Goal: Task Accomplishment & Management: Use online tool/utility

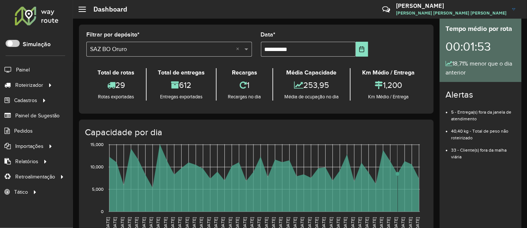
click at [396, 199] on rect at bounding box center [264, 177] width 311 height 67
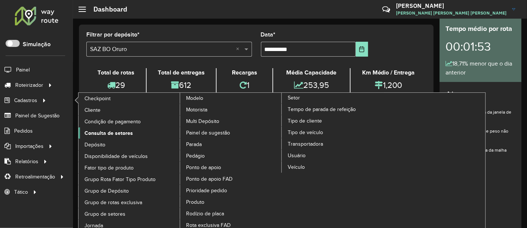
click at [109, 130] on span "Consulta de setores" at bounding box center [108, 133] width 48 height 8
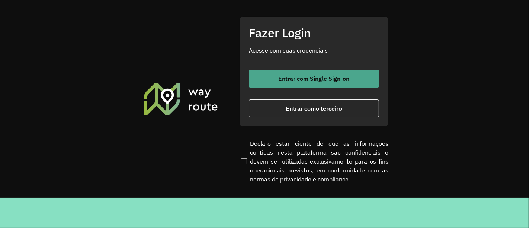
click at [299, 79] on span "Entrar com Single Sign-on" at bounding box center [314, 79] width 71 height 6
click at [306, 80] on span "Entrar com Single Sign-on" at bounding box center [314, 79] width 71 height 6
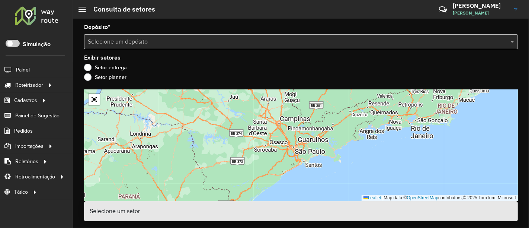
click at [172, 46] on div "Selecione um depósito" at bounding box center [301, 41] width 434 height 15
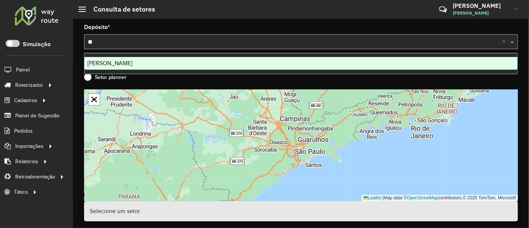
type input "***"
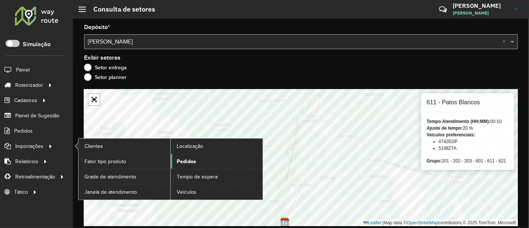
click at [193, 163] on span "Pedidos" at bounding box center [186, 161] width 19 height 8
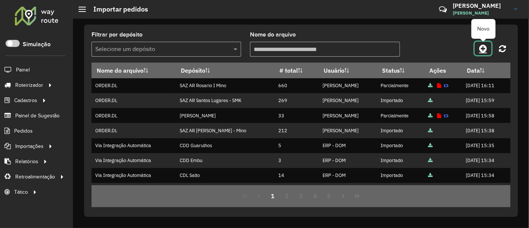
click at [488, 47] on link at bounding box center [483, 48] width 17 height 13
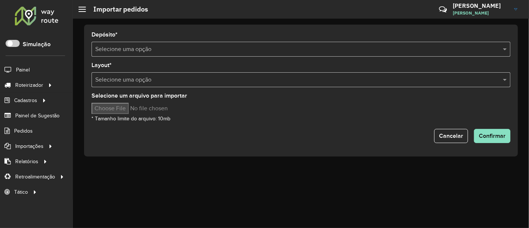
click at [356, 44] on div "Selecione uma opção" at bounding box center [300, 49] width 419 height 15
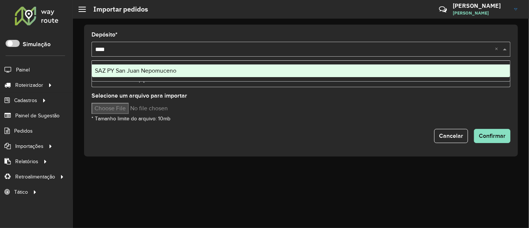
type input "*****"
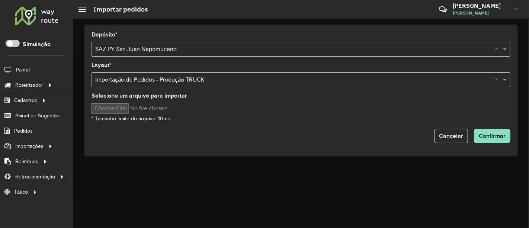
click at [113, 109] on input "Selecione um arquivo para importar" at bounding box center [154, 108] width 126 height 11
type input "**********"
click at [486, 134] on span "Confirmar" at bounding box center [492, 135] width 27 height 6
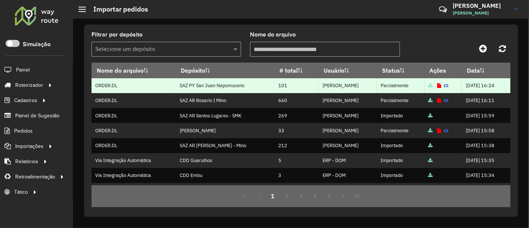
click at [437, 86] on icon at bounding box center [439, 85] width 4 height 5
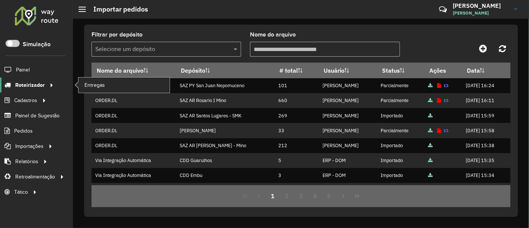
click at [47, 83] on icon at bounding box center [50, 84] width 6 height 11
click at [92, 86] on span "Entregas" at bounding box center [94, 85] width 21 height 8
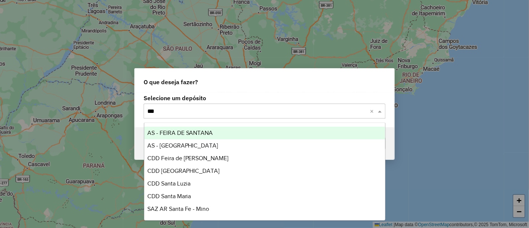
type input "***"
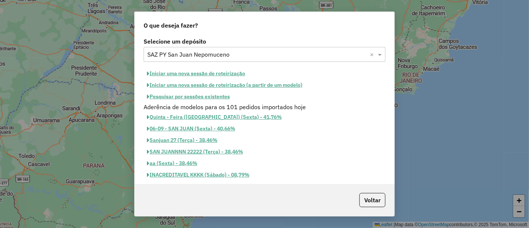
click at [213, 75] on button "Iniciar uma nova sessão de roteirização" at bounding box center [196, 74] width 105 height 12
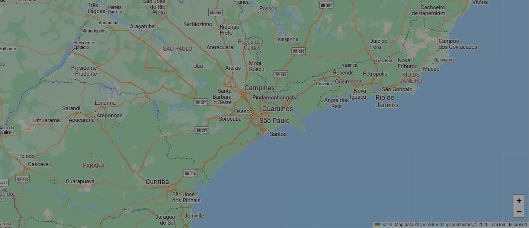
select select "*"
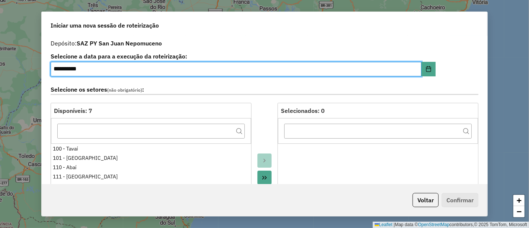
click at [261, 111] on div at bounding box center [264, 186] width 26 height 166
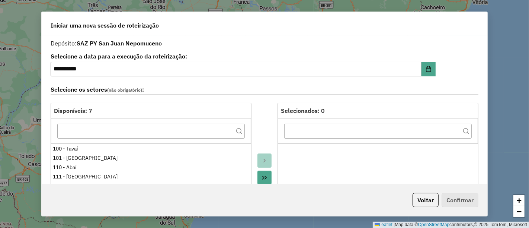
scroll to position [165, 0]
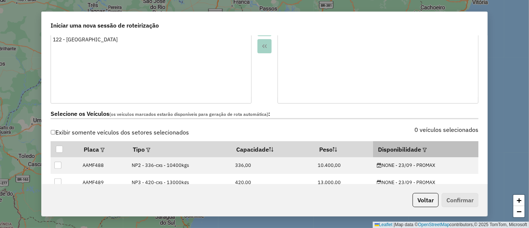
click at [423, 148] on em at bounding box center [425, 150] width 4 height 4
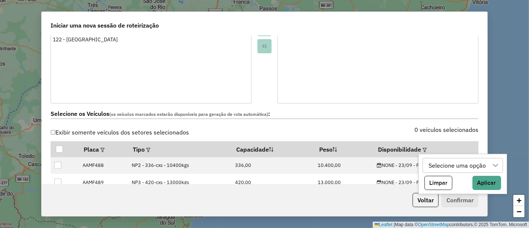
click at [439, 161] on div "Selecione uma opção" at bounding box center [457, 165] width 62 height 14
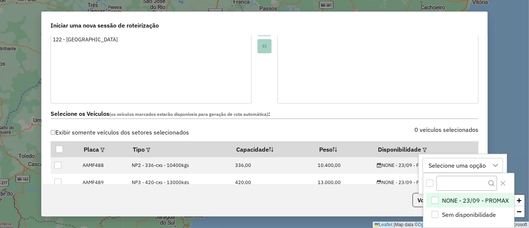
click at [460, 197] on span "NONE - 23/09 - PROMAX" at bounding box center [475, 200] width 67 height 9
click at [501, 183] on icon "Close" at bounding box center [503, 182] width 5 height 5
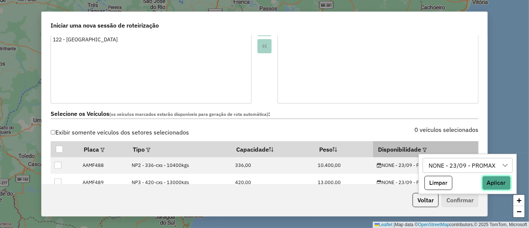
drag, startPoint x: 493, startPoint y: 179, endPoint x: 473, endPoint y: 142, distance: 41.6
click at [493, 178] on button "Aplicar" at bounding box center [496, 183] width 29 height 14
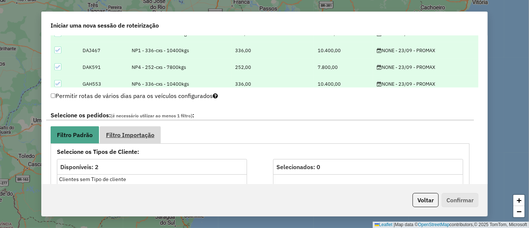
click at [152, 132] on span "Filtro Importação" at bounding box center [130, 135] width 48 height 6
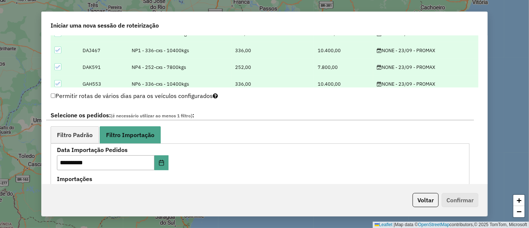
scroll to position [413, 0]
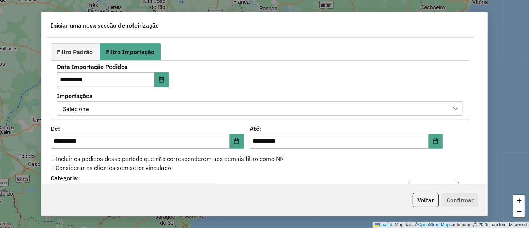
click at [202, 110] on div "Selecione" at bounding box center [254, 109] width 388 height 14
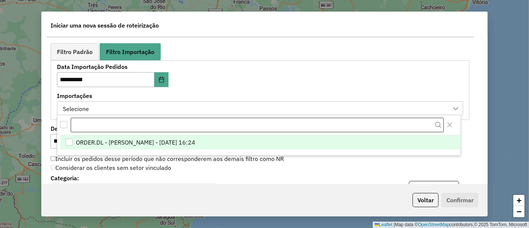
scroll to position [5, 33]
click at [202, 137] on li "ORDER.DL - ELENA MARIA ITATI MARTINEZ - 22/09/2025 16:24" at bounding box center [260, 142] width 400 height 14
click at [248, 88] on div "**********" at bounding box center [260, 90] width 406 height 52
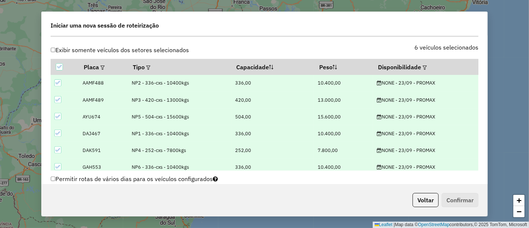
scroll to position [206, 0]
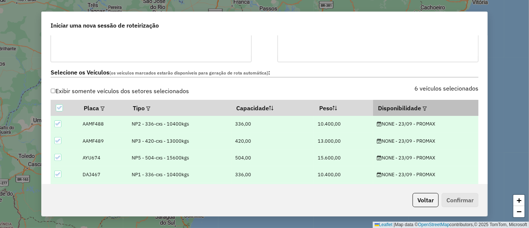
click at [424, 108] on em at bounding box center [425, 108] width 4 height 4
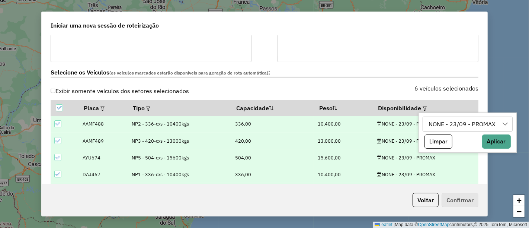
click at [436, 124] on div "NONE - 23/09 - PROMAX" at bounding box center [462, 124] width 72 height 14
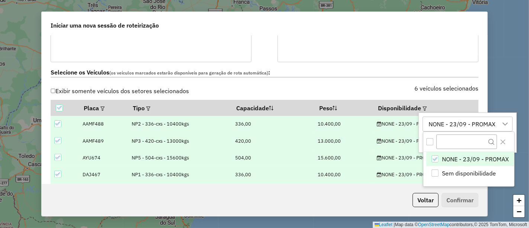
scroll to position [5, 33]
click at [472, 76] on label "Selecione os Veículos (os veículos marcados estarão disponíveis para geração de…" at bounding box center [265, 73] width 428 height 10
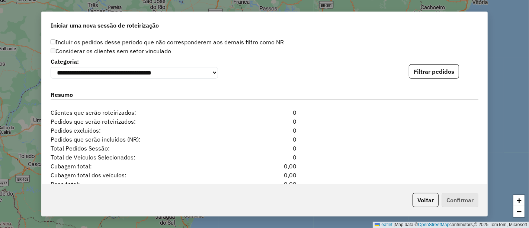
scroll to position [494, 0]
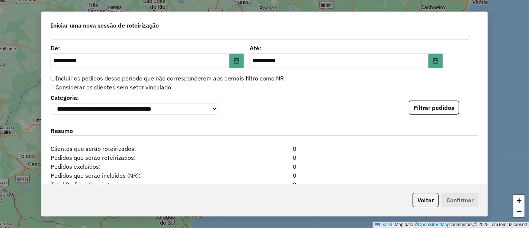
click at [322, 102] on div "**********" at bounding box center [265, 103] width 428 height 23
click at [433, 106] on button "Filtrar pedidos" at bounding box center [434, 107] width 50 height 14
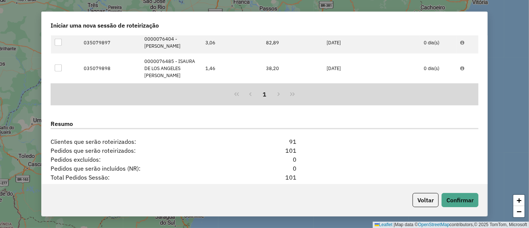
scroll to position [659, 0]
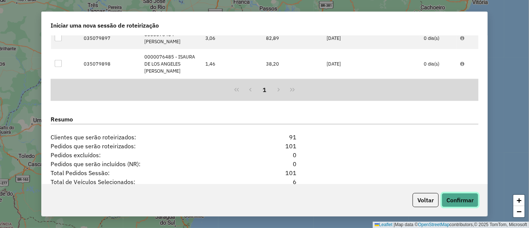
click at [462, 204] on button "Confirmar" at bounding box center [460, 200] width 37 height 14
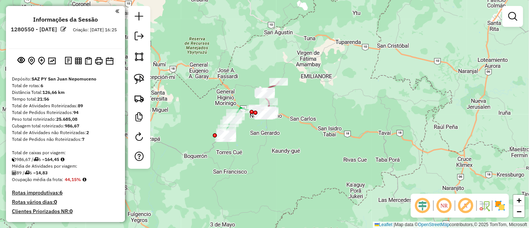
click at [503, 206] on img at bounding box center [500, 205] width 12 height 12
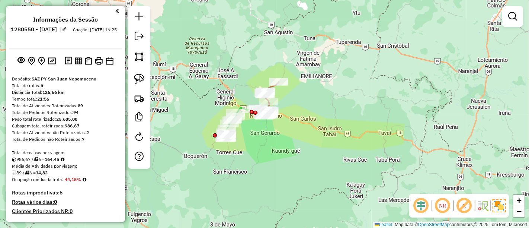
click at [231, 167] on div "Janela de atendimento Grade de atendimento Capacidade Transportadoras Veículos …" at bounding box center [264, 114] width 529 height 228
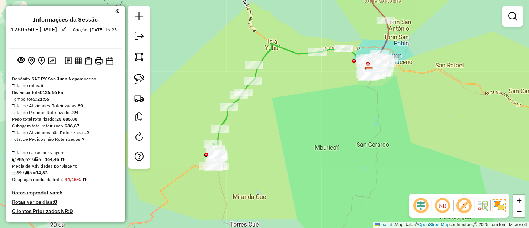
click at [224, 119] on icon at bounding box center [288, 105] width 160 height 125
select select "**********"
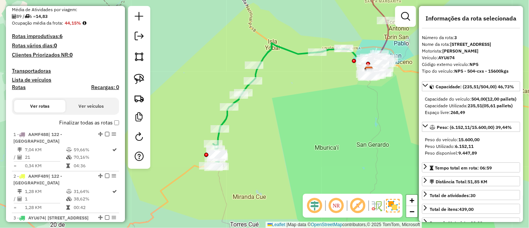
scroll to position [349, 0]
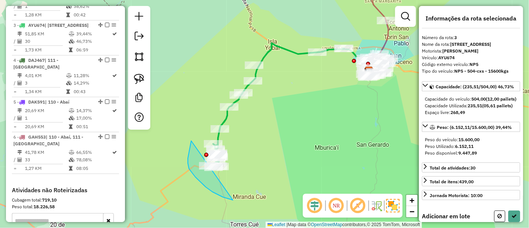
drag, startPoint x: 195, startPoint y: 177, endPoint x: 250, endPoint y: 129, distance: 72.0
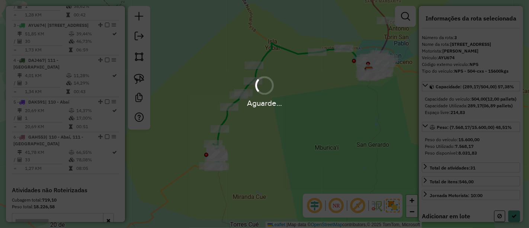
select select "**********"
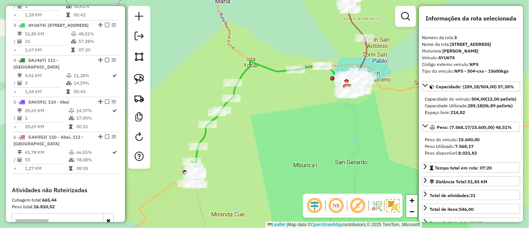
drag, startPoint x: 304, startPoint y: 85, endPoint x: 274, endPoint y: 103, distance: 34.2
click at [274, 103] on div "Janela de atendimento Grade de atendimento Capacidade Transportadoras Veículos …" at bounding box center [264, 114] width 529 height 228
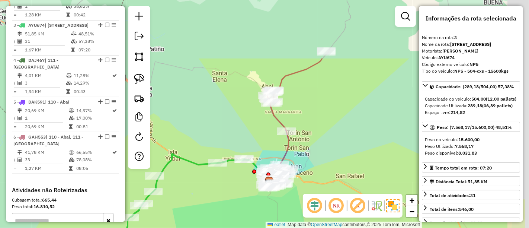
drag, startPoint x: 406, startPoint y: 42, endPoint x: 314, endPoint y: 152, distance: 143.4
click at [322, 161] on div "Janela de atendimento Grade de atendimento Capacidade Transportadoras Veículos …" at bounding box center [264, 114] width 529 height 228
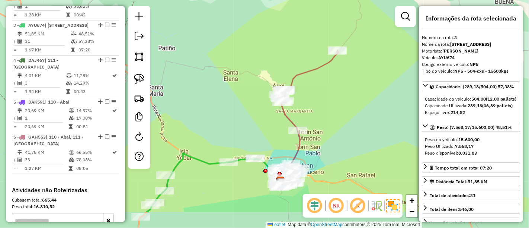
drag, startPoint x: 212, startPoint y: 130, endPoint x: 278, endPoint y: 54, distance: 100.7
click at [278, 54] on div "Janela de atendimento Grade de atendimento Capacidade Transportadoras Veículos …" at bounding box center [264, 114] width 529 height 228
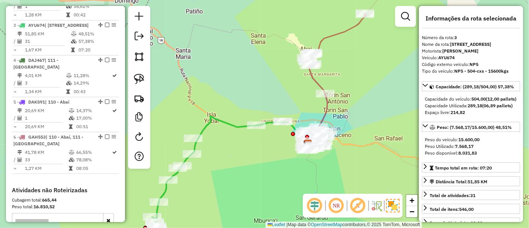
click at [231, 123] on icon at bounding box center [227, 178] width 160 height 125
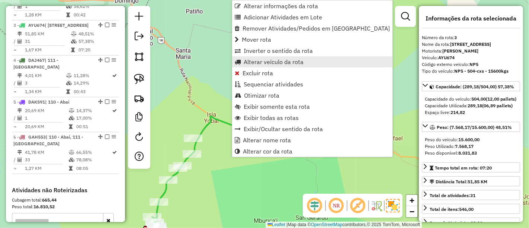
click at [258, 65] on span "Alterar veículo da rota" at bounding box center [274, 62] width 60 height 6
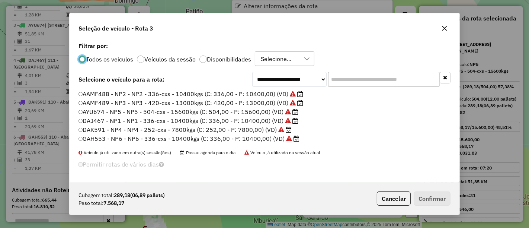
scroll to position [4, 2]
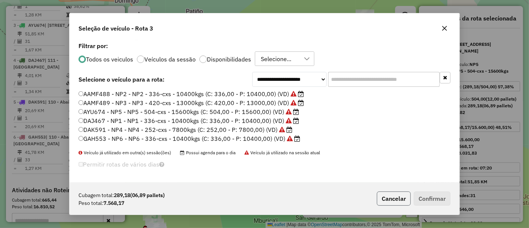
click at [390, 202] on button "Cancelar" at bounding box center [394, 198] width 34 height 14
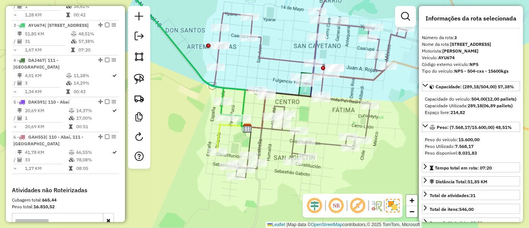
drag, startPoint x: 222, startPoint y: 143, endPoint x: 266, endPoint y: 142, distance: 43.5
click at [266, 142] on icon at bounding box center [300, 135] width 142 height 86
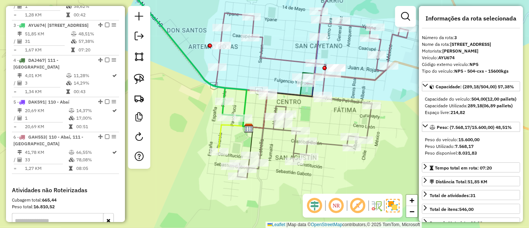
click at [223, 135] on icon at bounding box center [233, 138] width 30 height 27
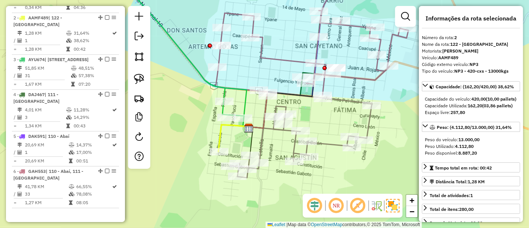
drag, startPoint x: 206, startPoint y: 136, endPoint x: 326, endPoint y: 134, distance: 120.2
click at [326, 134] on div "Janela de atendimento Grade de atendimento Capacidade Transportadoras Veículos …" at bounding box center [264, 114] width 529 height 228
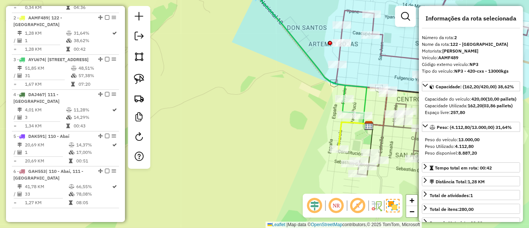
click at [346, 91] on icon at bounding box center [304, 46] width 126 height 138
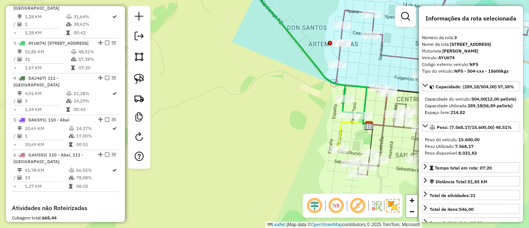
scroll to position [349, 0]
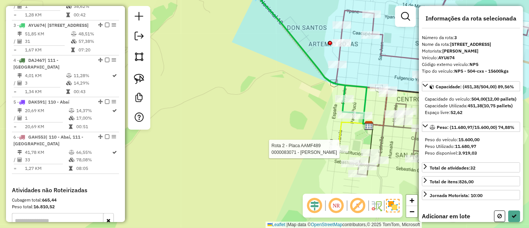
select select "**********"
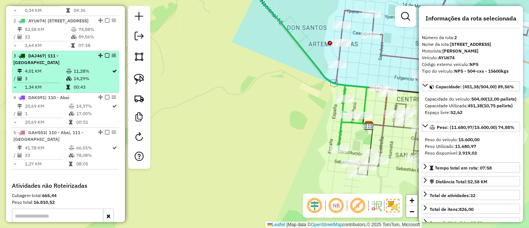
scroll to position [307, 0]
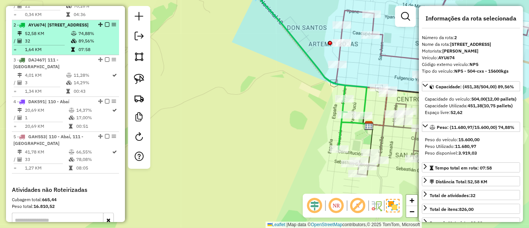
click at [105, 22] on em at bounding box center [107, 24] width 4 height 4
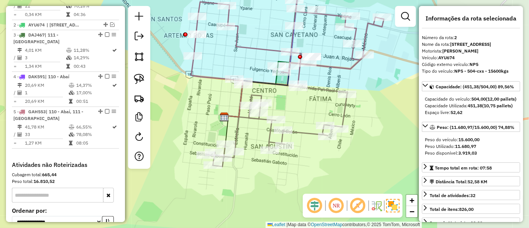
drag, startPoint x: 293, startPoint y: 104, endPoint x: 148, endPoint y: 95, distance: 144.9
click at [148, 95] on hb-router-mapa "Informações da Sessão 1280550 - 23/09/2025 Criação: 22/09/2025 16:25 Depósito: …" at bounding box center [264, 114] width 529 height 228
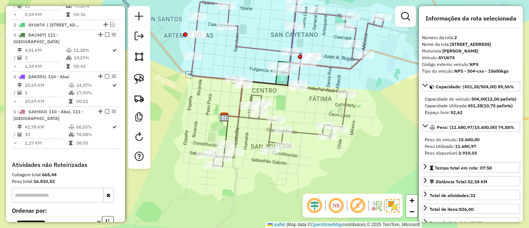
click at [281, 134] on div at bounding box center [283, 129] width 19 height 7
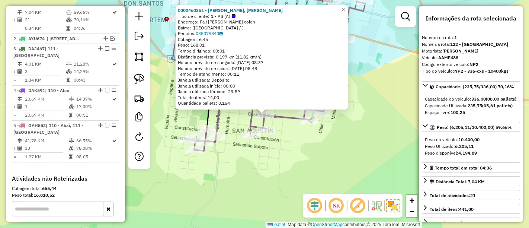
scroll to position [279, 0]
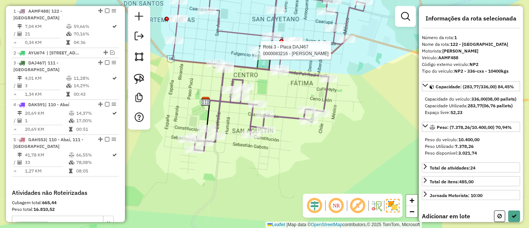
select select "**********"
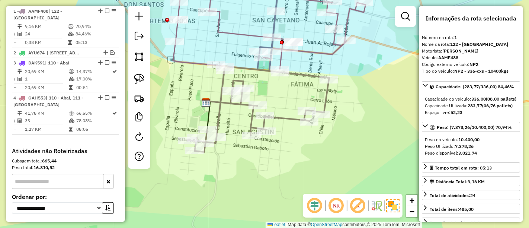
drag, startPoint x: 295, startPoint y: 106, endPoint x: 309, endPoint y: 174, distance: 69.6
click at [309, 174] on div "Janela de atendimento Grade de atendimento Capacidade Transportadoras Veículos …" at bounding box center [264, 114] width 529 height 228
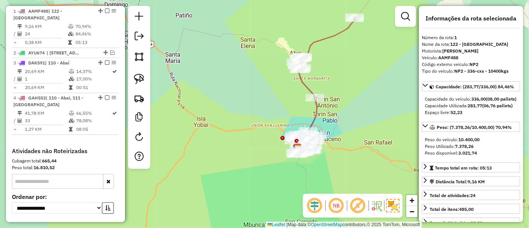
click at [306, 91] on icon at bounding box center [325, 80] width 62 height 127
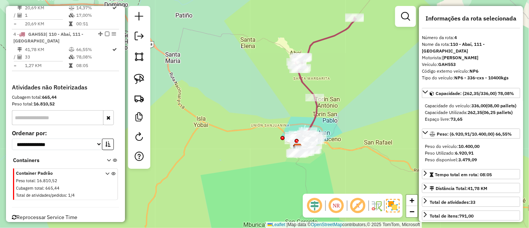
scroll to position [350, 0]
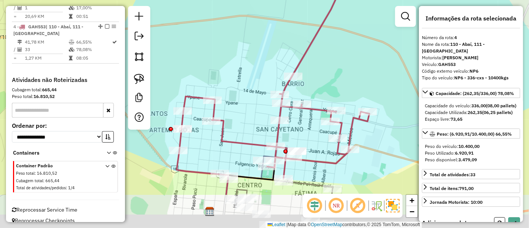
drag, startPoint x: 263, startPoint y: 118, endPoint x: 250, endPoint y: 70, distance: 49.0
click at [250, 70] on div "Janela de atendimento Grade de atendimento Capacidade Transportadoras Veículos …" at bounding box center [264, 114] width 529 height 228
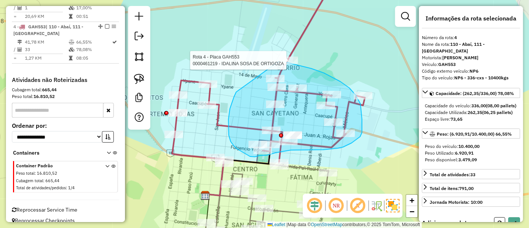
drag, startPoint x: 234, startPoint y: 97, endPoint x: 260, endPoint y: 58, distance: 46.8
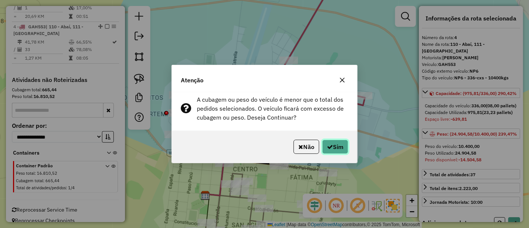
click at [343, 150] on button "Sim" at bounding box center [335, 146] width 26 height 14
select select "**********"
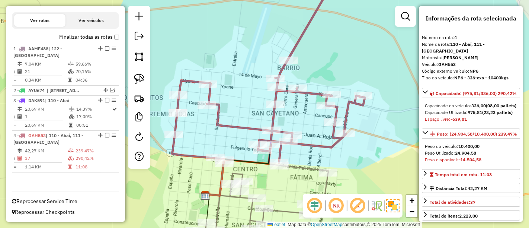
scroll to position [234, 0]
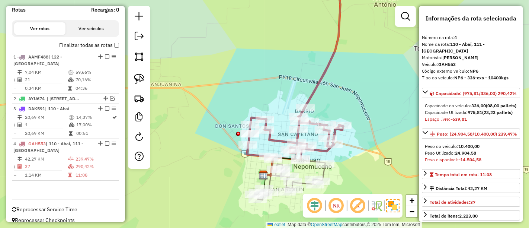
drag, startPoint x: 347, startPoint y: 170, endPoint x: 332, endPoint y: 96, distance: 75.6
click at [332, 96] on div "Janela de atendimento Grade de atendimento Capacidade Transportadoras Veículos …" at bounding box center [264, 114] width 529 height 228
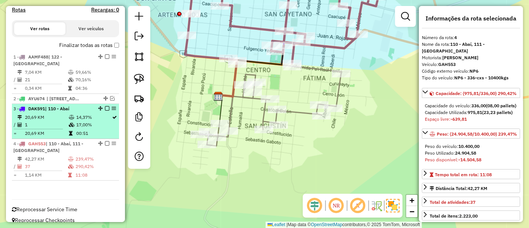
click at [112, 106] on em at bounding box center [114, 108] width 4 height 4
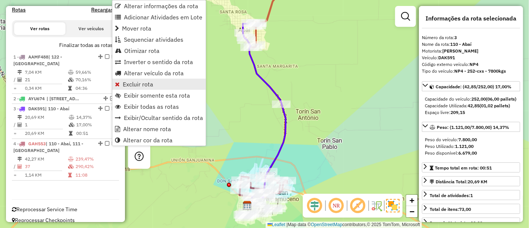
click at [128, 84] on span "Excluir rota" at bounding box center [138, 84] width 30 height 6
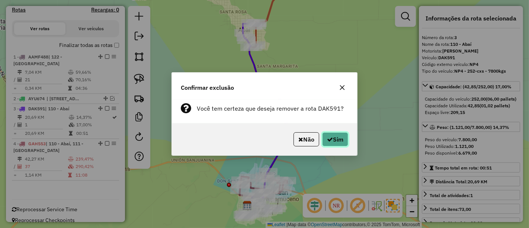
click at [334, 138] on button "Sim" at bounding box center [335, 139] width 26 height 14
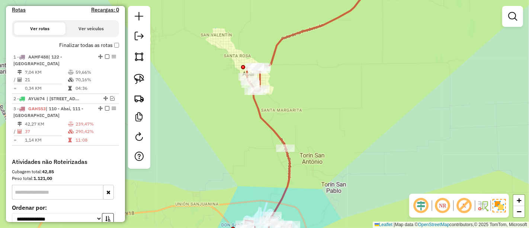
click at [261, 112] on icon at bounding box center [306, 114] width 125 height 253
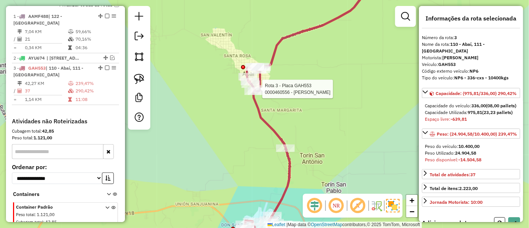
scroll to position [315, 0]
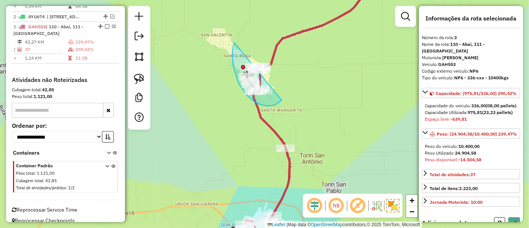
drag, startPoint x: 232, startPoint y: 52, endPoint x: 289, endPoint y: 68, distance: 59.2
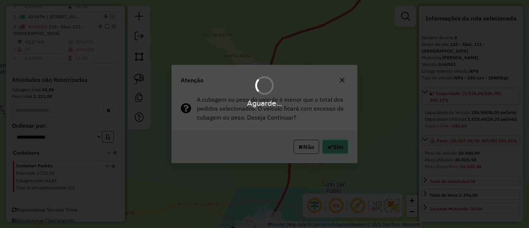
click at [337, 147] on button "Sim" at bounding box center [335, 146] width 26 height 14
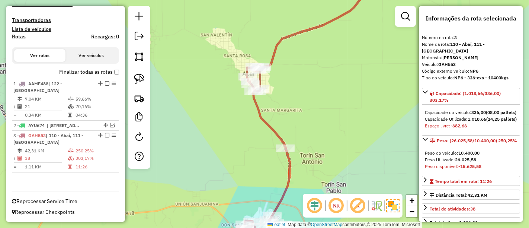
scroll to position [199, 0]
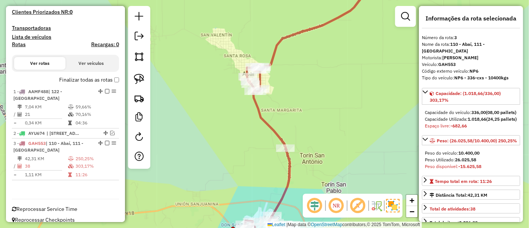
drag, startPoint x: 257, startPoint y: 154, endPoint x: 280, endPoint y: 23, distance: 133.7
click at [280, 23] on div "Janela de atendimento Grade de atendimento Capacidade Transportadoras Veículos …" at bounding box center [264, 114] width 529 height 228
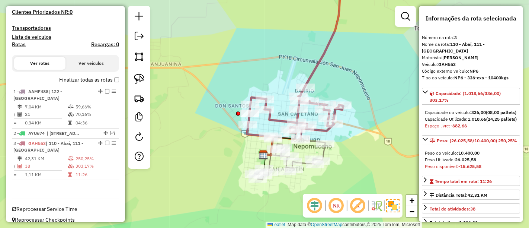
click at [249, 134] on icon at bounding box center [295, 57] width 96 height 161
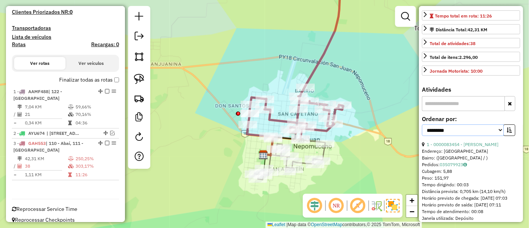
drag, startPoint x: 498, startPoint y: 144, endPoint x: 492, endPoint y: 146, distance: 6.7
click at [498, 136] on select "**********" at bounding box center [463, 130] width 82 height 12
click at [422, 135] on select "**********" at bounding box center [463, 130] width 82 height 12
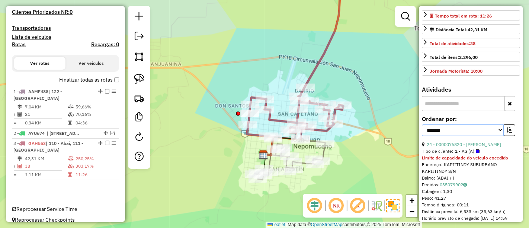
drag, startPoint x: 457, startPoint y: 139, endPoint x: 456, endPoint y: 146, distance: 6.5
click at [457, 136] on select "**********" at bounding box center [463, 130] width 82 height 12
select select "*********"
click at [422, 135] on select "**********" at bounding box center [463, 130] width 82 height 12
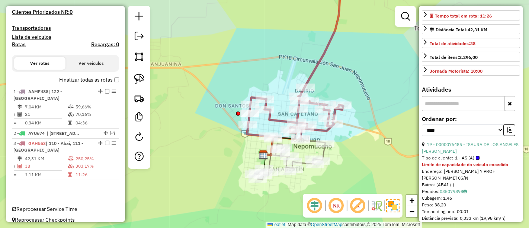
click at [509, 132] on icon "button" at bounding box center [509, 129] width 5 height 5
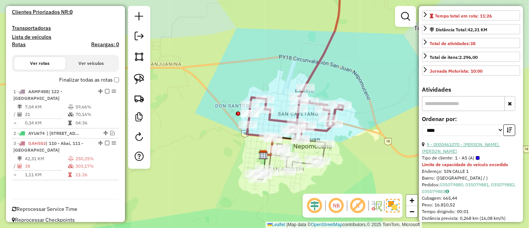
click at [458, 154] on link "9 - 0000461070 - REYES AREVALOS, JUSTINIANO" at bounding box center [461, 147] width 78 height 12
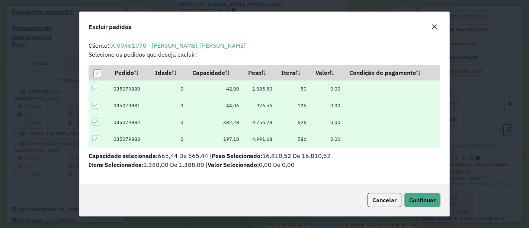
scroll to position [0, 0]
click at [423, 201] on span "Continuar" at bounding box center [422, 199] width 26 height 7
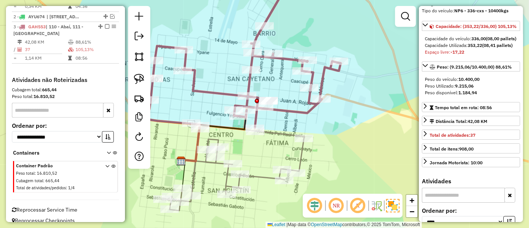
scroll to position [0, 0]
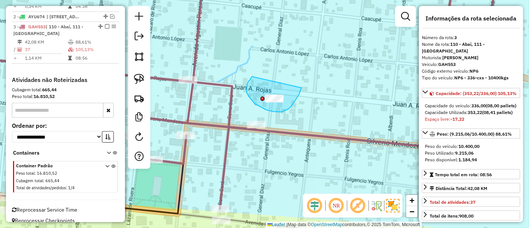
drag, startPoint x: 252, startPoint y: 76, endPoint x: 301, endPoint y: 86, distance: 50.5
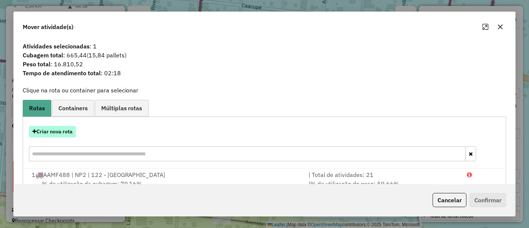
click at [59, 131] on button "Criar nova rota" at bounding box center [52, 132] width 47 height 12
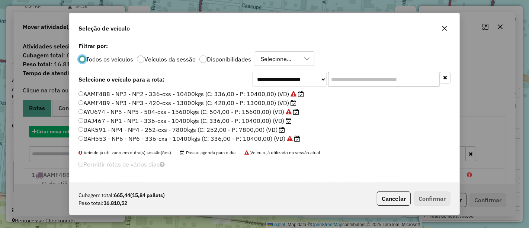
scroll to position [4, 2]
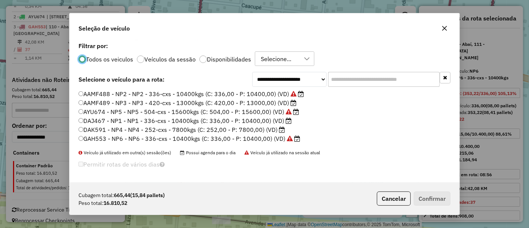
click at [276, 111] on label "AYU674 - NP5 - NP5 - 504-cxs - 15600kgs (C: 504,00 - P: 15600,00) (VD)" at bounding box center [188, 111] width 221 height 9
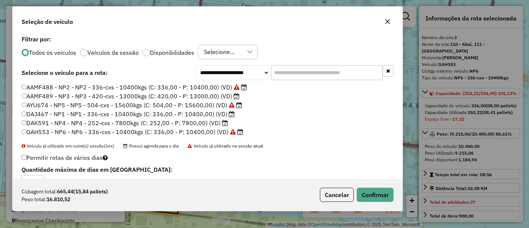
drag, startPoint x: 352, startPoint y: 19, endPoint x: 295, endPoint y: 13, distance: 56.8
click at [295, 13] on div "Seleção de veículo" at bounding box center [208, 20] width 390 height 27
click at [381, 191] on button "Confirmar" at bounding box center [374, 194] width 37 height 14
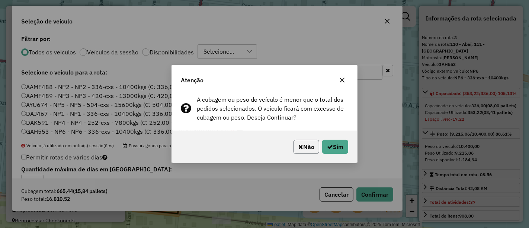
click at [308, 147] on button "Não" at bounding box center [306, 146] width 26 height 14
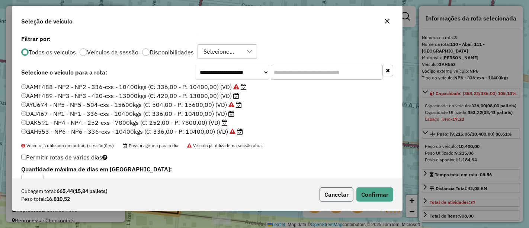
click at [333, 193] on button "Cancelar" at bounding box center [337, 194] width 34 height 14
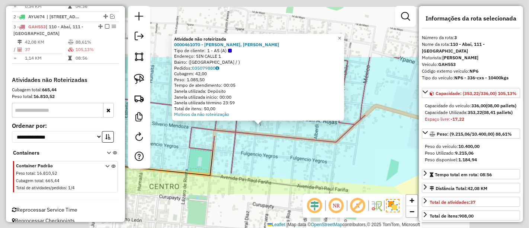
click at [262, 154] on div "Atividade não roteirizada 0000461070 - REYES AREVALOS, JUSTINIANO Tipo de clien…" at bounding box center [264, 114] width 529 height 228
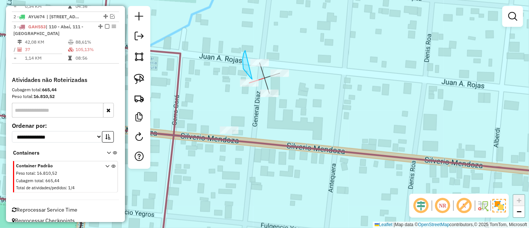
drag, startPoint x: 246, startPoint y: 72, endPoint x: 307, endPoint y: 56, distance: 63.2
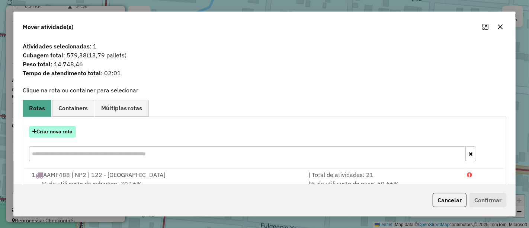
click at [48, 131] on button "Criar nova rota" at bounding box center [52, 132] width 47 height 12
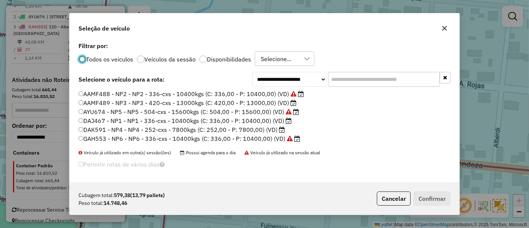
click at [276, 105] on label "AAMF489 - NP3 - NP3 - 420-cxs - 13000kgs (C: 420,00 - P: 13000,00) (VD)" at bounding box center [187, 102] width 218 height 9
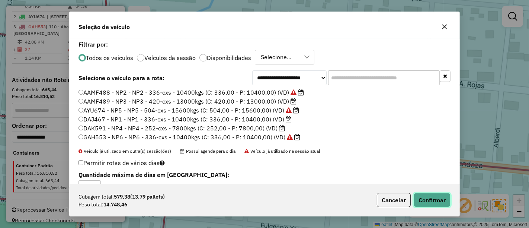
click at [422, 197] on button "Confirmar" at bounding box center [432, 200] width 37 height 14
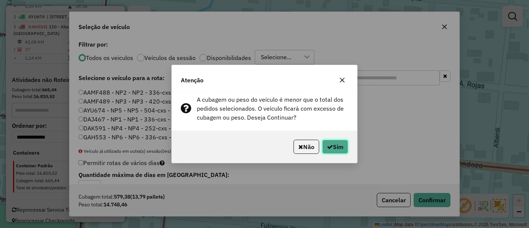
click at [343, 144] on button "Sim" at bounding box center [335, 146] width 26 height 14
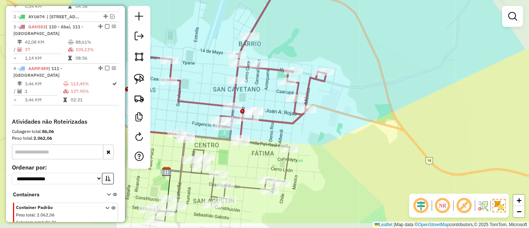
drag, startPoint x: 257, startPoint y: 151, endPoint x: 275, endPoint y: 127, distance: 30.1
click at [275, 135] on icon at bounding box center [219, 178] width 142 height 86
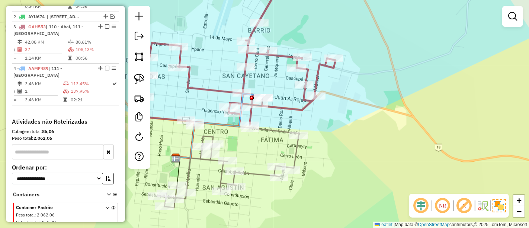
click at [259, 175] on icon at bounding box center [228, 165] width 142 height 86
select select "*********"
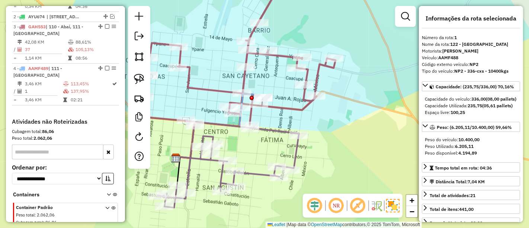
scroll to position [279, 0]
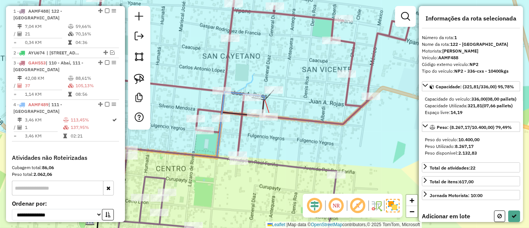
select select "*********"
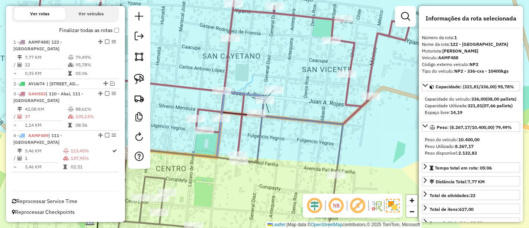
scroll to position [241, 0]
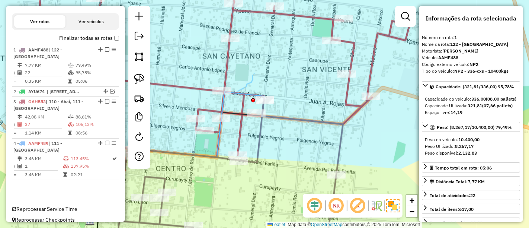
click at [225, 64] on icon at bounding box center [216, 66] width 385 height 178
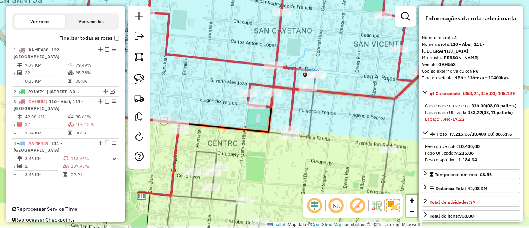
drag, startPoint x: 209, startPoint y: 66, endPoint x: 261, endPoint y: 40, distance: 58.4
click at [261, 40] on div "Janela de atendimento Grade de atendimento Capacidade Transportadoras Veículos …" at bounding box center [264, 114] width 529 height 228
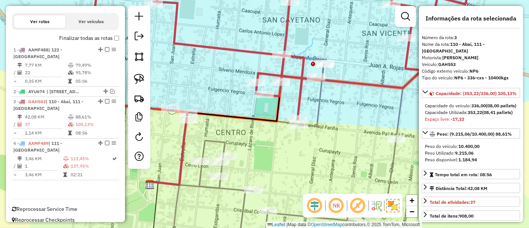
drag, startPoint x: 273, startPoint y: 155, endPoint x: 278, endPoint y: 142, distance: 14.5
click at [278, 144] on div "Janela de atendimento Grade de atendimento Capacidade Transportadoras Veículos …" at bounding box center [264, 114] width 529 height 228
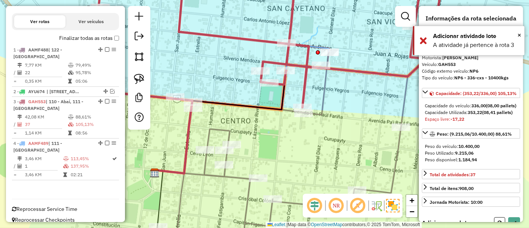
select select "*********"
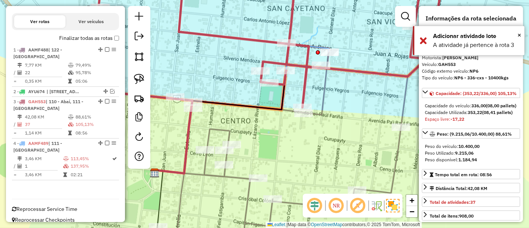
click at [398, 165] on icon at bounding box center [263, 151] width 290 height 199
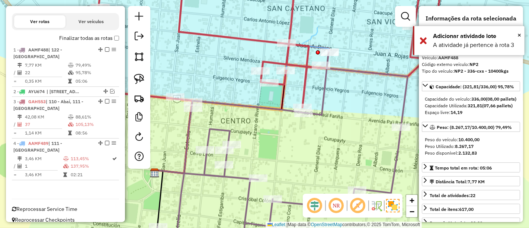
click at [396, 165] on icon at bounding box center [263, 151] width 290 height 199
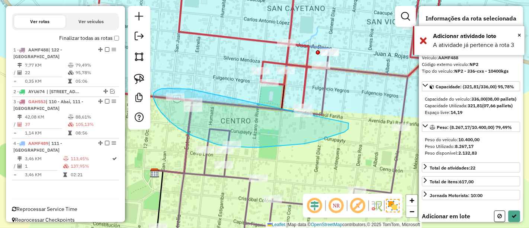
drag, startPoint x: 180, startPoint y: 89, endPoint x: 342, endPoint y: 107, distance: 163.6
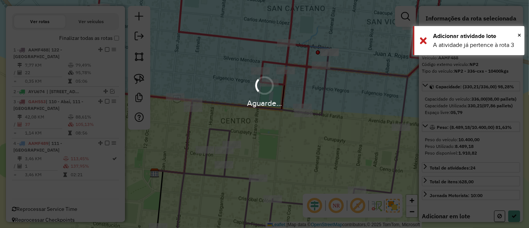
select select "*********"
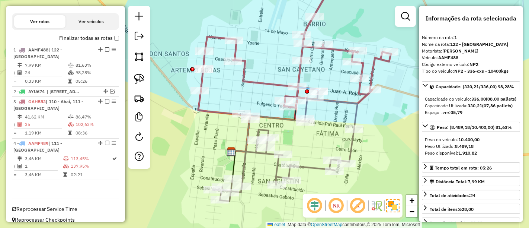
click at [272, 80] on icon at bounding box center [296, 42] width 190 height 131
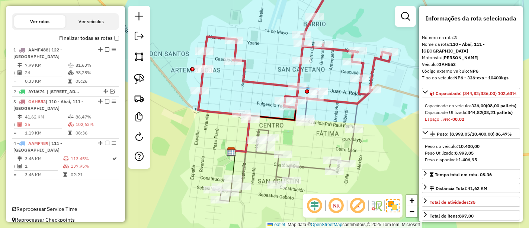
click at [276, 173] on icon at bounding box center [285, 146] width 145 height 110
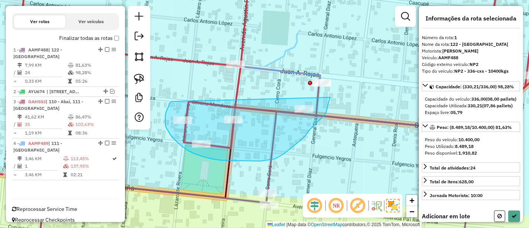
drag, startPoint x: 169, startPoint y: 105, endPoint x: 330, endPoint y: 97, distance: 161.7
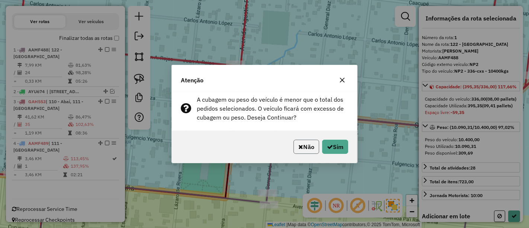
click at [304, 146] on button "Não" at bounding box center [306, 146] width 26 height 14
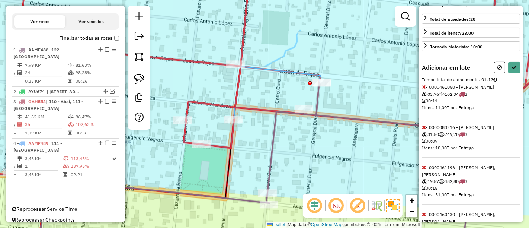
scroll to position [218, 0]
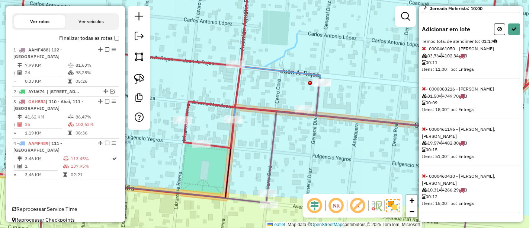
click at [423, 176] on icon at bounding box center [424, 175] width 4 height 5
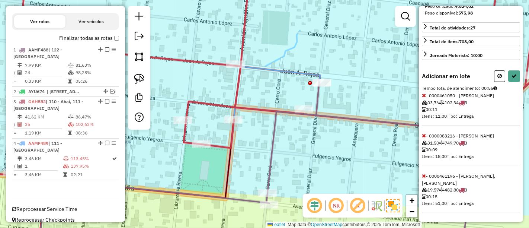
scroll to position [171, 0]
click at [424, 176] on icon at bounding box center [424, 175] width 4 height 5
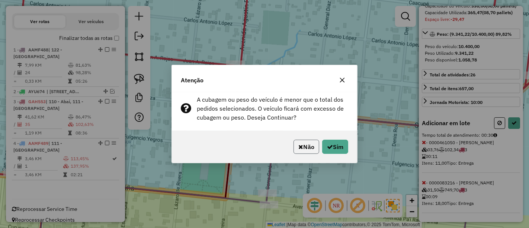
click at [299, 148] on icon "button" at bounding box center [300, 147] width 5 height 6
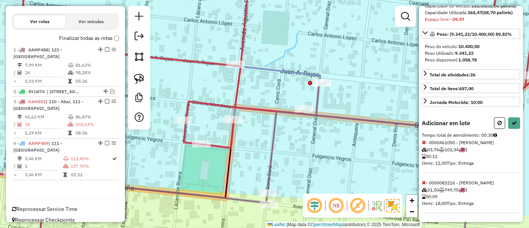
click at [422, 180] on icon at bounding box center [424, 182] width 4 height 5
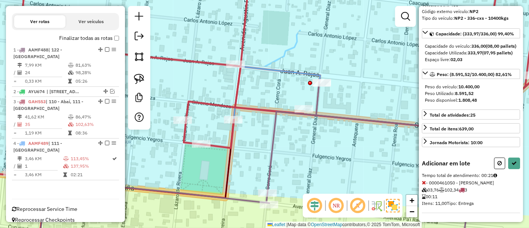
select select "*********"
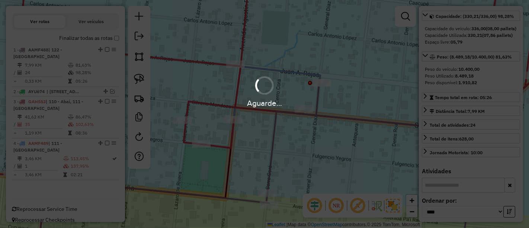
scroll to position [117, 0]
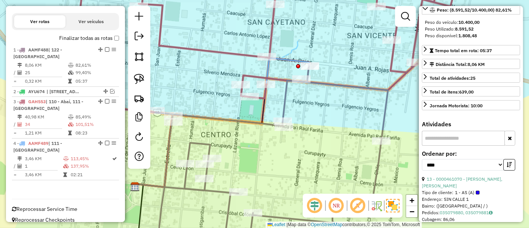
click at [298, 51] on div "Janela de atendimento Grade de atendimento Capacidade Transportadoras Veículos …" at bounding box center [264, 114] width 529 height 228
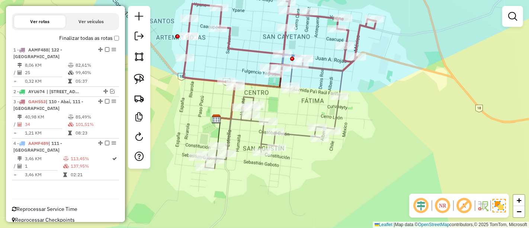
click at [300, 132] on icon at bounding box center [270, 113] width 145 height 110
select select "*********"
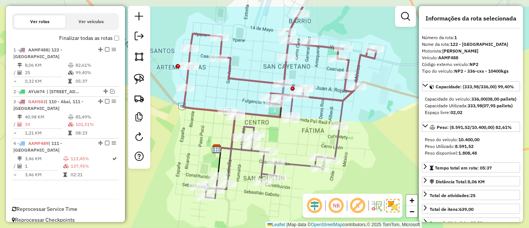
drag, startPoint x: 301, startPoint y: 133, endPoint x: 304, endPoint y: 163, distance: 29.5
click at [304, 164] on div "Janela de atendimento Grade de atendimento Capacidade Transportadoras Veículos …" at bounding box center [264, 114] width 529 height 228
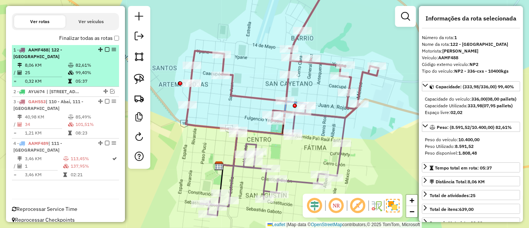
click at [77, 69] on table "8,06 KM 82,61% / 25 99,40% = 0,32 KM 05:37" at bounding box center [65, 72] width 104 height 23
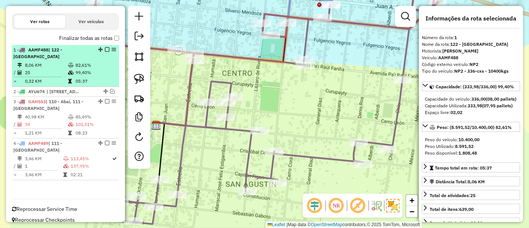
click at [105, 49] on em at bounding box center [107, 49] width 4 height 4
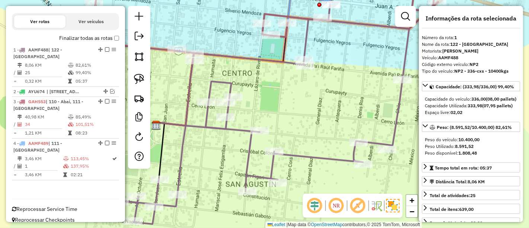
scroll to position [216, 0]
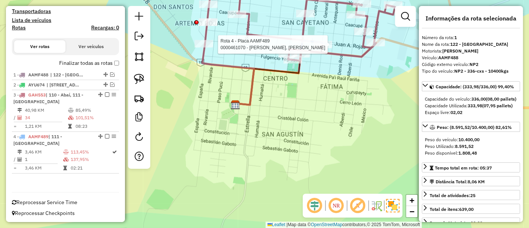
click at [322, 48] on div at bounding box center [323, 44] width 19 height 7
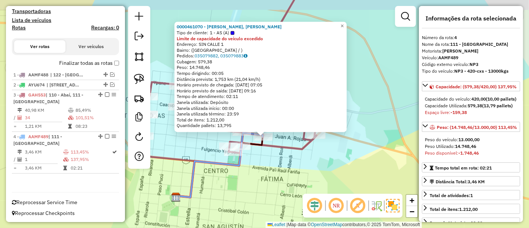
drag, startPoint x: 300, startPoint y: 149, endPoint x: 292, endPoint y: 157, distance: 11.1
click at [299, 153] on icon at bounding box center [240, 76] width 190 height 153
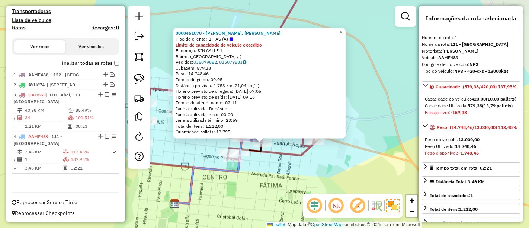
click at [251, 170] on div "0000461070 - REYES AREVALOS, JUSTINIANO Tipo de cliente: 1 - AS (A) Limite de c…" at bounding box center [264, 114] width 529 height 228
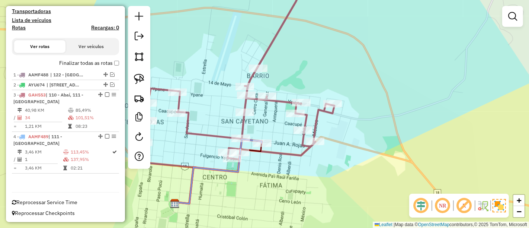
click at [203, 135] on icon at bounding box center [239, 68] width 190 height 182
select select "*********"
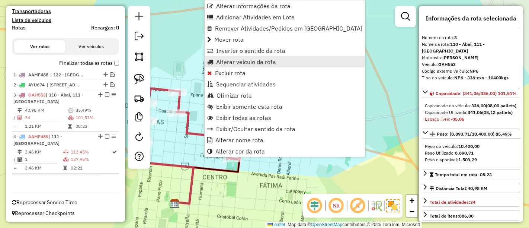
click at [234, 62] on span "Alterar veículo da rota" at bounding box center [246, 62] width 60 height 6
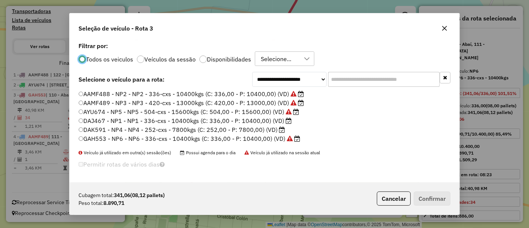
scroll to position [4, 2]
click at [265, 120] on label "DAJ467 - NP1 - NP1 - 336-cxs - 10400kgs (C: 336,00 - P: 10400,00) (VD)" at bounding box center [184, 120] width 213 height 9
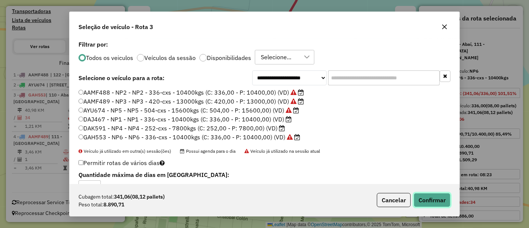
click at [431, 205] on button "Confirmar" at bounding box center [432, 200] width 37 height 14
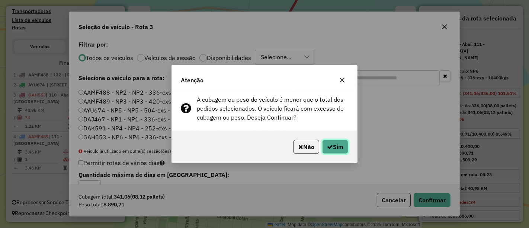
click at [341, 147] on button "Sim" at bounding box center [335, 146] width 26 height 14
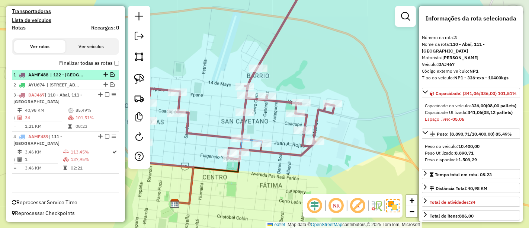
click at [110, 74] on em at bounding box center [112, 74] width 4 height 4
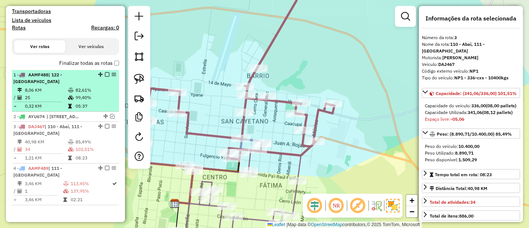
scroll to position [241, 0]
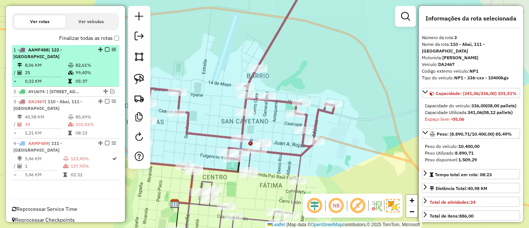
click at [105, 49] on em at bounding box center [107, 49] width 4 height 4
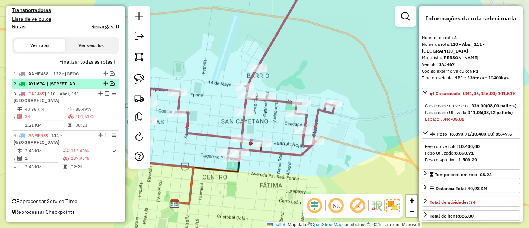
scroll to position [216, 0]
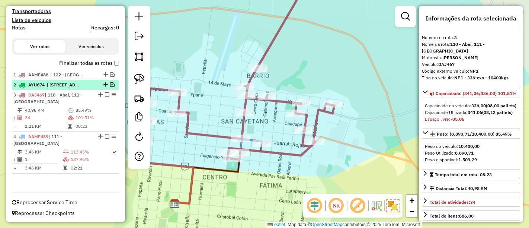
click at [110, 84] on em at bounding box center [112, 84] width 4 height 4
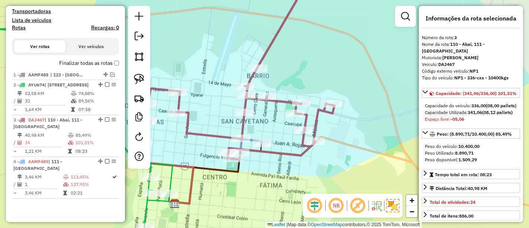
scroll to position [247, 0]
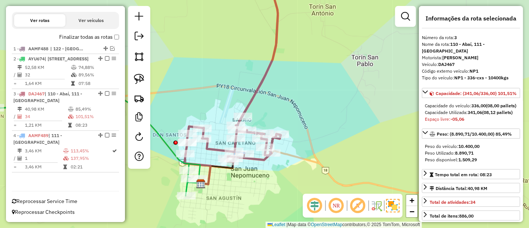
click at [184, 187] on icon at bounding box center [73, 144] width 253 height 103
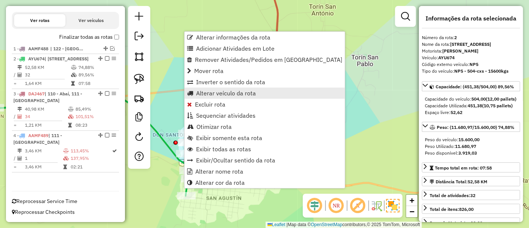
click at [205, 88] on link "Alterar veículo da rota" at bounding box center [264, 92] width 160 height 11
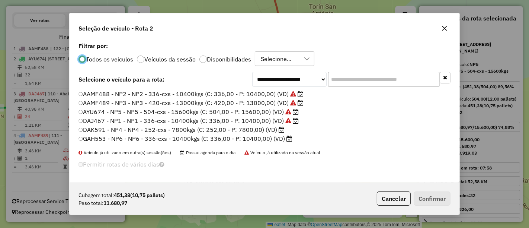
scroll to position [4, 2]
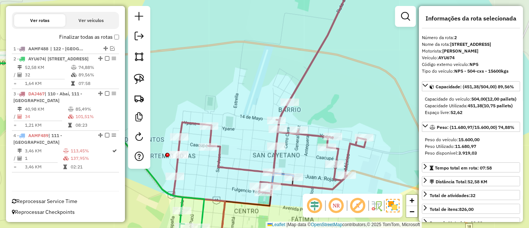
drag, startPoint x: 233, startPoint y: 131, endPoint x: 257, endPoint y: 105, distance: 35.6
click at [257, 105] on div "Janela de atendimento Grade de atendimento Capacidade Transportadoras Veículos …" at bounding box center [264, 114] width 529 height 228
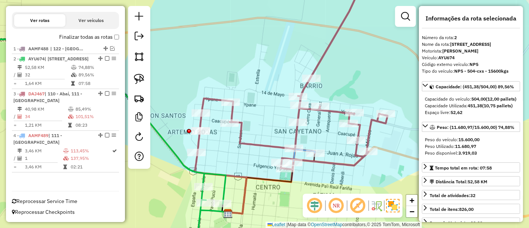
click at [230, 115] on icon at bounding box center [293, 73] width 190 height 192
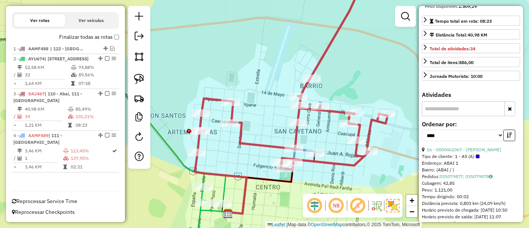
scroll to position [165, 0]
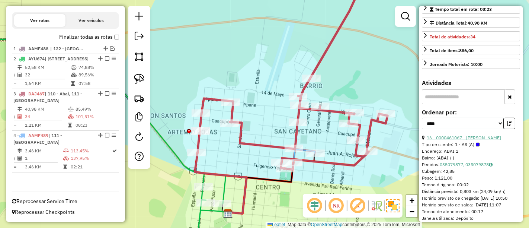
click at [491, 140] on link "16 - 0000461067 - VERA GAVILAN, JUAN ANGEL" at bounding box center [464, 138] width 74 height 6
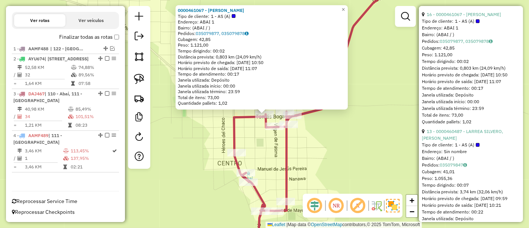
scroll to position [289, 0]
click at [476, 140] on link "13 - 0000460487 - LARREA SILVERO, ALEJO DONATO" at bounding box center [462, 134] width 81 height 12
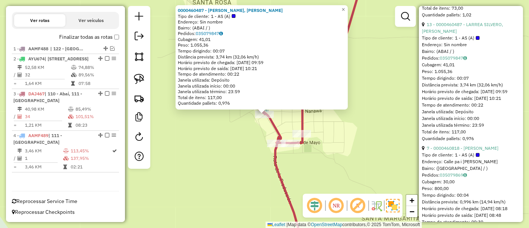
scroll to position [413, 0]
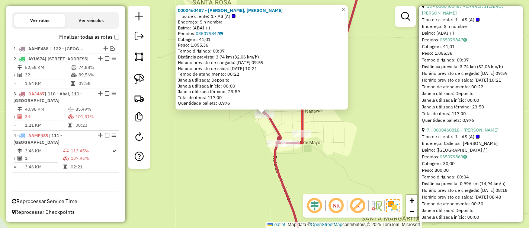
click at [447, 132] on link "7 - 0000460818 - MALDONADO GONZALEZ, JORGE NICOLAS" at bounding box center [463, 130] width 72 height 6
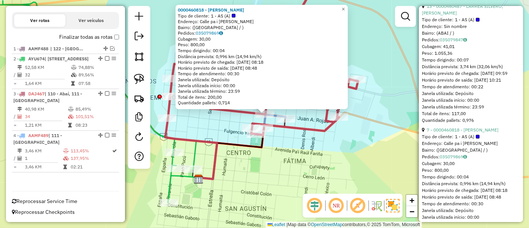
click at [169, 180] on icon at bounding box center [71, 99] width 249 height 205
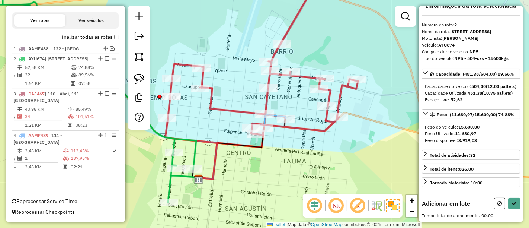
scroll to position [30, 0]
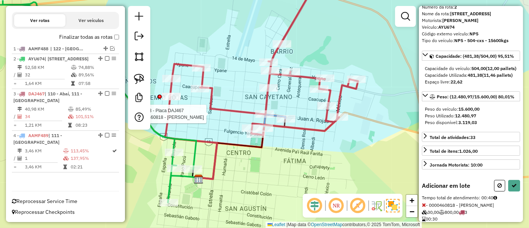
select select "*********"
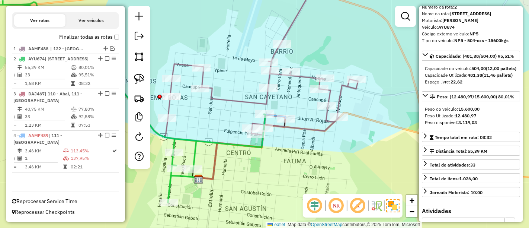
scroll to position [238, 0]
click at [218, 97] on icon at bounding box center [263, 56] width 190 height 158
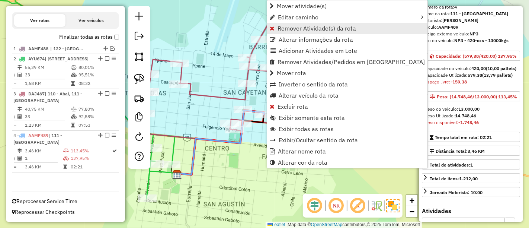
click at [292, 27] on span "Remover Atividade(s) da rota" at bounding box center [316, 28] width 78 height 6
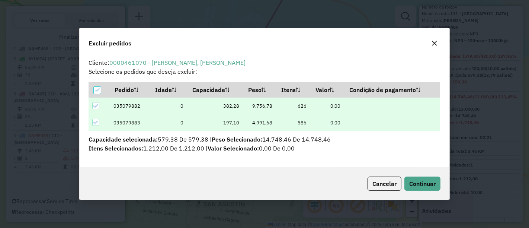
scroll to position [0, 0]
click at [97, 89] on icon at bounding box center [97, 89] width 5 height 5
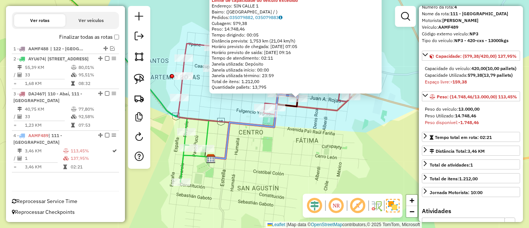
drag, startPoint x: 269, startPoint y: 161, endPoint x: 302, endPoint y: 144, distance: 37.4
click at [302, 144] on div "0000461070 - REYES AREVALOS, JUSTINIANO Tipo de cliente: 1 - AS (A) Limite de c…" at bounding box center [264, 114] width 529 height 228
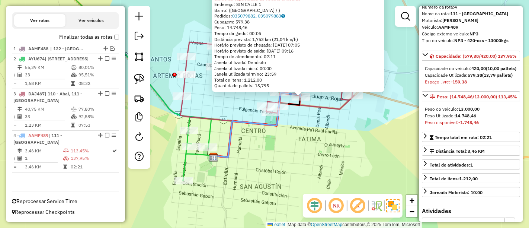
click at [228, 139] on icon at bounding box center [257, 125] width 88 height 64
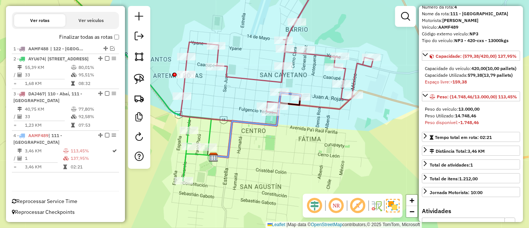
click at [205, 131] on div "Janela de atendimento Grade de atendimento Capacidade Transportadoras Veículos …" at bounding box center [264, 114] width 529 height 228
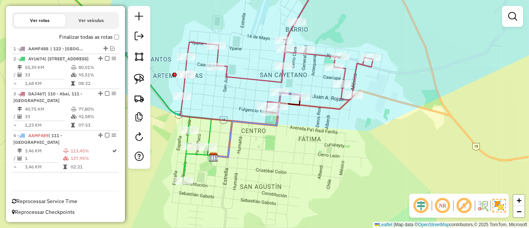
click at [209, 131] on icon at bounding box center [113, 78] width 333 height 203
select select "*********"
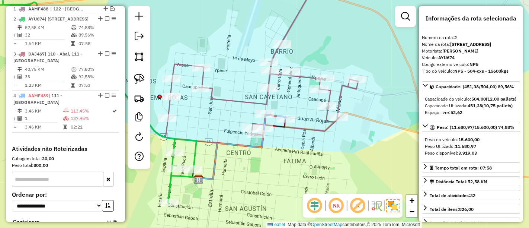
scroll to position [280, 0]
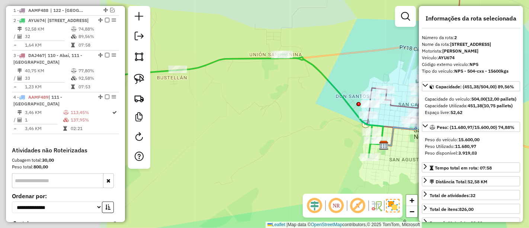
drag, startPoint x: 222, startPoint y: 121, endPoint x: 382, endPoint y: 123, distance: 159.6
click at [382, 123] on icon at bounding box center [245, 105] width 276 height 103
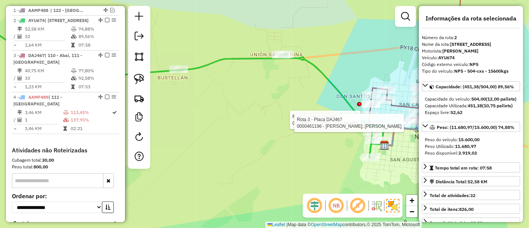
click at [245, 54] on div "Rota 3 - Placa DAJ467 0000083216 - EMANUEL EPIFANIO ARZAMENDIA RIOS Rota 3 - Pl…" at bounding box center [264, 114] width 529 height 228
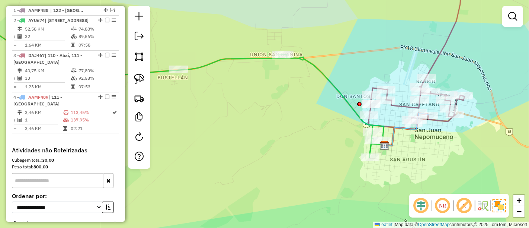
click at [249, 60] on icon at bounding box center [165, 94] width 437 height 123
select select "*********"
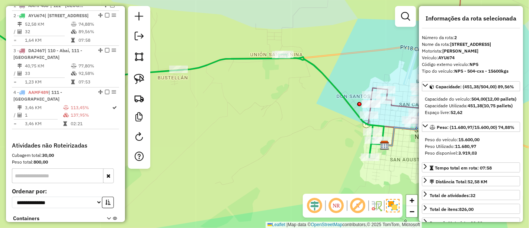
scroll to position [289, 0]
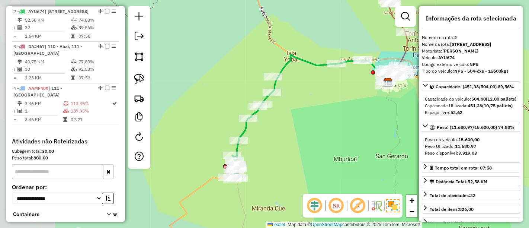
drag, startPoint x: 273, startPoint y: 105, endPoint x: 350, endPoint y: 83, distance: 79.6
click at [350, 83] on div "Janela de atendimento Grade de atendimento Capacidade Transportadoras Veículos …" at bounding box center [264, 114] width 529 height 228
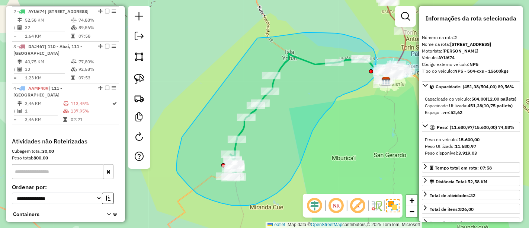
drag, startPoint x: 176, startPoint y: 170, endPoint x: 242, endPoint y: 41, distance: 144.9
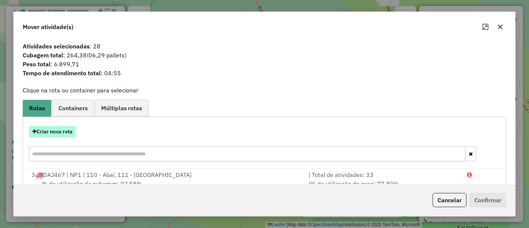
click at [57, 130] on button "Criar nova rota" at bounding box center [52, 132] width 47 height 12
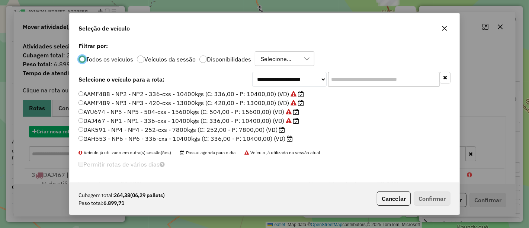
scroll to position [4, 2]
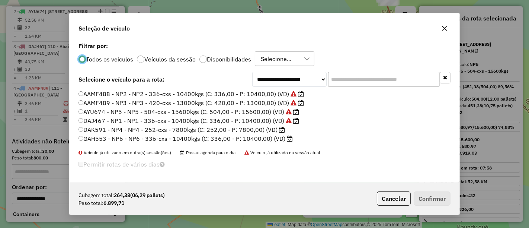
click at [264, 131] on label "DAK591 - NP4 - NP4 - 252-cxs - 7800kgs (C: 252,00 - P: 7800,00) (VD)" at bounding box center [181, 129] width 206 height 9
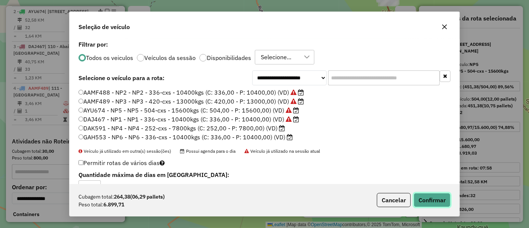
click at [431, 202] on button "Confirmar" at bounding box center [432, 200] width 37 height 14
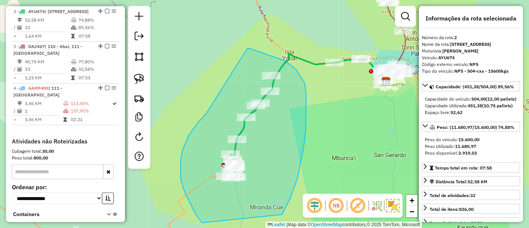
drag, startPoint x: 204, startPoint y: 116, endPoint x: 244, endPoint y: 50, distance: 77.3
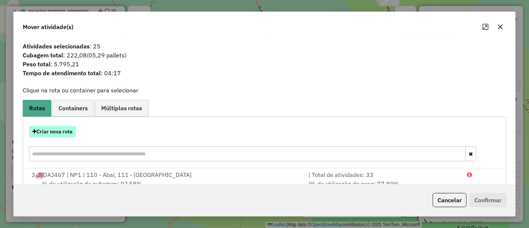
click at [62, 131] on button "Criar nova rota" at bounding box center [52, 132] width 47 height 12
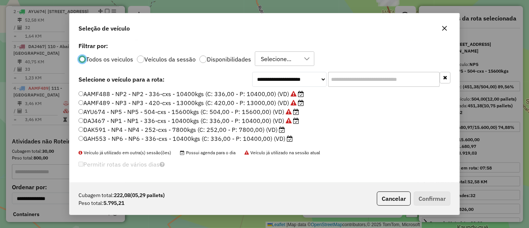
click at [250, 130] on label "DAK591 - NP4 - NP4 - 252-cxs - 7800kgs (C: 252,00 - P: 7800,00) (VD)" at bounding box center [181, 129] width 206 height 9
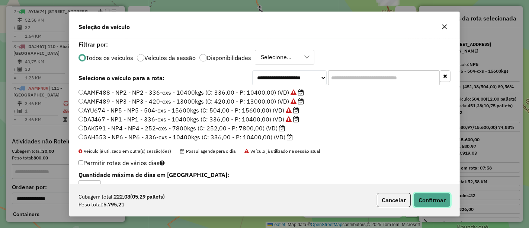
click at [441, 200] on button "Confirmar" at bounding box center [432, 200] width 37 height 14
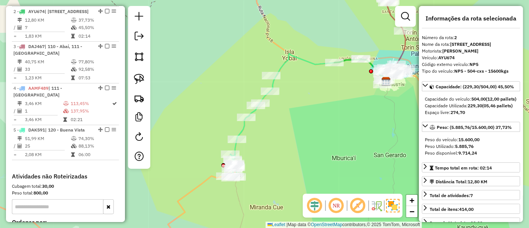
click at [244, 130] on icon at bounding box center [250, 128] width 50 height 100
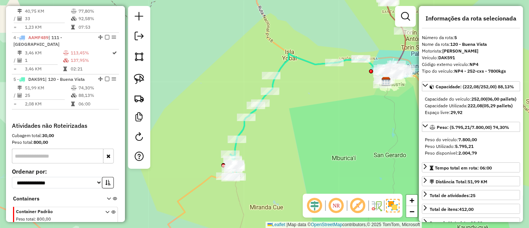
scroll to position [399, 0]
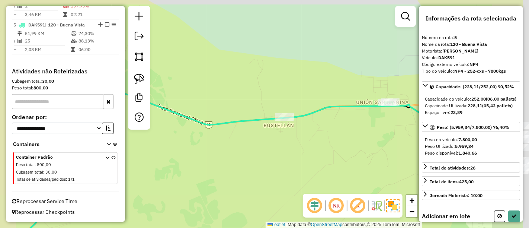
drag, startPoint x: 314, startPoint y: 93, endPoint x: 246, endPoint y: 100, distance: 68.8
click at [250, 103] on div "Janela de atendimento Grade de atendimento Capacidade Transportadoras Veículos …" at bounding box center [264, 114] width 529 height 228
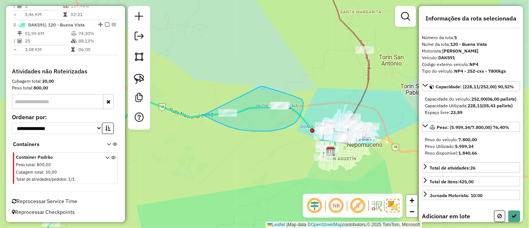
drag, startPoint x: 260, startPoint y: 86, endPoint x: 203, endPoint y: 114, distance: 64.0
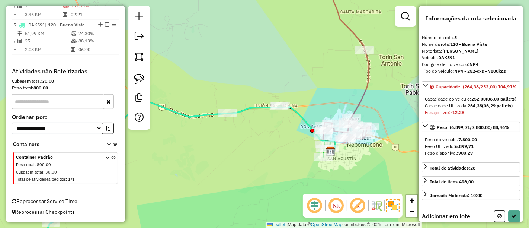
scroll to position [164, 0]
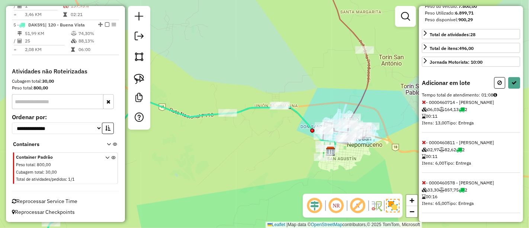
click at [426, 183] on span "- 0000460578 - SOSA BRITEZ, ESTEBAN 33,30 857,75 2 00:16 Itens: 65,00 Tipo: Ent…" at bounding box center [471, 196] width 98 height 33
select select "*********"
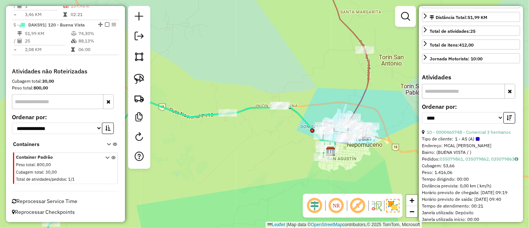
scroll to position [157, 0]
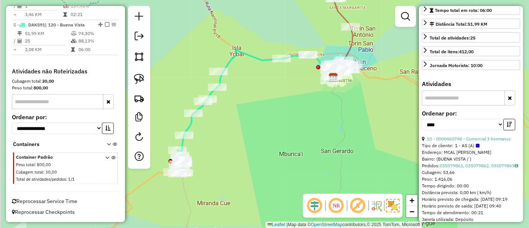
drag, startPoint x: 252, startPoint y: 49, endPoint x: 281, endPoint y: 35, distance: 32.4
click at [280, 35] on div "Janela de atendimento Grade de atendimento Capacidade Transportadoras Veículos …" at bounding box center [264, 114] width 529 height 228
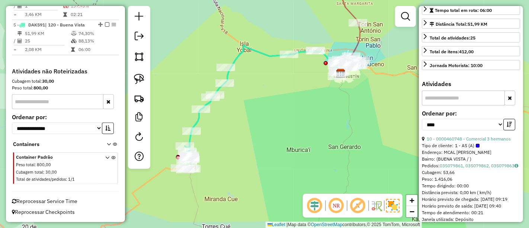
click at [237, 59] on icon at bounding box center [284, 64] width 118 height 38
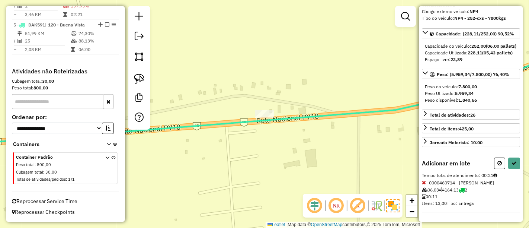
select select "*********"
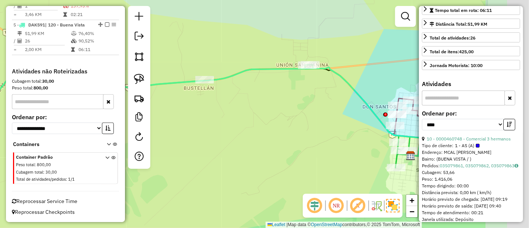
drag, startPoint x: 228, startPoint y: 102, endPoint x: 221, endPoint y: 102, distance: 7.4
click at [221, 102] on div "Janela de atendimento Grade de atendimento Capacidade Transportadoras Veículos …" at bounding box center [264, 114] width 529 height 228
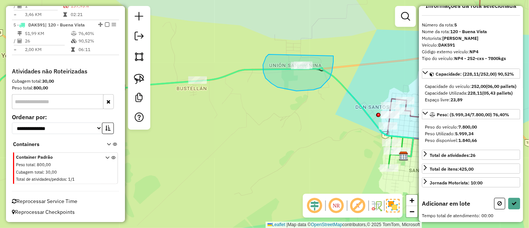
drag, startPoint x: 267, startPoint y: 56, endPoint x: 331, endPoint y: 50, distance: 63.9
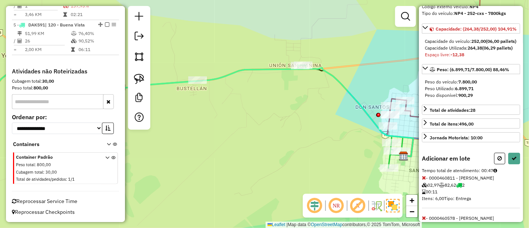
scroll to position [35, 0]
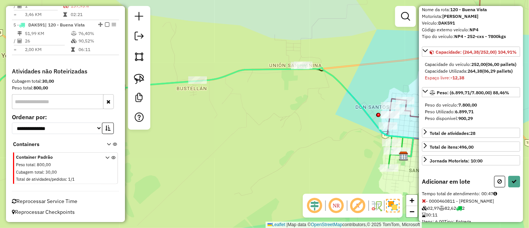
select select "*********"
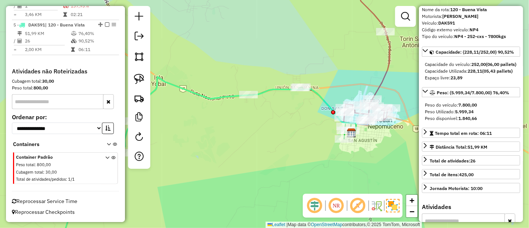
click at [388, 77] on icon at bounding box center [367, 49] width 47 height 144
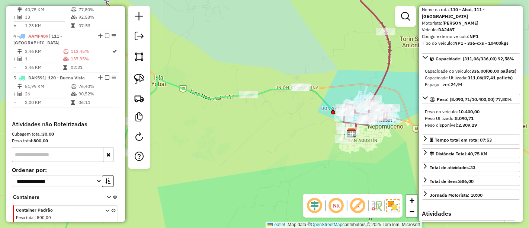
scroll to position [331, 0]
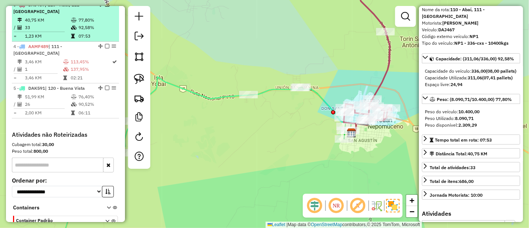
click at [105, 7] on em at bounding box center [107, 4] width 4 height 4
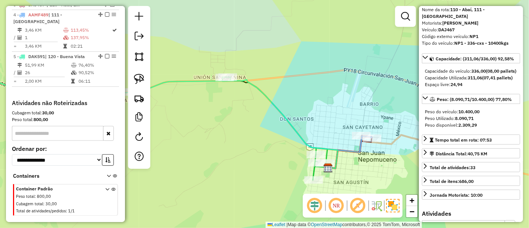
click at [340, 59] on div "Janela de atendimento Grade de atendimento Capacidade Transportadoras Veículos …" at bounding box center [264, 114] width 529 height 228
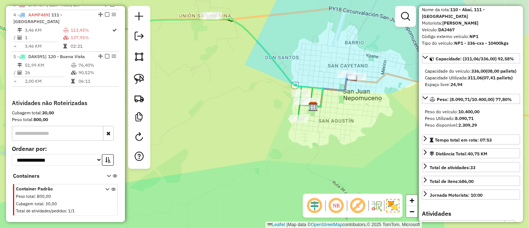
click at [300, 112] on icon at bounding box center [260, 67] width 105 height 103
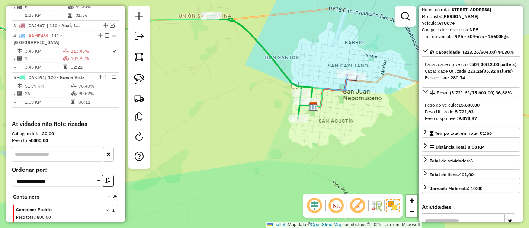
scroll to position [289, 0]
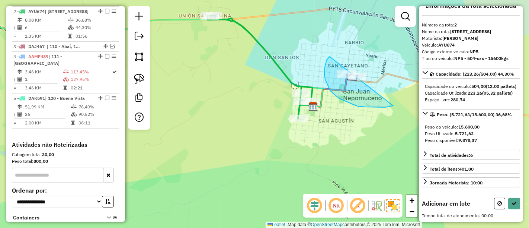
drag, startPoint x: 330, startPoint y: 91, endPoint x: 404, endPoint y: 67, distance: 76.9
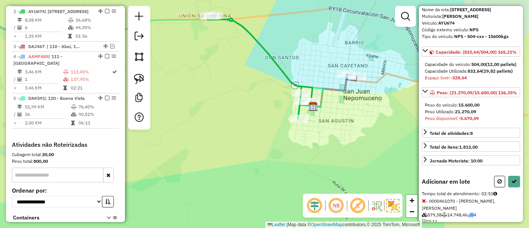
scroll to position [137, 0]
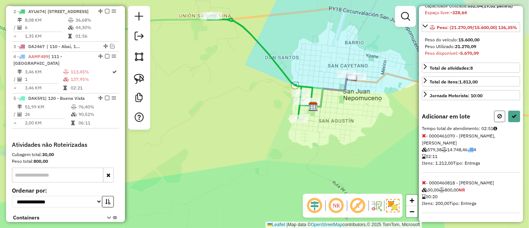
click at [497, 114] on button at bounding box center [499, 116] width 11 height 12
select select "*********"
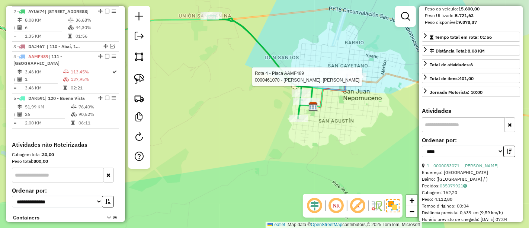
click at [352, 80] on div at bounding box center [357, 76] width 19 height 7
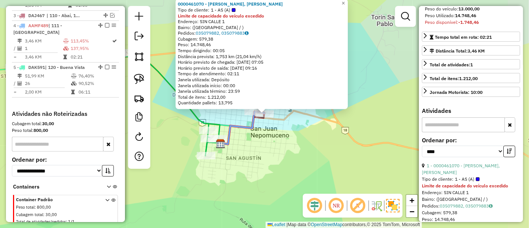
scroll to position [341, 0]
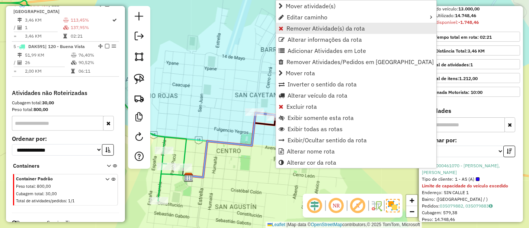
click at [311, 31] on span "Remover Atividade(s) da rota" at bounding box center [325, 28] width 78 height 6
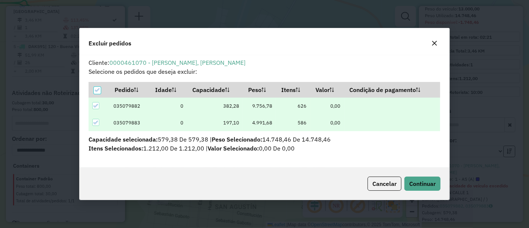
scroll to position [0, 0]
click at [95, 121] on icon at bounding box center [95, 122] width 5 height 5
click at [97, 91] on div at bounding box center [97, 90] width 7 height 7
click at [102, 90] on th at bounding box center [99, 90] width 21 height 16
click at [96, 92] on icon at bounding box center [97, 89] width 5 height 5
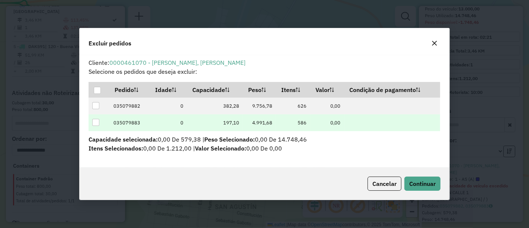
click at [95, 118] on td at bounding box center [99, 122] width 21 height 17
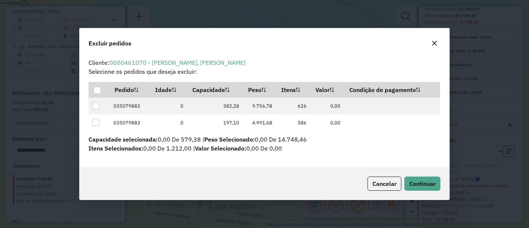
click at [94, 123] on div at bounding box center [95, 122] width 7 height 7
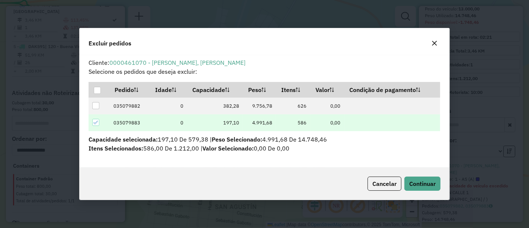
click at [427, 191] on div "Cancelar Continuar" at bounding box center [264, 183] width 369 height 32
click at [425, 187] on button "Continuar" at bounding box center [422, 183] width 36 height 14
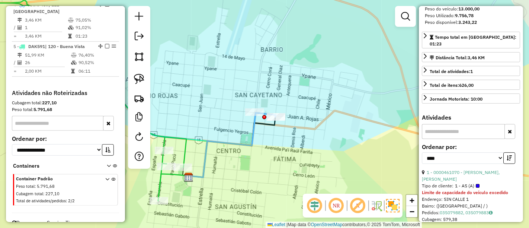
scroll to position [124, 0]
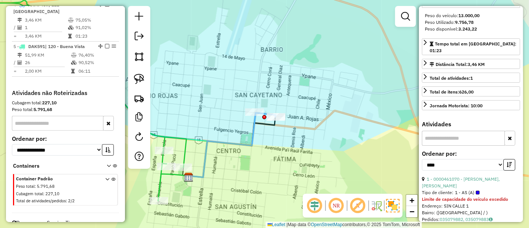
click at [275, 122] on icon at bounding box center [231, 147] width 87 height 60
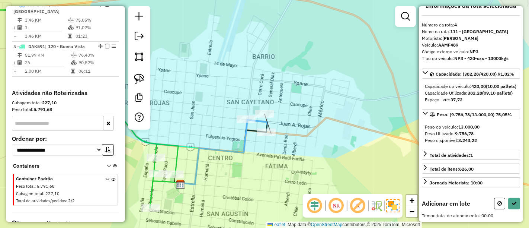
scroll to position [70, 0]
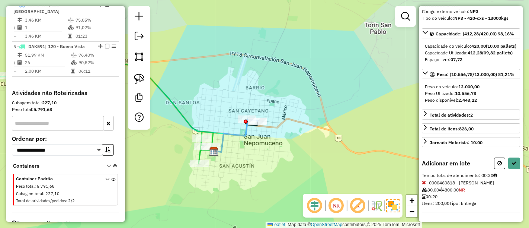
drag, startPoint x: 219, startPoint y: 121, endPoint x: 239, endPoint y: 118, distance: 20.3
click at [239, 118] on div "Janela de atendimento Grade de atendimento Capacidade Transportadoras Veículos …" at bounding box center [264, 114] width 529 height 228
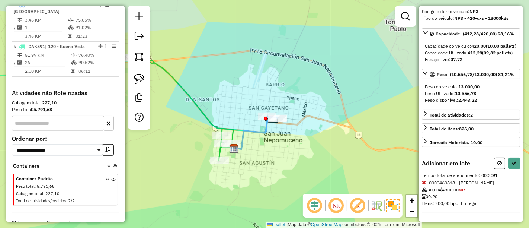
scroll to position [124, 0]
select select "*********"
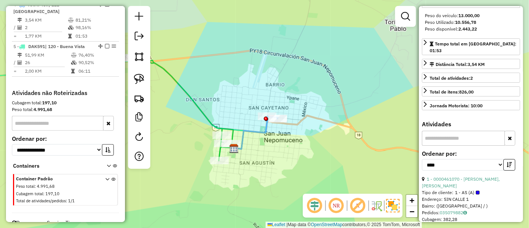
click at [221, 153] on icon at bounding box center [180, 109] width 105 height 103
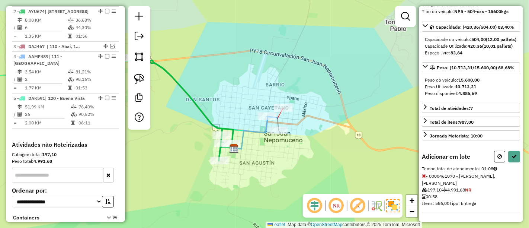
scroll to position [131, 0]
select select "*********"
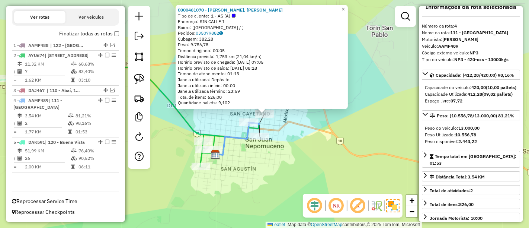
scroll to position [0, 0]
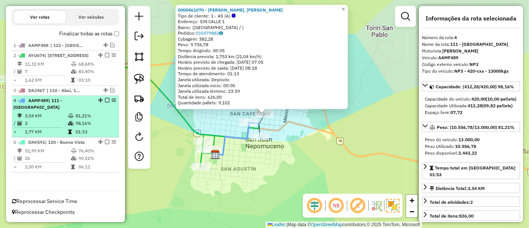
click at [105, 102] on em at bounding box center [107, 100] width 4 height 4
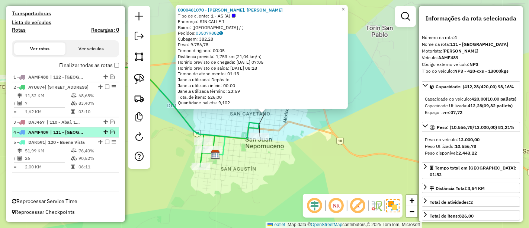
scroll to position [219, 0]
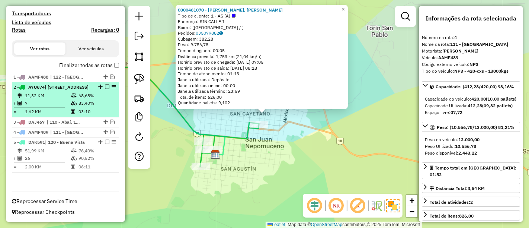
click at [96, 97] on td "68,68%" at bounding box center [97, 95] width 38 height 7
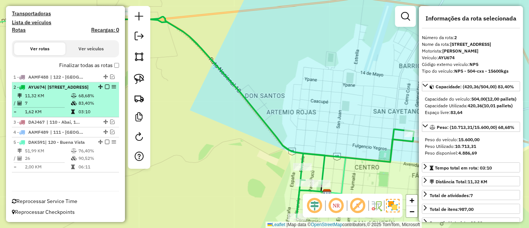
click at [106, 84] on em at bounding box center [107, 86] width 4 height 4
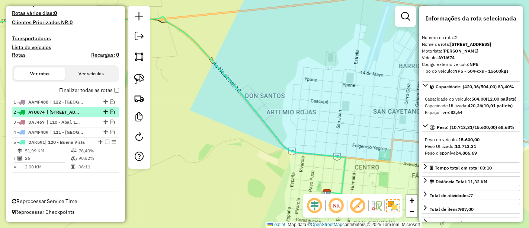
scroll to position [187, 0]
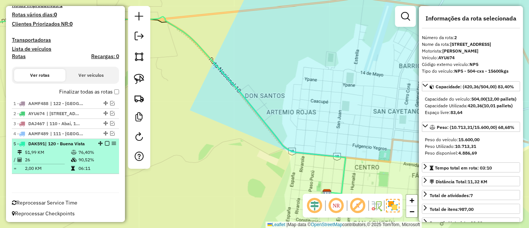
click at [100, 164] on td "06:11" at bounding box center [97, 167] width 38 height 7
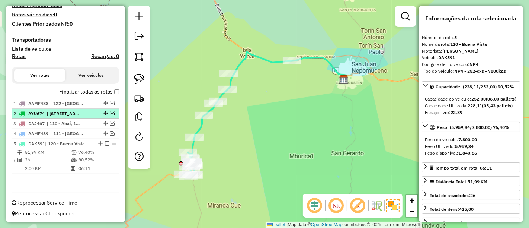
click at [105, 142] on em at bounding box center [107, 143] width 4 height 4
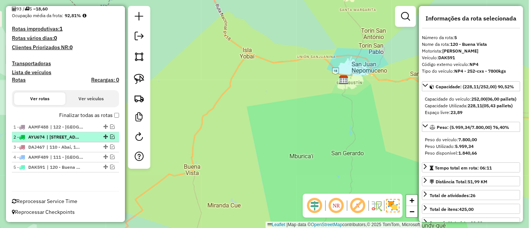
scroll to position [163, 0]
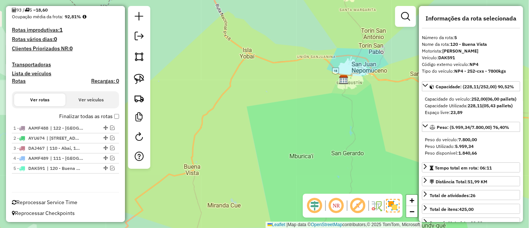
click at [113, 112] on label "Finalizar todas as rotas" at bounding box center [89, 116] width 60 height 8
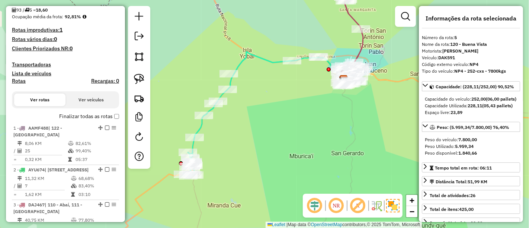
click at [20, 80] on h4 "Rotas" at bounding box center [19, 81] width 14 height 6
select select "*"
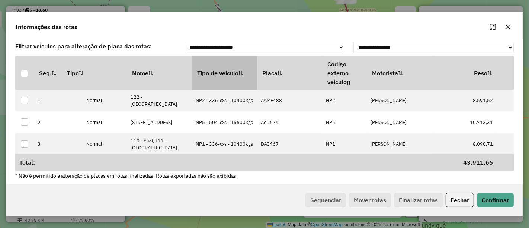
click at [231, 77] on th "Tipo de veículo" at bounding box center [224, 72] width 65 height 33
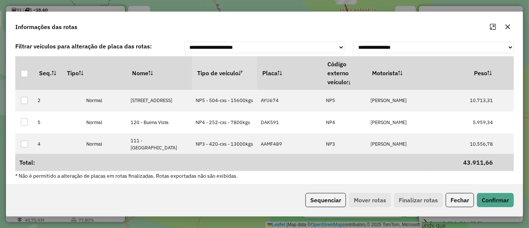
click at [231, 77] on th "Tipo de veículo" at bounding box center [224, 72] width 65 height 33
click at [313, 200] on button "Sequenciar" at bounding box center [325, 200] width 41 height 14
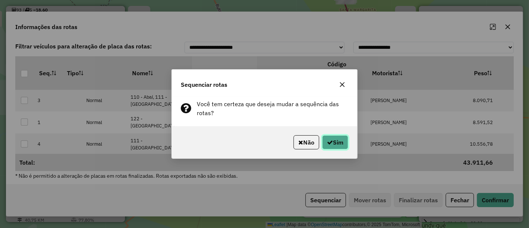
click at [327, 142] on icon "button" at bounding box center [330, 142] width 6 height 6
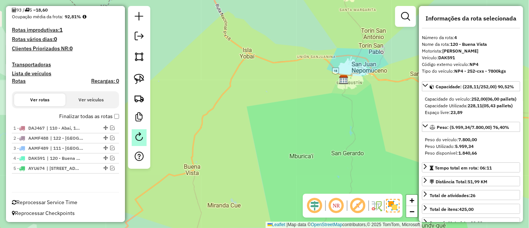
click at [141, 139] on em at bounding box center [139, 136] width 9 height 9
select select "*"
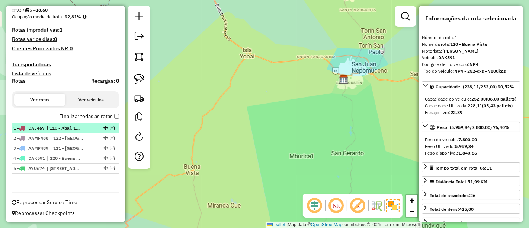
click at [67, 131] on li "1 - DAJ467 | 110 - Abaí, 111 - Ciudad Norte" at bounding box center [65, 128] width 107 height 10
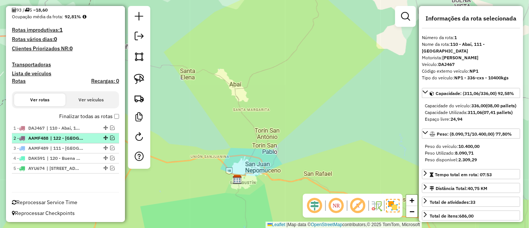
click at [70, 139] on span "| 122 - Ciudad Sur" at bounding box center [67, 138] width 34 height 7
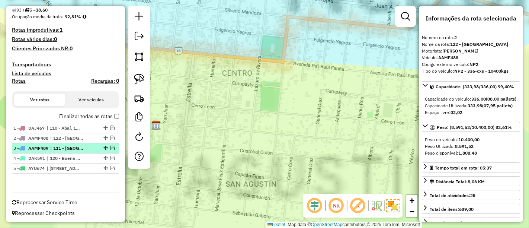
click at [73, 149] on span "| 111 - Ciudad Norte" at bounding box center [67, 148] width 34 height 7
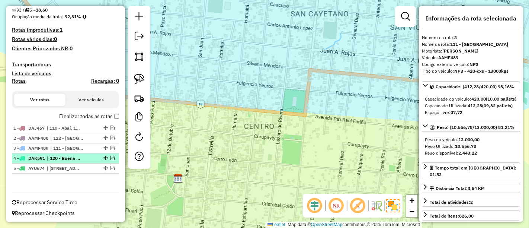
click at [73, 157] on span "| 120 - Buena Vista" at bounding box center [64, 158] width 34 height 7
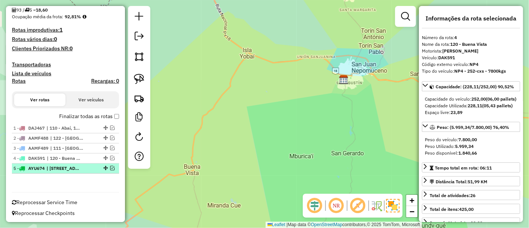
click at [75, 165] on span "| 120 - Buena Vista, 122 - Ciudad Sur" at bounding box center [63, 168] width 34 height 7
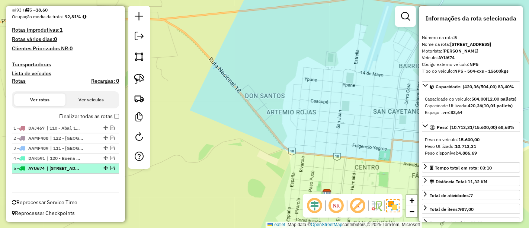
click at [111, 169] on div "5 - AYU674 | 120 - Buena Vista, 122 - Ciudad Sur" at bounding box center [65, 168] width 104 height 7
click at [112, 168] on em at bounding box center [112, 168] width 4 height 4
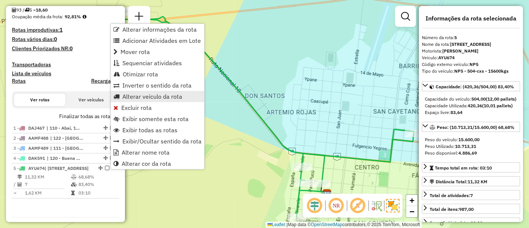
click at [140, 97] on span "Alterar veículo da rota" at bounding box center [152, 96] width 60 height 6
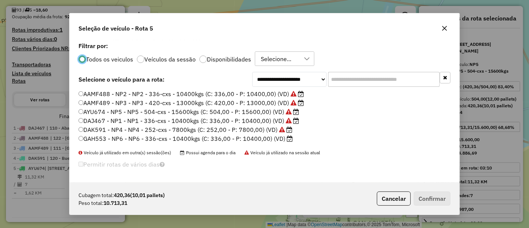
scroll to position [4, 2]
click at [260, 138] on label "GAH553 - NP6 - NP6 - 336-cxs - 10400kgs (C: 336,00 - P: 10400,00) (VD)" at bounding box center [185, 138] width 214 height 9
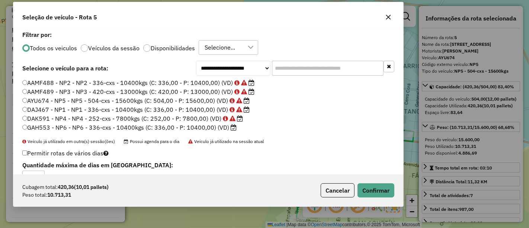
drag, startPoint x: 350, startPoint y: 24, endPoint x: 247, endPoint y: 4, distance: 105.0
click at [247, 4] on div "Seleção de veículo - Rota 5" at bounding box center [208, 15] width 390 height 27
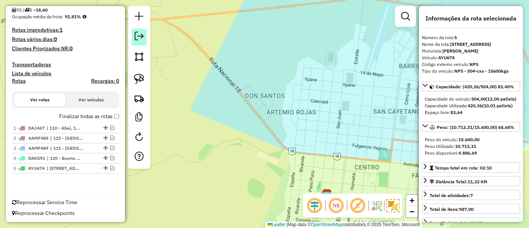
click at [142, 32] on em at bounding box center [139, 36] width 9 height 9
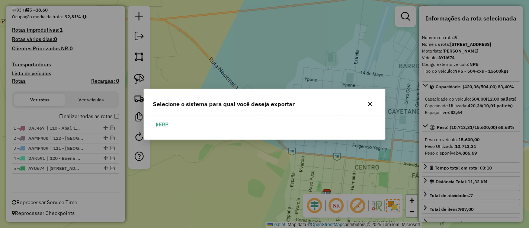
click at [165, 124] on button "ERP" at bounding box center [162, 125] width 19 height 12
select select "**"
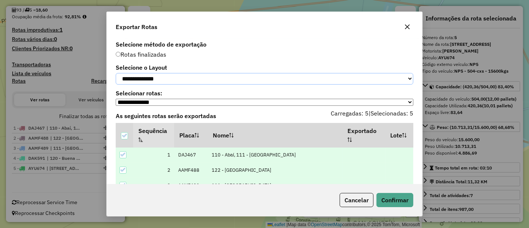
click at [171, 84] on select "**********" at bounding box center [265, 79] width 298 height 12
select select "*********"
click at [116, 73] on select "**********" at bounding box center [265, 79] width 298 height 12
click at [401, 200] on button "Confirmar" at bounding box center [394, 200] width 37 height 14
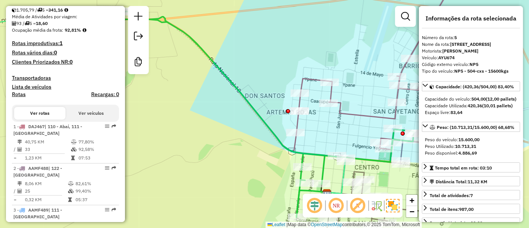
scroll to position [275, 0]
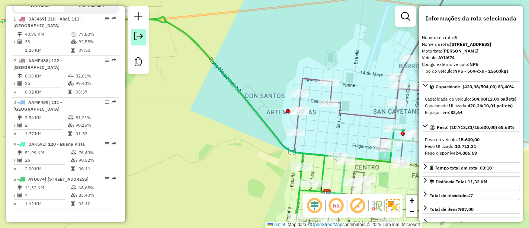
click at [134, 33] on em at bounding box center [138, 36] width 9 height 9
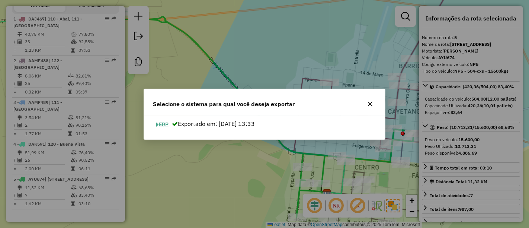
click at [160, 128] on button "ERP" at bounding box center [162, 125] width 19 height 12
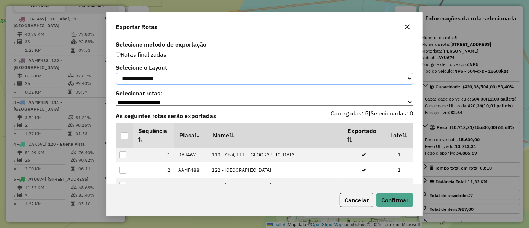
click at [172, 81] on select "**********" at bounding box center [265, 79] width 298 height 12
select select "*********"
click at [116, 73] on select "**********" at bounding box center [265, 79] width 298 height 12
click at [126, 139] on div at bounding box center [124, 135] width 7 height 7
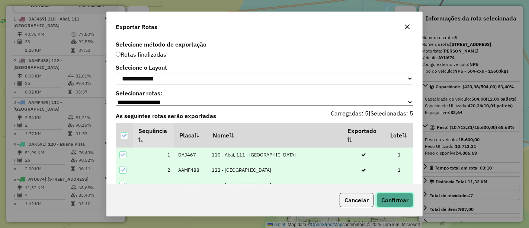
click at [394, 196] on button "Confirmar" at bounding box center [394, 200] width 37 height 14
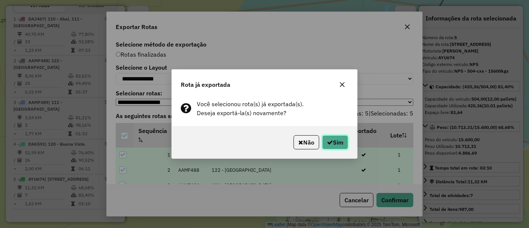
click at [327, 144] on icon "button" at bounding box center [330, 142] width 6 height 6
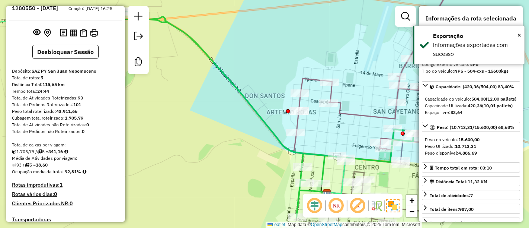
scroll to position [0, 0]
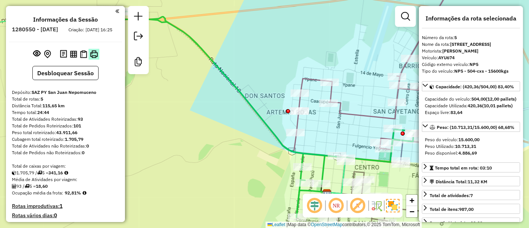
click at [94, 58] on img at bounding box center [94, 54] width 8 height 8
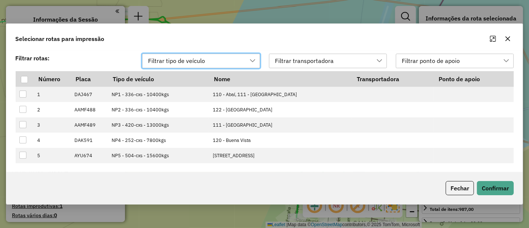
scroll to position [5, 33]
click at [17, 80] on th at bounding box center [25, 79] width 18 height 16
click at [22, 81] on div at bounding box center [24, 79] width 7 height 7
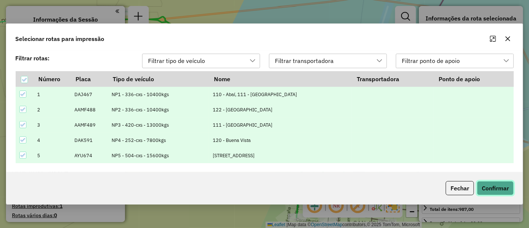
click at [484, 182] on button "Confirmar" at bounding box center [495, 188] width 37 height 14
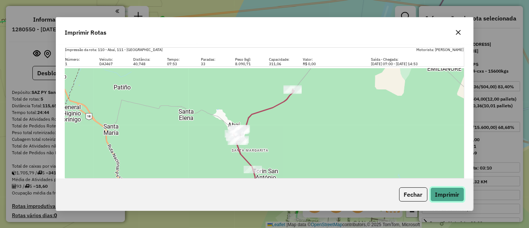
click at [439, 193] on button "Imprimir" at bounding box center [447, 194] width 34 height 14
click at [404, 198] on button "Fechar" at bounding box center [413, 194] width 28 height 14
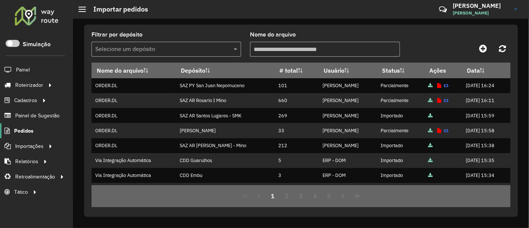
click at [23, 127] on span "Pedidos" at bounding box center [23, 131] width 19 height 8
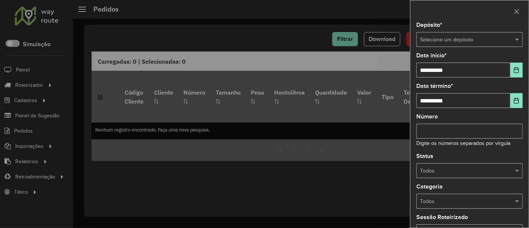
click at [442, 41] on input "text" at bounding box center [462, 40] width 84 height 8
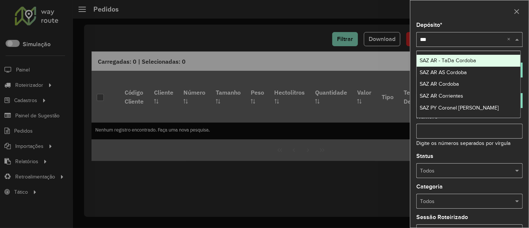
type input "****"
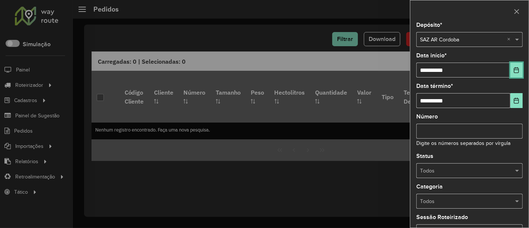
click at [511, 68] on button "Choose Date" at bounding box center [516, 69] width 12 height 15
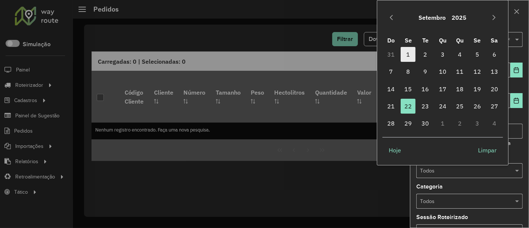
click at [411, 55] on span "1" at bounding box center [408, 54] width 15 height 15
type input "**********"
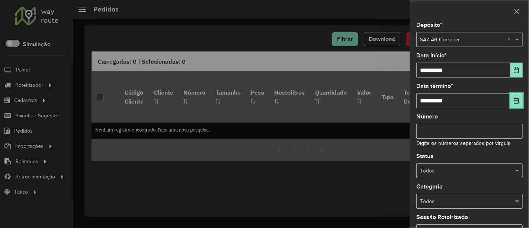
click at [510, 103] on button "Choose Date" at bounding box center [516, 100] width 12 height 15
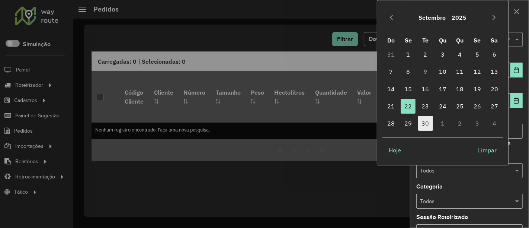
click at [426, 123] on span "30" at bounding box center [425, 123] width 15 height 15
type input "**********"
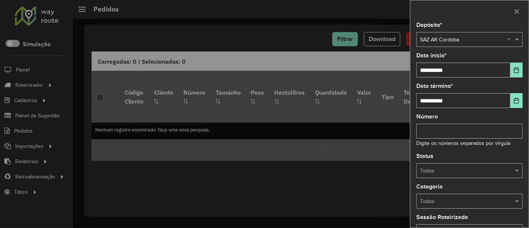
click at [487, 164] on div "Todos" at bounding box center [469, 170] width 106 height 15
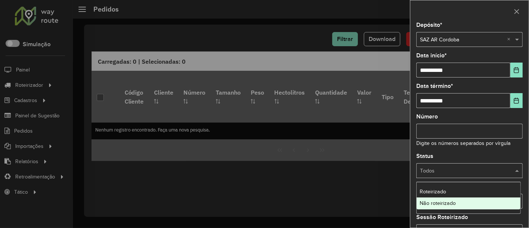
click at [455, 202] on span "Não roteirizado" at bounding box center [438, 203] width 36 height 6
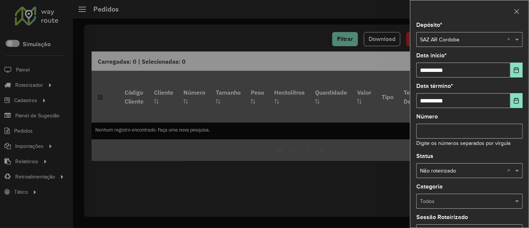
scroll to position [84, 0]
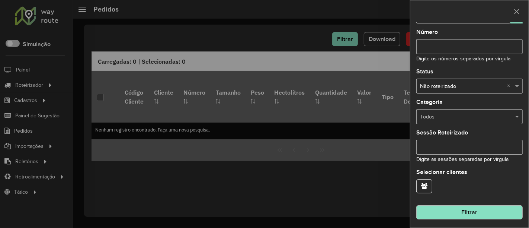
click at [467, 213] on button "Filtrar" at bounding box center [469, 212] width 106 height 14
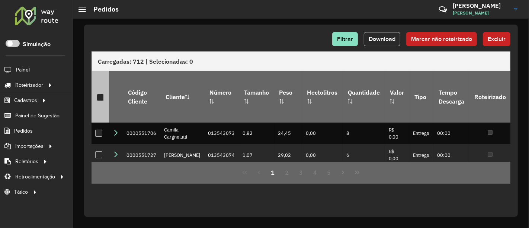
click at [99, 94] on div at bounding box center [100, 97] width 7 height 7
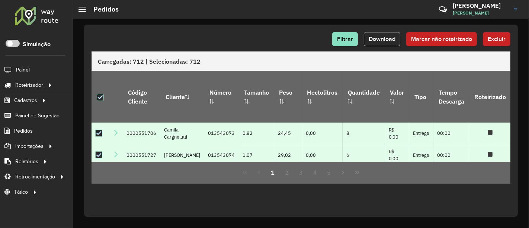
click at [510, 39] on button "Excluir" at bounding box center [497, 39] width 28 height 14
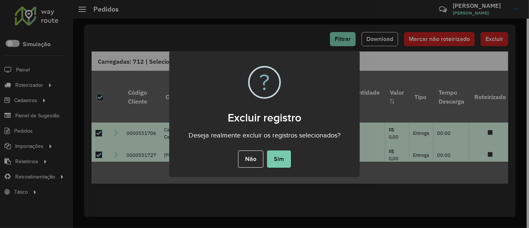
click at [278, 158] on button "Sim" at bounding box center [279, 158] width 24 height 17
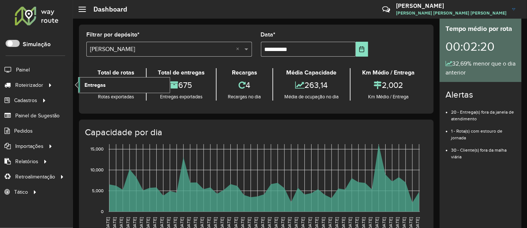
click at [100, 83] on span "Entregas" at bounding box center [94, 85] width 21 height 8
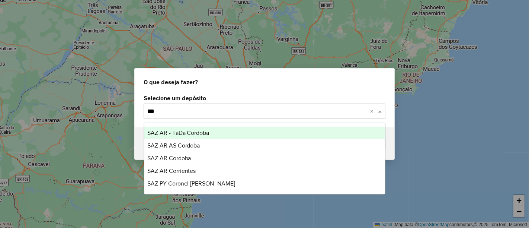
type input "****"
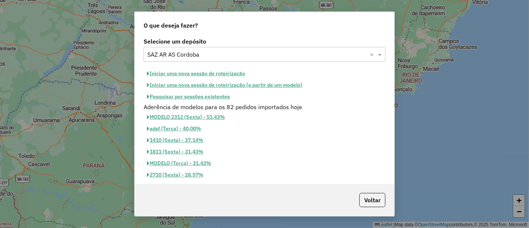
click at [225, 74] on button "Iniciar uma nova sessão de roteirização" at bounding box center [196, 74] width 105 height 12
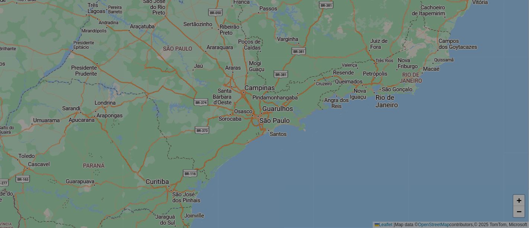
select select "*"
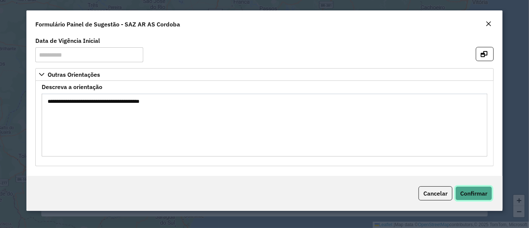
click at [470, 193] on span "Confirmar" at bounding box center [473, 192] width 27 height 7
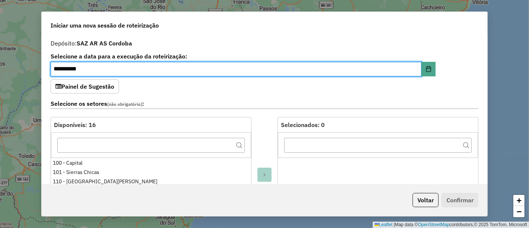
click at [453, 87] on div "**********" at bounding box center [265, 110] width 446 height 148
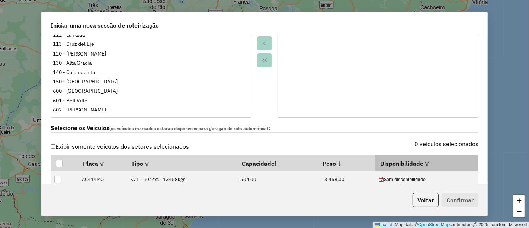
scroll to position [83, 0]
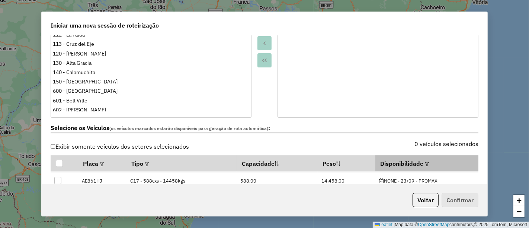
click at [425, 163] on em at bounding box center [427, 164] width 4 height 4
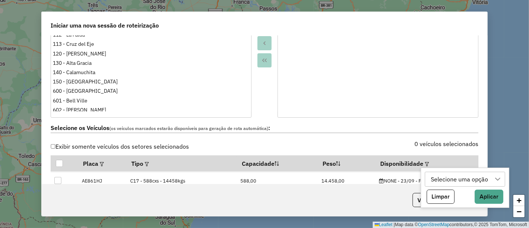
click at [441, 183] on div "Selecione uma opção" at bounding box center [459, 179] width 62 height 14
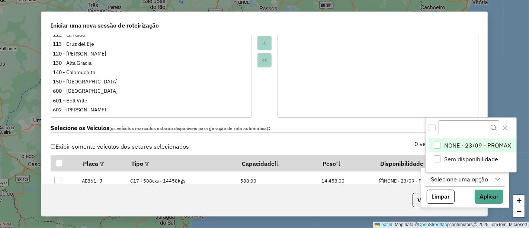
click at [453, 143] on span "NONE - 23/09 - PROMAX" at bounding box center [477, 145] width 67 height 9
click at [467, 196] on div "Limpar Aplicar" at bounding box center [470, 196] width 90 height 14
click at [496, 196] on button "Aplicar" at bounding box center [498, 196] width 29 height 14
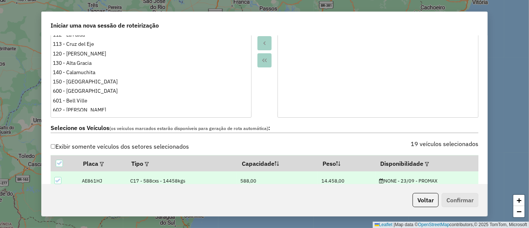
click at [430, 144] on label "19 veículos selecionados" at bounding box center [445, 143] width 68 height 9
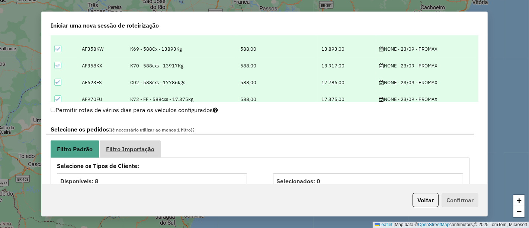
click at [154, 147] on span "Filtro Importação" at bounding box center [130, 149] width 48 height 6
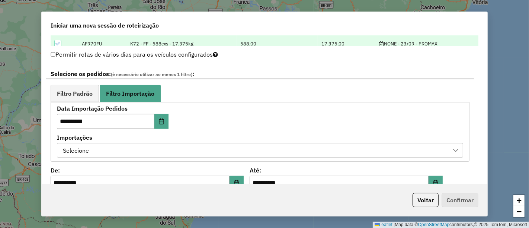
scroll to position [413, 0]
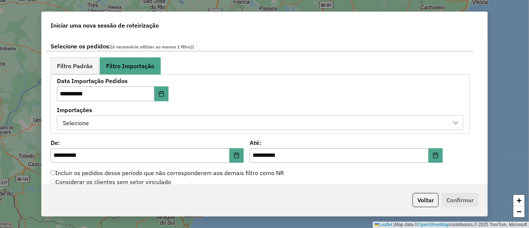
click at [199, 119] on div "Selecione" at bounding box center [254, 123] width 388 height 14
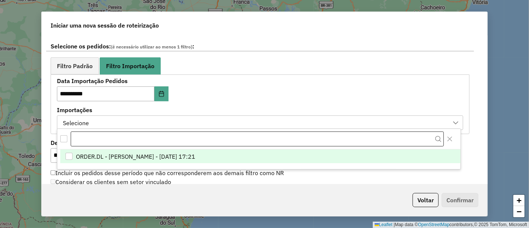
scroll to position [5, 33]
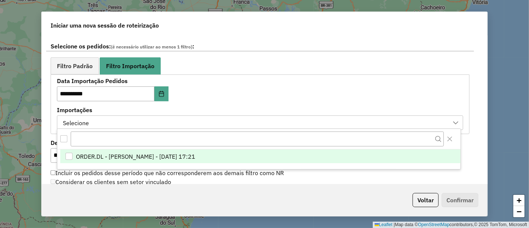
click at [195, 152] on span "ORDER.DL - ELENA MARIA ITATI MARTINEZ - 22/09/2025 17:21" at bounding box center [135, 156] width 119 height 9
click at [292, 101] on div "**********" at bounding box center [260, 104] width 406 height 52
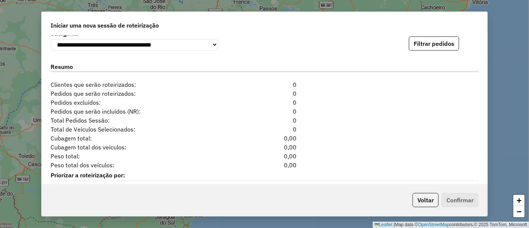
scroll to position [578, 0]
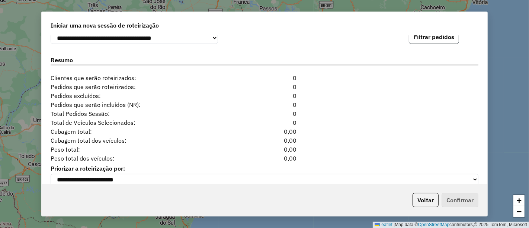
click at [440, 43] on button "Filtrar pedidos" at bounding box center [434, 37] width 50 height 14
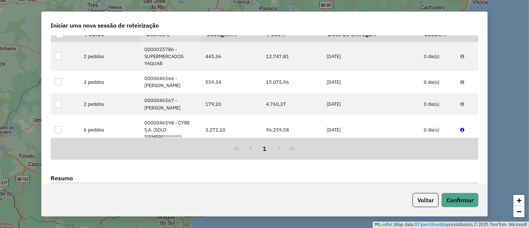
scroll to position [760, 0]
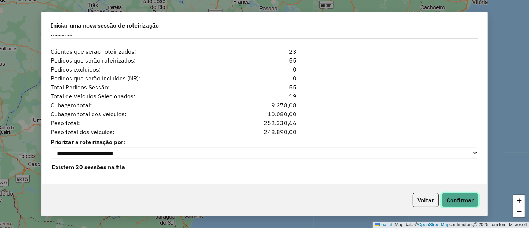
click at [460, 201] on button "Confirmar" at bounding box center [460, 200] width 37 height 14
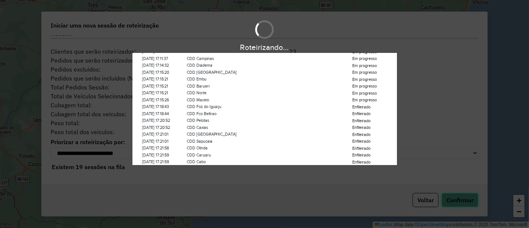
scroll to position [0, 0]
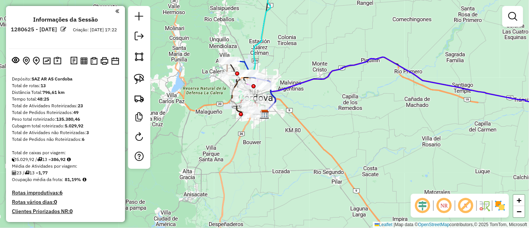
click at [503, 205] on img at bounding box center [500, 205] width 12 height 12
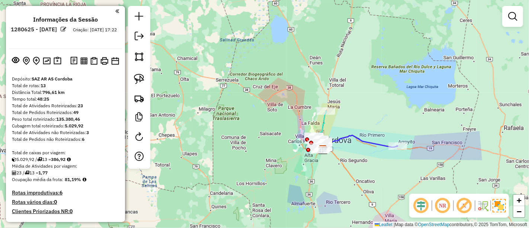
drag, startPoint x: 362, startPoint y: 157, endPoint x: 292, endPoint y: 157, distance: 69.6
click at [292, 157] on div "Janela de atendimento Grade de atendimento Capacidade Transportadoras Veículos …" at bounding box center [264, 114] width 529 height 228
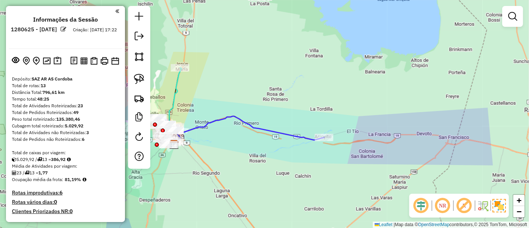
click at [302, 139] on icon at bounding box center [249, 130] width 150 height 28
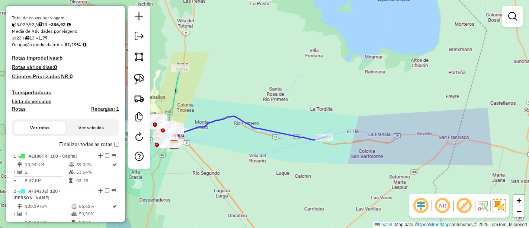
select select "**********"
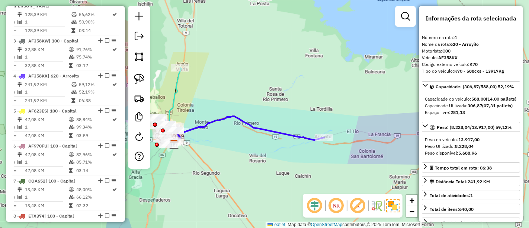
scroll to position [383, 0]
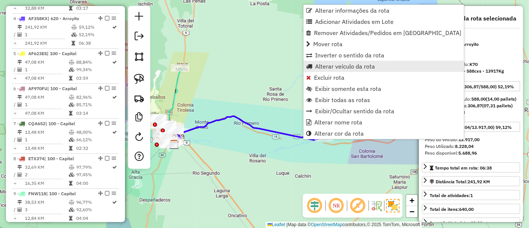
click at [328, 67] on span "Alterar veículo da rota" at bounding box center [345, 66] width 60 height 6
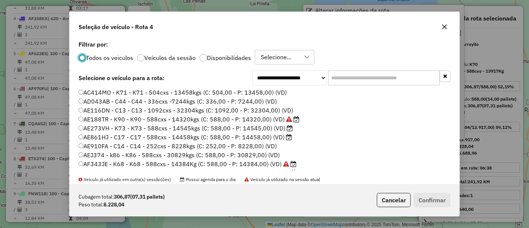
scroll to position [4, 2]
click at [222, 58] on label "Disponibilidades" at bounding box center [229, 58] width 44 height 6
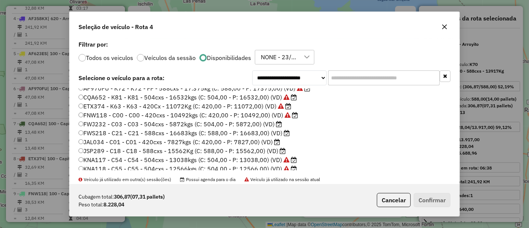
scroll to position [87, 0]
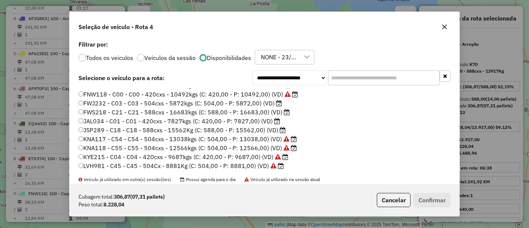
click at [238, 158] on label "KYE215 - C04 - C04 - 420cxs - 9687kgs (C: 420,00 - P: 9687,00) (VD)" at bounding box center [183, 156] width 210 height 9
click at [427, 202] on button "Confirmar" at bounding box center [432, 200] width 37 height 14
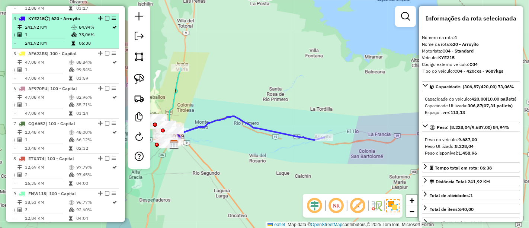
click at [105, 16] on em at bounding box center [107, 18] width 4 height 4
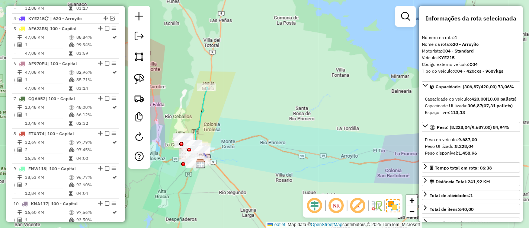
click at [201, 103] on icon at bounding box center [202, 125] width 12 height 77
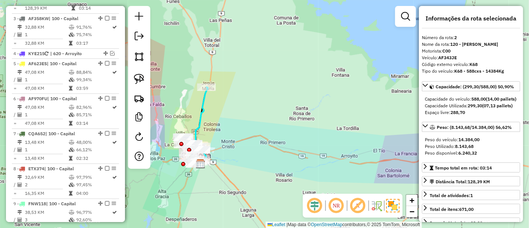
scroll to position [314, 0]
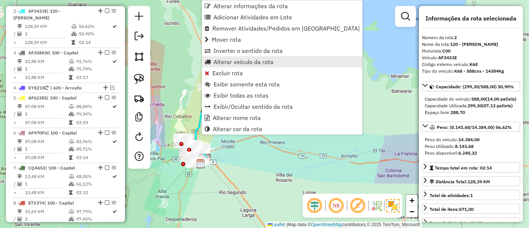
click at [220, 62] on span "Alterar veículo da rota" at bounding box center [243, 62] width 60 height 6
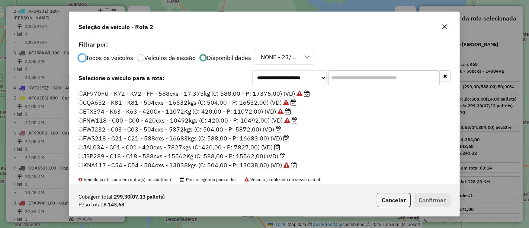
scroll to position [87, 0]
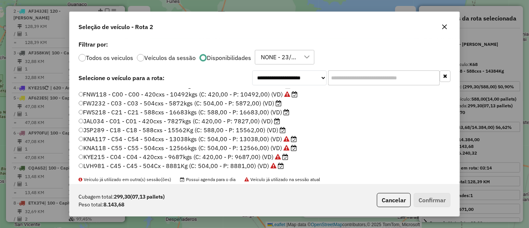
click at [224, 155] on label "KYE215 - C04 - C04 - 420cxs - 9687kgs (C: 420,00 - P: 9687,00) (VD)" at bounding box center [183, 156] width 210 height 9
click at [444, 203] on button "Confirmar" at bounding box center [432, 200] width 37 height 14
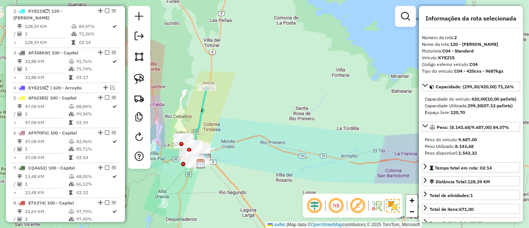
scroll to position [314, 0]
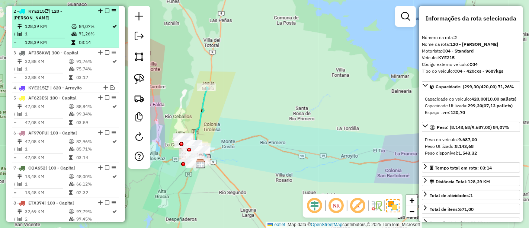
click at [106, 10] on em at bounding box center [107, 11] width 4 height 4
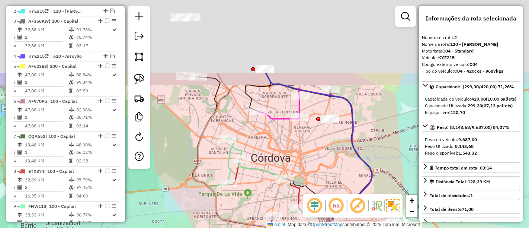
drag, startPoint x: 209, startPoint y: 52, endPoint x: 197, endPoint y: 177, distance: 125.2
click at [197, 177] on icon at bounding box center [262, 152] width 139 height 158
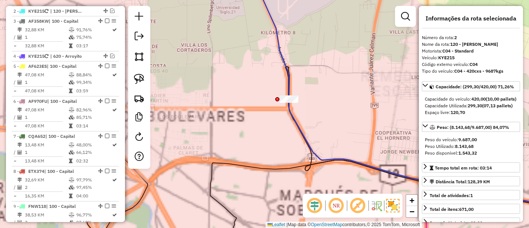
click at [291, 103] on div at bounding box center [289, 98] width 19 height 7
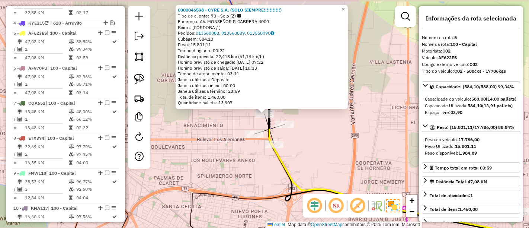
scroll to position [369, 0]
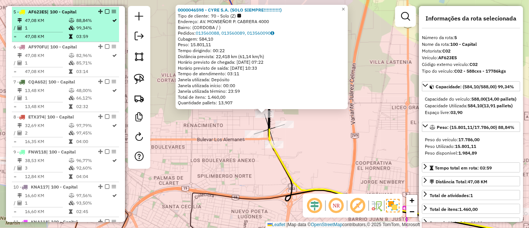
click at [105, 12] on em at bounding box center [107, 11] width 4 height 4
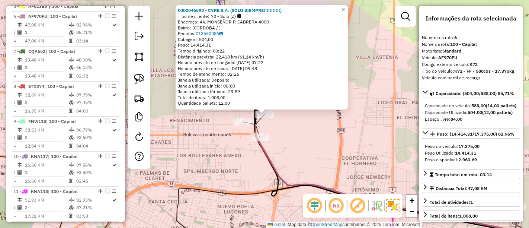
scroll to position [379, 0]
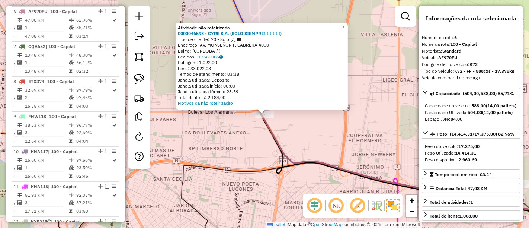
click at [251, 143] on div "Atividade não roteirizada 0000046598 - CYRE S.A. (SOLO SIEMPRE!!!!!!!!!!!) Tipo…" at bounding box center [264, 114] width 529 height 228
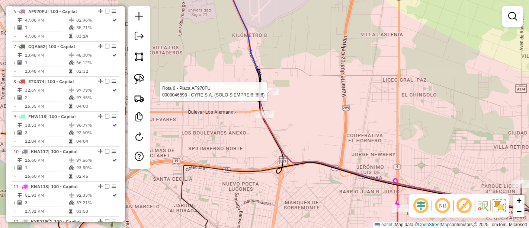
select select "**********"
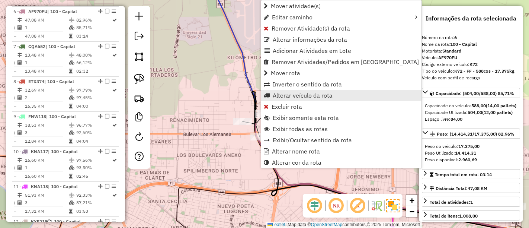
click at [278, 96] on span "Alterar veículo da rota" at bounding box center [303, 95] width 60 height 6
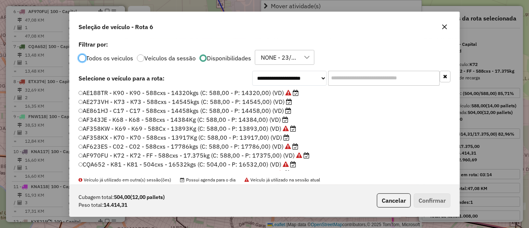
scroll to position [4, 2]
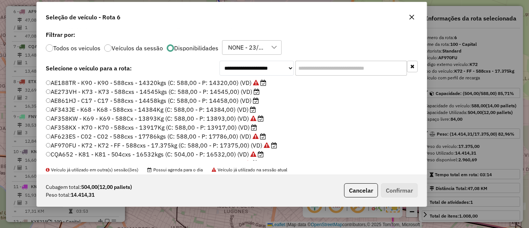
drag, startPoint x: 344, startPoint y: 30, endPoint x: 311, endPoint y: 20, distance: 34.2
click at [311, 20] on div "Seleção de veículo - Rota 6" at bounding box center [232, 15] width 390 height 27
click at [235, 103] on label "AE861HJ - C17 - C17 - 588cxs - 14458kgs (C: 588,00 - P: 14458,00) (VD)" at bounding box center [152, 100] width 213 height 9
click at [402, 192] on button "Confirmar" at bounding box center [399, 190] width 37 height 14
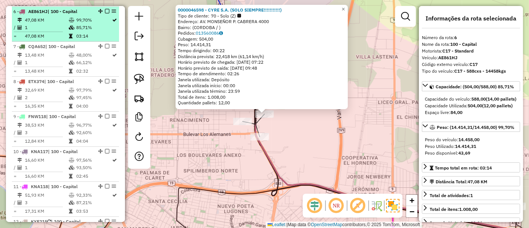
click at [106, 11] on em at bounding box center [107, 11] width 4 height 4
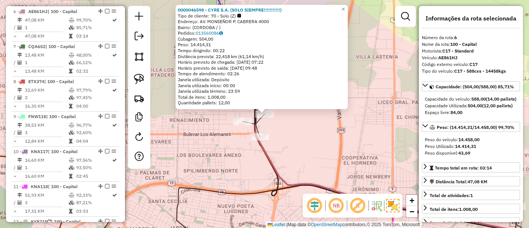
scroll to position [354, 0]
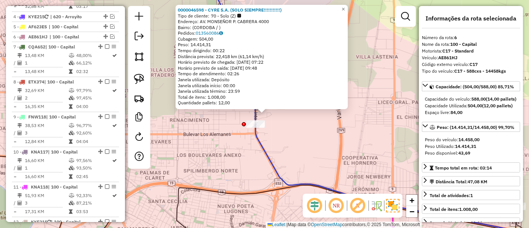
click at [300, 173] on div "0000046598 - CYRE S.A. (SOLO SIEMPRE!!!!!!!!!!!) Tipo de cliente: 70 - Solo (Z)…" at bounding box center [264, 114] width 529 height 228
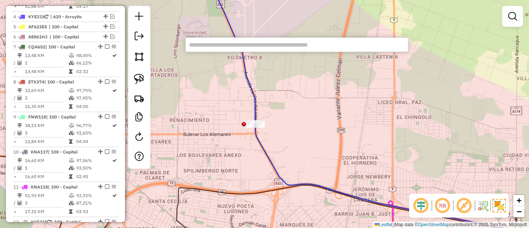
paste input "*****"
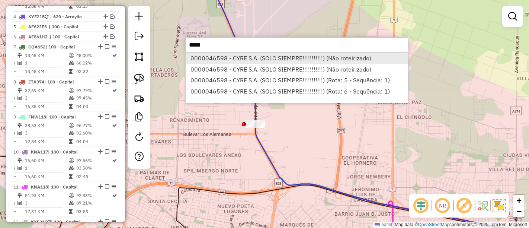
type input "*****"
click at [254, 59] on li "0000046598 - CYRE S.A. (SOLO SIEMPRE!!!!!!!!!!!) (Não roteirizado)" at bounding box center [297, 57] width 222 height 11
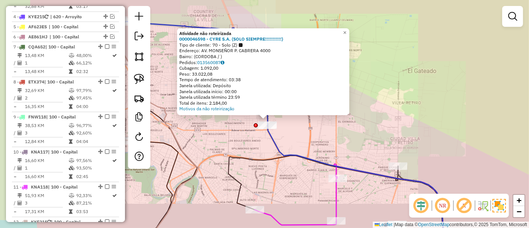
click at [231, 147] on div "Atividade não roteirizada 0000046598 - CYRE S.A. (SOLO SIEMPRE!!!!!!!!!!!) Tipo…" at bounding box center [264, 114] width 529 height 228
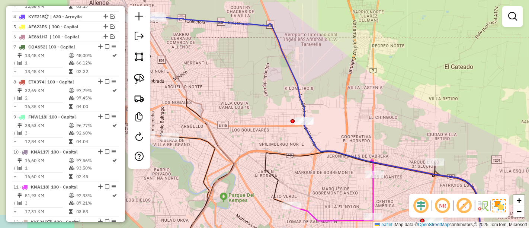
drag, startPoint x: 216, startPoint y: 143, endPoint x: 287, endPoint y: 127, distance: 72.8
click at [267, 135] on div "Janela de atendimento Grade de atendimento Capacidade Transportadoras Veículos …" at bounding box center [264, 114] width 529 height 228
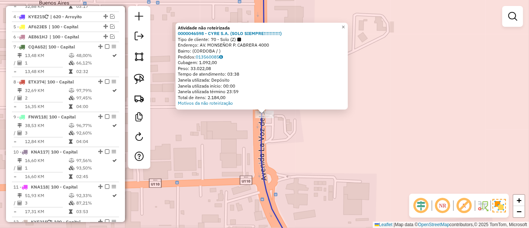
click at [230, 134] on div "Atividade não roteirizada 0000046598 - CYRE S.A. (SOLO SIEMPRE!!!!!!!!!!!) Tipo…" at bounding box center [264, 114] width 529 height 228
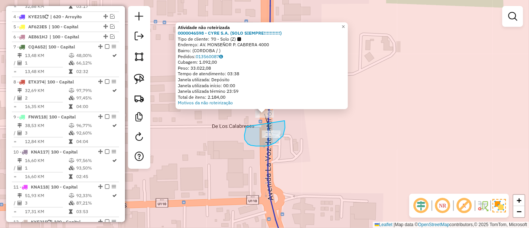
drag, startPoint x: 244, startPoint y: 135, endPoint x: 282, endPoint y: 121, distance: 40.0
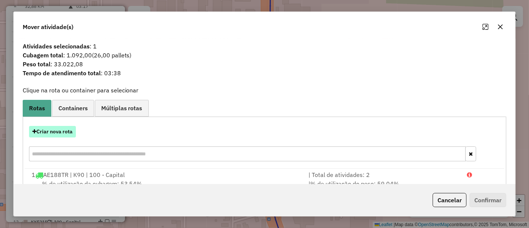
click at [62, 132] on button "Criar nova rota" at bounding box center [52, 132] width 47 height 12
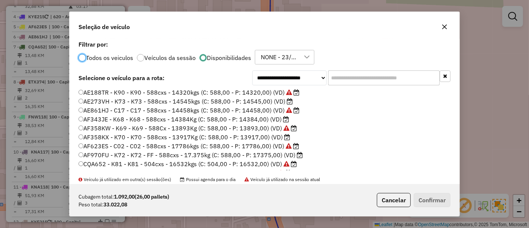
scroll to position [4, 2]
click at [250, 99] on label "AE273VH - K73 - K73 - 588cxs - 14545kgs (C: 588,00 - P: 14545,00) (VD)" at bounding box center [185, 101] width 214 height 9
click at [426, 199] on button "Confirmar" at bounding box center [432, 200] width 37 height 14
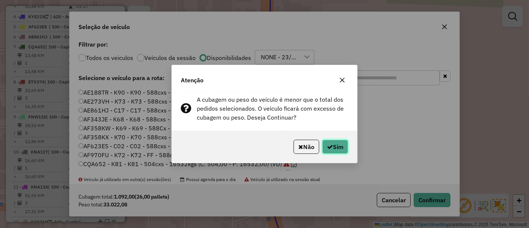
click at [330, 146] on icon "button" at bounding box center [330, 147] width 6 height 6
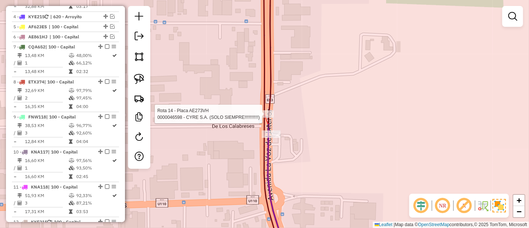
select select "**********"
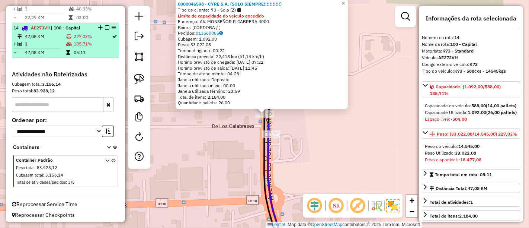
click at [106, 27] on em at bounding box center [107, 27] width 4 height 4
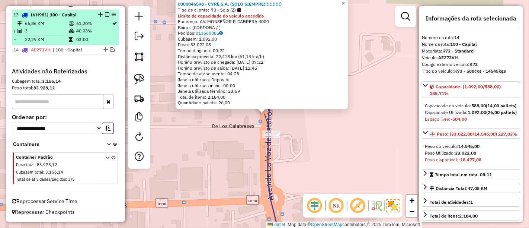
scroll to position [593, 0]
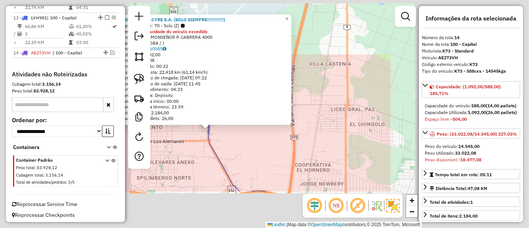
click at [199, 161] on div "0000046598 - CYRE S.A. (SOLO SIEMPRE!!!!!!!!!!!) Tipo de cliente: 70 - Solo (Z)…" at bounding box center [264, 114] width 529 height 228
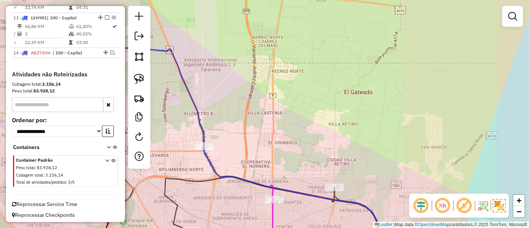
drag, startPoint x: 176, startPoint y: 137, endPoint x: 287, endPoint y: 122, distance: 111.5
click at [276, 128] on div "Janela de atendimento Grade de atendimento Capacidade Transportadoras Veículos …" at bounding box center [264, 114] width 529 height 228
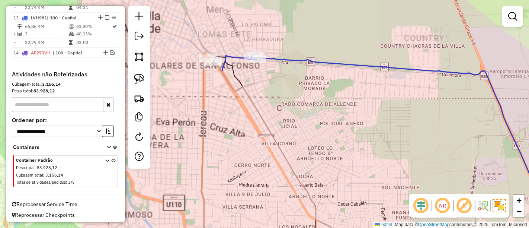
click at [272, 102] on icon at bounding box center [279, 154] width 141 height 193
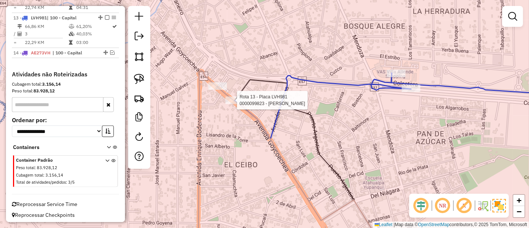
select select "**********"
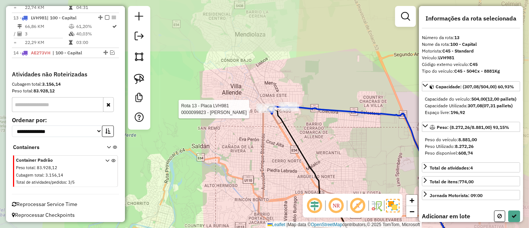
select select "**********"
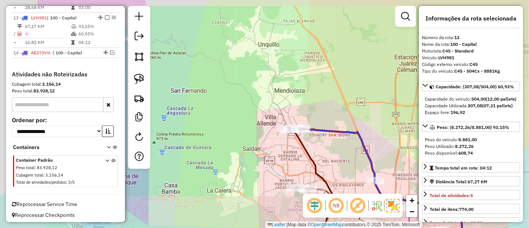
drag, startPoint x: 316, startPoint y: 162, endPoint x: 293, endPoint y: 110, distance: 56.8
click at [293, 128] on icon at bounding box center [314, 189] width 49 height 123
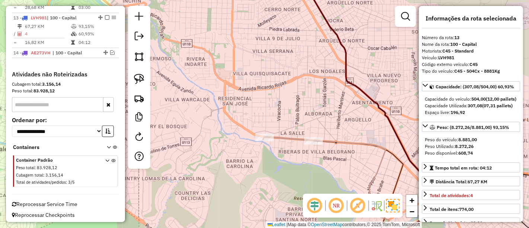
click at [289, 137] on icon at bounding box center [288, 139] width 49 height 4
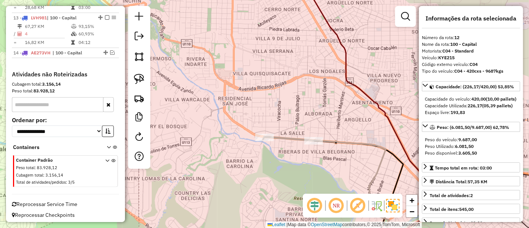
scroll to position [563, 0]
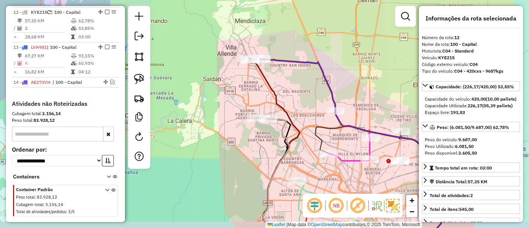
drag, startPoint x: 265, startPoint y: 133, endPoint x: 260, endPoint y: 130, distance: 5.7
click at [260, 131] on div "Janela de atendimento Grade de atendimento Capacidade Transportadoras Veículos …" at bounding box center [264, 114] width 529 height 228
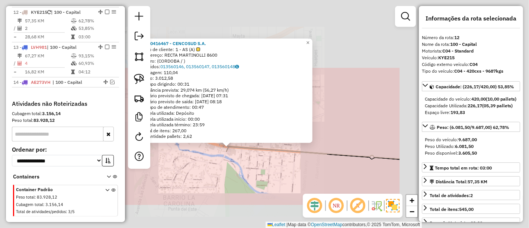
click at [224, 185] on div "0000416467 - CENCOSUD S.A. Tipo de cliente: 1 - AS (A) Endereço: RECTA MARTINOL…" at bounding box center [264, 114] width 529 height 228
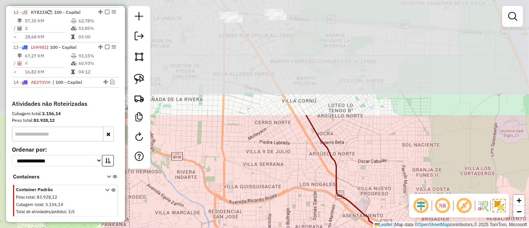
drag, startPoint x: 234, startPoint y: 68, endPoint x: 267, endPoint y: 241, distance: 176.8
click at [267, 227] on html "Aguarde... Pop-up bloqueado! Seu navegador bloqueou automáticamente a abertura …" at bounding box center [264, 114] width 529 height 228
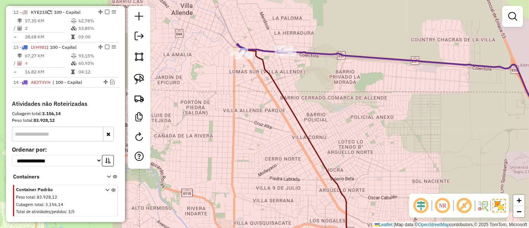
click at [287, 60] on div "Janela de atendimento Grade de atendimento Capacidade Transportadoras Veículos …" at bounding box center [264, 114] width 529 height 228
drag, startPoint x: 285, startPoint y: 105, endPoint x: 289, endPoint y: 127, distance: 22.6
click at [289, 126] on div "Janela de atendimento Grade de atendimento Capacidade Transportadoras Veículos …" at bounding box center [264, 114] width 529 height 228
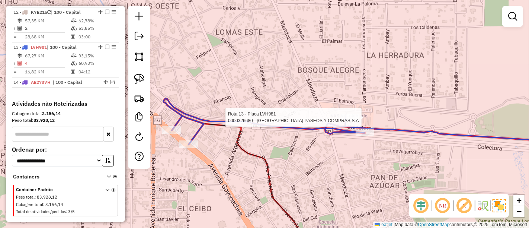
select select "**********"
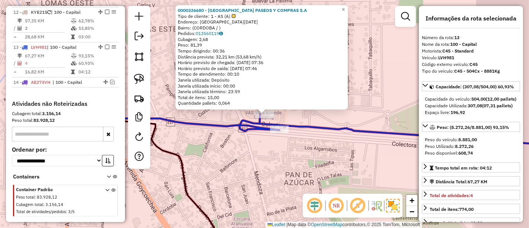
scroll to position [593, 0]
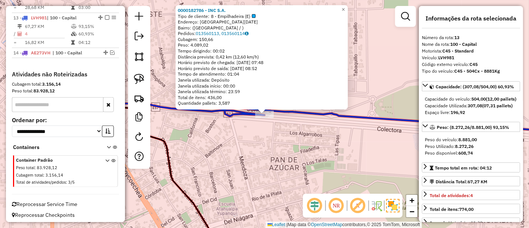
click at [247, 125] on div "0000182786 - INC S.A. Tipo de cliente: 8 - Empilhadeira (E) Endereço: RIO DE JA…" at bounding box center [264, 114] width 529 height 228
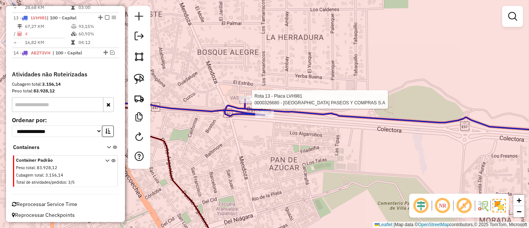
select select "**********"
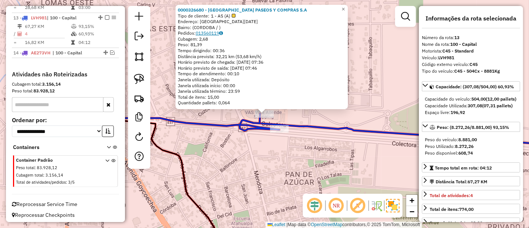
click at [217, 35] on link "013560119" at bounding box center [209, 33] width 27 height 6
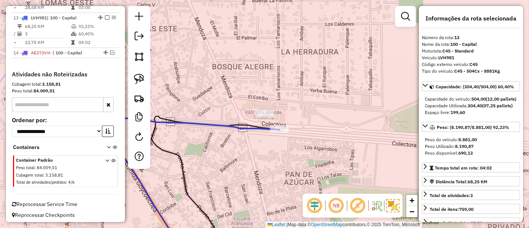
click at [250, 124] on icon at bounding box center [176, 120] width 208 height 41
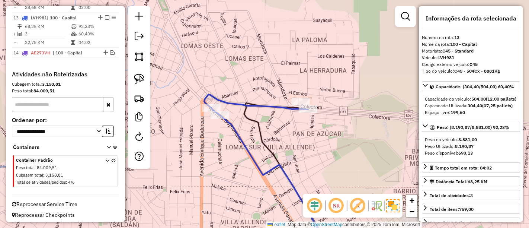
drag, startPoint x: 283, startPoint y: 134, endPoint x: 267, endPoint y: 129, distance: 16.6
click at [283, 133] on div "Janela de atendimento Grade de atendimento Capacidade Transportadoras Veículos …" at bounding box center [264, 114] width 529 height 228
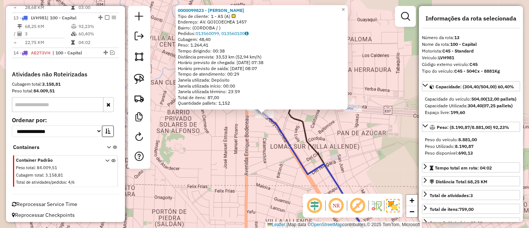
click at [230, 142] on div "0000099823 - BLANCH BENJAMIN LUIS Tipo de cliente: 1 - AS (A) Endereço: AV. GOI…" at bounding box center [264, 114] width 529 height 228
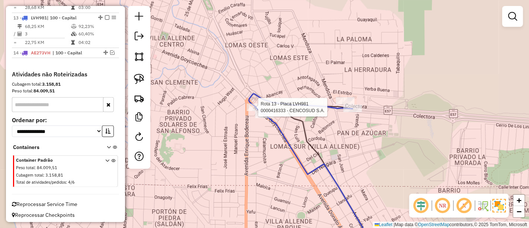
select select "**********"
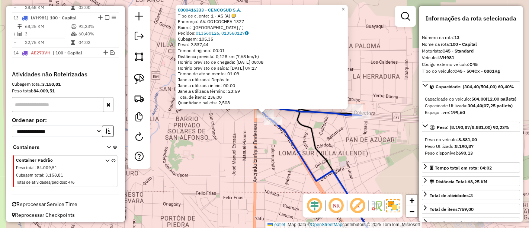
click at [259, 146] on div "0000416333 - CENCOSUD S.A. Tipo de cliente: 1 - AS (A) Endereço: AV. GOICOCHEA …" at bounding box center [264, 114] width 529 height 228
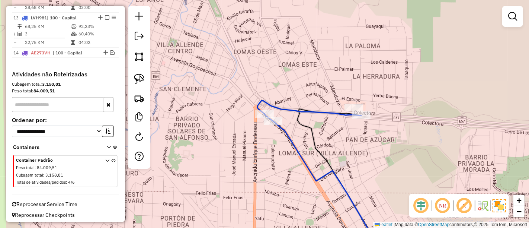
click at [257, 104] on icon at bounding box center [309, 110] width 104 height 20
select select "**********"
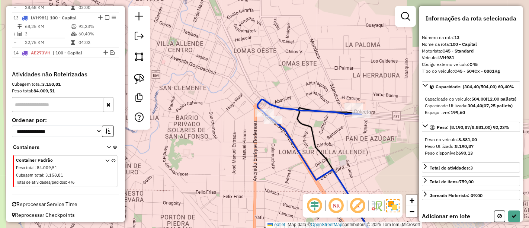
drag, startPoint x: 271, startPoint y: 152, endPoint x: 260, endPoint y: 68, distance: 84.8
click at [263, 89] on div "Janela de atendimento Grade de atendimento Capacidade Transportadoras Veículos …" at bounding box center [264, 114] width 529 height 228
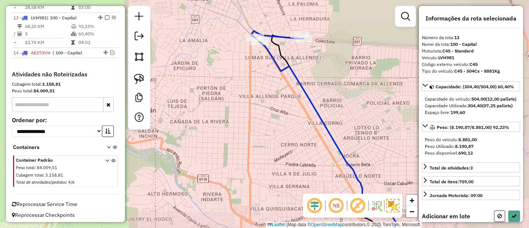
drag, startPoint x: 305, startPoint y: 169, endPoint x: 269, endPoint y: 63, distance: 111.9
click at [269, 64] on div "Janela de atendimento Grade de atendimento Capacidade Transportadoras Veículos …" at bounding box center [264, 114] width 529 height 228
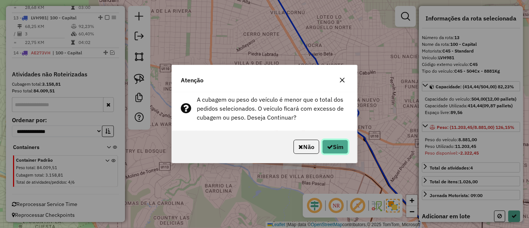
click at [331, 143] on button "Sim" at bounding box center [335, 146] width 26 height 14
select select "**********"
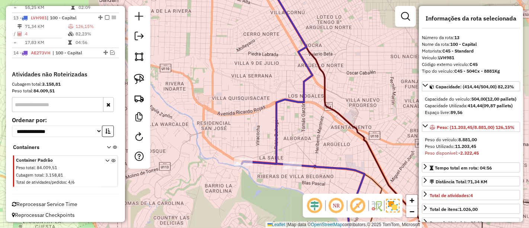
click at [275, 114] on icon at bounding box center [277, 70] width 69 height 186
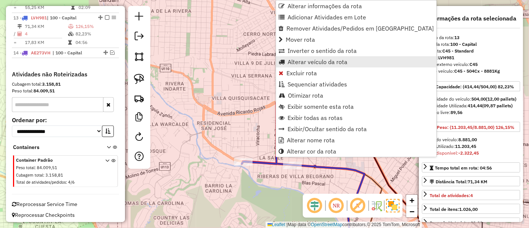
click at [289, 62] on span "Alterar veículo da rota" at bounding box center [318, 62] width 60 height 6
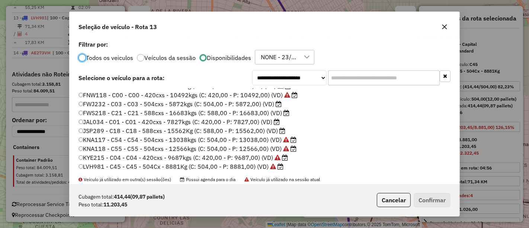
scroll to position [87, 0]
click at [247, 145] on label "KNA118 - C55 - C55 - 504cxs - 12566kgs (C: 504,00 - P: 12566,00) (VD)" at bounding box center [187, 147] width 218 height 9
click at [431, 201] on button "Confirmar" at bounding box center [432, 200] width 37 height 14
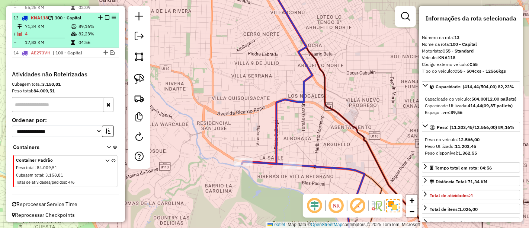
click at [105, 16] on em at bounding box center [107, 17] width 4 height 4
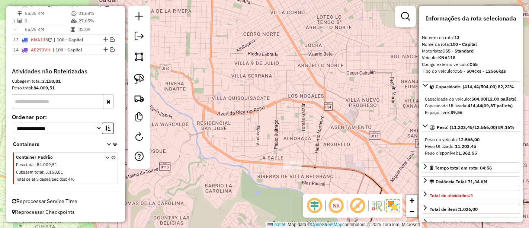
scroll to position [568, 0]
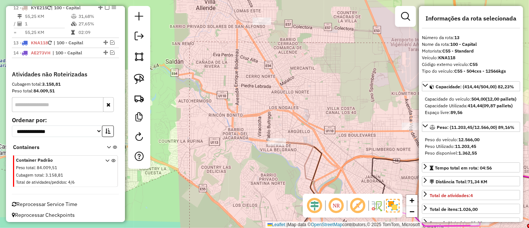
click at [286, 141] on icon at bounding box center [297, 196] width 45 height 110
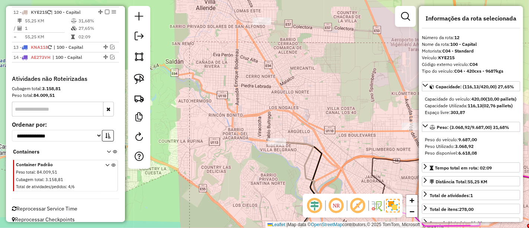
drag, startPoint x: 251, startPoint y: 108, endPoint x: 230, endPoint y: 100, distance: 22.4
click at [231, 101] on div "Janela de atendimento Grade de atendimento Capacidade Transportadoras Veículos …" at bounding box center [264, 114] width 529 height 228
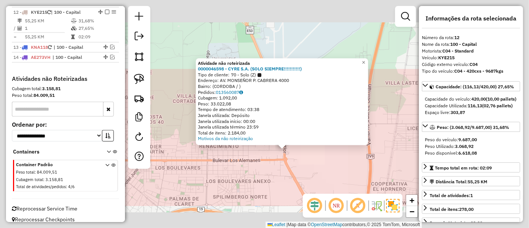
drag, startPoint x: 285, startPoint y: 176, endPoint x: 288, endPoint y: 90, distance: 86.4
click at [288, 91] on div "Atividade não roteirizada 0000046598 - CYRE S.A. (SOLO SIEMPRE!!!!!!!!!!!) Tipo…" at bounding box center [264, 114] width 529 height 228
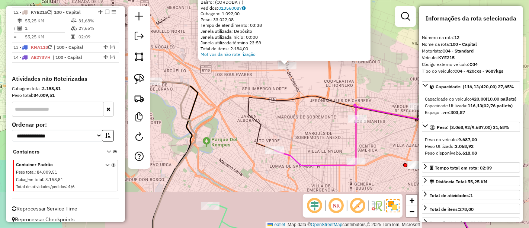
drag, startPoint x: 276, startPoint y: 134, endPoint x: 278, endPoint y: 92, distance: 42.1
click at [278, 92] on div "Atividade não roteirizada 0000046598 - CYRE S.A. (SOLO SIEMPRE!!!!!!!!!!!) Tipo…" at bounding box center [264, 114] width 529 height 228
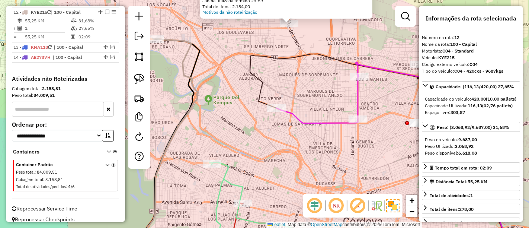
click at [325, 119] on icon at bounding box center [317, 99] width 82 height 48
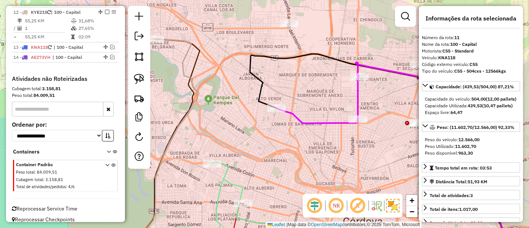
scroll to position [528, 0]
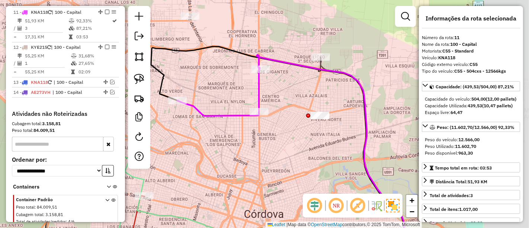
drag, startPoint x: 325, startPoint y: 116, endPoint x: 226, endPoint y: 109, distance: 99.2
click at [226, 109] on div "Janela de atendimento Grade de atendimento Capacidade Transportadoras Veículos …" at bounding box center [264, 114] width 529 height 228
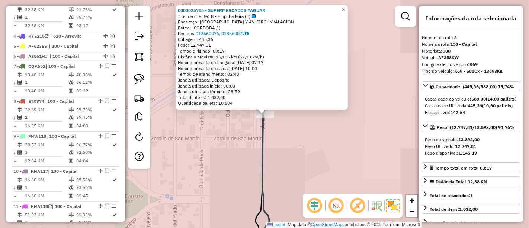
scroll to position [324, 0]
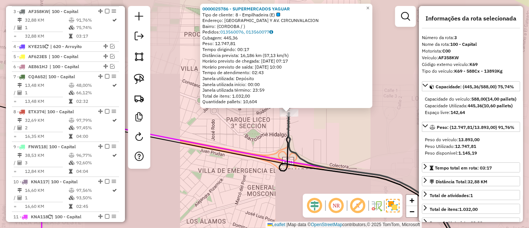
drag, startPoint x: 305, startPoint y: 103, endPoint x: 302, endPoint y: 74, distance: 30.0
click at [302, 78] on div "Rota 3 - Placa AF358KW 0000025786 - SUPERMERCADOS YAGUAR 0000025786 - SUPERMERC…" at bounding box center [264, 114] width 529 height 228
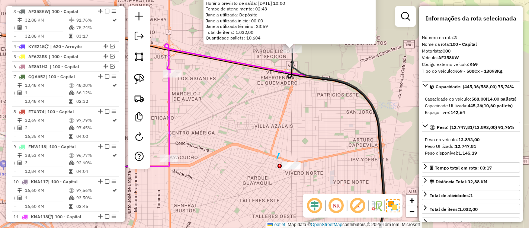
drag, startPoint x: 277, startPoint y: 159, endPoint x: 322, endPoint y: 147, distance: 46.6
drag, startPoint x: 267, startPoint y: 180, endPoint x: 283, endPoint y: 143, distance: 40.2
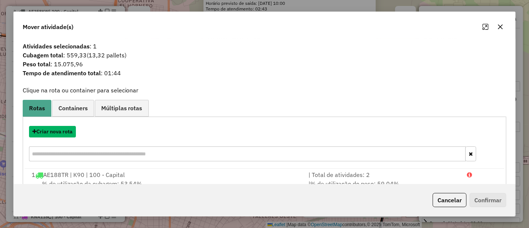
click at [55, 134] on button "Criar nova rota" at bounding box center [52, 132] width 47 height 12
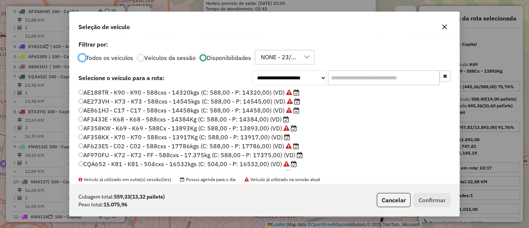
scroll to position [4, 2]
click at [248, 121] on label "AF343JE - K68 - K68 - 588cxs - 14384Kg (C: 588,00 - P: 14384,00) (VD)" at bounding box center [183, 119] width 211 height 9
click at [427, 200] on button "Confirmar" at bounding box center [432, 200] width 37 height 14
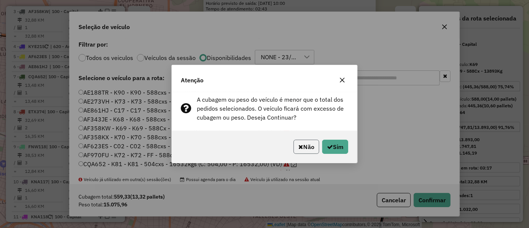
click at [310, 147] on button "Não" at bounding box center [306, 146] width 26 height 14
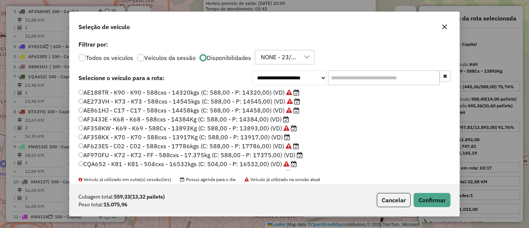
click at [286, 155] on label "AF970FU - K72 - K72 - FF - 588cxs - 17.375kg (C: 588,00 - P: 17375,00) (VD)" at bounding box center [190, 154] width 224 height 9
click at [428, 205] on button "Confirmar" at bounding box center [432, 200] width 37 height 14
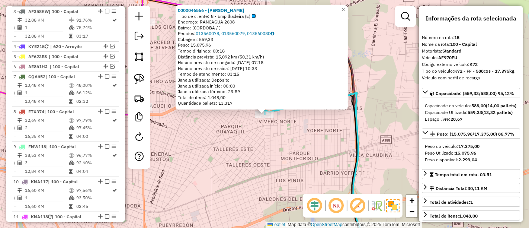
scroll to position [603, 0]
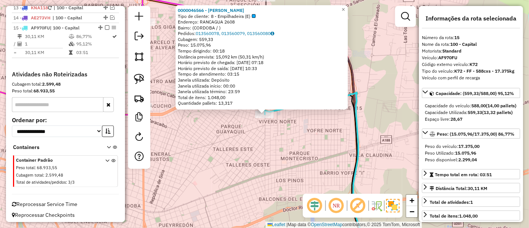
click at [247, 29] on div "Bairro: (CORDOBA / )" at bounding box center [262, 28] width 168 height 6
click at [247, 30] on link "013560078, 013560079, 013560080" at bounding box center [235, 33] width 78 height 6
click at [105, 27] on em at bounding box center [107, 27] width 4 height 4
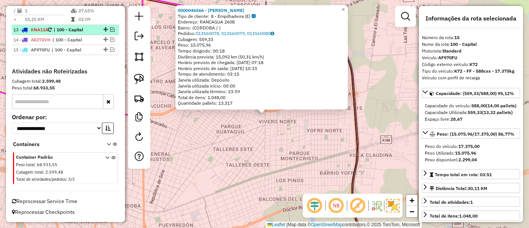
scroll to position [578, 0]
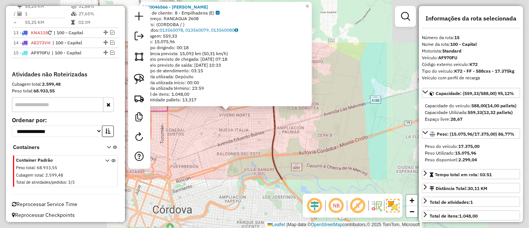
click at [220, 142] on div "0000046566 - MARIANO S.A. Tipo de cliente: 8 - Empilhadeira (E) Endereço: RANCA…" at bounding box center [264, 114] width 529 height 228
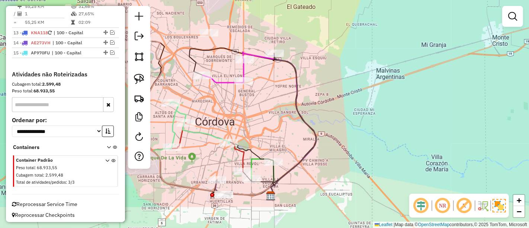
drag, startPoint x: 183, startPoint y: 145, endPoint x: 240, endPoint y: 94, distance: 76.4
click at [239, 96] on div "Janela de atendimento Grade de atendimento Capacidade Transportadoras Veículos …" at bounding box center [264, 114] width 529 height 228
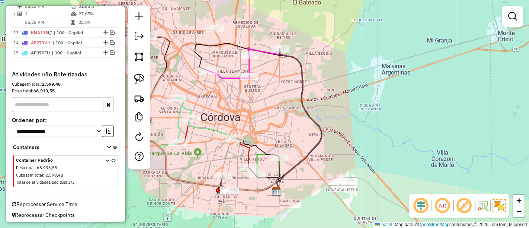
drag, startPoint x: 221, startPoint y: 110, endPoint x: 267, endPoint y: 97, distance: 48.3
click at [267, 97] on div "Janela de atendimento Grade de atendimento Capacidade Transportadoras Veículos …" at bounding box center [264, 114] width 529 height 228
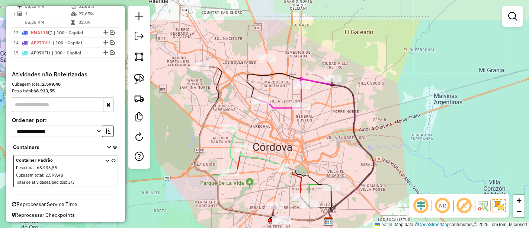
drag, startPoint x: 235, startPoint y: 100, endPoint x: 240, endPoint y: 109, distance: 9.8
click at [237, 109] on div "Janela de atendimento Grade de atendimento Capacidade Transportadoras Veículos …" at bounding box center [264, 114] width 529 height 228
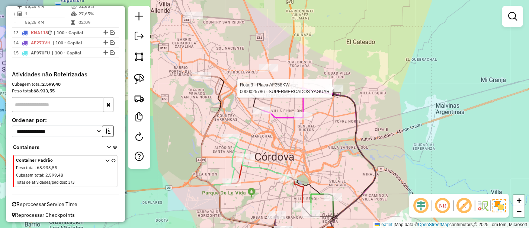
select select "**********"
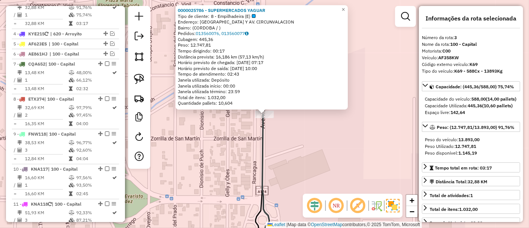
scroll to position [324, 0]
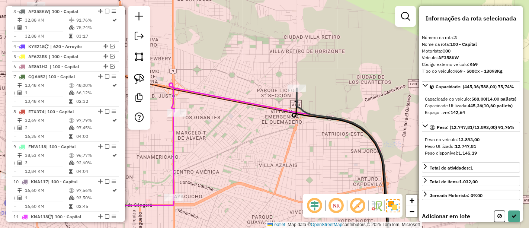
drag, startPoint x: 240, startPoint y: 83, endPoint x: 321, endPoint y: 71, distance: 81.6
click at [312, 72] on div "Janela de atendimento Grade de atendimento Capacidade Transportadoras Veículos …" at bounding box center [264, 114] width 529 height 228
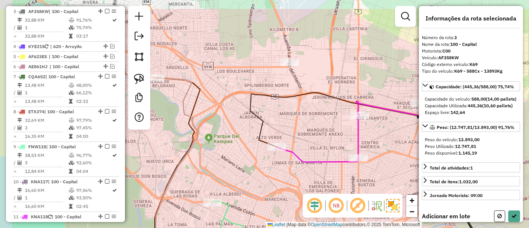
drag, startPoint x: 223, startPoint y: 69, endPoint x: 308, endPoint y: 100, distance: 89.8
click at [308, 100] on div "Janela de atendimento Grade de atendimento Capacidade Transportadoras Veículos …" at bounding box center [264, 114] width 529 height 228
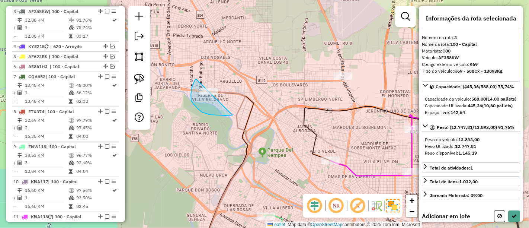
drag, startPoint x: 195, startPoint y: 80, endPoint x: 232, endPoint y: 76, distance: 37.8
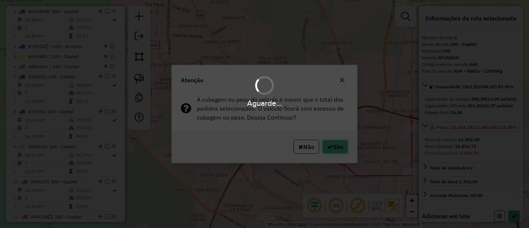
click at [333, 147] on button "Sim" at bounding box center [335, 146] width 26 height 14
select select "**********"
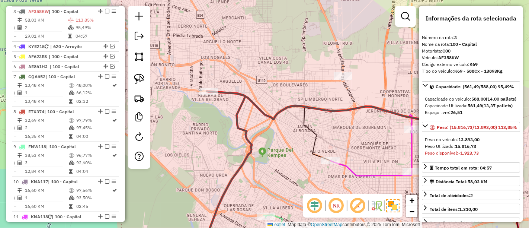
click at [224, 92] on icon at bounding box center [342, 111] width 267 height 41
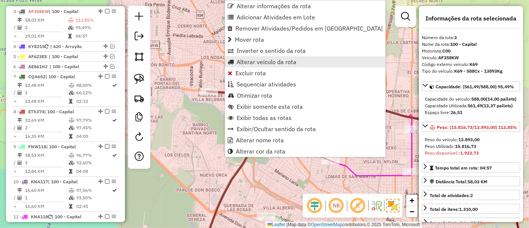
click at [255, 60] on span "Alterar veículo da rota" at bounding box center [267, 62] width 60 height 6
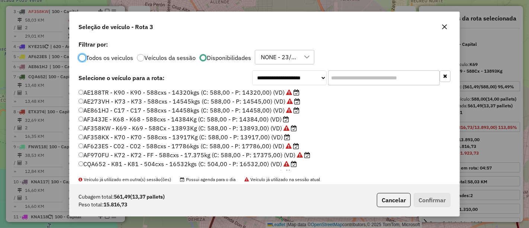
scroll to position [41, 0]
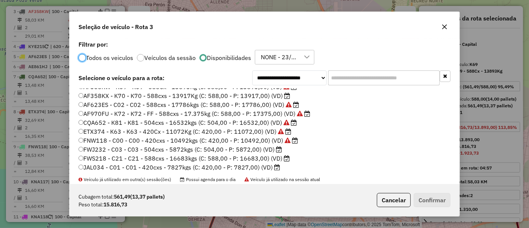
click at [268, 159] on label "FWS218 - C21 - C21 - 588cxs - 16683kgs (C: 588,00 - P: 16683,00) (VD)" at bounding box center [183, 158] width 211 height 9
click at [439, 202] on button "Confirmar" at bounding box center [432, 200] width 37 height 14
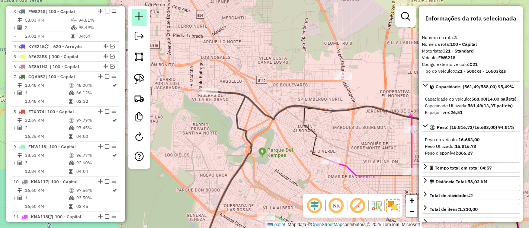
drag, startPoint x: 105, startPoint y: 12, endPoint x: 135, endPoint y: 25, distance: 33.0
click at [105, 12] on em at bounding box center [107, 11] width 4 height 4
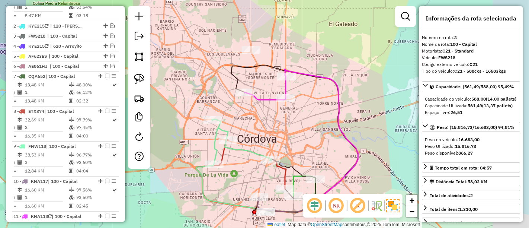
drag, startPoint x: 294, startPoint y: 103, endPoint x: 254, endPoint y: 81, distance: 46.5
click at [254, 81] on div "Janela de atendimento Grade de atendimento Capacidade Transportadoras Veículos …" at bounding box center [264, 114] width 529 height 228
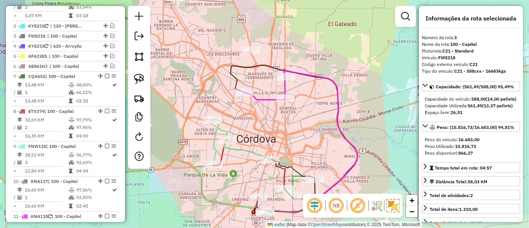
click at [270, 99] on icon at bounding box center [264, 88] width 41 height 24
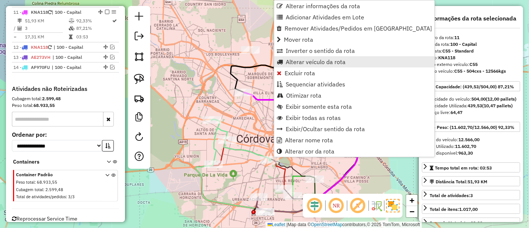
click at [294, 62] on span "Alterar veículo da rota" at bounding box center [316, 62] width 60 height 6
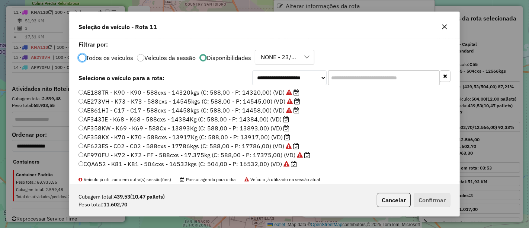
scroll to position [4, 2]
click at [266, 127] on label "AF358KW - K69 - K69 - 588Cx - 13893Kg (C: 588,00 - P: 13893,00) (VD)" at bounding box center [183, 127] width 211 height 9
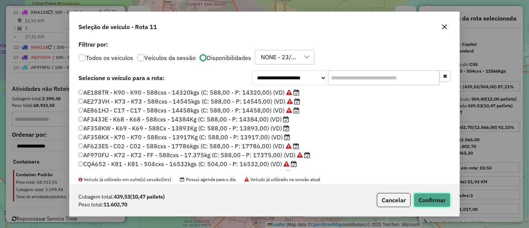
click at [432, 202] on button "Confirmar" at bounding box center [432, 200] width 37 height 14
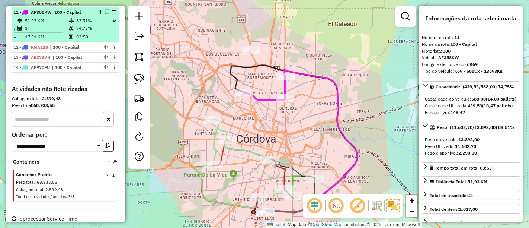
click at [105, 10] on em at bounding box center [107, 12] width 4 height 4
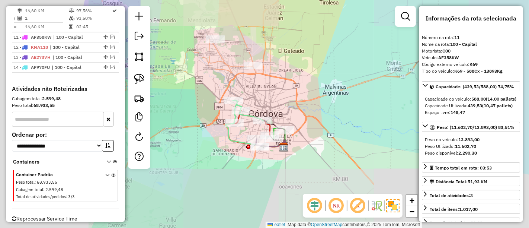
drag, startPoint x: 241, startPoint y: 93, endPoint x: 251, endPoint y: 81, distance: 15.6
click at [251, 81] on div "Janela de atendimento Grade de atendimento Capacidade Transportadoras Veículos …" at bounding box center [264, 114] width 529 height 228
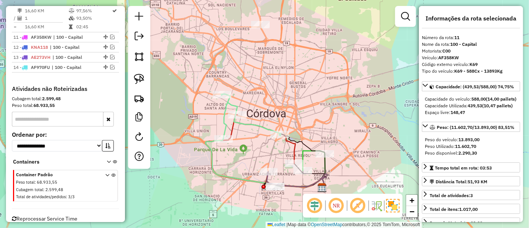
click at [223, 118] on icon at bounding box center [251, 116] width 60 height 45
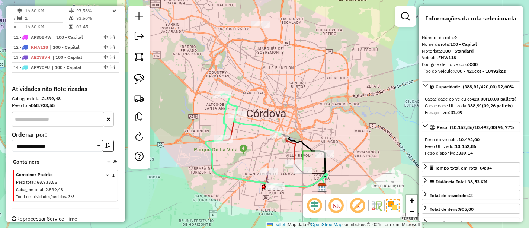
scroll to position [433, 0]
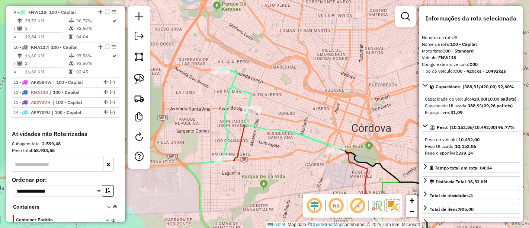
drag, startPoint x: 286, startPoint y: 71, endPoint x: 259, endPoint y: 129, distance: 64.1
click at [263, 128] on div "Janela de atendimento Grade de atendimento Capacidade Transportadoras Veículos …" at bounding box center [264, 114] width 529 height 228
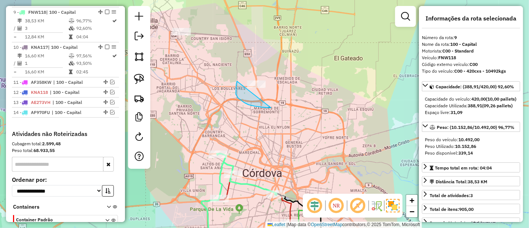
drag, startPoint x: 236, startPoint y: 84, endPoint x: 285, endPoint y: 76, distance: 49.2
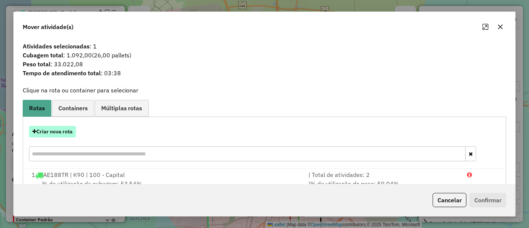
click at [68, 131] on button "Criar nova rota" at bounding box center [52, 132] width 47 height 12
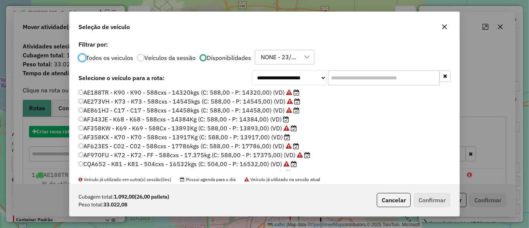
scroll to position [4, 2]
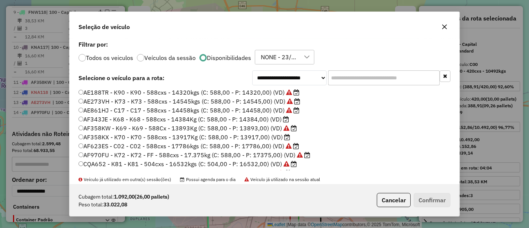
click at [363, 77] on input "text" at bounding box center [384, 77] width 112 height 15
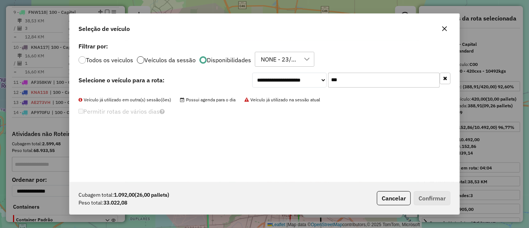
type input "***"
click at [141, 61] on div at bounding box center [140, 59] width 7 height 7
click at [100, 62] on label "Todos os veiculos" at bounding box center [109, 60] width 47 height 6
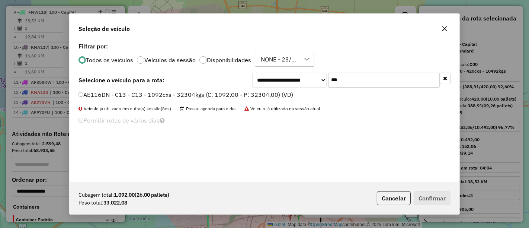
click at [191, 93] on label "AE116DN - C13 - C13 - 1092cxs - 32304kgs (C: 1092,00 - P: 32304,00) (VD)" at bounding box center [185, 94] width 215 height 9
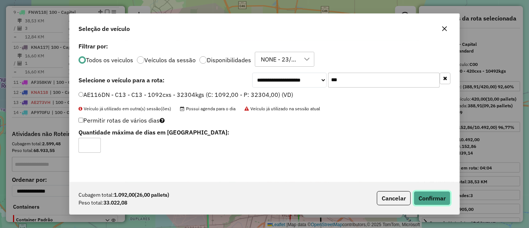
click at [432, 193] on button "Confirmar" at bounding box center [432, 198] width 37 height 14
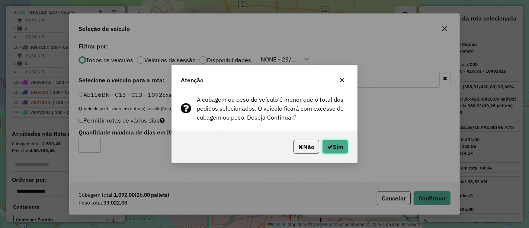
click at [343, 148] on button "Sim" at bounding box center [335, 146] width 26 height 14
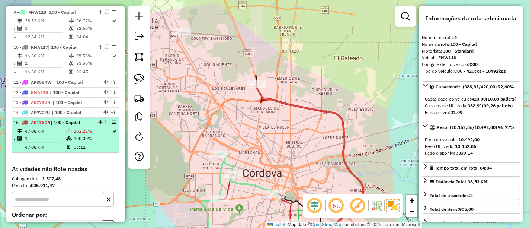
click at [105, 120] on em at bounding box center [107, 122] width 4 height 4
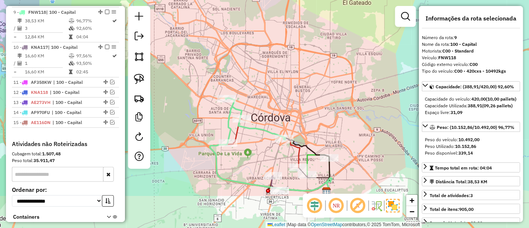
drag, startPoint x: 312, startPoint y: 120, endPoint x: 319, endPoint y: 77, distance: 43.7
click at [319, 77] on div "Janela de atendimento Grade de atendimento Capacidade Transportadoras Veículos …" at bounding box center [264, 114] width 529 height 228
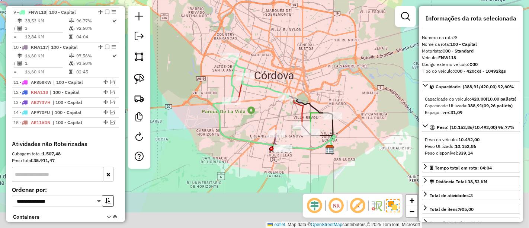
drag, startPoint x: 278, startPoint y: 102, endPoint x: 279, endPoint y: 71, distance: 31.6
click at [279, 71] on div "Janela de atendimento Grade de atendimento Capacidade Transportadoras Veículos …" at bounding box center [264, 114] width 529 height 228
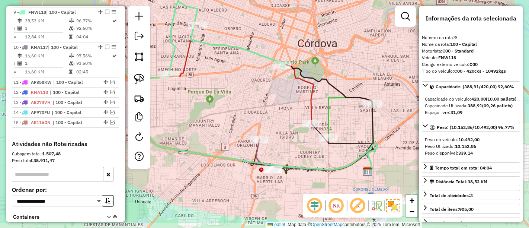
drag, startPoint x: 288, startPoint y: 137, endPoint x: 278, endPoint y: 101, distance: 37.4
click at [278, 101] on div "Janela de atendimento Grade de atendimento Capacidade Transportadoras Veículos …" at bounding box center [264, 114] width 529 height 228
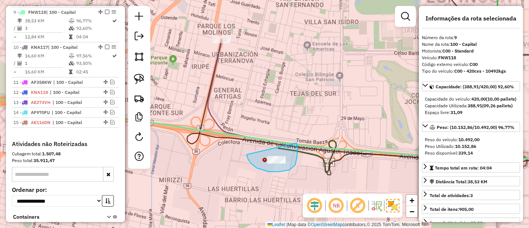
drag, startPoint x: 247, startPoint y: 155, endPoint x: 296, endPoint y: 143, distance: 51.4
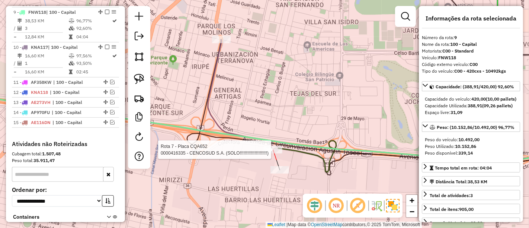
click at [273, 153] on div at bounding box center [273, 149] width 19 height 7
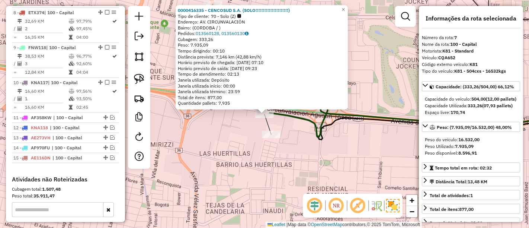
scroll to position [363, 0]
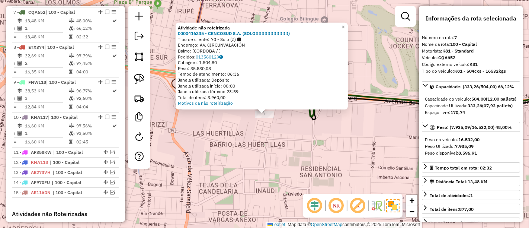
click at [253, 144] on div "Atividade não roteirizada 0000416335 - CENCOSUD S.A. (SOLO!!!!!!!!!!!!!!!!!!!!!…" at bounding box center [264, 114] width 529 height 228
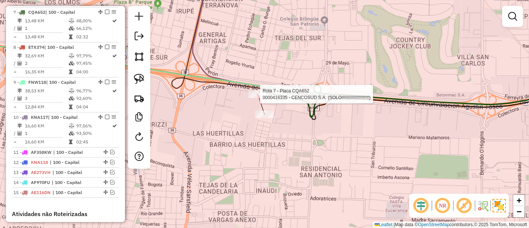
click at [250, 89] on icon at bounding box center [264, 70] width 635 height 67
select select "**********"
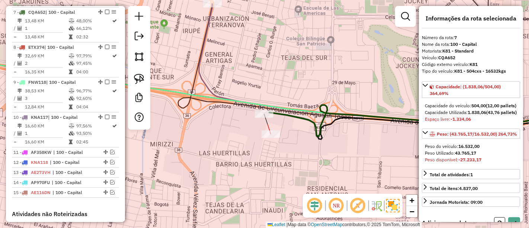
select select "**********"
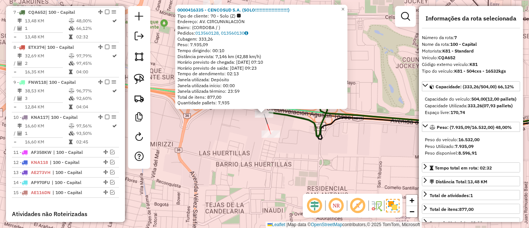
click at [238, 131] on div "0000416335 - CENCOSUD S.A. (SOLO!!!!!!!!!!!!!!!!!!!!!!) Tipo de cliente: 70 - S…" at bounding box center [264, 114] width 529 height 228
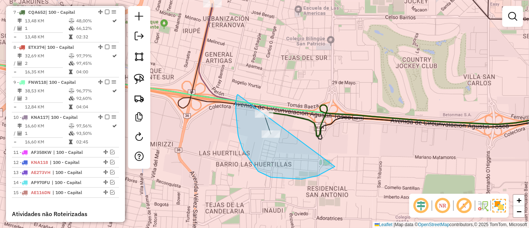
drag, startPoint x: 238, startPoint y: 135, endPoint x: 324, endPoint y: 117, distance: 87.8
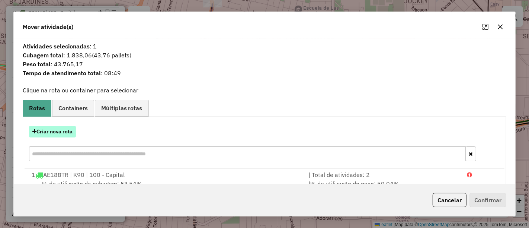
click at [61, 132] on button "Criar nova rota" at bounding box center [52, 132] width 47 height 12
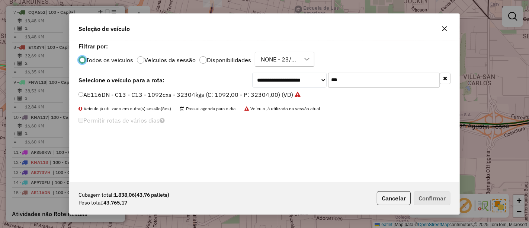
scroll to position [4, 2]
click at [440, 75] on button "button" at bounding box center [445, 79] width 11 height 12
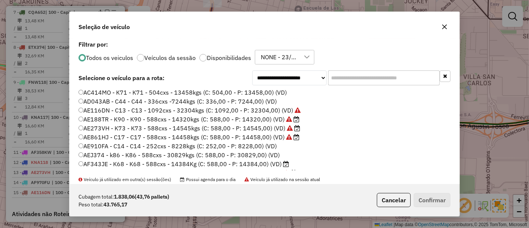
click at [205, 65] on div "**********" at bounding box center [265, 111] width 390 height 145
click at [207, 59] on label "Disponibilidades" at bounding box center [229, 58] width 44 height 6
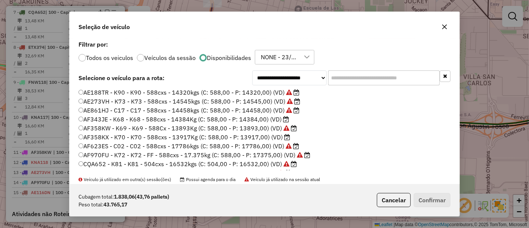
click at [254, 122] on label "AF343JE - K68 - K68 - 588cxs - 14384Kg (C: 588,00 - P: 14384,00) (VD)" at bounding box center [183, 119] width 211 height 9
click at [435, 200] on button "Confirmar" at bounding box center [432, 200] width 37 height 14
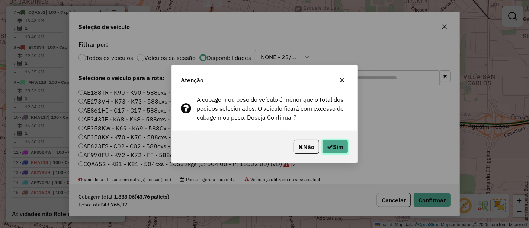
click at [336, 144] on button "Sim" at bounding box center [335, 146] width 26 height 14
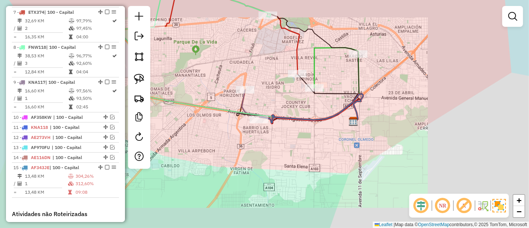
drag, startPoint x: 259, startPoint y: 115, endPoint x: 261, endPoint y: 131, distance: 15.7
click at [261, 131] on div "Janela de atendimento Grade de atendimento Capacidade Transportadoras Veículos …" at bounding box center [264, 114] width 529 height 228
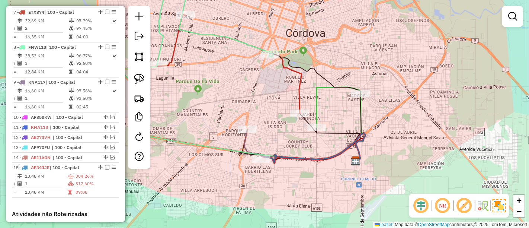
click at [320, 100] on icon at bounding box center [339, 107] width 44 height 40
select select "**********"
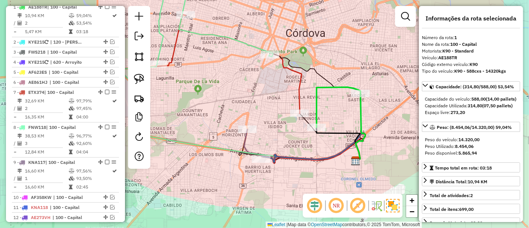
scroll to position [279, 0]
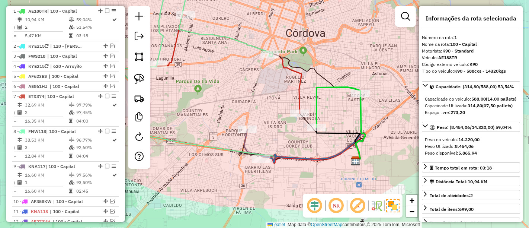
click at [317, 102] on icon at bounding box center [339, 107] width 44 height 40
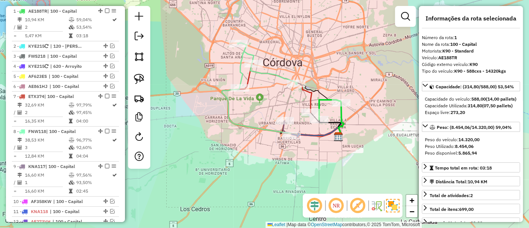
drag, startPoint x: 277, startPoint y: 96, endPoint x: 296, endPoint y: 119, distance: 30.1
click at [296, 119] on div "Janela de atendimento Grade de atendimento Capacidade Transportadoras Veículos …" at bounding box center [264, 114] width 529 height 228
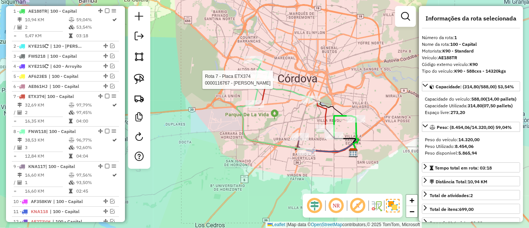
click at [264, 83] on div at bounding box center [268, 79] width 19 height 7
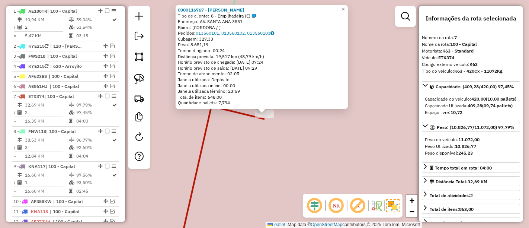
scroll to position [363, 0]
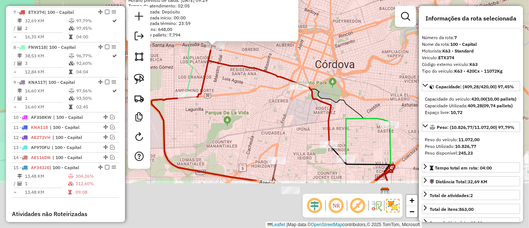
drag, startPoint x: 276, startPoint y: 153, endPoint x: 251, endPoint y: 88, distance: 69.9
click at [251, 88] on div "0000116767 - MARIANO S.A. Tipo de cliente: 8 - Empilhadeira (E) Endereço: AV. S…" at bounding box center [264, 114] width 529 height 228
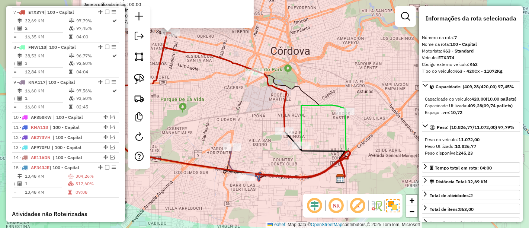
click at [301, 106] on icon at bounding box center [323, 125] width 44 height 40
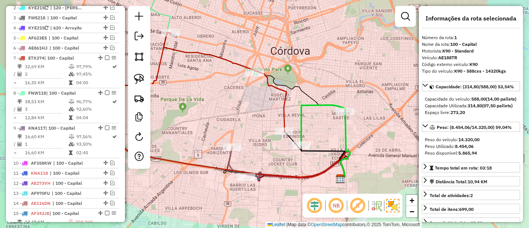
scroll to position [279, 0]
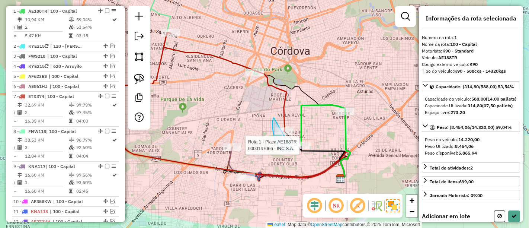
drag, startPoint x: 276, startPoint y: 142, endPoint x: 318, endPoint y: 125, distance: 45.7
select select "**********"
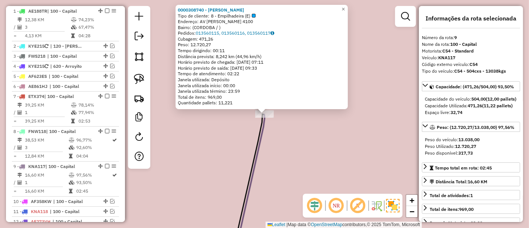
scroll to position [433, 0]
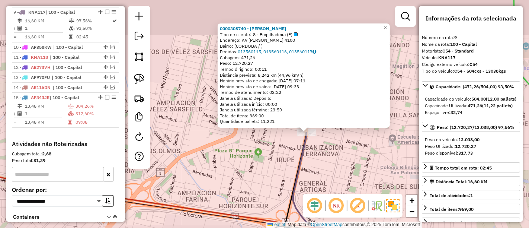
drag, startPoint x: 342, startPoint y: 179, endPoint x: 290, endPoint y: 107, distance: 87.9
click at [291, 109] on div "0000308740 - MARIANO S.A. Tipo de cliente: 8 - Empilhadeira (E) Endereço: AV VE…" at bounding box center [264, 114] width 529 height 228
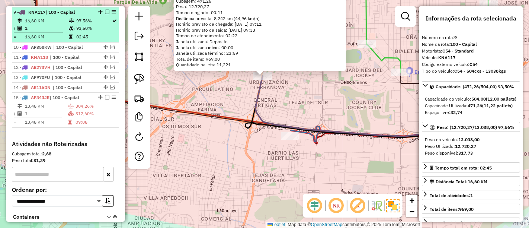
click at [106, 11] on em at bounding box center [107, 12] width 4 height 4
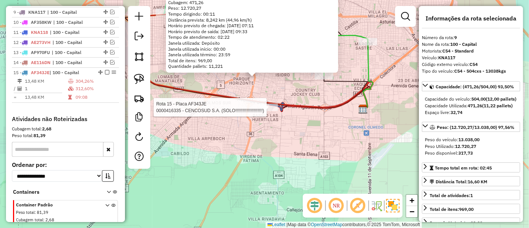
click at [227, 123] on div "Rota 15 - Placa AF343JE 0000416335 - CENCOSUD S.A. (SOLO!!!!!!!!!!!!!!!!!!!!!!)…" at bounding box center [264, 114] width 529 height 228
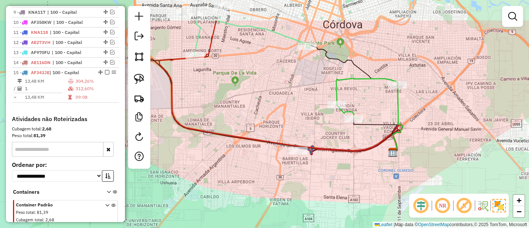
drag, startPoint x: 244, startPoint y: 84, endPoint x: 274, endPoint y: 126, distance: 51.5
click at [274, 126] on div "Janela de atendimento Grade de atendimento Capacidade Transportadoras Veículos …" at bounding box center [264, 114] width 529 height 228
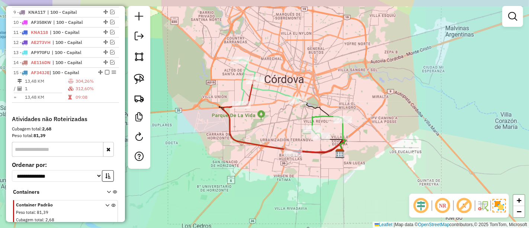
click at [269, 113] on div "Janela de atendimento Grade de atendimento Capacidade Transportadoras Veículos …" at bounding box center [264, 114] width 529 height 228
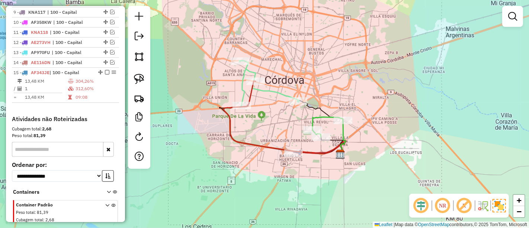
click at [243, 91] on icon at bounding box center [269, 82] width 60 height 45
select select "**********"
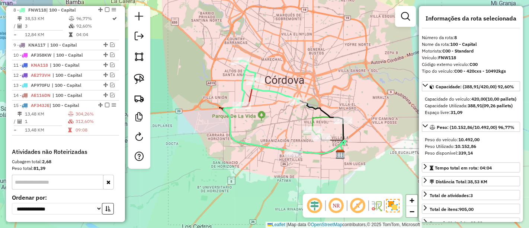
scroll to position [398, 0]
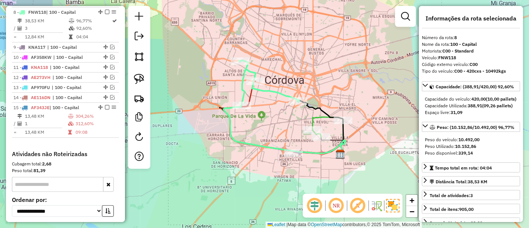
click at [244, 91] on icon at bounding box center [269, 82] width 60 height 45
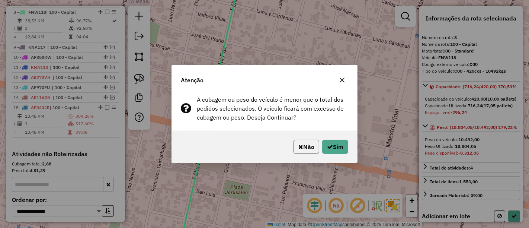
click at [306, 151] on button "Não" at bounding box center [306, 146] width 26 height 14
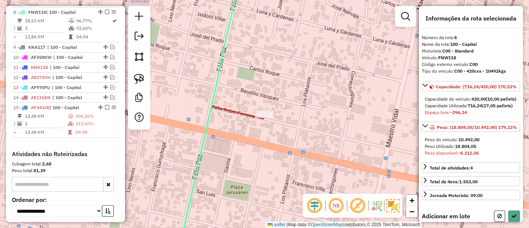
select select "**********"
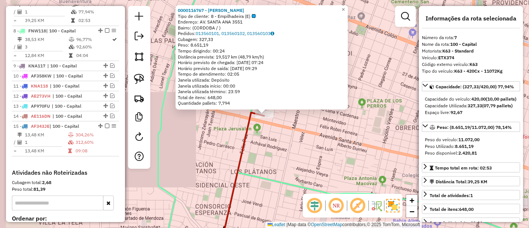
scroll to position [363, 0]
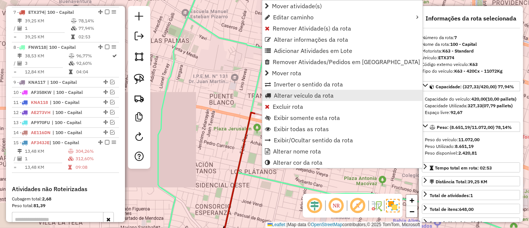
click at [281, 93] on span "Alterar veículo da rota" at bounding box center [304, 95] width 60 height 6
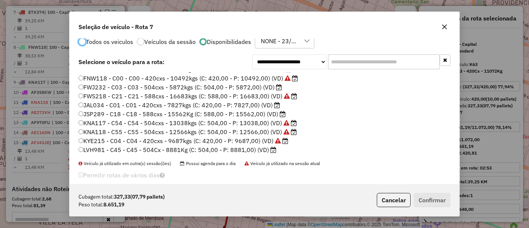
scroll to position [25, 0]
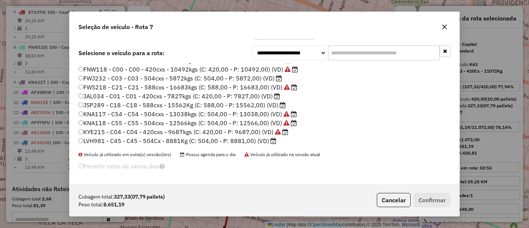
click at [260, 139] on label "LVH981 - C45 - C45 - 504Cx - 8881Kg (C: 504,00 - P: 8881,00) (VD)" at bounding box center [177, 140] width 198 height 9
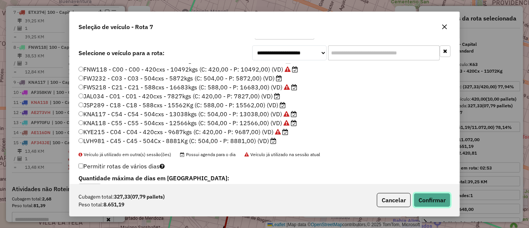
click at [420, 203] on button "Confirmar" at bounding box center [432, 200] width 37 height 14
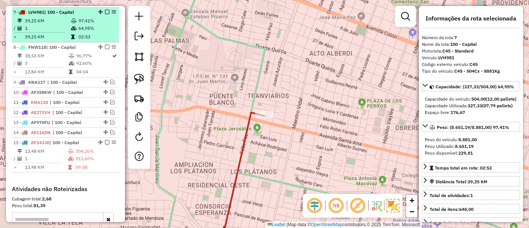
click at [105, 11] on em at bounding box center [107, 12] width 4 height 4
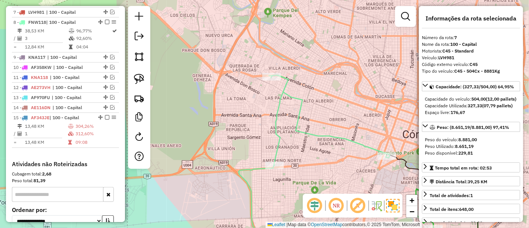
click at [280, 120] on icon at bounding box center [329, 120] width 121 height 90
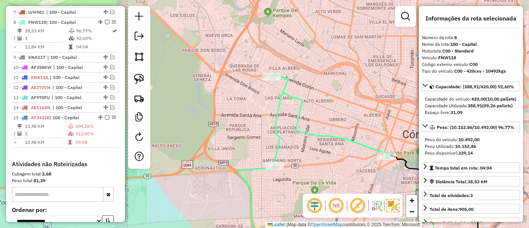
scroll to position [374, 0]
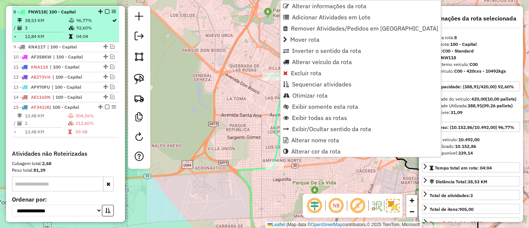
click at [105, 12] on em at bounding box center [107, 11] width 4 height 4
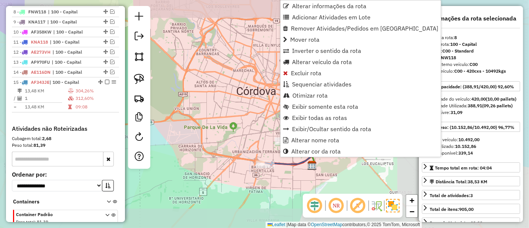
click at [193, 117] on div "Janela de atendimento Grade de atendimento Capacidade Transportadoras Veículos …" at bounding box center [264, 114] width 529 height 228
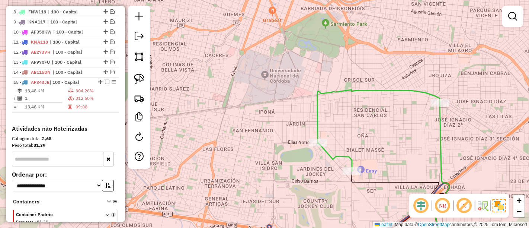
click at [318, 110] on icon at bounding box center [378, 130] width 122 height 81
select select "**********"
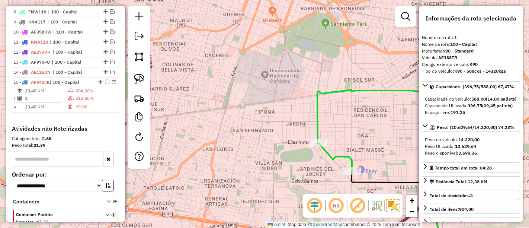
scroll to position [279, 0]
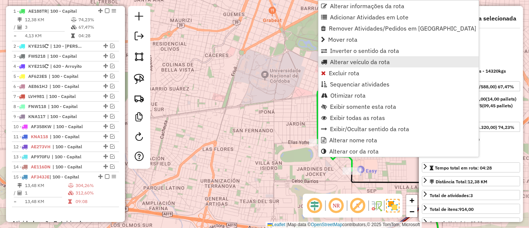
click at [338, 65] on link "Alterar veículo da rota" at bounding box center [398, 61] width 160 height 11
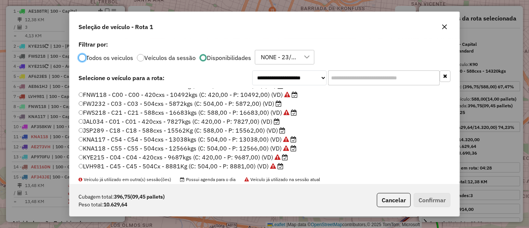
scroll to position [87, 0]
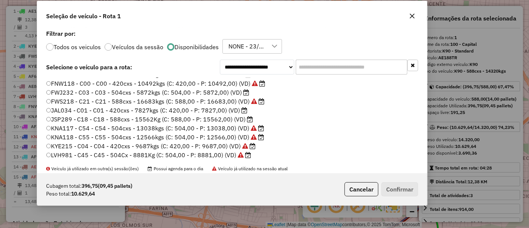
drag, startPoint x: 271, startPoint y: 33, endPoint x: 238, endPoint y: 11, distance: 39.6
click at [238, 11] on div "Seleção de veículo - Rota 1" at bounding box center [232, 14] width 390 height 27
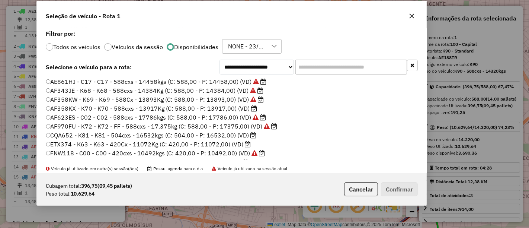
scroll to position [5, 0]
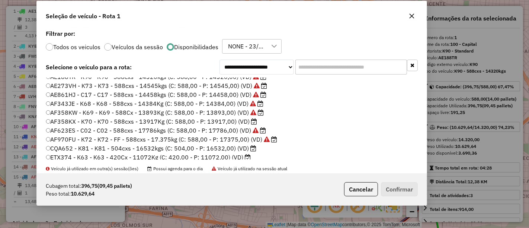
click at [231, 123] on label "AF358KX - K70 - K70 - 588cxs - 13917Kg (C: 588,00 - P: 13917,00) (VD)" at bounding box center [152, 121] width 212 height 9
click at [401, 193] on button "Confirmar" at bounding box center [399, 189] width 37 height 14
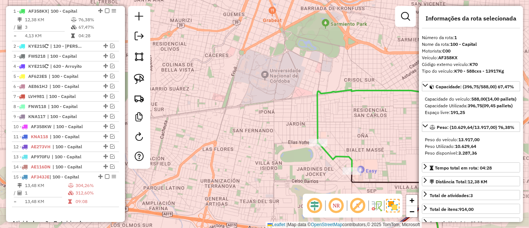
click at [317, 117] on icon at bounding box center [378, 130] width 122 height 81
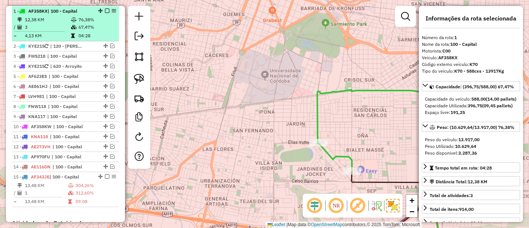
click at [105, 10] on em at bounding box center [107, 11] width 4 height 4
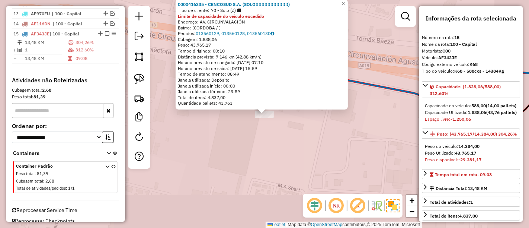
scroll to position [403, 0]
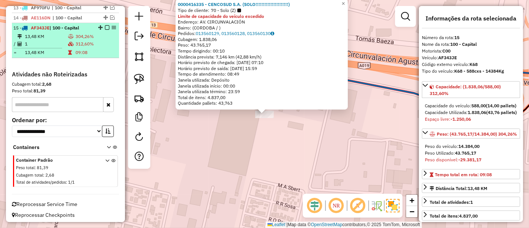
click at [105, 26] on em at bounding box center [107, 27] width 4 height 4
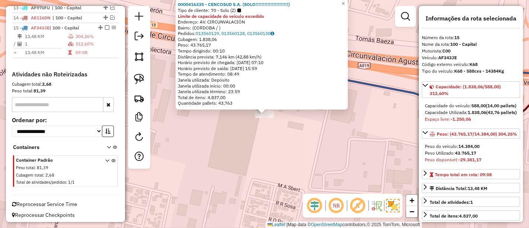
scroll to position [378, 0]
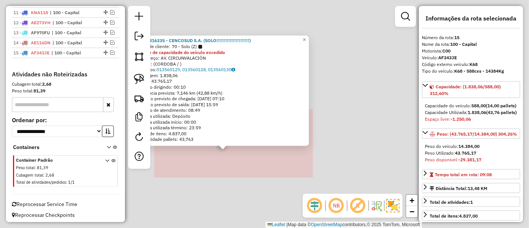
click at [225, 173] on div "0000416335 - CENCOSUD S.A. (SOLO!!!!!!!!!!!!!!!!!!!!!!) Tipo de cliente: 70 - S…" at bounding box center [264, 114] width 529 height 228
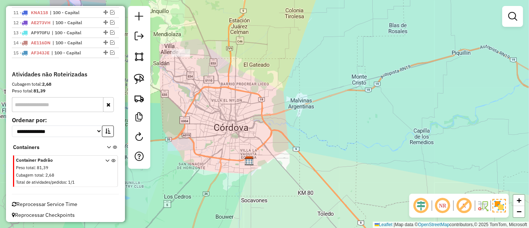
drag, startPoint x: 214, startPoint y: 117, endPoint x: 237, endPoint y: 145, distance: 36.2
click at [237, 145] on div "Janela de atendimento Grade de atendimento Capacidade Transportadoras Veículos …" at bounding box center [264, 114] width 529 height 228
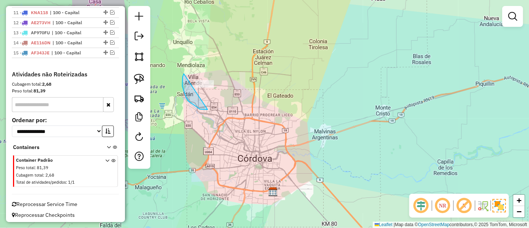
drag, startPoint x: 188, startPoint y: 101, endPoint x: 224, endPoint y: 65, distance: 50.2
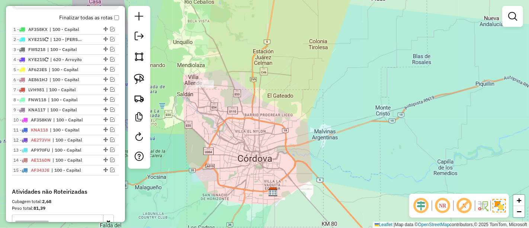
scroll to position [213, 0]
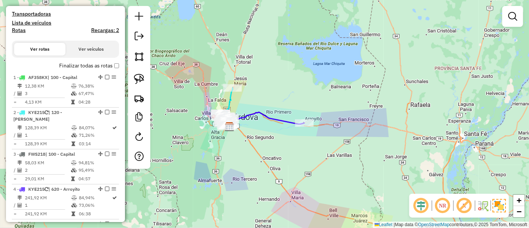
click at [25, 30] on h4 "Rotas" at bounding box center [19, 30] width 14 height 6
select select
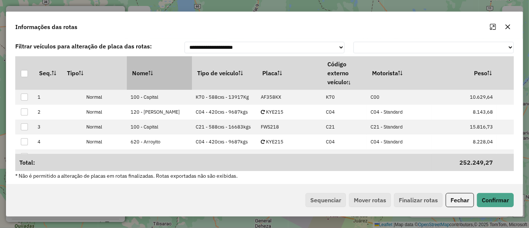
click at [192, 76] on th "Nome" at bounding box center [159, 72] width 65 height 33
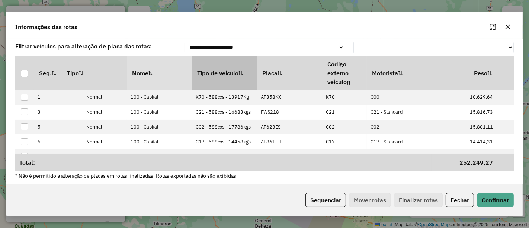
click at [212, 73] on th "Tipo de veículo" at bounding box center [224, 72] width 65 height 33
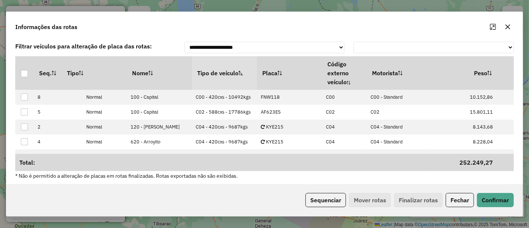
click at [212, 72] on th "Tipo de veículo" at bounding box center [224, 72] width 65 height 33
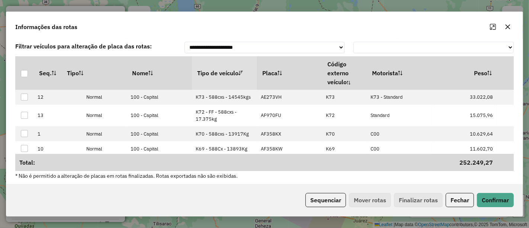
click at [212, 72] on th "Tipo de veículo" at bounding box center [224, 72] width 65 height 33
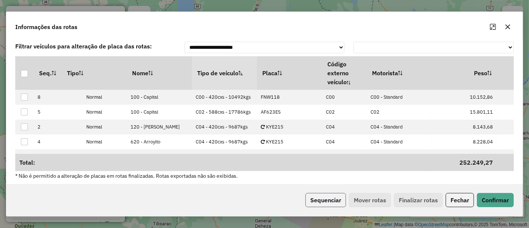
click at [327, 203] on button "Sequenciar" at bounding box center [325, 200] width 41 height 14
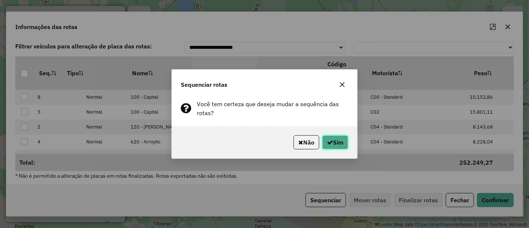
click at [324, 143] on button "Sim" at bounding box center [335, 142] width 26 height 14
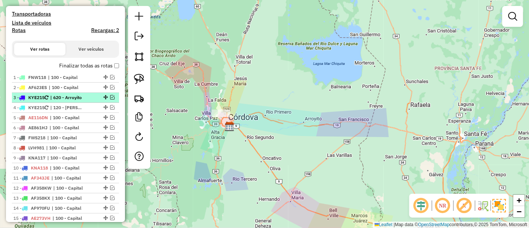
scroll to position [254, 0]
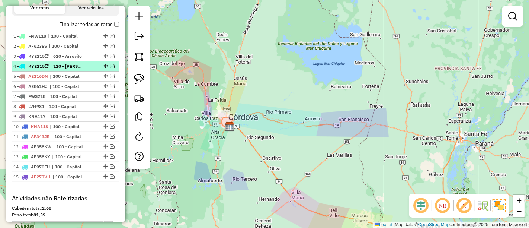
click at [84, 63] on span "| 120 - Jesus Maria" at bounding box center [67, 66] width 34 height 7
select select "**********"
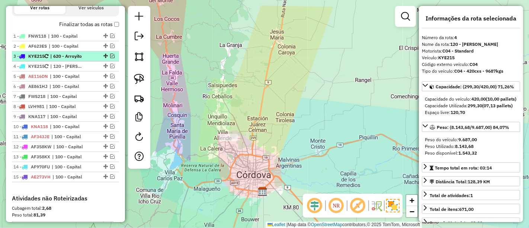
click at [84, 58] on span "| 620 - Arroyito" at bounding box center [67, 56] width 34 height 7
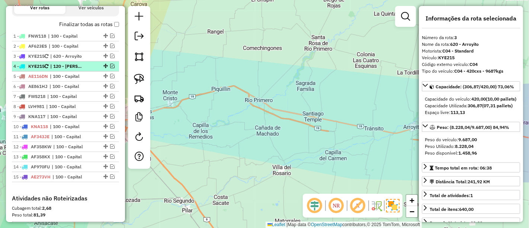
click at [110, 64] on em at bounding box center [112, 66] width 4 height 4
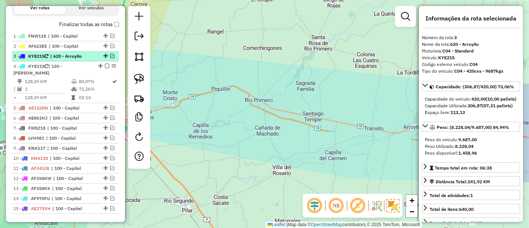
click at [111, 56] on em at bounding box center [112, 56] width 4 height 4
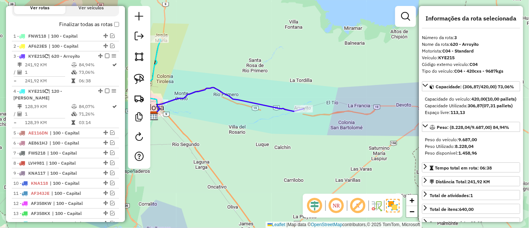
click at [211, 89] on icon at bounding box center [229, 101] width 150 height 28
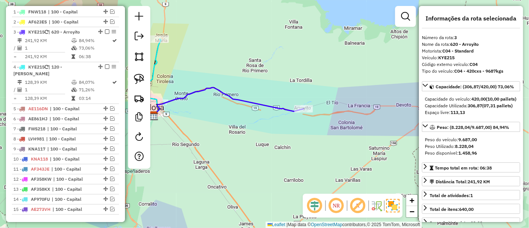
scroll to position [299, 0]
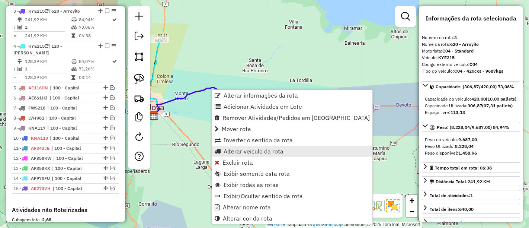
click at [241, 151] on span "Alterar veículo da rota" at bounding box center [254, 151] width 60 height 6
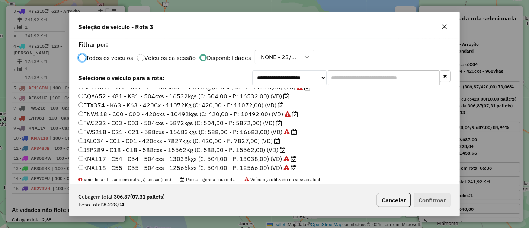
scroll to position [87, 0]
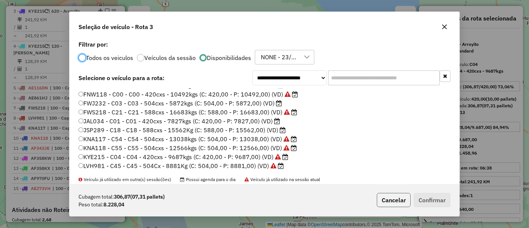
click at [383, 195] on button "Cancelar" at bounding box center [394, 200] width 34 height 14
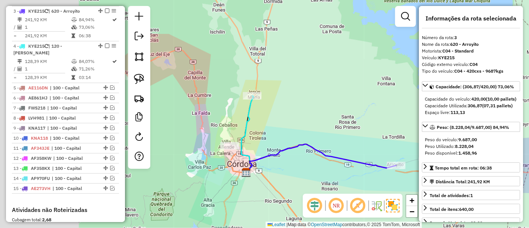
drag, startPoint x: 258, startPoint y: 80, endPoint x: 350, endPoint y: 135, distance: 107.1
click at [350, 135] on div "Janela de atendimento Grade de atendimento Capacidade Transportadoras Veículos …" at bounding box center [264, 114] width 529 height 228
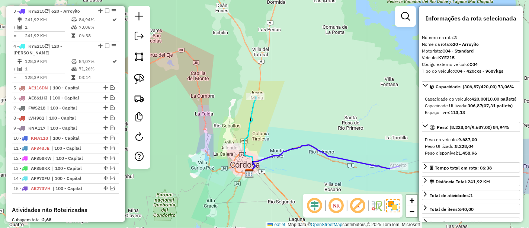
click at [251, 114] on icon at bounding box center [250, 134] width 12 height 77
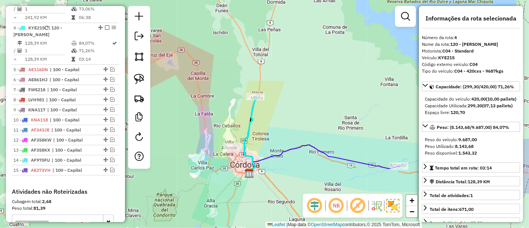
scroll to position [334, 0]
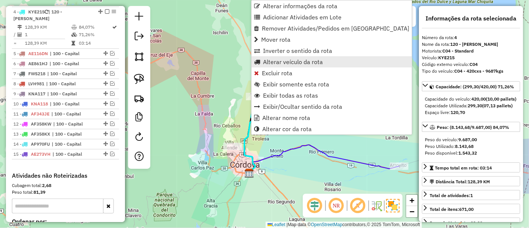
click at [273, 63] on span "Alterar veículo da rota" at bounding box center [293, 62] width 60 height 6
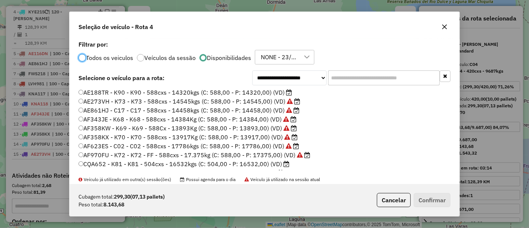
scroll to position [4, 2]
click at [255, 91] on label "AE188TR - K90 - K90 - 588cxs - 14320kgs (C: 588,00 - P: 14320,00) (VD)" at bounding box center [184, 92] width 213 height 9
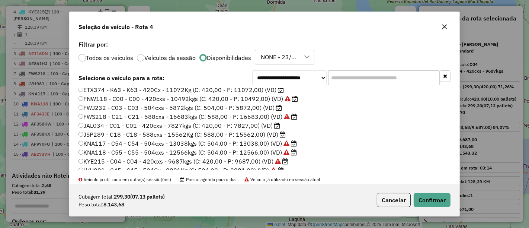
scroll to position [87, 0]
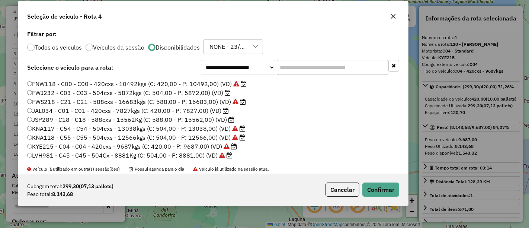
drag, startPoint x: 280, startPoint y: 24, endPoint x: 229, endPoint y: 7, distance: 53.6
click at [229, 7] on div "Seleção de veículo - Rota 4" at bounding box center [213, 14] width 390 height 27
click at [379, 192] on button "Confirmar" at bounding box center [380, 189] width 37 height 14
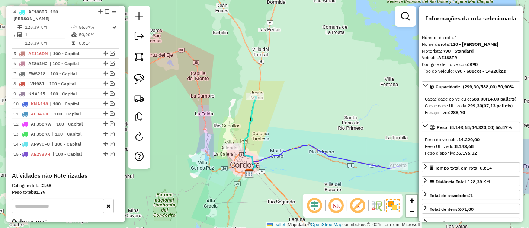
click at [365, 227] on div "Leaflet | Map data © OpenStreetMap contributors,© 2025 TomTom, Microsoft" at bounding box center [344, 224] width 156 height 6
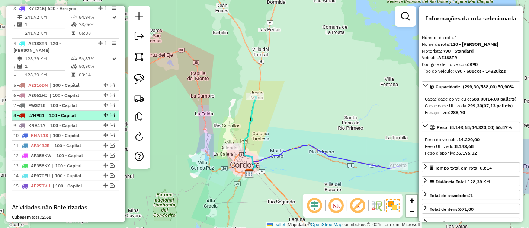
scroll to position [292, 0]
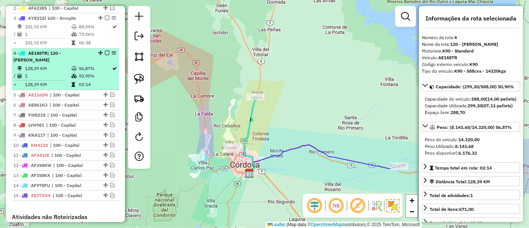
click at [105, 51] on em at bounding box center [107, 53] width 4 height 4
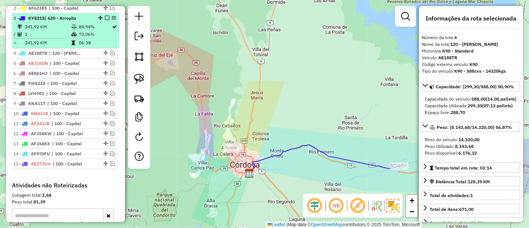
click at [105, 16] on em at bounding box center [107, 18] width 4 height 4
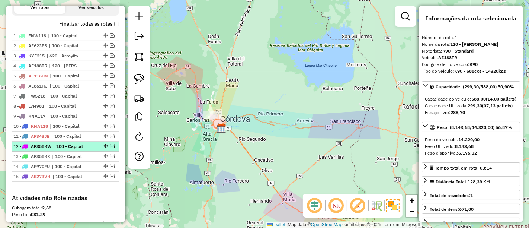
scroll to position [210, 0]
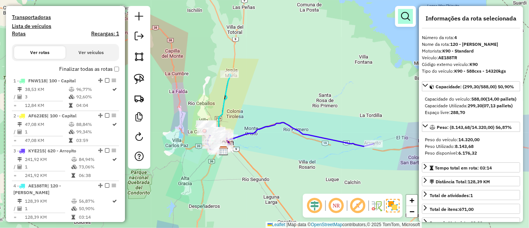
click at [408, 16] on em at bounding box center [405, 16] width 9 height 9
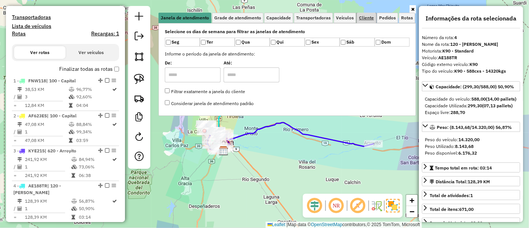
drag, startPoint x: 370, startPoint y: 17, endPoint x: 365, endPoint y: 22, distance: 6.9
click at [370, 17] on span "Cliente" at bounding box center [366, 18] width 15 height 4
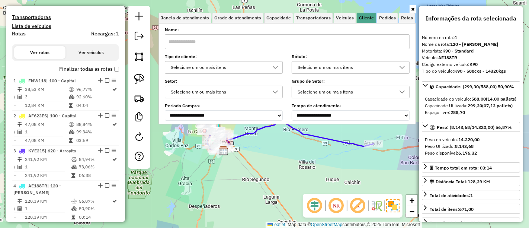
click at [245, 64] on div "Selecione um ou mais itens" at bounding box center [218, 67] width 100 height 12
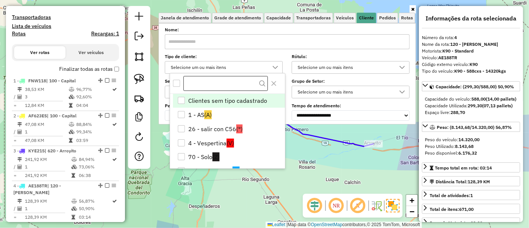
scroll to position [4, 25]
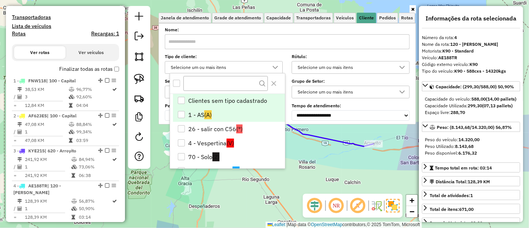
click at [211, 111] on span "(A)" at bounding box center [207, 114] width 7 height 9
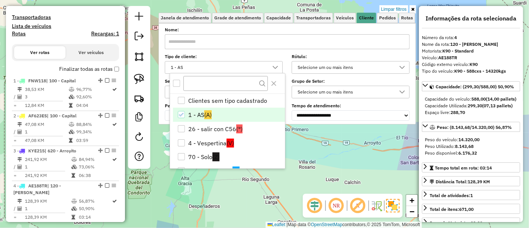
click at [211, 195] on div "Limpar filtros Janela de atendimento Grade de atendimento Capacidade Transporta…" at bounding box center [264, 114] width 529 height 228
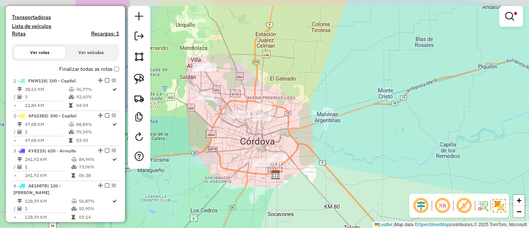
drag, startPoint x: 187, startPoint y: 116, endPoint x: 219, endPoint y: 127, distance: 34.2
click at [219, 127] on div "Limpar filtros Janela de atendimento Grade de atendimento Capacidade Transporta…" at bounding box center [264, 114] width 529 height 228
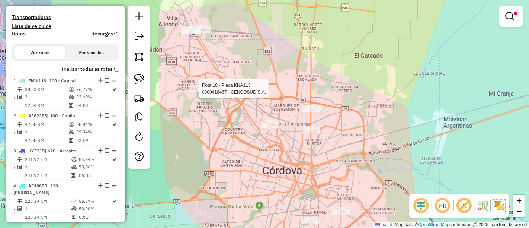
select select "**********"
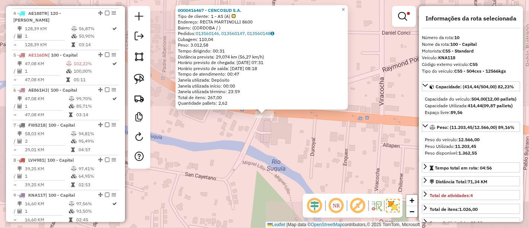
scroll to position [593, 0]
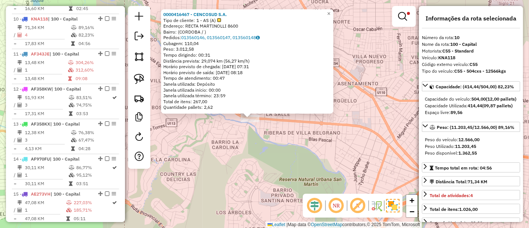
drag, startPoint x: 286, startPoint y: 166, endPoint x: 216, endPoint y: 74, distance: 115.2
click at [218, 76] on div "0000416467 - CENCOSUD S.A. Tipo de cliente: 1 - AS (A) Endereço: RECTA MARTINOL…" at bounding box center [264, 114] width 529 height 228
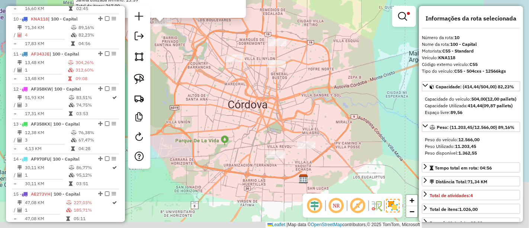
drag, startPoint x: 264, startPoint y: 90, endPoint x: 260, endPoint y: 70, distance: 20.7
click at [260, 70] on div "0000416467 - CENCOSUD S.A. Tipo de cliente: 1 - AS (A) Endereço: RECTA MARTINOL…" at bounding box center [264, 114] width 529 height 228
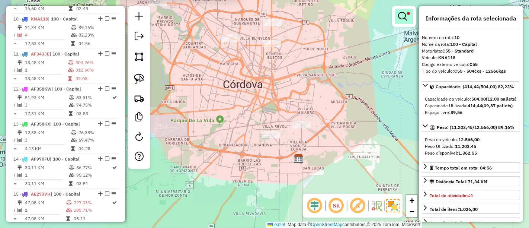
click at [407, 17] on link at bounding box center [404, 16] width 18 height 15
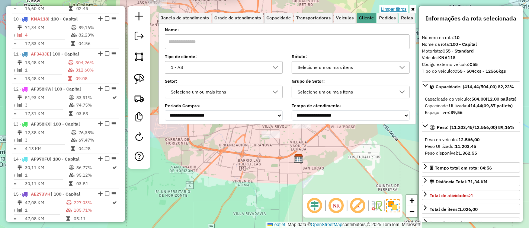
click at [398, 9] on link "Limpar filtros" at bounding box center [393, 9] width 29 height 8
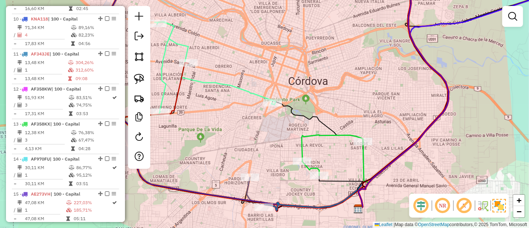
click at [165, 88] on icon at bounding box center [215, 67] width 121 height 90
select select "**********"
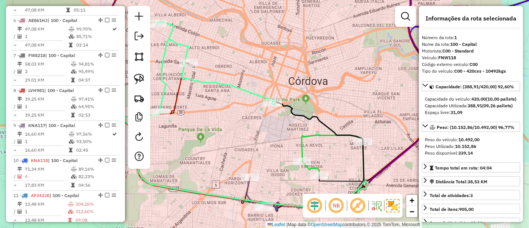
scroll to position [279, 0]
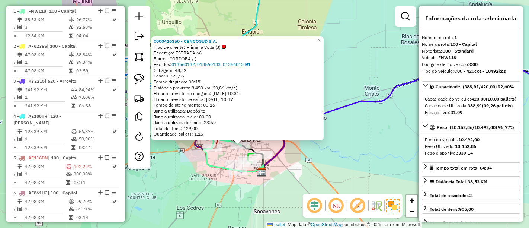
drag, startPoint x: 211, startPoint y: 157, endPoint x: 207, endPoint y: 153, distance: 5.6
click at [212, 156] on div "0000416350 - CENCOSUD S.A. Tipo de cliente: Primeira Volta (J) Endereço: ESTRAD…" at bounding box center [264, 114] width 529 height 228
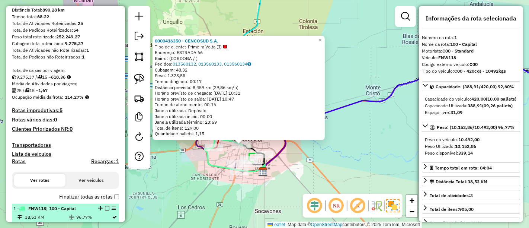
scroll to position [114, 0]
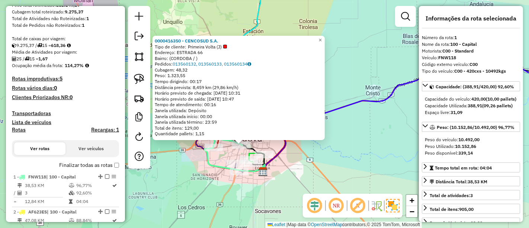
click at [17, 129] on h4 "Rotas" at bounding box center [19, 129] width 14 height 6
select select
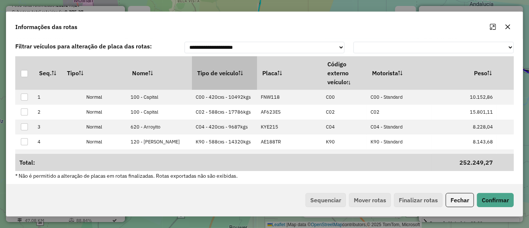
click at [208, 76] on th "Tipo de veículo" at bounding box center [224, 72] width 65 height 33
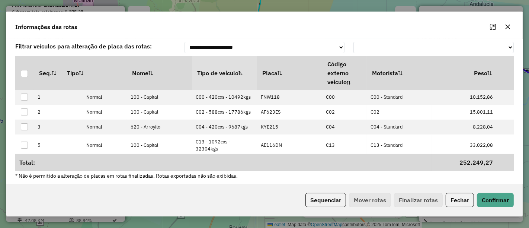
click at [208, 76] on th "Tipo de veículo" at bounding box center [224, 72] width 65 height 33
click at [315, 194] on button "Sequenciar" at bounding box center [325, 200] width 41 height 14
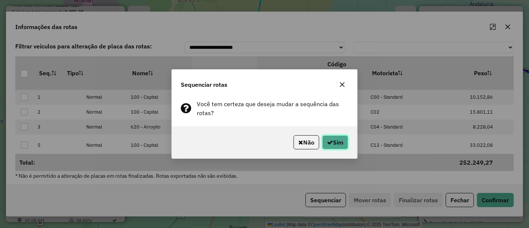
click at [327, 147] on button "Sim" at bounding box center [335, 142] width 26 height 14
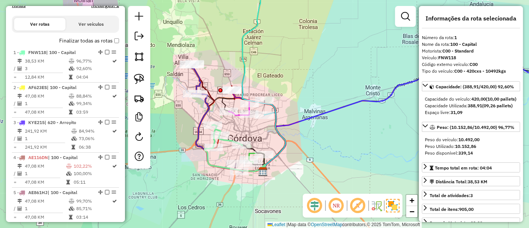
scroll to position [279, 0]
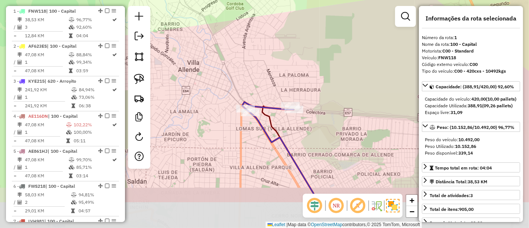
drag, startPoint x: 236, startPoint y: 126, endPoint x: 210, endPoint y: 105, distance: 33.3
click at [210, 105] on div "Janela de atendimento Grade de atendimento Capacidade Transportadoras Veículos …" at bounding box center [264, 114] width 529 height 228
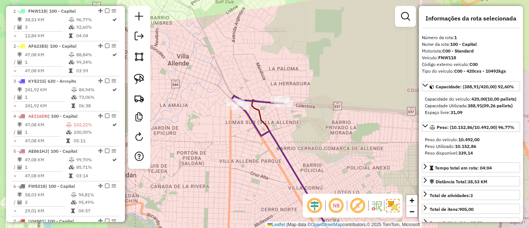
click at [260, 123] on icon at bounding box center [297, 175] width 90 height 151
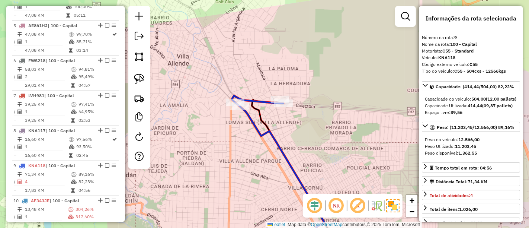
scroll to position [558, 0]
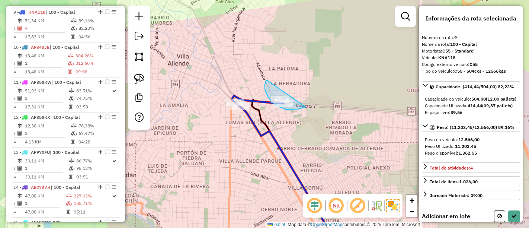
drag, startPoint x: 266, startPoint y: 83, endPoint x: 317, endPoint y: 90, distance: 51.4
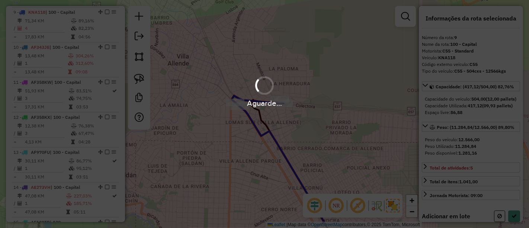
select select "**********"
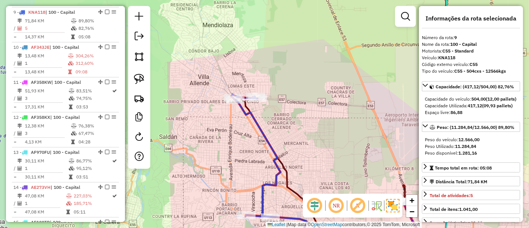
drag, startPoint x: 248, startPoint y: 118, endPoint x: 230, endPoint y: 42, distance: 78.2
click at [231, 94] on icon at bounding box center [255, 155] width 49 height 122
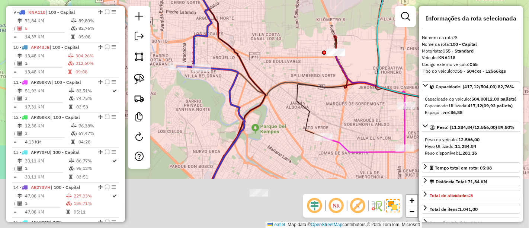
drag, startPoint x: 255, startPoint y: 51, endPoint x: 251, endPoint y: 48, distance: 5.3
click at [251, 48] on div "Rota 9 - Placa KNA118 0000099823 - BLANCH BENJAMIN LUIS Janela de atendimento G…" at bounding box center [264, 114] width 529 height 228
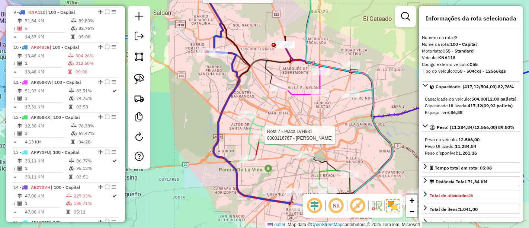
click at [259, 128] on icon at bounding box center [276, 136] width 60 height 45
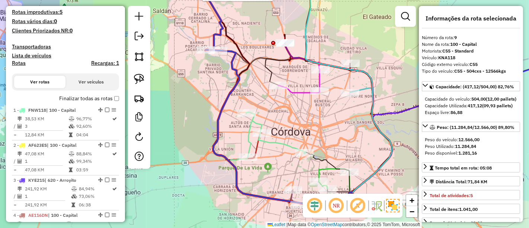
scroll to position [144, 0]
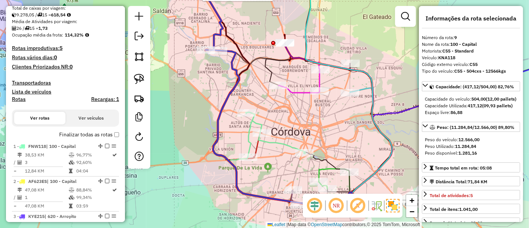
click at [17, 98] on h4 "Rotas" at bounding box center [19, 99] width 14 height 6
select select
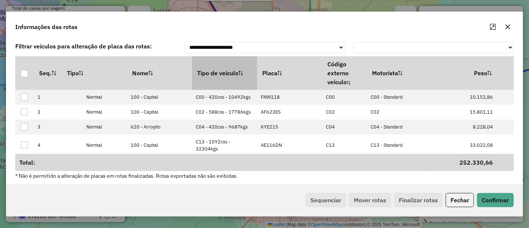
click at [222, 75] on th "Tipo de veículo" at bounding box center [224, 72] width 65 height 33
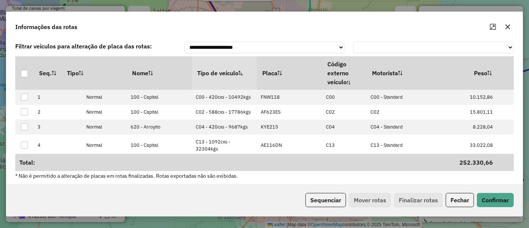
click at [222, 75] on th "Tipo de veículo" at bounding box center [224, 72] width 65 height 33
click at [327, 203] on button "Sequenciar" at bounding box center [325, 200] width 41 height 14
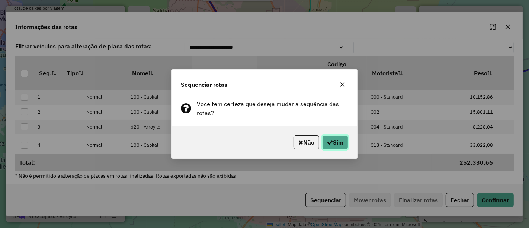
drag, startPoint x: 336, startPoint y: 145, endPoint x: 338, endPoint y: 165, distance: 20.6
click at [336, 144] on button "Sim" at bounding box center [335, 142] width 26 height 14
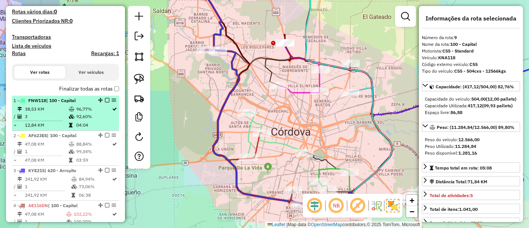
scroll to position [227, 0]
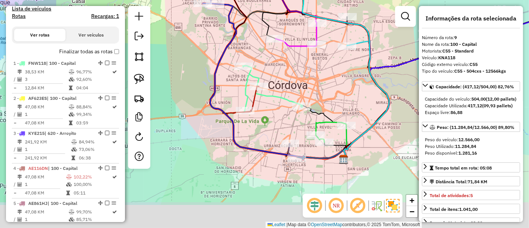
drag, startPoint x: 282, startPoint y: 115, endPoint x: 275, endPoint y: 78, distance: 37.7
click at [279, 78] on div "Janela de atendimento Grade de atendimento Capacidade Transportadoras Veículos …" at bounding box center [264, 114] width 529 height 228
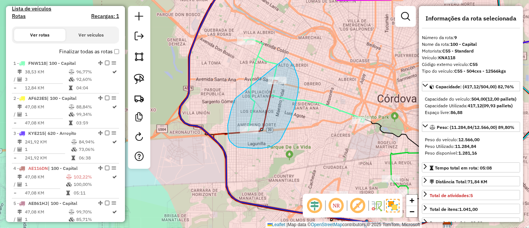
drag, startPoint x: 228, startPoint y: 125, endPoint x: 272, endPoint y: 56, distance: 82.1
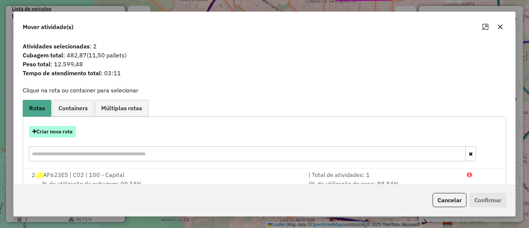
click at [67, 131] on button "Criar nova rota" at bounding box center [52, 132] width 47 height 12
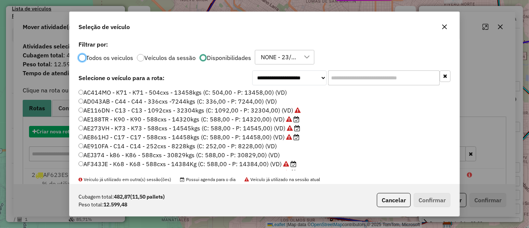
scroll to position [4, 2]
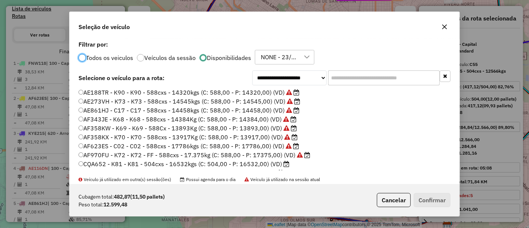
click at [273, 163] on label "CQA652 - K81 - K81 - 504cxs - 16532kgs (C: 504,00 - P: 16532,00) (VD)" at bounding box center [183, 163] width 211 height 9
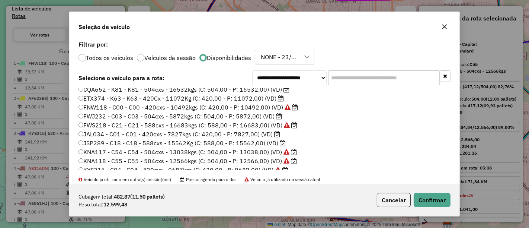
scroll to position [83, 0]
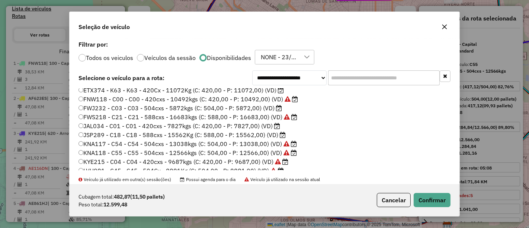
click at [266, 90] on label "ETX374 - K63 - K63 - 420Cx - 11072Kg (C: 420,00 - P: 11072,00) (VD)" at bounding box center [180, 90] width 205 height 9
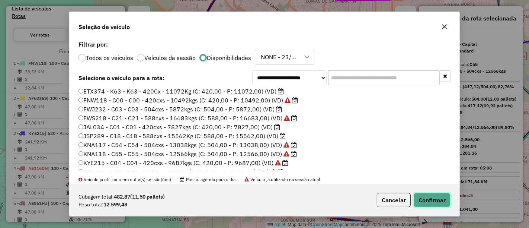
click at [428, 199] on button "Confirmar" at bounding box center [432, 200] width 37 height 14
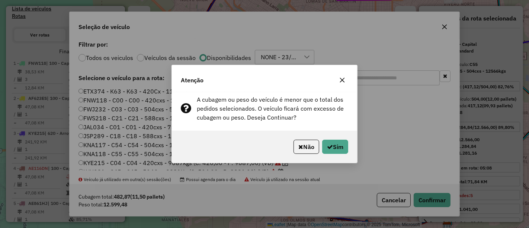
click at [399, 198] on div "Atenção A cubagem ou peso do veículo é menor que o total dos pedidos selecionad…" at bounding box center [264, 114] width 529 height 228
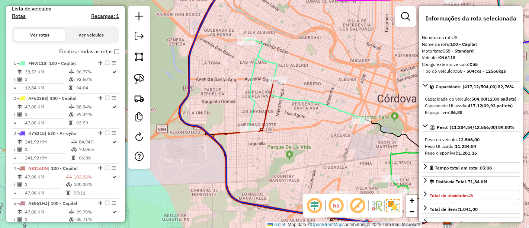
click at [250, 94] on icon at bounding box center [304, 84] width 121 height 90
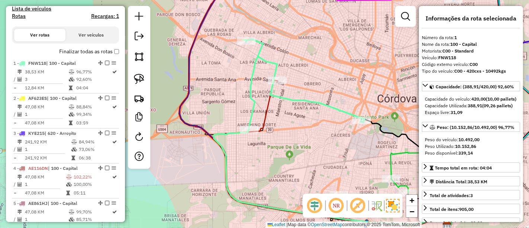
scroll to position [279, 0]
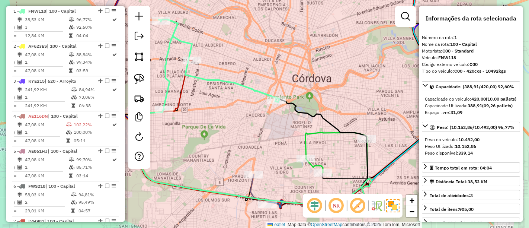
drag, startPoint x: 312, startPoint y: 128, endPoint x: 224, endPoint y: 106, distance: 91.4
click at [224, 106] on div "Janela de atendimento Grade de atendimento Capacidade Transportadoras Veículos …" at bounding box center [264, 114] width 529 height 228
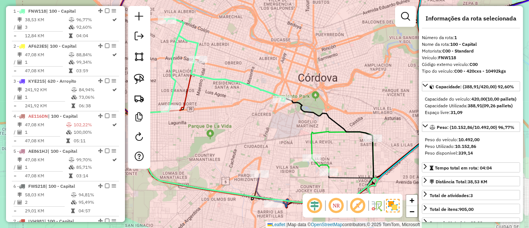
drag, startPoint x: 271, startPoint y: 134, endPoint x: 277, endPoint y: 115, distance: 19.5
click at [277, 115] on div "Janela de atendimento Grade de atendimento Capacidade Transportadoras Veículos …" at bounding box center [264, 114] width 529 height 228
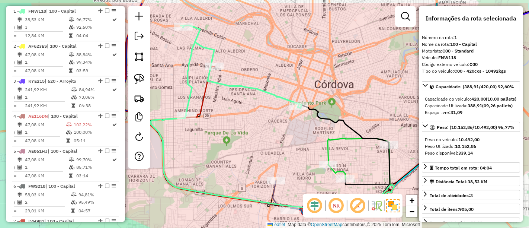
drag, startPoint x: 238, startPoint y: 88, endPoint x: 276, endPoint y: 156, distance: 78.1
click at [276, 157] on div "Janela de atendimento Grade de atendimento Capacidade Transportadoras Veículos …" at bounding box center [264, 114] width 529 height 228
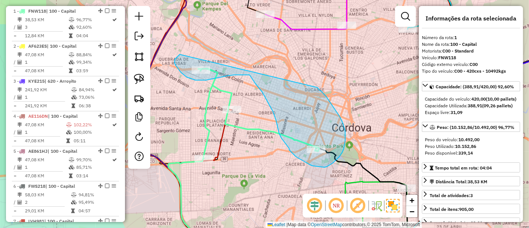
drag, startPoint x: 180, startPoint y: 54, endPoint x: 318, endPoint y: 87, distance: 141.9
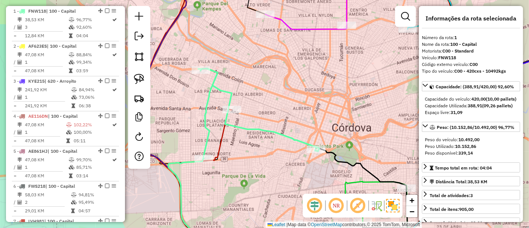
click at [210, 103] on icon at bounding box center [258, 113] width 121 height 90
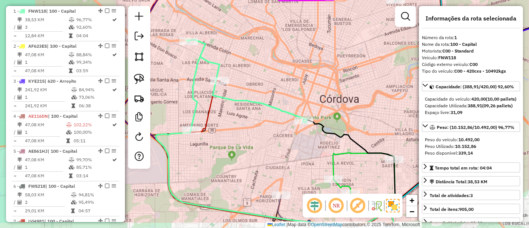
drag, startPoint x: 235, startPoint y: 152, endPoint x: 222, endPoint y: 121, distance: 33.4
click at [222, 121] on div "Janela de atendimento Grade de atendimento Capacidade Transportadoras Veículos …" at bounding box center [264, 114] width 529 height 228
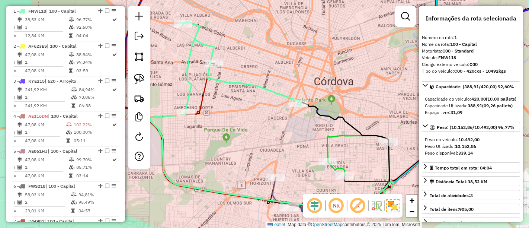
drag, startPoint x: 263, startPoint y: 133, endPoint x: 248, endPoint y: 114, distance: 24.9
click at [248, 114] on div "Janela de atendimento Grade de atendimento Capacidade Transportadoras Veículos …" at bounding box center [264, 114] width 529 height 228
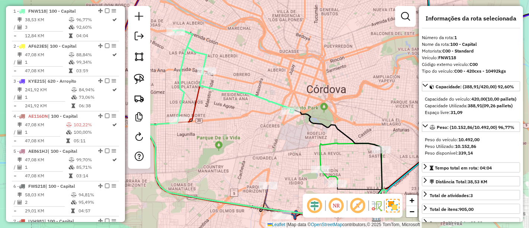
drag, startPoint x: 242, startPoint y: 102, endPoint x: 246, endPoint y: 137, distance: 35.6
click at [248, 144] on div "Janela de atendimento Grade de atendimento Capacidade Transportadoras Veículos …" at bounding box center [264, 114] width 529 height 228
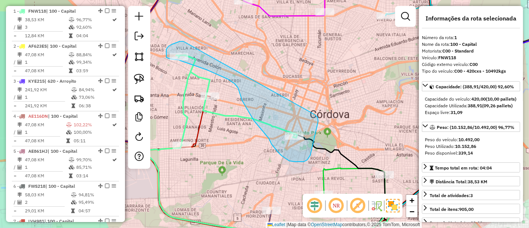
drag, startPoint x: 180, startPoint y: 41, endPoint x: 314, endPoint y: 113, distance: 152.4
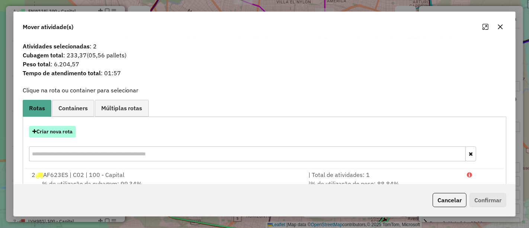
click at [57, 130] on button "Criar nova rota" at bounding box center [52, 132] width 47 height 12
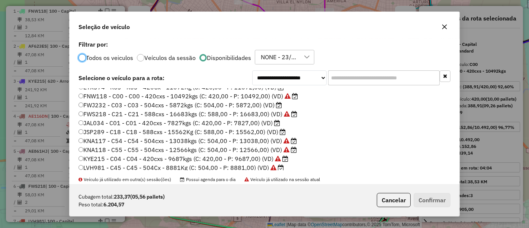
scroll to position [87, 0]
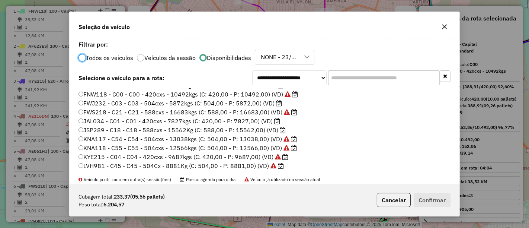
click at [269, 121] on label "JAL034 - C01 - C01 - 420cxs - 7827kgs (C: 420,00 - P: 7827,00) (VD)" at bounding box center [179, 120] width 202 height 9
click at [428, 199] on button "Confirmar" at bounding box center [432, 200] width 37 height 14
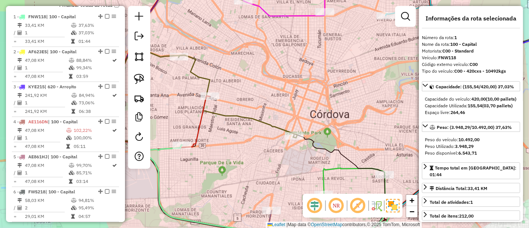
scroll to position [279, 0]
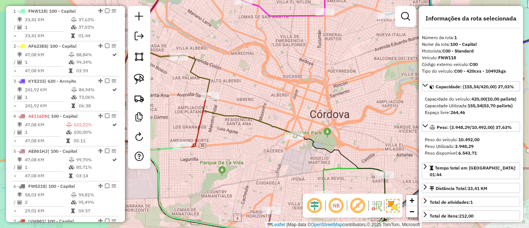
click at [207, 80] on icon at bounding box center [238, 96] width 119 height 83
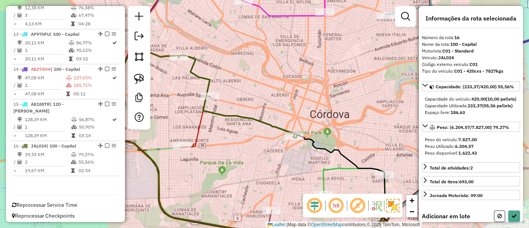
scroll to position [677, 0]
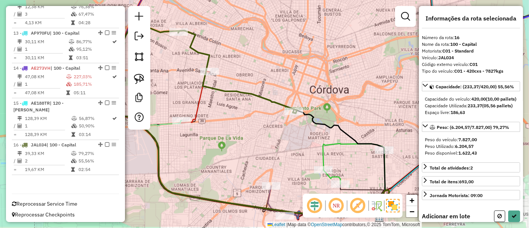
drag, startPoint x: 328, startPoint y: 134, endPoint x: 322, endPoint y: 87, distance: 47.3
click at [322, 87] on div "Rota 16 - Placa JAL034 0000416350 - CENCOSUD S.A. Janela de atendimento Grade d…" at bounding box center [264, 114] width 529 height 228
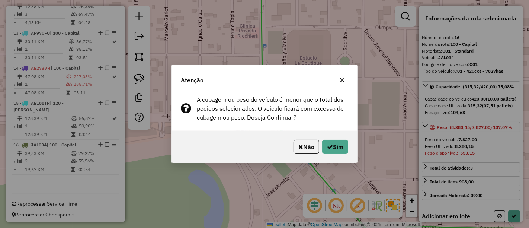
click at [353, 141] on div "Não Sim" at bounding box center [264, 147] width 185 height 32
click at [344, 144] on button "Sim" at bounding box center [335, 146] width 26 height 14
select select "**********"
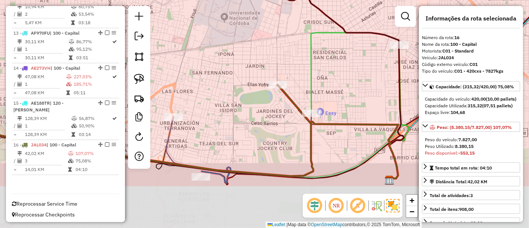
drag, startPoint x: 325, startPoint y: 116, endPoint x: 292, endPoint y: 58, distance: 66.5
click at [292, 58] on div "Janela de atendimento Grade de atendimento Capacidade Transportadoras Veículos …" at bounding box center [264, 114] width 529 height 228
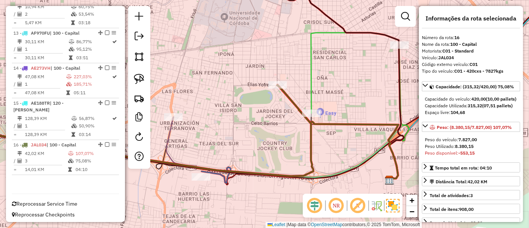
click at [312, 64] on icon at bounding box center [355, 73] width 88 height 80
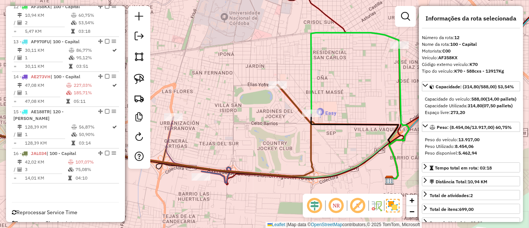
scroll to position [662, 0]
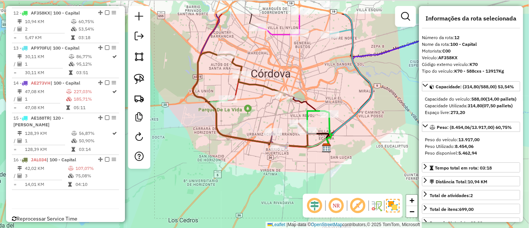
drag, startPoint x: 230, startPoint y: 81, endPoint x: 254, endPoint y: 122, distance: 47.5
click at [256, 127] on div "Janela de atendimento Grade de atendimento Capacidade Transportadoras Veículos …" at bounding box center [264, 114] width 529 height 228
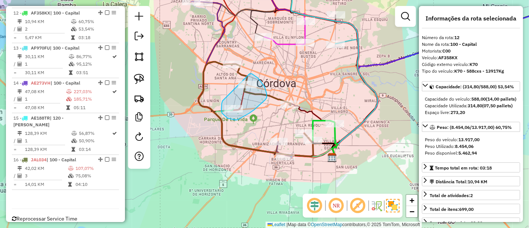
drag, startPoint x: 227, startPoint y: 118, endPoint x: 242, endPoint y: 74, distance: 46.3
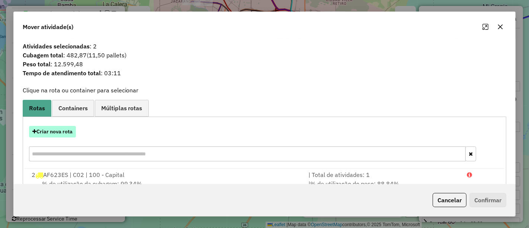
click at [67, 129] on button "Criar nova rota" at bounding box center [52, 132] width 47 height 12
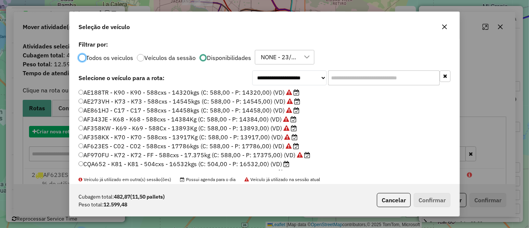
scroll to position [4, 2]
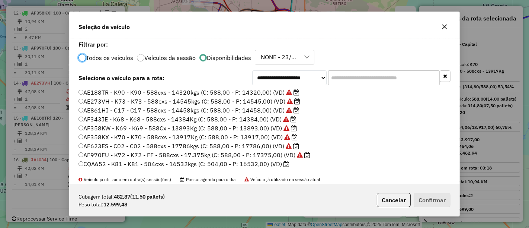
click at [272, 164] on label "CQA652 - K81 - K81 - 504cxs - 16532kgs (C: 504,00 - P: 16532,00) (VD)" at bounding box center [183, 163] width 211 height 9
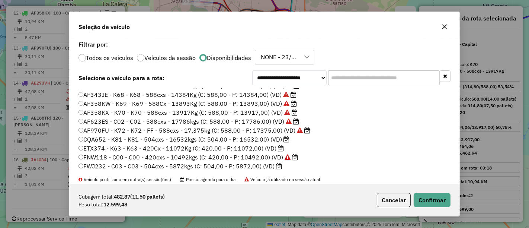
scroll to position [83, 0]
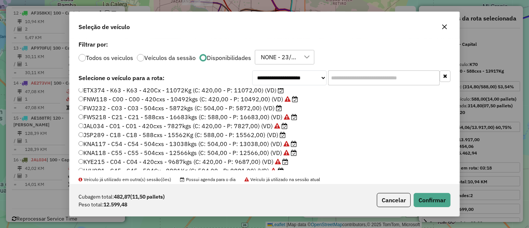
click at [268, 134] on label "JSP289 - C18 - C18 - 588cxs - 15562Kg (C: 588,00 - P: 15562,00) (VD)" at bounding box center [181, 134] width 207 height 9
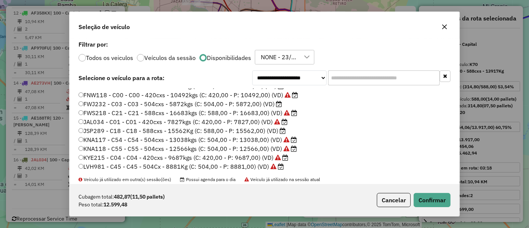
scroll to position [87, 0]
click at [449, 204] on button "Confirmar" at bounding box center [432, 200] width 37 height 14
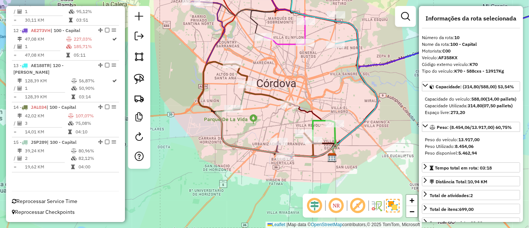
scroll to position [642, 0]
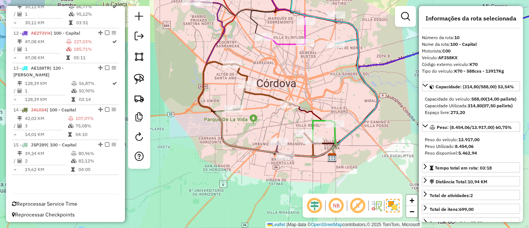
click at [239, 100] on icon at bounding box center [240, 96] width 14 height 25
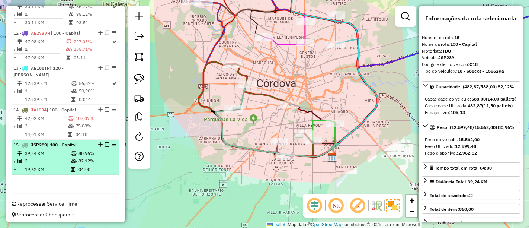
click at [105, 142] on em at bounding box center [107, 144] width 4 height 4
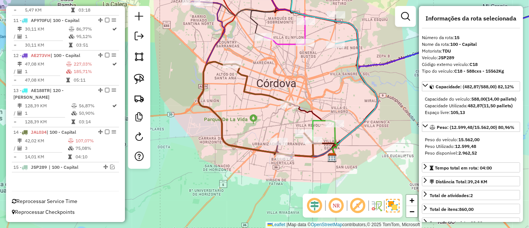
scroll to position [617, 0]
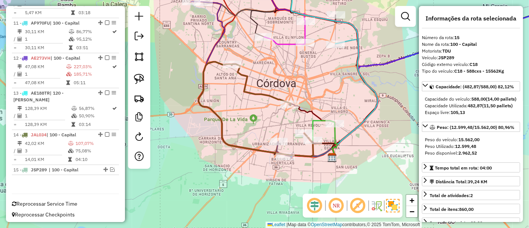
click at [249, 82] on icon at bounding box center [256, 109] width 115 height 94
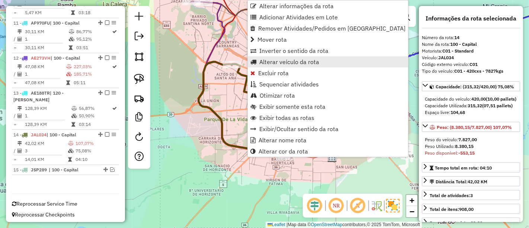
click at [276, 60] on span "Alterar veículo da rota" at bounding box center [289, 62] width 60 height 6
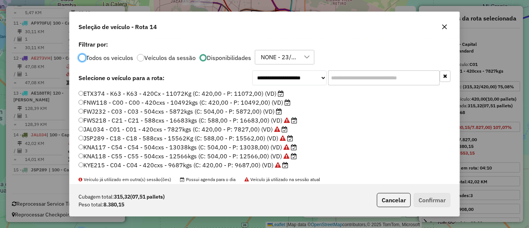
scroll to position [83, 0]
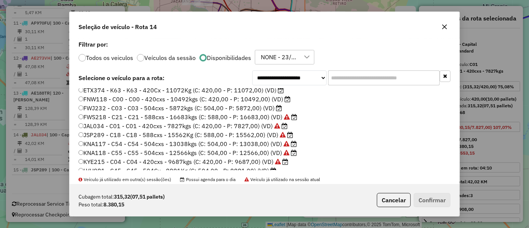
click at [251, 99] on label "FNW118 - C00 - C00 - 420cxs - 10492kgs (C: 420,00 - P: 10492,00) (VD)" at bounding box center [184, 98] width 212 height 9
click at [439, 203] on button "Confirmar" at bounding box center [432, 200] width 37 height 14
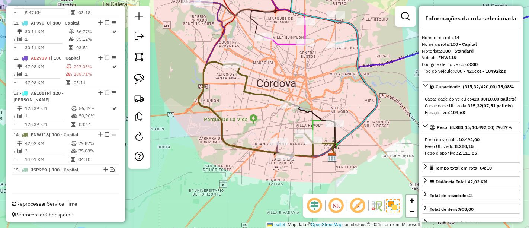
click at [315, 121] on icon at bounding box center [312, 130] width 46 height 54
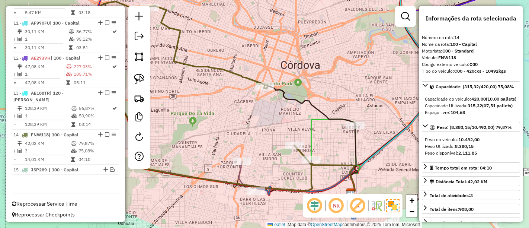
click at [312, 119] on icon at bounding box center [333, 139] width 44 height 40
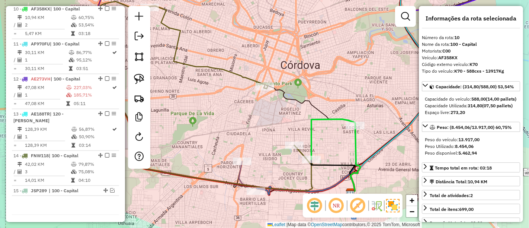
scroll to position [593, 0]
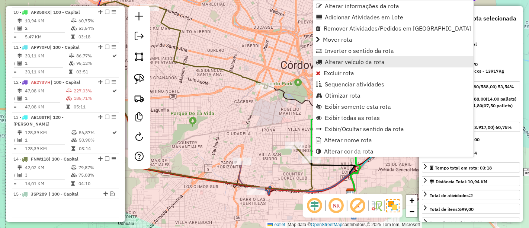
click at [329, 65] on link "Alterar veículo da rota" at bounding box center [393, 61] width 160 height 11
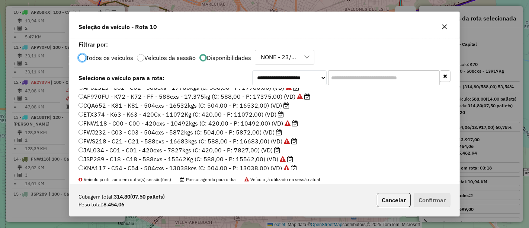
scroll to position [46, 0]
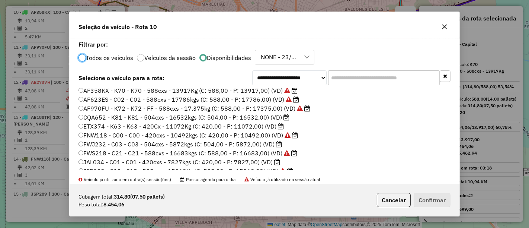
click at [271, 125] on label "ETX374 - K63 - K63 - 420Cx - 11072Kg (C: 420,00 - P: 11072,00) (VD)" at bounding box center [180, 126] width 205 height 9
click at [429, 202] on button "Confirmar" at bounding box center [432, 200] width 37 height 14
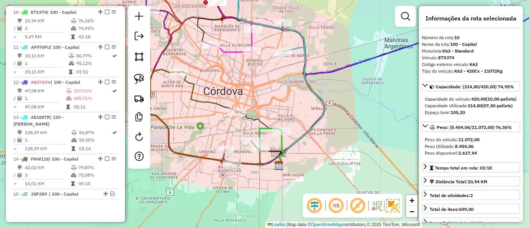
drag, startPoint x: 197, startPoint y: 126, endPoint x: 244, endPoint y: 135, distance: 47.9
click at [245, 137] on div "Janela de atendimento Grade de atendimento Capacidade Transportadoras Veículos …" at bounding box center [264, 114] width 529 height 228
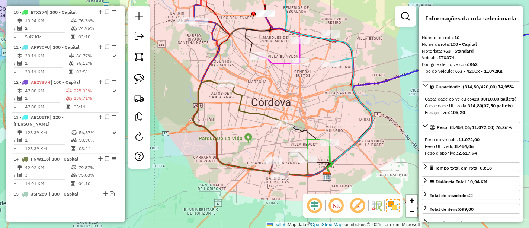
click at [239, 110] on icon at bounding box center [250, 128] width 115 height 94
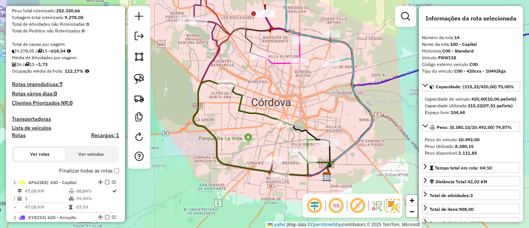
scroll to position [80, 0]
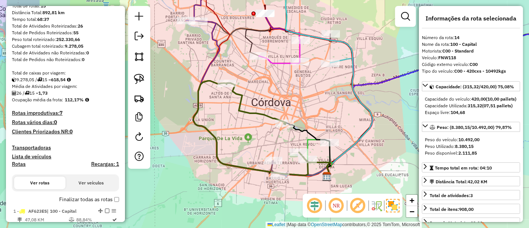
click at [23, 163] on h4 "Rotas" at bounding box center [19, 164] width 14 height 6
select select
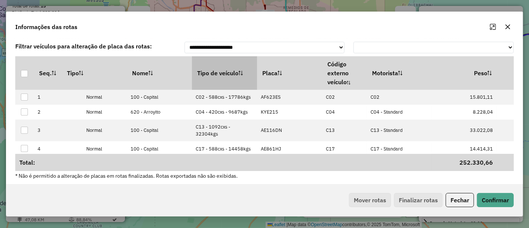
click at [205, 78] on th "Tipo de veículo" at bounding box center [224, 72] width 65 height 33
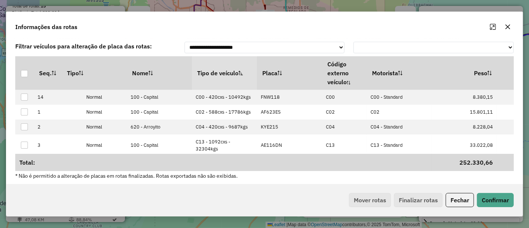
click at [205, 78] on th "Tipo de veículo" at bounding box center [224, 72] width 65 height 33
click at [358, 200] on div "Mover rotas Finalizar rotas" at bounding box center [394, 200] width 97 height 14
click at [467, 202] on button "Fechar" at bounding box center [460, 200] width 28 height 14
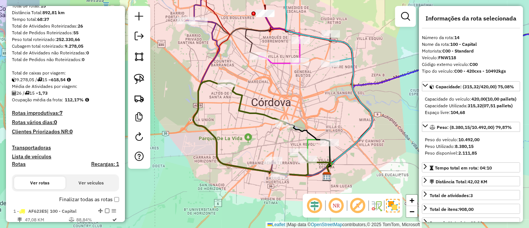
click at [115, 195] on label "Finalizar todas as rotas" at bounding box center [89, 199] width 60 height 8
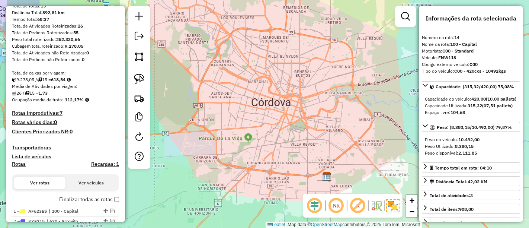
click at [117, 200] on div "Depósito: SAZ AR AS Cordoba Total de rotas: 15 Distância Total: 892,81 km Tempo…" at bounding box center [65, 182] width 113 height 373
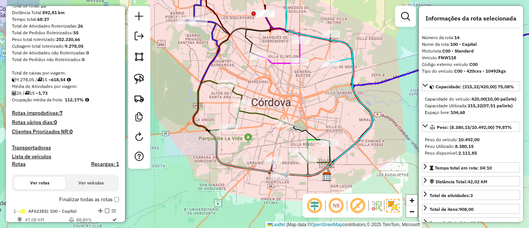
click at [20, 163] on h4 "Rotas" at bounding box center [19, 164] width 14 height 6
select select
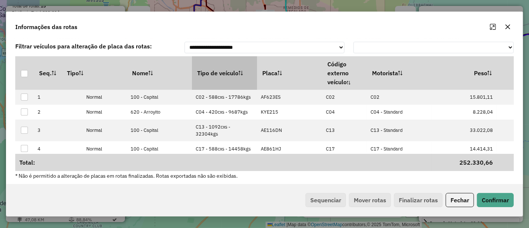
click at [211, 89] on th "Tipo de veículo" at bounding box center [224, 72] width 65 height 33
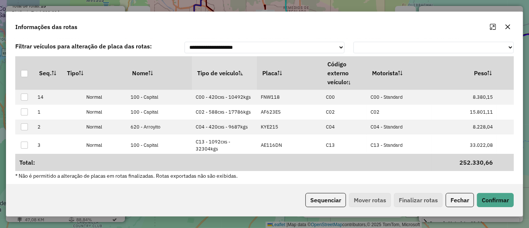
click at [211, 89] on th "Tipo de veículo" at bounding box center [224, 72] width 65 height 33
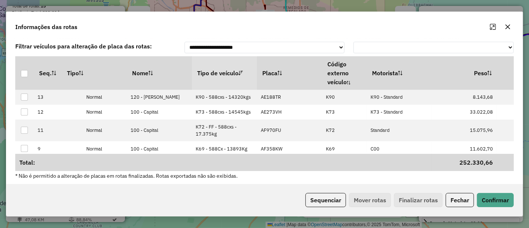
click at [211, 89] on th "Tipo de veículo" at bounding box center [224, 72] width 65 height 33
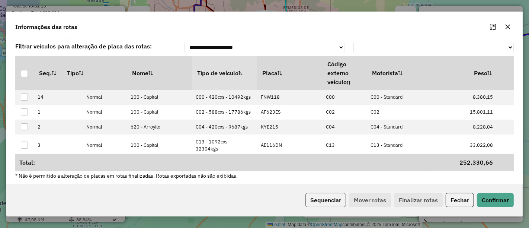
click at [312, 198] on button "Sequenciar" at bounding box center [325, 200] width 41 height 14
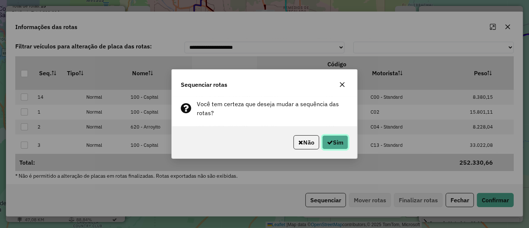
click at [333, 143] on button "Sim" at bounding box center [335, 142] width 26 height 14
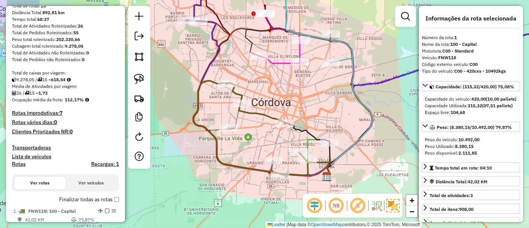
scroll to position [642, 0]
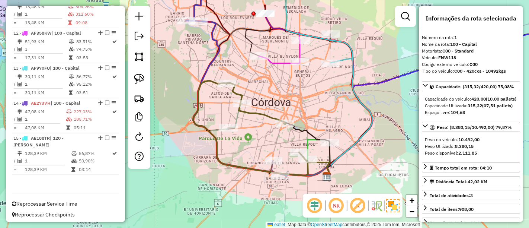
click at [230, 205] on div "Janela de atendimento Grade de atendimento Capacidade Transportadoras Veículos …" at bounding box center [264, 114] width 529 height 228
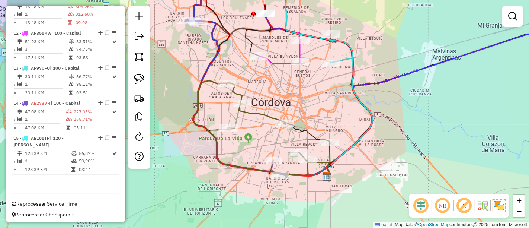
click at [511, 19] on em at bounding box center [512, 16] width 9 height 9
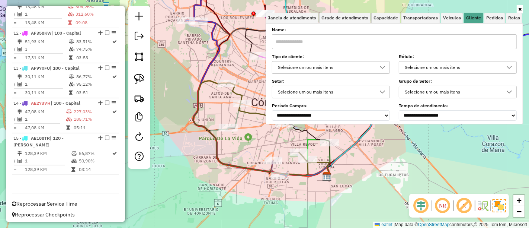
click at [344, 63] on div "Selecione um ou mais itens" at bounding box center [325, 67] width 100 height 12
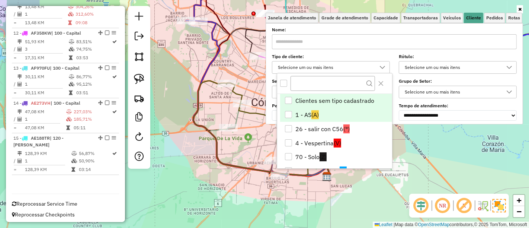
drag, startPoint x: 304, startPoint y: 112, endPoint x: 299, endPoint y: 114, distance: 5.2
click at [305, 112] on li "1 - AS (A)" at bounding box center [336, 114] width 112 height 14
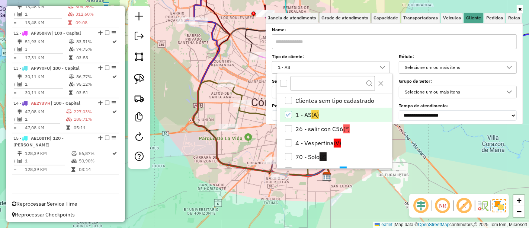
click at [164, 106] on div "Janela de atendimento Grade de atendimento Capacidade Transportadoras Veículos …" at bounding box center [264, 114] width 529 height 228
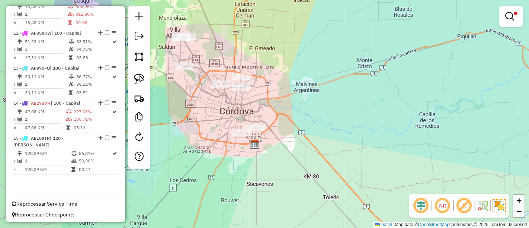
click at [247, 138] on div "Rota 1 - Placa FNW118 0000416370 - CENCOSUD S.A. Limpar filtros Janela de atend…" at bounding box center [264, 114] width 529 height 228
click at [245, 136] on div at bounding box center [240, 132] width 19 height 7
select select "**********"
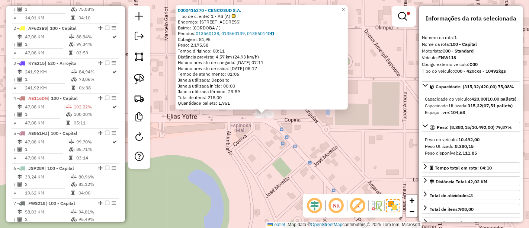
scroll to position [279, 0]
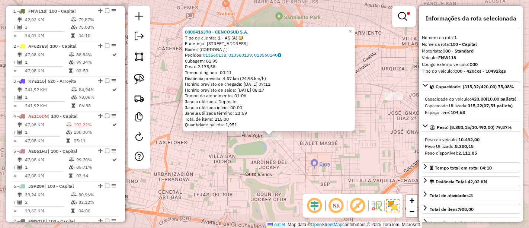
click at [286, 148] on div "Rota 1 - Placa FNW118 0000416370 - CENCOSUD S.A. 0000416370 - CENCOSUD S.A. Tip…" at bounding box center [264, 114] width 529 height 228
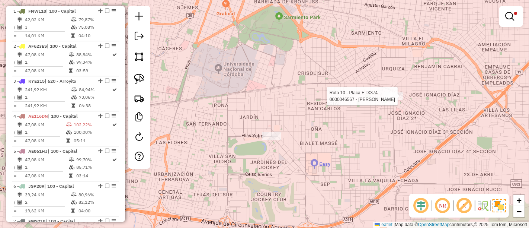
click at [390, 100] on div at bounding box center [393, 95] width 19 height 7
select select "**********"
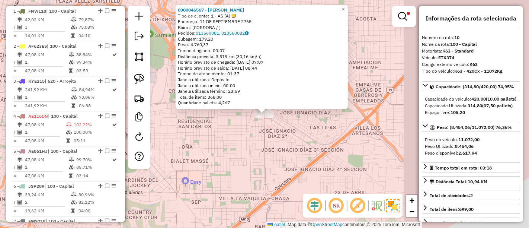
scroll to position [593, 0]
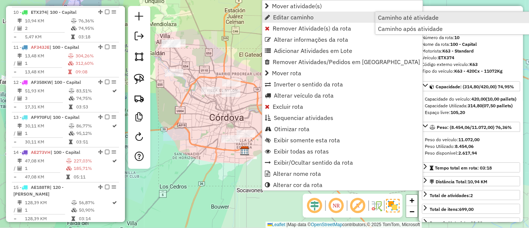
click at [393, 16] on span "Caminho até atividade" at bounding box center [408, 18] width 61 height 6
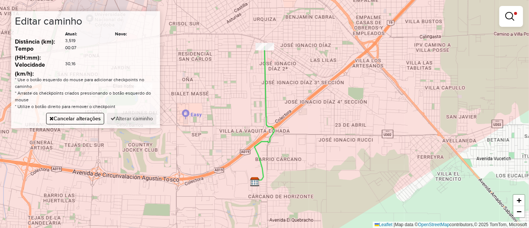
click at [260, 77] on div "Limpar filtros Janela de atendimento Grade de atendimento Capacidade Transporta…" at bounding box center [264, 114] width 529 height 228
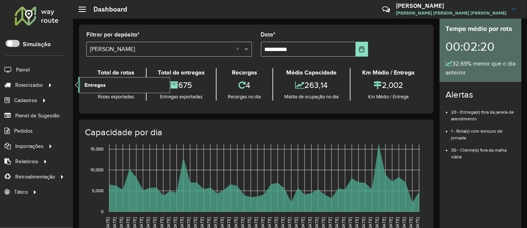
click at [93, 84] on span "Entregas" at bounding box center [94, 85] width 21 height 8
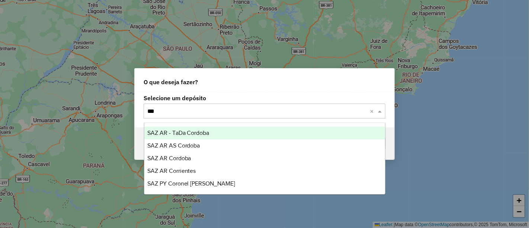
type input "****"
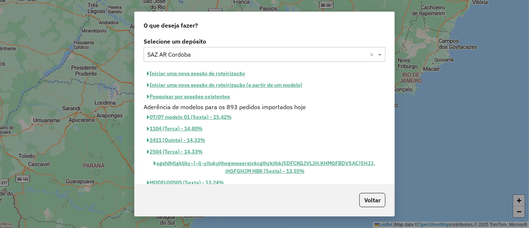
click at [204, 74] on button "Iniciar uma nova sessão de roteirização" at bounding box center [196, 74] width 105 height 12
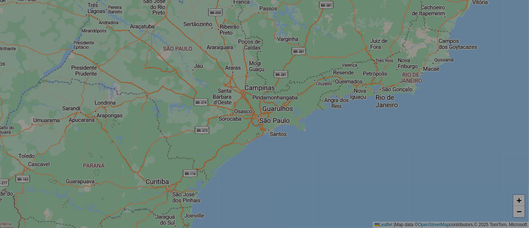
select select "*"
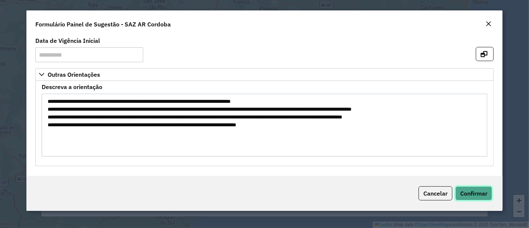
click at [462, 193] on span "Confirmar" at bounding box center [473, 192] width 27 height 7
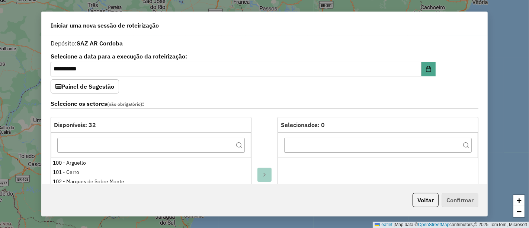
click at [257, 100] on label "Selecione os setores (não obrigatório) :" at bounding box center [265, 104] width 428 height 10
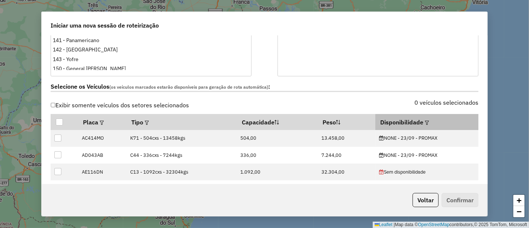
click at [424, 122] on div at bounding box center [427, 122] width 6 height 9
click at [425, 122] on em at bounding box center [427, 123] width 4 height 4
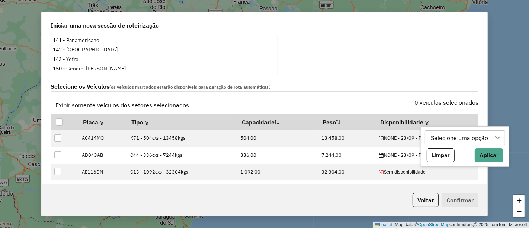
click at [436, 139] on div "Selecione uma opção" at bounding box center [459, 138] width 62 height 14
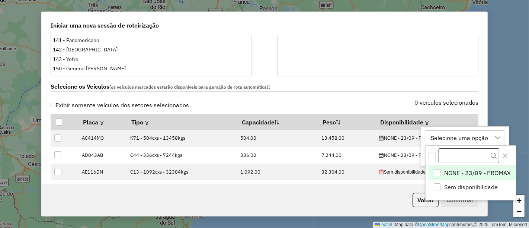
scroll to position [5, 33]
click at [447, 172] on span "NONE - 23/09 - PROMAX" at bounding box center [477, 172] width 67 height 9
click at [506, 152] on icon "Close" at bounding box center [505, 155] width 6 height 6
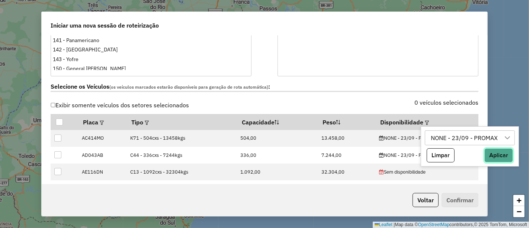
click at [496, 158] on button "Aplicar" at bounding box center [498, 155] width 29 height 14
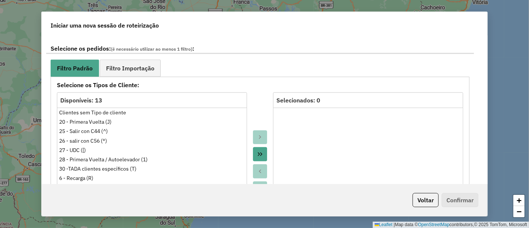
scroll to position [413, 0]
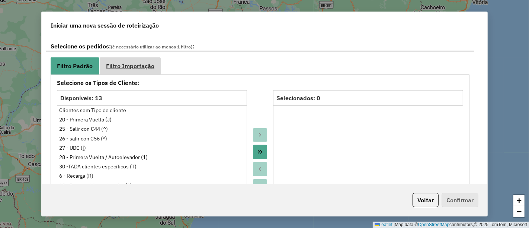
click at [112, 63] on span "Filtro Importação" at bounding box center [130, 66] width 48 height 6
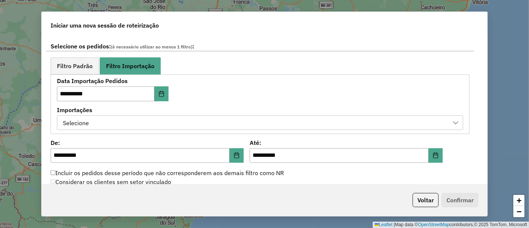
click at [158, 113] on div "Importações Selecione" at bounding box center [260, 118] width 406 height 23
click at [156, 123] on div "Selecione" at bounding box center [254, 123] width 388 height 14
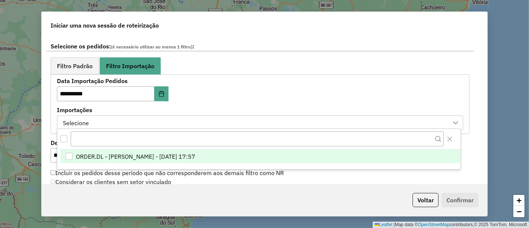
click at [140, 159] on span "ORDER.DL - ELENA MARIA ITATI MARTINEZ - 22/09/2025 17:57" at bounding box center [135, 156] width 119 height 9
click at [210, 112] on label "Importações" at bounding box center [260, 109] width 406 height 9
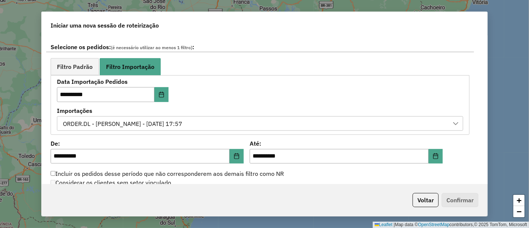
scroll to position [455, 0]
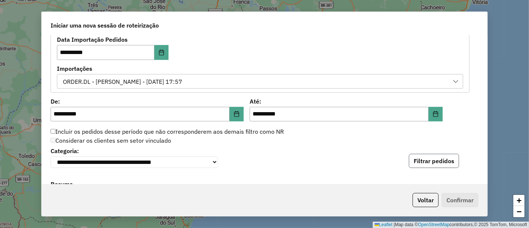
click at [431, 159] on button "Filtrar pedidos" at bounding box center [434, 161] width 50 height 14
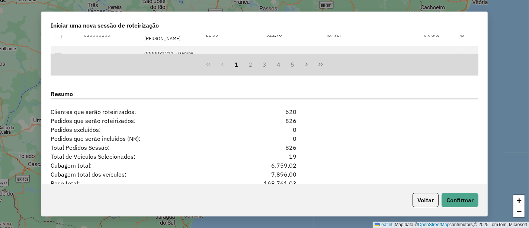
scroll to position [702, 0]
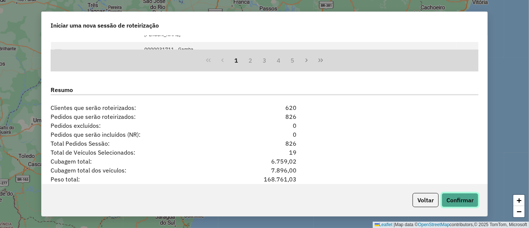
click at [459, 202] on button "Confirmar" at bounding box center [460, 200] width 37 height 14
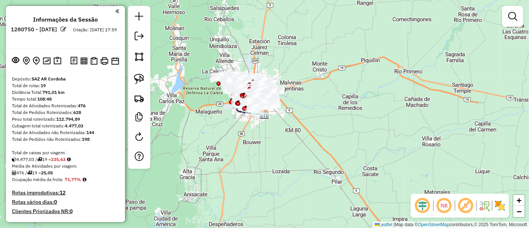
click at [497, 206] on img at bounding box center [500, 205] width 12 height 12
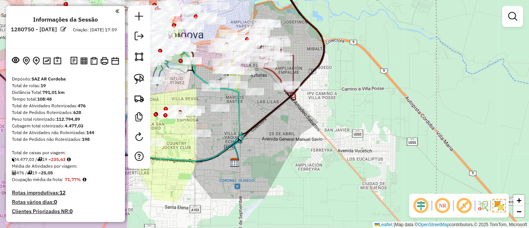
drag, startPoint x: 252, startPoint y: 105, endPoint x: 309, endPoint y: 151, distance: 73.3
click at [309, 151] on div "Janela de atendimento Grade de atendimento Capacidade Transportadoras Veículos …" at bounding box center [264, 114] width 529 height 228
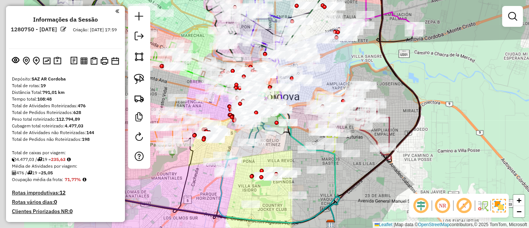
drag, startPoint x: 306, startPoint y: 58, endPoint x: 372, endPoint y: 84, distance: 71.1
click at [372, 84] on div "Janela de atendimento Grade de atendimento Capacidade Transportadoras Veículos …" at bounding box center [264, 114] width 529 height 228
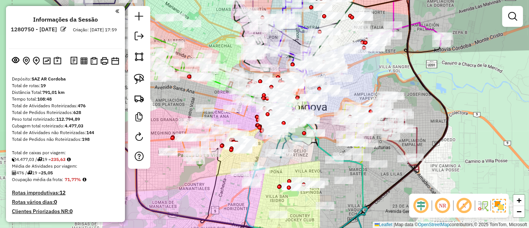
click at [527, 18] on div "Janela de atendimento Grade de atendimento Capacidade Transportadoras Veículos …" at bounding box center [264, 114] width 529 height 228
click at [515, 19] on em at bounding box center [512, 16] width 9 height 9
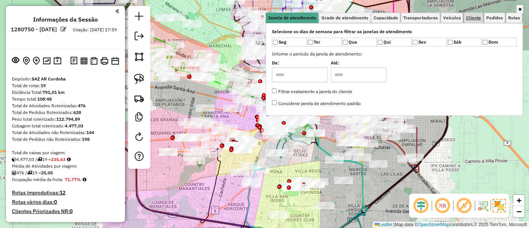
click at [479, 17] on span "Cliente" at bounding box center [473, 18] width 15 height 4
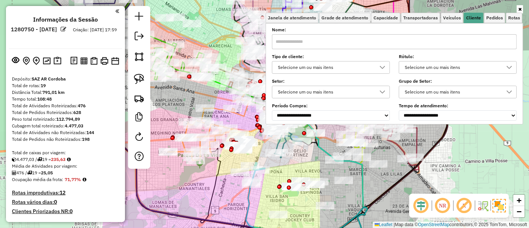
click at [340, 68] on div "Selecione um ou mais itens" at bounding box center [325, 67] width 100 height 12
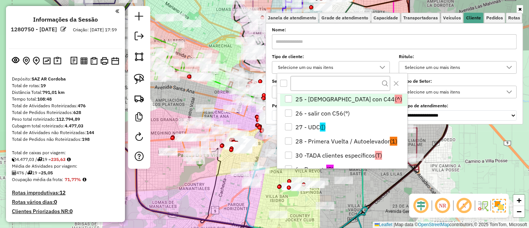
scroll to position [41, 0]
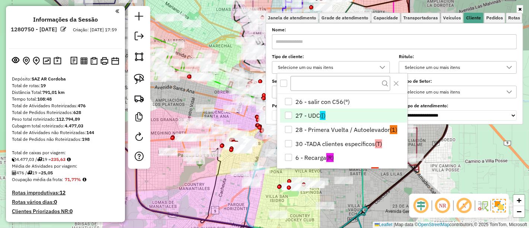
click at [322, 117] on span "([)" at bounding box center [323, 115] width 6 height 9
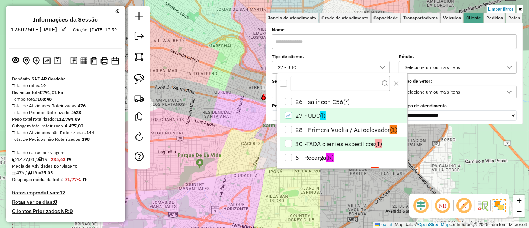
click at [318, 141] on li "30 -TADA clientes específicos (T)" at bounding box center [343, 144] width 127 height 14
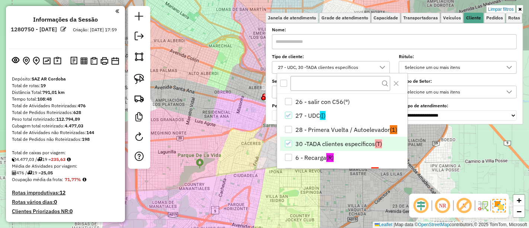
click at [231, 116] on div "Limpar filtros Janela de atendimento Grade de atendimento Capacidade Transporta…" at bounding box center [264, 114] width 529 height 228
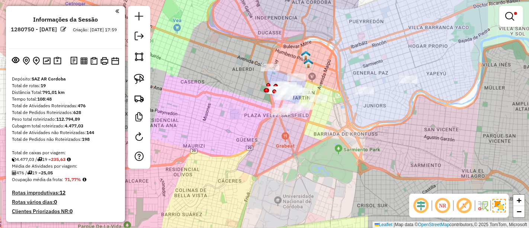
click at [256, 102] on div "Limpar filtros Janela de atendimento Grade de atendimento Capacidade Transporta…" at bounding box center [264, 114] width 529 height 228
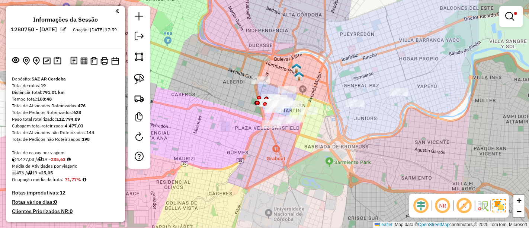
drag, startPoint x: 256, startPoint y: 102, endPoint x: 244, endPoint y: 120, distance: 20.7
click at [244, 119] on div "Limpar filtros Janela de atendimento Grade de atendimento Capacidade Transporta…" at bounding box center [264, 114] width 529 height 228
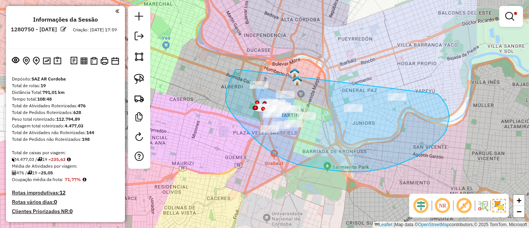
drag, startPoint x: 233, startPoint y: 115, endPoint x: 426, endPoint y: 90, distance: 194.6
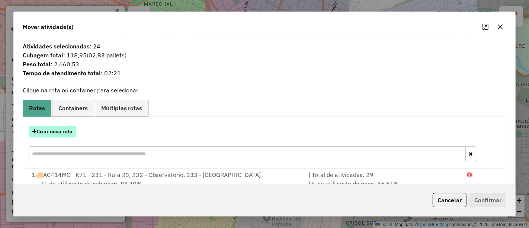
click at [60, 130] on button "Criar nova rota" at bounding box center [52, 132] width 47 height 12
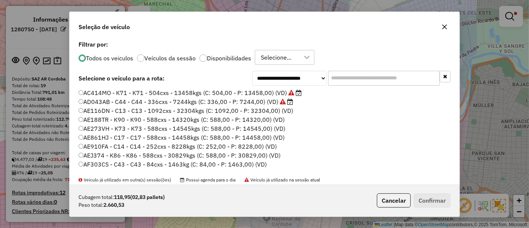
scroll to position [4, 2]
click at [347, 83] on input "text" at bounding box center [384, 77] width 112 height 15
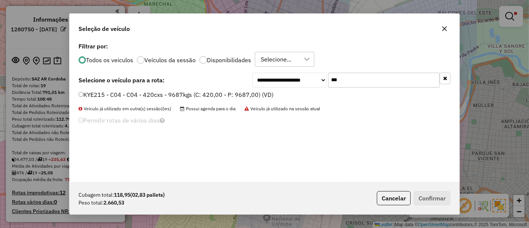
type input "***"
click at [233, 92] on label "KYE215 - C04 - C04 - 420cxs - 9687kgs (C: 420,00 - P: 9687,00) (VD)" at bounding box center [175, 94] width 195 height 9
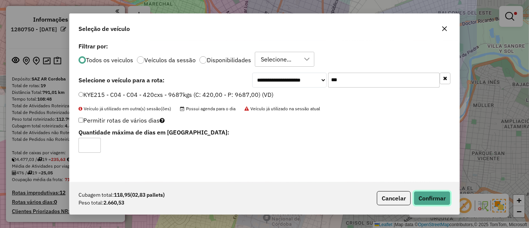
click at [427, 205] on button "Confirmar" at bounding box center [432, 198] width 37 height 14
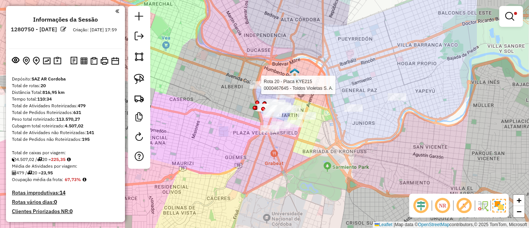
click at [258, 89] on div at bounding box center [259, 84] width 19 height 7
select select "**********"
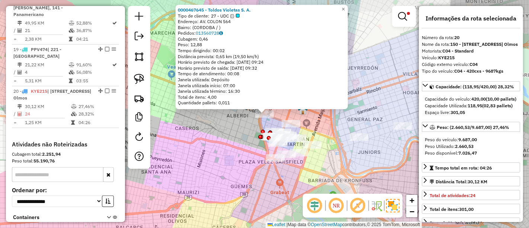
scroll to position [1013, 0]
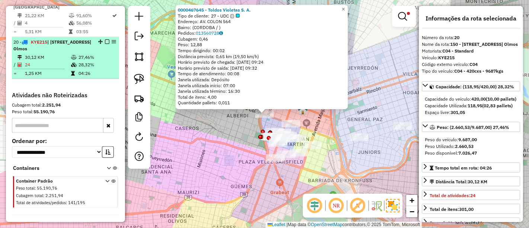
click at [105, 39] on em at bounding box center [107, 41] width 4 height 4
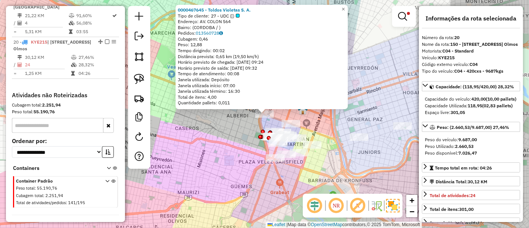
scroll to position [975, 0]
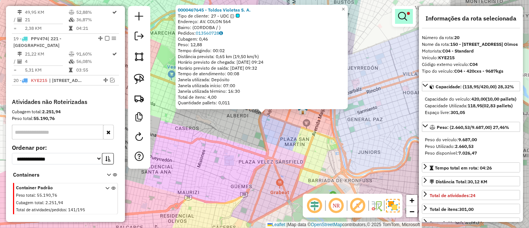
click at [404, 15] on em at bounding box center [402, 16] width 9 height 9
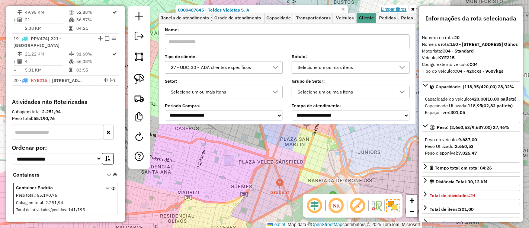
click at [401, 10] on link "Limpar filtros" at bounding box center [393, 9] width 29 height 8
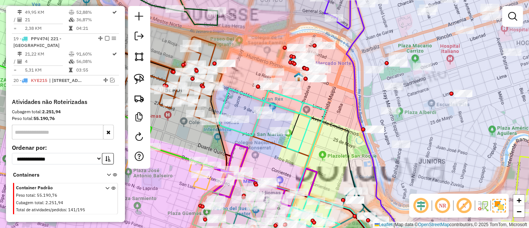
click at [306, 102] on icon at bounding box center [279, 160] width 121 height 143
select select "**********"
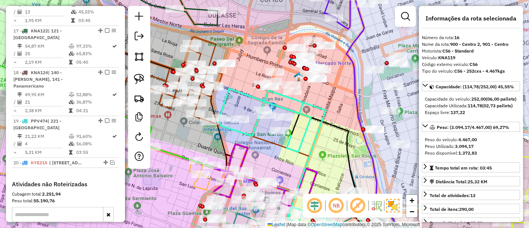
scroll to position [849, 0]
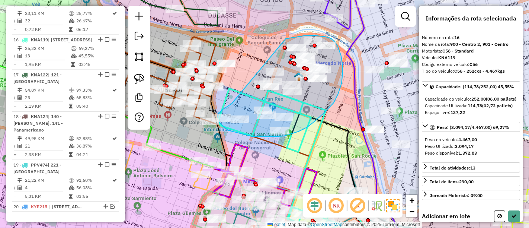
drag, startPoint x: 229, startPoint y: 105, endPoint x: 285, endPoint y: 40, distance: 85.0
click at [285, 40] on div "Janela de atendimento Grade de atendimento Capacidade Transportadoras Veículos …" at bounding box center [264, 114] width 529 height 228
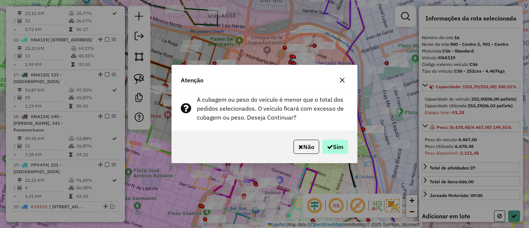
click at [335, 145] on div "Não Sim" at bounding box center [264, 147] width 185 height 32
click at [335, 146] on button "Sim" at bounding box center [335, 146] width 26 height 14
select select "**********"
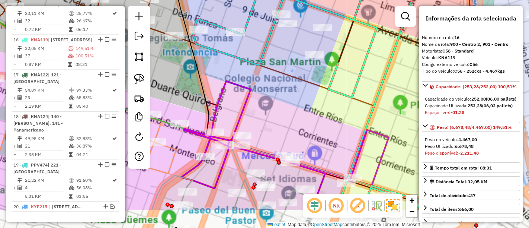
click at [266, 119] on div "Janela de atendimento Grade de atendimento Capacidade Transportadoras Veículos …" at bounding box center [264, 114] width 529 height 228
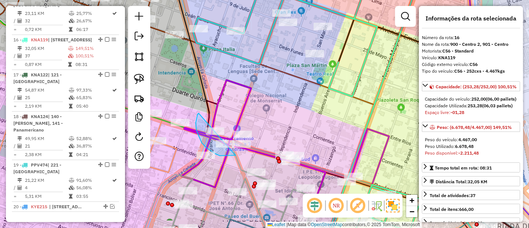
drag, startPoint x: 196, startPoint y: 130, endPoint x: 268, endPoint y: 125, distance: 72.0
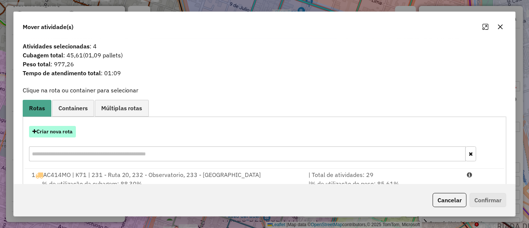
click at [67, 131] on button "Criar nova rota" at bounding box center [52, 132] width 47 height 12
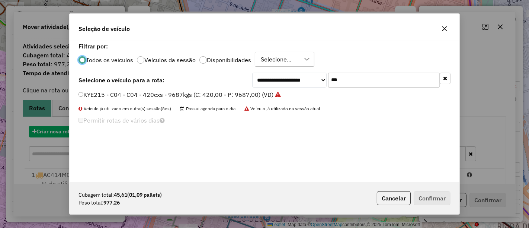
scroll to position [4, 2]
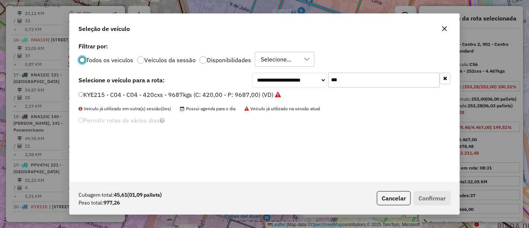
drag, startPoint x: 354, startPoint y: 77, endPoint x: 350, endPoint y: 77, distance: 4.1
click at [350, 77] on input "***" at bounding box center [384, 80] width 112 height 15
type input "***"
click at [277, 99] on li "KNA124 - C60 - C60 - 252cxs - 4460kgs (C: 252,00 - P: 4460,00) (VD)" at bounding box center [264, 94] width 372 height 9
click at [264, 99] on li "KNA124 - C60 - C60 - 252cxs - 4460kgs (C: 252,00 - P: 4460,00) (VD)" at bounding box center [264, 94] width 372 height 9
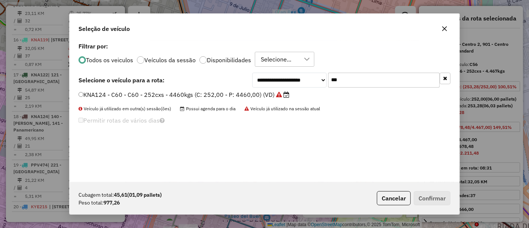
click at [265, 95] on label "KNA124 - C60 - C60 - 252cxs - 4460kgs (C: 252,00 - P: 4460,00) (VD)" at bounding box center [183, 94] width 211 height 9
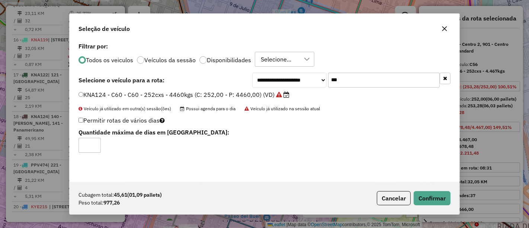
click at [229, 58] on label "Disponibilidades" at bounding box center [229, 60] width 44 height 6
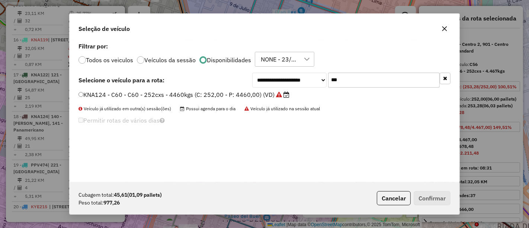
click at [263, 91] on label "KNA124 - C60 - C60 - 252cxs - 4460kgs (C: 252,00 - P: 4460,00) (VD)" at bounding box center [183, 94] width 211 height 9
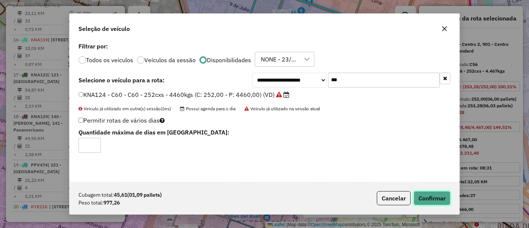
click at [421, 195] on button "Confirmar" at bounding box center [432, 198] width 37 height 14
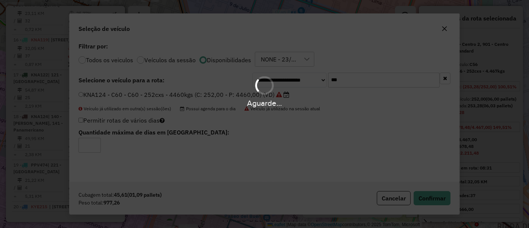
click at [513, 142] on div "Aguarde..." at bounding box center [264, 114] width 529 height 228
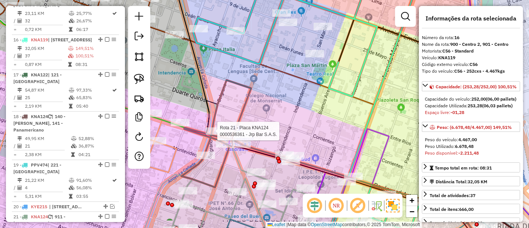
click at [215, 135] on div at bounding box center [215, 130] width 19 height 7
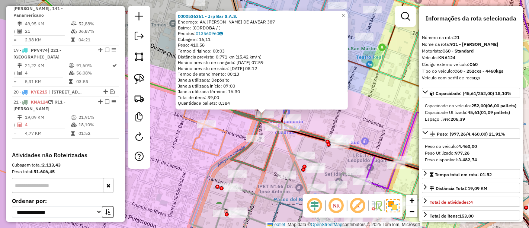
scroll to position [1017, 0]
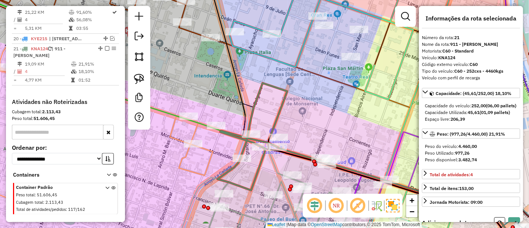
drag, startPoint x: 327, startPoint y: 83, endPoint x: 304, endPoint y: 129, distance: 51.7
click at [304, 129] on div "Janela de atendimento Grade de atendimento Capacidade Transportadoras Veículos …" at bounding box center [264, 114] width 529 height 228
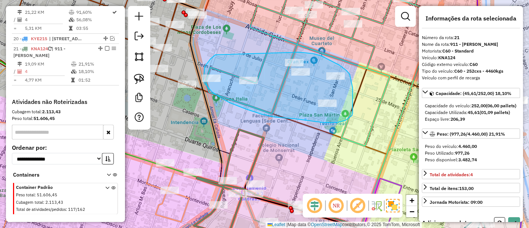
drag, startPoint x: 213, startPoint y: 56, endPoint x: 299, endPoint y: 52, distance: 86.0
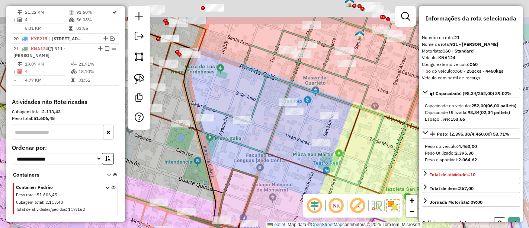
drag, startPoint x: 300, startPoint y: 45, endPoint x: 279, endPoint y: 89, distance: 48.2
click at [288, 103] on icon at bounding box center [321, 154] width 244 height 274
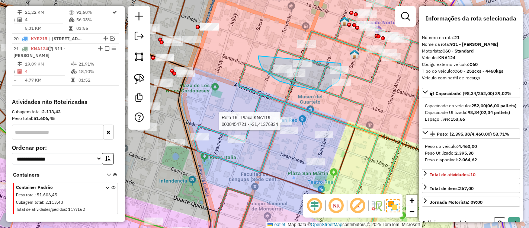
drag, startPoint x: 273, startPoint y: 77, endPoint x: 341, endPoint y: 63, distance: 69.1
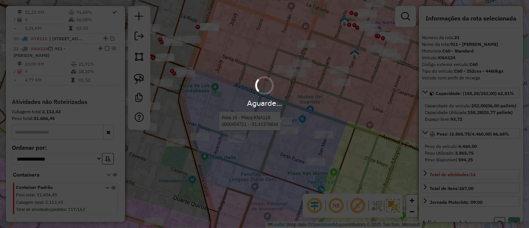
select select "**********"
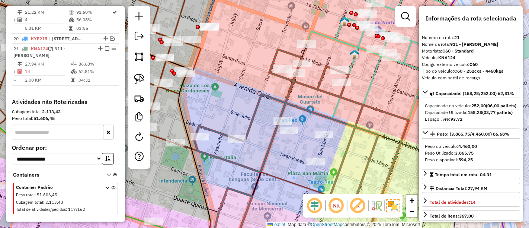
click at [315, 118] on icon at bounding box center [297, 150] width 224 height 202
click at [308, 86] on icon at bounding box center [297, 150] width 224 height 202
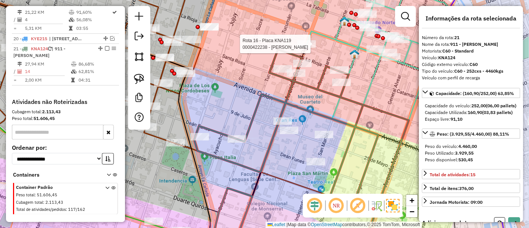
click at [303, 48] on div at bounding box center [306, 43] width 19 height 7
select select "**********"
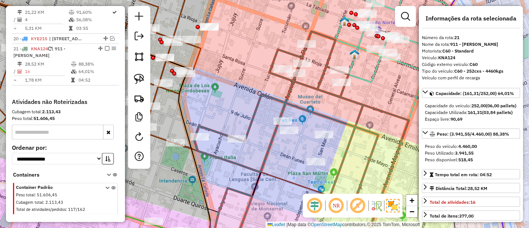
click at [361, 43] on icon at bounding box center [388, 114] width 122 height 274
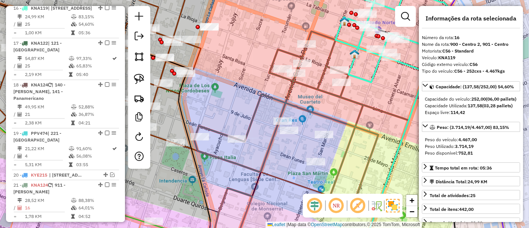
scroll to position [849, 0]
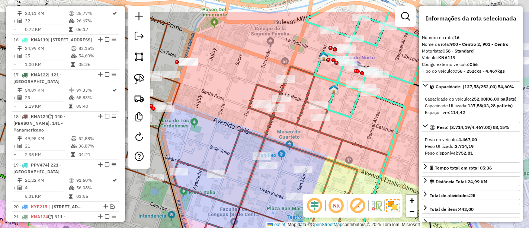
drag, startPoint x: 356, startPoint y: 113, endPoint x: 331, endPoint y: 154, distance: 47.4
click at [332, 154] on icon at bounding box center [276, 176] width 224 height 220
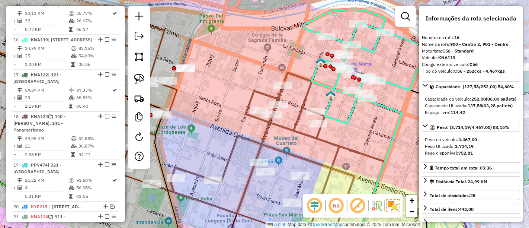
click at [334, 83] on icon at bounding box center [365, 130] width 122 height 242
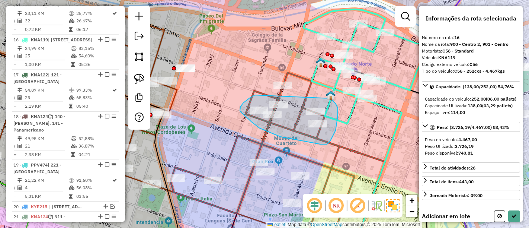
drag, startPoint x: 252, startPoint y: 97, endPoint x: 331, endPoint y: 98, distance: 78.9
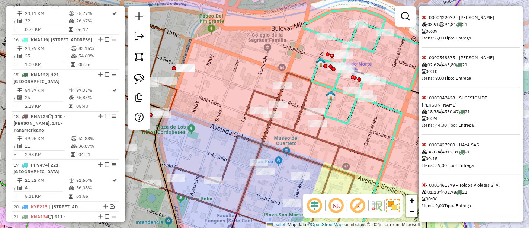
scroll to position [277, 0]
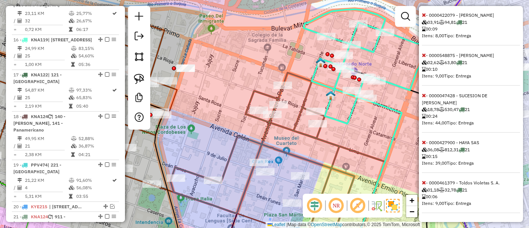
click at [425, 142] on icon at bounding box center [424, 141] width 4 height 5
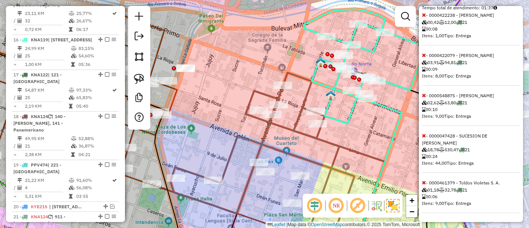
scroll to position [72, 0]
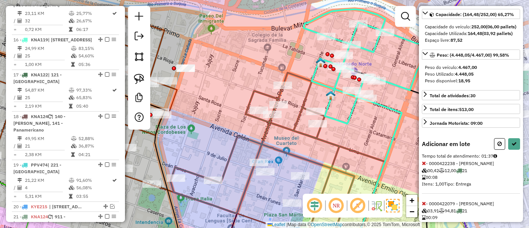
select select "**********"
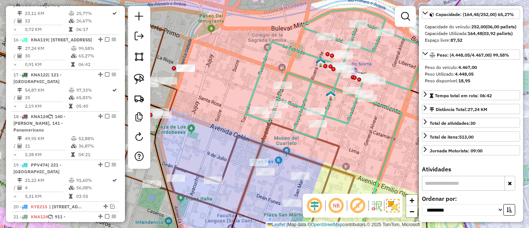
click at [339, 80] on icon at bounding box center [335, 130] width 180 height 242
drag, startPoint x: 105, startPoint y: 11, endPoint x: 229, endPoint y: 84, distance: 144.0
click at [105, 37] on em at bounding box center [107, 39] width 4 height 4
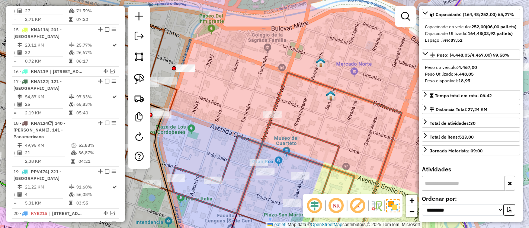
click at [267, 131] on icon at bounding box center [285, 162] width 231 height 179
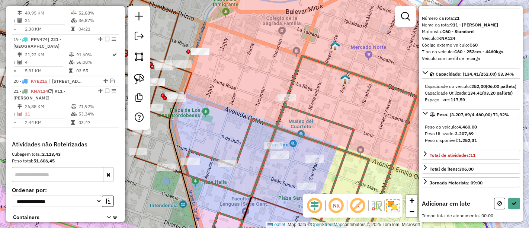
scroll to position [985, 0]
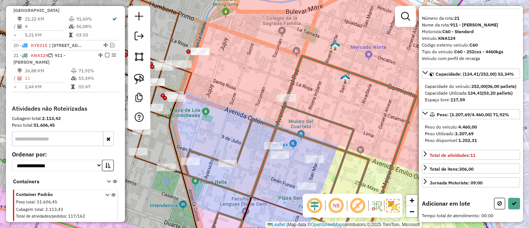
drag, startPoint x: 288, startPoint y: 123, endPoint x: 333, endPoint y: 18, distance: 114.1
click at [333, 18] on div "Janela de atendimento Grade de atendimento Capacidade Transportadoras Veículos …" at bounding box center [264, 114] width 529 height 228
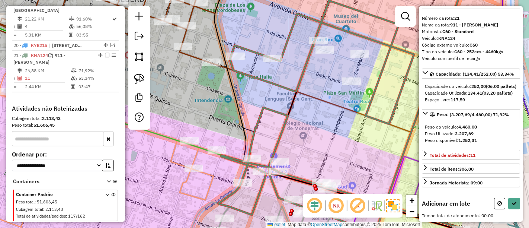
drag, startPoint x: 296, startPoint y: 94, endPoint x: 259, endPoint y: 44, distance: 62.3
click at [259, 44] on icon at bounding box center [339, 105] width 243 height 256
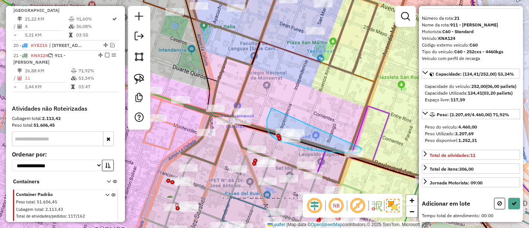
drag, startPoint x: 272, startPoint y: 108, endPoint x: 362, endPoint y: 143, distance: 96.2
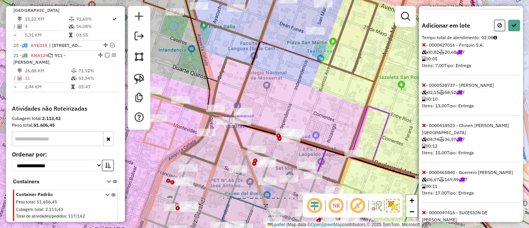
scroll to position [284, 0]
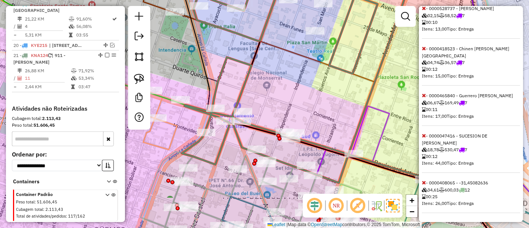
click at [424, 179] on span at bounding box center [424, 182] width 4 height 7
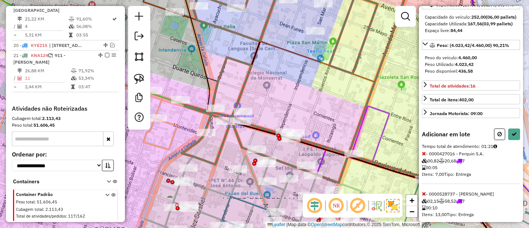
scroll to position [79, 0]
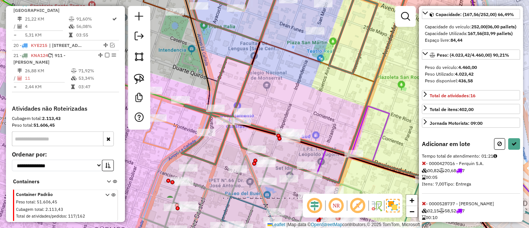
select select "**********"
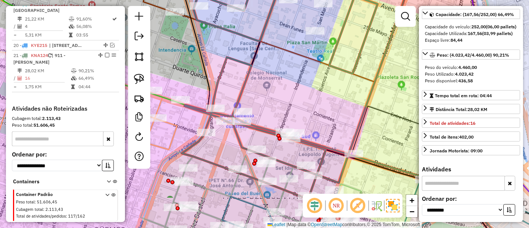
click at [236, 61] on icon at bounding box center [297, 88] width 230 height 222
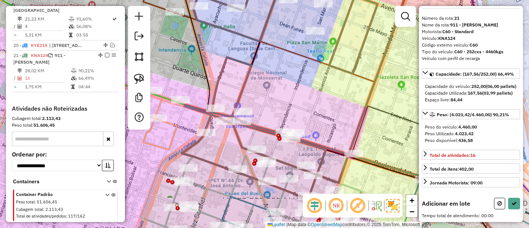
scroll to position [30, 0]
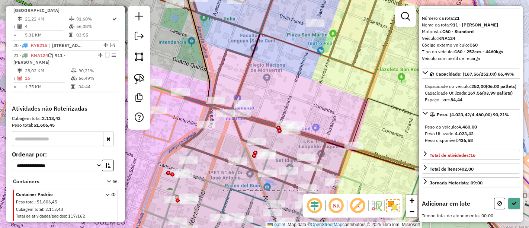
drag, startPoint x: 259, startPoint y: 125, endPoint x: 260, endPoint y: 101, distance: 23.8
click at [260, 102] on icon at bounding box center [297, 81] width 230 height 222
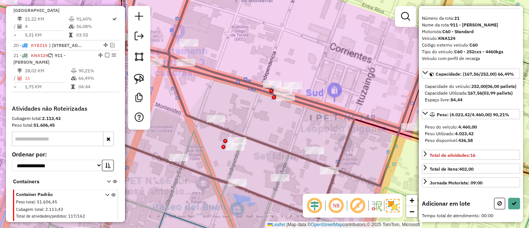
drag, startPoint x: 272, startPoint y: 121, endPoint x: 256, endPoint y: 115, distance: 16.7
click at [253, 115] on div "Janela de atendimento Grade de atendimento Capacidade Transportadoras Veículos …" at bounding box center [264, 114] width 529 height 228
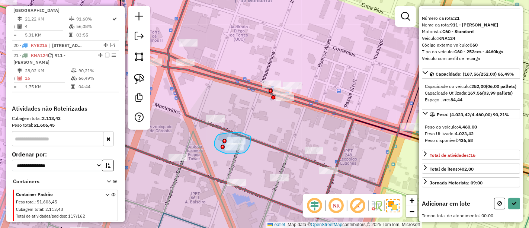
drag, startPoint x: 235, startPoint y: 132, endPoint x: 251, endPoint y: 136, distance: 15.8
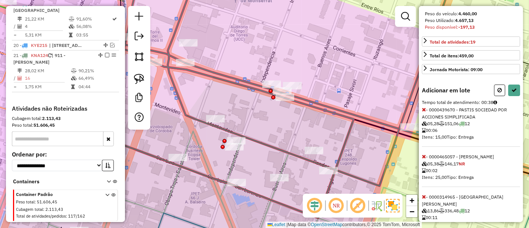
scroll to position [164, 0]
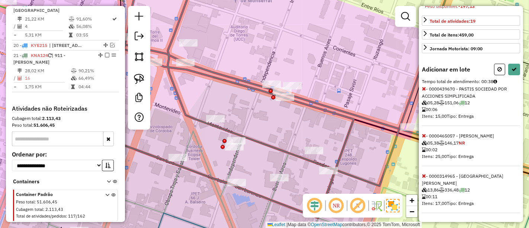
click at [424, 176] on icon at bounding box center [424, 175] width 4 height 5
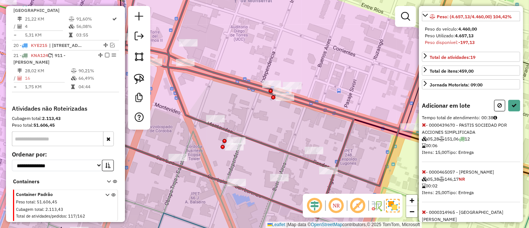
select select "**********"
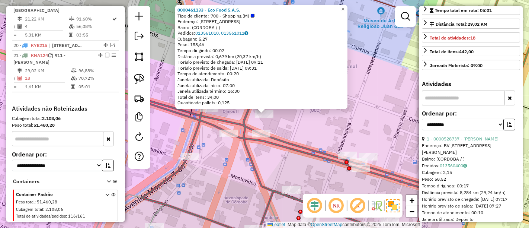
scroll to position [30, 0]
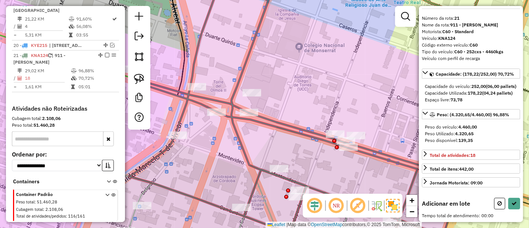
drag, startPoint x: 298, startPoint y: 123, endPoint x: 251, endPoint y: 47, distance: 89.2
click at [251, 47] on div "Janela de atendimento Grade de atendimento Capacidade Transportadoras Veículos …" at bounding box center [264, 114] width 529 height 228
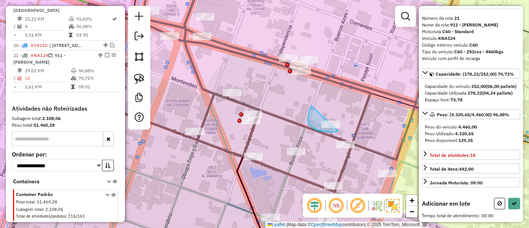
drag, startPoint x: 311, startPoint y: 106, endPoint x: 342, endPoint y: 116, distance: 32.8
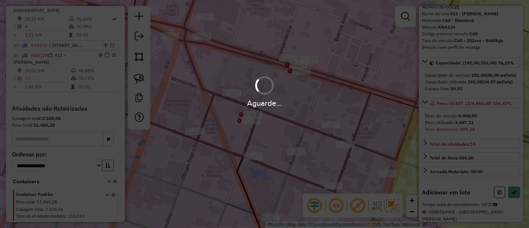
scroll to position [77, 0]
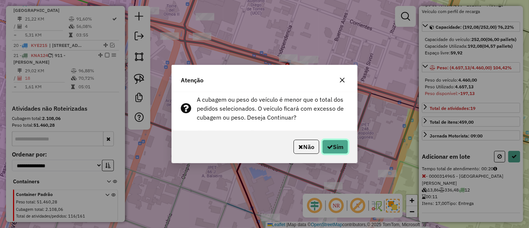
click at [341, 145] on button "Sim" at bounding box center [335, 146] width 26 height 14
select select "**********"
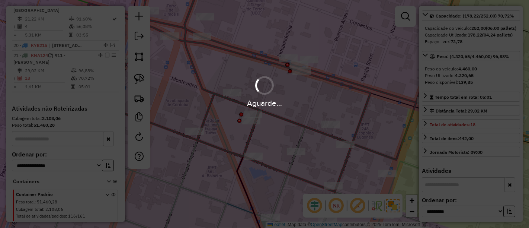
scroll to position [164, 0]
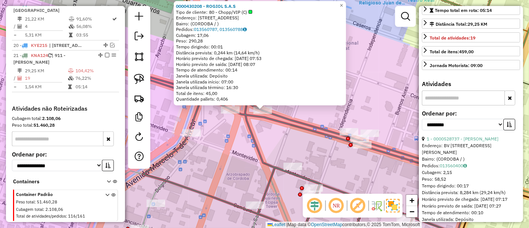
drag, startPoint x: 261, startPoint y: 136, endPoint x: 211, endPoint y: 67, distance: 85.5
click at [211, 66] on div "0000430208 - ROGIOL S.A.S Tipo de cliente: 80 - Chopp/VIP (C) Endereço: BOULEVA…" at bounding box center [264, 114] width 529 height 228
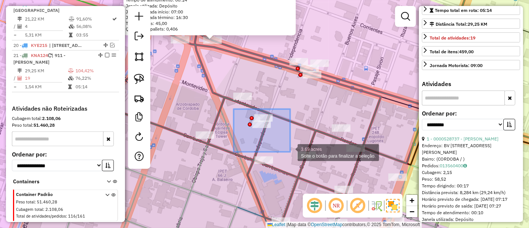
drag, startPoint x: 234, startPoint y: 109, endPoint x: 294, endPoint y: 154, distance: 75.5
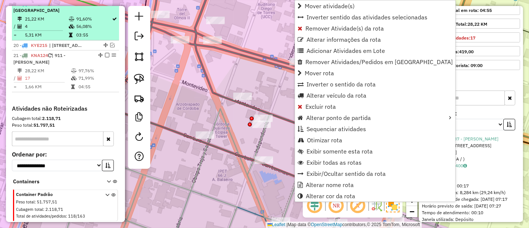
drag, startPoint x: 104, startPoint y: 20, endPoint x: 112, endPoint y: 29, distance: 11.9
click at [105, 53] on em at bounding box center [107, 55] width 4 height 4
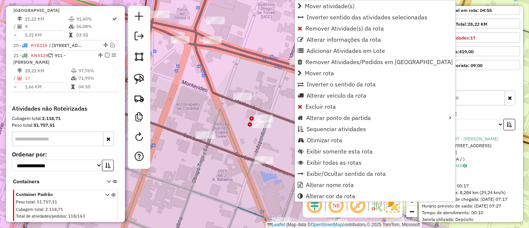
scroll to position [953, 0]
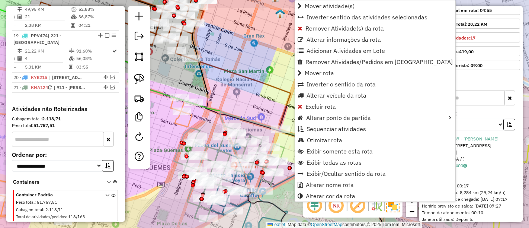
click at [238, 103] on div "Janela de atendimento Grade de atendimento Capacidade Transportadoras Veículos …" at bounding box center [264, 114] width 529 height 228
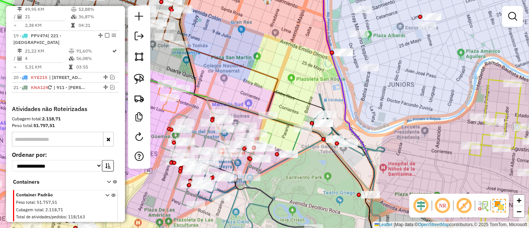
drag, startPoint x: 269, startPoint y: 105, endPoint x: 256, endPoint y: 85, distance: 23.8
click at [256, 85] on div "Janela de atendimento Grade de atendimento Capacidade Transportadoras Veículos …" at bounding box center [264, 114] width 529 height 228
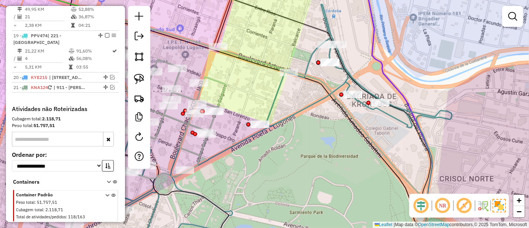
click at [308, 61] on icon at bounding box center [229, 127] width 365 height 247
select select "**********"
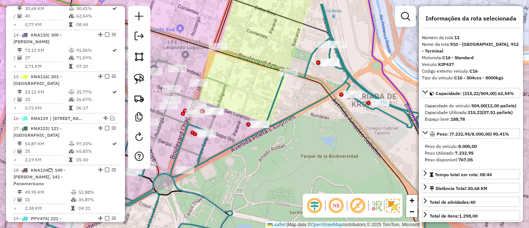
scroll to position [737, 0]
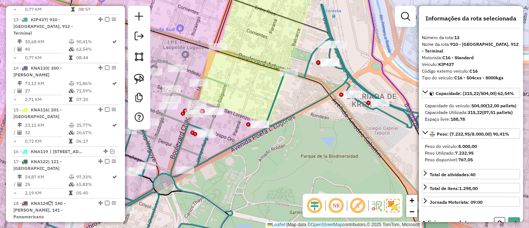
drag, startPoint x: 301, startPoint y: 102, endPoint x: 269, endPoint y: 63, distance: 49.9
click at [269, 63] on div "Janela de atendimento Grade de atendimento Capacidade Transportadoras Veículos …" at bounding box center [264, 114] width 529 height 228
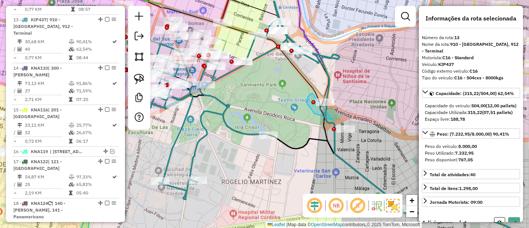
drag, startPoint x: 312, startPoint y: 93, endPoint x: 348, endPoint y: 93, distance: 36.1
click at [336, 127] on div at bounding box center [334, 129] width 4 height 4
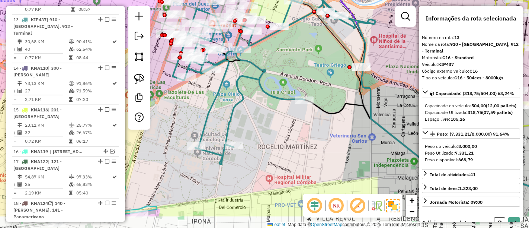
drag, startPoint x: 315, startPoint y: 90, endPoint x: 324, endPoint y: 76, distance: 16.8
click at [324, 76] on div "Janela de atendimento Grade de atendimento Capacidade Transportadoras Veículos …" at bounding box center [264, 114] width 529 height 228
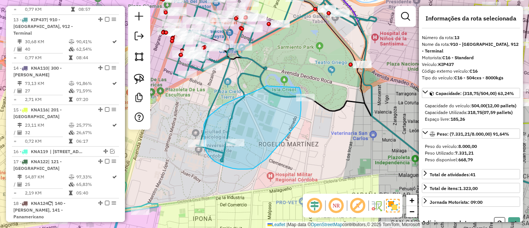
drag, startPoint x: 266, startPoint y: 86, endPoint x: 299, endPoint y: 87, distance: 33.5
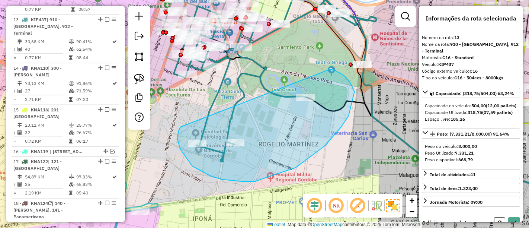
drag, startPoint x: 178, startPoint y: 134, endPoint x: 329, endPoint y: 69, distance: 164.8
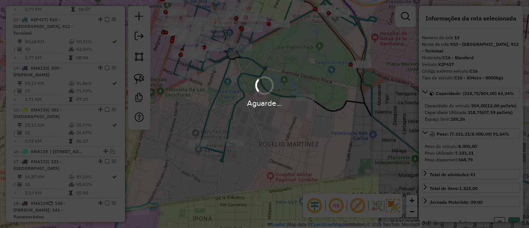
select select "**********"
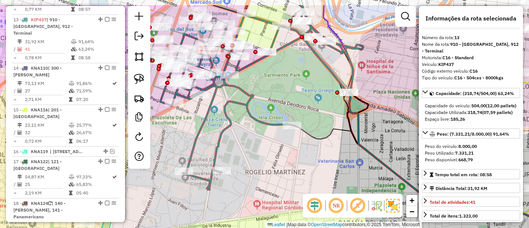
drag, startPoint x: 270, startPoint y: 99, endPoint x: 264, endPoint y: 126, distance: 27.5
click at [257, 134] on div "Janela de atendimento Grade de atendimento Capacidade Transportadoras Veículos …" at bounding box center [264, 114] width 529 height 228
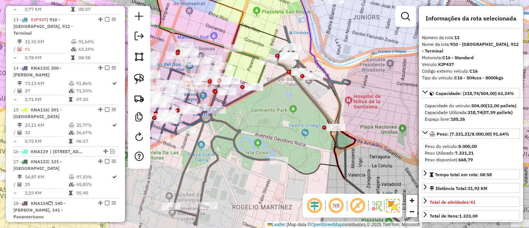
click at [283, 67] on icon at bounding box center [241, 126] width 189 height 198
click at [330, 86] on icon at bounding box center [241, 126] width 189 height 198
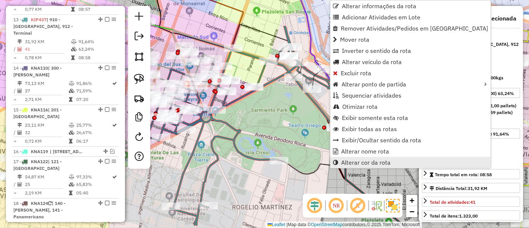
click at [366, 161] on span "Alterar cor da rota" at bounding box center [365, 162] width 49 height 6
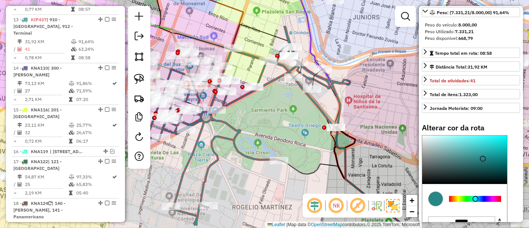
scroll to position [124, 0]
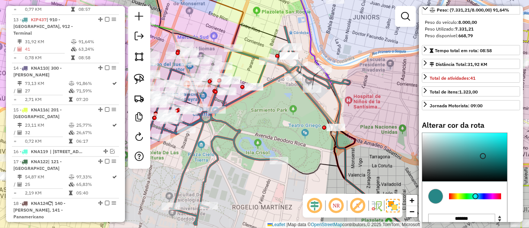
type input "*******"
click at [494, 151] on div at bounding box center [464, 157] width 85 height 48
click at [287, 115] on div "Janela de atendimento Grade de atendimento Capacidade Transportadoras Veículos …" at bounding box center [264, 114] width 529 height 228
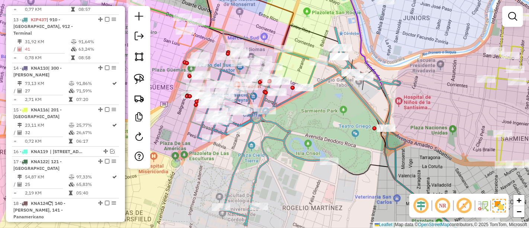
drag, startPoint x: 261, startPoint y: 115, endPoint x: 327, endPoint y: 112, distance: 65.5
click at [325, 114] on div "Janela de atendimento Grade de atendimento Capacidade Transportadoras Veículos …" at bounding box center [264, 114] width 529 height 228
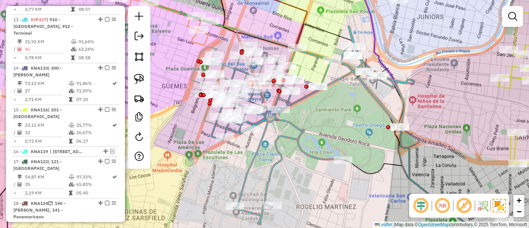
click at [322, 66] on div "Janela de atendimento Grade de atendimento Capacidade Transportadoras Veículos …" at bounding box center [264, 114] width 529 height 228
click at [325, 71] on icon at bounding box center [305, 125] width 189 height 198
select select "**********"
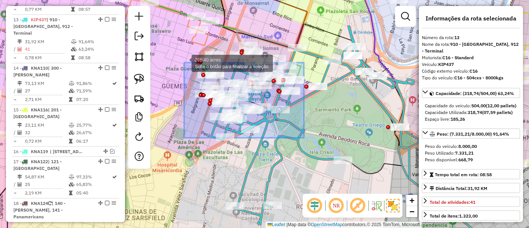
drag, startPoint x: 304, startPoint y: 138, endPoint x: 183, endPoint y: 59, distance: 144.3
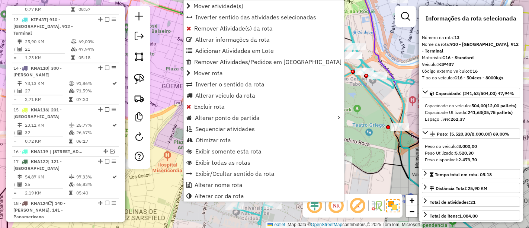
click at [353, 93] on div "Janela de atendimento Grade de atendimento Capacidade Transportadoras Veículos …" at bounding box center [264, 114] width 529 height 228
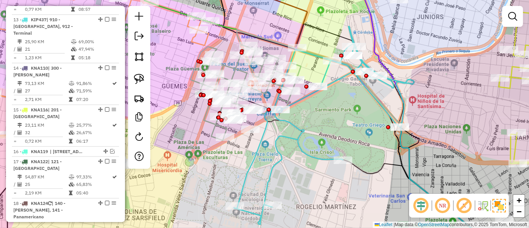
click at [325, 73] on icon at bounding box center [317, 125] width 166 height 198
select select "**********"
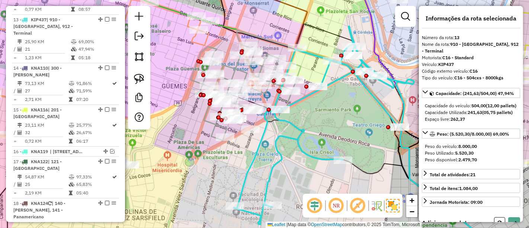
click at [322, 77] on div "Janela de atendimento Grade de atendimento Capacidade Transportadoras Veículos …" at bounding box center [264, 114] width 529 height 228
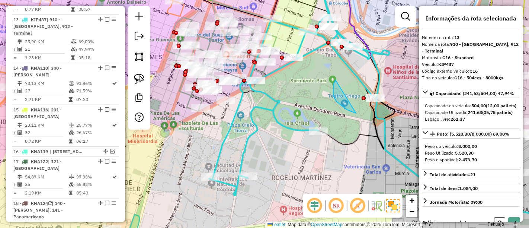
drag, startPoint x: 334, startPoint y: 84, endPoint x: 386, endPoint y: 82, distance: 52.1
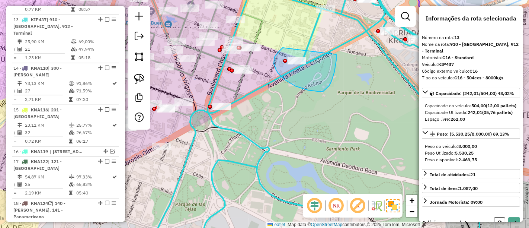
drag, startPoint x: 282, startPoint y: 49, endPoint x: 336, endPoint y: 54, distance: 54.9
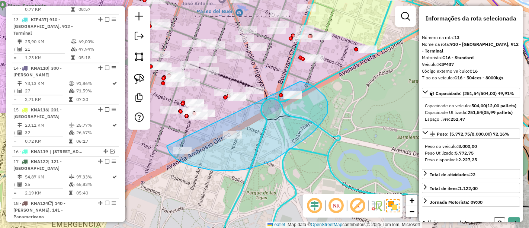
drag, startPoint x: 170, startPoint y: 152, endPoint x: 300, endPoint y: 81, distance: 148.8
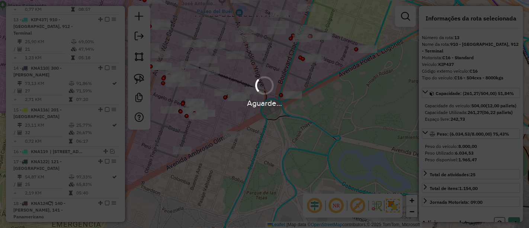
select select "**********"
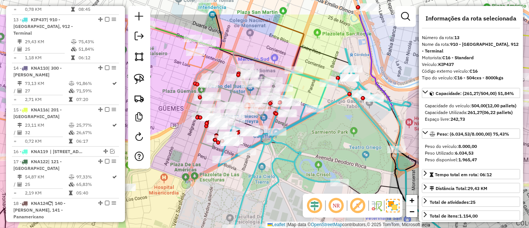
drag, startPoint x: 305, startPoint y: 112, endPoint x: 301, endPoint y: 114, distance: 4.8
click at [308, 156] on div "Janela de atendimento Grade de atendimento Capacidade Transportadoras Veículos …" at bounding box center [264, 114] width 529 height 228
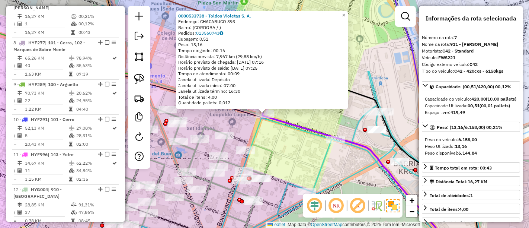
scroll to position [515, 0]
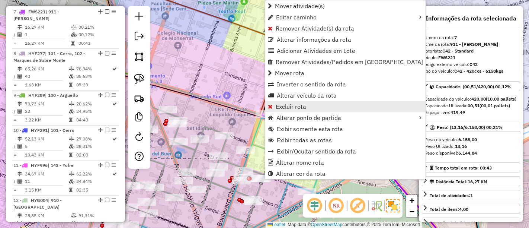
click at [280, 108] on span "Excluir rota" at bounding box center [291, 106] width 30 height 6
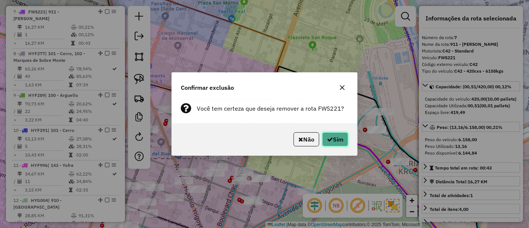
click at [333, 140] on button "Sim" at bounding box center [335, 139] width 26 height 14
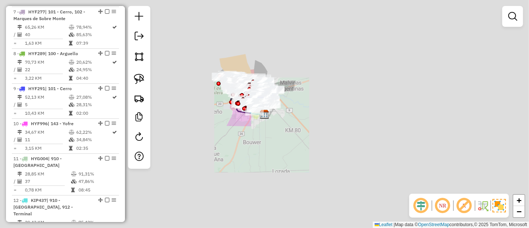
scroll to position [480, 0]
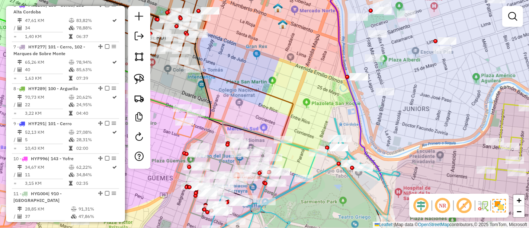
drag, startPoint x: 244, startPoint y: 114, endPoint x: 255, endPoint y: 90, distance: 26.6
click at [255, 90] on div "Janela de atendimento Grade de atendimento Capacidade Transportadoras Veículos …" at bounding box center [264, 114] width 529 height 228
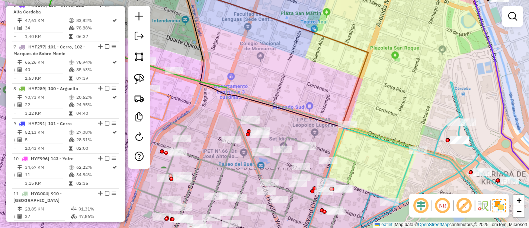
click at [230, 109] on icon at bounding box center [378, 169] width 303 height 163
select select "**********"
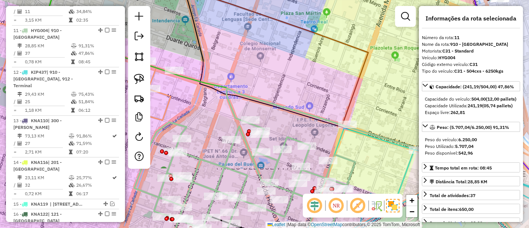
scroll to position [661, 0]
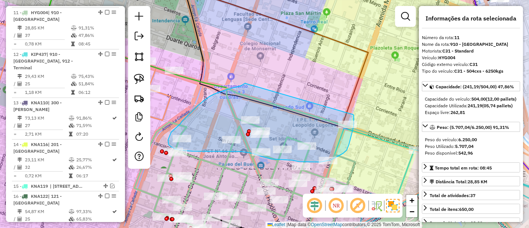
drag, startPoint x: 243, startPoint y: 84, endPoint x: 353, endPoint y: 114, distance: 113.3
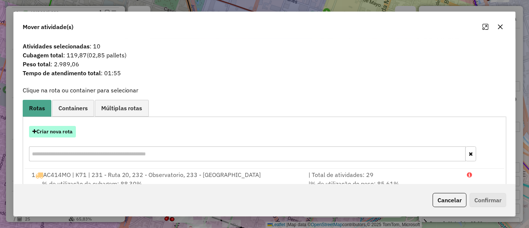
click at [54, 129] on button "Criar nova rota" at bounding box center [52, 132] width 47 height 12
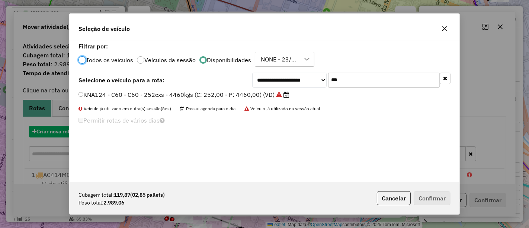
scroll to position [4, 2]
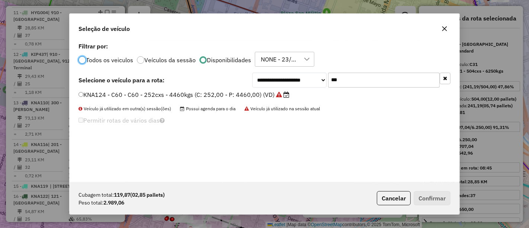
click at [442, 79] on button "button" at bounding box center [445, 79] width 11 height 12
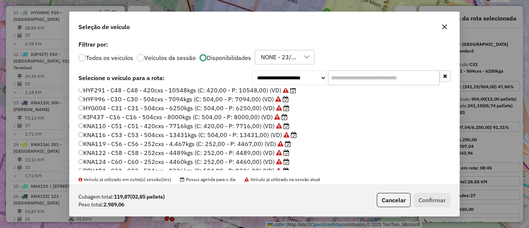
scroll to position [87, 0]
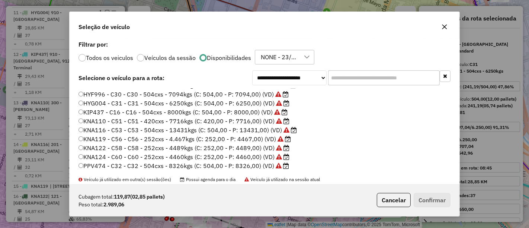
click at [351, 78] on input "text" at bounding box center [384, 77] width 112 height 15
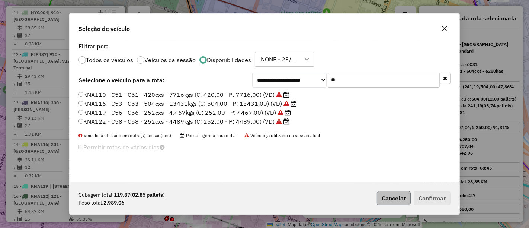
scroll to position [0, 0]
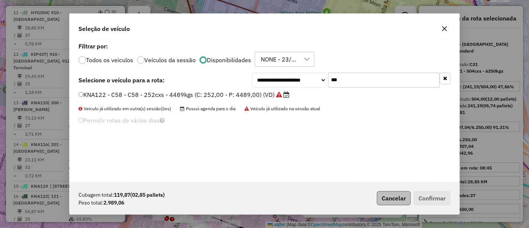
type input "***"
click at [393, 196] on button "Cancelar" at bounding box center [394, 198] width 34 height 14
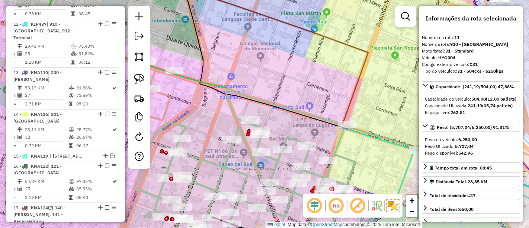
scroll to position [702, 0]
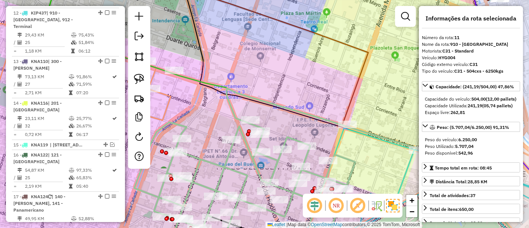
click at [238, 123] on icon at bounding box center [244, 186] width 221 height 129
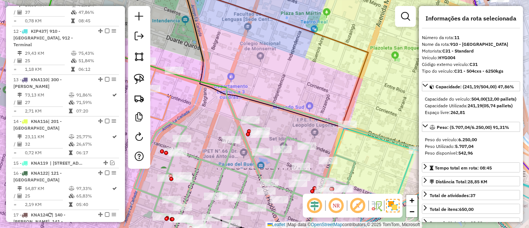
scroll to position [661, 0]
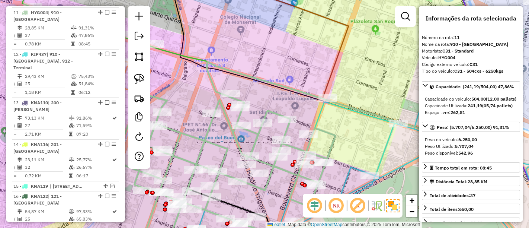
click at [254, 130] on icon at bounding box center [225, 173] width 221 height 155
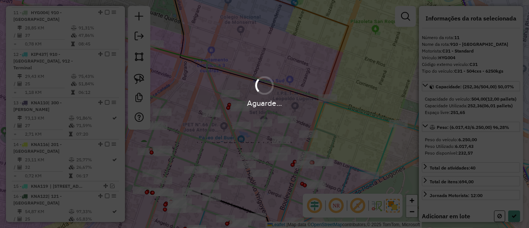
select select "**********"
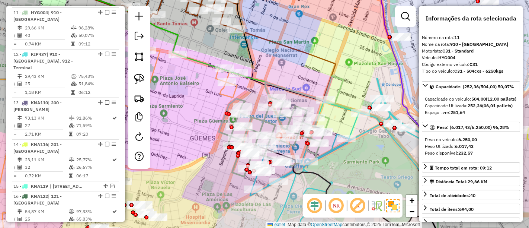
drag, startPoint x: 347, startPoint y: 129, endPoint x: 309, endPoint y: 79, distance: 62.9
click at [309, 79] on div "Janela de atendimento Grade de atendimento Capacidade Transportadoras Veículos …" at bounding box center [264, 114] width 529 height 228
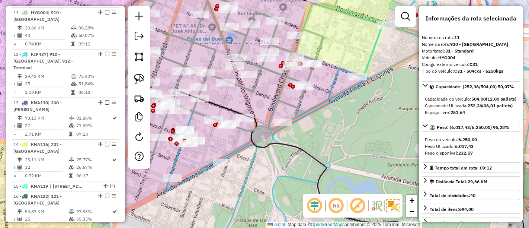
click at [252, 168] on icon at bounding box center [343, 114] width 356 height 274
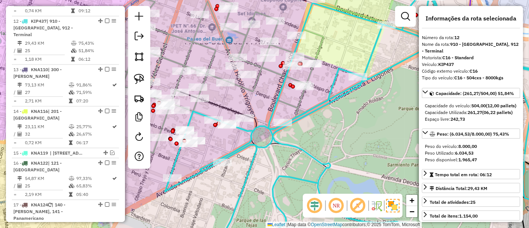
scroll to position [702, 0]
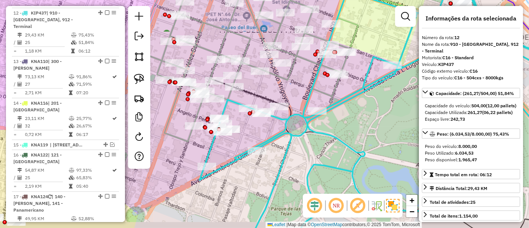
drag, startPoint x: 252, startPoint y: 168, endPoint x: 302, endPoint y: 152, distance: 52.3
click at [302, 152] on icon at bounding box center [378, 103] width 356 height 274
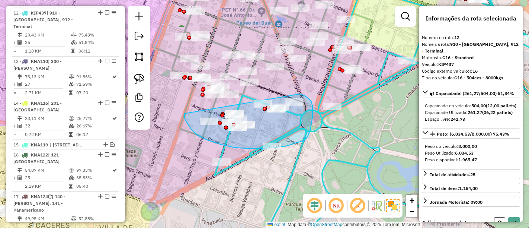
drag, startPoint x: 188, startPoint y: 125, endPoint x: 301, endPoint y: 94, distance: 116.6
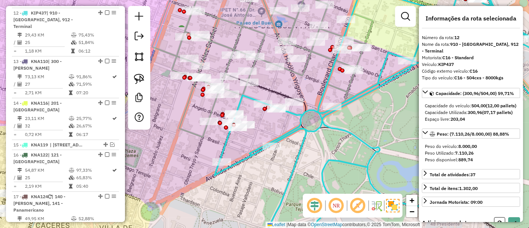
select select "**********"
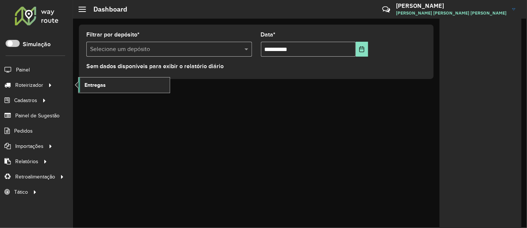
click at [89, 83] on span "Entregas" at bounding box center [94, 85] width 21 height 8
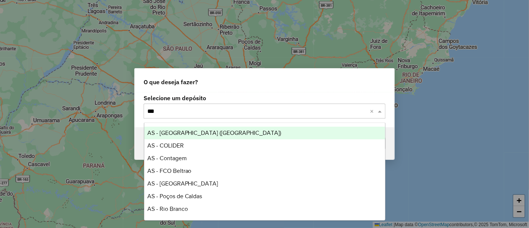
type input "****"
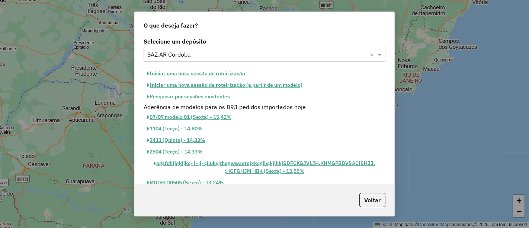
click at [208, 97] on button "Pesquisar por sessões existentes" at bounding box center [189, 97] width 90 height 12
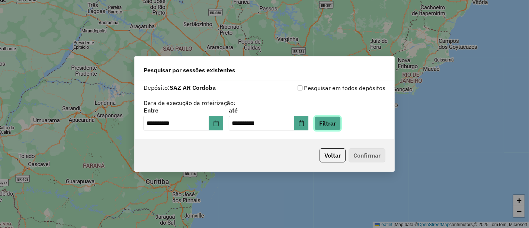
click at [341, 124] on button "Filtrar" at bounding box center [327, 123] width 26 height 14
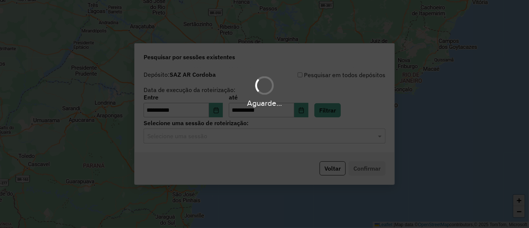
click at [241, 138] on div "Aguarde..." at bounding box center [264, 114] width 529 height 228
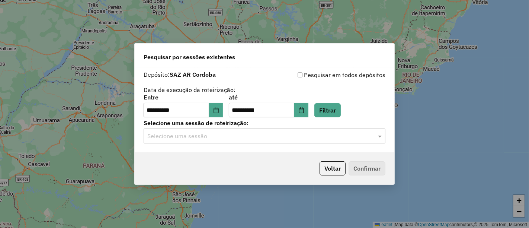
click at [241, 138] on input "text" at bounding box center [256, 136] width 219 height 9
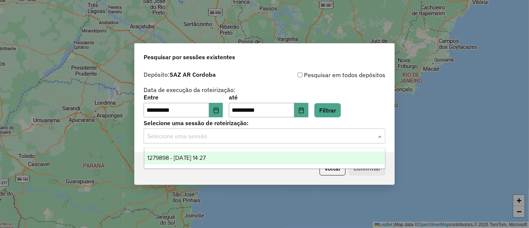
click at [206, 154] on span "1279898 - [DATE] 14:27" at bounding box center [176, 157] width 59 height 6
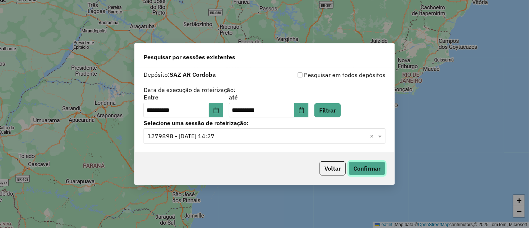
click at [373, 164] on button "Confirmar" at bounding box center [367, 168] width 37 height 14
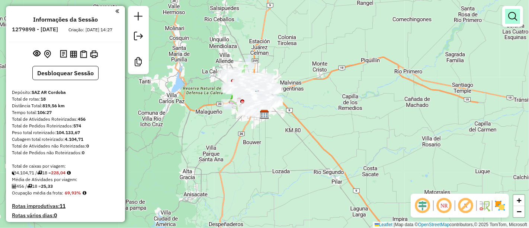
click at [514, 15] on em at bounding box center [512, 16] width 9 height 9
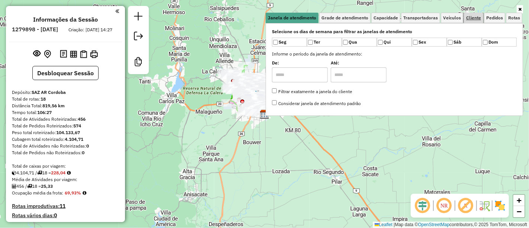
click at [476, 16] on span "Cliente" at bounding box center [473, 18] width 15 height 4
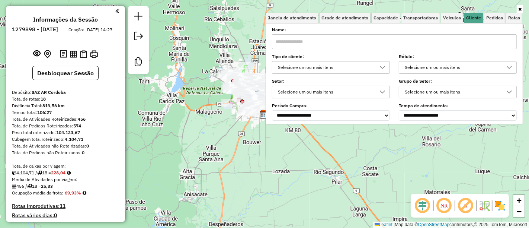
click at [380, 67] on div at bounding box center [382, 67] width 14 height 12
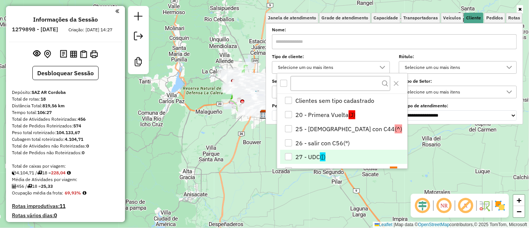
click at [305, 157] on li "27 - UDC ([)" at bounding box center [343, 157] width 127 height 14
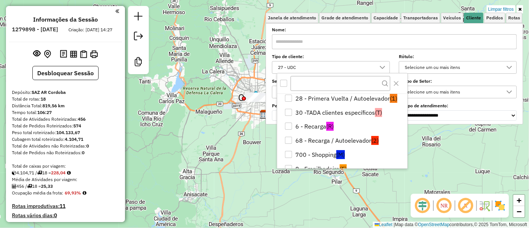
scroll to position [31, 0]
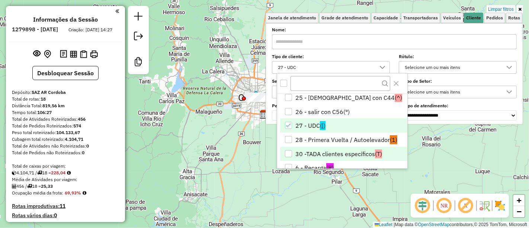
click at [311, 149] on li "30 -TADA clientes específicos (T)" at bounding box center [343, 154] width 127 height 14
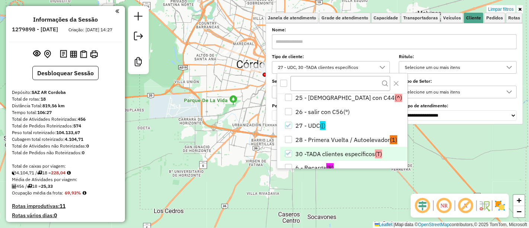
click at [230, 55] on div at bounding box center [230, 50] width 19 height 7
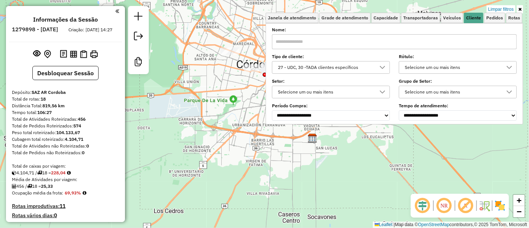
select select "**********"
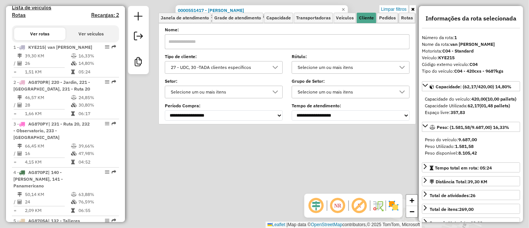
scroll to position [285, 0]
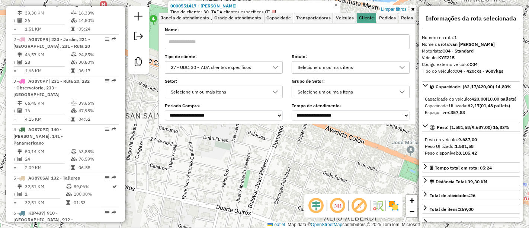
click at [263, 163] on div "0000551417 - Ivan Olocco Tipo de cliente: 30 -TADA clientes específicos (T) End…" at bounding box center [264, 114] width 529 height 228
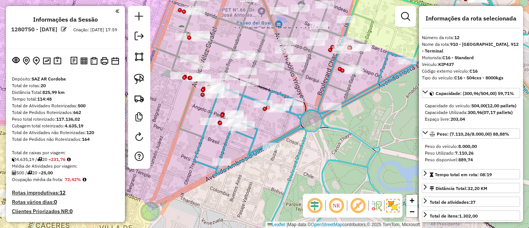
select select "**********"
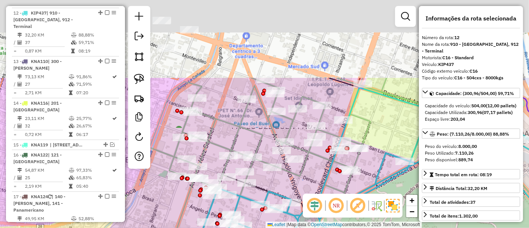
drag, startPoint x: 318, startPoint y: 95, endPoint x: 315, endPoint y: 212, distance: 117.2
click at [315, 212] on hb-router-mapa "Informações da Sessão 1280750 - [DATE] Criação: [DATE] 17:59 Depósito: SAZ AR C…" at bounding box center [264, 114] width 529 height 228
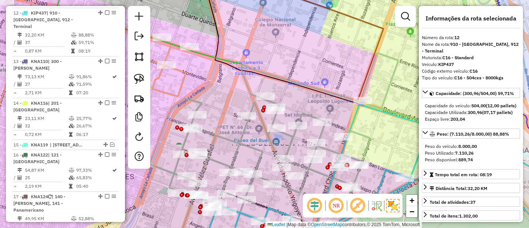
click at [242, 133] on icon at bounding box center [274, 152] width 249 height 198
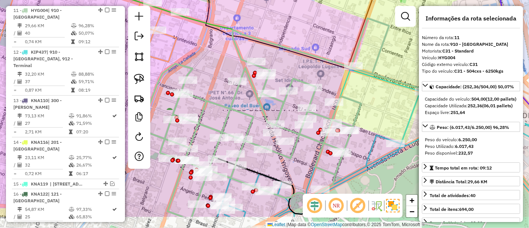
scroll to position [661, 0]
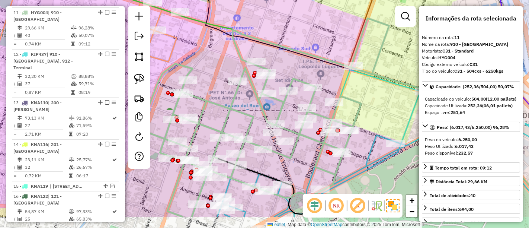
drag, startPoint x: 253, startPoint y: 140, endPoint x: 243, endPoint y: 105, distance: 36.2
click at [243, 105] on div "Janela de atendimento Grade de atendimento Capacidade Transportadoras Veículos …" at bounding box center [264, 114] width 529 height 228
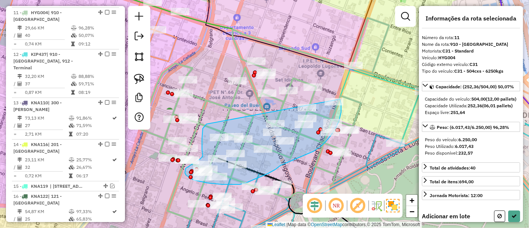
drag, startPoint x: 202, startPoint y: 143, endPoint x: 337, endPoint y: 95, distance: 143.3
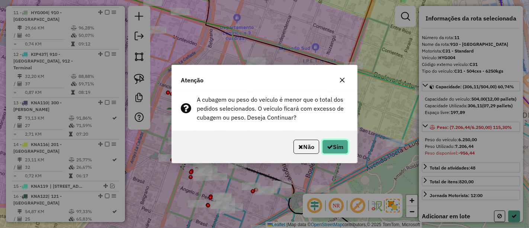
click at [343, 143] on button "Sim" at bounding box center [335, 146] width 26 height 14
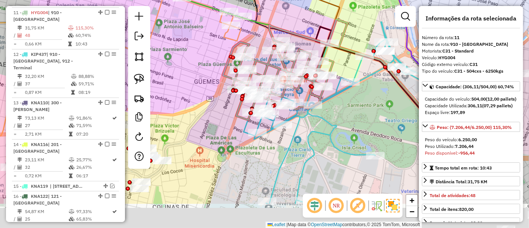
drag, startPoint x: 340, startPoint y: 156, endPoint x: 321, endPoint y: 85, distance: 73.6
click at [323, 84] on div "Janela de atendimento Grade de atendimento Capacidade Transportadoras Veículos …" at bounding box center [264, 114] width 529 height 228
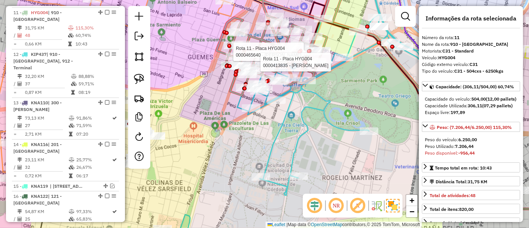
click at [286, 106] on icon at bounding box center [331, 96] width 189 height 198
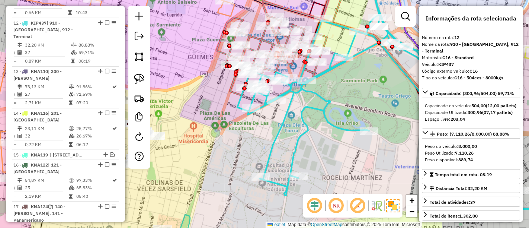
scroll to position [702, 0]
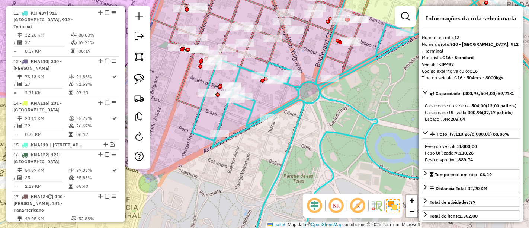
click at [272, 46] on icon at bounding box center [260, 42] width 221 height 131
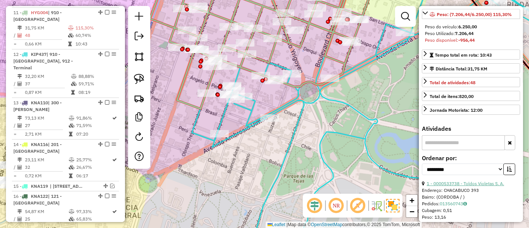
scroll to position [124, 0]
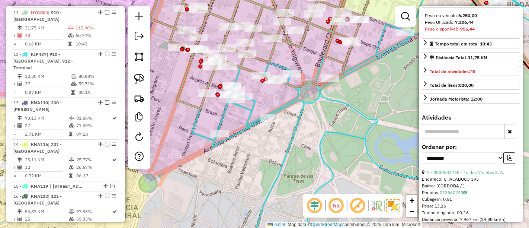
click at [509, 169] on div "**********" at bounding box center [471, 156] width 98 height 25
click at [508, 160] on icon "button" at bounding box center [509, 157] width 5 height 5
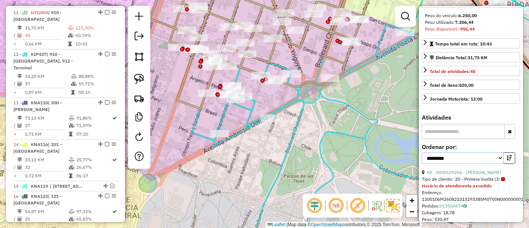
click at [474, 164] on select "**********" at bounding box center [463, 158] width 82 height 12
click at [422, 163] on select "**********" at bounding box center [463, 158] width 82 height 12
drag, startPoint x: 492, startPoint y: 168, endPoint x: 487, endPoint y: 164, distance: 6.4
click at [492, 164] on select "**********" at bounding box center [463, 158] width 82 height 12
select select "*********"
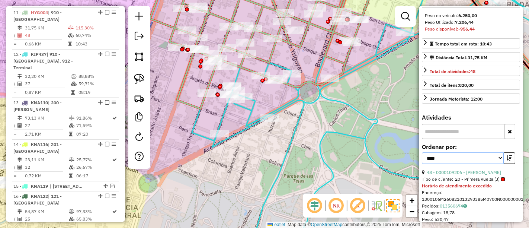
click at [422, 163] on select "**********" at bounding box center [463, 158] width 82 height 12
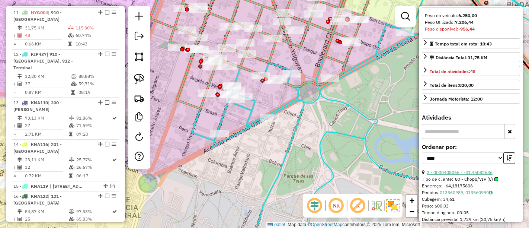
click at [457, 175] on link "2 - 0000408065 - -31,45082636" at bounding box center [460, 172] width 66 height 6
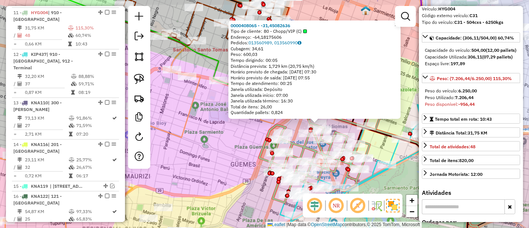
scroll to position [0, 0]
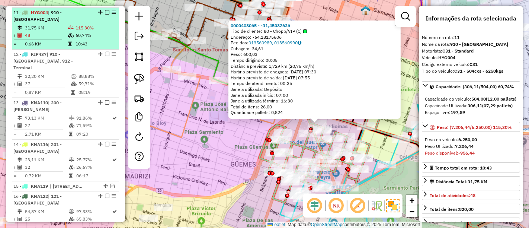
click at [106, 11] on em at bounding box center [107, 12] width 4 height 4
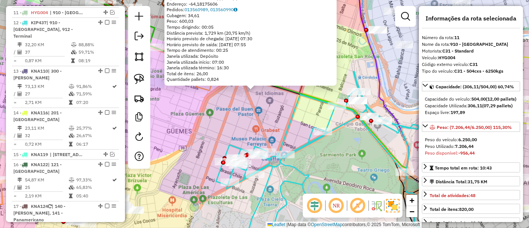
click at [302, 170] on icon at bounding box center [310, 161] width 189 height 180
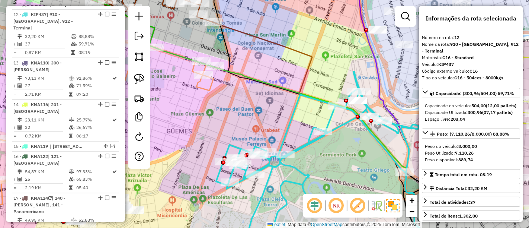
scroll to position [671, 0]
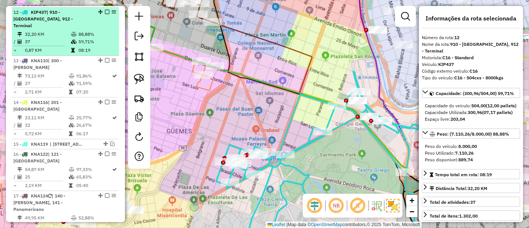
click at [105, 12] on em at bounding box center [107, 12] width 4 height 4
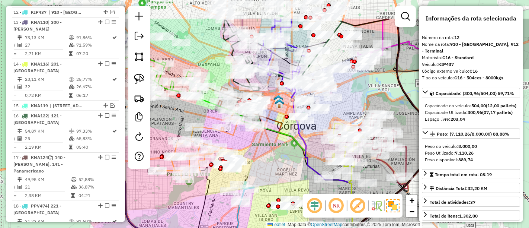
drag, startPoint x: 256, startPoint y: 71, endPoint x: 322, endPoint y: 210, distance: 153.6
click at [322, 213] on hb-router-mapa "Informações da Sessão 1280750 - 23/09/2025 Criação: 22/09/2025 17:59 Depósito: …" at bounding box center [264, 114] width 529 height 228
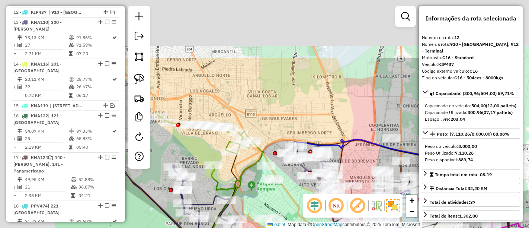
drag, startPoint x: 238, startPoint y: 109, endPoint x: 295, endPoint y: 184, distance: 94.5
click at [299, 190] on div "Janela de atendimento Grade de atendimento Capacidade Transportadoras Veículos …" at bounding box center [264, 114] width 529 height 228
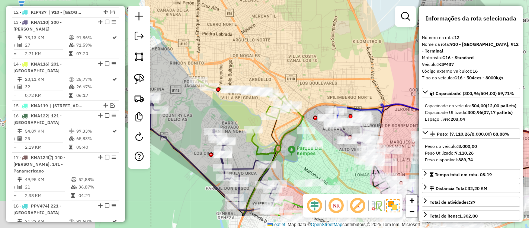
drag, startPoint x: 216, startPoint y: 78, endPoint x: 250, endPoint y: 46, distance: 46.6
click at [249, 46] on div "Janela de atendimento Grade de atendimento Capacidade Transportadoras Veículos …" at bounding box center [264, 114] width 529 height 228
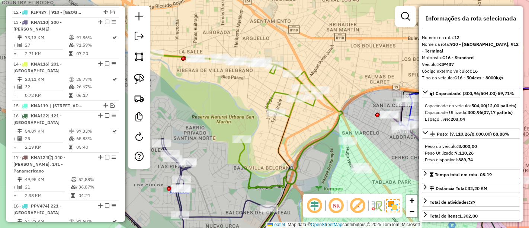
click at [272, 100] on icon at bounding box center [236, 113] width 212 height 150
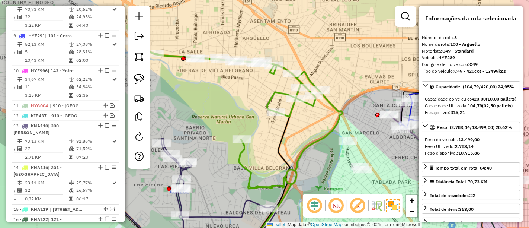
scroll to position [557, 0]
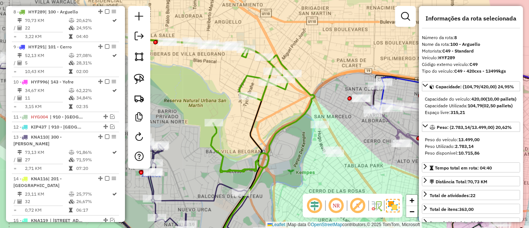
drag, startPoint x: 324, startPoint y: 110, endPoint x: 260, endPoint y: 76, distance: 72.7
click at [260, 76] on div "Janela de atendimento Grade de atendimento Capacidade Transportadoras Veículos …" at bounding box center [264, 114] width 529 height 228
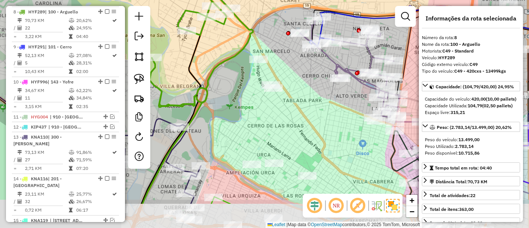
drag, startPoint x: 271, startPoint y: 84, endPoint x: 245, endPoint y: 37, distance: 53.6
click at [245, 37] on icon at bounding box center [147, 32] width 212 height 150
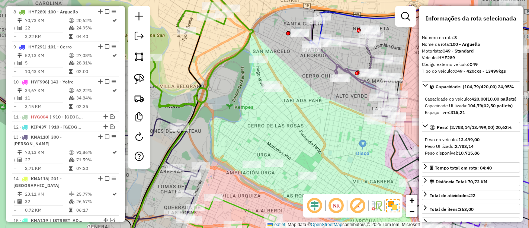
click at [202, 28] on icon at bounding box center [185, 41] width 135 height 129
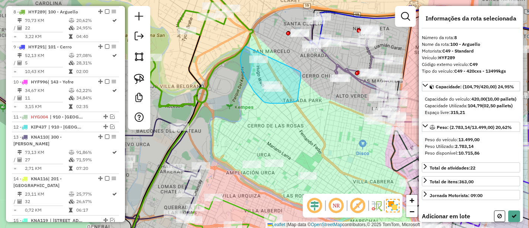
drag, startPoint x: 242, startPoint y: 51, endPoint x: 299, endPoint y: 71, distance: 60.7
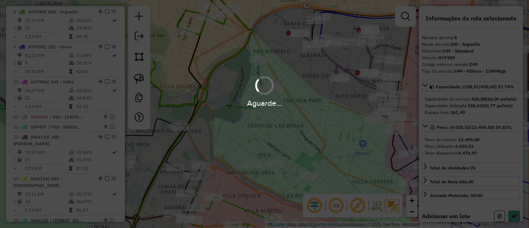
select select "*********"
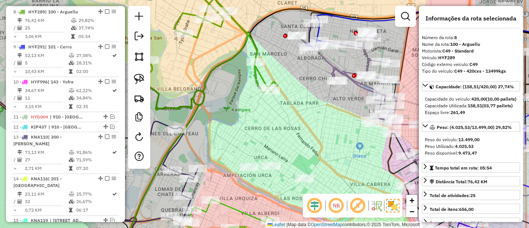
drag, startPoint x: 303, startPoint y: 77, endPoint x: 260, endPoint y: 108, distance: 53.1
click at [258, 109] on div "Janela de atendimento Grade de atendimento Capacidade Transportadoras Veículos …" at bounding box center [264, 114] width 529 height 228
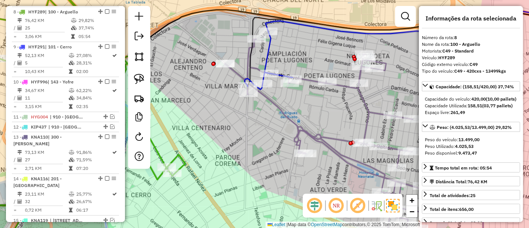
click at [270, 54] on icon at bounding box center [269, 60] width 48 height 58
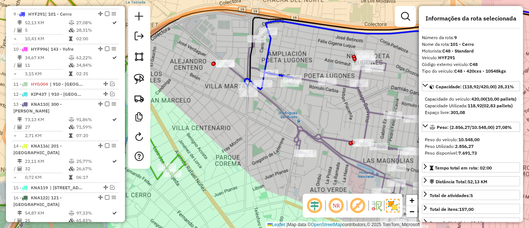
scroll to position [591, 0]
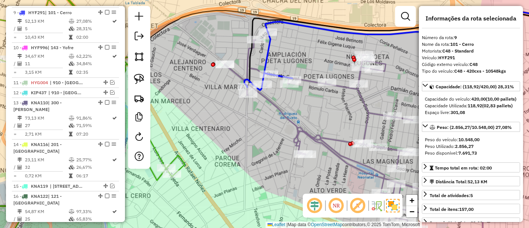
drag, startPoint x: 271, startPoint y: 54, endPoint x: 256, endPoint y: 70, distance: 21.6
click at [256, 70] on icon at bounding box center [268, 61] width 48 height 58
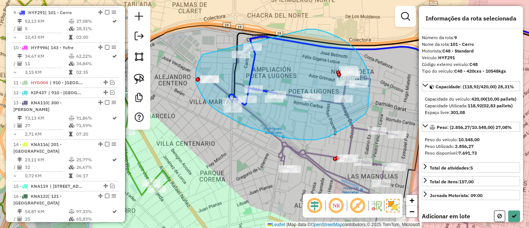
drag, startPoint x: 203, startPoint y: 54, endPoint x: 307, endPoint y: 29, distance: 107.5
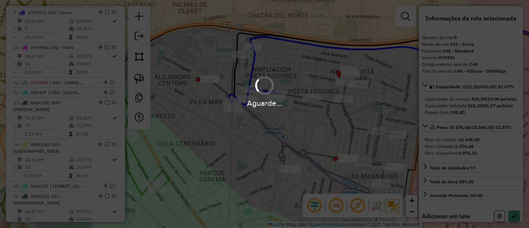
select select "*********"
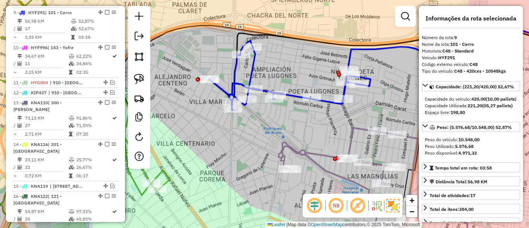
click at [247, 73] on icon at bounding box center [289, 75] width 161 height 69
drag, startPoint x: 291, startPoint y: 74, endPoint x: 251, endPoint y: 34, distance: 56.3
click at [255, 36] on div "Janela de atendimento Grade de atendimento Capacidade Transportadoras Veículos …" at bounding box center [264, 114] width 529 height 228
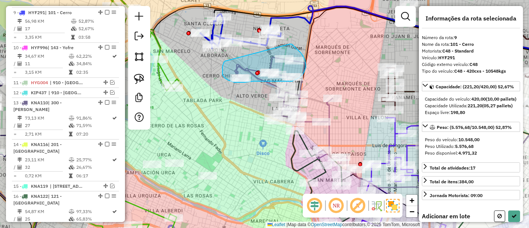
drag, startPoint x: 225, startPoint y: 61, endPoint x: 290, endPoint y: 44, distance: 67.3
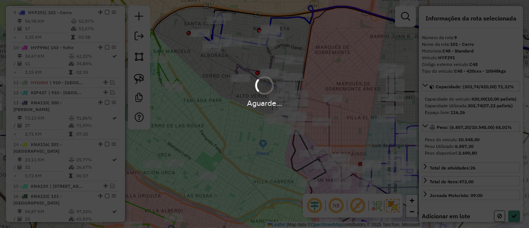
select select "*********"
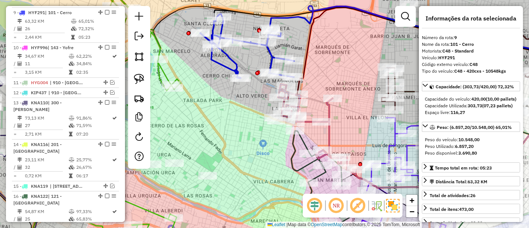
click at [268, 54] on icon at bounding box center [247, 46] width 94 height 64
click at [329, 113] on icon at bounding box center [317, 129] width 78 height 91
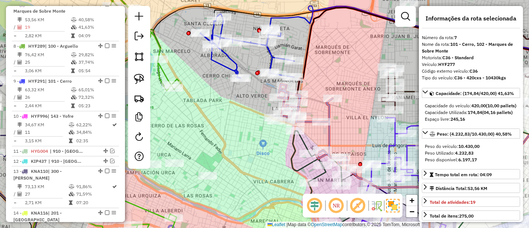
scroll to position [515, 0]
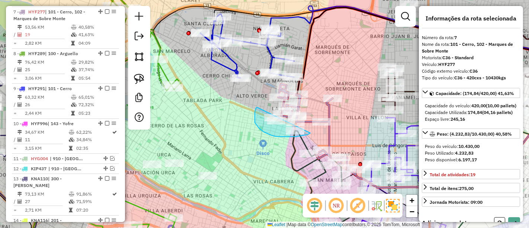
click at [317, 118] on div "Rota 16 - Placa KNA122 0000155369 - Nieva Juan Marcelo Janela de atendimento Gr…" at bounding box center [264, 114] width 529 height 228
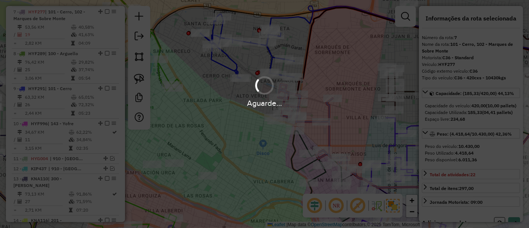
select select "*********"
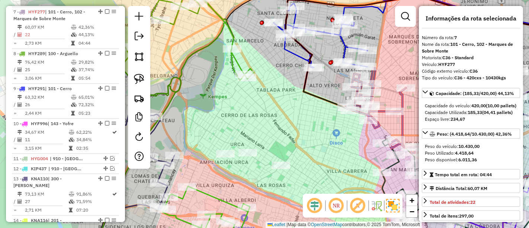
drag, startPoint x: 259, startPoint y: 77, endPoint x: 272, endPoint y: 74, distance: 13.8
click at [271, 75] on div "Janela de atendimento Grade de atendimento Capacidade Transportadoras Veículos …" at bounding box center [264, 114] width 529 height 228
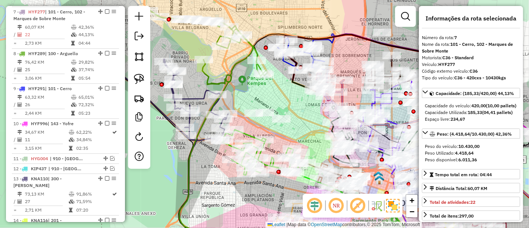
click at [253, 44] on icon at bounding box center [207, 46] width 119 height 75
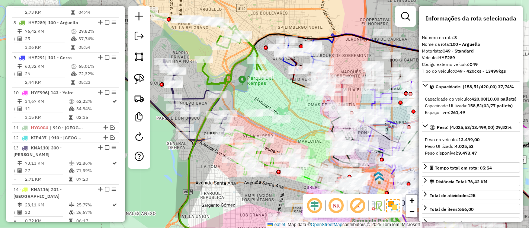
scroll to position [557, 0]
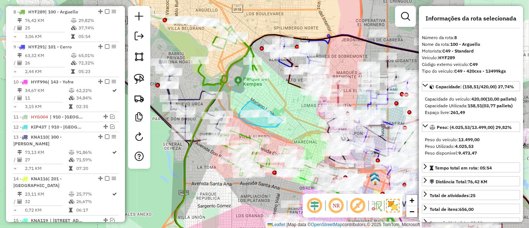
click at [283, 116] on div "Janela de atendimento Grade de atendimento Capacidade Transportadoras Veículos …" at bounding box center [264, 114] width 529 height 228
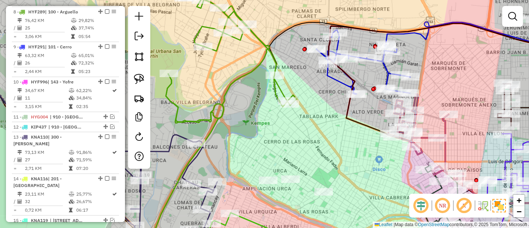
click at [196, 29] on icon at bounding box center [179, 49] width 233 height 145
select select "*********"
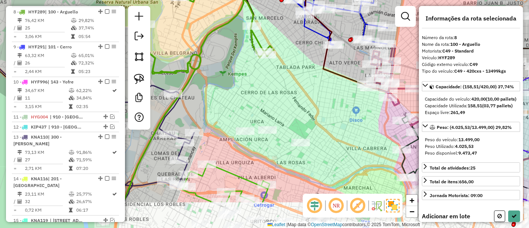
drag, startPoint x: 269, startPoint y: 122, endPoint x: 245, endPoint y: 79, distance: 48.8
click at [245, 74] on div "Janela de atendimento Grade de atendimento Capacidade Transportadoras Veículos …" at bounding box center [264, 114] width 529 height 228
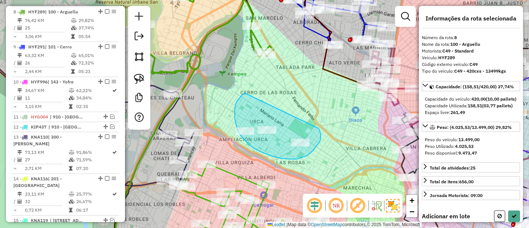
drag, startPoint x: 242, startPoint y: 95, endPoint x: 318, endPoint y: 127, distance: 82.1
select select "*********"
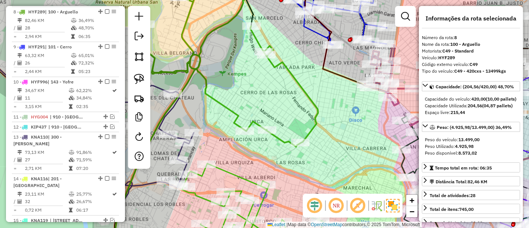
click at [306, 95] on icon at bounding box center [230, 61] width 176 height 169
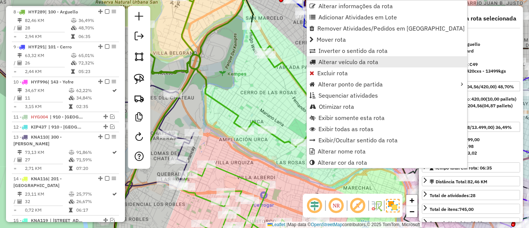
click at [323, 64] on span "Alterar veículo da rota" at bounding box center [348, 62] width 60 height 6
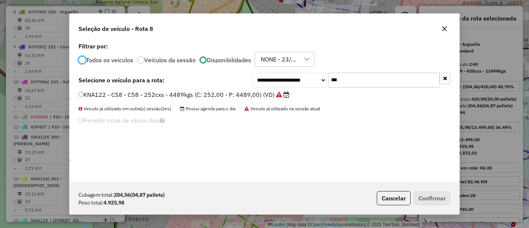
scroll to position [4, 2]
click at [446, 76] on icon "button" at bounding box center [445, 78] width 4 height 5
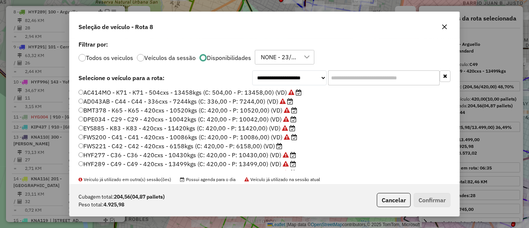
click at [264, 145] on label "FWS221 - C42 - C42 - 420cxs - 6158kgs (C: 420,00 - P: 6158,00) (VD)" at bounding box center [180, 145] width 204 height 9
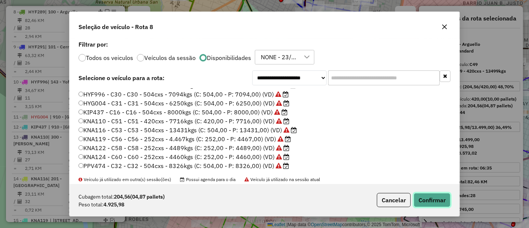
click at [440, 202] on button "Confirmar" at bounding box center [432, 200] width 37 height 14
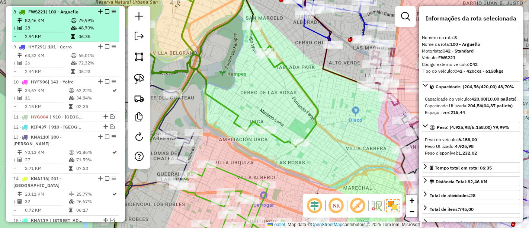
click at [106, 10] on em at bounding box center [107, 11] width 4 height 4
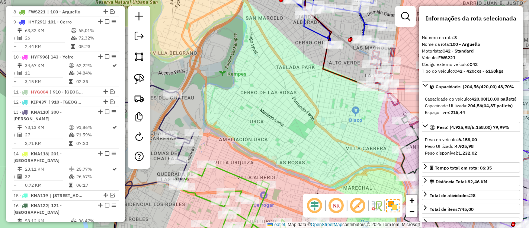
scroll to position [532, 0]
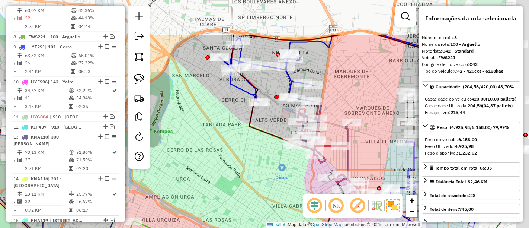
drag, startPoint x: 270, startPoint y: 102, endPoint x: 238, endPoint y: 133, distance: 45.2
click at [218, 157] on div "Janela de atendimento Grade de atendimento Capacidade Transportadoras Veículos …" at bounding box center [264, 114] width 529 height 228
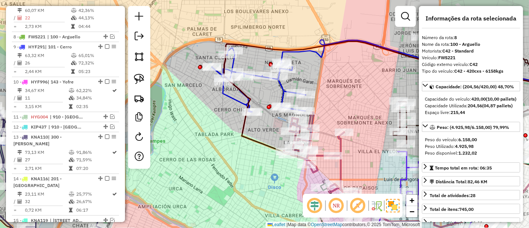
click at [283, 90] on icon at bounding box center [259, 80] width 94 height 64
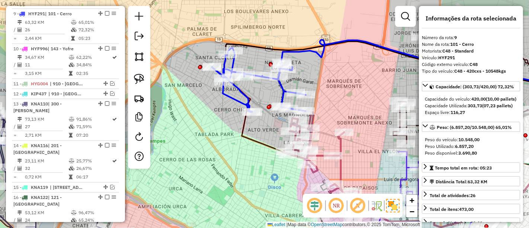
scroll to position [566, 0]
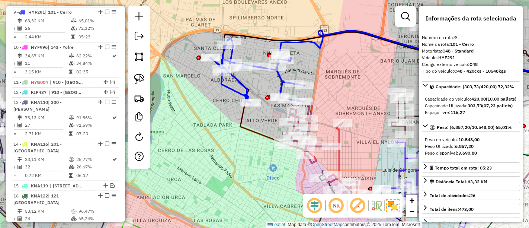
drag, startPoint x: 262, startPoint y: 109, endPoint x: 211, endPoint y: 24, distance: 99.6
click at [211, 24] on div "Janela de atendimento Grade de atendimento Capacidade Transportadoras Veículos …" at bounding box center [264, 114] width 529 height 228
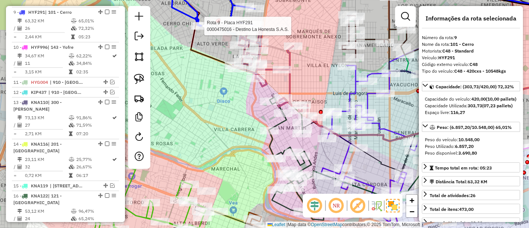
click at [280, 123] on icon at bounding box center [296, 158] width 55 height 122
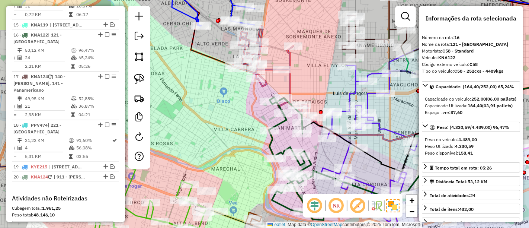
scroll to position [735, 0]
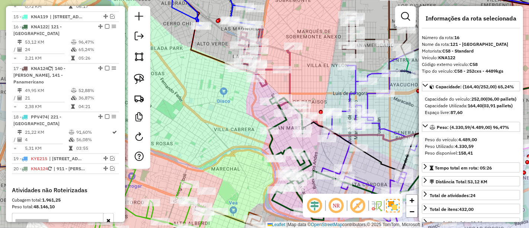
click at [289, 80] on icon at bounding box center [274, 74] width 84 height 97
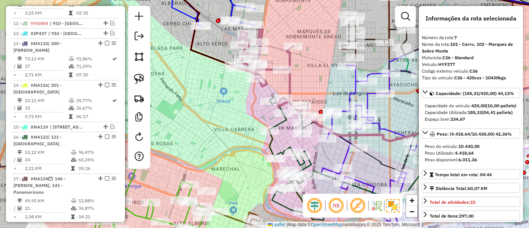
scroll to position [515, 0]
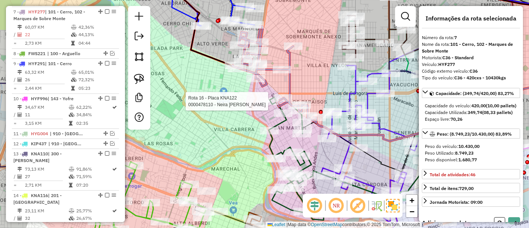
select select "*********"
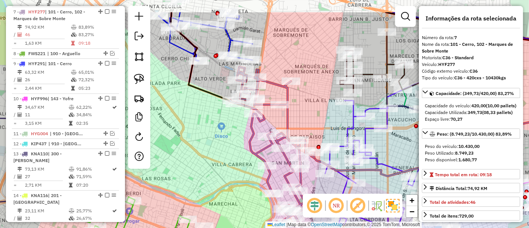
drag, startPoint x: 306, startPoint y: 31, endPoint x: 301, endPoint y: 98, distance: 67.2
click at [301, 98] on div "Janela de atendimento Grade de atendimento Capacidade Transportadoras Veículos …" at bounding box center [264, 114] width 529 height 228
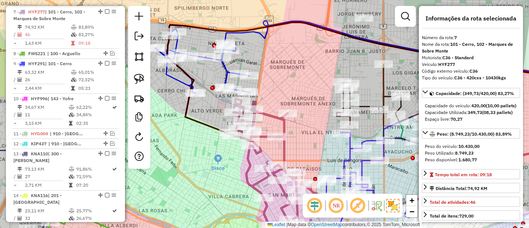
click at [184, 81] on icon at bounding box center [202, 61] width 94 height 64
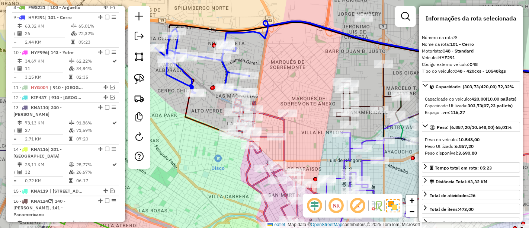
scroll to position [566, 0]
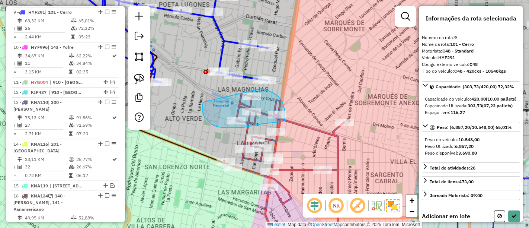
drag, startPoint x: 203, startPoint y: 109, endPoint x: 259, endPoint y: 88, distance: 60.1
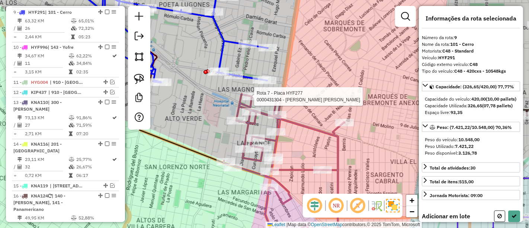
select select "*********"
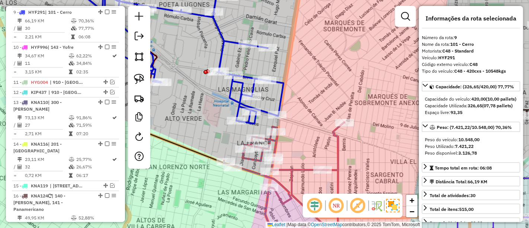
click at [220, 52] on icon at bounding box center [182, 50] width 204 height 146
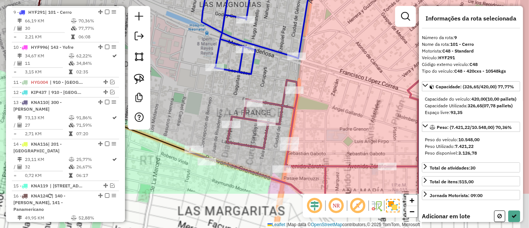
drag, startPoint x: 229, startPoint y: 135, endPoint x: 203, endPoint y: 81, distance: 60.1
click at [205, 78] on div "Janela de atendimento Grade de atendimento Capacidade Transportadoras Veículos …" at bounding box center [264, 114] width 529 height 228
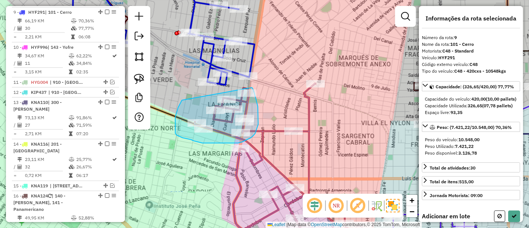
drag, startPoint x: 179, startPoint y: 105, endPoint x: 252, endPoint y: 87, distance: 74.7
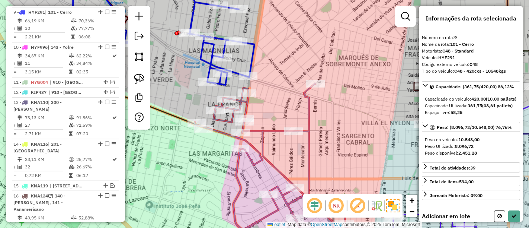
select select "*********"
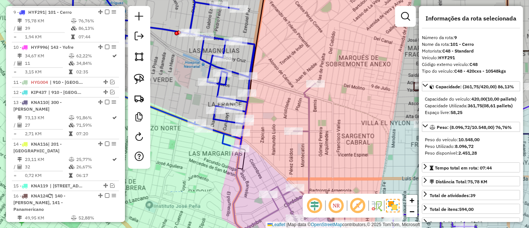
click at [310, 116] on icon at bounding box center [297, 167] width 129 height 168
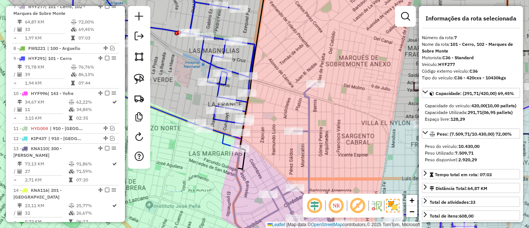
scroll to position [515, 0]
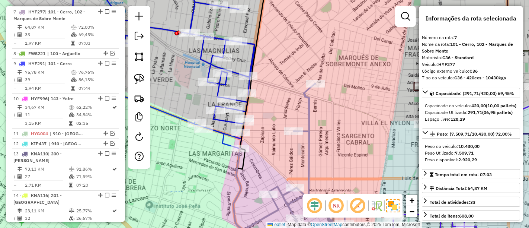
click at [209, 59] on icon at bounding box center [163, 62] width 184 height 171
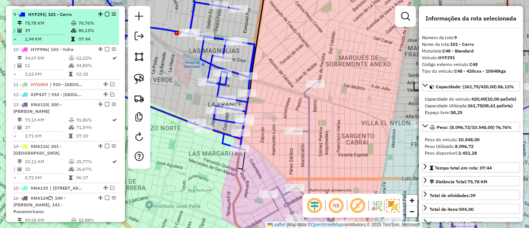
scroll to position [566, 0]
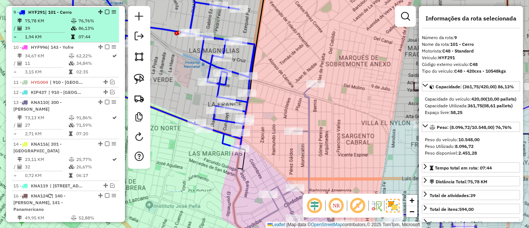
click at [106, 11] on em at bounding box center [107, 12] width 4 height 4
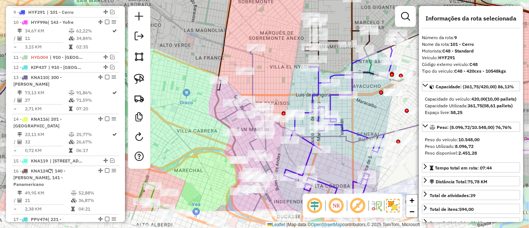
drag, startPoint x: 237, startPoint y: 93, endPoint x: 223, endPoint y: 48, distance: 47.0
click at [223, 49] on icon at bounding box center [393, 84] width 352 height 254
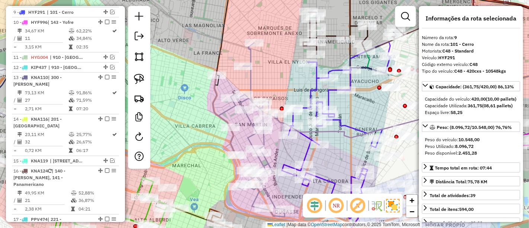
click at [252, 59] on icon at bounding box center [249, 130] width 72 height 174
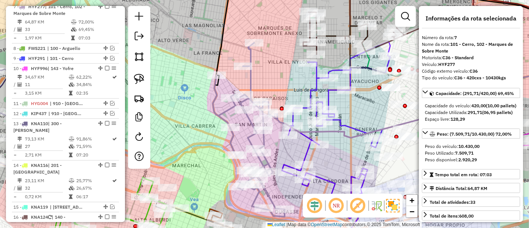
scroll to position [515, 0]
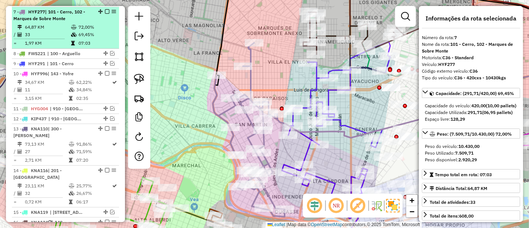
click at [105, 11] on em at bounding box center [107, 11] width 4 height 4
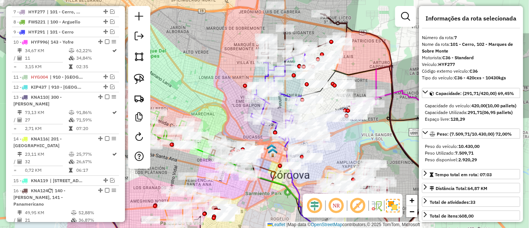
drag, startPoint x: 232, startPoint y: 52, endPoint x: 188, endPoint y: 130, distance: 90.1
click at [188, 130] on div "Janela de atendimento Grade de atendimento Capacidade Transportadoras Veículos …" at bounding box center [264, 114] width 529 height 228
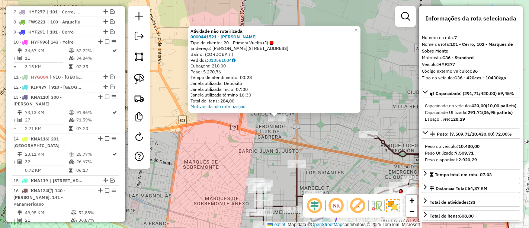
click at [387, 145] on icon at bounding box center [335, 180] width 170 height 90
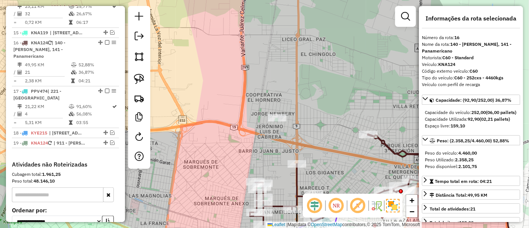
scroll to position [679, 0]
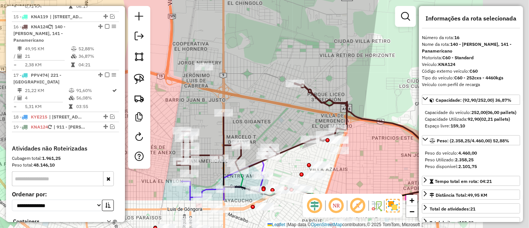
drag, startPoint x: 330, startPoint y: 115, endPoint x: 306, endPoint y: 99, distance: 29.2
click at [306, 99] on div "Janela de atendimento Grade de atendimento Capacidade Transportadoras Veículos …" at bounding box center [264, 114] width 529 height 228
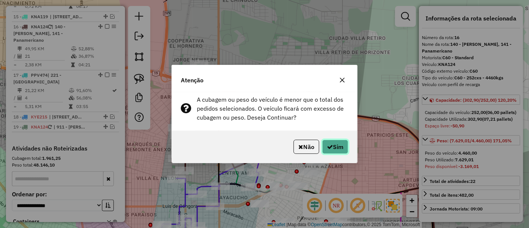
click at [332, 147] on button "Sim" at bounding box center [335, 146] width 26 height 14
select select "*********"
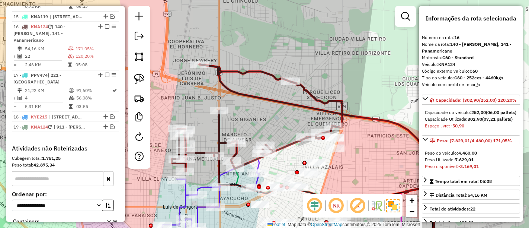
drag, startPoint x: 258, startPoint y: 118, endPoint x: 267, endPoint y: 48, distance: 70.8
click at [267, 48] on div "Janela de atendimento Grade de atendimento Capacidade Transportadoras Veículos …" at bounding box center [264, 114] width 529 height 228
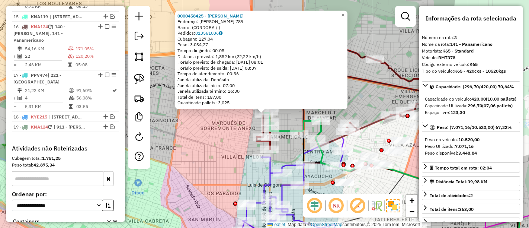
scroll to position [362, 0]
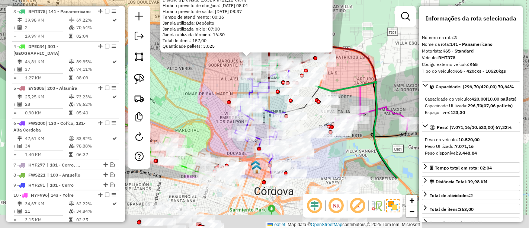
drag, startPoint x: 307, startPoint y: 176, endPoint x: 279, endPoint y: 102, distance: 78.4
click at [279, 102] on div "Rota 6 - Placa FWS200 0000538922 - DELIVERY HERO E-COMMERCE S.A. 0000458425 - C…" at bounding box center [264, 114] width 529 height 228
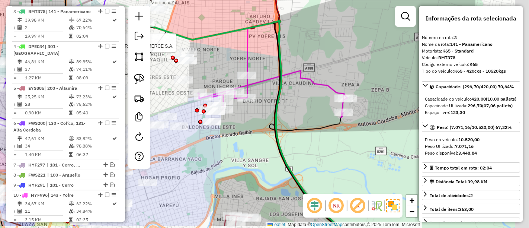
drag, startPoint x: 375, startPoint y: 113, endPoint x: 268, endPoint y: 87, distance: 109.8
click at [268, 87] on div "Rota 6 - Placa FWS200 0000538922 - DELIVERY HERO E-COMMERCE S.A. 0000458425 - C…" at bounding box center [264, 114] width 529 height 228
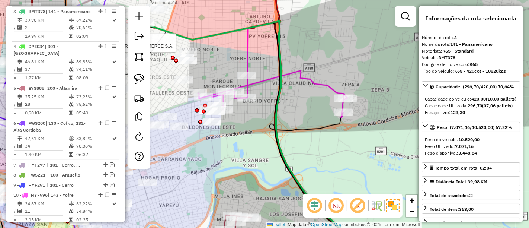
click at [309, 77] on icon at bounding box center [273, 94] width 150 height 47
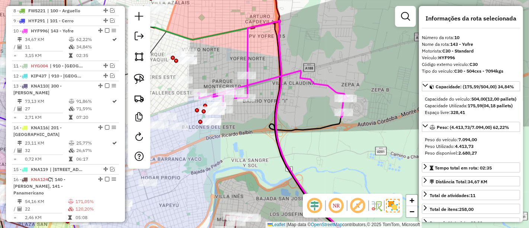
scroll to position [545, 0]
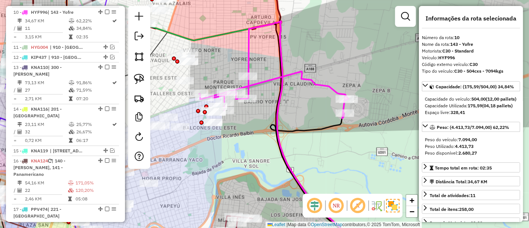
drag, startPoint x: 309, startPoint y: 79, endPoint x: 372, endPoint y: 83, distance: 62.6
click at [349, 83] on icon at bounding box center [274, 94] width 150 height 47
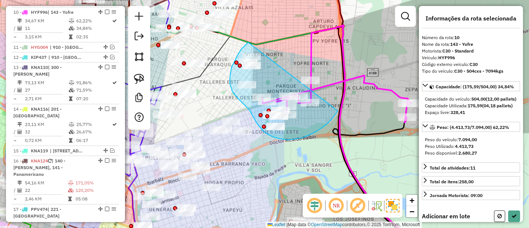
drag, startPoint x: 248, startPoint y: 43, endPoint x: 346, endPoint y: 80, distance: 104.9
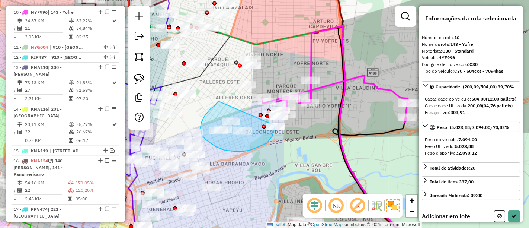
drag, startPoint x: 214, startPoint y: 106, endPoint x: 275, endPoint y: 119, distance: 62.5
click at [275, 119] on div "Janela de atendimento Grade de atendimento Capacidade Transportadoras Veículos …" at bounding box center [264, 114] width 529 height 228
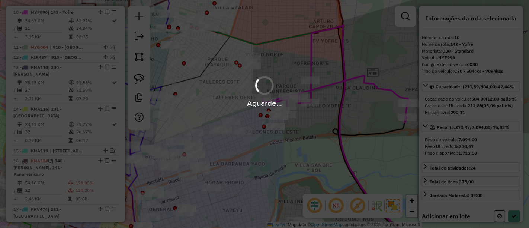
select select "*********"
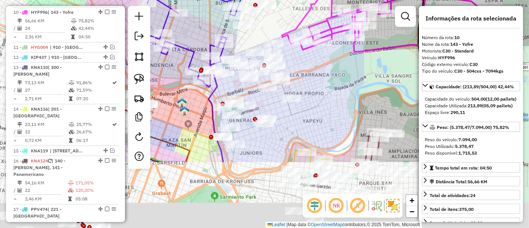
drag, startPoint x: 218, startPoint y: 103, endPoint x: 298, endPoint y: 14, distance: 119.8
click at [298, 14] on div "Janela de atendimento Grade de atendimento Capacidade Transportadoras Veículos …" at bounding box center [264, 114] width 529 height 228
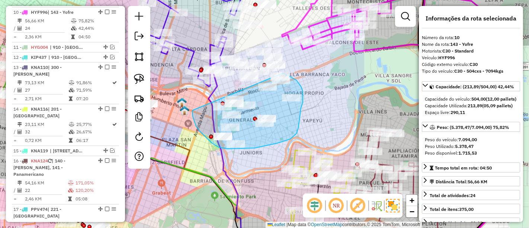
click at [275, 71] on div "Janela de atendimento Grade de atendimento Capacidade Transportadoras Veículos …" at bounding box center [264, 114] width 529 height 228
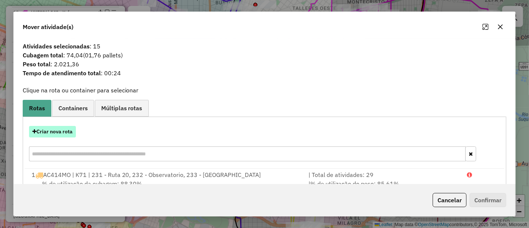
click at [70, 130] on button "Criar nova rota" at bounding box center [52, 132] width 47 height 12
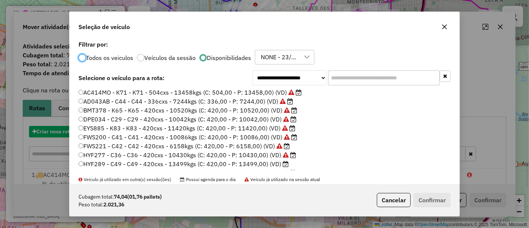
scroll to position [4, 2]
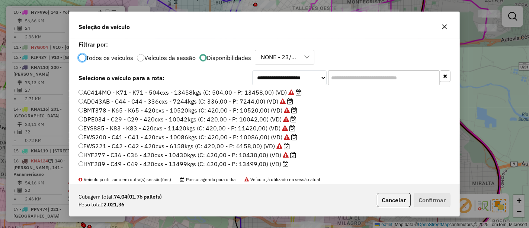
click at [259, 167] on label "HYF289 - C49 - C49 - 420cxs - 13499kgs (C: 420,00 - P: 13499,00) (VD)" at bounding box center [183, 163] width 210 height 9
click at [440, 198] on button "Confirmar" at bounding box center [432, 200] width 37 height 14
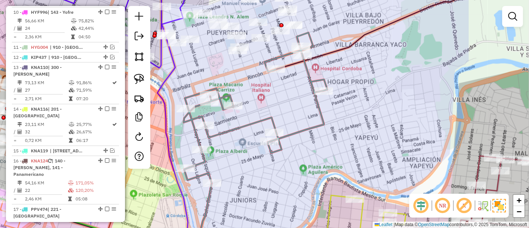
click at [257, 121] on icon at bounding box center [256, 107] width 144 height 150
select select "*********"
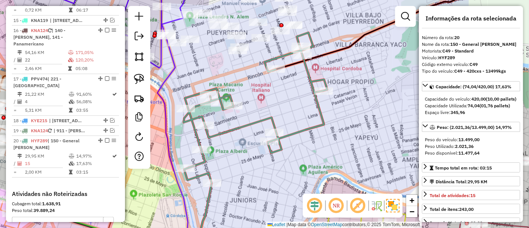
scroll to position [767, 0]
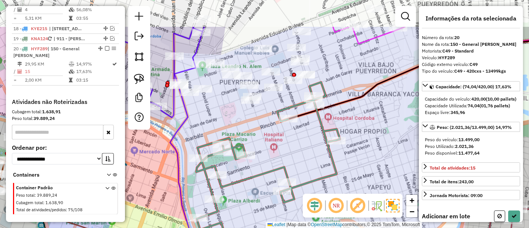
drag, startPoint x: 265, startPoint y: 98, endPoint x: 292, endPoint y: 178, distance: 84.0
click at [292, 178] on div "Janela de atendimento Grade de atendimento Capacidade Transportadoras Veículos …" at bounding box center [264, 114] width 529 height 228
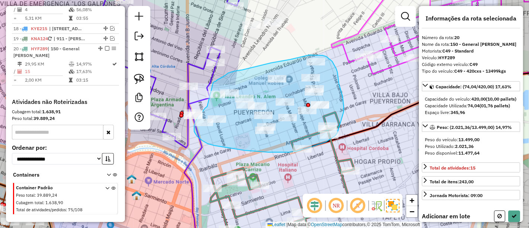
drag, startPoint x: 207, startPoint y: 106, endPoint x: 210, endPoint y: 84, distance: 21.7
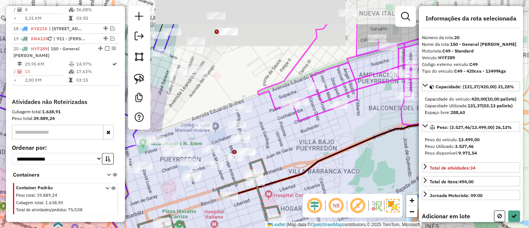
drag, startPoint x: 331, startPoint y: 114, endPoint x: 268, endPoint y: 129, distance: 65.4
click at [263, 156] on div "Janela de atendimento Grade de atendimento Capacidade Transportadoras Veículos …" at bounding box center [264, 114] width 529 height 228
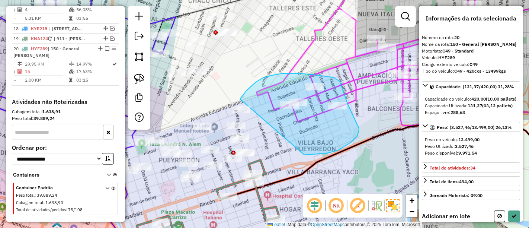
drag, startPoint x: 240, startPoint y: 99, endPoint x: 273, endPoint y: 150, distance: 60.9
select select "*********"
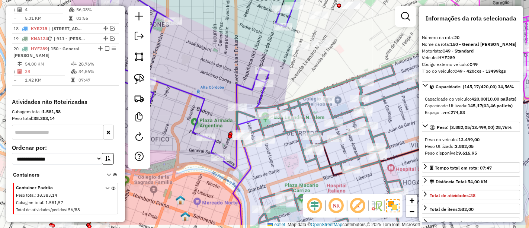
drag, startPoint x: 273, startPoint y: 150, endPoint x: 398, endPoint y: 122, distance: 127.3
click at [398, 123] on div "Janela de atendimento Grade de atendimento Capacidade Transportadoras Veículos …" at bounding box center [264, 114] width 529 height 228
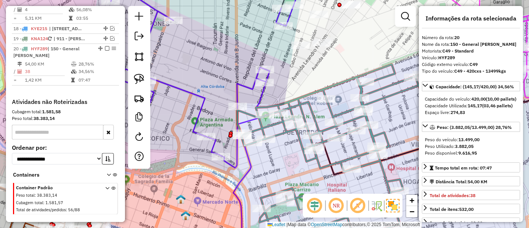
click at [315, 160] on icon at bounding box center [349, 155] width 225 height 192
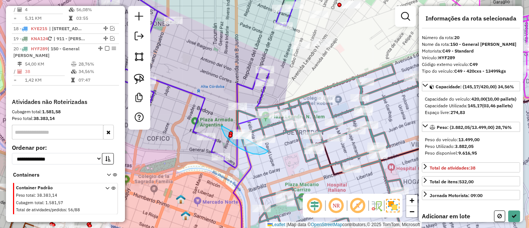
drag, startPoint x: 222, startPoint y: 125, endPoint x: 278, endPoint y: 130, distance: 56.7
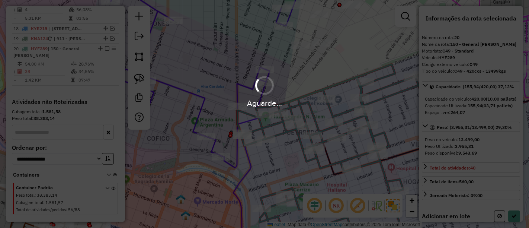
select select "*********"
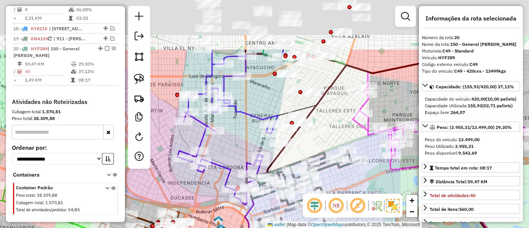
drag, startPoint x: 237, startPoint y: 83, endPoint x: 235, endPoint y: 157, distance: 73.3
click at [235, 157] on div "Janela de atendimento Grade de atendimento Capacidade Transportadoras Veículos …" at bounding box center [264, 114] width 529 height 228
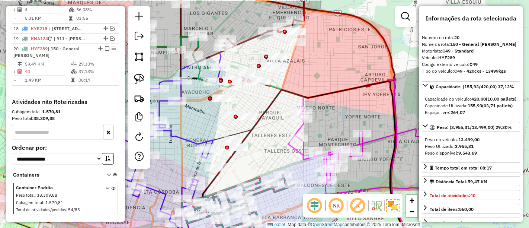
drag, startPoint x: 239, startPoint y: 144, endPoint x: 159, endPoint y: 144, distance: 80.0
click at [159, 144] on div "Janela de atendimento Grade de atendimento Capacidade Transportadoras Veículos …" at bounding box center [264, 114] width 529 height 228
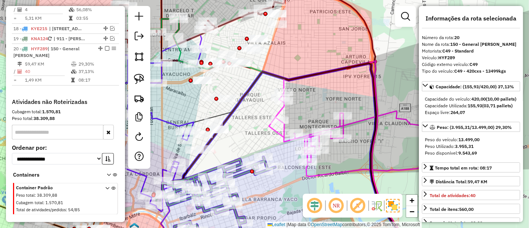
click at [267, 175] on div at bounding box center [263, 170] width 19 height 7
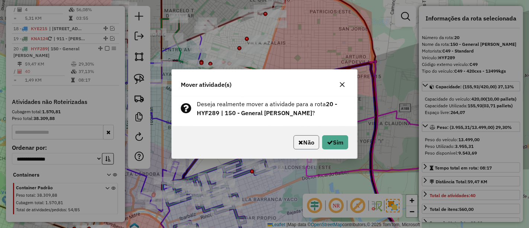
click at [304, 143] on button "Não" at bounding box center [306, 142] width 26 height 14
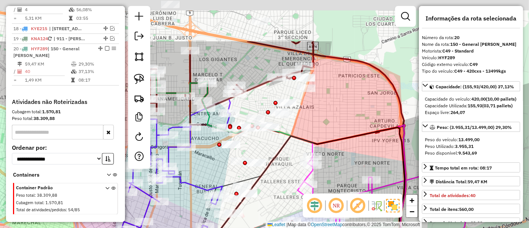
drag, startPoint x: 298, startPoint y: 92, endPoint x: 331, endPoint y: 139, distance: 57.7
click at [331, 139] on div "Janela de atendimento Grade de atendimento Capacidade Transportadoras Veículos …" at bounding box center [264, 114] width 529 height 228
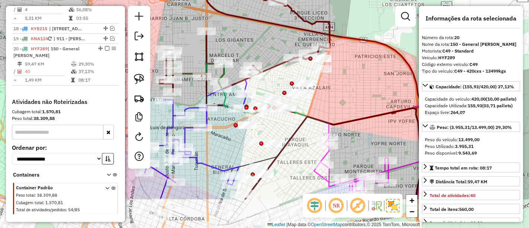
drag, startPoint x: 366, startPoint y: 90, endPoint x: 357, endPoint y: 77, distance: 16.3
click at [360, 75] on div "Janela de atendimento Grade de atendimento Capacidade Transportadoras Veículos …" at bounding box center [264, 114] width 529 height 228
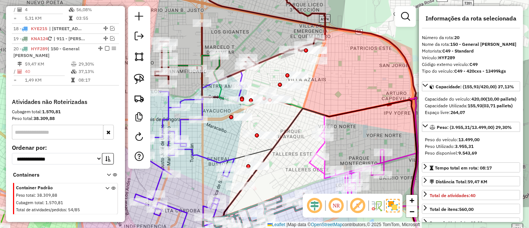
click at [324, 147] on icon at bounding box center [396, 171] width 174 height 84
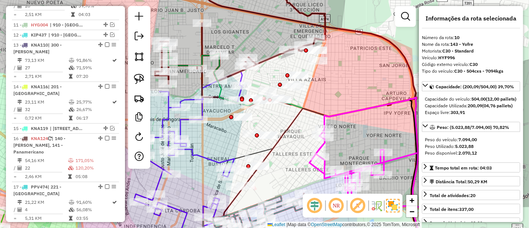
scroll to position [545, 0]
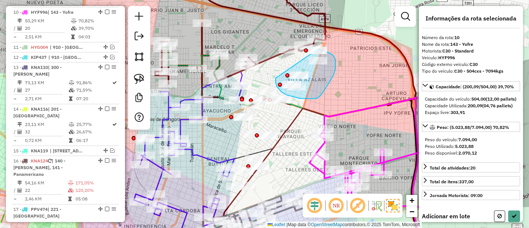
click at [319, 48] on div "Janela de atendimento Grade de atendimento Capacidade Transportadoras Veículos …" at bounding box center [264, 114] width 529 height 228
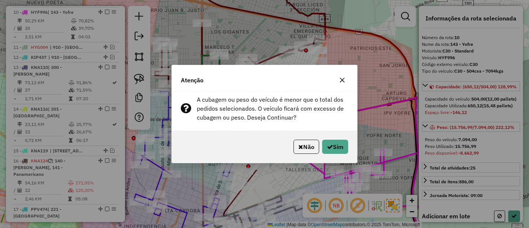
click at [349, 145] on div "Não Sim" at bounding box center [264, 147] width 185 height 32
click at [324, 148] on button "Sim" at bounding box center [335, 146] width 26 height 14
select select "*********"
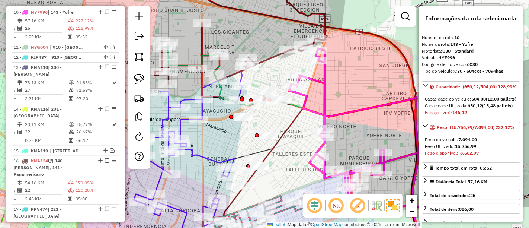
drag, startPoint x: 272, startPoint y: 71, endPoint x: 331, endPoint y: 138, distance: 90.1
click at [331, 138] on div "Rota 10 - Placa HYF996 0000184424 - Brane Maria Teresa Rota 10 - Placa HYF996 0…" at bounding box center [264, 114] width 529 height 228
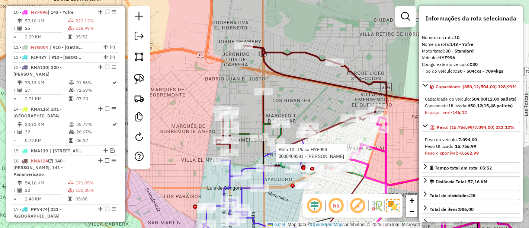
click at [277, 72] on icon at bounding box center [361, 148] width 235 height 206
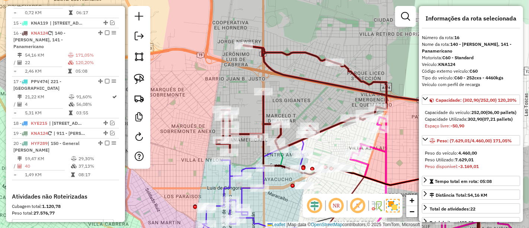
scroll to position [679, 0]
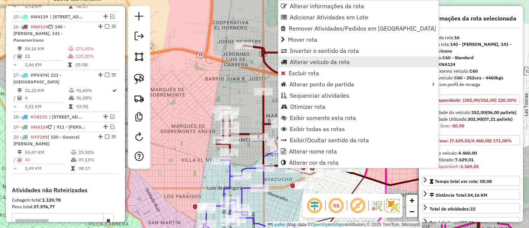
click at [295, 62] on span "Alterar veículo da rota" at bounding box center [320, 62] width 60 height 6
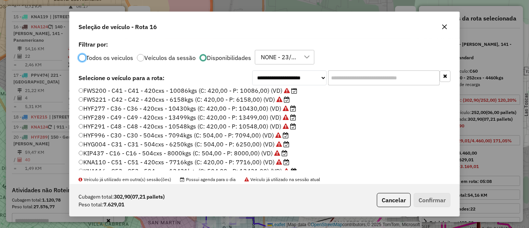
scroll to position [5, 0]
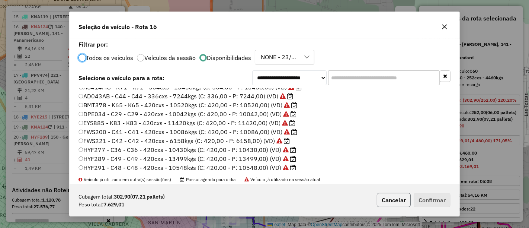
click at [390, 200] on button "Cancelar" at bounding box center [394, 200] width 34 height 14
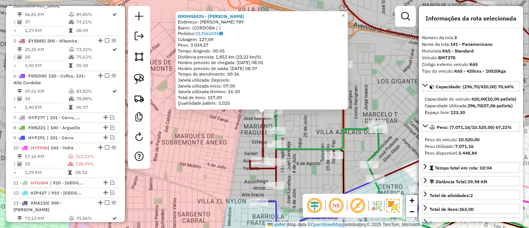
scroll to position [362, 0]
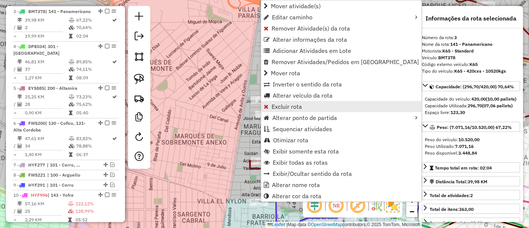
click at [283, 106] on span "Excluir rota" at bounding box center [287, 106] width 30 height 6
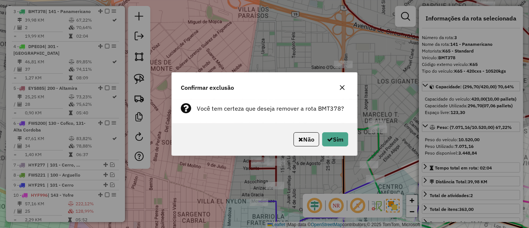
click at [342, 147] on div "Não Sim" at bounding box center [264, 139] width 185 height 32
click at [341, 145] on button "Sim" at bounding box center [335, 139] width 26 height 14
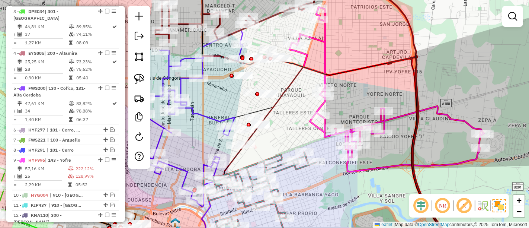
drag, startPoint x: 250, startPoint y: 70, endPoint x: 283, endPoint y: 145, distance: 81.9
click at [283, 145] on div "Janela de atendimento Grade de atendimento Capacidade Transportadoras Veículos …" at bounding box center [264, 114] width 529 height 228
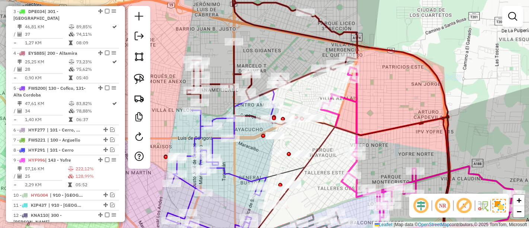
click at [234, 62] on icon at bounding box center [272, 49] width 170 height 107
select select "*********"
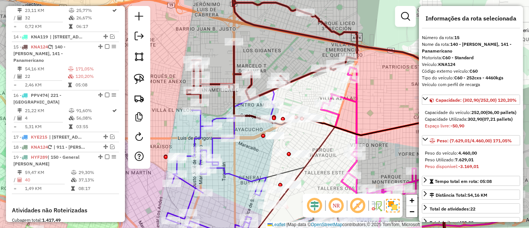
scroll to position [638, 0]
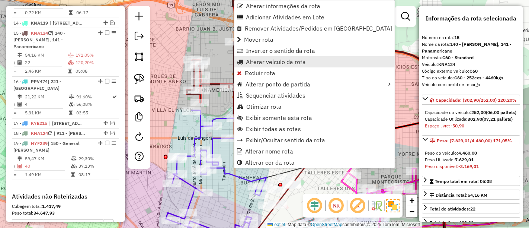
click at [268, 63] on span "Alterar veículo da rota" at bounding box center [276, 62] width 60 height 6
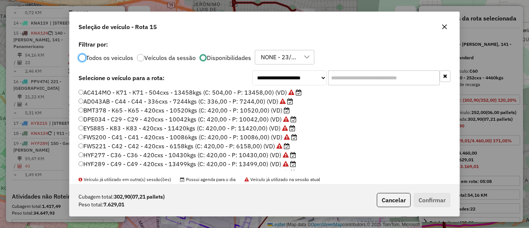
scroll to position [4, 2]
click at [273, 113] on label "BMT378 - K65 - K65 - 420cxs - 10520kgs (C: 420,00 - P: 10520,00) (VD)" at bounding box center [183, 110] width 211 height 9
click at [427, 200] on button "Confirmar" at bounding box center [432, 200] width 37 height 14
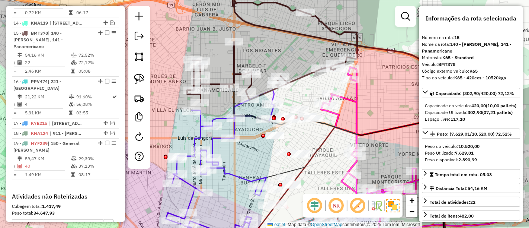
click at [234, 69] on icon at bounding box center [272, 49] width 170 height 107
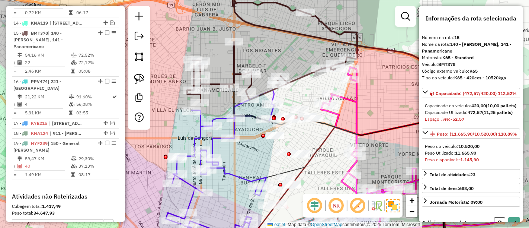
select select "*********"
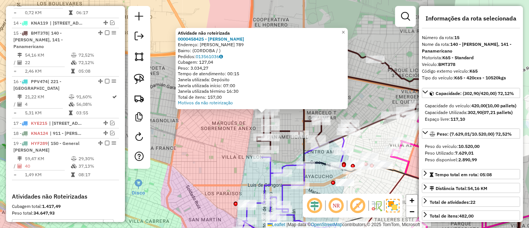
click at [301, 129] on icon at bounding box center [342, 95] width 170 height 107
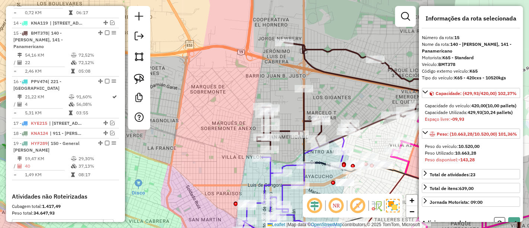
select select "*********"
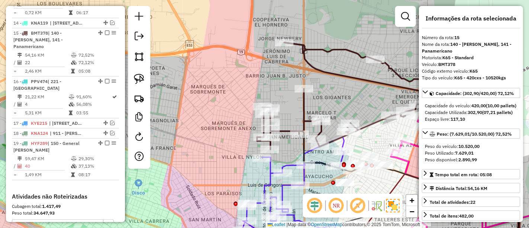
drag, startPoint x: 289, startPoint y: 111, endPoint x: 245, endPoint y: 66, distance: 62.3
click at [250, 71] on div "Janela de atendimento Grade de atendimento Capacidade Transportadoras Veículos …" at bounding box center [264, 114] width 529 height 228
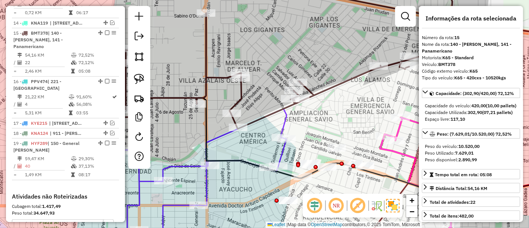
click at [242, 95] on icon at bounding box center [283, 55] width 340 height 157
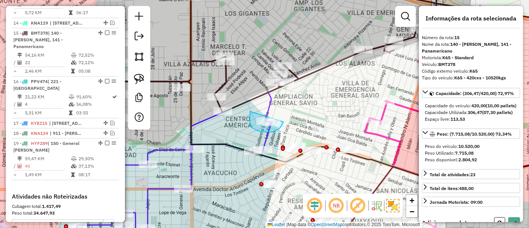
drag, startPoint x: 250, startPoint y: 111, endPoint x: 285, endPoint y: 113, distance: 35.4
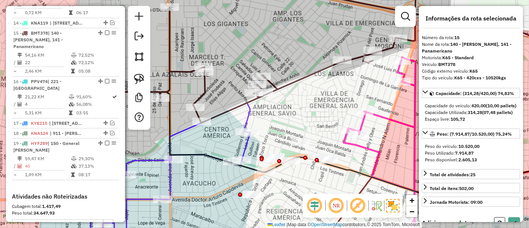
drag, startPoint x: 327, startPoint y: 84, endPoint x: 222, endPoint y: 100, distance: 106.2
click at [222, 100] on div "Janela de atendimento Grade de atendimento Capacidade Transportadoras Veículos …" at bounding box center [264, 114] width 529 height 228
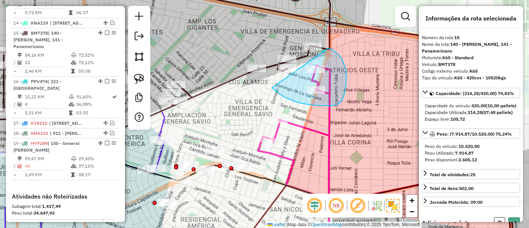
drag, startPoint x: 316, startPoint y: 105, endPoint x: 327, endPoint y: 48, distance: 58.7
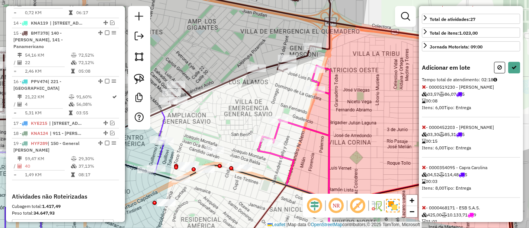
scroll to position [244, 0]
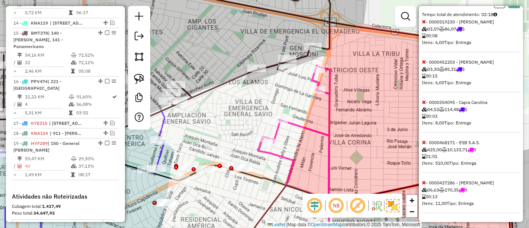
click at [424, 142] on icon at bounding box center [424, 141] width 4 height 5
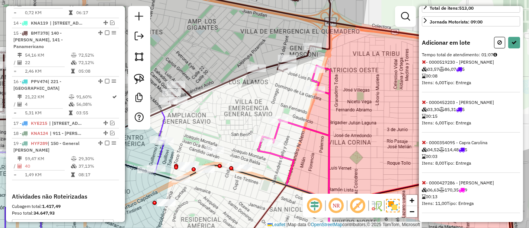
select select "*********"
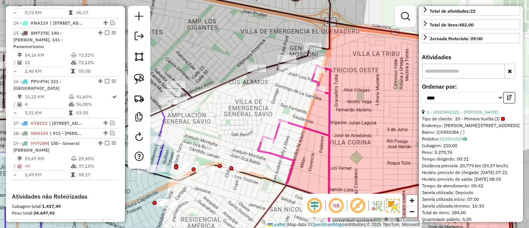
scroll to position [218, 0]
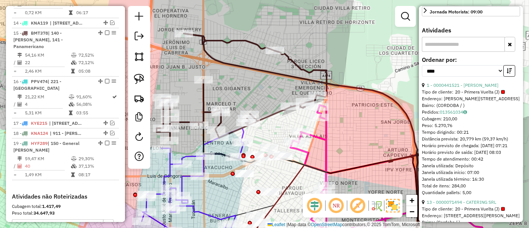
drag, startPoint x: 248, startPoint y: 106, endPoint x: 280, endPoint y: 123, distance: 36.5
click at [280, 123] on div "Janela de atendimento Grade de atendimento Capacidade Transportadoras Veículos …" at bounding box center [264, 114] width 529 height 228
click at [200, 94] on icon at bounding box center [242, 86] width 170 height 107
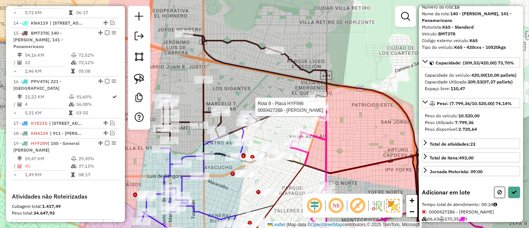
scroll to position [70, 0]
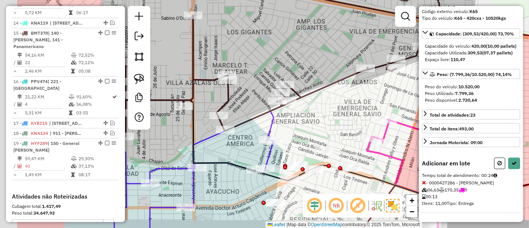
drag, startPoint x: 260, startPoint y: 132, endPoint x: 337, endPoint y: 116, distance: 79.4
click at [337, 116] on div "Janela de atendimento Grade de atendimento Capacidade Transportadoras Veículos …" at bounding box center [264, 114] width 529 height 228
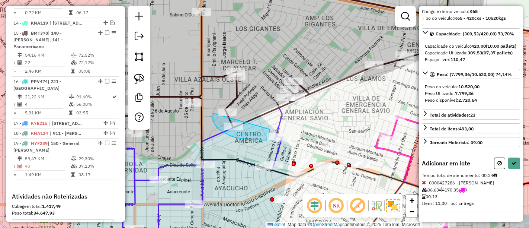
drag, startPoint x: 213, startPoint y: 118, endPoint x: 270, endPoint y: 123, distance: 57.1
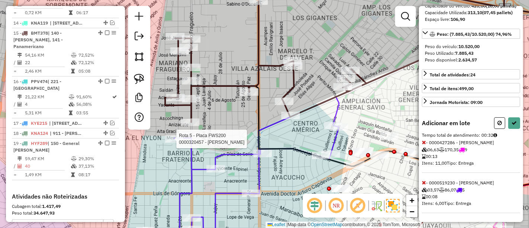
select select "*********"
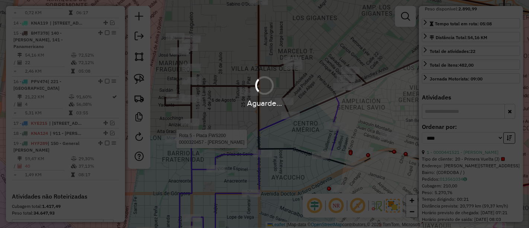
scroll to position [218, 0]
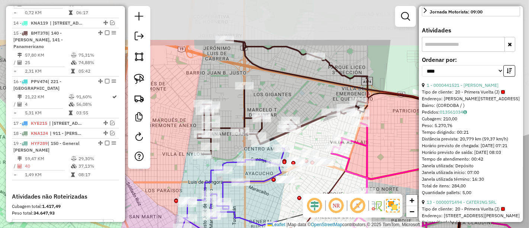
drag, startPoint x: 318, startPoint y: 44, endPoint x: 272, endPoint y: 114, distance: 83.9
click at [272, 113] on div "Janela de atendimento Grade de atendimento Capacidade Transportadoras Veículos …" at bounding box center [264, 114] width 529 height 228
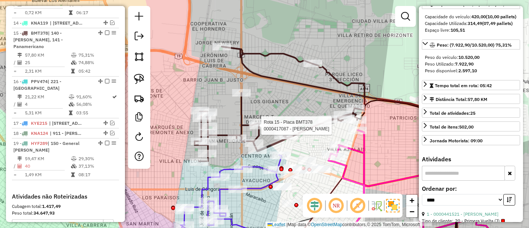
scroll to position [0, 0]
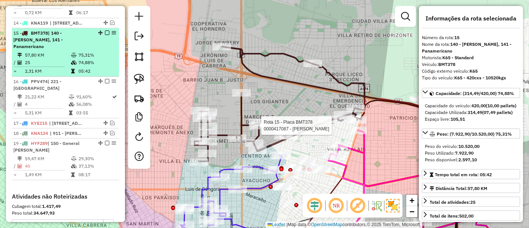
click at [105, 30] on em at bounding box center [107, 32] width 4 height 4
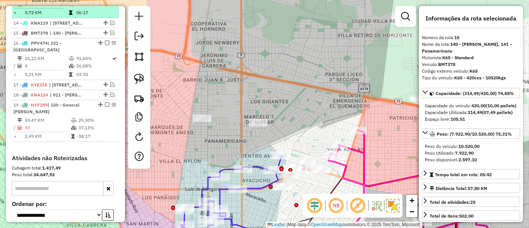
scroll to position [606, 0]
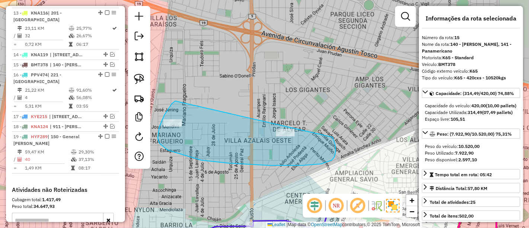
drag, startPoint x: 170, startPoint y: 106, endPoint x: 328, endPoint y: 128, distance: 158.9
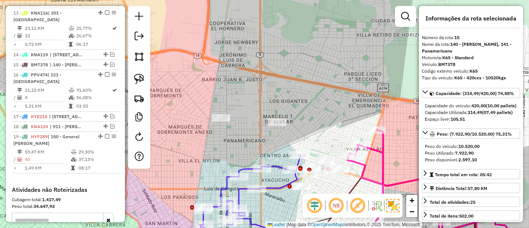
drag, startPoint x: 308, startPoint y: 134, endPoint x: 308, endPoint y: 68, distance: 65.5
click at [308, 68] on div "Janela de atendimento Grade de atendimento Capacidade Transportadoras Veículos …" at bounding box center [264, 114] width 529 height 228
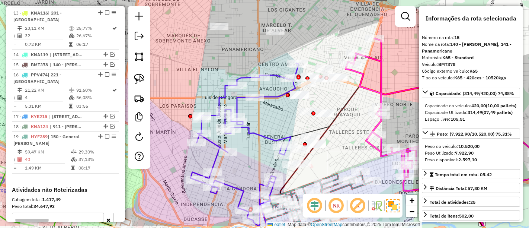
drag, startPoint x: 278, startPoint y: 131, endPoint x: 271, endPoint y: 89, distance: 42.6
click at [271, 89] on div "Janela de atendimento Grade de atendimento Capacidade Transportadoras Veículos …" at bounding box center [264, 114] width 529 height 228
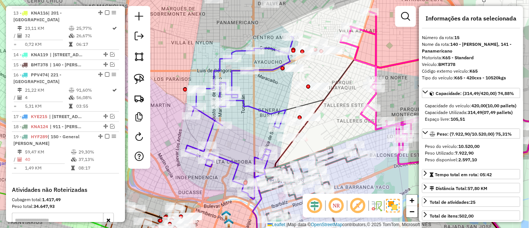
click at [260, 111] on icon at bounding box center [239, 117] width 108 height 163
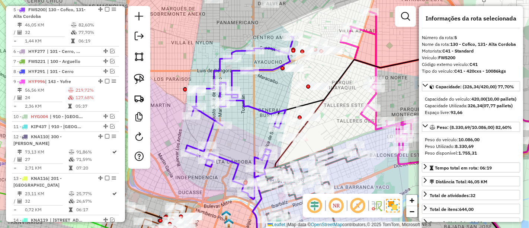
scroll to position [432, 0]
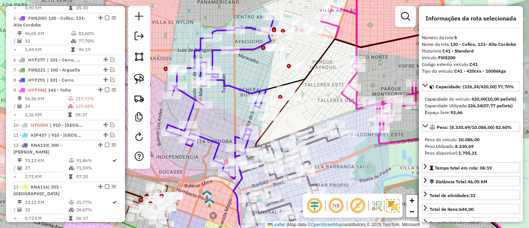
drag, startPoint x: 257, startPoint y: 127, endPoint x: 237, endPoint y: 106, distance: 28.4
click at [237, 106] on div "Janela de atendimento Grade de atendimento Capacidade Transportadoras Veículos …" at bounding box center [264, 114] width 529 height 228
click at [280, 178] on icon at bounding box center [291, 180] width 112 height 112
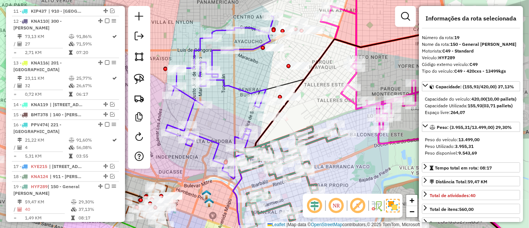
scroll to position [694, 0]
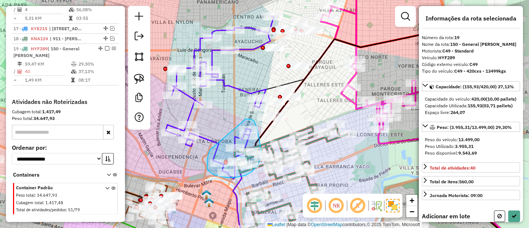
drag, startPoint x: 208, startPoint y: 154, endPoint x: 245, endPoint y: 119, distance: 50.8
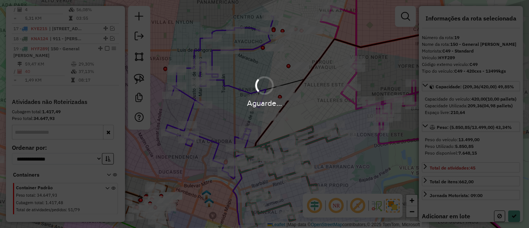
select select "*********"
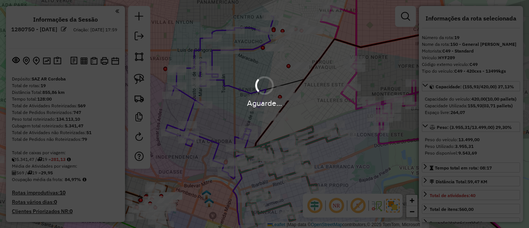
select select "*********"
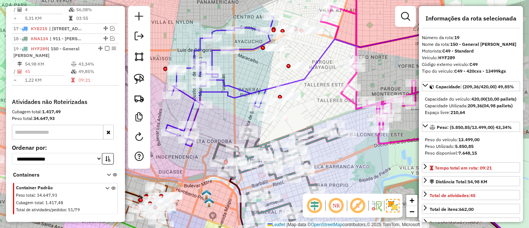
click at [353, 36] on icon at bounding box center [419, 67] width 193 height 152
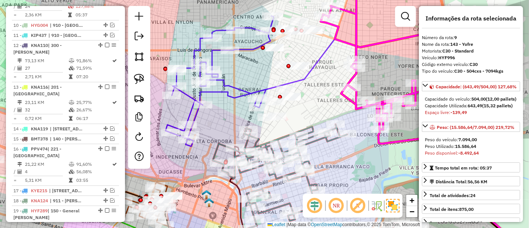
scroll to position [504, 0]
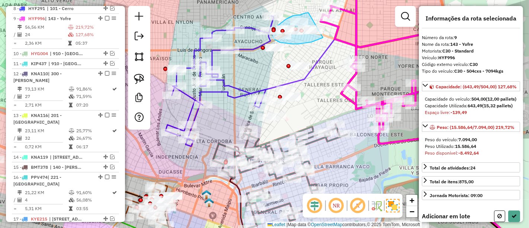
drag, startPoint x: 307, startPoint y: 13, endPoint x: 339, endPoint y: 30, distance: 36.5
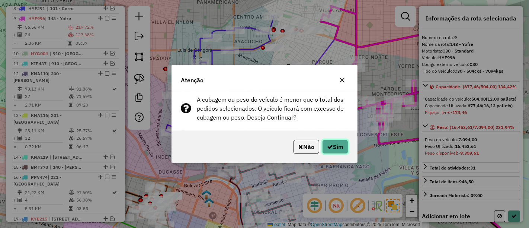
click at [342, 151] on button "Sim" at bounding box center [335, 146] width 26 height 14
select select "*********"
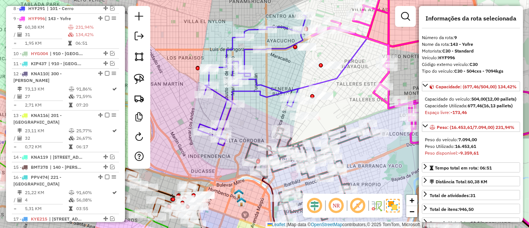
click at [228, 113] on icon at bounding box center [386, 139] width 331 height 224
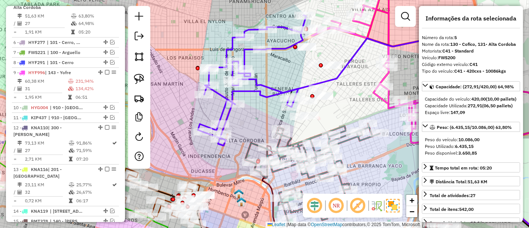
scroll to position [432, 0]
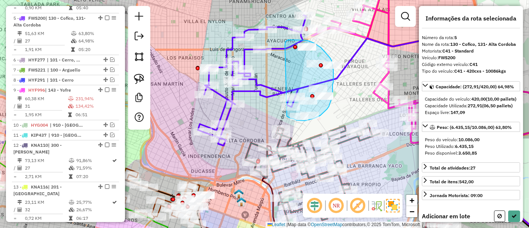
drag, startPoint x: 285, startPoint y: 46, endPoint x: 287, endPoint y: 116, distance: 69.9
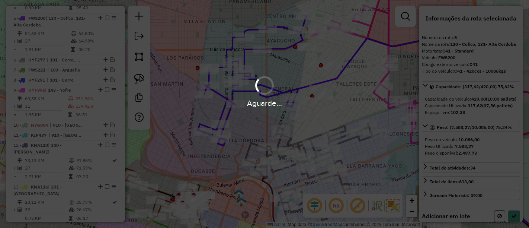
select select "*********"
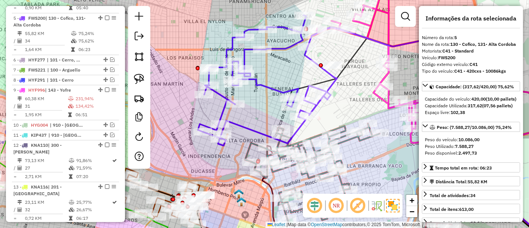
click at [385, 79] on icon at bounding box center [430, 66] width 236 height 152
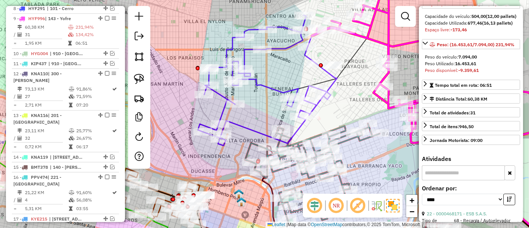
scroll to position [124, 0]
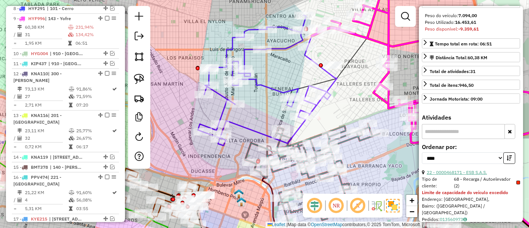
click at [476, 175] on link "22 - 0000468171 - ESB S.A.S." at bounding box center [457, 172] width 60 height 6
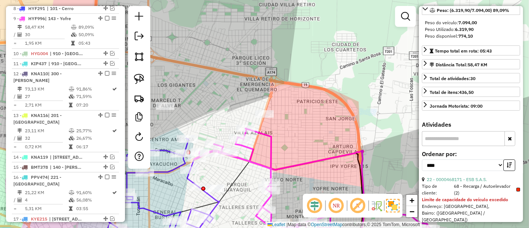
scroll to position [0, 0]
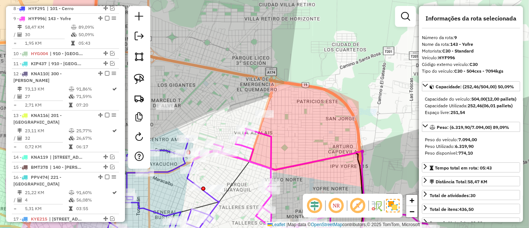
click at [268, 150] on icon at bounding box center [312, 189] width 236 height 123
drag, startPoint x: 260, startPoint y: 154, endPoint x: 311, endPoint y: 119, distance: 61.6
click at [312, 119] on div "Janela de atendimento Grade de atendimento Capacidade Transportadoras Veículos …" at bounding box center [264, 114] width 529 height 228
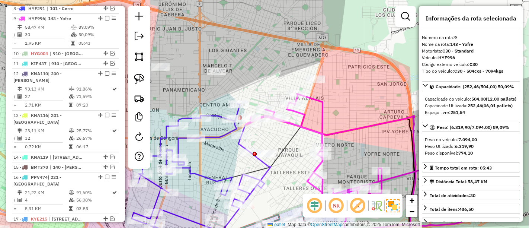
click at [204, 176] on icon at bounding box center [201, 169] width 139 height 130
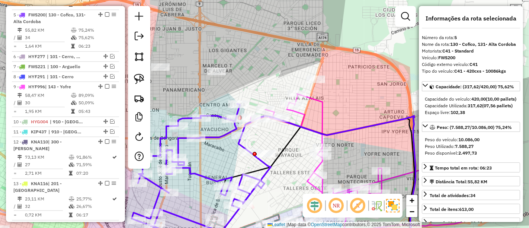
scroll to position [432, 0]
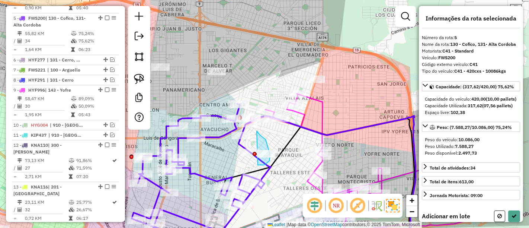
drag, startPoint x: 265, startPoint y: 139, endPoint x: 250, endPoint y: 161, distance: 26.6
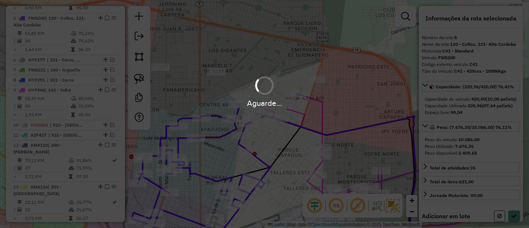
select select "*********"
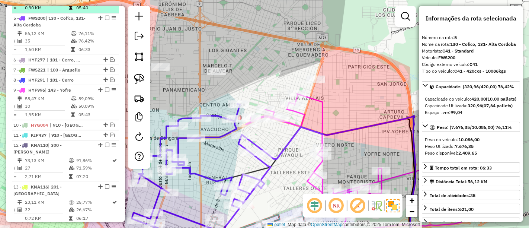
click at [105, 16] on em at bounding box center [107, 18] width 4 height 4
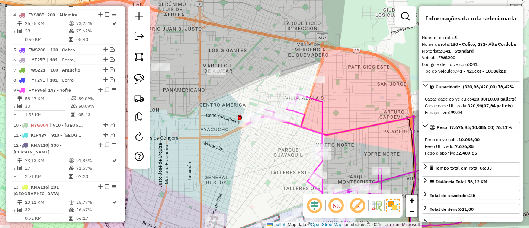
click at [319, 125] on icon at bounding box center [363, 163] width 236 height 138
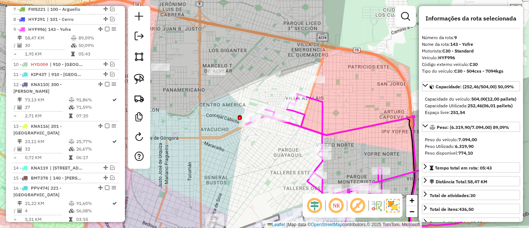
scroll to position [472, 0]
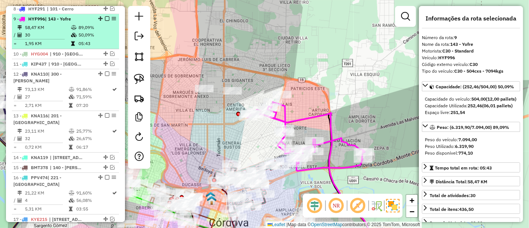
click at [105, 16] on em at bounding box center [107, 18] width 4 height 4
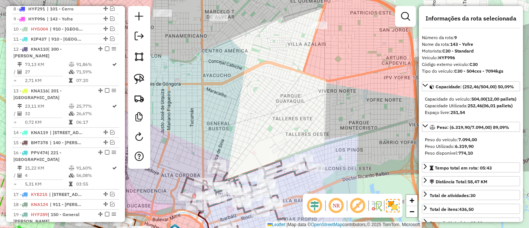
drag, startPoint x: 250, startPoint y: 155, endPoint x: 259, endPoint y: 98, distance: 57.2
click at [259, 98] on div "Janela de atendimento Grade de atendimento Capacidade Transportadoras Veículos …" at bounding box center [264, 114] width 529 height 228
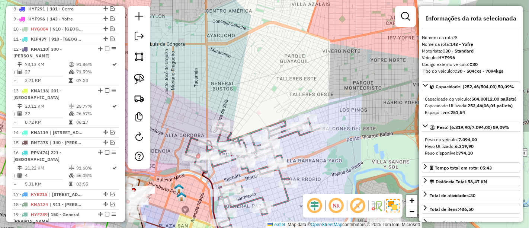
click at [250, 174] on icon at bounding box center [252, 174] width 134 height 112
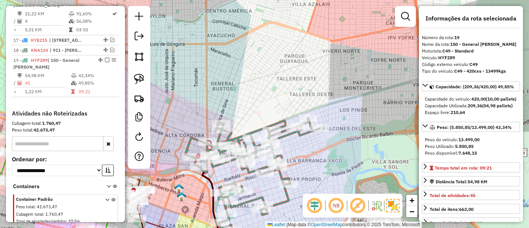
scroll to position [638, 0]
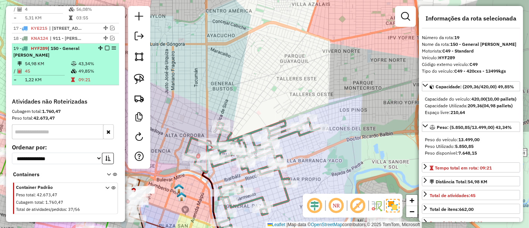
drag, startPoint x: 110, startPoint y: 28, endPoint x: 96, endPoint y: 36, distance: 17.2
click at [90, 60] on td "43,34%" at bounding box center [97, 63] width 38 height 7
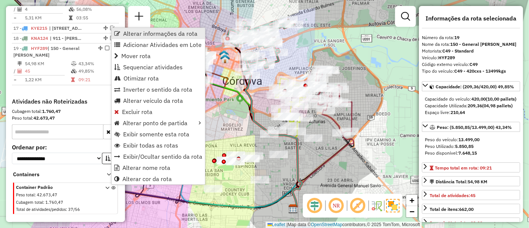
click at [131, 33] on span "Alterar informações da rota" at bounding box center [160, 33] width 74 height 6
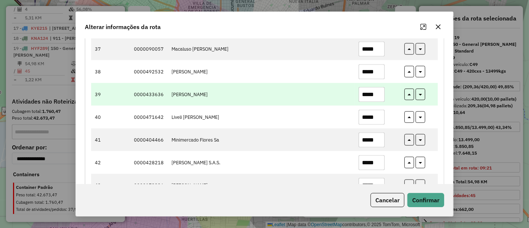
scroll to position [950, 0]
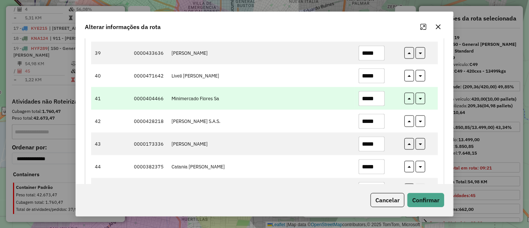
click at [380, 96] on input "*****" at bounding box center [372, 98] width 26 height 15
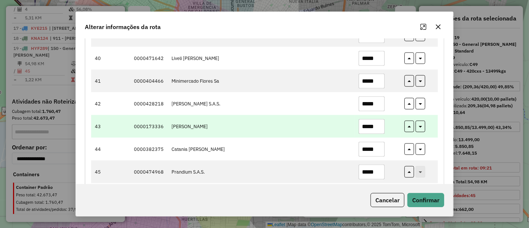
scroll to position [975, 0]
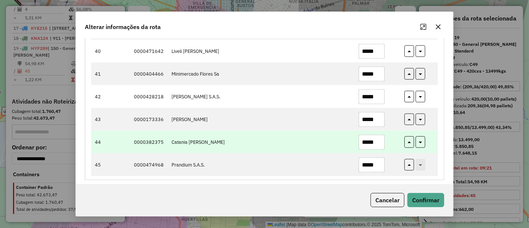
type input "*****"
click at [377, 138] on input "*****" at bounding box center [372, 142] width 26 height 15
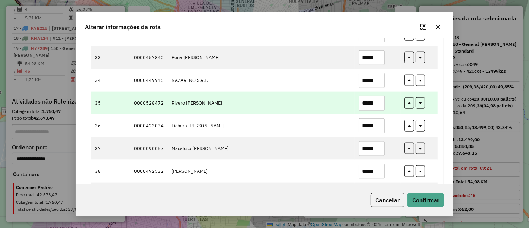
scroll to position [727, 0]
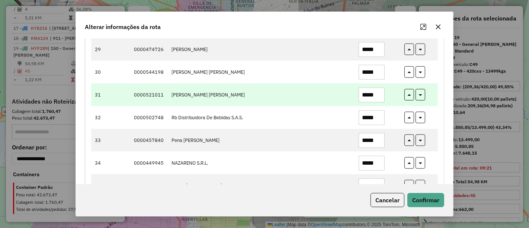
type input "*****"
click at [379, 90] on input "*****" at bounding box center [372, 94] width 26 height 15
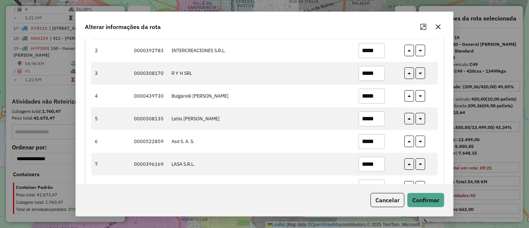
scroll to position [107, 0]
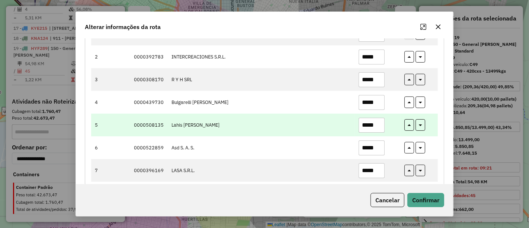
type input "*****"
click at [379, 123] on input "*****" at bounding box center [372, 125] width 26 height 15
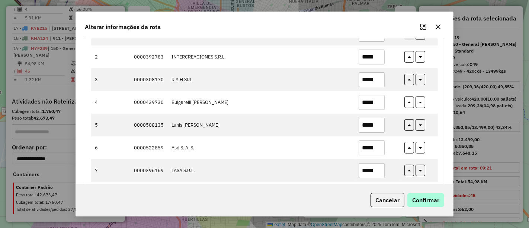
type input "*****"
click at [420, 196] on button "Confirmar" at bounding box center [425, 200] width 37 height 14
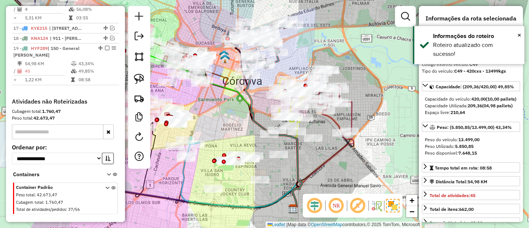
click at [105, 46] on em at bounding box center [107, 48] width 4 height 4
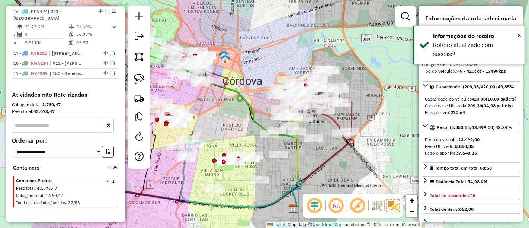
drag, startPoint x: 228, startPoint y: 137, endPoint x: 309, endPoint y: 78, distance: 99.5
click at [309, 78] on div "Janela de atendimento Grade de atendimento Capacidade Transportadoras Veículos …" at bounding box center [264, 114] width 529 height 228
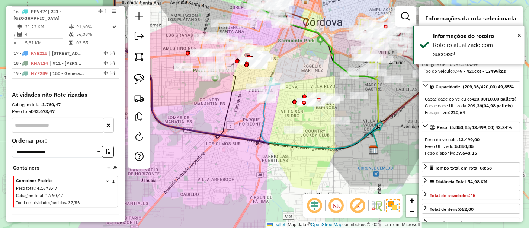
click at [263, 121] on icon at bounding box center [321, 117] width 121 height 65
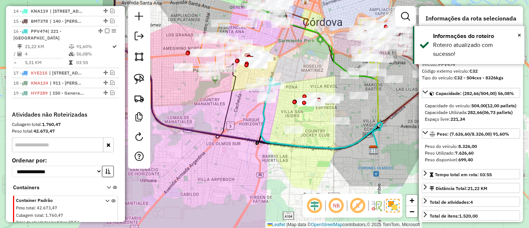
scroll to position [591, 0]
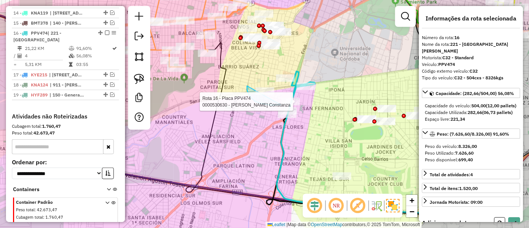
drag, startPoint x: 247, startPoint y: 86, endPoint x: 289, endPoint y: 88, distance: 41.7
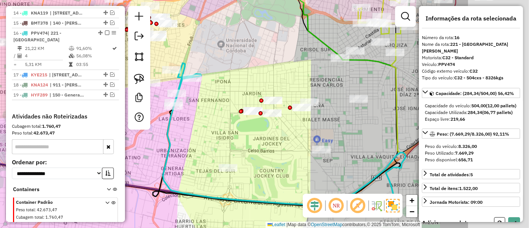
drag, startPoint x: 327, startPoint y: 107, endPoint x: 205, endPoint y: 99, distance: 121.9
click at [205, 99] on div "Janela de atendimento Grade de atendimento Capacidade Transportadoras Veículos …" at bounding box center [264, 114] width 529 height 228
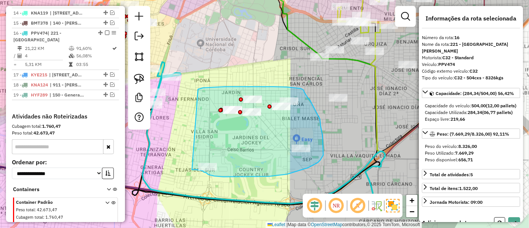
drag, startPoint x: 199, startPoint y: 89, endPoint x: 191, endPoint y: 169, distance: 81.1
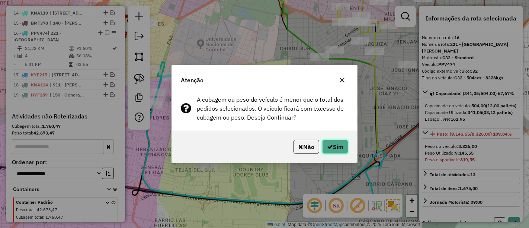
click at [331, 145] on button "Sim" at bounding box center [335, 146] width 26 height 14
select select "*********"
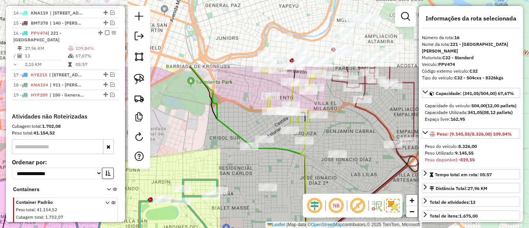
drag, startPoint x: 259, startPoint y: 70, endPoint x: 187, endPoint y: 159, distance: 115.0
click at [187, 161] on div "Janela de atendimento Grade de atendimento Capacidade Transportadoras Veículos …" at bounding box center [264, 114] width 529 height 228
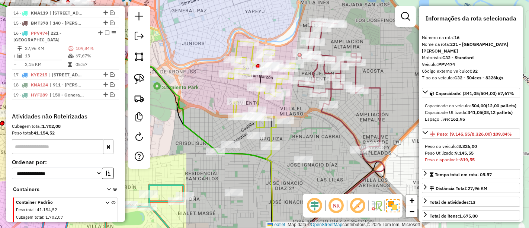
click at [258, 103] on icon at bounding box center [261, 84] width 67 height 87
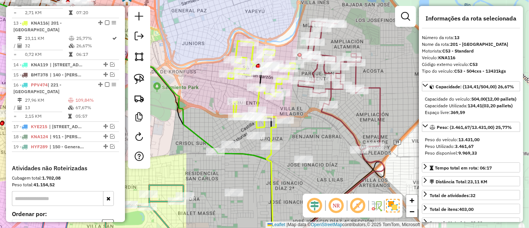
scroll to position [536, 0]
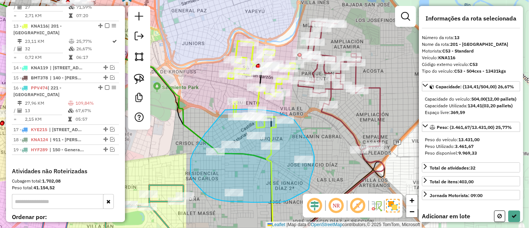
drag, startPoint x: 205, startPoint y: 133, endPoint x: 225, endPoint y: 110, distance: 30.6
select select "*********"
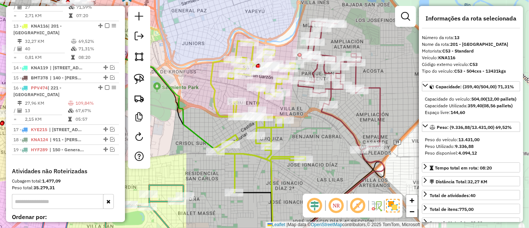
click at [377, 90] on icon at bounding box center [339, 84] width 82 height 127
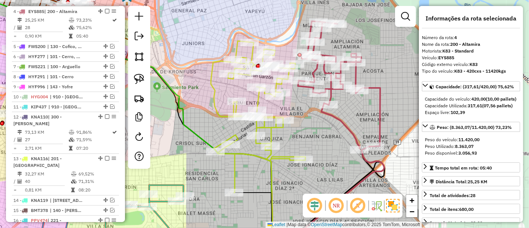
scroll to position [397, 0]
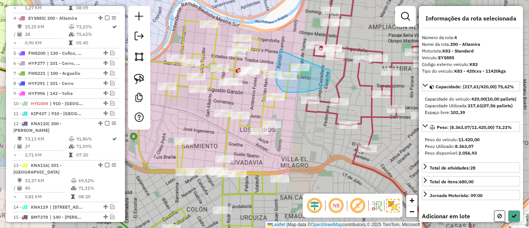
drag, startPoint x: 280, startPoint y: 50, endPoint x: 330, endPoint y: 67, distance: 53.3
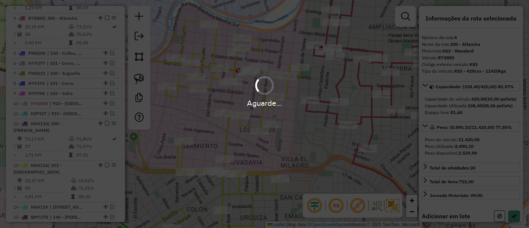
select select "*********"
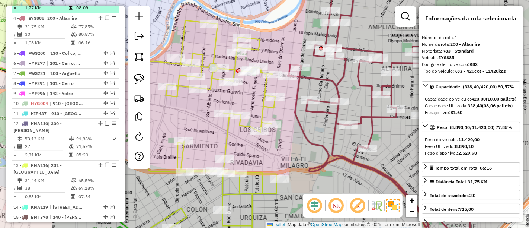
click at [106, 16] on em at bounding box center [107, 18] width 4 height 4
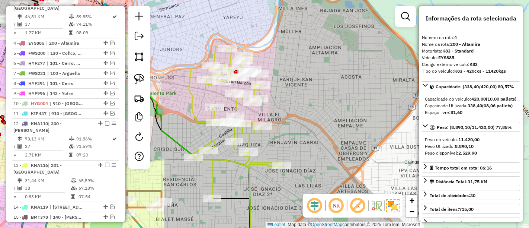
click at [221, 156] on icon at bounding box center [236, 122] width 94 height 151
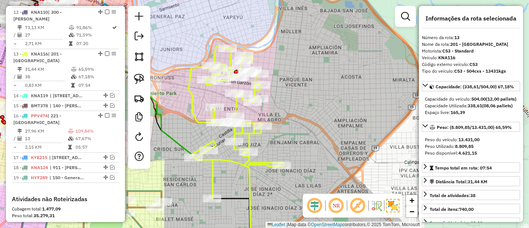
scroll to position [512, 0]
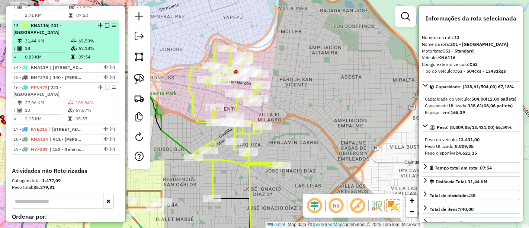
click at [105, 23] on em at bounding box center [107, 25] width 4 height 4
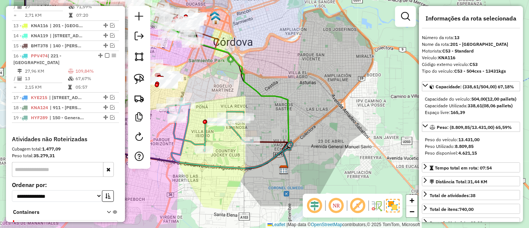
drag, startPoint x: 255, startPoint y: 83, endPoint x: 291, endPoint y: 82, distance: 36.1
click at [313, 50] on div "Janela de atendimento Grade de atendimento Capacidade Transportadoras Veículos …" at bounding box center [264, 114] width 529 height 228
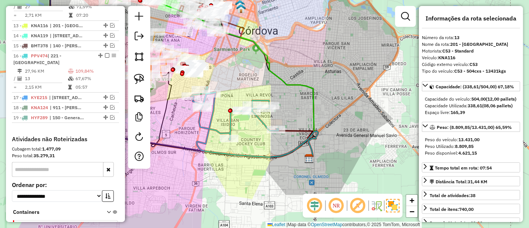
click at [215, 129] on icon at bounding box center [234, 113] width 87 height 54
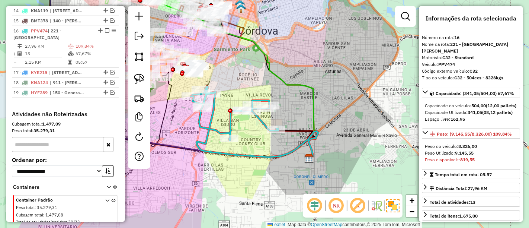
scroll to position [542, 0]
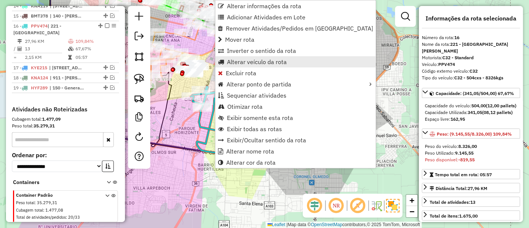
click at [246, 57] on link "Alterar veículo da rota" at bounding box center [295, 61] width 160 height 11
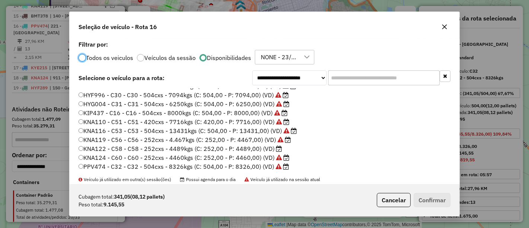
scroll to position [87, 0]
click at [383, 201] on button "Cancelar" at bounding box center [394, 200] width 34 height 14
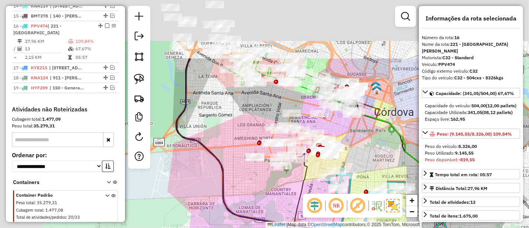
drag, startPoint x: 283, startPoint y: 70, endPoint x: 419, endPoint y: 151, distance: 157.8
click at [421, 152] on hb-router-mapa "Informações da Sessão 1280750 - 23/09/2025 Criação: 22/09/2025 17:59 Depósito: …" at bounding box center [264, 114] width 529 height 228
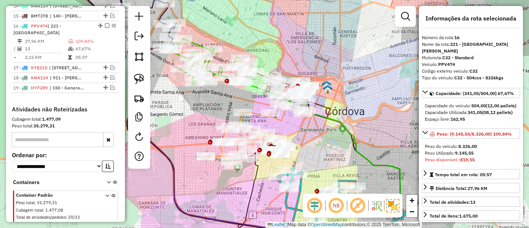
drag, startPoint x: 229, startPoint y: 99, endPoint x: 179, endPoint y: 97, distance: 51.0
click at [179, 97] on div "Janela de atendimento Grade de atendimento Capacidade Transportadoras Veículos …" at bounding box center [264, 114] width 529 height 228
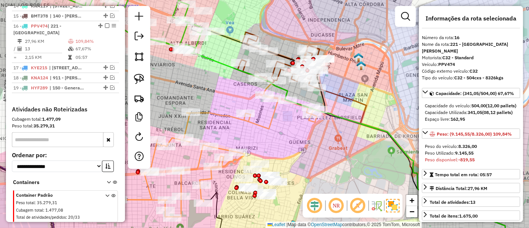
drag, startPoint x: 270, startPoint y: 151, endPoint x: 271, endPoint y: 139, distance: 12.3
click at [271, 139] on div "Janela de atendimento Grade de atendimento Capacidade Transportadoras Veículos …" at bounding box center [264, 114] width 529 height 228
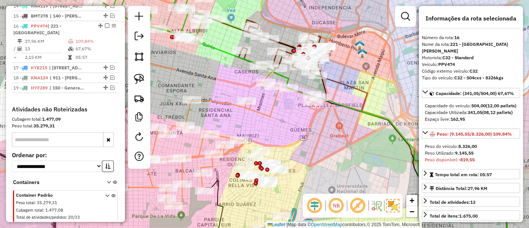
click at [264, 115] on icon at bounding box center [218, 137] width 201 height 133
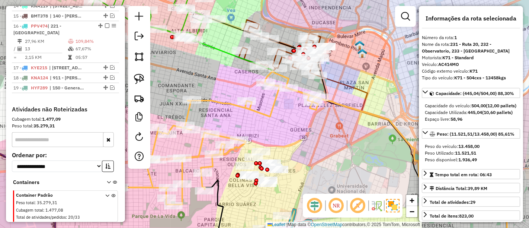
scroll to position [279, 0]
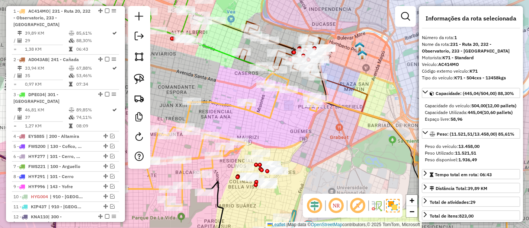
drag, startPoint x: 280, startPoint y: 117, endPoint x: 257, endPoint y: 178, distance: 65.3
click at [257, 178] on div "Janela de atendimento Grade de atendimento Capacidade Transportadoras Veículos …" at bounding box center [264, 114] width 529 height 228
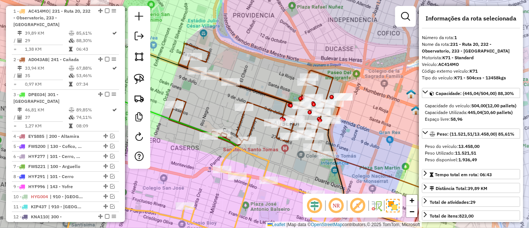
click at [254, 120] on icon at bounding box center [254, 99] width 170 height 112
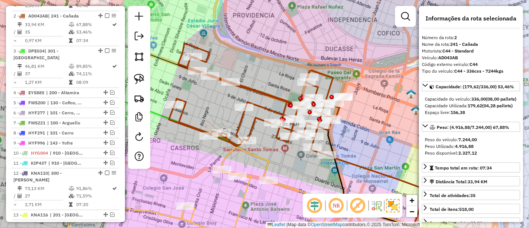
scroll to position [327, 0]
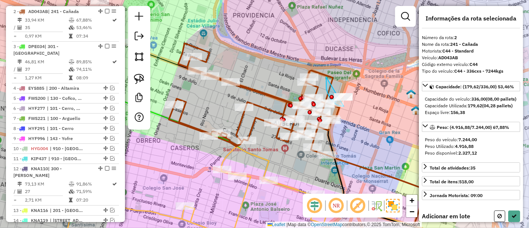
drag, startPoint x: 326, startPoint y: 77, endPoint x: 369, endPoint y: 82, distance: 43.0
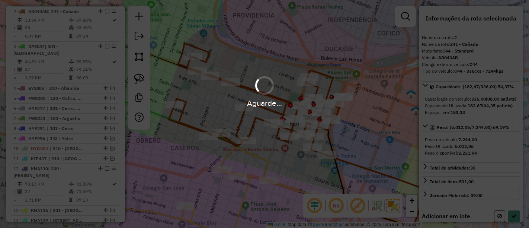
select select "*********"
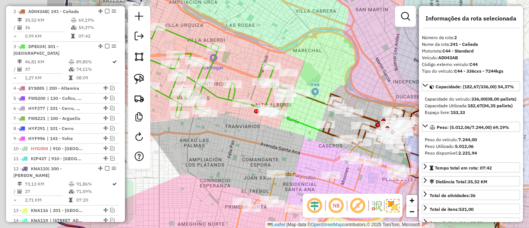
drag, startPoint x: 250, startPoint y: 63, endPoint x: 370, endPoint y: 83, distance: 121.9
click at [378, 86] on div "Janela de atendimento Grade de atendimento Capacidade Transportadoras Veículos …" at bounding box center [264, 114] width 529 height 228
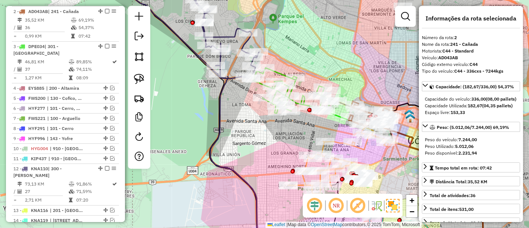
drag, startPoint x: 226, startPoint y: 109, endPoint x: 232, endPoint y: 155, distance: 45.8
click at [232, 154] on div "Janela de atendimento Grade de atendimento Capacidade Transportadoras Veículos …" at bounding box center [264, 114] width 529 height 228
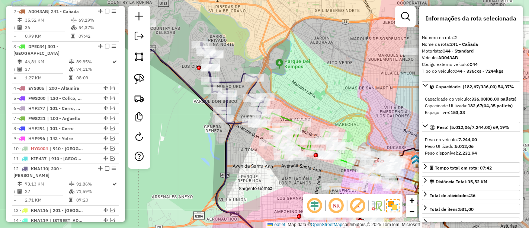
click at [236, 84] on icon at bounding box center [200, 66] width 132 height 116
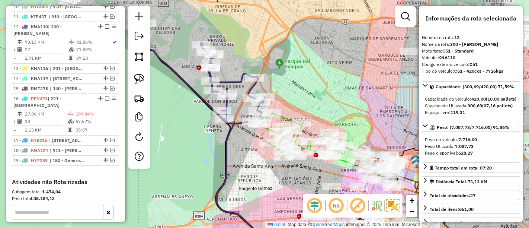
scroll to position [477, 0]
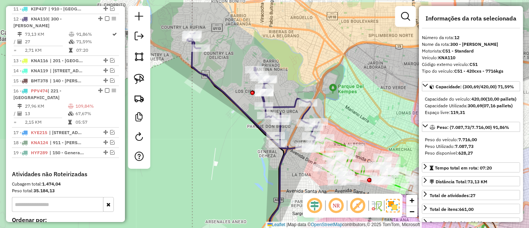
drag, startPoint x: 236, startPoint y: 82, endPoint x: 265, endPoint y: 81, distance: 29.0
click at [265, 81] on icon at bounding box center [253, 91] width 132 height 116
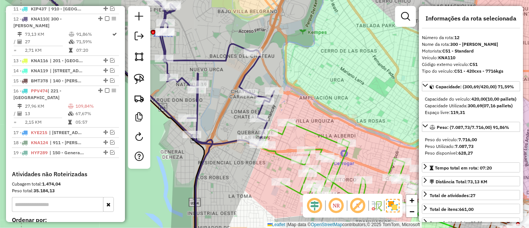
drag, startPoint x: 318, startPoint y: 106, endPoint x: 259, endPoint y: 65, distance: 72.5
click at [259, 65] on div "Janela de atendimento Grade de atendimento Capacidade Transportadoras Veículos …" at bounding box center [264, 114] width 529 height 228
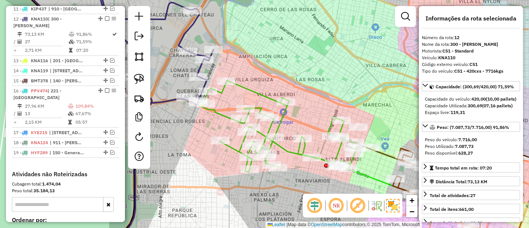
click at [269, 96] on icon at bounding box center [280, 125] width 156 height 91
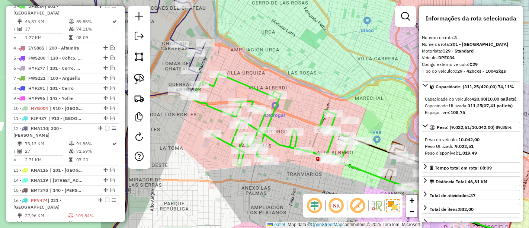
drag, startPoint x: 299, startPoint y: 81, endPoint x: 241, endPoint y: 58, distance: 62.4
click at [246, 60] on div "Janela de atendimento Grade de atendimento Capacidade Transportadoras Veículos …" at bounding box center [264, 114] width 529 height 228
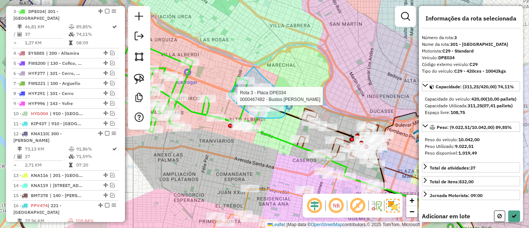
click at [227, 93] on div "Rota 3 - Placa DPE034 0000439978 - Climent Georgina Maria Rota 3 - Placa DPE034…" at bounding box center [264, 114] width 529 height 228
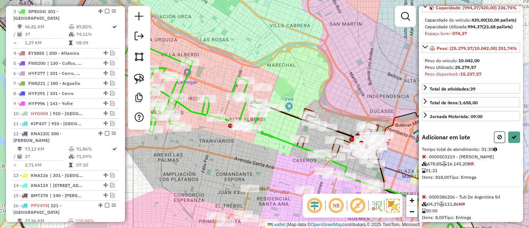
scroll to position [117, 0]
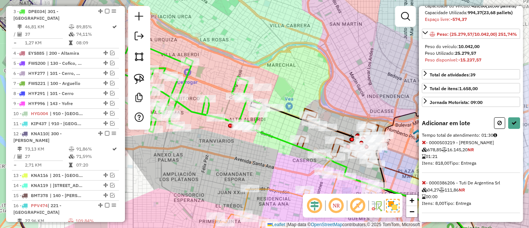
click at [425, 141] on icon at bounding box center [424, 141] width 4 height 5
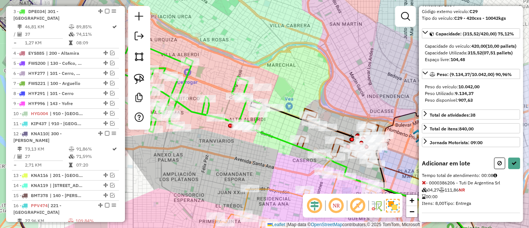
select select "*********"
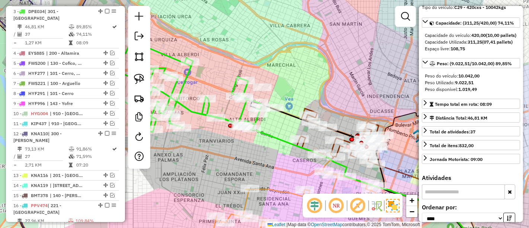
scroll to position [110, 0]
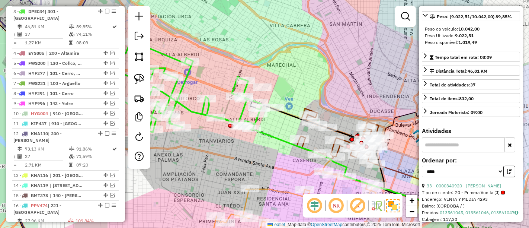
click at [228, 105] on div "Rota 3 - Placa DPE034 0000467482 - Bustos Santiago Martin Janela de atendimento…" at bounding box center [264, 114] width 529 height 228
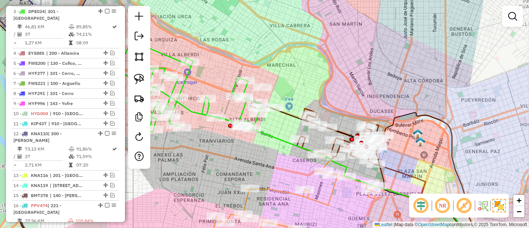
click at [205, 109] on icon at bounding box center [184, 86] width 156 height 91
select select "*********"
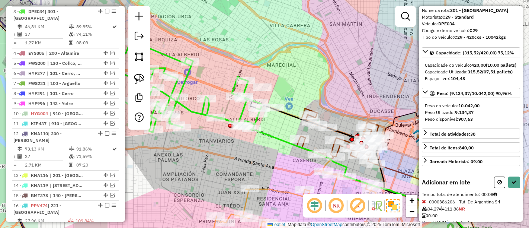
scroll to position [64, 0]
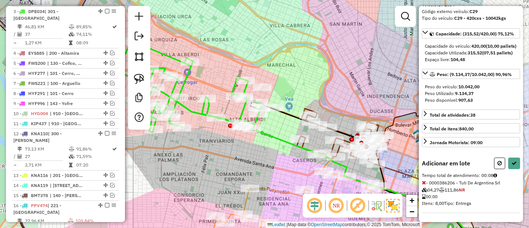
select select "*********"
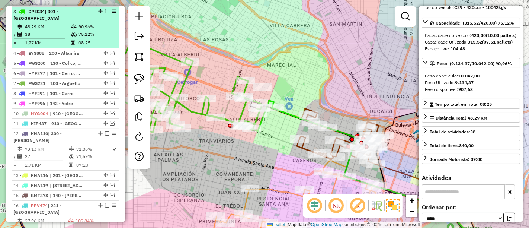
click at [105, 11] on em at bounding box center [107, 11] width 4 height 4
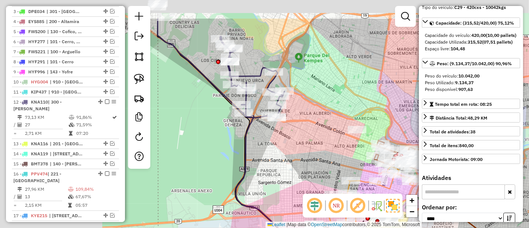
drag, startPoint x: 207, startPoint y: 81, endPoint x: 323, endPoint y: 126, distance: 124.1
click at [323, 126] on div "Janela de atendimento Grade de atendimento Capacidade Transportadoras Veículos …" at bounding box center [264, 114] width 529 height 228
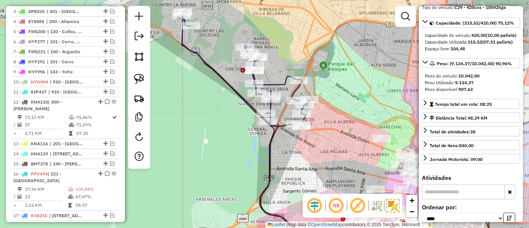
click at [272, 84] on icon at bounding box center [243, 68] width 132 height 116
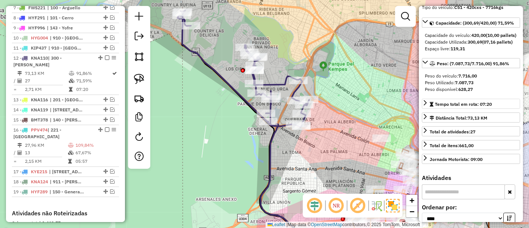
scroll to position [452, 0]
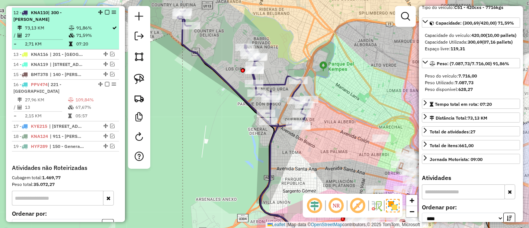
drag, startPoint x: 104, startPoint y: 11, endPoint x: 108, endPoint y: 12, distance: 3.8
click at [105, 11] on em at bounding box center [107, 12] width 4 height 4
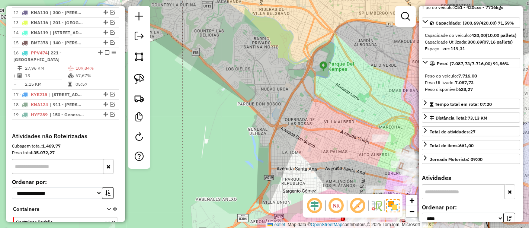
drag, startPoint x: 343, startPoint y: 129, endPoint x: 221, endPoint y: 65, distance: 137.4
click at [221, 65] on div "Janela de atendimento Grade de atendimento Capacidade Transportadoras Veículos …" at bounding box center [264, 114] width 529 height 228
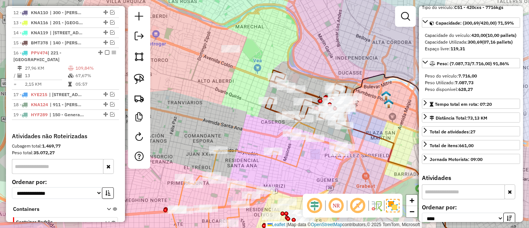
click at [315, 95] on icon at bounding box center [308, 98] width 87 height 56
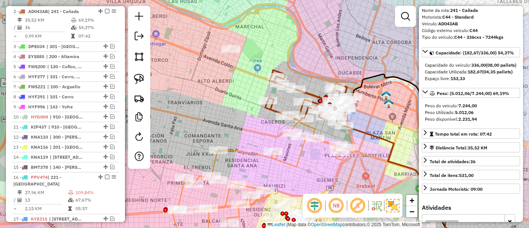
scroll to position [0, 0]
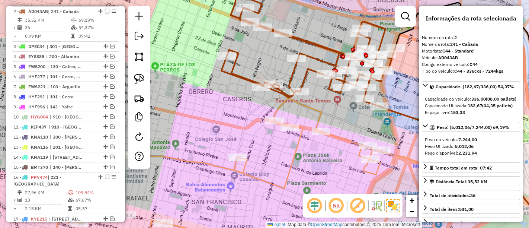
click at [303, 80] on icon at bounding box center [308, 50] width 174 height 112
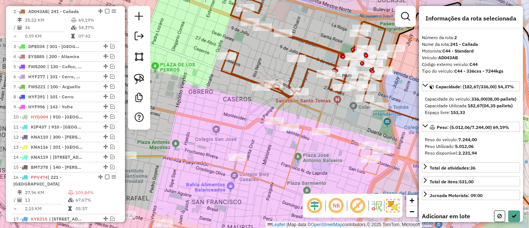
drag, startPoint x: 324, startPoint y: 93, endPoint x: 285, endPoint y: 81, distance: 40.2
click at [287, 81] on div "Janela de atendimento Grade de atendimento Capacidade Transportadoras Veículos …" at bounding box center [264, 114] width 529 height 228
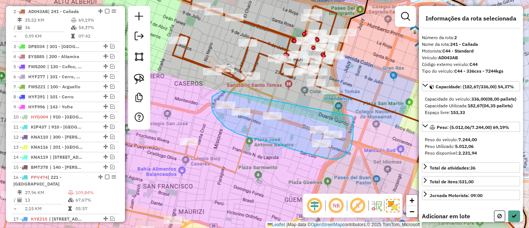
drag, startPoint x: 222, startPoint y: 90, endPoint x: 351, endPoint y: 114, distance: 130.8
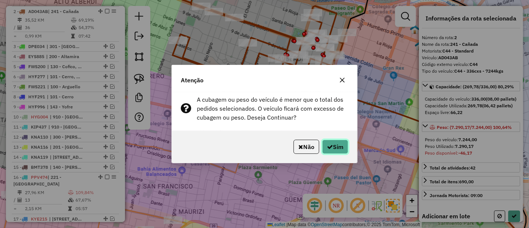
click at [342, 149] on button "Sim" at bounding box center [335, 146] width 26 height 14
select select "*********"
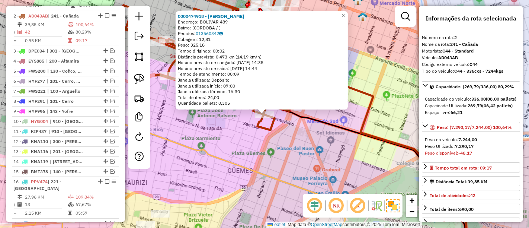
scroll to position [327, 0]
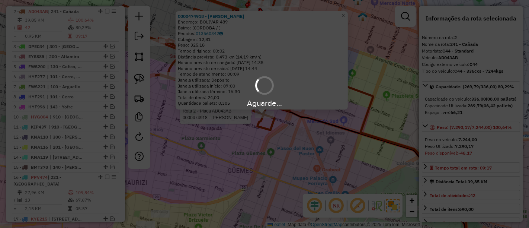
click at [205, 161] on div "Aguarde..." at bounding box center [264, 114] width 529 height 228
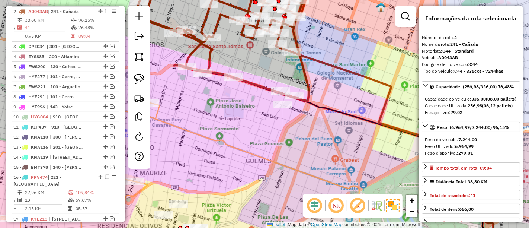
drag, startPoint x: 215, startPoint y: 167, endPoint x: 311, endPoint y: 117, distance: 108.6
click at [311, 117] on div "Janela de atendimento Grade de atendimento Capacidade Transportadoras Veículos …" at bounding box center [264, 114] width 529 height 228
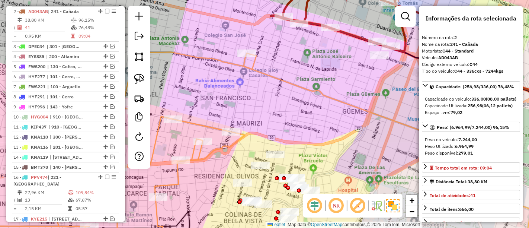
click at [251, 66] on icon at bounding box center [122, 151] width 268 height 199
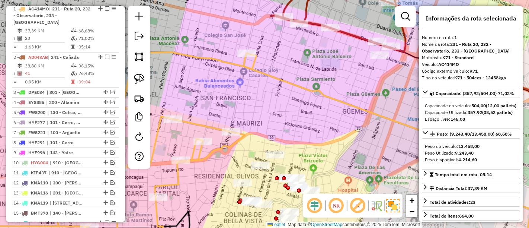
scroll to position [279, 0]
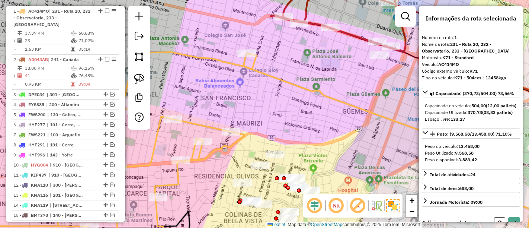
select select "*********"
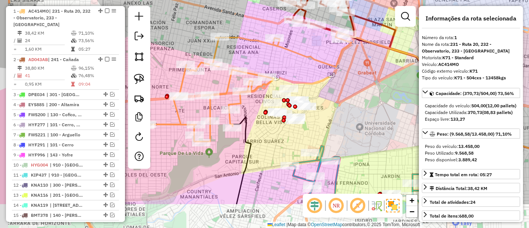
drag, startPoint x: 267, startPoint y: 120, endPoint x: 302, endPoint y: 68, distance: 62.1
click at [302, 69] on div "Janela de atendimento Grade de atendimento Capacidade Transportadoras Veículos …" at bounding box center [264, 114] width 529 height 228
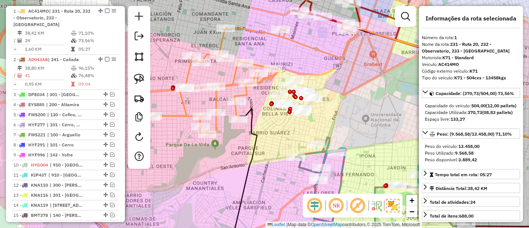
click at [304, 170] on icon at bounding box center [383, 190] width 175 height 107
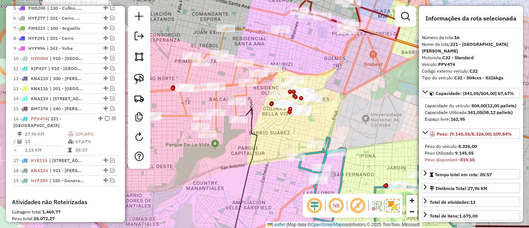
scroll to position [492, 0]
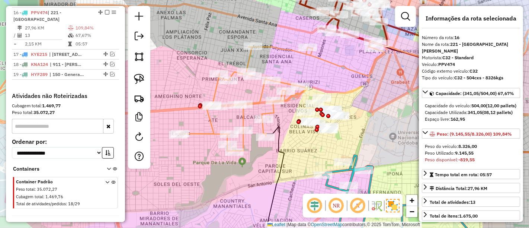
click at [274, 106] on icon at bounding box center [282, 99] width 206 height 104
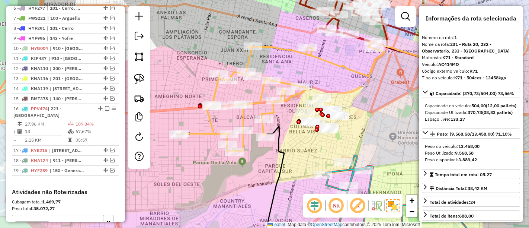
scroll to position [279, 0]
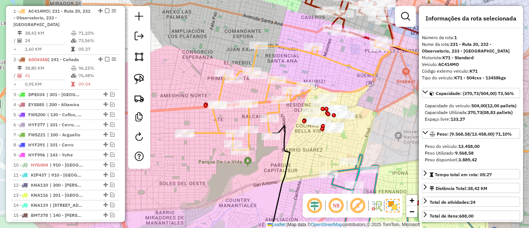
drag, startPoint x: 285, startPoint y: 118, endPoint x: 294, endPoint y: 112, distance: 10.6
click at [294, 112] on div "Janela de atendimento Grade de atendimento Capacidade Transportadoras Veículos …" at bounding box center [264, 114] width 529 height 228
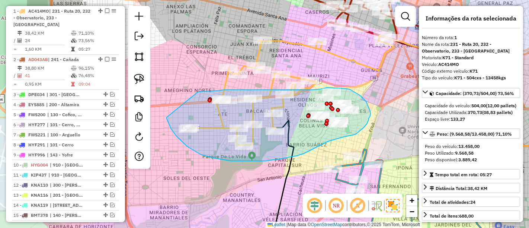
drag, startPoint x: 182, startPoint y: 142, endPoint x: 198, endPoint y: 91, distance: 52.6
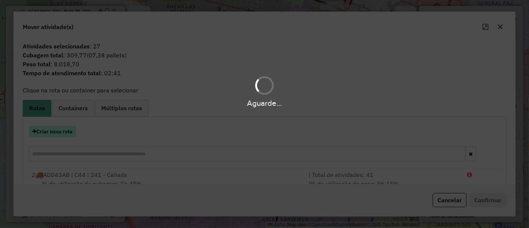
click at [45, 129] on button "Criar nova rota" at bounding box center [52, 132] width 47 height 12
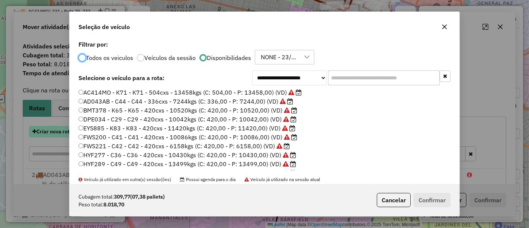
scroll to position [4, 2]
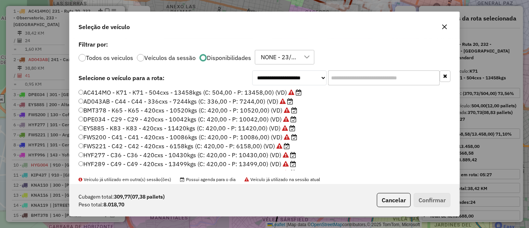
click at [50, 132] on div "**********" at bounding box center [264, 114] width 529 height 228
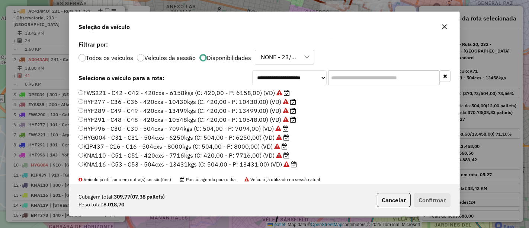
scroll to position [83, 0]
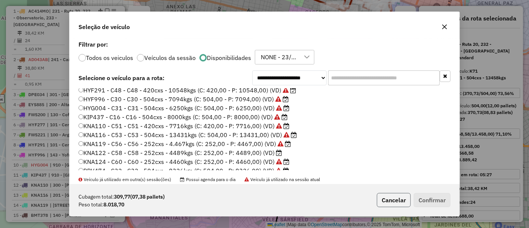
click at [392, 202] on button "Cancelar" at bounding box center [394, 200] width 34 height 14
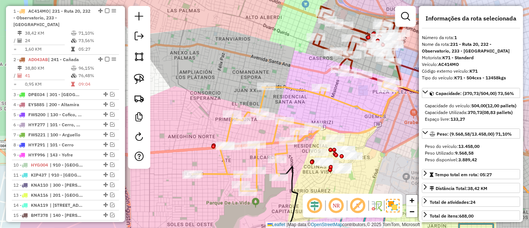
click at [290, 87] on icon at bounding box center [295, 139] width 206 height 104
click at [286, 87] on icon at bounding box center [295, 139] width 206 height 104
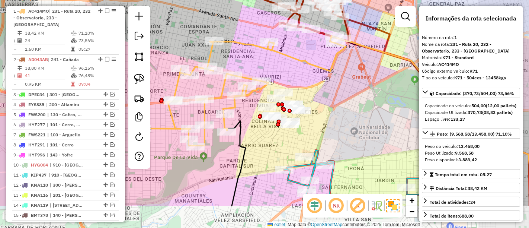
drag, startPoint x: 241, startPoint y: 60, endPoint x: 218, endPoint y: 45, distance: 28.0
click at [224, 48] on div "Janela de atendimento Grade de atendimento Capacidade Transportadoras Veículos …" at bounding box center [264, 114] width 529 height 228
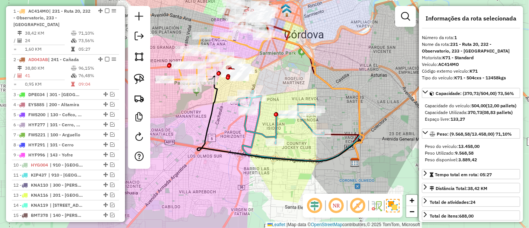
click at [260, 132] on icon at bounding box center [280, 117] width 87 height 54
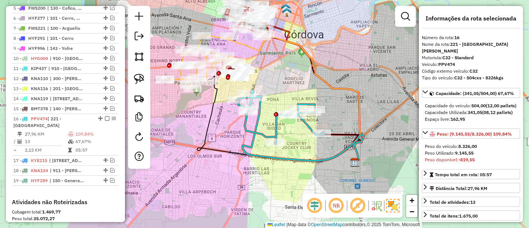
scroll to position [492, 0]
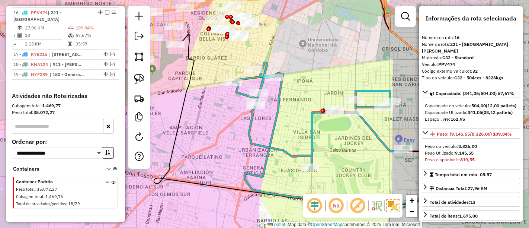
drag, startPoint x: 217, startPoint y: 70, endPoint x: 262, endPoint y: 150, distance: 91.6
click at [262, 150] on div "Janela de atendimento Grade de atendimento Capacidade Transportadoras Veículos …" at bounding box center [264, 114] width 529 height 228
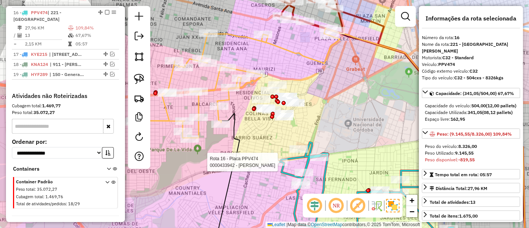
click at [216, 89] on icon at bounding box center [237, 86] width 206 height 104
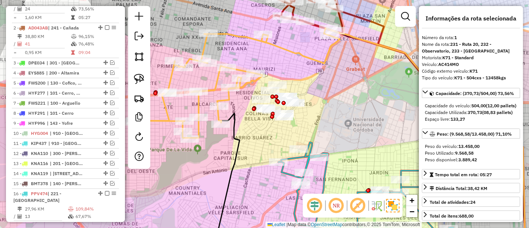
scroll to position [279, 0]
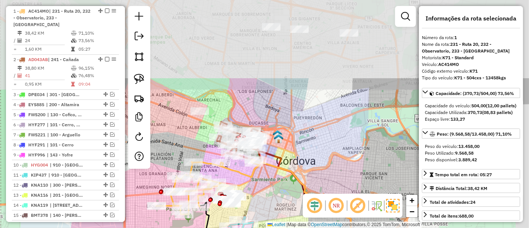
drag, startPoint x: 305, startPoint y: 24, endPoint x: 282, endPoint y: 222, distance: 199.2
click at [282, 222] on div "Janela de atendimento Grade de atendimento Capacidade Transportadoras Veículos …" at bounding box center [264, 114] width 529 height 228
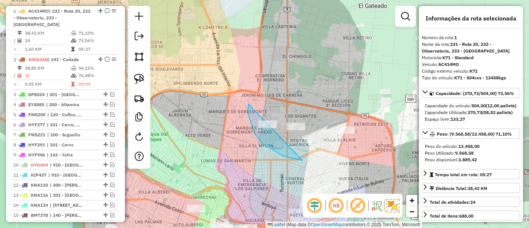
drag, startPoint x: 248, startPoint y: 109, endPoint x: 383, endPoint y: 106, distance: 135.4
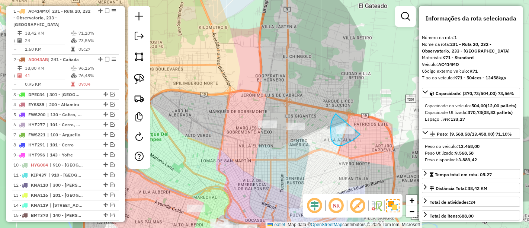
drag, startPoint x: 331, startPoint y: 138, endPoint x: 365, endPoint y: 116, distance: 40.0
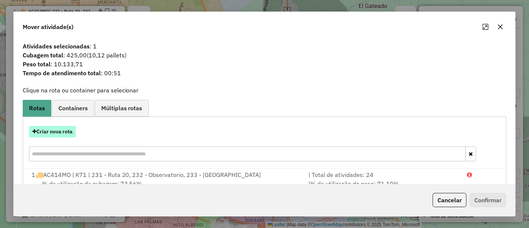
click at [55, 128] on button "Criar nova rota" at bounding box center [52, 132] width 47 height 12
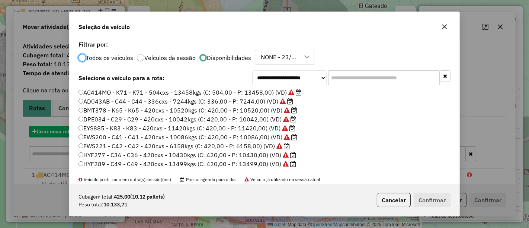
scroll to position [4, 2]
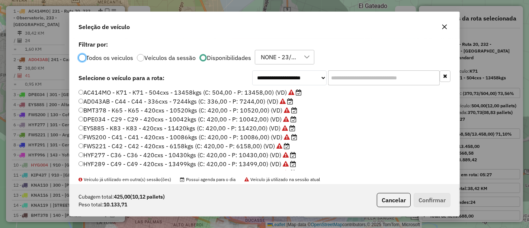
click at [339, 77] on input "text" at bounding box center [384, 77] width 112 height 15
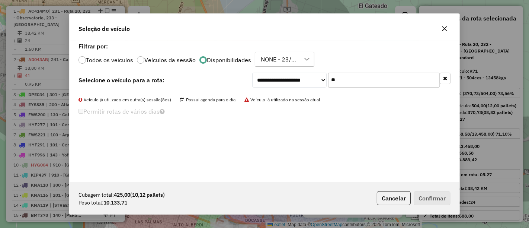
type input "*"
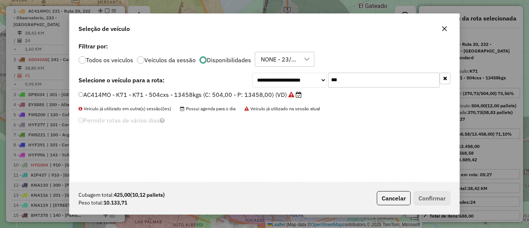
type input "***"
click at [261, 96] on label "AC414MO - K71 - K71 - 504cxs - 13458kgs (C: 504,00 - P: 13458,00) (VD)" at bounding box center [189, 94] width 223 height 9
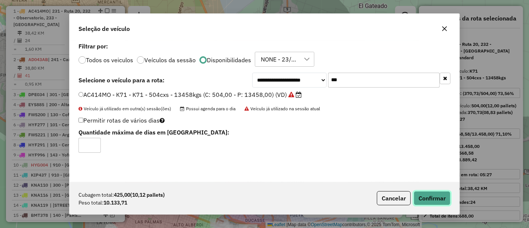
click at [428, 191] on button "Confirmar" at bounding box center [432, 198] width 37 height 14
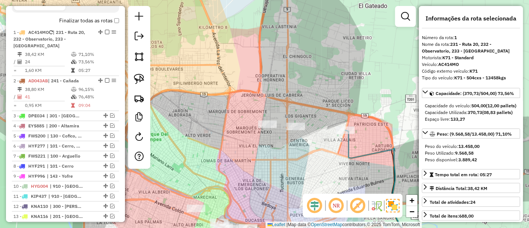
scroll to position [279, 0]
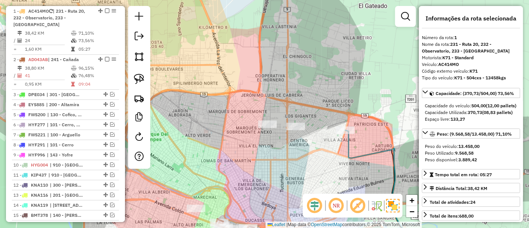
click at [350, 150] on icon at bounding box center [384, 190] width 78 height 121
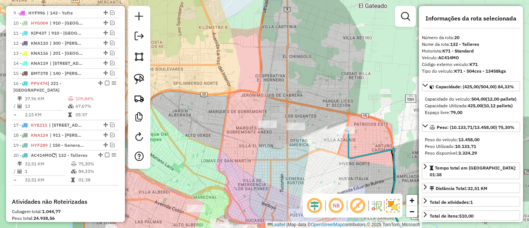
scroll to position [548, 0]
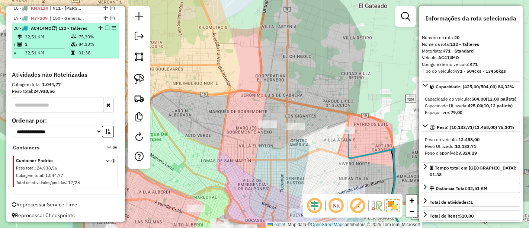
click at [105, 26] on em at bounding box center [107, 28] width 4 height 4
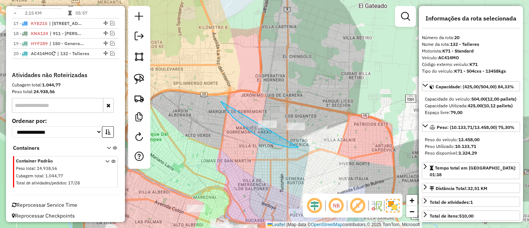
drag, startPoint x: 298, startPoint y: 147, endPoint x: 330, endPoint y: 99, distance: 57.7
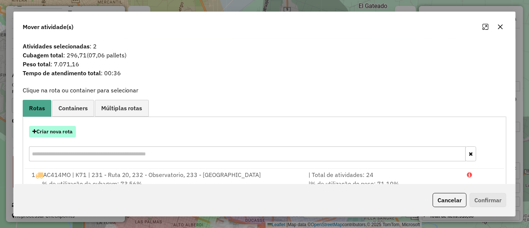
click at [48, 132] on button "Criar nova rota" at bounding box center [52, 132] width 47 height 12
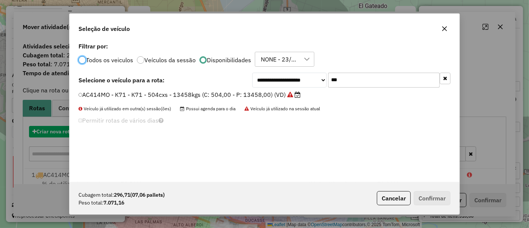
scroll to position [4, 2]
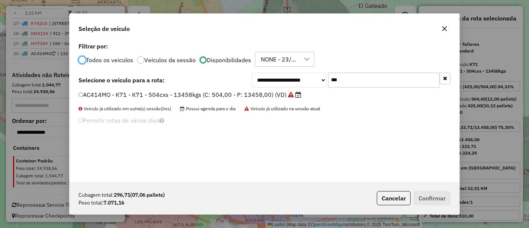
click at [276, 102] on div "AC414MO - K71 - K71 - 504cxs - 13458kgs (C: 504,00 - P: 13458,00) (VD)" at bounding box center [264, 97] width 381 height 15
click at [277, 97] on label "AC414MO - K71 - K71 - 504cxs - 13458kgs (C: 504,00 - P: 13458,00) (VD)" at bounding box center [189, 94] width 223 height 9
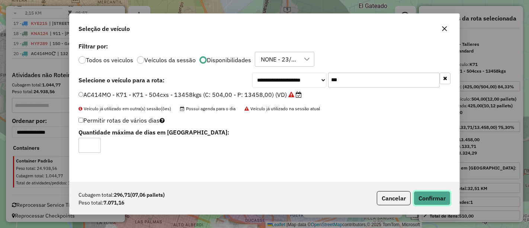
click at [429, 198] on button "Confirmar" at bounding box center [432, 198] width 37 height 14
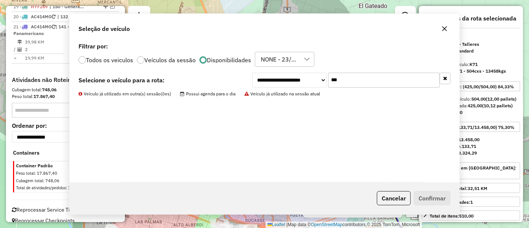
scroll to position [563, 0]
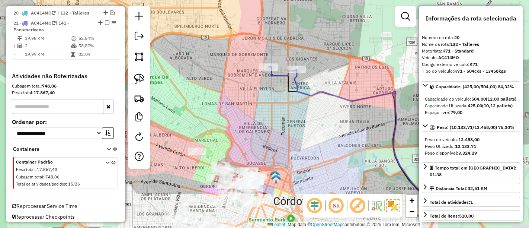
drag, startPoint x: 229, startPoint y: 123, endPoint x: 227, endPoint y: 96, distance: 26.9
click at [228, 95] on div "Janela de atendimento Grade de atendimento Capacidade Transportadoras Veículos …" at bounding box center [264, 114] width 529 height 228
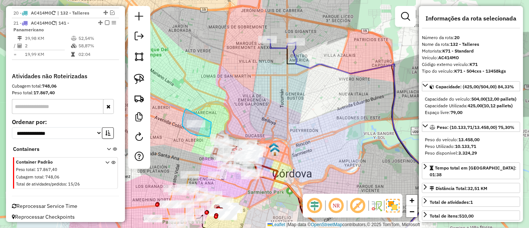
drag, startPoint x: 184, startPoint y: 112, endPoint x: 211, endPoint y: 119, distance: 28.2
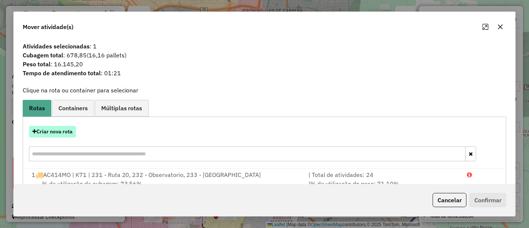
click at [61, 132] on button "Criar nova rota" at bounding box center [52, 132] width 47 height 12
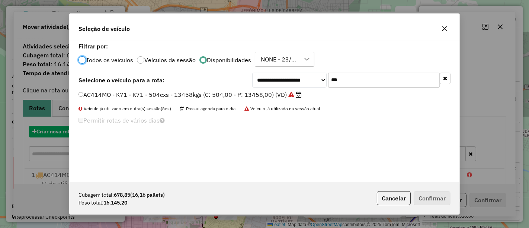
scroll to position [4, 2]
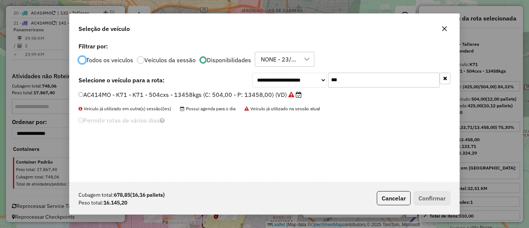
click at [273, 96] on label "AC414MO - K71 - K71 - 504cxs - 13458kgs (C: 504,00 - P: 13458,00) (VD)" at bounding box center [189, 94] width 223 height 9
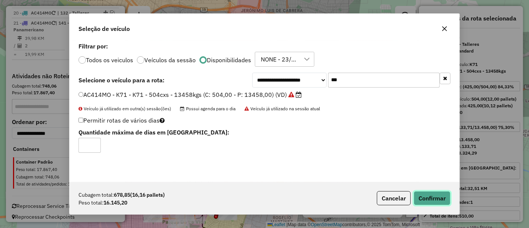
click at [425, 198] on button "Confirmar" at bounding box center [432, 198] width 37 height 14
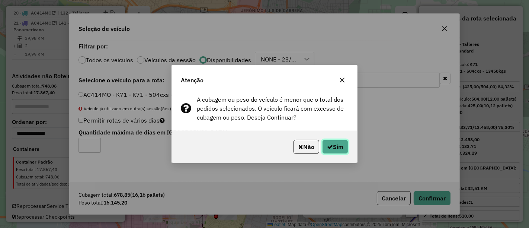
click at [336, 145] on button "Sim" at bounding box center [335, 146] width 26 height 14
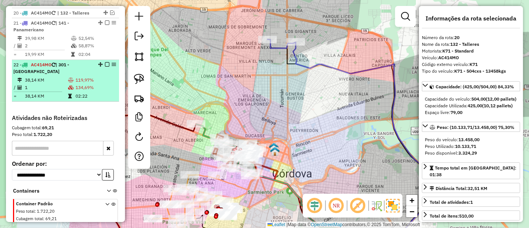
click at [106, 62] on em at bounding box center [107, 64] width 4 height 4
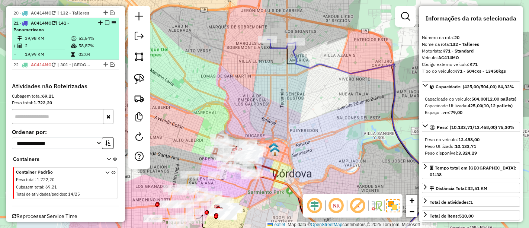
click at [105, 20] on em at bounding box center [107, 22] width 4 height 4
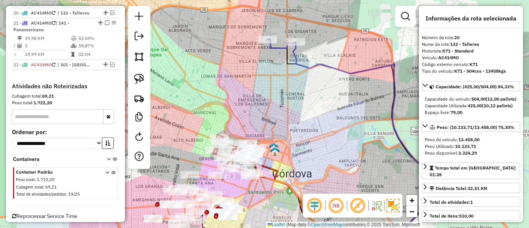
scroll to position [543, 0]
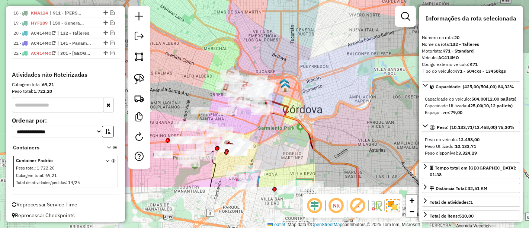
drag, startPoint x: 248, startPoint y: 109, endPoint x: 256, endPoint y: 42, distance: 67.4
click at [261, 36] on div "Janela de atendimento Grade de atendimento Capacidade Transportadoras Veículos …" at bounding box center [264, 114] width 529 height 228
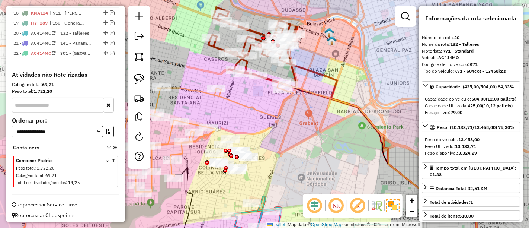
drag, startPoint x: 253, startPoint y: 105, endPoint x: 261, endPoint y: 89, distance: 18.1
click at [261, 89] on icon at bounding box center [190, 140] width 206 height 104
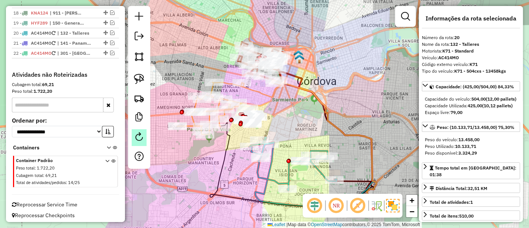
click at [144, 143] on link at bounding box center [139, 137] width 15 height 17
select select "*"
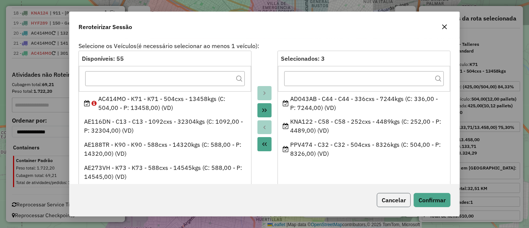
click at [382, 199] on button "Cancelar" at bounding box center [394, 200] width 34 height 14
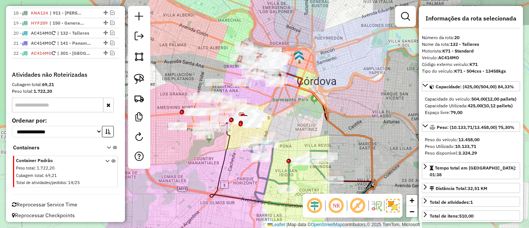
click at [259, 171] on icon at bounding box center [292, 164] width 87 height 54
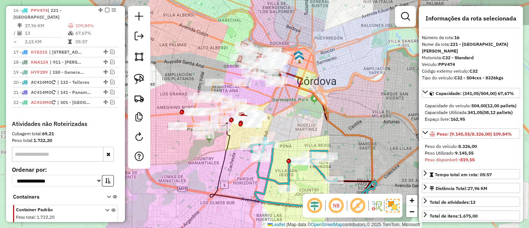
scroll to position [492, 0]
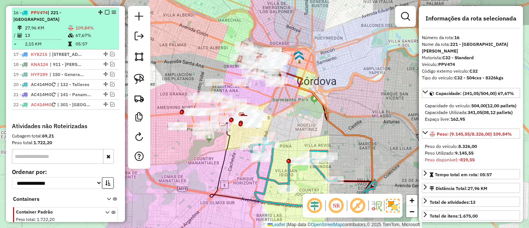
click at [105, 11] on em at bounding box center [107, 12] width 4 height 4
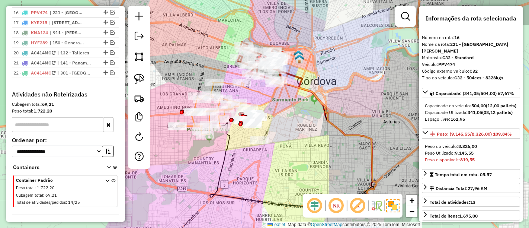
click at [225, 83] on icon at bounding box center [228, 108] width 103 height 52
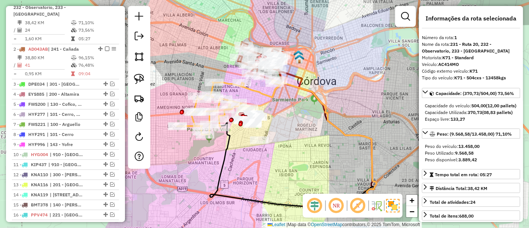
scroll to position [279, 0]
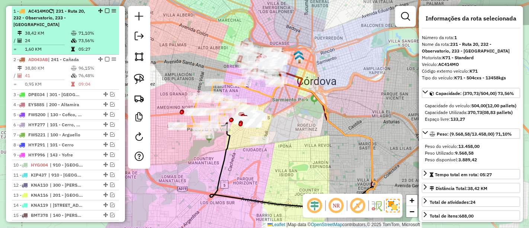
click at [106, 12] on em at bounding box center [107, 11] width 4 height 4
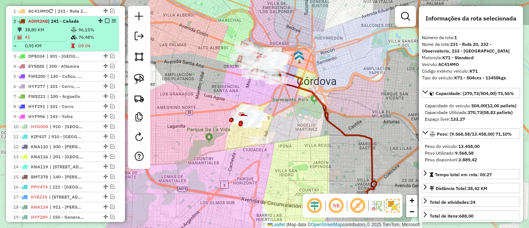
click at [102, 30] on td "96,15%" at bounding box center [97, 29] width 38 height 7
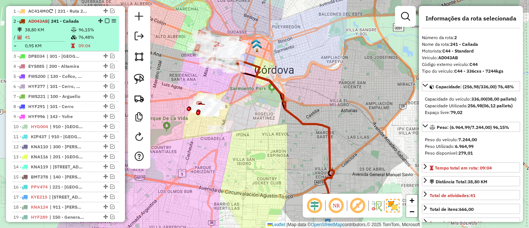
click at [105, 20] on em at bounding box center [107, 21] width 4 height 4
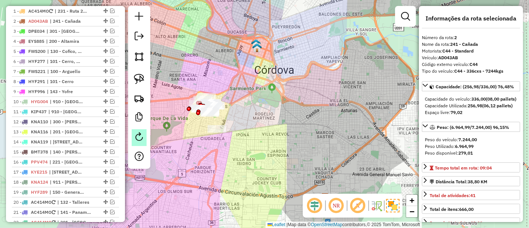
click at [137, 144] on link at bounding box center [139, 137] width 15 height 17
select select "*"
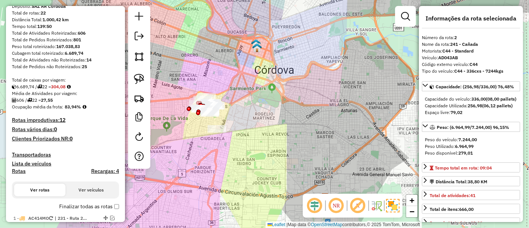
scroll to position [155, 0]
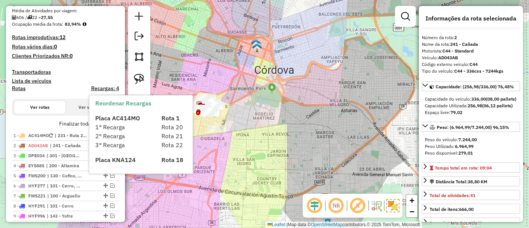
click at [85, 121] on label "Finalizar todas as rotas" at bounding box center [89, 124] width 60 height 8
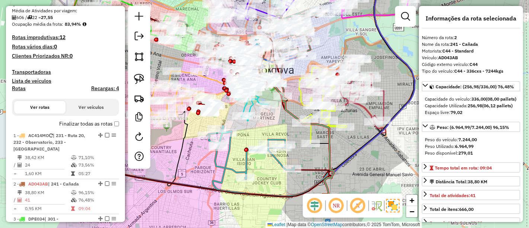
click at [22, 87] on h4 "Rotas" at bounding box center [19, 88] width 14 height 6
select select
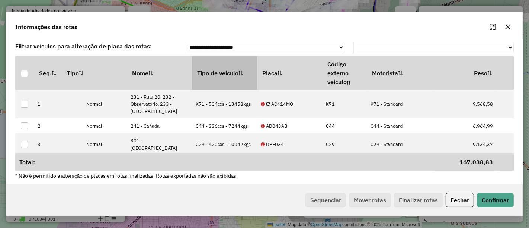
click at [210, 68] on th "Tipo de veículo" at bounding box center [224, 72] width 65 height 33
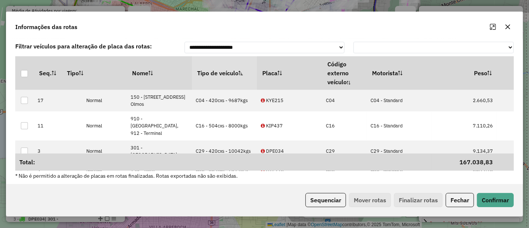
click at [210, 68] on th "Tipo de veículo" at bounding box center [224, 72] width 65 height 33
click at [320, 195] on button "Sequenciar" at bounding box center [325, 200] width 41 height 14
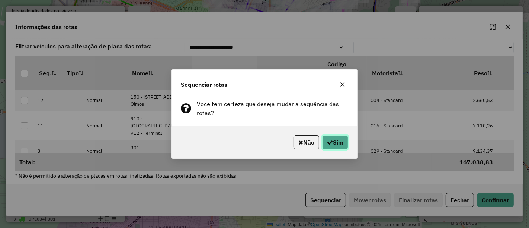
click at [332, 136] on button "Sim" at bounding box center [335, 142] width 26 height 14
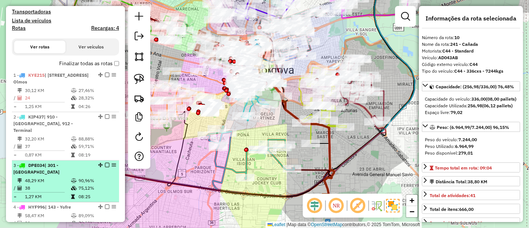
scroll to position [80, 0]
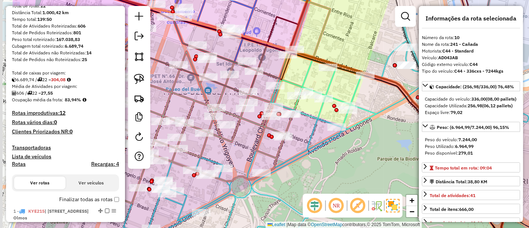
drag, startPoint x: 250, startPoint y: 88, endPoint x: 313, endPoint y: 65, distance: 66.7
click at [310, 67] on div "Janela de atendimento Grade de atendimento Capacidade Transportadoras Veículos …" at bounding box center [264, 114] width 529 height 228
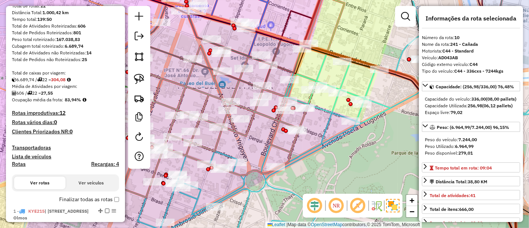
click at [221, 65] on icon at bounding box center [220, 96] width 249 height 201
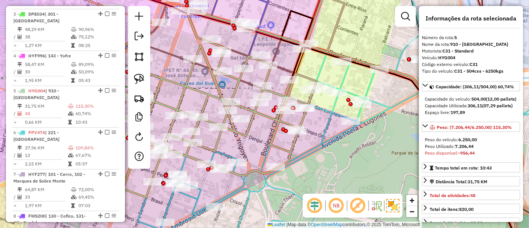
scroll to position [439, 0]
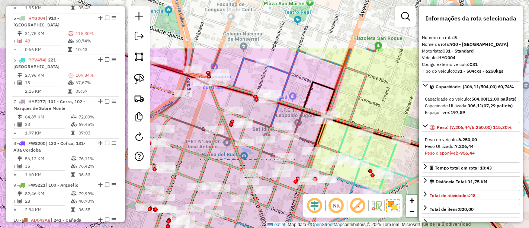
drag, startPoint x: 221, startPoint y: 65, endPoint x: 243, endPoint y: 136, distance: 74.4
click at [243, 136] on icon at bounding box center [242, 167] width 249 height 201
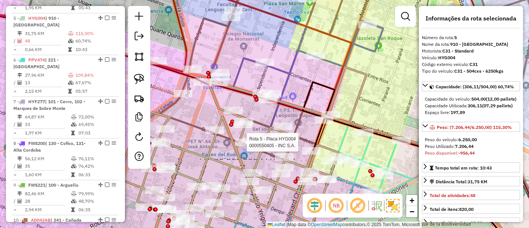
click at [250, 62] on icon at bounding box center [377, 52] width 409 height 150
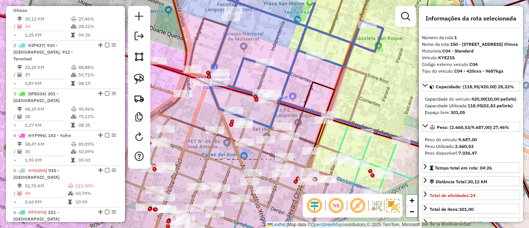
scroll to position [279, 0]
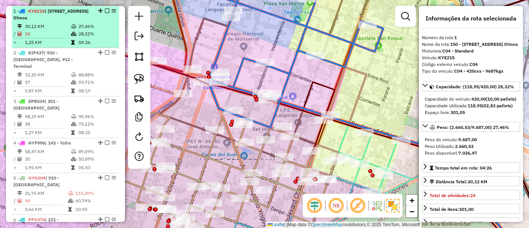
click at [105, 9] on em at bounding box center [107, 11] width 4 height 4
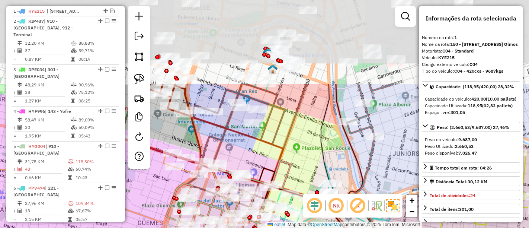
drag, startPoint x: 212, startPoint y: 35, endPoint x: 219, endPoint y: 135, distance: 99.5
click at [219, 134] on div "Janela de atendimento Grade de atendimento Capacidade Transportadoras Veículos …" at bounding box center [264, 114] width 529 height 228
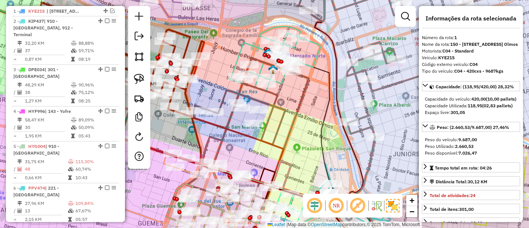
click at [250, 45] on icon at bounding box center [276, 125] width 90 height 198
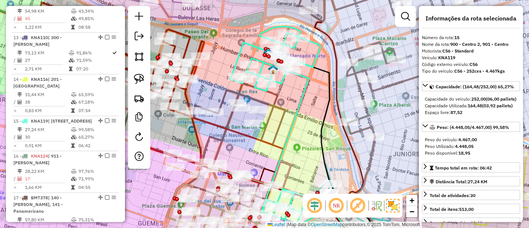
scroll to position [776, 0]
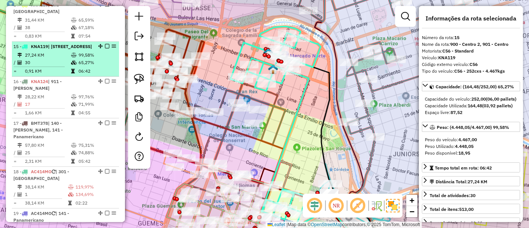
click at [105, 44] on em at bounding box center [107, 46] width 4 height 4
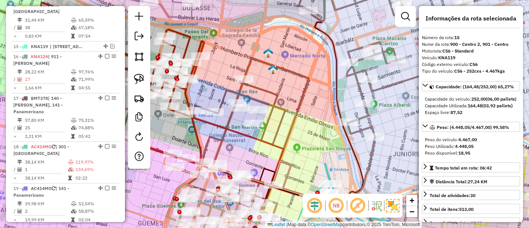
click at [229, 91] on icon at bounding box center [248, 132] width 122 height 149
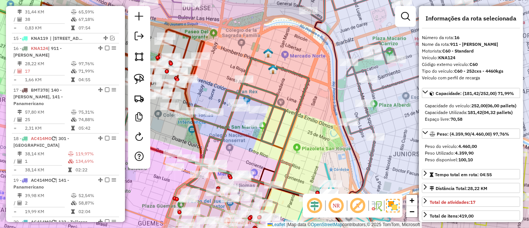
scroll to position [785, 0]
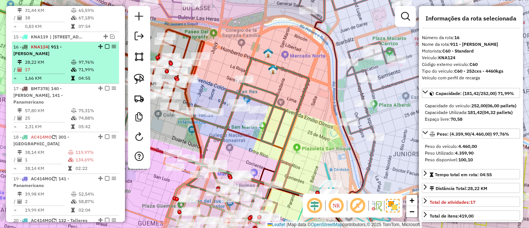
click at [106, 44] on em at bounding box center [107, 46] width 4 height 4
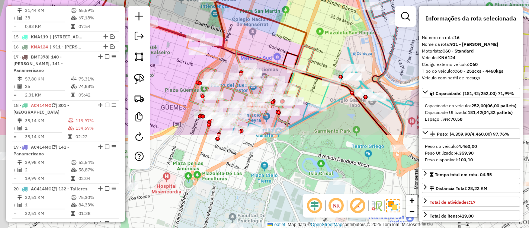
drag, startPoint x: 269, startPoint y: 49, endPoint x: 270, endPoint y: 16, distance: 33.1
click at [270, 16] on icon at bounding box center [298, 66] width 183 height 137
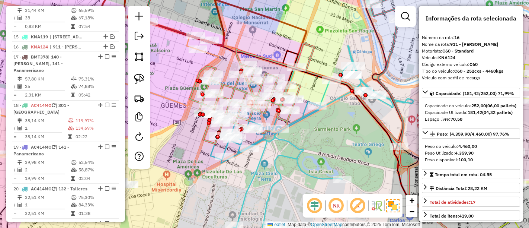
click at [306, 61] on icon at bounding box center [252, 93] width 125 height 100
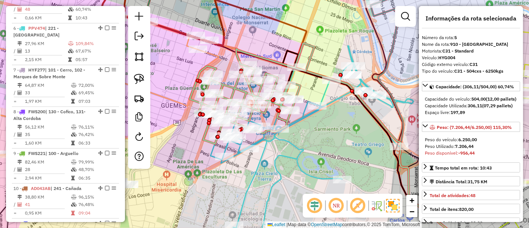
scroll to position [401, 0]
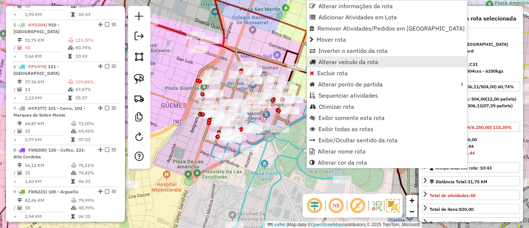
click at [321, 61] on span "Alterar veículo da rota" at bounding box center [348, 62] width 60 height 6
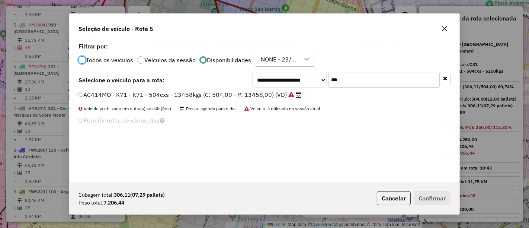
scroll to position [4, 2]
drag, startPoint x: 348, startPoint y: 78, endPoint x: 295, endPoint y: 77, distance: 52.5
click at [295, 77] on div "**********" at bounding box center [351, 80] width 198 height 15
type input "***"
click at [390, 197] on button "Cancelar" at bounding box center [394, 198] width 34 height 14
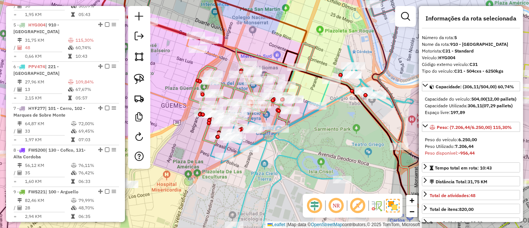
click at [303, 112] on icon at bounding box center [305, 145] width 189 height 198
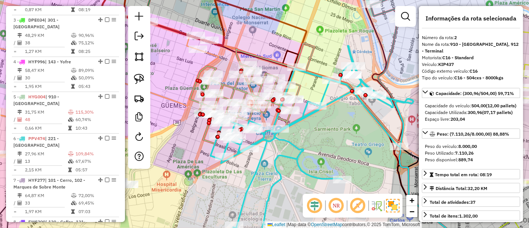
scroll to position [289, 0]
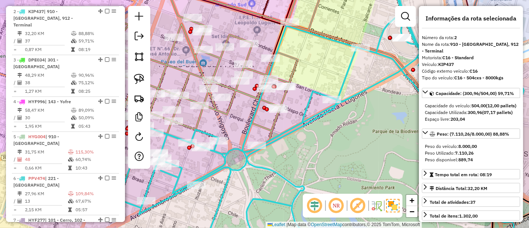
click at [291, 68] on icon at bounding box center [201, 76] width 249 height 198
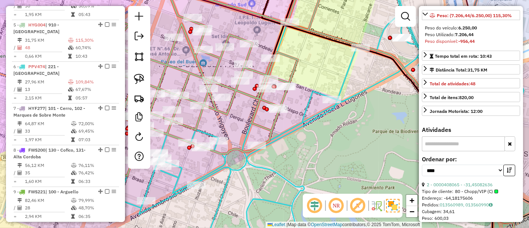
scroll to position [124, 0]
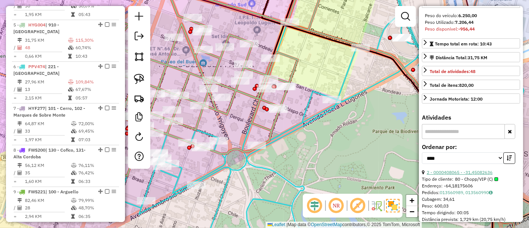
click at [469, 175] on link "2 - 0000408065 - -31,45082636" at bounding box center [460, 172] width 66 height 6
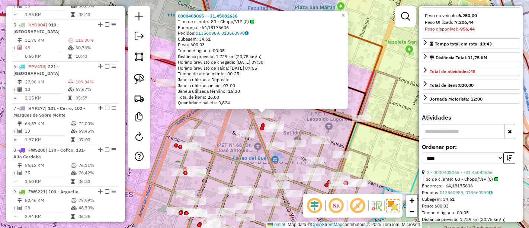
click at [354, 135] on icon at bounding box center [439, 169] width 210 height 166
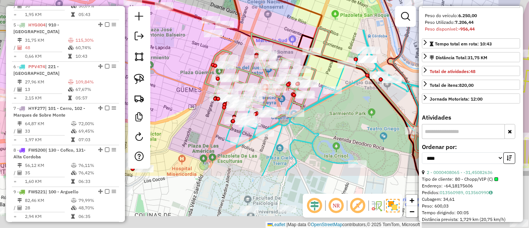
drag, startPoint x: 375, startPoint y: 139, endPoint x: 329, endPoint y: 63, distance: 89.2
click at [329, 63] on icon at bounding box center [359, 105] width 122 height 141
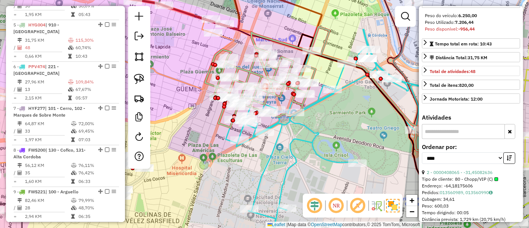
scroll to position [0, 0]
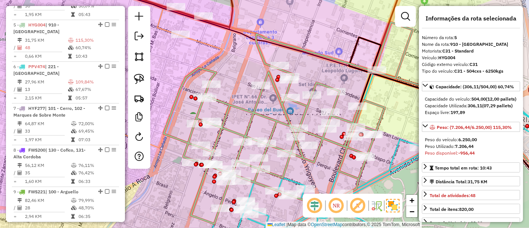
drag, startPoint x: 286, startPoint y: 52, endPoint x: 327, endPoint y: 74, distance: 45.4
click at [327, 74] on div "Janela de atendimento Grade de atendimento Capacidade Transportadoras Veículos …" at bounding box center [264, 114] width 529 height 228
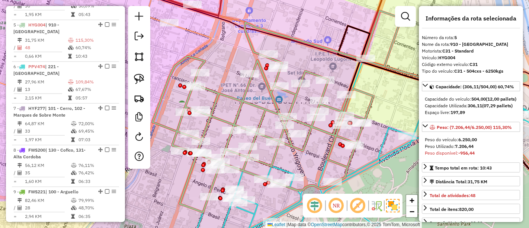
drag, startPoint x: 327, startPoint y: 74, endPoint x: 315, endPoint y: 61, distance: 16.6
click at [315, 61] on div "Janela de atendimento Grade de atendimento Capacidade Transportadoras Veículos …" at bounding box center [264, 114] width 529 height 228
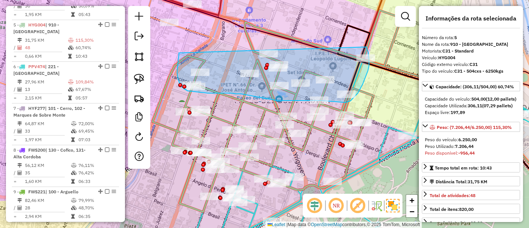
drag, startPoint x: 179, startPoint y: 53, endPoint x: 337, endPoint y: 30, distance: 159.3
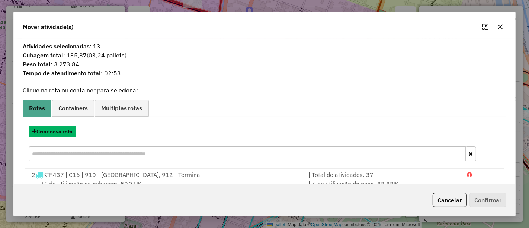
click at [65, 131] on button "Criar nova rota" at bounding box center [52, 132] width 47 height 12
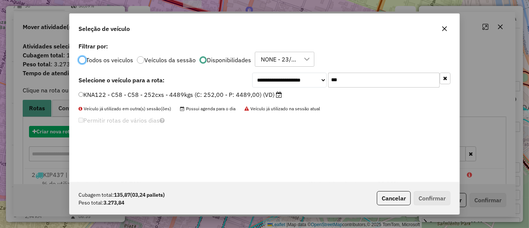
scroll to position [4, 2]
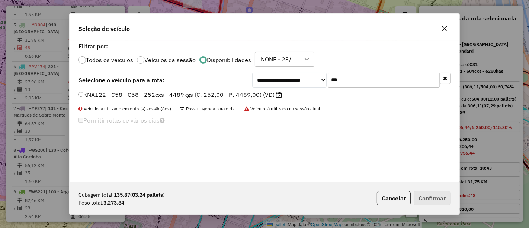
click at [279, 91] on icon at bounding box center [279, 94] width 6 height 6
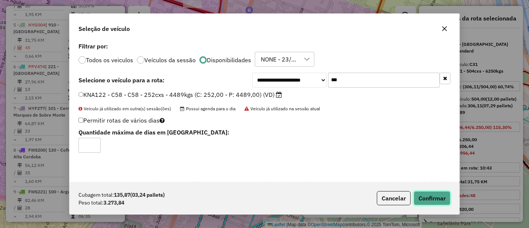
click at [428, 201] on button "Confirmar" at bounding box center [432, 198] width 37 height 14
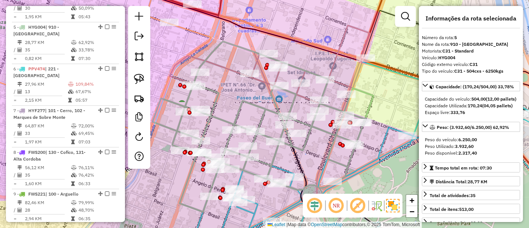
scroll to position [401, 0]
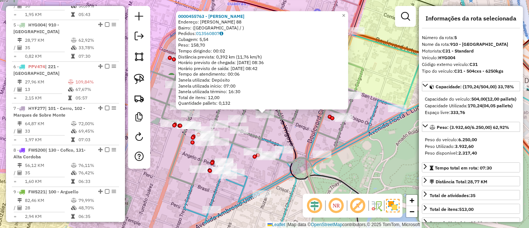
click at [294, 127] on icon at bounding box center [252, 99] width 221 height 170
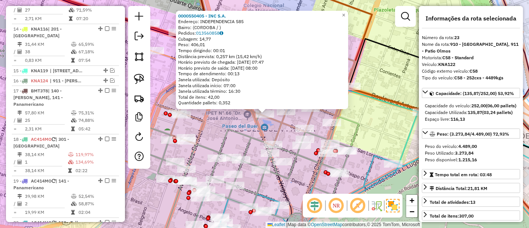
scroll to position [1030, 0]
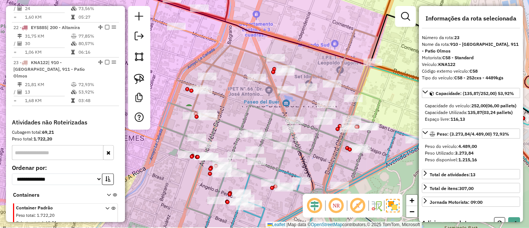
drag, startPoint x: 265, startPoint y: 118, endPoint x: 266, endPoint y: 111, distance: 6.9
click at [268, 111] on icon at bounding box center [270, 130] width 221 height 170
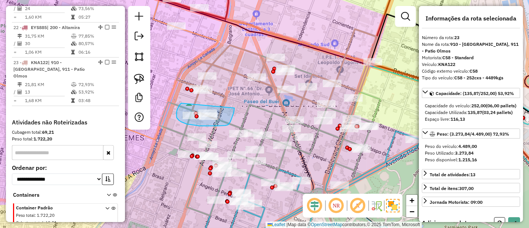
drag, startPoint x: 181, startPoint y: 103, endPoint x: 234, endPoint y: 108, distance: 53.7
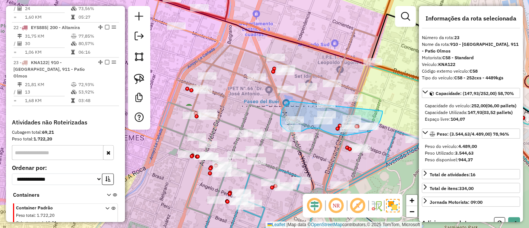
drag, startPoint x: 282, startPoint y: 110, endPoint x: 381, endPoint y: 105, distance: 99.4
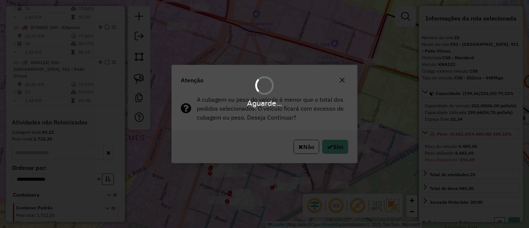
click at [298, 147] on icon "button" at bounding box center [300, 147] width 5 height 6
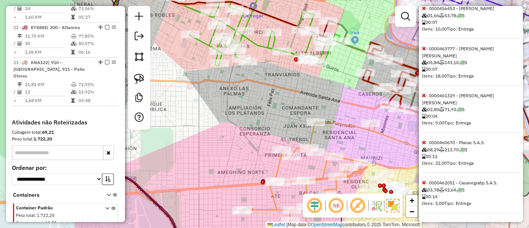
click at [425, 183] on icon at bounding box center [424, 182] width 4 height 5
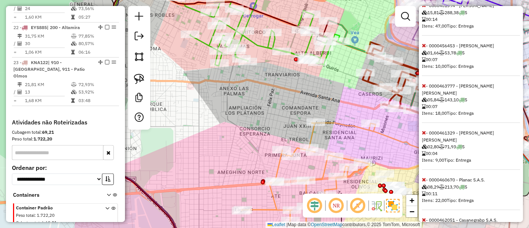
click at [425, 182] on icon at bounding box center [424, 179] width 4 height 5
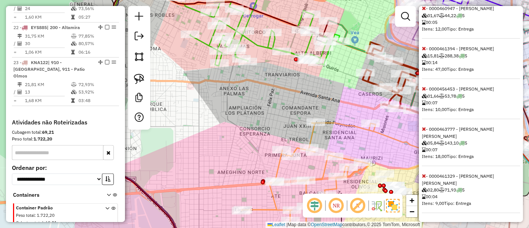
scroll to position [444, 0]
select select "*********"
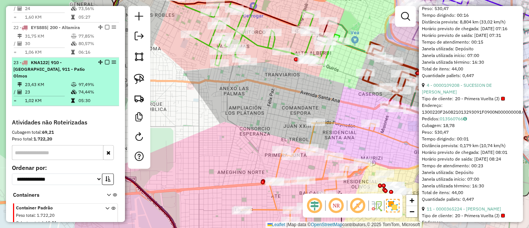
click at [105, 60] on em at bounding box center [107, 62] width 4 height 4
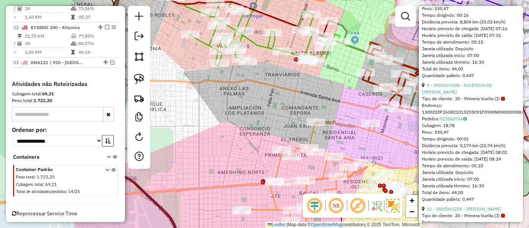
scroll to position [998, 0]
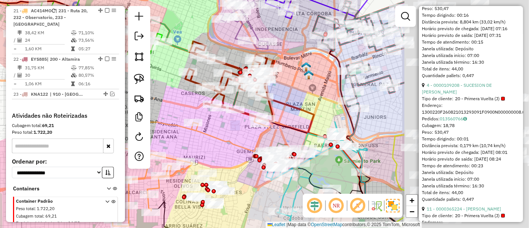
drag, startPoint x: 327, startPoint y: 82, endPoint x: 170, endPoint y: 81, distance: 157.3
click at [147, 81] on hb-router-mapa "Informações da Sessão 1280750 - 23/09/2025 Criação: 22/09/2025 17:59 Depósito: …" at bounding box center [264, 114] width 529 height 228
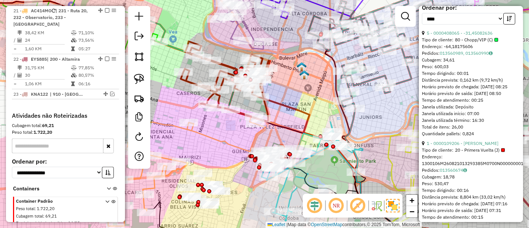
scroll to position [238, 0]
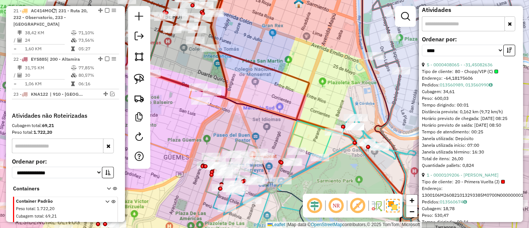
click at [303, 141] on icon at bounding box center [252, 165] width 101 height 62
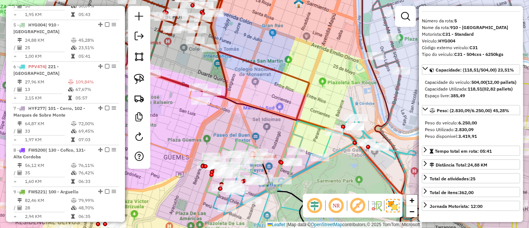
scroll to position [0, 0]
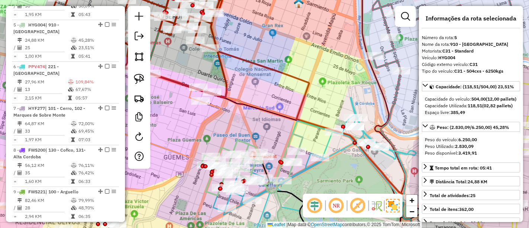
click at [329, 141] on icon at bounding box center [307, 174] width 189 height 154
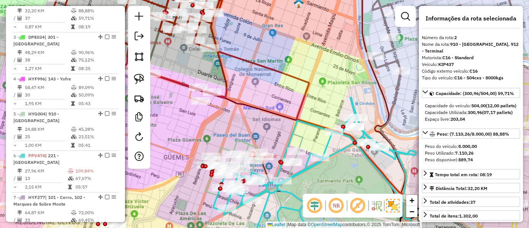
scroll to position [289, 0]
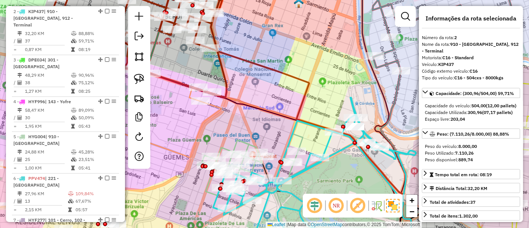
drag, startPoint x: 350, startPoint y: 92, endPoint x: 351, endPoint y: 82, distance: 10.1
click at [351, 97] on icon at bounding box center [307, 174] width 189 height 154
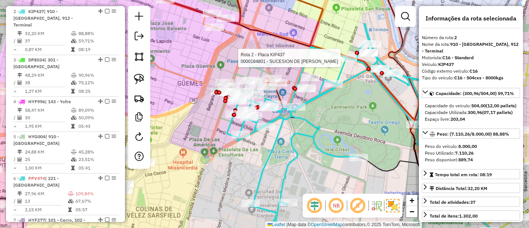
click at [312, 68] on icon at bounding box center [266, 91] width 101 height 62
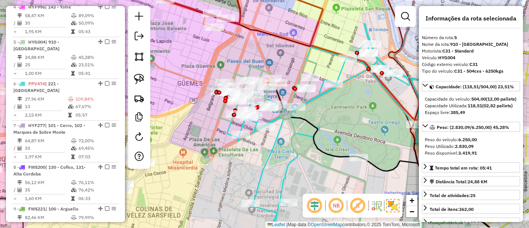
scroll to position [401, 0]
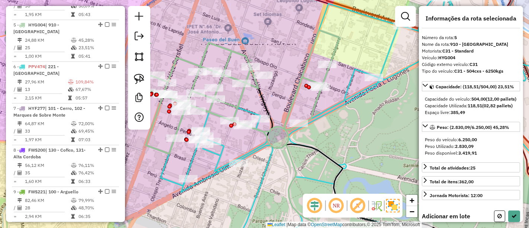
drag, startPoint x: 324, startPoint y: 95, endPoint x: 334, endPoint y: 88, distance: 12.0
click at [334, 89] on div "Janela de atendimento Grade de atendimento Capacidade Transportadoras Veículos …" at bounding box center [264, 114] width 529 height 228
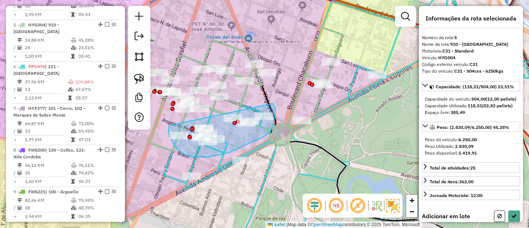
drag, startPoint x: 168, startPoint y: 132, endPoint x: 273, endPoint y: 103, distance: 108.6
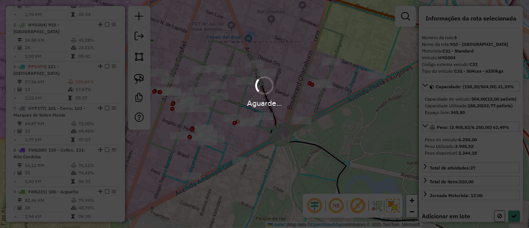
select select "*********"
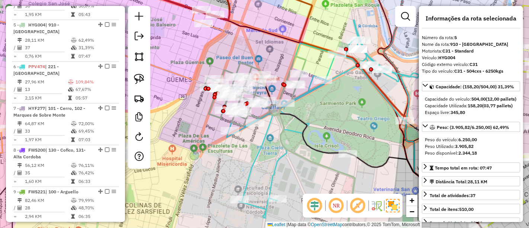
click at [334, 66] on icon at bounding box center [316, 119] width 178 height 198
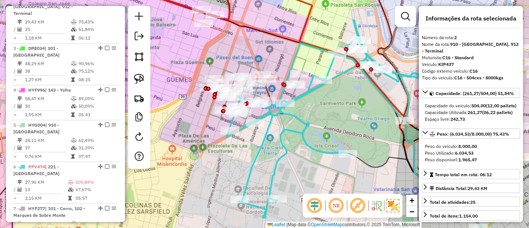
scroll to position [289, 0]
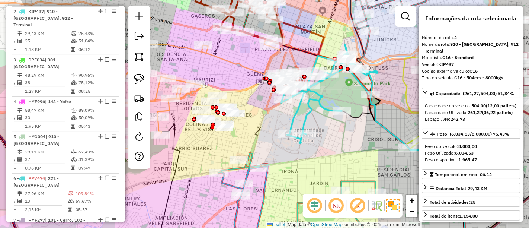
click at [297, 109] on icon at bounding box center [325, 93] width 89 height 99
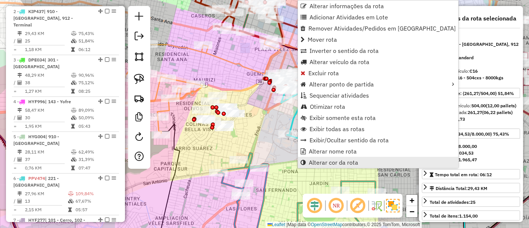
click at [327, 161] on span "Alterar cor da rota" at bounding box center [333, 162] width 49 height 6
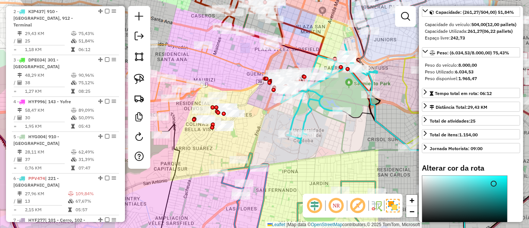
scroll to position [165, 0]
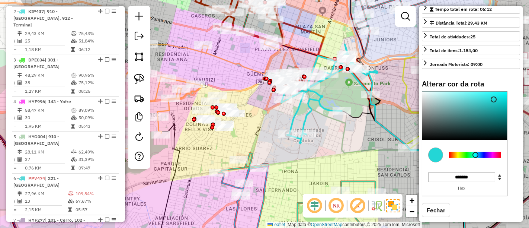
type input "*******"
click at [483, 158] on div at bounding box center [475, 155] width 52 height 6
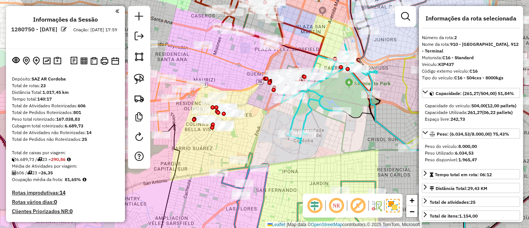
select select "*********"
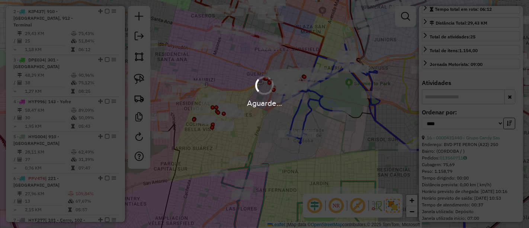
click at [326, 93] on hb-app "Aguarde... Pop-up bloqueado! Seu navegador bloqueou automáticamente a abertura …" at bounding box center [264, 114] width 529 height 228
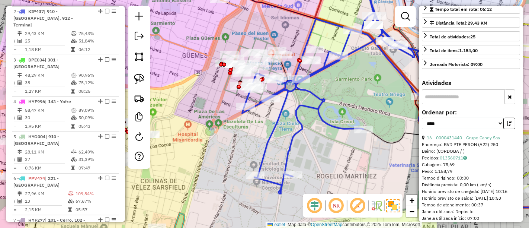
click at [267, 43] on icon at bounding box center [271, 67] width 101 height 70
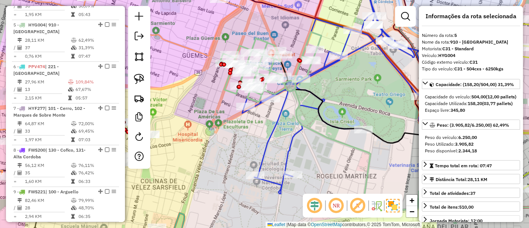
scroll to position [0, 0]
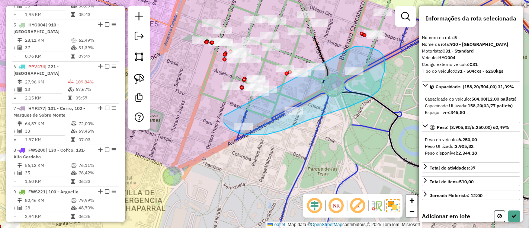
drag, startPoint x: 224, startPoint y: 123, endPoint x: 354, endPoint y: 46, distance: 151.2
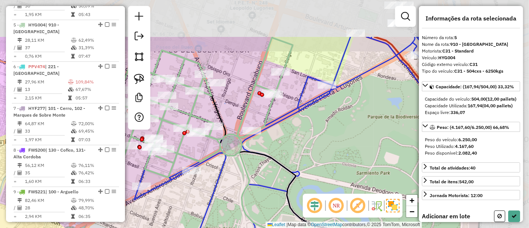
drag, startPoint x: 382, startPoint y: 48, endPoint x: 280, endPoint y: 108, distance: 118.4
click at [278, 108] on div "Janela de atendimento Grade de atendimento Capacidade Transportadoras Veículos …" at bounding box center [264, 114] width 529 height 228
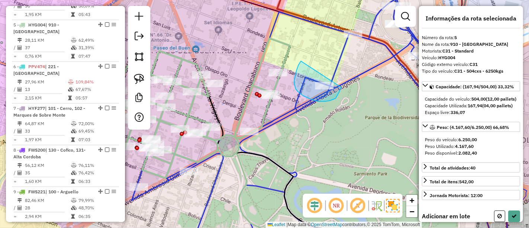
drag, startPoint x: 301, startPoint y: 62, endPoint x: 344, endPoint y: 81, distance: 47.3
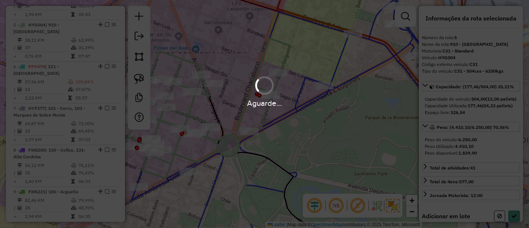
select select "*********"
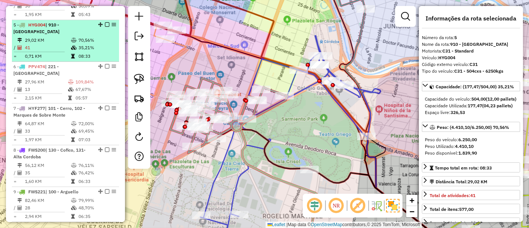
click at [106, 22] on em at bounding box center [107, 24] width 4 height 4
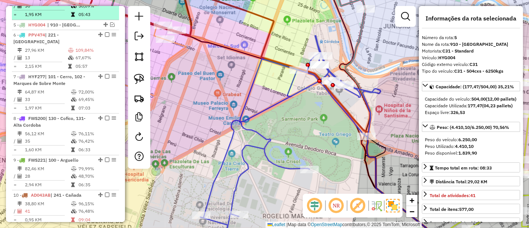
scroll to position [369, 0]
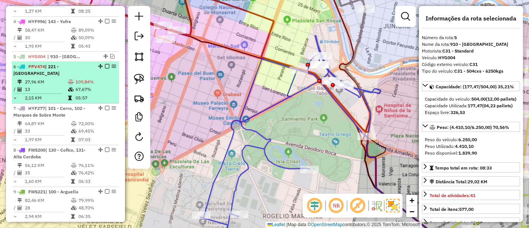
click at [93, 63] on div "6 - PPV474 | 221 - Alto [PERSON_NAME]" at bounding box center [65, 69] width 104 height 13
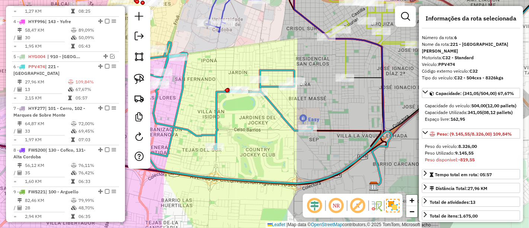
click at [216, 111] on icon at bounding box center [224, 95] width 175 height 107
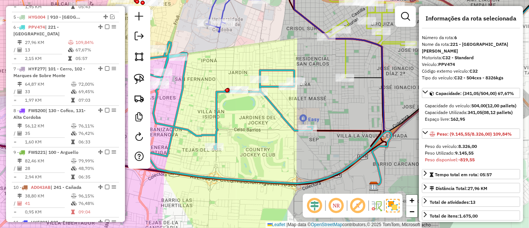
scroll to position [410, 0]
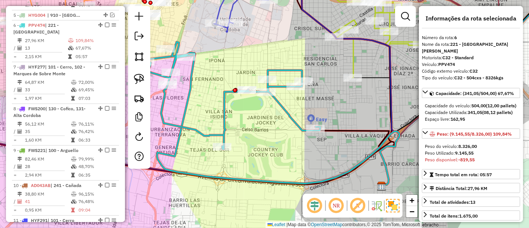
drag, startPoint x: 209, startPoint y: 113, endPoint x: 271, endPoint y: 113, distance: 61.4
click at [268, 113] on div "Janela de atendimento Grade de atendimento Capacidade Transportadoras Veículos …" at bounding box center [264, 114] width 529 height 228
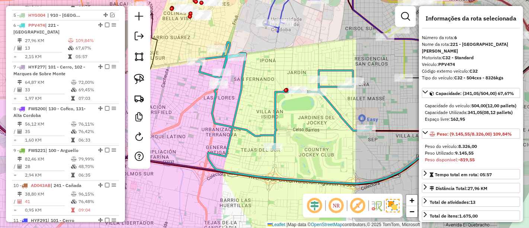
scroll to position [124, 0]
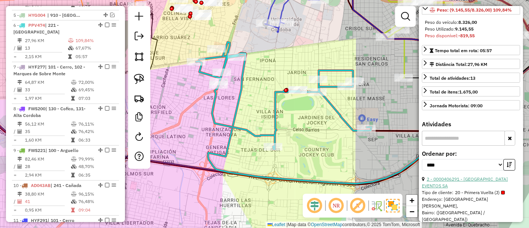
click at [485, 180] on link "2 - 0000406291 - [GEOGRAPHIC_DATA] EVENTOS SA" at bounding box center [465, 182] width 86 height 12
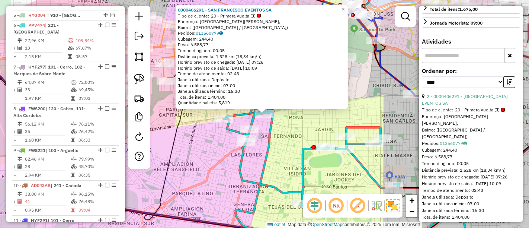
scroll to position [289, 0]
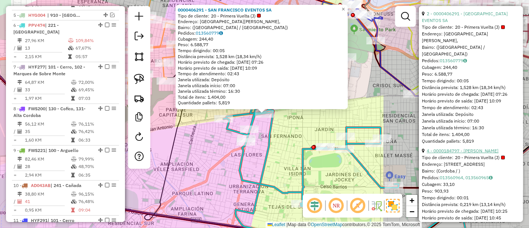
click at [471, 148] on link "4 - 0000184797 - [PERSON_NAME]" at bounding box center [463, 151] width 72 height 6
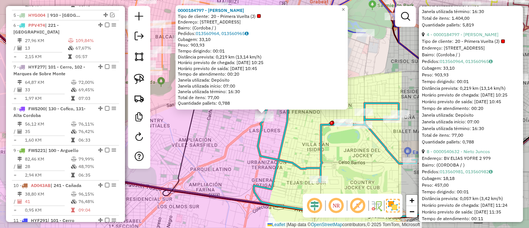
scroll to position [413, 0]
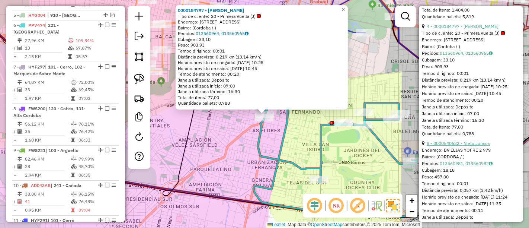
click at [473, 146] on link "8 - 0000540632 - Nieto Juncos" at bounding box center [458, 143] width 63 height 6
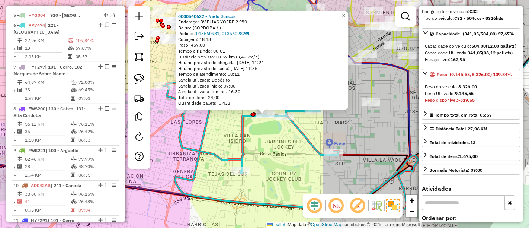
scroll to position [0, 0]
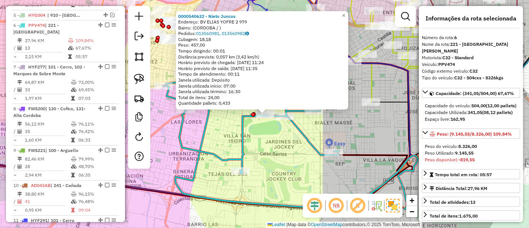
click at [356, 145] on div "0000540632 - Nieto Juncos Endereço: BV ELIAS YOFRE 2 979 Bairro: (CORDOBA / ) P…" at bounding box center [264, 114] width 529 height 228
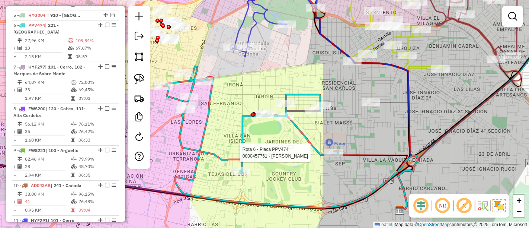
select select "*********"
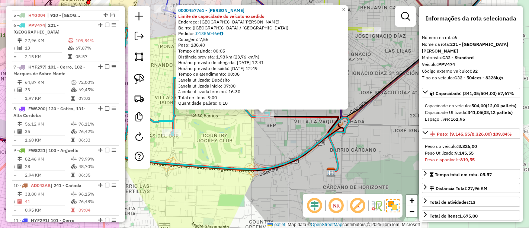
click at [271, 152] on div "0000457761 - GIORGIS RODRIGO ANGEL Limite de capacidade do veículo excedido End…" at bounding box center [264, 114] width 529 height 228
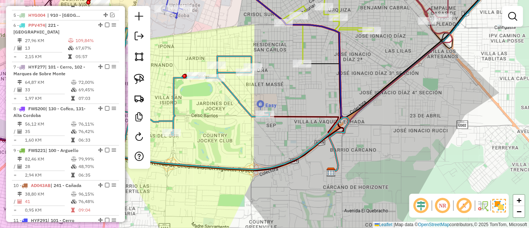
click at [174, 108] on icon at bounding box center [181, 81] width 175 height 107
select select "*********"
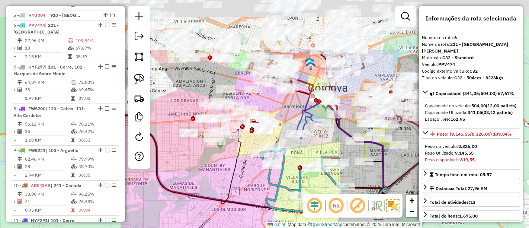
drag, startPoint x: 302, startPoint y: 68, endPoint x: 329, endPoint y: 145, distance: 81.6
click at [329, 145] on div "Janela de atendimento Grade de atendimento Capacidade Transportadoras Veículos …" at bounding box center [264, 114] width 529 height 228
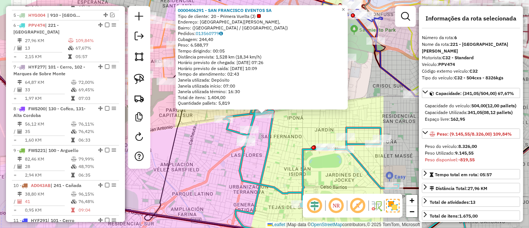
click at [321, 125] on div "Rota 6 - Placa PPV474 0000540632 - Nieto Juncos 0000406291 - SAN FRANCISCO EVEN…" at bounding box center [264, 114] width 529 height 228
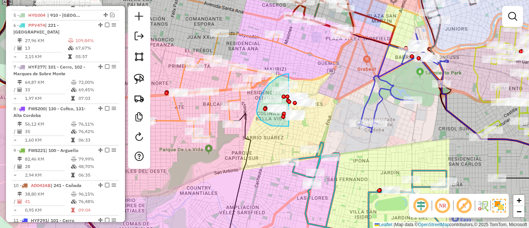
drag, startPoint x: 289, startPoint y: 74, endPoint x: 323, endPoint y: 88, distance: 37.0
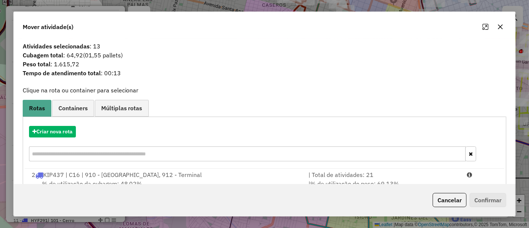
click at [445, 197] on button "Cancelar" at bounding box center [450, 200] width 34 height 14
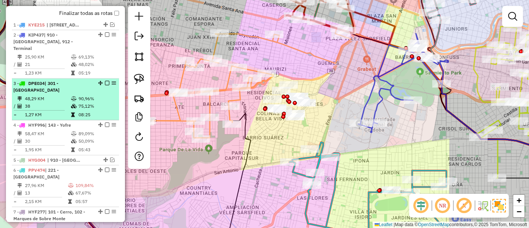
scroll to position [245, 0]
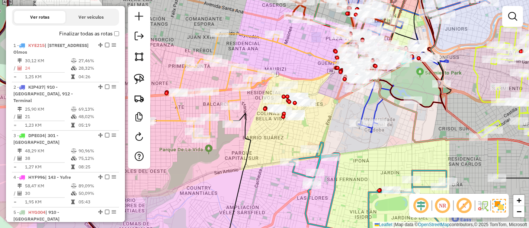
scroll to position [204, 0]
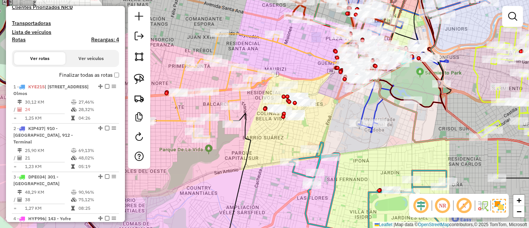
click at [20, 40] on h4 "Rotas" at bounding box center [19, 39] width 14 height 6
select select
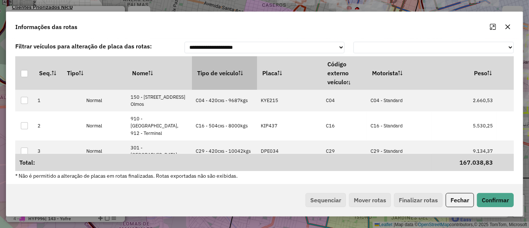
click at [235, 69] on th "Tipo de veículo" at bounding box center [224, 72] width 65 height 33
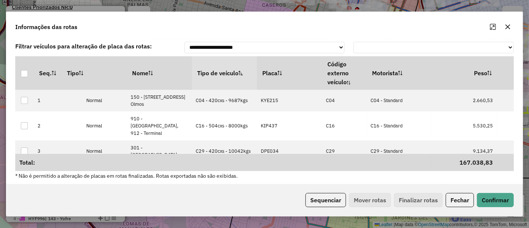
click at [235, 69] on th "Tipo de veículo" at bounding box center [224, 72] width 65 height 33
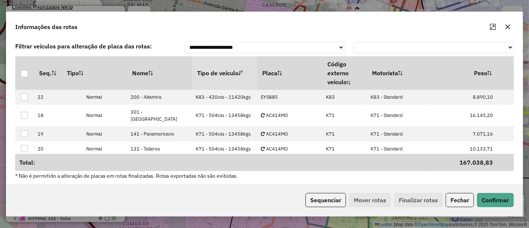
click at [235, 68] on th "Tipo de veículo" at bounding box center [224, 72] width 65 height 33
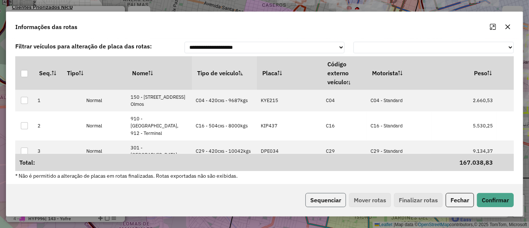
click at [322, 197] on button "Sequenciar" at bounding box center [325, 200] width 41 height 14
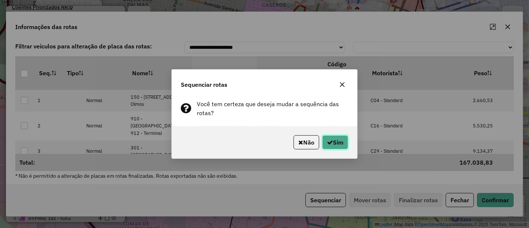
click at [328, 143] on icon "button" at bounding box center [330, 142] width 6 height 6
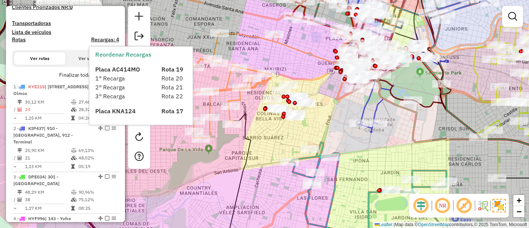
click at [115, 72] on span "Placa AC414MO" at bounding box center [117, 68] width 45 height 7
click at [73, 74] on label "Finalizar todas as rotas" at bounding box center [89, 75] width 60 height 8
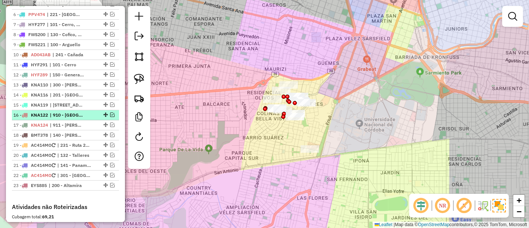
scroll to position [328, 0]
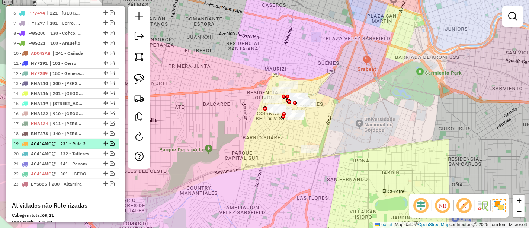
click at [66, 140] on span "| 231 - Ruta 20, 232 - Observatorio, 233 - [GEOGRAPHIC_DATA]" at bounding box center [74, 143] width 34 height 7
select select "*********"
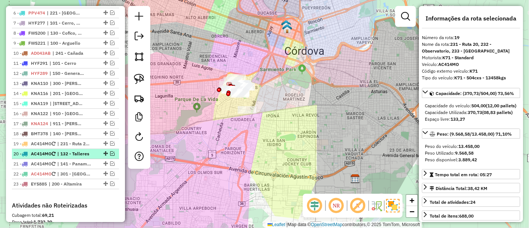
click at [67, 151] on span "| 132 - Talleres" at bounding box center [74, 153] width 34 height 7
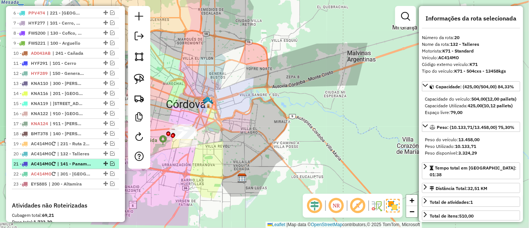
click at [69, 161] on span "| 141 - Panamericano" at bounding box center [74, 163] width 34 height 7
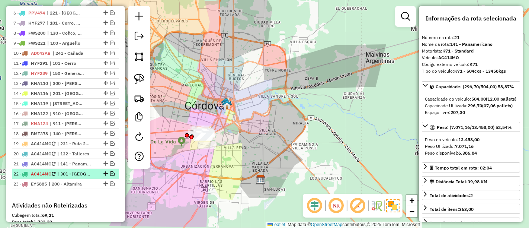
click at [71, 170] on span "| 301 - [GEOGRAPHIC_DATA]" at bounding box center [74, 173] width 34 height 7
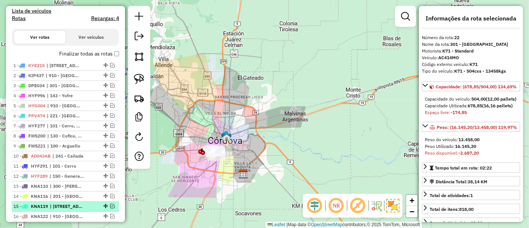
scroll to position [163, 0]
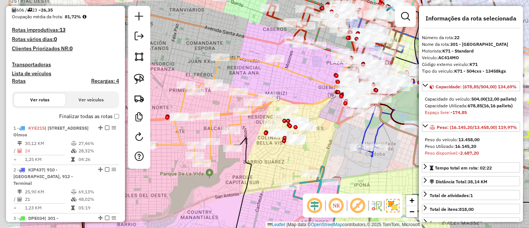
drag, startPoint x: 242, startPoint y: 128, endPoint x: 321, endPoint y: 135, distance: 79.1
click at [320, 135] on div "Janela de atendimento Grade de atendimento Capacidade Transportadoras Veículos …" at bounding box center [264, 114] width 529 height 228
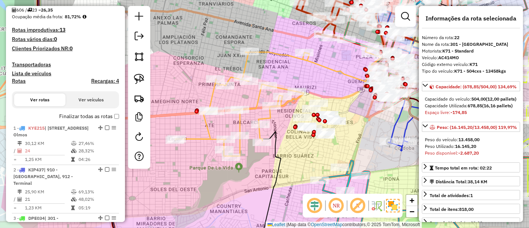
click at [283, 68] on div "Janela de atendimento Grade de atendimento Capacidade Transportadoras Veículos …" at bounding box center [264, 114] width 529 height 228
click at [245, 63] on icon at bounding box center [279, 104] width 206 height 104
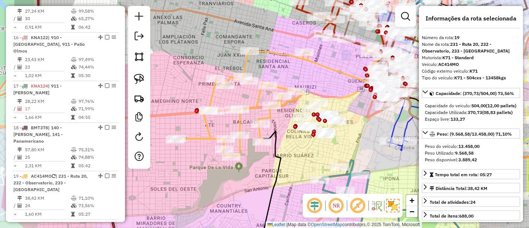
scroll to position [973, 0]
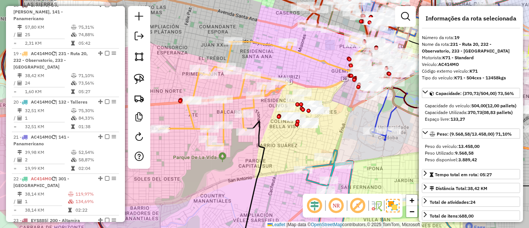
drag, startPoint x: 278, startPoint y: 68, endPoint x: 222, endPoint y: 43, distance: 61.1
click at [222, 43] on div "Janela de atendimento Grade de atendimento Capacidade Transportadoras Veículos …" at bounding box center [264, 114] width 529 height 228
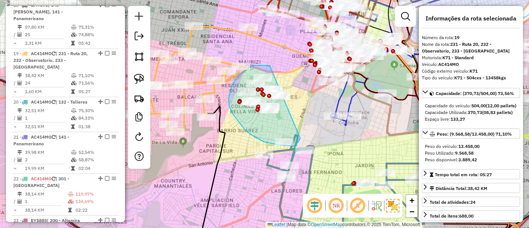
drag, startPoint x: 270, startPoint y: 66, endPoint x: 300, endPoint y: 138, distance: 78.0
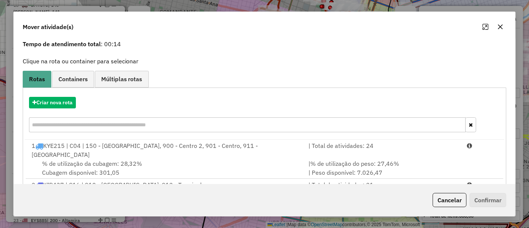
scroll to position [41, 0]
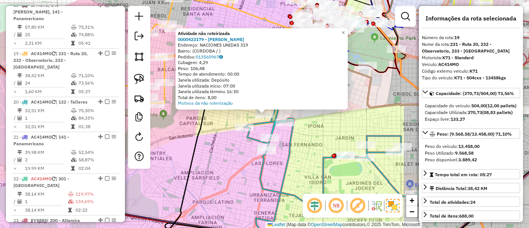
click at [260, 170] on icon at bounding box center [331, 160] width 175 height 107
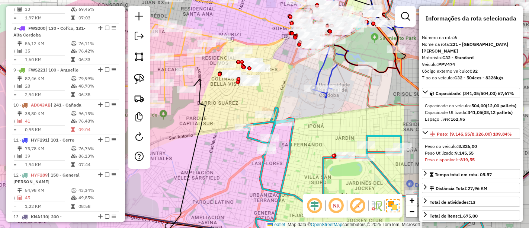
scroll to position [480, 0]
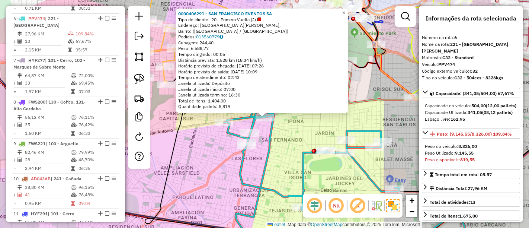
drag, startPoint x: 273, startPoint y: 151, endPoint x: 280, endPoint y: 164, distance: 14.6
click at [280, 164] on icon at bounding box center [351, 179] width 254 height 133
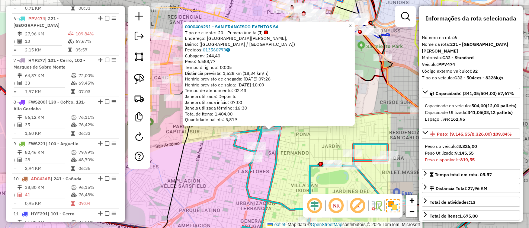
click at [375, 78] on icon at bounding box center [394, 153] width 173 height 198
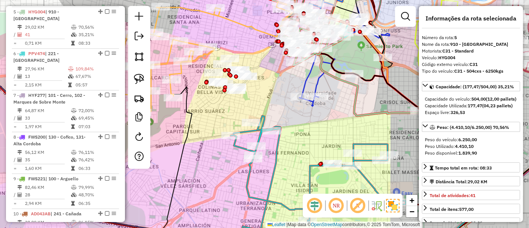
scroll to position [439, 0]
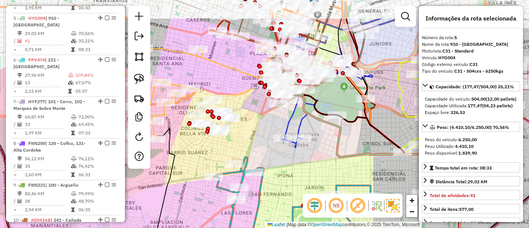
drag, startPoint x: 399, startPoint y: 52, endPoint x: 259, endPoint y: 247, distance: 240.0
click at [259, 227] on html "Aguarde... Pop-up bloqueado! Seu navegador bloqueou automáticamente a abertura …" at bounding box center [264, 114] width 529 height 228
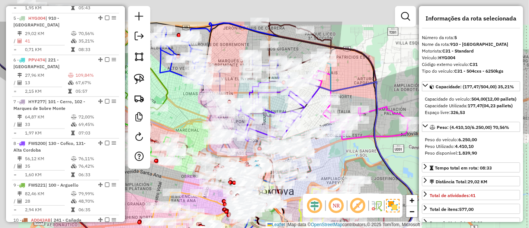
drag, startPoint x: 287, startPoint y: 67, endPoint x: 317, endPoint y: 131, distance: 71.2
click at [317, 131] on div "Janela de atendimento Grade de atendimento Capacidade Transportadoras Veículos …" at bounding box center [264, 114] width 529 height 228
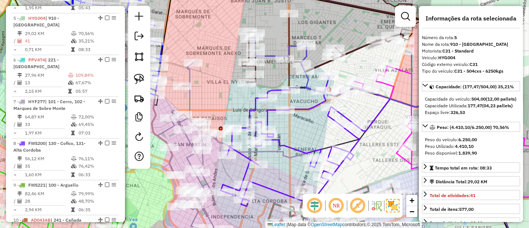
click at [251, 109] on icon at bounding box center [290, 141] width 139 height 130
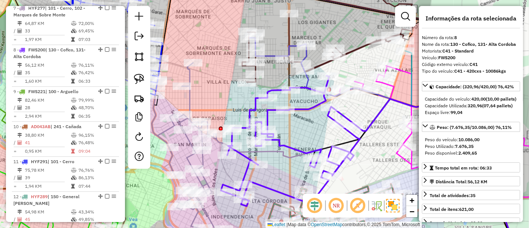
scroll to position [563, 0]
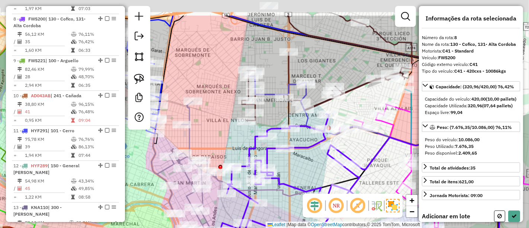
drag, startPoint x: 245, startPoint y: 101, endPoint x: 237, endPoint y: 132, distance: 32.7
click at [245, 143] on div "Janela de atendimento Grade de atendimento Capacidade Transportadoras Veículos …" at bounding box center [264, 114] width 529 height 228
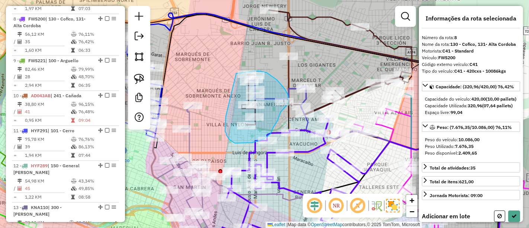
drag, startPoint x: 225, startPoint y: 127, endPoint x: 235, endPoint y: 73, distance: 54.9
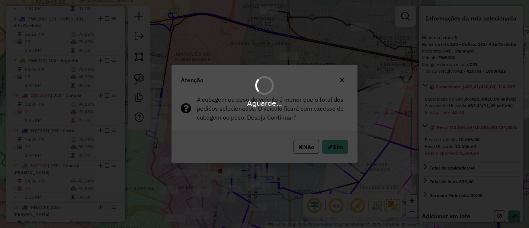
click at [332, 146] on div "Aguarde..." at bounding box center [264, 114] width 529 height 228
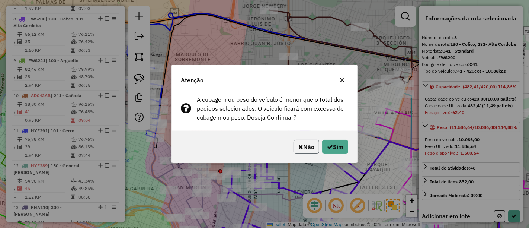
click at [306, 148] on button "Não" at bounding box center [306, 146] width 26 height 14
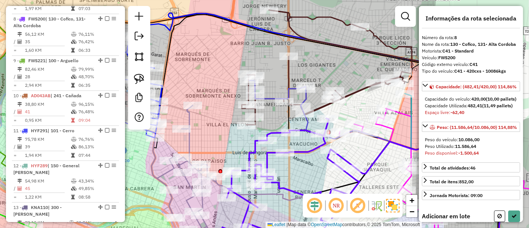
select select "*********"
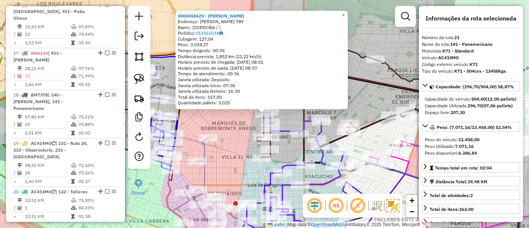
scroll to position [1056, 0]
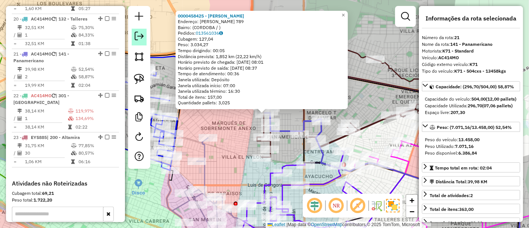
drag, startPoint x: 105, startPoint y: 10, endPoint x: 132, endPoint y: 36, distance: 37.6
click at [105, 51] on em at bounding box center [107, 53] width 4 height 4
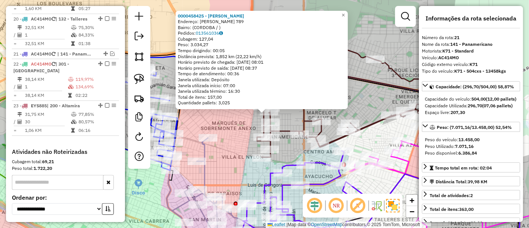
click at [288, 167] on icon at bounding box center [308, 201] width 133 height 100
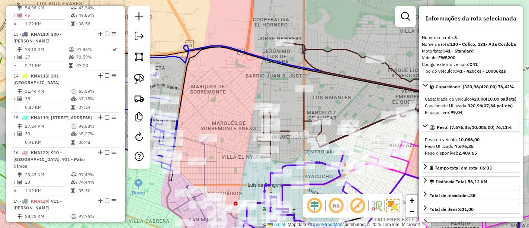
scroll to position [563, 0]
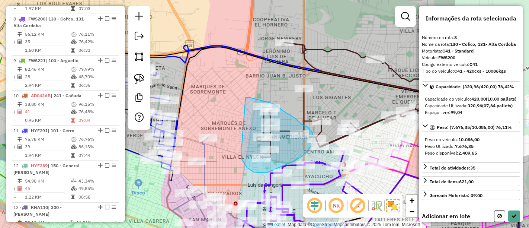
drag, startPoint x: 242, startPoint y: 145, endPoint x: 245, endPoint y: 97, distance: 47.8
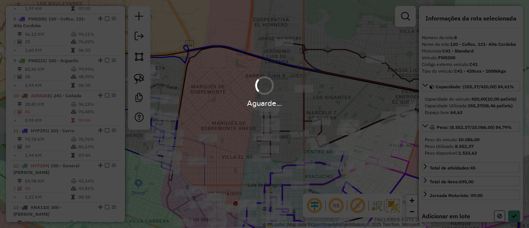
select select "*********"
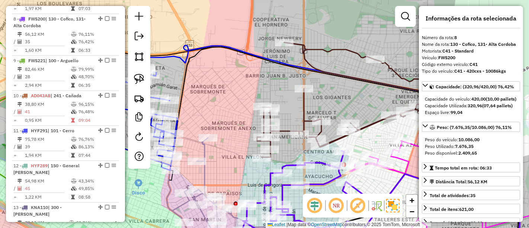
click at [289, 167] on icon at bounding box center [308, 201] width 133 height 100
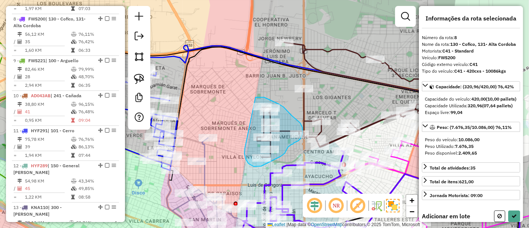
drag, startPoint x: 245, startPoint y: 148, endPoint x: 256, endPoint y: 97, distance: 52.4
select select "*********"
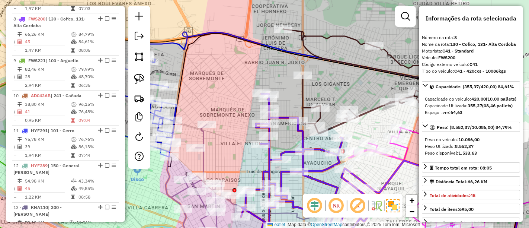
drag, startPoint x: 321, startPoint y: 89, endPoint x: 273, endPoint y: 42, distance: 67.1
click at [269, 35] on div "Janela de atendimento Grade de atendimento Capacidade Transportadoras Veículos …" at bounding box center [264, 114] width 529 height 228
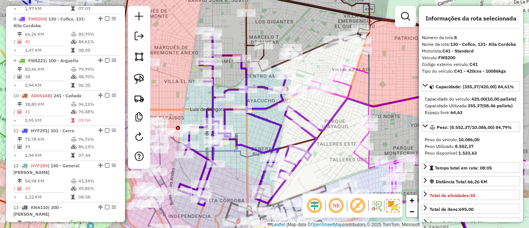
drag, startPoint x: 332, startPoint y: 148, endPoint x: 273, endPoint y: 86, distance: 85.5
click at [273, 86] on div "Janela de atendimento Grade de atendimento Capacidade Transportadoras Veículos …" at bounding box center [264, 114] width 529 height 228
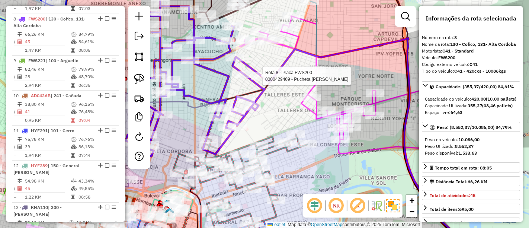
click at [315, 112] on icon at bounding box center [358, 85] width 236 height 138
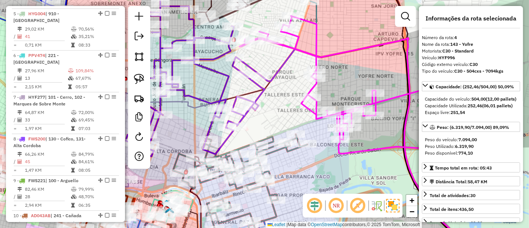
scroll to position [404, 0]
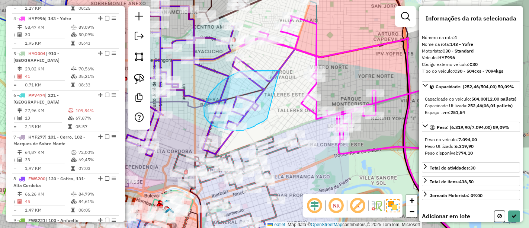
drag, startPoint x: 267, startPoint y: 118, endPoint x: 282, endPoint y: 71, distance: 50.0
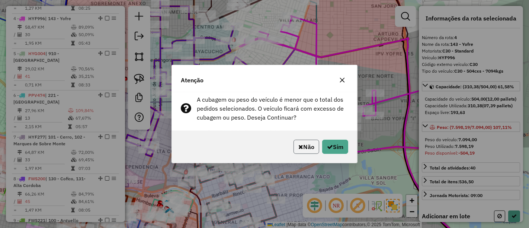
click at [312, 147] on button "Não" at bounding box center [306, 146] width 26 height 14
click at [335, 144] on button "Sim" at bounding box center [335, 146] width 26 height 14
select select "*********"
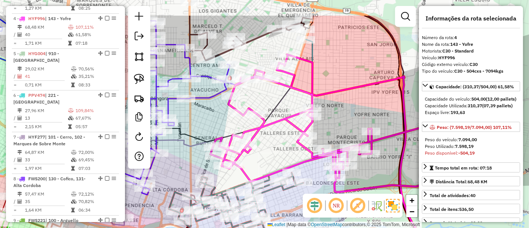
drag, startPoint x: 323, startPoint y: 51, endPoint x: 315, endPoint y: 145, distance: 94.4
click at [315, 145] on div "Janela de atendimento Grade de atendimento Capacidade Transportadoras Veículos …" at bounding box center [264, 114] width 529 height 228
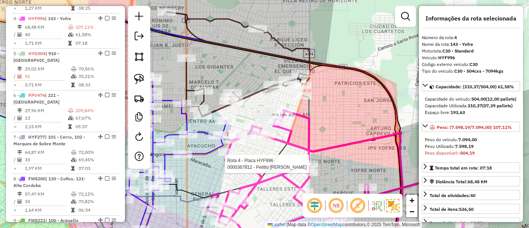
click at [283, 42] on icon at bounding box center [238, 64] width 143 height 105
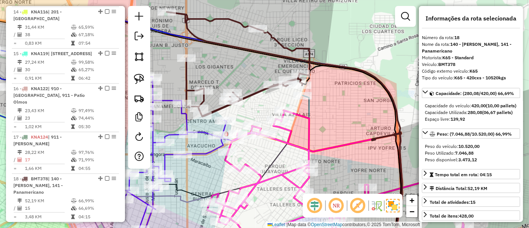
scroll to position [932, 0]
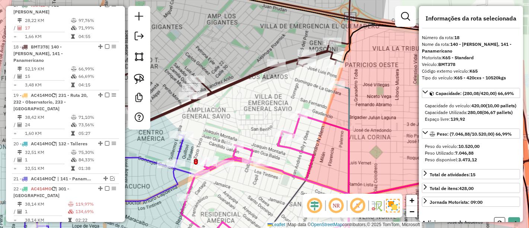
click at [279, 92] on div "Janela de atendimento Grade de atendimento Capacidade Transportadoras Veículos …" at bounding box center [264, 114] width 529 height 228
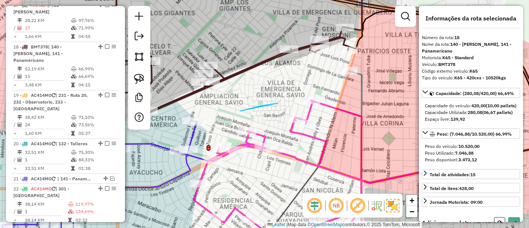
drag, startPoint x: 240, startPoint y: 111, endPoint x: 279, endPoint y: 102, distance: 40.0
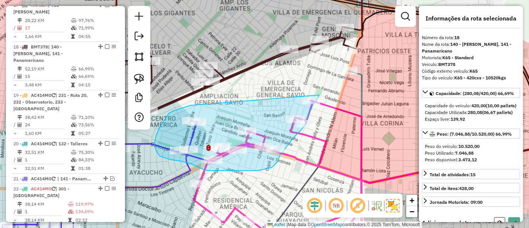
drag, startPoint x: 184, startPoint y: 107, endPoint x: 319, endPoint y: 93, distance: 136.2
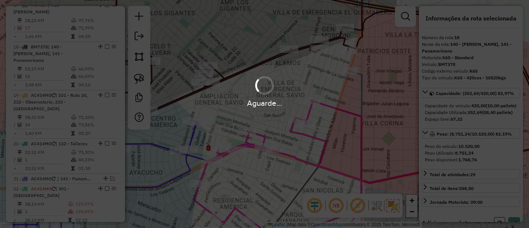
select select "*********"
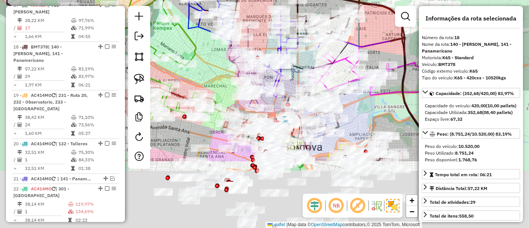
drag, startPoint x: 369, startPoint y: 55, endPoint x: 383, endPoint y: 20, distance: 38.4
click at [383, 20] on div "Janela de atendimento Grade de atendimento Capacidade Transportadoras Veículos …" at bounding box center [264, 114] width 529 height 228
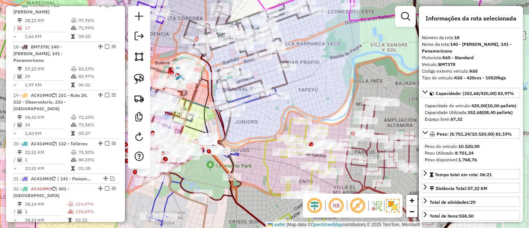
click at [409, 155] on icon at bounding box center [387, 163] width 91 height 127
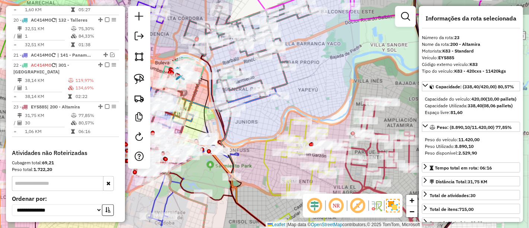
scroll to position [1093, 0]
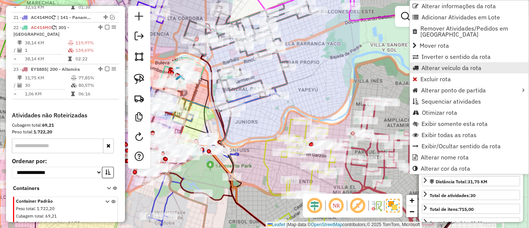
click at [431, 65] on link "Alterar veículo da rota" at bounding box center [469, 67] width 119 height 11
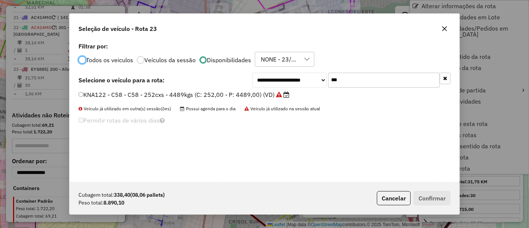
scroll to position [4, 2]
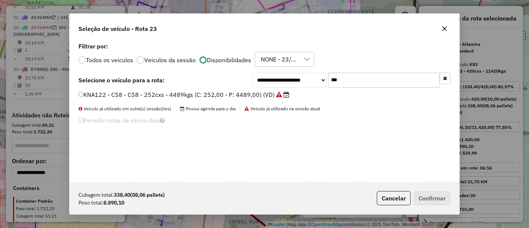
drag, startPoint x: 391, startPoint y: 83, endPoint x: 371, endPoint y: 82, distance: 19.7
click at [372, 82] on input "***" at bounding box center [384, 80] width 112 height 15
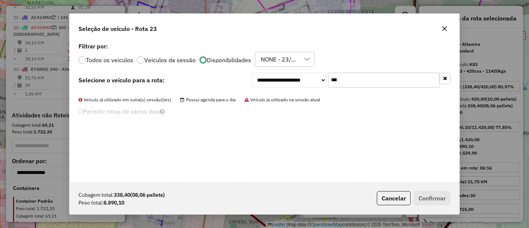
type input "***"
click at [102, 58] on label "Todos os veiculos" at bounding box center [109, 60] width 47 height 6
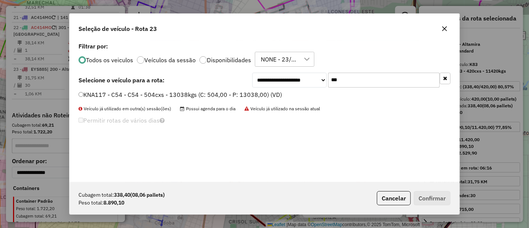
click at [174, 94] on label "KNA117 - C54 - C54 - 504cxs - 13038kgs (C: 504,00 - P: 13038,00) (VD)" at bounding box center [179, 94] width 203 height 9
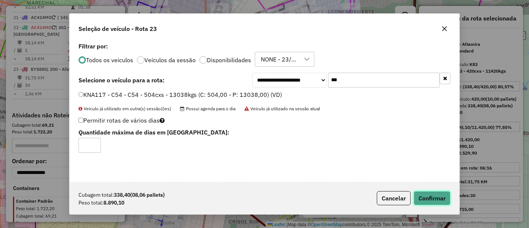
click at [428, 198] on button "Confirmar" at bounding box center [432, 198] width 37 height 14
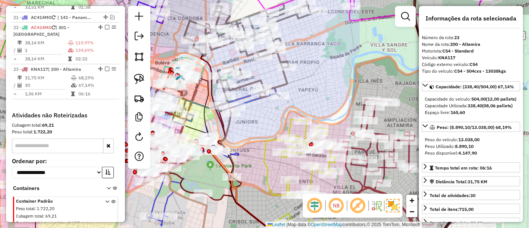
drag, startPoint x: 264, startPoint y: 121, endPoint x: 327, endPoint y: 65, distance: 84.3
click at [317, 77] on div "Janela de atendimento Grade de atendimento Capacidade Transportadoras Veículos …" at bounding box center [264, 114] width 529 height 228
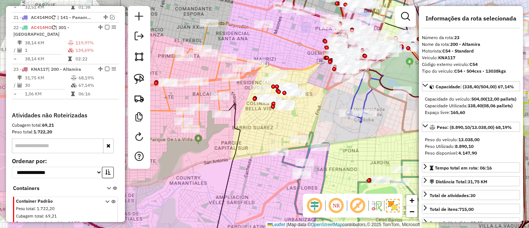
click at [228, 84] on icon at bounding box center [238, 76] width 206 height 104
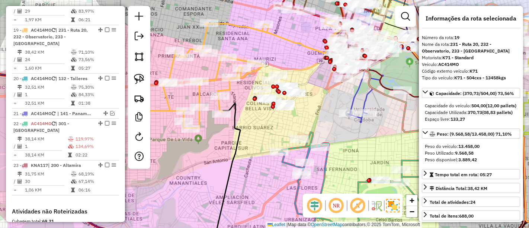
scroll to position [973, 0]
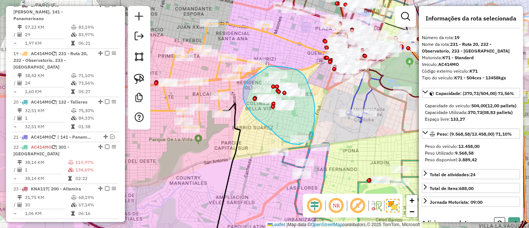
drag, startPoint x: 247, startPoint y: 80, endPoint x: 269, endPoint y: 66, distance: 25.8
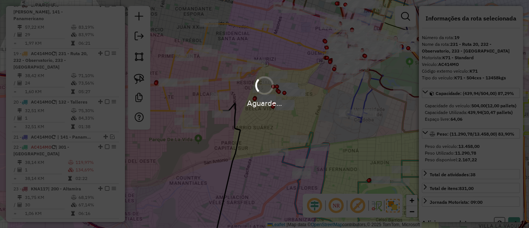
select select "*********"
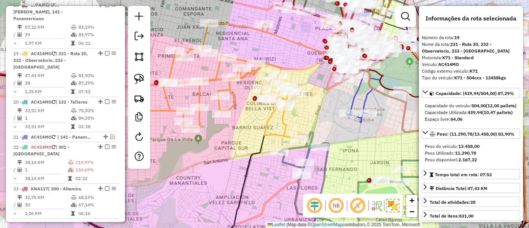
click at [235, 105] on icon at bounding box center [238, 81] width 206 height 115
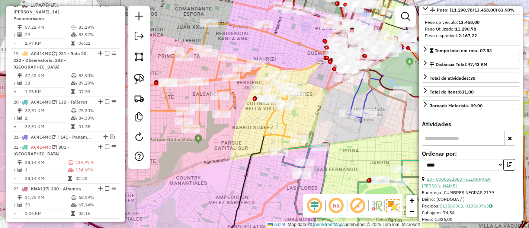
click at [491, 187] on link "23 - 0000552883 - LIZARRAGA LEONARDO" at bounding box center [456, 182] width 69 height 12
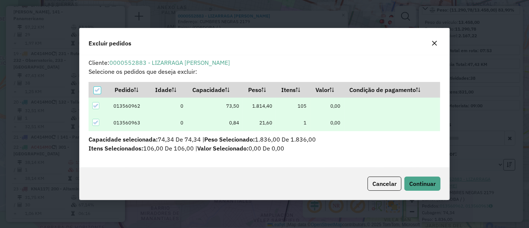
scroll to position [0, 0]
click at [407, 184] on button "Continuar" at bounding box center [422, 183] width 36 height 14
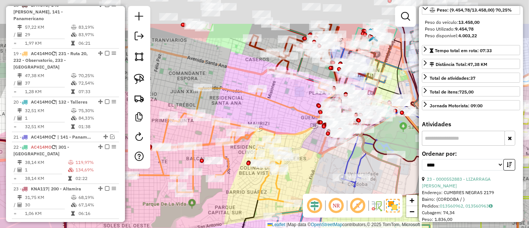
drag, startPoint x: 339, startPoint y: 56, endPoint x: 239, endPoint y: 147, distance: 134.8
click at [240, 147] on icon at bounding box center [232, 145] width 206 height 115
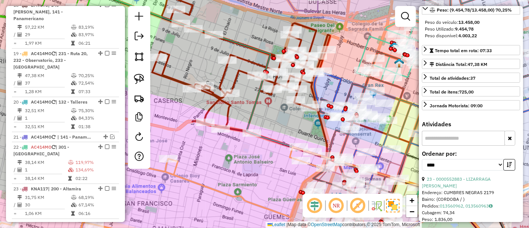
click at [232, 105] on icon at bounding box center [241, 76] width 178 height 161
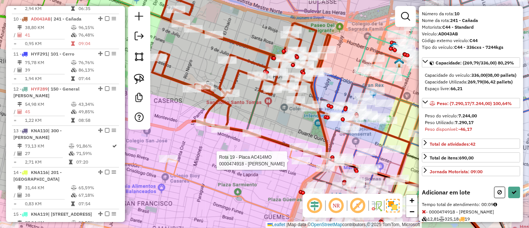
scroll to position [64, 0]
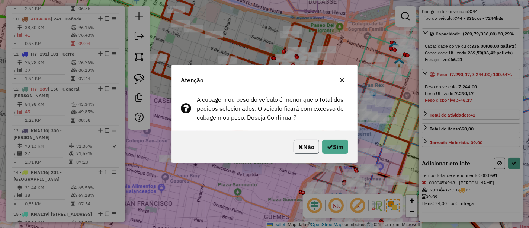
click at [314, 150] on button "Não" at bounding box center [306, 146] width 26 height 14
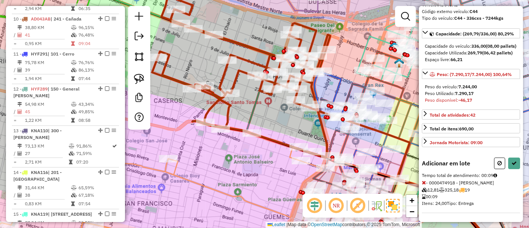
select select "*********"
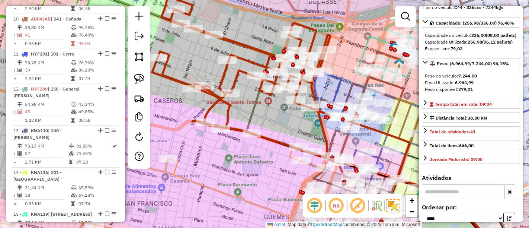
scroll to position [117, 0]
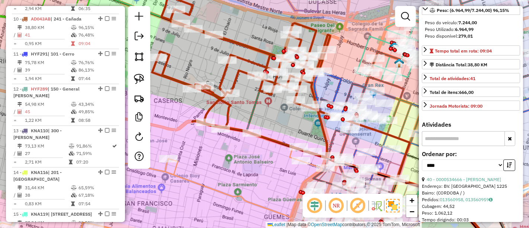
click at [200, 184] on icon at bounding box center [152, 204] width 339 height 94
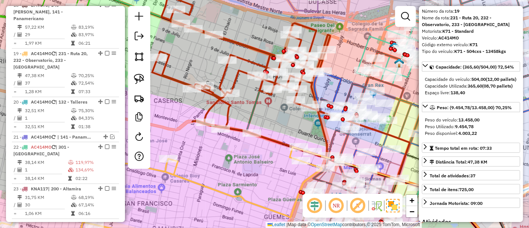
scroll to position [0, 0]
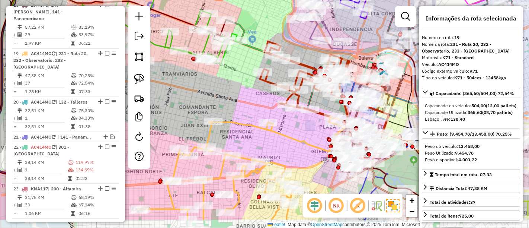
drag, startPoint x: 263, startPoint y: 163, endPoint x: 310, endPoint y: 131, distance: 57.4
click at [310, 131] on div "Janela de atendimento Grade de atendimento Capacidade Transportadoras Veículos …" at bounding box center [264, 114] width 529 height 228
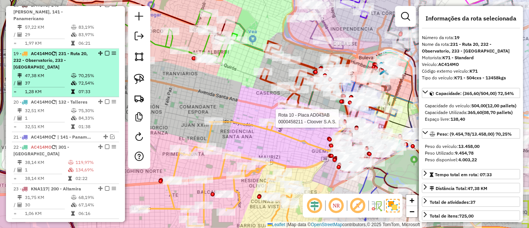
click at [105, 51] on em at bounding box center [107, 53] width 4 height 4
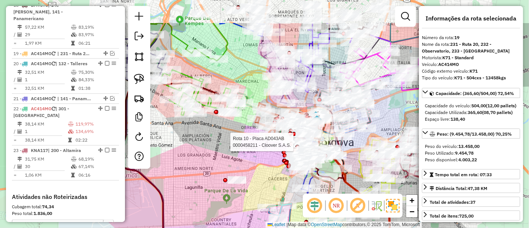
click at [226, 143] on div "Rota 10 - Placa AD043AB 0000458211 - Cloover S.A.S. Janela de atendimento Grade…" at bounding box center [264, 114] width 529 height 228
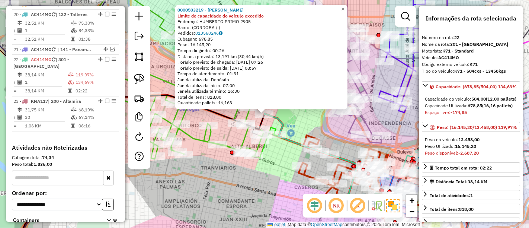
scroll to position [1028, 0]
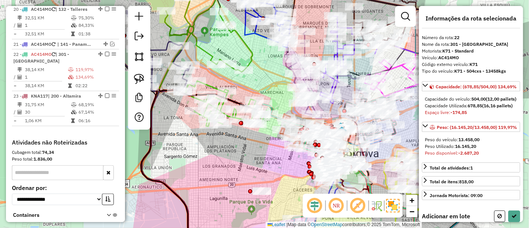
drag, startPoint x: 245, startPoint y: 182, endPoint x: 239, endPoint y: 97, distance: 85.7
click at [239, 97] on div "Janela de atendimento Grade de atendimento Capacidade Transportadoras Veículos …" at bounding box center [264, 114] width 529 height 228
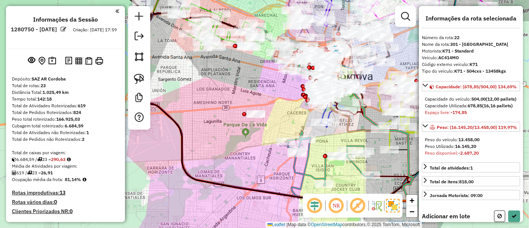
scroll to position [1028, 0]
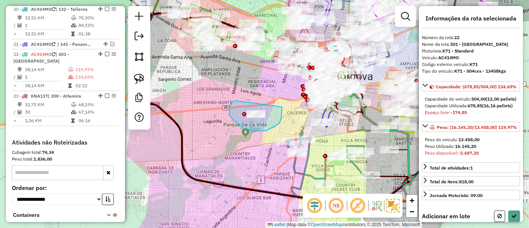
drag, startPoint x: 229, startPoint y: 106, endPoint x: 282, endPoint y: 106, distance: 52.4
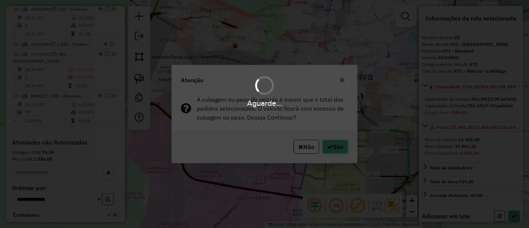
click at [331, 149] on button "Sim" at bounding box center [335, 146] width 26 height 14
select select "*********"
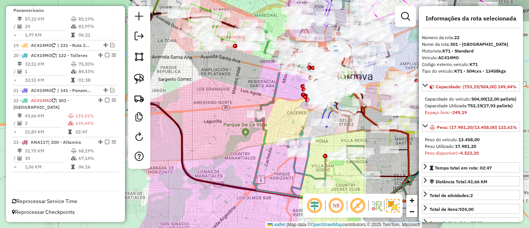
scroll to position [938, 0]
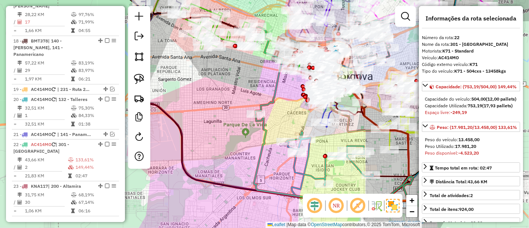
click at [270, 99] on icon at bounding box center [269, 70] width 28 height 87
click at [110, 87] on em at bounding box center [112, 89] width 4 height 4
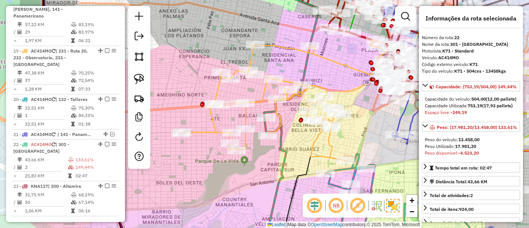
click at [216, 93] on icon at bounding box center [284, 102] width 206 height 115
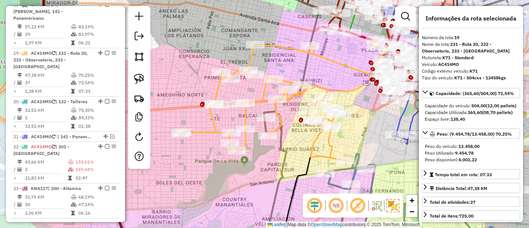
scroll to position [973, 0]
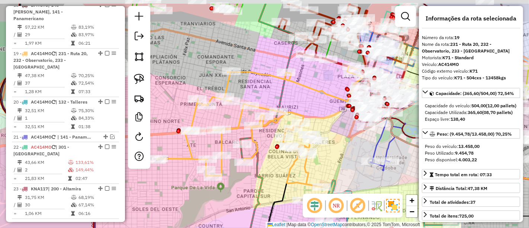
drag, startPoint x: 268, startPoint y: 29, endPoint x: 177, endPoint y: 129, distance: 135.1
click at [177, 129] on div "Janela de atendimento Grade de atendimento Capacidade Transportadoras Veículos …" at bounding box center [264, 114] width 529 height 228
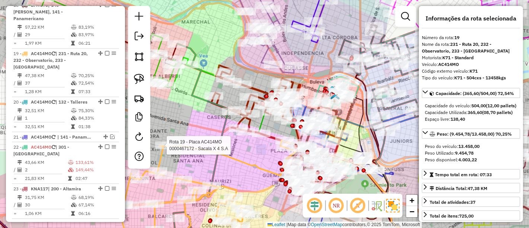
click at [257, 89] on icon at bounding box center [255, 105] width 89 height 80
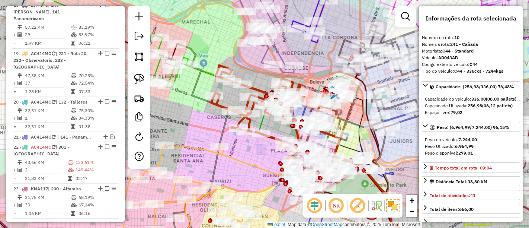
scroll to position [640, 0]
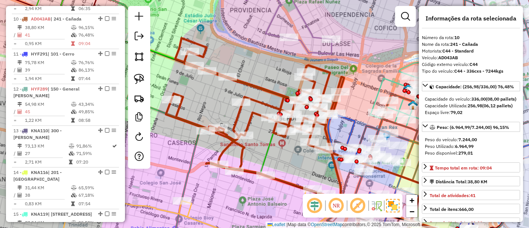
click at [260, 100] on icon at bounding box center [255, 118] width 178 height 161
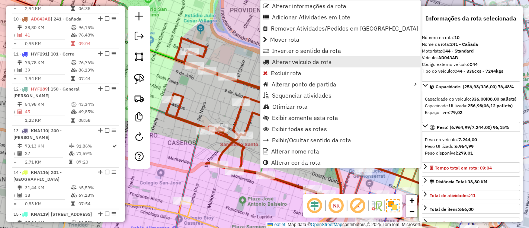
click at [286, 61] on span "Alterar veículo da rota" at bounding box center [302, 62] width 60 height 6
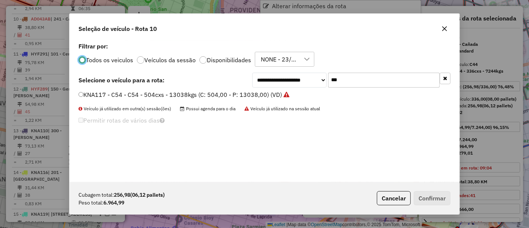
scroll to position [4, 2]
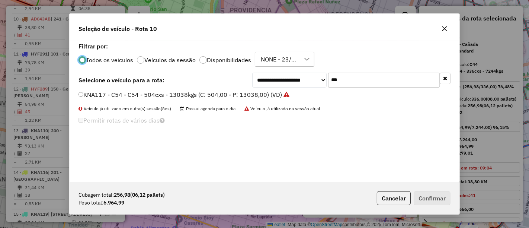
click at [348, 77] on input "***" at bounding box center [384, 80] width 112 height 15
type input "***"
click at [276, 93] on label "KNA118 - C55 - C55 - 504cxs -12566kgs (C: 504,00 - P: 12566,00) (VD)" at bounding box center [179, 94] width 202 height 9
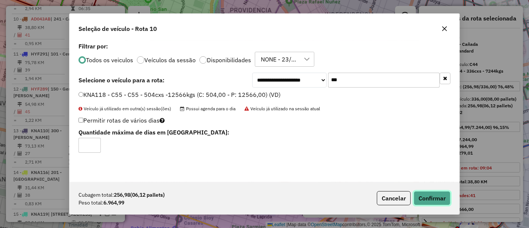
click at [426, 198] on button "Confirmar" at bounding box center [432, 198] width 37 height 14
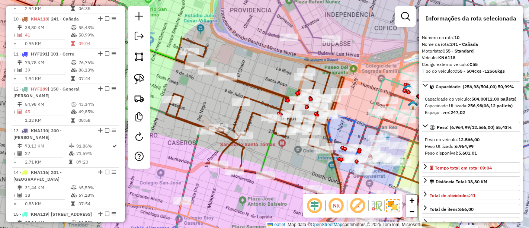
click at [273, 92] on icon at bounding box center [255, 118] width 178 height 161
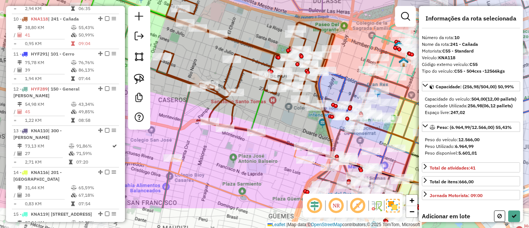
drag, startPoint x: 285, startPoint y: 158, endPoint x: 269, endPoint y: 100, distance: 60.2
click at [269, 100] on div "Janela de atendimento Grade de atendimento Capacidade Transportadoras Veículos …" at bounding box center [264, 114] width 529 height 228
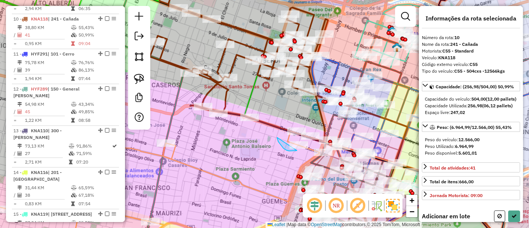
click at [302, 138] on div "Janela de atendimento Grade de atendimento Capacidade Transportadoras Veículos …" at bounding box center [264, 114] width 529 height 228
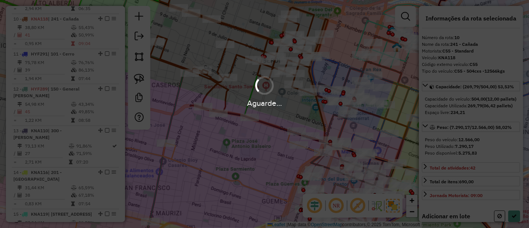
select select "*********"
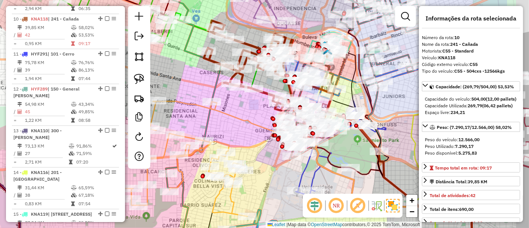
drag, startPoint x: 288, startPoint y: 102, endPoint x: 270, endPoint y: 77, distance: 30.9
click at [257, 61] on div "Janela de atendimento Grade de atendimento Capacidade Transportadoras Veículos …" at bounding box center [264, 114] width 529 height 228
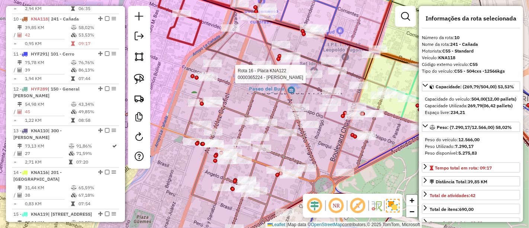
click at [319, 77] on div at bounding box center [313, 73] width 19 height 7
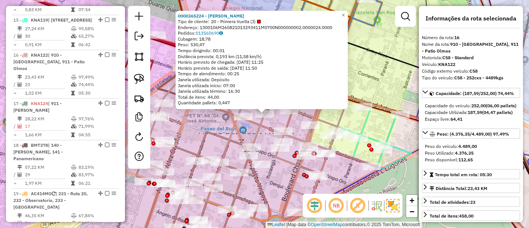
scroll to position [855, 0]
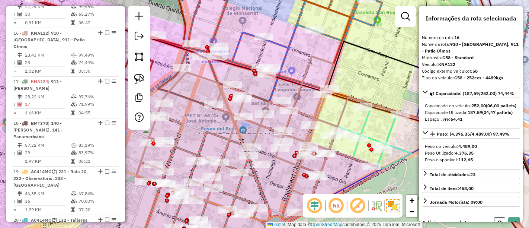
drag, startPoint x: 276, startPoint y: 121, endPoint x: 304, endPoint y: 86, distance: 44.4
click at [304, 86] on div "Janela de atendimento Grade de atendimento Capacidade Transportadoras Veículos …" at bounding box center [264, 114] width 529 height 228
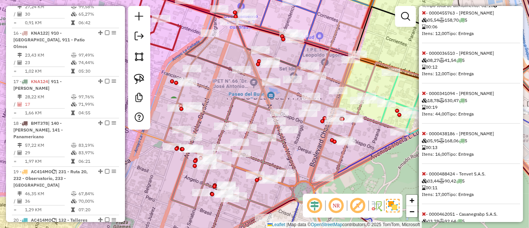
scroll to position [248, 0]
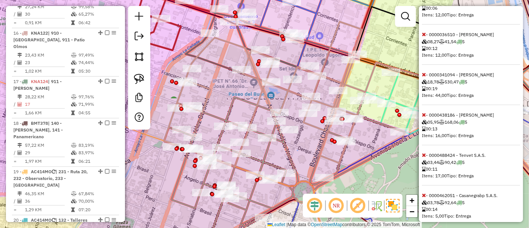
click at [425, 77] on icon at bounding box center [424, 74] width 4 height 5
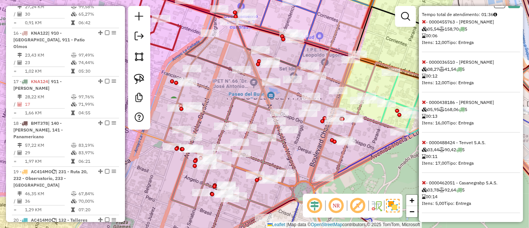
click at [424, 104] on icon at bounding box center [424, 101] width 4 height 5
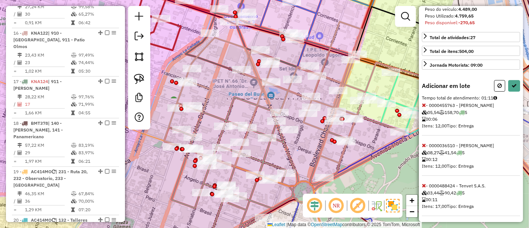
scroll to position [108, 0]
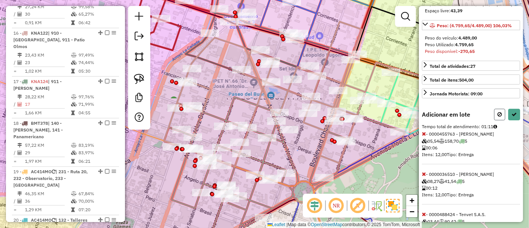
click at [494, 120] on button at bounding box center [499, 115] width 11 height 12
select select "*********"
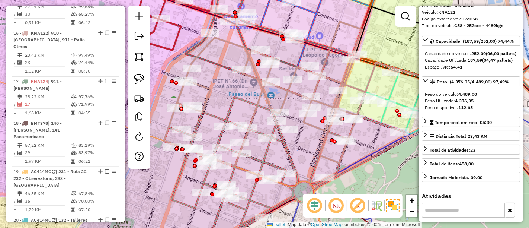
scroll to position [25, 0]
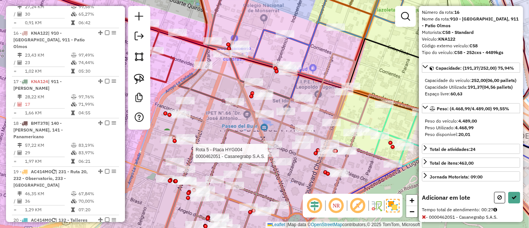
select select "*********"
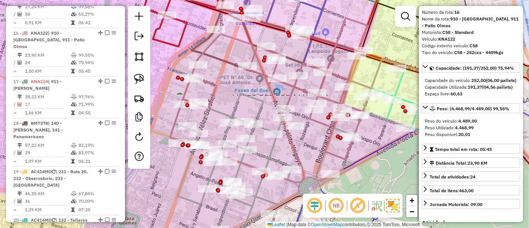
click at [266, 158] on icon at bounding box center [290, 167] width 241 height 149
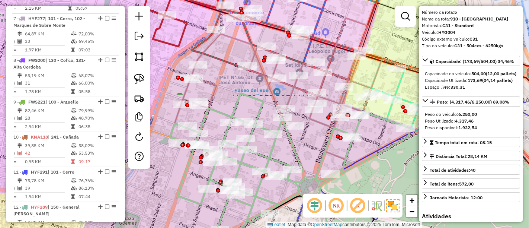
scroll to position [439, 0]
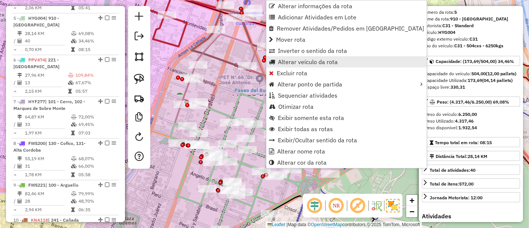
click at [302, 63] on span "Alterar veículo da rota" at bounding box center [308, 62] width 60 height 6
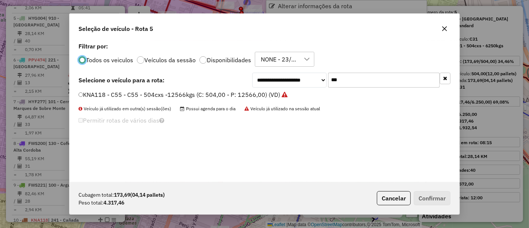
scroll to position [4, 2]
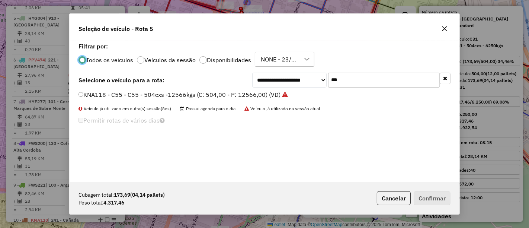
click at [351, 85] on input "***" at bounding box center [384, 80] width 112 height 15
type input "***"
drag, startPoint x: 264, startPoint y: 94, endPoint x: 283, endPoint y: 102, distance: 20.4
click at [264, 94] on label "KNA123 - C59 - C59 - 252cxs - 4330kgs (C: 252,00 - P: 4330,00) (VD)" at bounding box center [176, 94] width 196 height 9
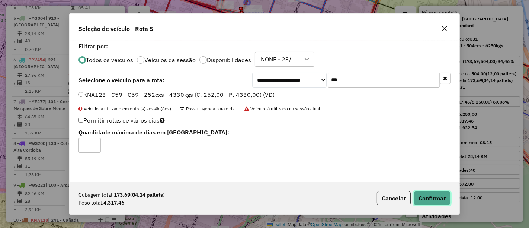
click at [427, 195] on button "Confirmar" at bounding box center [432, 198] width 37 height 14
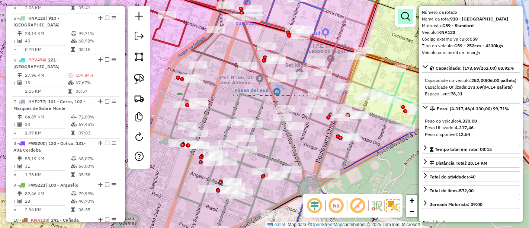
click at [402, 23] on link at bounding box center [405, 16] width 15 height 15
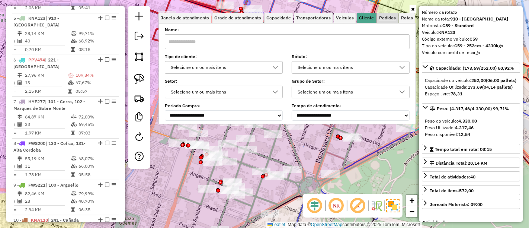
click at [385, 18] on span "Pedidos" at bounding box center [387, 18] width 17 height 4
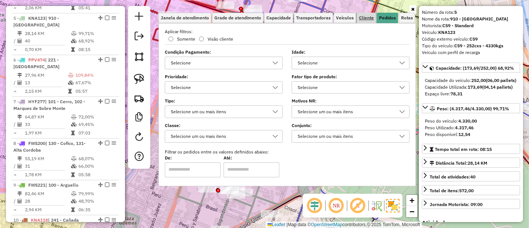
click at [364, 19] on span "Cliente" at bounding box center [366, 18] width 15 height 4
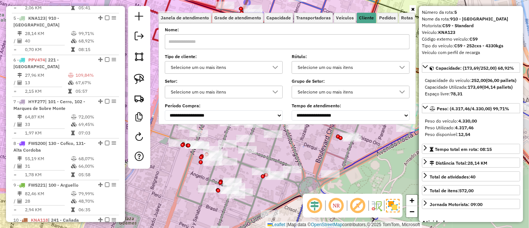
click at [243, 67] on div "Selecione um ou mais itens" at bounding box center [218, 67] width 100 height 12
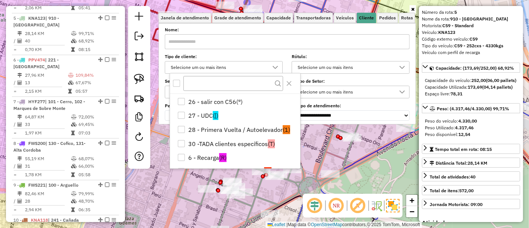
scroll to position [0, 0]
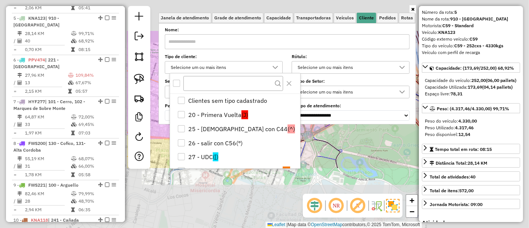
click at [328, 157] on icon at bounding box center [367, 107] width 142 height 122
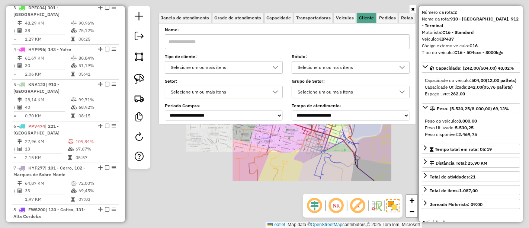
scroll to position [327, 0]
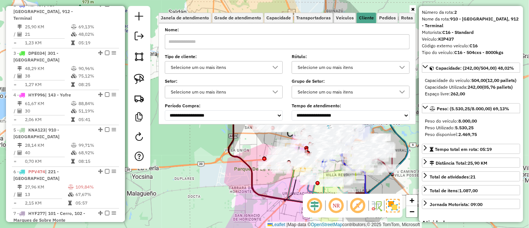
click at [411, 10] on icon at bounding box center [412, 9] width 3 height 4
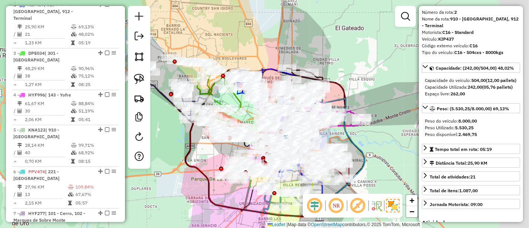
drag, startPoint x: 378, startPoint y: 60, endPoint x: 329, endPoint y: 75, distance: 51.1
click at [334, 70] on div "Janela de atendimento Grade de atendimento Capacidade Transportadoras Veículos …" at bounding box center [264, 114] width 529 height 228
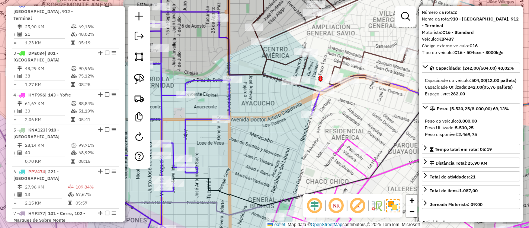
click at [279, 60] on icon at bounding box center [343, 34] width 231 height 114
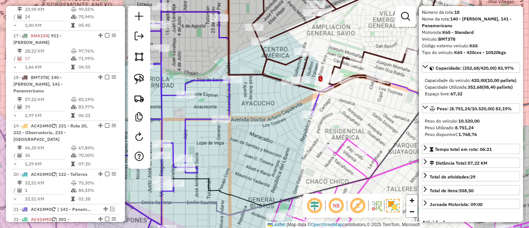
scroll to position [932, 0]
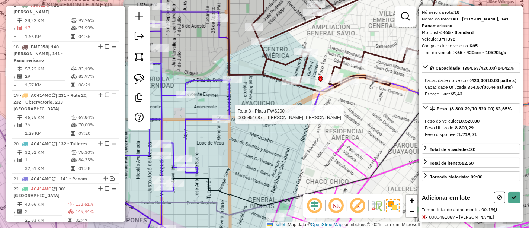
select select "*********"
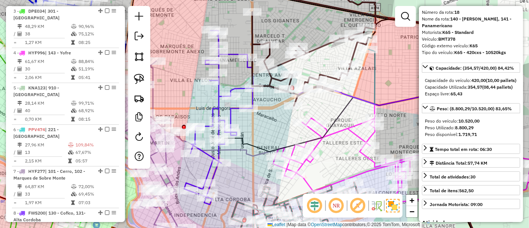
scroll to position [312, 0]
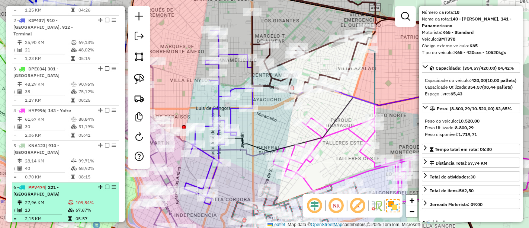
click at [88, 184] on div "6 - PPV474 | 221 - Alto Velez Sarfield" at bounding box center [52, 190] width 79 height 13
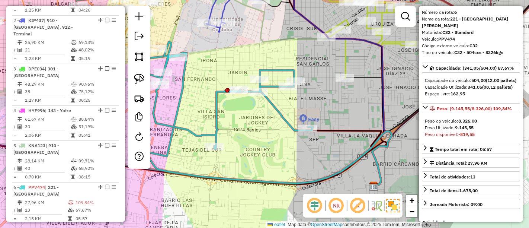
click at [215, 113] on icon at bounding box center [224, 95] width 175 height 107
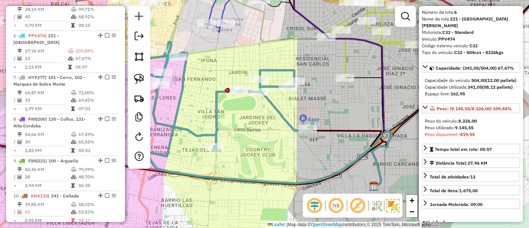
scroll to position [480, 0]
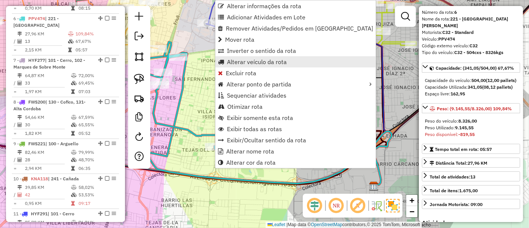
click at [249, 61] on span "Alterar veículo da rota" at bounding box center [257, 62] width 60 height 6
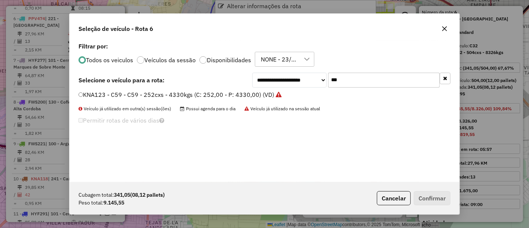
scroll to position [4, 2]
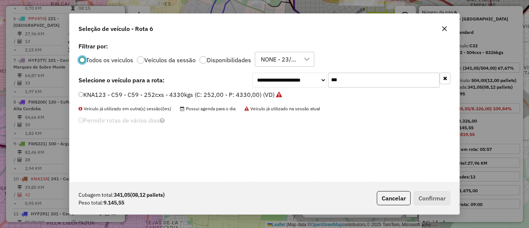
click at [446, 80] on icon "button" at bounding box center [445, 78] width 4 height 5
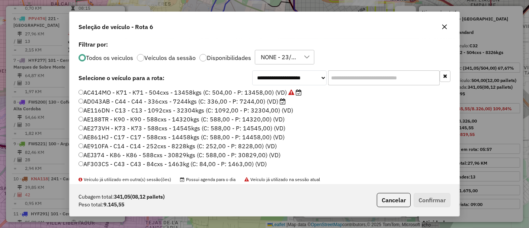
click at [346, 78] on input "text" at bounding box center [384, 77] width 112 height 15
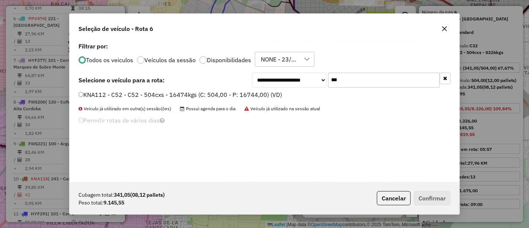
type input "***"
click at [260, 96] on label "KNA112 - C52 - C52 - 504cxs - 16474kgs (C: 504,00 - P: 16744,00) (VD)" at bounding box center [179, 94] width 203 height 9
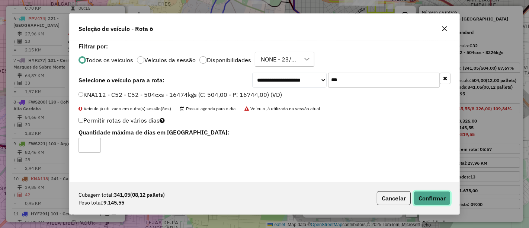
click at [429, 194] on button "Confirmar" at bounding box center [432, 198] width 37 height 14
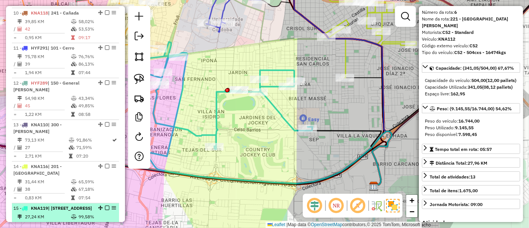
scroll to position [563, 0]
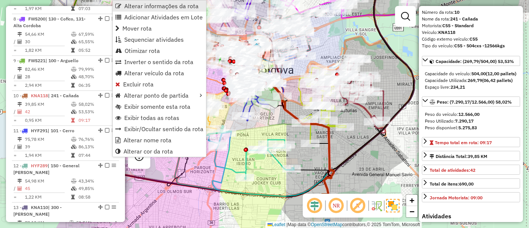
click at [149, 6] on span "Alterar informações da rota" at bounding box center [161, 6] width 74 height 6
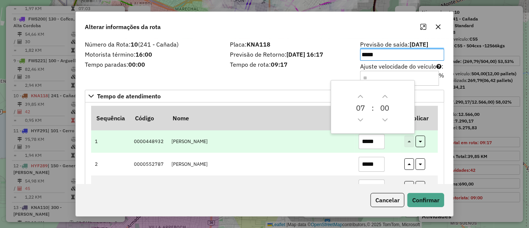
click at [401, 149] on td at bounding box center [419, 141] width 37 height 23
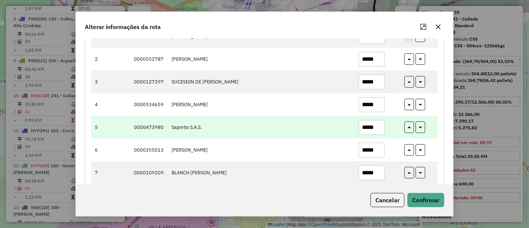
scroll to position [124, 0]
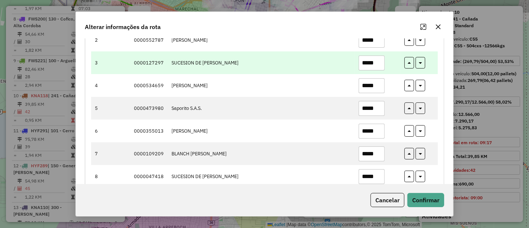
click at [376, 64] on input "*****" at bounding box center [372, 62] width 26 height 15
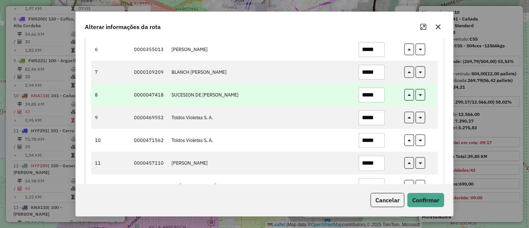
scroll to position [206, 0]
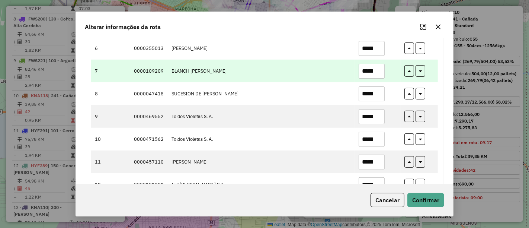
type input "*****"
click at [376, 67] on input "*****" at bounding box center [372, 71] width 26 height 15
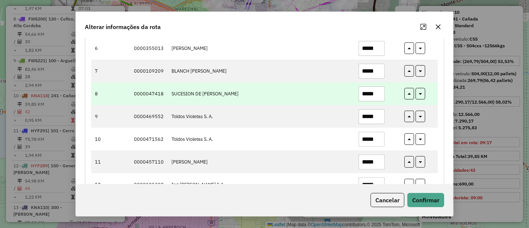
type input "*****"
click at [373, 91] on input "*****" at bounding box center [372, 93] width 26 height 15
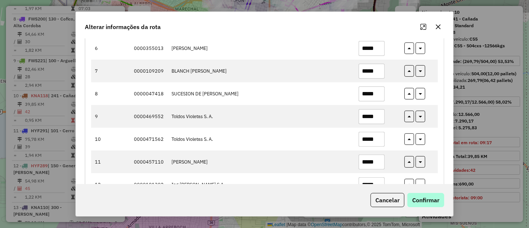
type input "*****"
click at [427, 200] on button "Confirmar" at bounding box center [425, 200] width 37 height 14
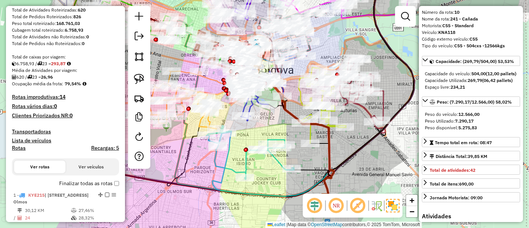
scroll to position [108, 0]
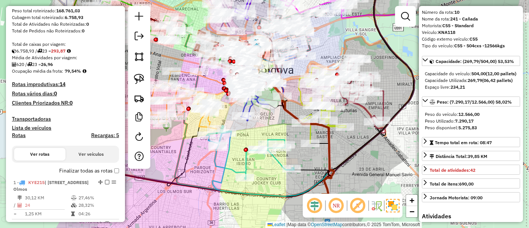
click at [115, 172] on label "Finalizar todas as rotas" at bounding box center [89, 171] width 60 height 8
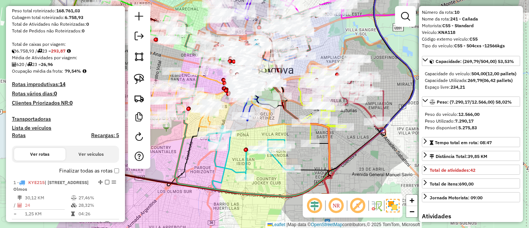
click at [27, 135] on div "Rotas Recargas: 5" at bounding box center [65, 137] width 107 height 6
click at [21, 135] on h4 "Rotas" at bounding box center [19, 135] width 14 height 6
select select "*"
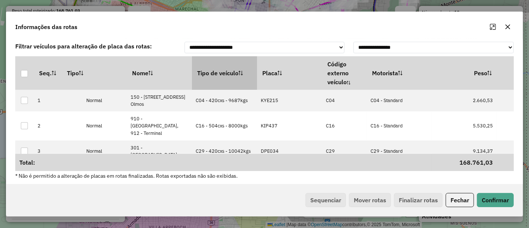
click at [213, 69] on th "Tipo de veículo" at bounding box center [224, 72] width 65 height 33
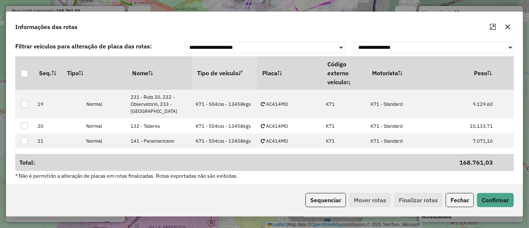
click at [213, 69] on th "Tipo de veículo" at bounding box center [224, 72] width 65 height 33
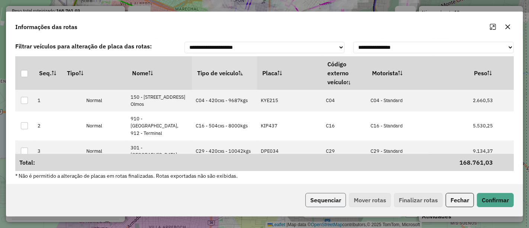
click at [313, 195] on button "Sequenciar" at bounding box center [325, 200] width 41 height 14
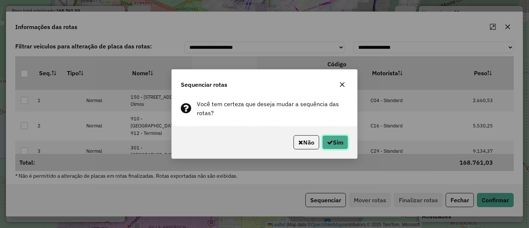
click at [332, 140] on button "Sim" at bounding box center [335, 142] width 26 height 14
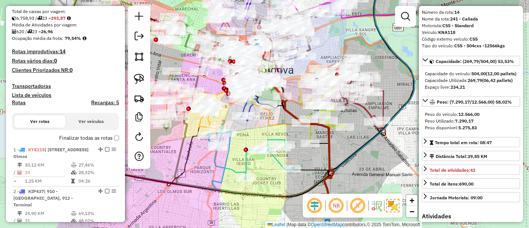
scroll to position [140, 0]
click at [115, 137] on body "Aguarde... Pop-up bloqueado! Seu navegador bloqueou automáticamente a abertura …" at bounding box center [264, 114] width 529 height 228
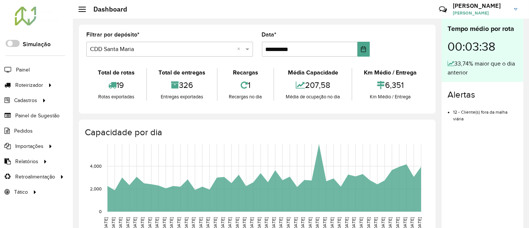
click at [492, 12] on span "ELENA MARIA ITATI MARTINEZ" at bounding box center [481, 13] width 56 height 7
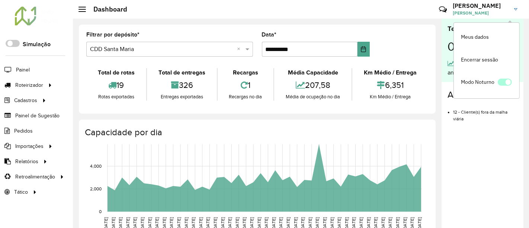
click at [502, 83] on span at bounding box center [505, 81] width 14 height 7
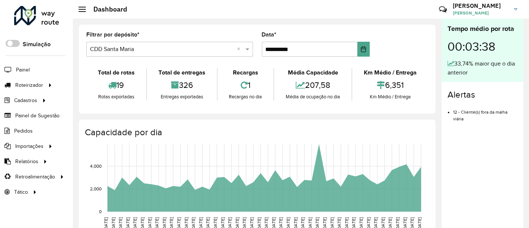
click at [508, 11] on span "ELENA MARIA ITATI MARTINEZ" at bounding box center [481, 13] width 56 height 7
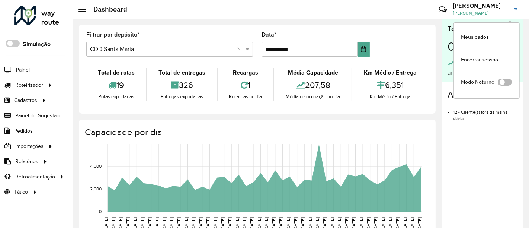
click at [508, 84] on span at bounding box center [505, 81] width 14 height 7
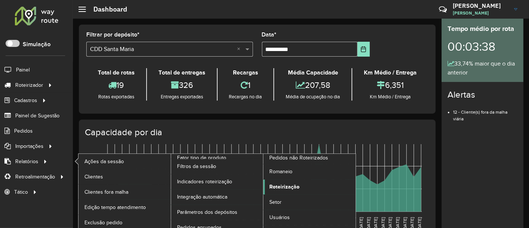
click at [282, 186] on span "Roteirização" at bounding box center [284, 187] width 30 height 8
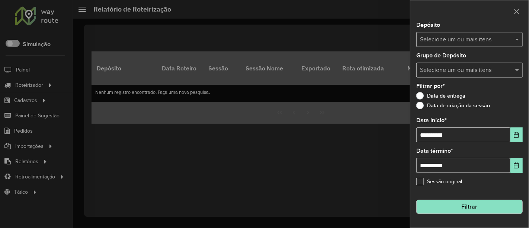
click at [493, 33] on div "Selecione um ou mais itens" at bounding box center [469, 39] width 106 height 15
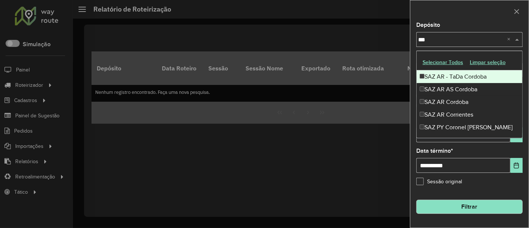
type input "****"
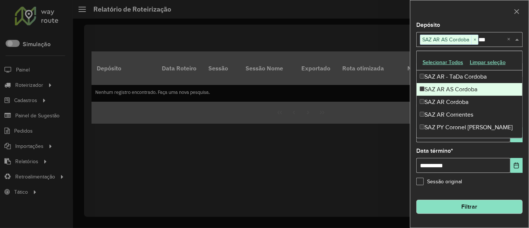
type input "****"
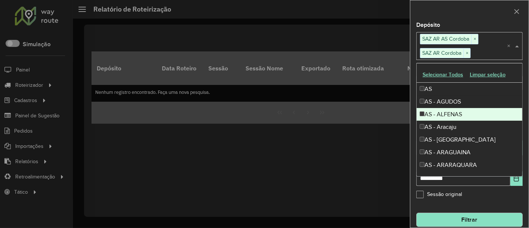
click at [477, 20] on div at bounding box center [469, 11] width 118 height 22
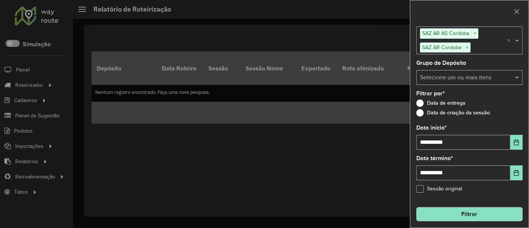
scroll to position [7, 0]
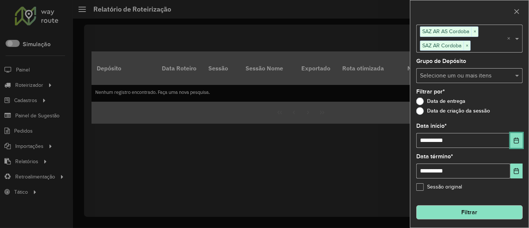
click at [517, 139] on icon "Choose Date" at bounding box center [516, 140] width 5 height 6
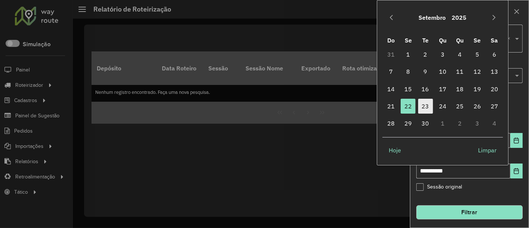
click at [429, 107] on span "23" at bounding box center [425, 106] width 15 height 15
type input "**********"
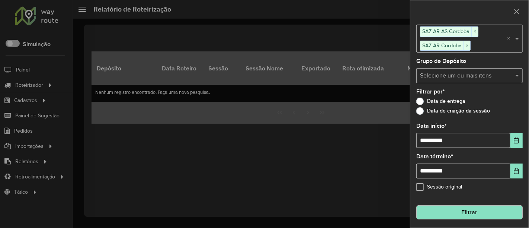
click at [463, 211] on button "Filtrar" at bounding box center [469, 212] width 106 height 14
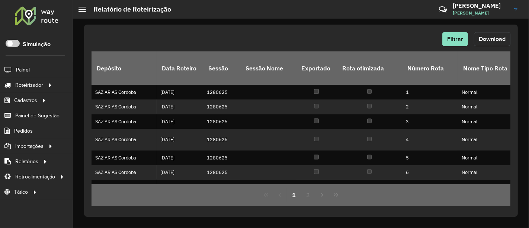
click at [494, 36] on span "Download" at bounding box center [492, 39] width 27 height 6
click at [451, 39] on span "Filtrar" at bounding box center [455, 39] width 16 height 6
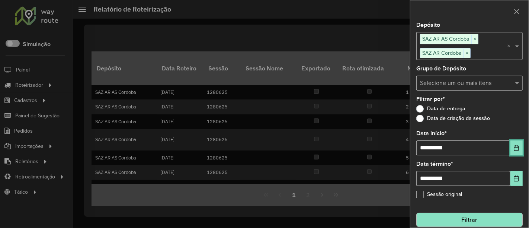
click at [520, 151] on button "Choose Date" at bounding box center [516, 147] width 12 height 15
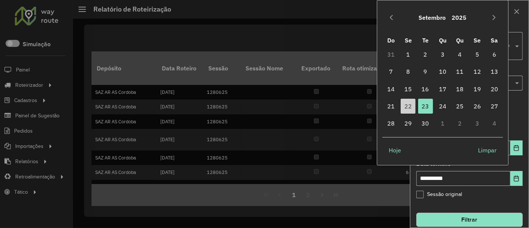
click at [513, 125] on div "**********" at bounding box center [469, 124] width 118 height 205
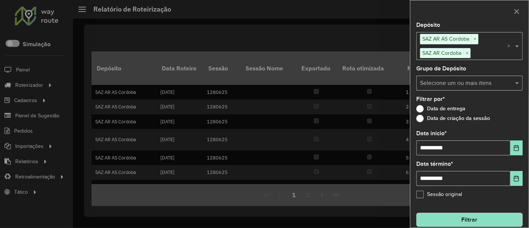
click at [473, 218] on button "Filtrar" at bounding box center [469, 219] width 106 height 14
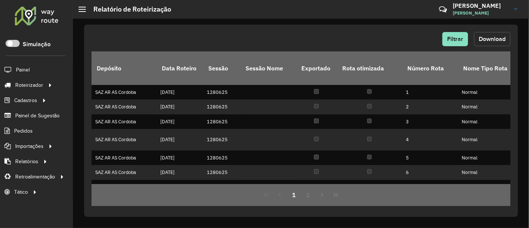
click at [507, 39] on button "Download" at bounding box center [492, 39] width 36 height 14
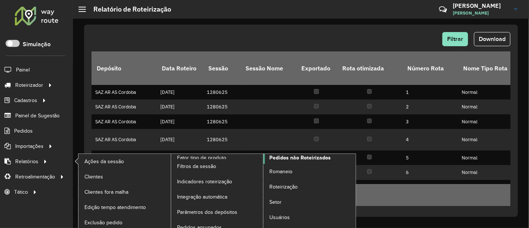
click at [273, 159] on span "Pedidos não Roteirizados" at bounding box center [299, 158] width 61 height 8
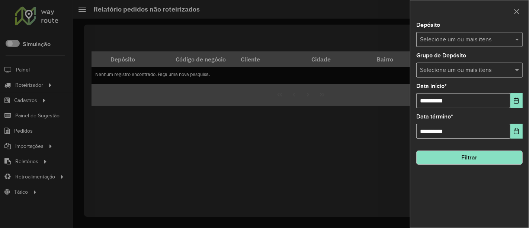
click at [453, 38] on input "text" at bounding box center [465, 39] width 95 height 9
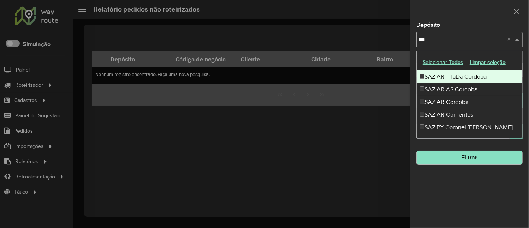
type input "****"
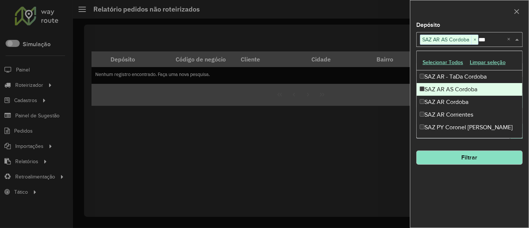
type input "****"
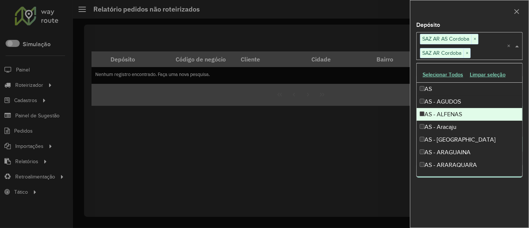
click at [457, 28] on div "Depósito Selecione um ou mais itens SAZ AR AS Cordoba × SAZ AR Cordoba × ×" at bounding box center [469, 40] width 106 height 37
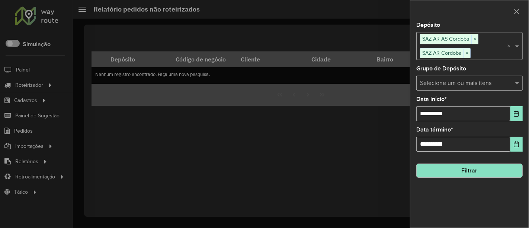
click at [471, 177] on div "**********" at bounding box center [469, 124] width 118 height 205
click at [471, 176] on button "Filtrar" at bounding box center [469, 170] width 106 height 14
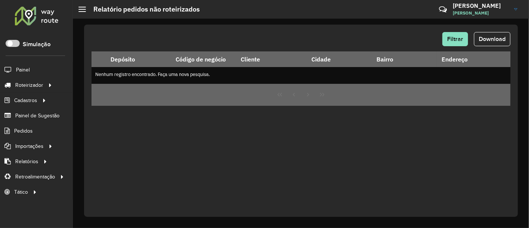
click at [275, 171] on div "Filtrar Download Depósito Código de negócio Cliente Cidade Bairro Endereço Lati…" at bounding box center [301, 121] width 434 height 192
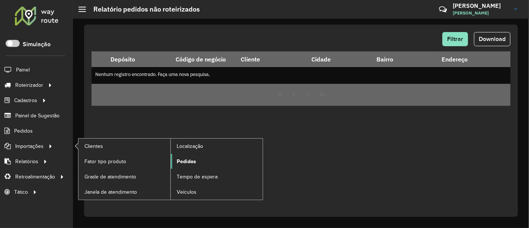
click at [187, 161] on span "Pedidos" at bounding box center [186, 161] width 19 height 8
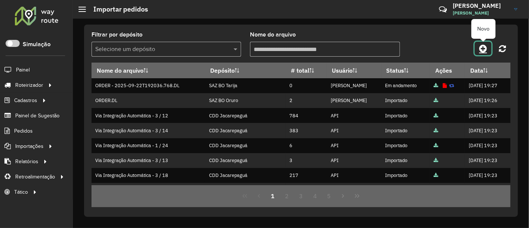
click at [484, 52] on icon at bounding box center [483, 48] width 8 height 9
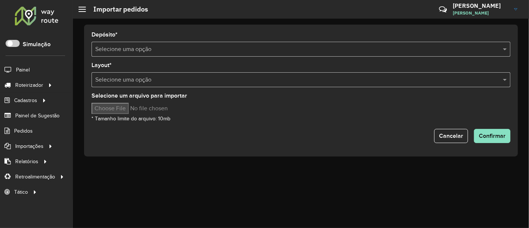
click at [402, 48] on input "text" at bounding box center [293, 49] width 396 height 9
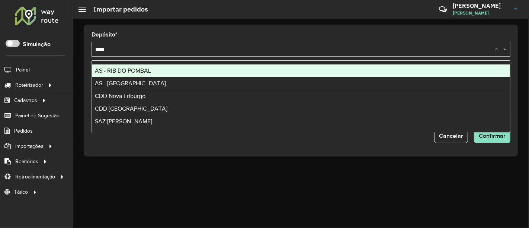
type input "*****"
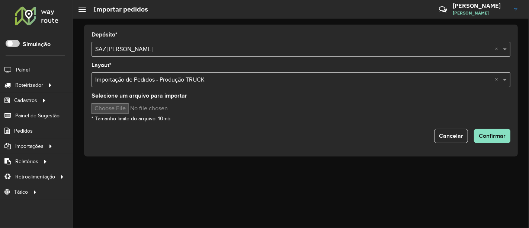
click at [137, 106] on input "Selecione um arquivo para importar" at bounding box center [154, 108] width 126 height 11
type input "**********"
click at [492, 139] on button "Confirmar" at bounding box center [492, 136] width 36 height 14
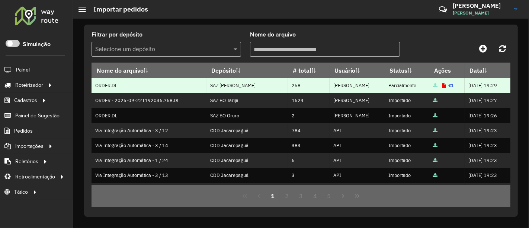
click at [442, 87] on icon at bounding box center [444, 85] width 4 height 5
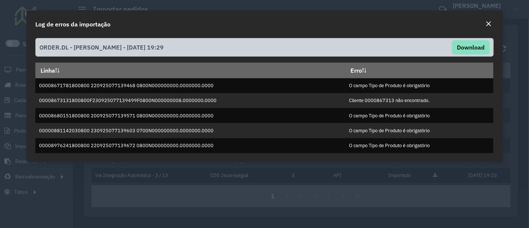
click at [488, 25] on em "Close" at bounding box center [488, 24] width 6 height 6
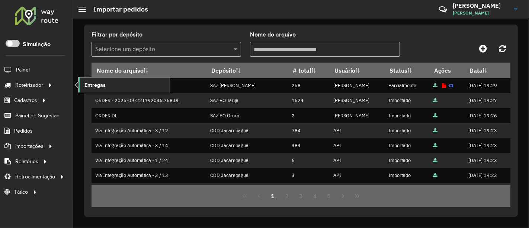
click at [111, 81] on link "Entregas" at bounding box center [123, 84] width 91 height 15
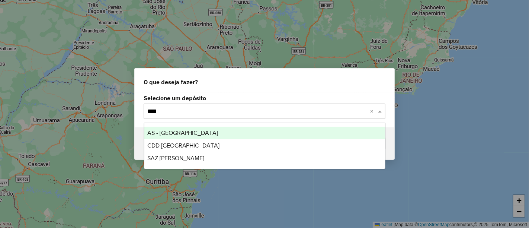
type input "*****"
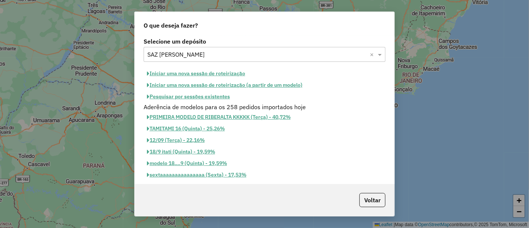
click at [223, 75] on button "Iniciar uma nova sessão de roteirização" at bounding box center [196, 74] width 105 height 12
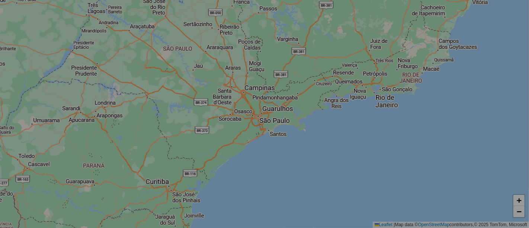
select select "*"
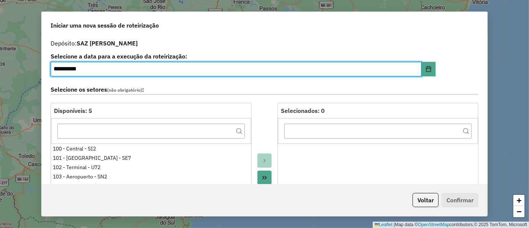
click at [258, 118] on div at bounding box center [264, 186] width 26 height 166
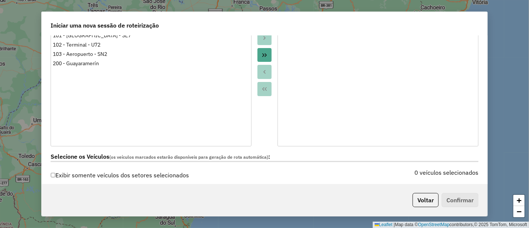
scroll to position [165, 0]
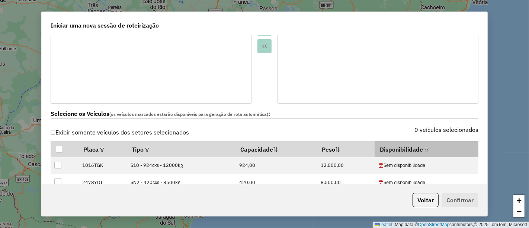
click at [424, 150] on em at bounding box center [426, 150] width 4 height 4
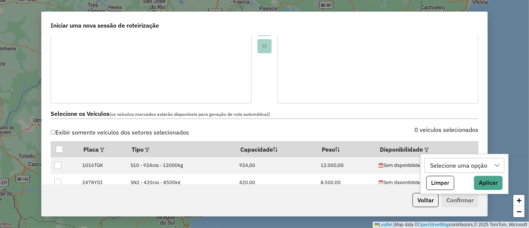
click at [431, 163] on div "Selecione uma opção" at bounding box center [459, 165] width 62 height 14
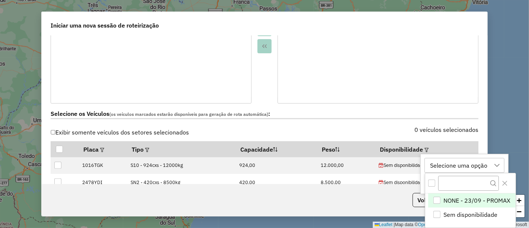
scroll to position [5, 33]
click at [459, 196] on span "NONE - 23/09 - PROMAX" at bounding box center [477, 200] width 67 height 9
click at [507, 182] on icon "Close" at bounding box center [505, 183] width 6 height 6
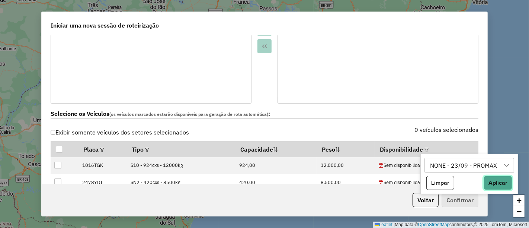
click at [501, 181] on button "Aplicar" at bounding box center [498, 183] width 29 height 14
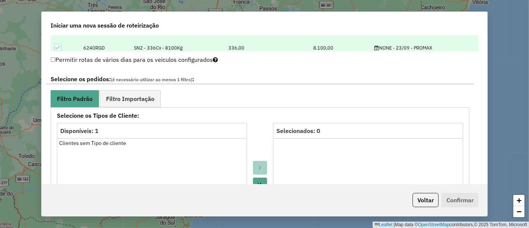
scroll to position [372, 0]
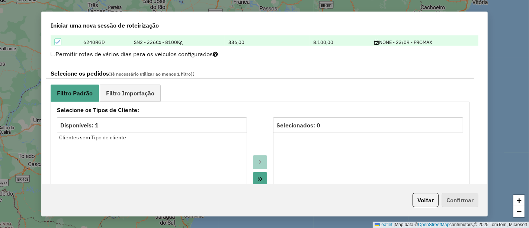
click at [150, 82] on div "**********" at bounding box center [260, 220] width 428 height 314
click at [149, 90] on span "Filtro Importação" at bounding box center [130, 93] width 48 height 6
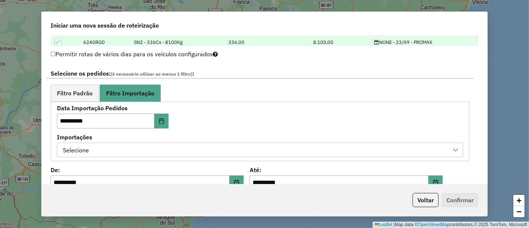
scroll to position [455, 0]
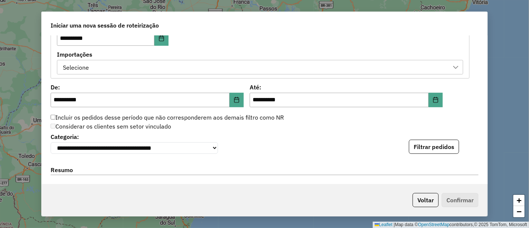
click at [199, 64] on div "Selecione" at bounding box center [254, 67] width 388 height 14
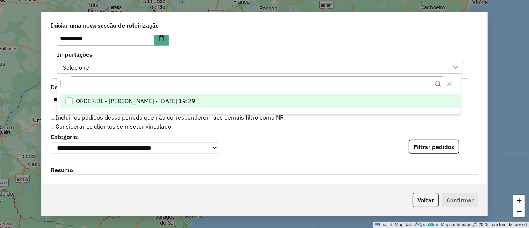
scroll to position [5, 33]
click at [197, 95] on li "ORDER.DL - [PERSON_NAME] - [DATE] 19:29" at bounding box center [260, 101] width 400 height 14
click at [258, 43] on div "**********" at bounding box center [260, 49] width 406 height 52
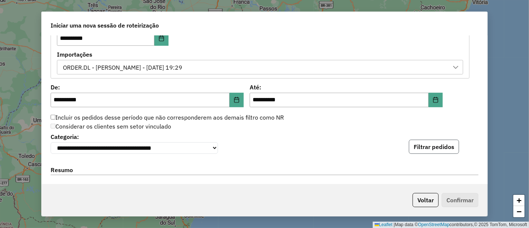
click at [441, 145] on button "Filtrar pedidos" at bounding box center [434, 146] width 50 height 14
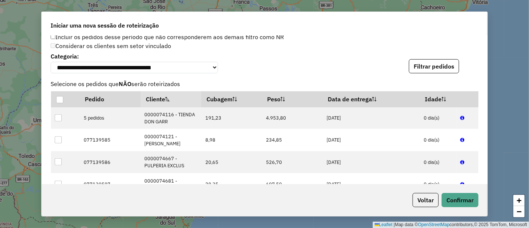
scroll to position [744, 0]
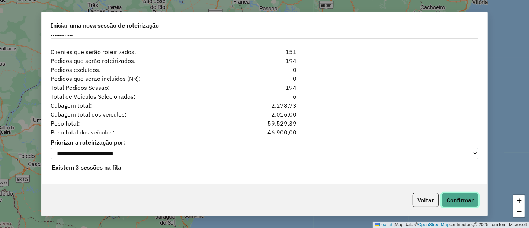
click at [452, 198] on button "Confirmar" at bounding box center [460, 200] width 37 height 14
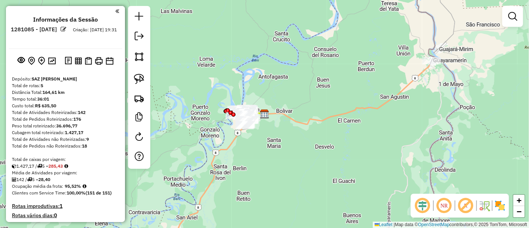
drag, startPoint x: 401, startPoint y: 52, endPoint x: 361, endPoint y: 83, distance: 50.1
click at [362, 83] on div "Janela de atendimento Grade de atendimento Capacidade Transportadoras Veículos …" at bounding box center [264, 114] width 529 height 228
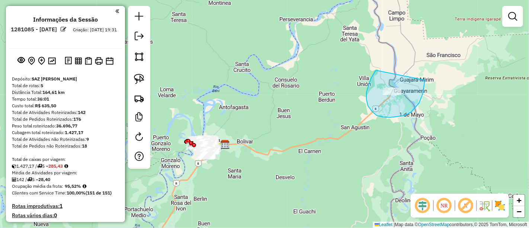
drag, startPoint x: 375, startPoint y: 71, endPoint x: 418, endPoint y: 64, distance: 44.1
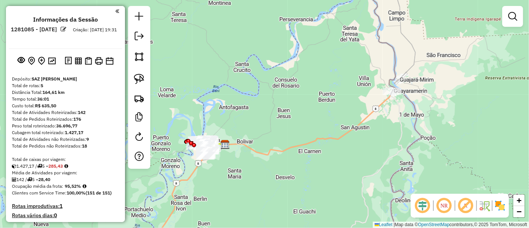
click at [499, 205] on img at bounding box center [500, 205] width 12 height 12
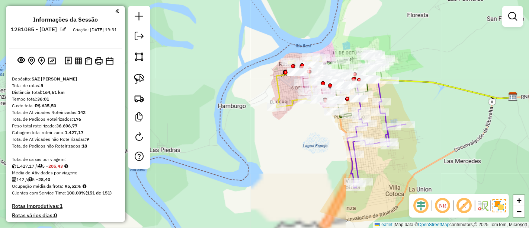
drag, startPoint x: 305, startPoint y: 129, endPoint x: 268, endPoint y: 137, distance: 37.7
click at [268, 137] on div "Janela de atendimento Grade de atendimento Capacidade Transportadoras Veículos …" at bounding box center [264, 114] width 529 height 228
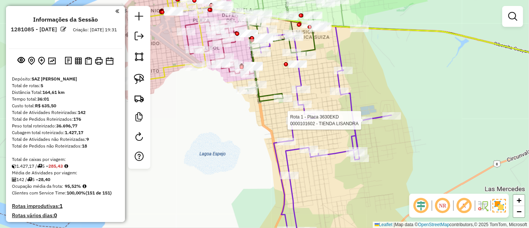
click at [354, 124] on div at bounding box center [363, 119] width 19 height 7
select select "**********"
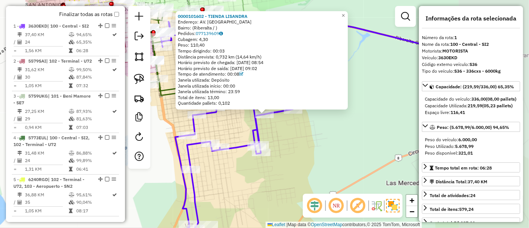
scroll to position [292, 0]
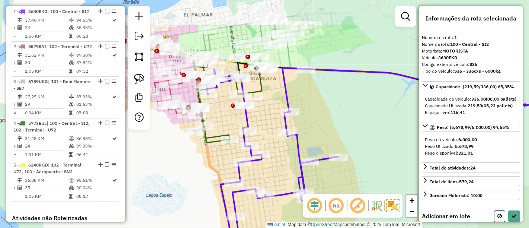
drag, startPoint x: 303, startPoint y: 136, endPoint x: 349, endPoint y: 183, distance: 65.5
click at [349, 183] on div "Janela de atendimento Grade de atendimento Capacidade Transportadoras Veículos …" at bounding box center [264, 114] width 529 height 228
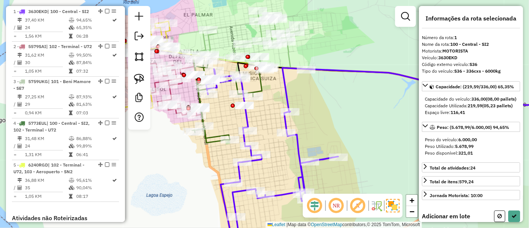
select select "**********"
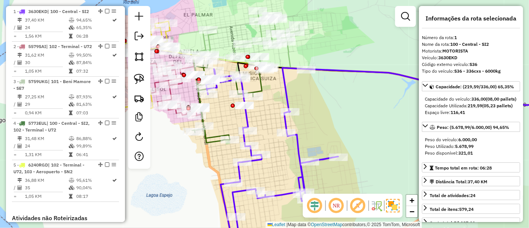
click at [247, 117] on icon at bounding box center [272, 160] width 132 height 182
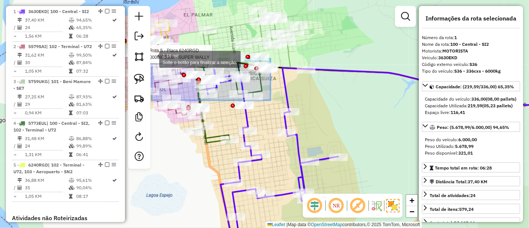
drag, startPoint x: 270, startPoint y: 100, endPoint x: 148, endPoint y: 44, distance: 134.3
click at [148, 44] on hb-router-mapa "Informações da Sessão 1281085 - [DATE] Criação: [DATE] 19:31 Depósito: SAZ BO R…" at bounding box center [264, 114] width 529 height 228
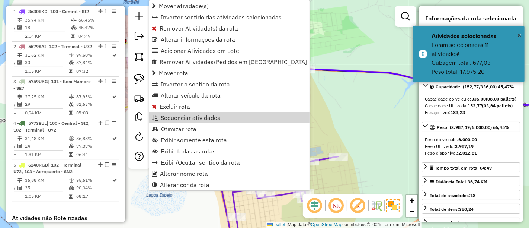
click at [304, 120] on div "Janela de atendimento Grade de atendimento Capacidade Transportadoras Veículos …" at bounding box center [264, 114] width 529 height 228
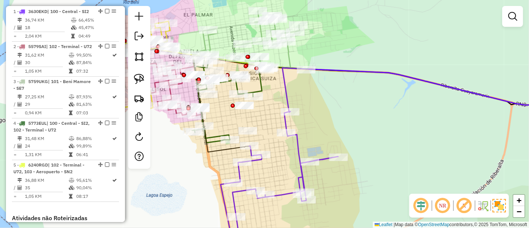
click at [301, 139] on icon at bounding box center [280, 181] width 118 height 140
select select "**********"
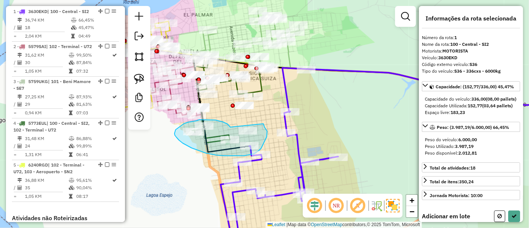
drag, startPoint x: 230, startPoint y: 127, endPoint x: 263, endPoint y: 123, distance: 33.3
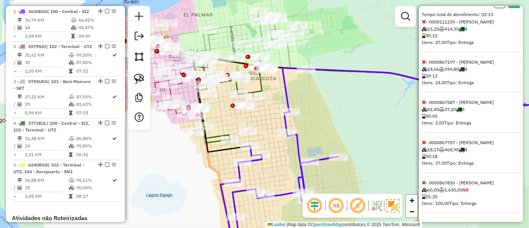
scroll to position [224, 0]
click at [425, 181] on icon at bounding box center [424, 182] width 4 height 5
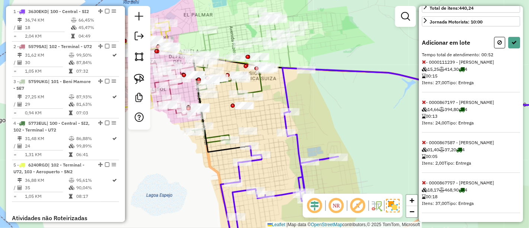
select select "**********"
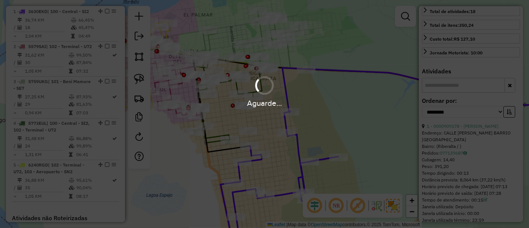
scroll to position [211, 0]
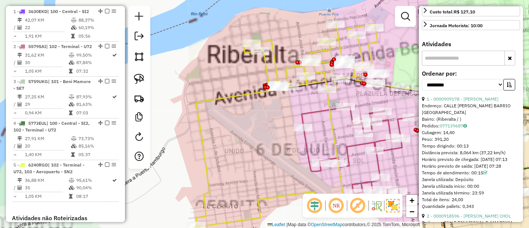
click at [203, 100] on icon at bounding box center [308, 125] width 225 height 202
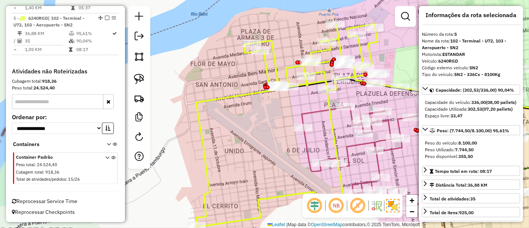
scroll to position [0, 0]
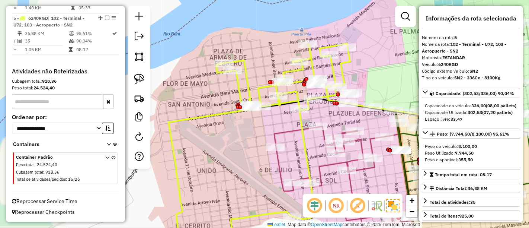
drag, startPoint x: 198, startPoint y: 78, endPoint x: 171, endPoint y: 98, distance: 33.9
click at [171, 98] on div "Janela de atendimento Grade de atendimento Capacidade Transportadoras Veículos …" at bounding box center [264, 114] width 529 height 228
click at [250, 91] on icon at bounding box center [280, 145] width 225 height 202
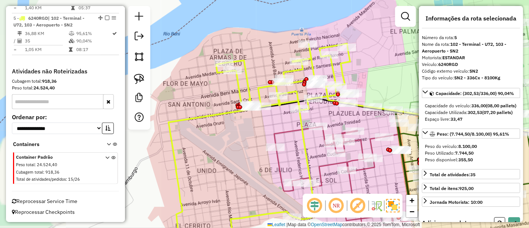
drag, startPoint x: 295, startPoint y: 122, endPoint x: 240, endPoint y: 106, distance: 57.3
click at [240, 106] on div "Janela de atendimento Grade de atendimento Capacidade Transportadoras Veículos …" at bounding box center [264, 114] width 529 height 228
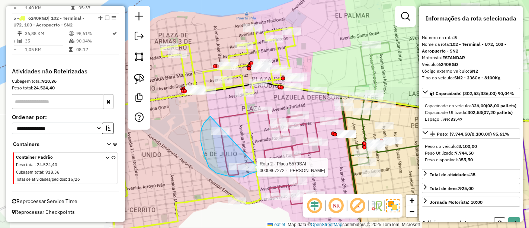
click at [259, 167] on div "Rota 2 - Placa 5579SAI 0000867272 - [PERSON_NAME] Janela de atendimento Grade d…" at bounding box center [264, 114] width 529 height 228
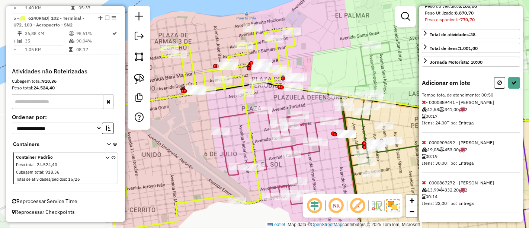
scroll to position [151, 0]
select select "**********"
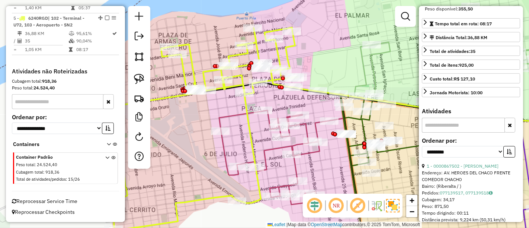
click at [205, 70] on icon at bounding box center [225, 129] width 225 height 202
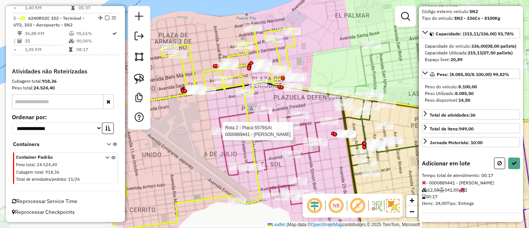
select select "**********"
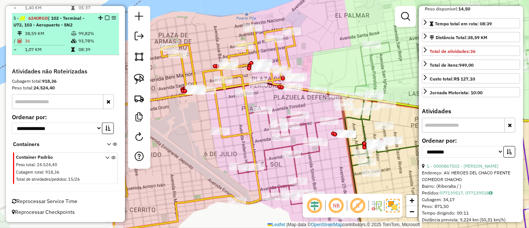
click at [105, 19] on em at bounding box center [107, 18] width 4 height 4
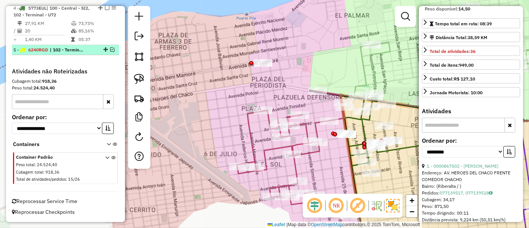
scroll to position [419, 0]
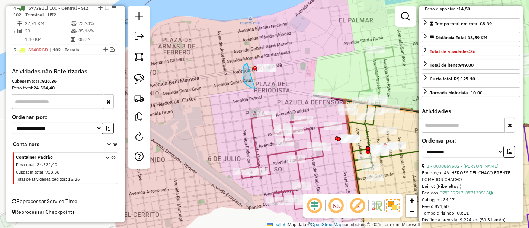
drag, startPoint x: 243, startPoint y: 67, endPoint x: 293, endPoint y: 49, distance: 53.2
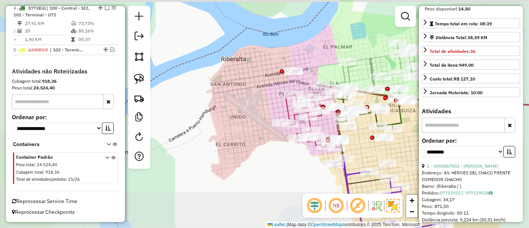
drag, startPoint x: 327, startPoint y: 65, endPoint x: 273, endPoint y: 96, distance: 63.0
click at [273, 96] on div "Janela de atendimento Grade de atendimento Capacidade Transportadoras Veículos …" at bounding box center [264, 114] width 529 height 228
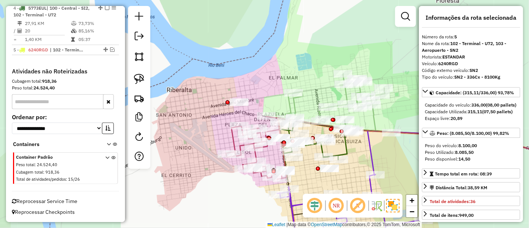
scroll to position [0, 0]
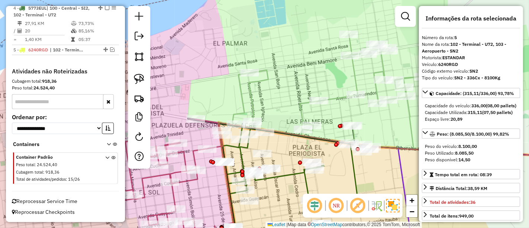
drag, startPoint x: 292, startPoint y: 93, endPoint x: 266, endPoint y: 79, distance: 30.0
click at [266, 79] on div "Janela de atendimento Grade de atendimento Capacidade Transportadoras Veículos …" at bounding box center [264, 114] width 529 height 228
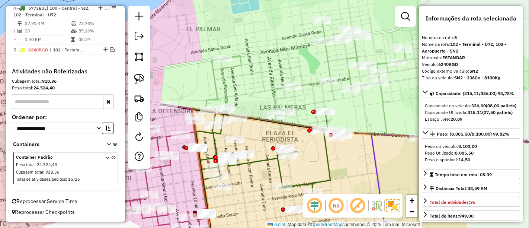
click at [224, 78] on icon at bounding box center [305, 76] width 200 height 112
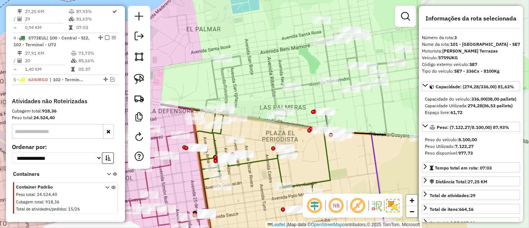
scroll to position [375, 0]
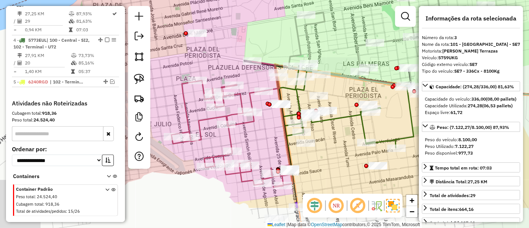
drag, startPoint x: 319, startPoint y: 48, endPoint x: 322, endPoint y: 45, distance: 4.8
click at [322, 45] on div "Janela de atendimento Grade de atendimento Capacidade Transportadoras Veículos …" at bounding box center [264, 114] width 529 height 228
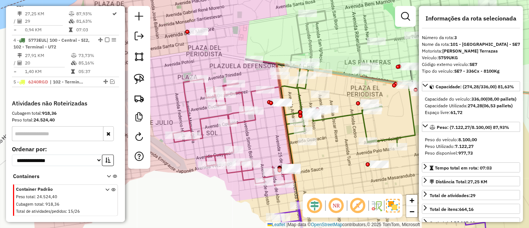
click at [246, 118] on icon at bounding box center [233, 123] width 121 height 126
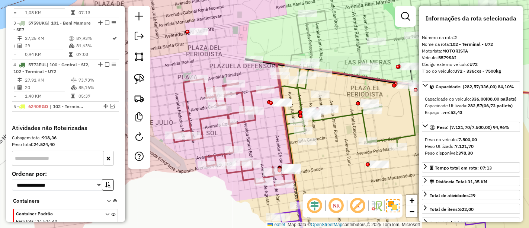
scroll to position [334, 0]
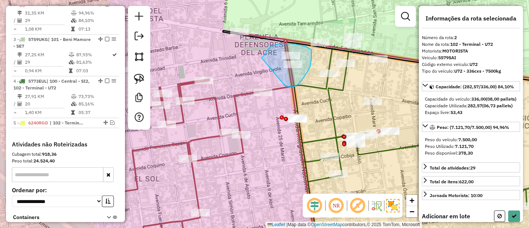
drag, startPoint x: 261, startPoint y: 58, endPoint x: 285, endPoint y: 86, distance: 36.4
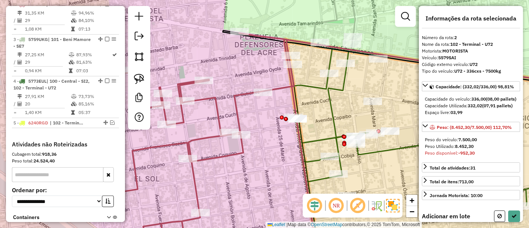
scroll to position [104, 0]
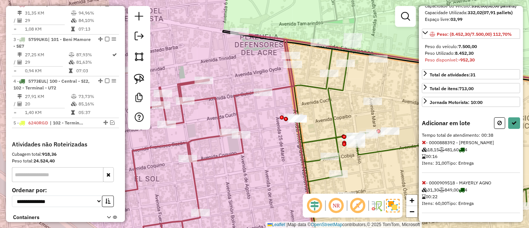
click at [423, 184] on icon at bounding box center [424, 182] width 4 height 5
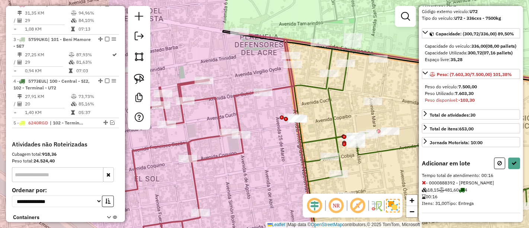
select select "**********"
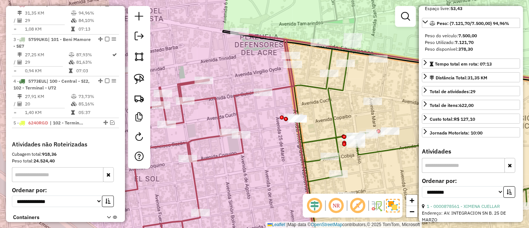
click at [238, 98] on icon at bounding box center [197, 142] width 239 height 218
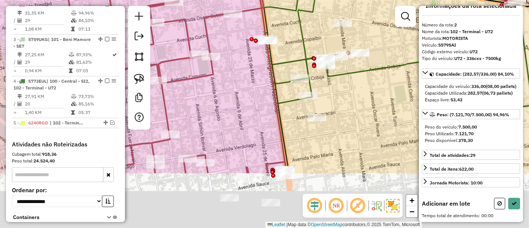
drag, startPoint x: 277, startPoint y: 144, endPoint x: 247, endPoint y: 68, distance: 81.5
click at [247, 68] on div "Janela de atendimento Grade de atendimento Capacidade Transportadoras Veículos …" at bounding box center [264, 114] width 529 height 228
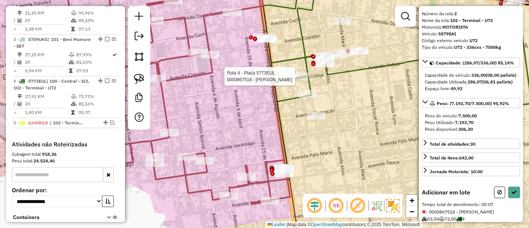
scroll to position [64, 0]
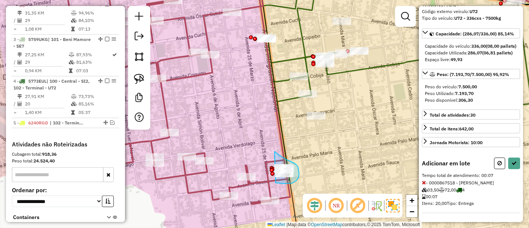
drag, startPoint x: 274, startPoint y: 151, endPoint x: 262, endPoint y: 174, distance: 25.8
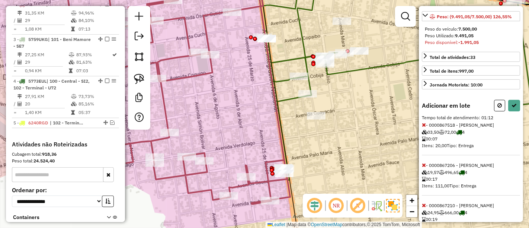
drag, startPoint x: 496, startPoint y: 120, endPoint x: 460, endPoint y: 123, distance: 35.8
click at [496, 111] on button at bounding box center [499, 106] width 11 height 12
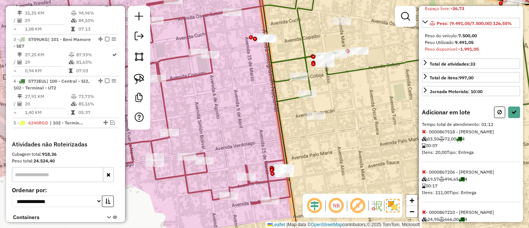
select select "**********"
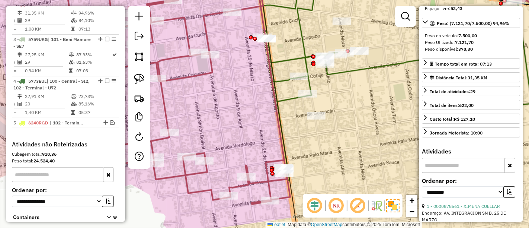
click at [196, 71] on icon at bounding box center [168, 90] width 243 height 227
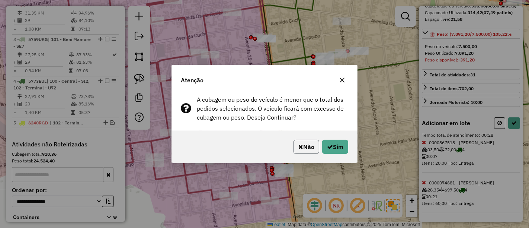
click at [299, 147] on icon "button" at bounding box center [300, 147] width 5 height 6
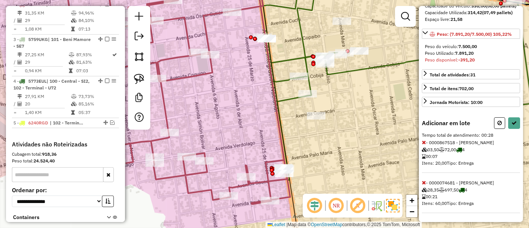
click at [425, 183] on icon at bounding box center [424, 182] width 4 height 5
select select "**********"
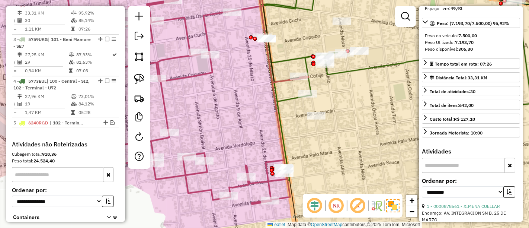
click at [105, 6] on em at bounding box center [107, 4] width 4 height 4
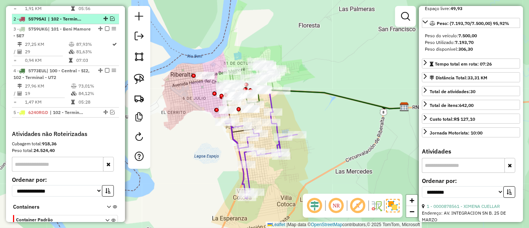
scroll to position [303, 0]
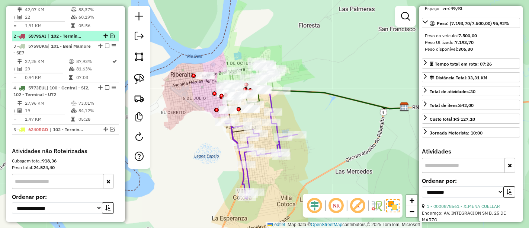
click at [110, 38] on em at bounding box center [112, 35] width 4 height 4
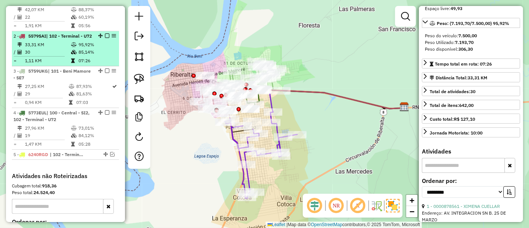
click at [105, 38] on em at bounding box center [107, 35] width 4 height 4
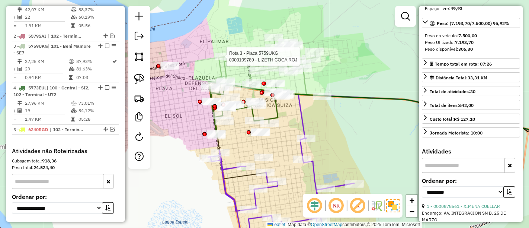
click at [227, 60] on div at bounding box center [224, 56] width 19 height 7
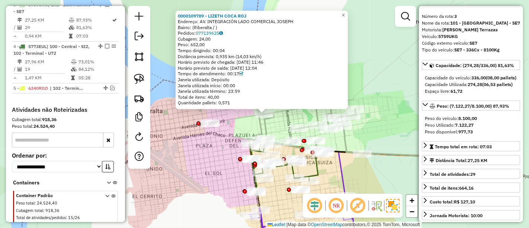
scroll to position [0, 0]
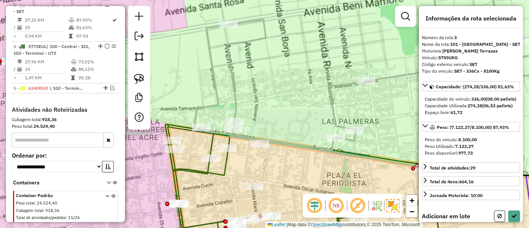
drag, startPoint x: 277, startPoint y: 129, endPoint x: 276, endPoint y: 106, distance: 23.1
click at [276, 106] on div "Janela de atendimento Grade de atendimento Capacidade Transportadoras Veículos …" at bounding box center [264, 114] width 529 height 228
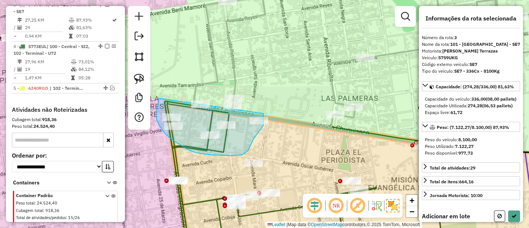
drag, startPoint x: 156, startPoint y: 117, endPoint x: 263, endPoint y: 113, distance: 107.2
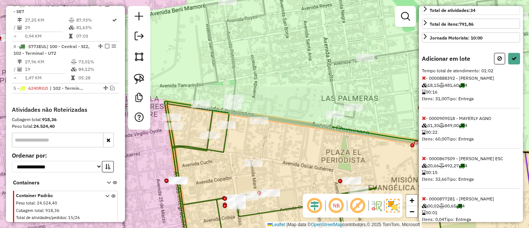
scroll to position [165, 0]
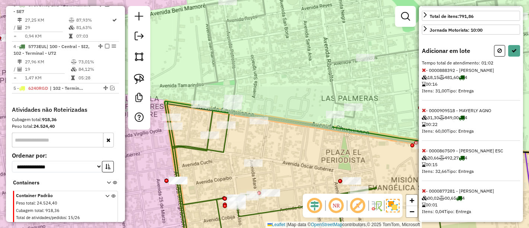
select select "**********"
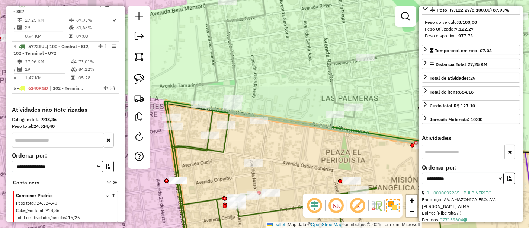
scroll to position [158, 0]
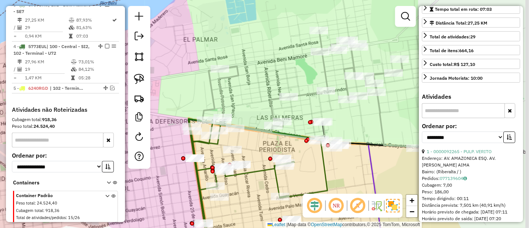
drag, startPoint x: 393, startPoint y: 115, endPoint x: 293, endPoint y: 115, distance: 100.4
click at [293, 115] on div "Janela de atendimento Grade de atendimento Capacidade Transportadoras Veículos …" at bounding box center [264, 114] width 529 height 228
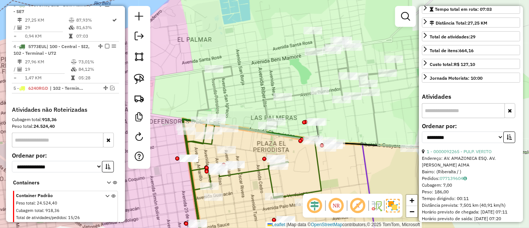
click at [298, 94] on icon at bounding box center [296, 86] width 200 height 112
click at [318, 70] on icon at bounding box center [296, 86] width 200 height 112
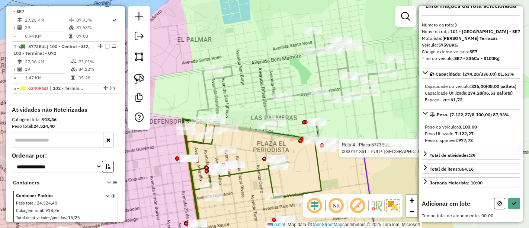
scroll to position [64, 0]
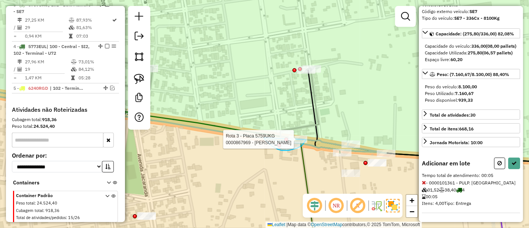
drag, startPoint x: 264, startPoint y: 139, endPoint x: 310, endPoint y: 130, distance: 46.3
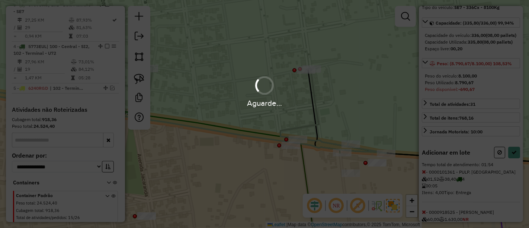
scroll to position [104, 0]
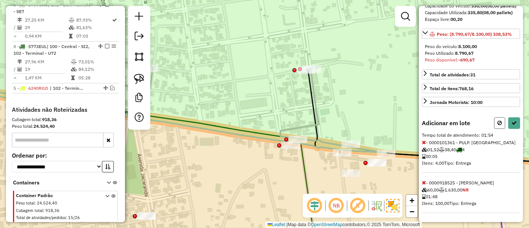
click at [495, 126] on button at bounding box center [499, 123] width 11 height 12
select select "**********"
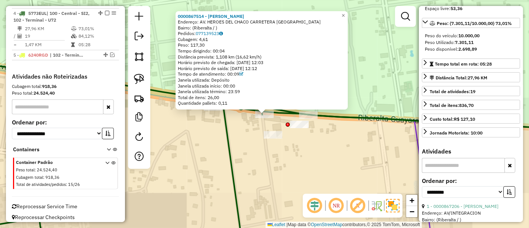
scroll to position [386, 0]
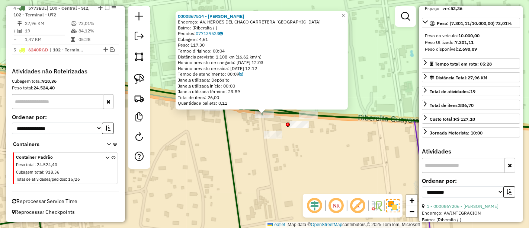
click at [331, 161] on div "0000867514 - [PERSON_NAME] Endereço: AV. HEROES DEL CHACO CARRETERA GUAYARAMERI…" at bounding box center [264, 114] width 529 height 228
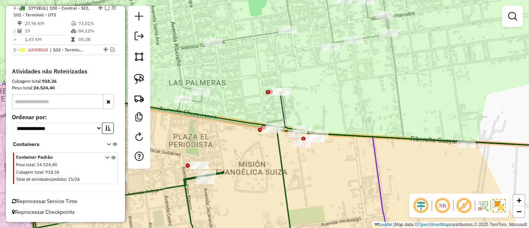
click at [332, 32] on icon at bounding box center [241, 55] width 400 height 156
select select "**********"
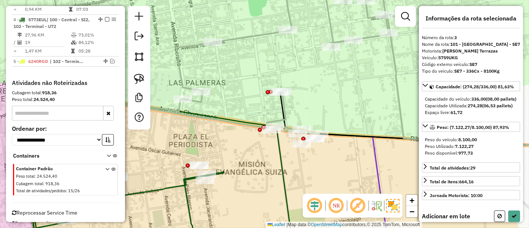
scroll to position [344, 0]
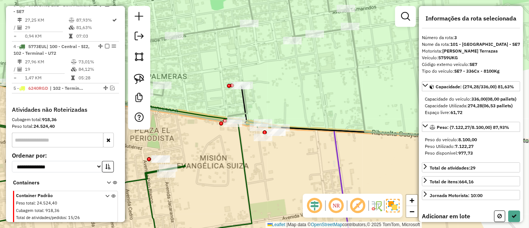
drag, startPoint x: 372, startPoint y: 118, endPoint x: 333, endPoint y: 111, distance: 40.0
click at [333, 111] on div "Janela de atendimento Grade de atendimento Capacidade Transportadoras Veículos …" at bounding box center [264, 114] width 529 height 228
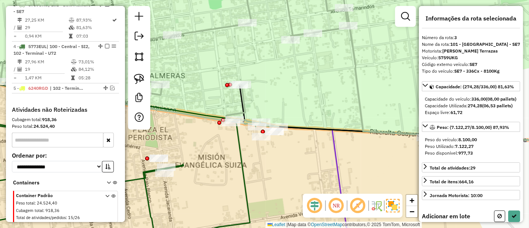
drag, startPoint x: 386, startPoint y: 124, endPoint x: 347, endPoint y: 122, distance: 38.4
click at [349, 122] on div "Janela de atendimento Grade de atendimento Capacidade Transportadoras Veículos …" at bounding box center [264, 114] width 529 height 228
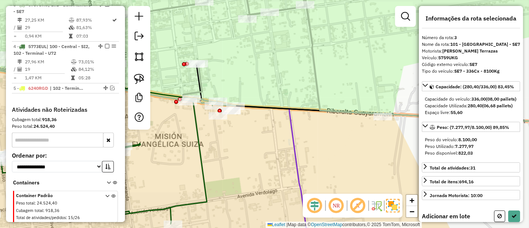
drag, startPoint x: 216, startPoint y: 82, endPoint x: 408, endPoint y: 101, distance: 193.3
click at [407, 101] on div "Janela de atendimento Grade de atendimento Capacidade Transportadoras Veículos …" at bounding box center [264, 114] width 529 height 228
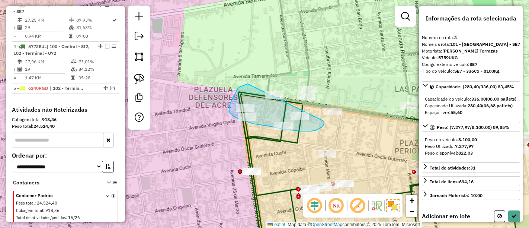
drag, startPoint x: 246, startPoint y: 84, endPoint x: 323, endPoint y: 121, distance: 84.8
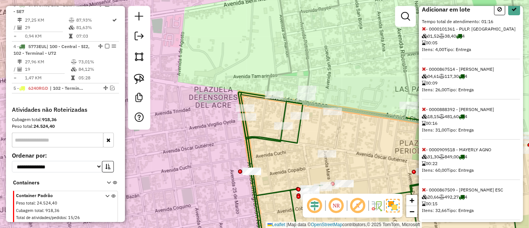
scroll to position [248, 0]
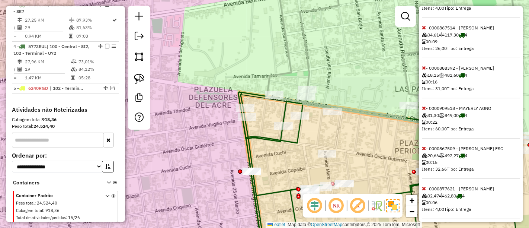
click at [422, 110] on icon at bounding box center [424, 107] width 4 height 5
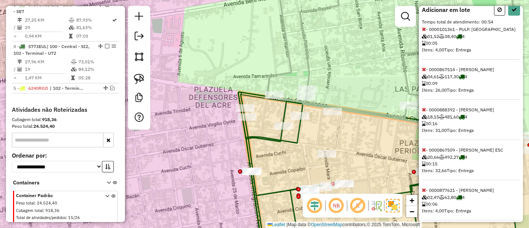
scroll to position [241, 0]
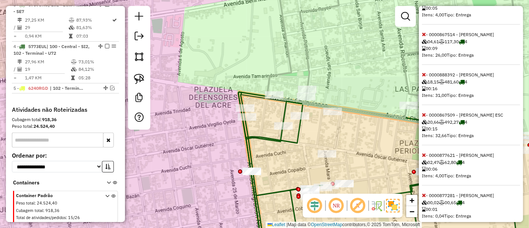
click at [423, 117] on icon at bounding box center [424, 114] width 4 height 5
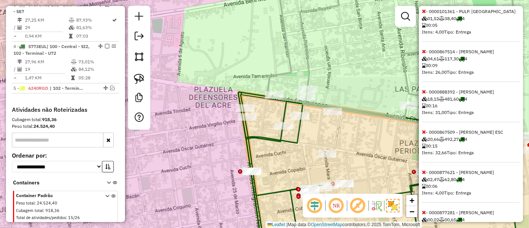
select select "**********"
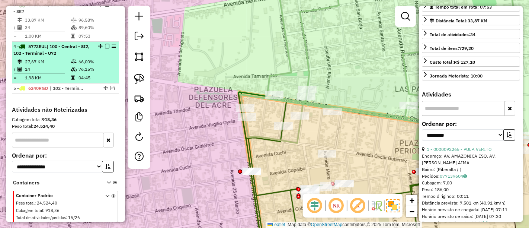
scroll to position [59, 0]
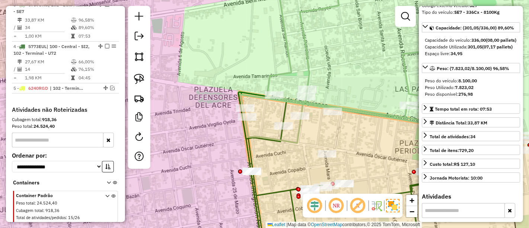
click at [274, 77] on icon at bounding box center [411, 60] width 341 height 166
click at [280, 72] on icon at bounding box center [411, 60] width 341 height 166
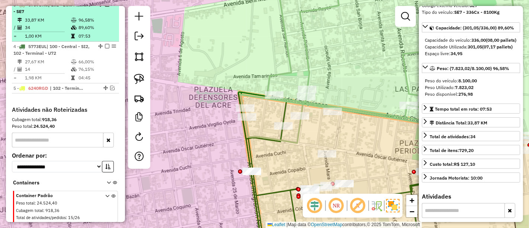
click at [105, 7] on em at bounding box center [107, 4] width 4 height 4
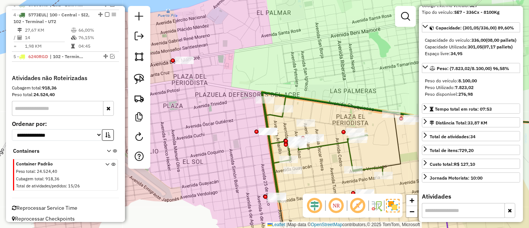
click at [286, 100] on icon at bounding box center [321, 147] width 121 height 110
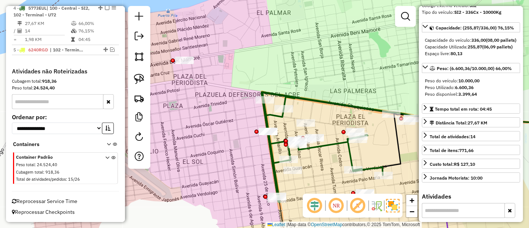
scroll to position [354, 0]
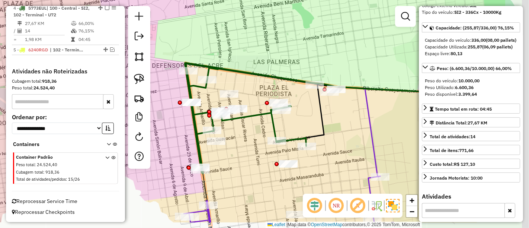
drag, startPoint x: 327, startPoint y: 108, endPoint x: 251, endPoint y: 79, distance: 81.9
click at [251, 79] on div "Janela de atendimento Grade de atendimento Capacidade Transportadoras Veículos …" at bounding box center [264, 114] width 529 height 228
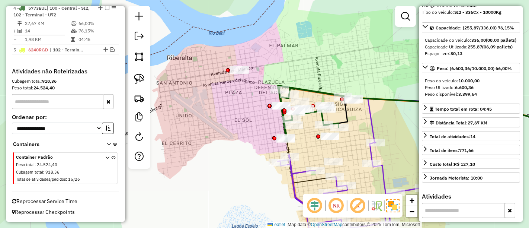
scroll to position [30, 0]
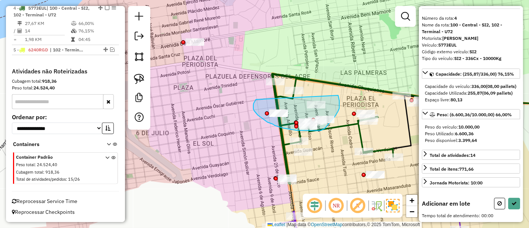
drag, startPoint x: 254, startPoint y: 103, endPoint x: 337, endPoint y: 93, distance: 83.6
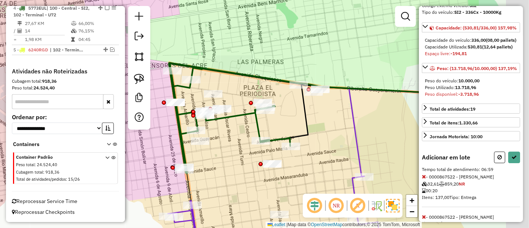
drag, startPoint x: 355, startPoint y: 73, endPoint x: 263, endPoint y: 65, distance: 92.6
click at [263, 65] on div "Janela de atendimento Grade de atendimento Capacidade Transportadoras Veículos …" at bounding box center [264, 114] width 529 height 228
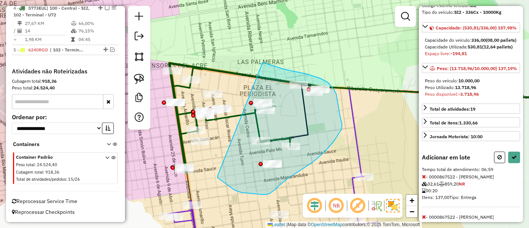
drag, startPoint x: 263, startPoint y: 62, endPoint x: 218, endPoint y: 175, distance: 121.5
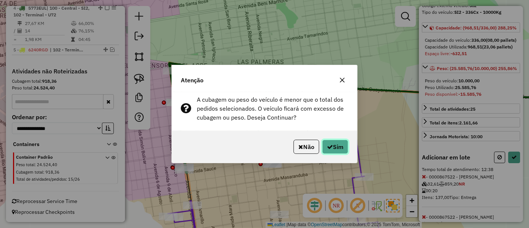
click at [333, 148] on button "Sim" at bounding box center [335, 146] width 26 height 14
select select "**********"
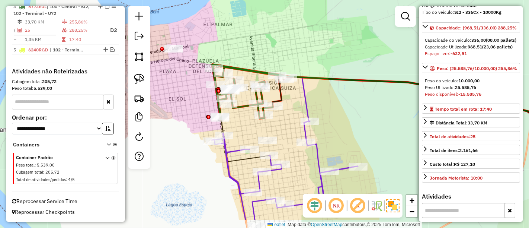
drag, startPoint x: 308, startPoint y: 105, endPoint x: 296, endPoint y: 56, distance: 50.2
click at [302, 77] on icon at bounding box center [437, 99] width 270 height 44
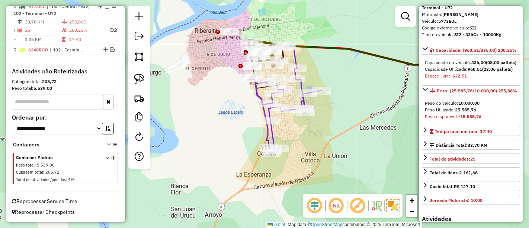
scroll to position [0, 0]
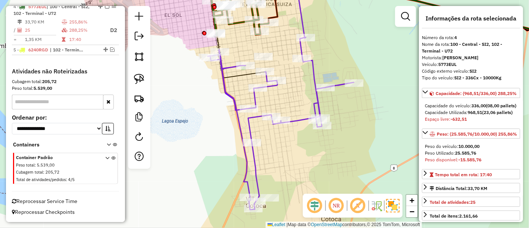
click at [256, 119] on icon at bounding box center [281, 123] width 146 height 172
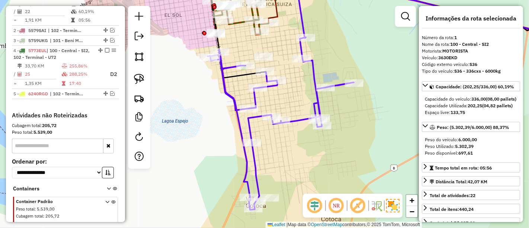
scroll to position [292, 0]
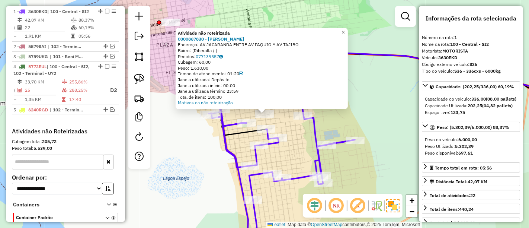
click at [232, 122] on icon at bounding box center [282, 172] width 146 height 157
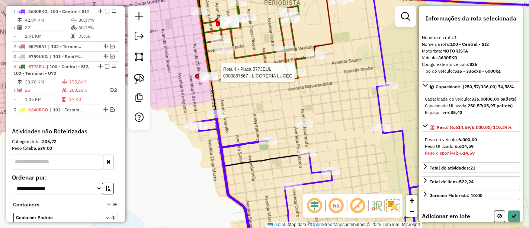
select select "**********"
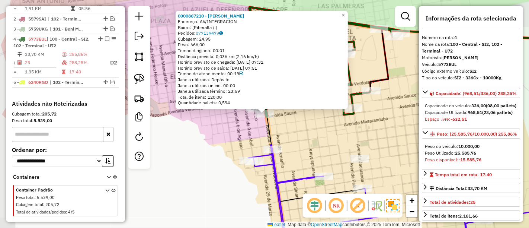
scroll to position [354, 0]
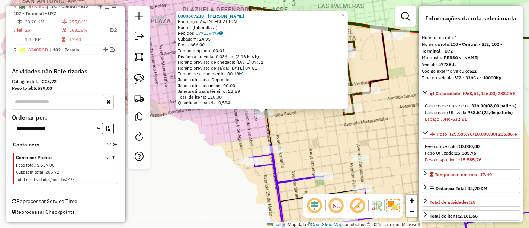
click at [283, 134] on div "Rota 4 - Placa 5773EUL 0000867210 - [PERSON_NAME] 0000867210 - [PERSON_NAME]: A…" at bounding box center [264, 114] width 529 height 228
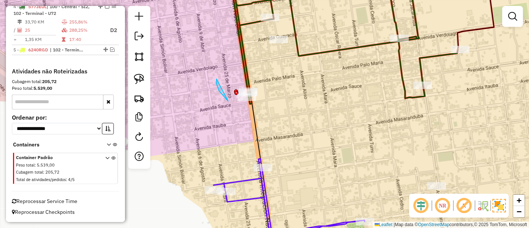
drag, startPoint x: 228, startPoint y: 101, endPoint x: 276, endPoint y: 86, distance: 50.7
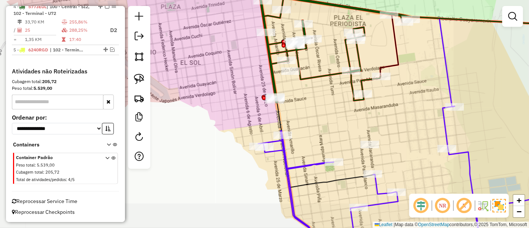
click at [315, 78] on icon at bounding box center [335, 48] width 152 height 110
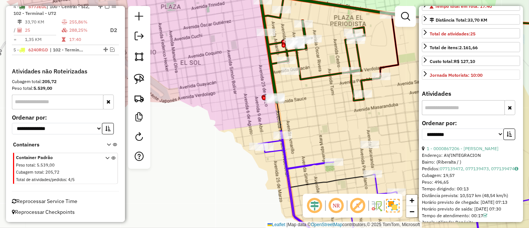
scroll to position [206, 0]
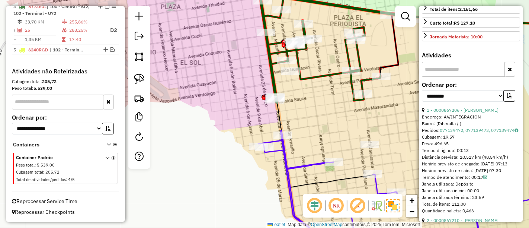
click at [460, 89] on label "Ordenar por:" at bounding box center [471, 84] width 98 height 9
drag, startPoint x: 460, startPoint y: 119, endPoint x: 459, endPoint y: 123, distance: 4.8
click at [460, 102] on select "**********" at bounding box center [463, 96] width 82 height 12
select select "*********"
click at [422, 102] on select "**********" at bounding box center [463, 96] width 82 height 12
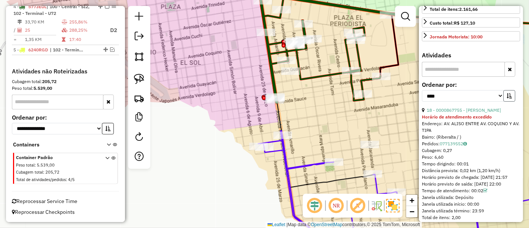
click at [503, 102] on button "button" at bounding box center [509, 96] width 12 height 12
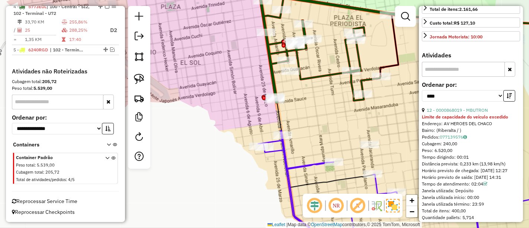
click at [470, 119] on strong "Limite de capacidade do veículo excedido" at bounding box center [465, 117] width 86 height 6
click at [471, 113] on link "12 - 0000868019 - MBUTRON" at bounding box center [457, 110] width 61 height 6
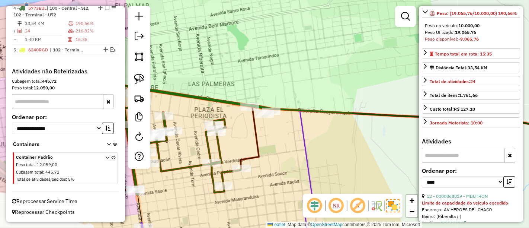
scroll to position [0, 0]
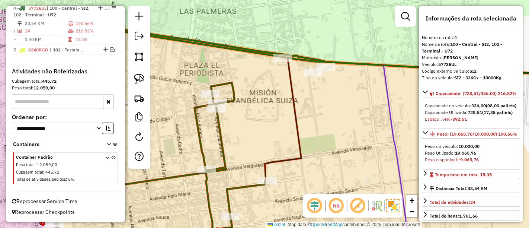
click at [299, 155] on icon at bounding box center [423, 119] width 317 height 122
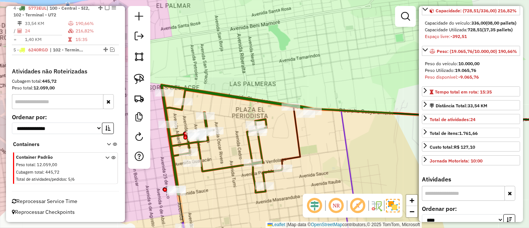
scroll to position [165, 0]
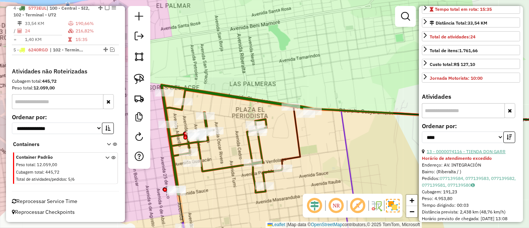
click at [474, 154] on link "13 - 0000074116 - TIENDA DON GARR" at bounding box center [466, 151] width 79 height 6
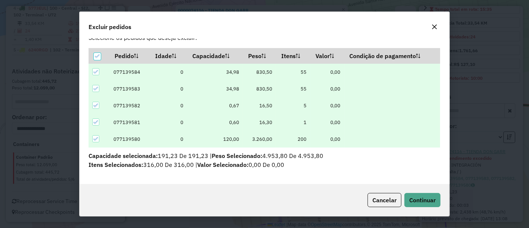
scroll to position [17, 0]
click at [426, 195] on button "Continuar" at bounding box center [422, 200] width 36 height 14
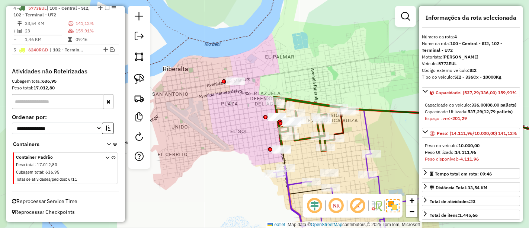
scroll to position [0, 0]
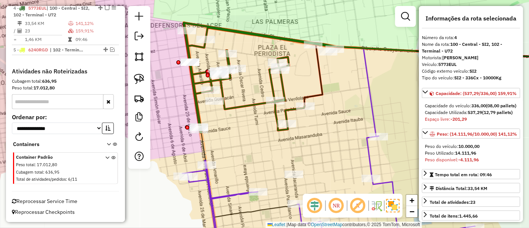
click at [315, 95] on icon at bounding box center [442, 74] width 277 height 61
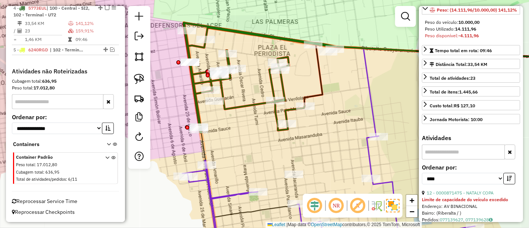
scroll to position [165, 0]
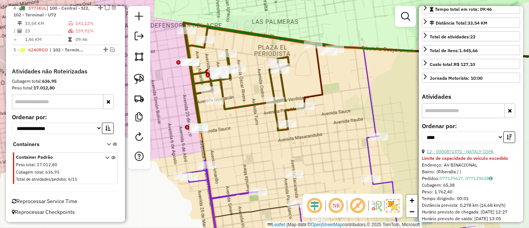
click at [476, 154] on link "12 - 0000871475 - NATALY COPA" at bounding box center [460, 151] width 67 height 6
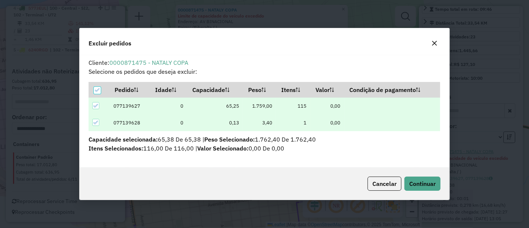
scroll to position [0, 0]
click at [431, 184] on span "Continuar" at bounding box center [422, 183] width 26 height 7
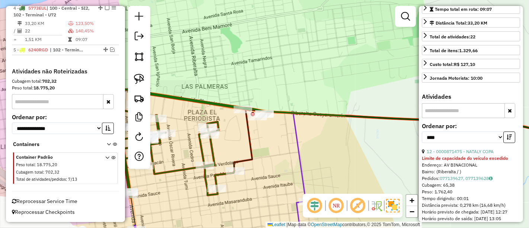
click at [250, 148] on icon at bounding box center [408, 139] width 348 height 61
drag, startPoint x: 237, startPoint y: 94, endPoint x: 290, endPoint y: 112, distance: 56.0
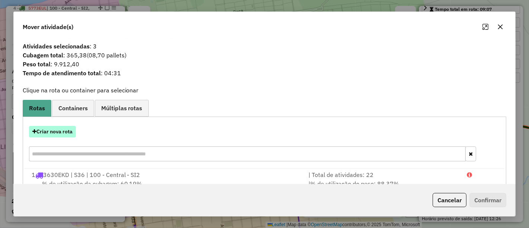
click at [53, 133] on button "Criar nova rota" at bounding box center [52, 132] width 47 height 12
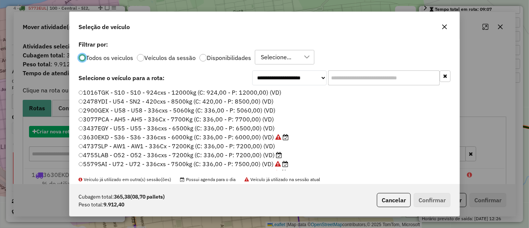
scroll to position [4, 2]
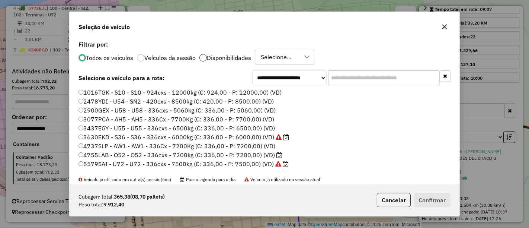
click at [202, 57] on div at bounding box center [202, 57] width 7 height 7
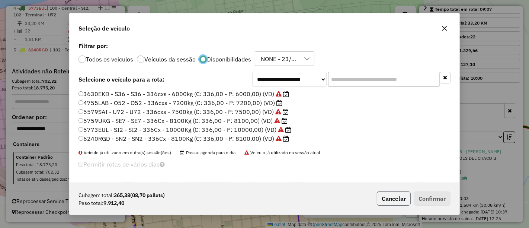
click at [396, 199] on button "Cancelar" at bounding box center [394, 198] width 34 height 14
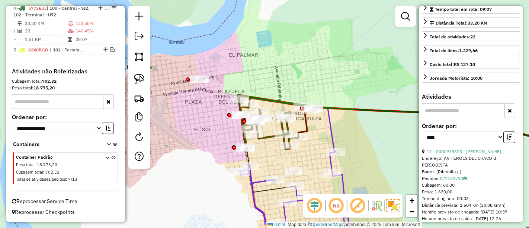
drag, startPoint x: 313, startPoint y: 137, endPoint x: 298, endPoint y: 118, distance: 24.9
click at [298, 118] on div "Janela de atendimento Grade de atendimento Capacidade Transportadoras Veículos …" at bounding box center [264, 114] width 529 height 228
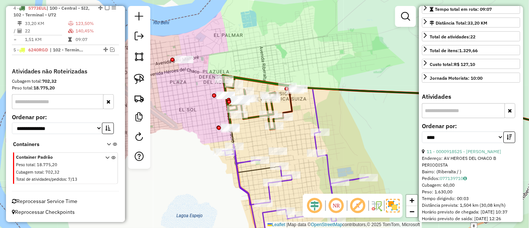
click at [313, 113] on icon at bounding box center [446, 110] width 269 height 44
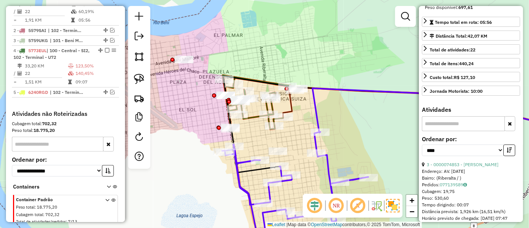
scroll to position [292, 0]
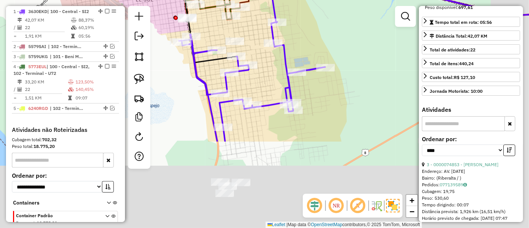
drag, startPoint x: 347, startPoint y: 141, endPoint x: 302, endPoint y: 43, distance: 108.0
click at [302, 43] on div "Janela de atendimento Grade de atendimento Capacidade Transportadoras Veículos …" at bounding box center [264, 114] width 529 height 228
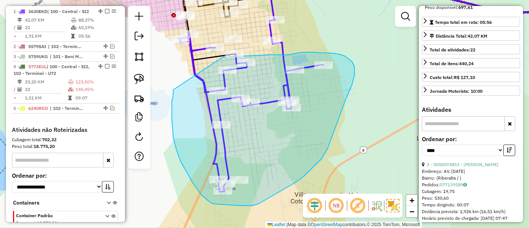
drag, startPoint x: 173, startPoint y: 96, endPoint x: 219, endPoint y: 59, distance: 59.3
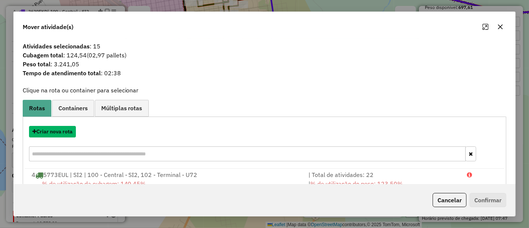
click at [61, 132] on button "Criar nova rota" at bounding box center [52, 132] width 47 height 12
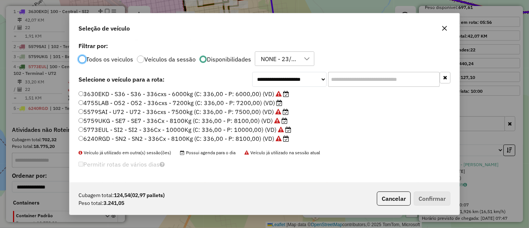
scroll to position [4, 2]
click at [264, 105] on label "4755LAB - O52 - O52 - 336cxs - 7200kg (C: 336,00 - P: 7200,00) (VD)" at bounding box center [180, 102] width 204 height 9
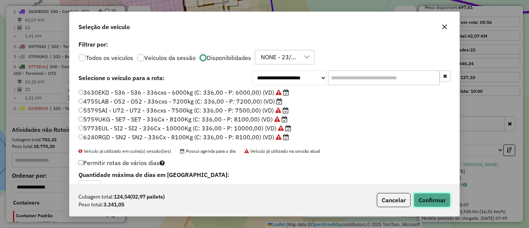
click at [423, 203] on button "Confirmar" at bounding box center [432, 200] width 37 height 14
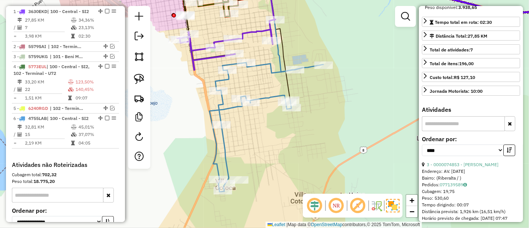
scroll to position [138, 0]
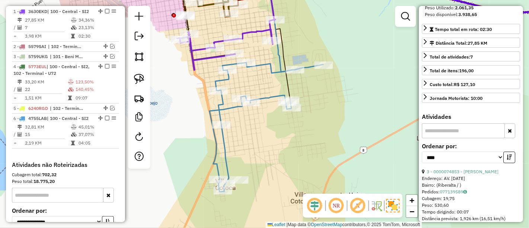
click at [267, 96] on icon at bounding box center [266, 126] width 114 height 129
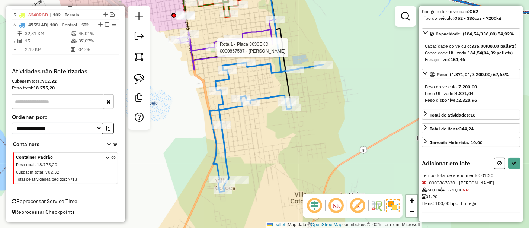
scroll to position [104, 0]
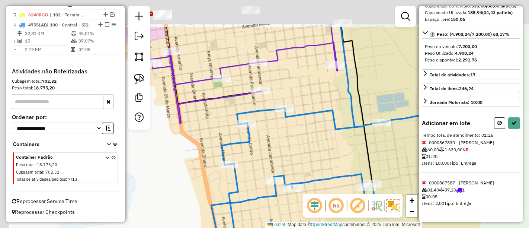
drag, startPoint x: 259, startPoint y: 52, endPoint x: 305, endPoint y: 118, distance: 80.5
click at [307, 118] on div "Rota 6 - Placa 4755LAB 0000867883 - CIELO TUNO CAM Janela de atendimento Grade …" at bounding box center [264, 114] width 529 height 228
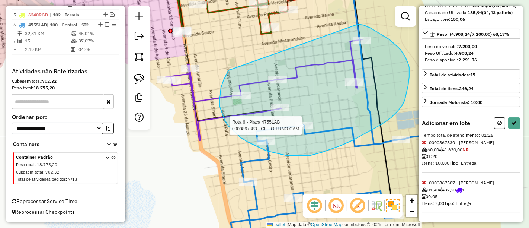
drag, startPoint x: 219, startPoint y: 101, endPoint x: 358, endPoint y: 24, distance: 158.2
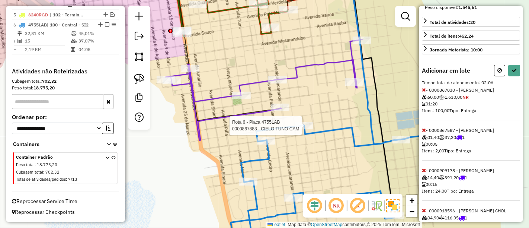
select select "*********"
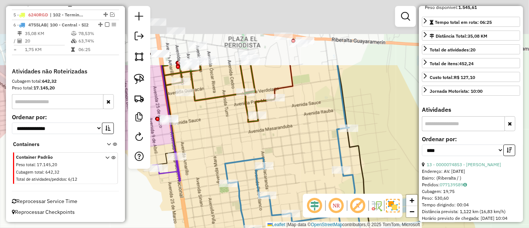
drag, startPoint x: 303, startPoint y: 129, endPoint x: 294, endPoint y: 204, distance: 75.3
click at [294, 203] on div "Janela de atendimento Grade de atendimento Capacidade Transportadoras Veículos …" at bounding box center [264, 114] width 529 height 228
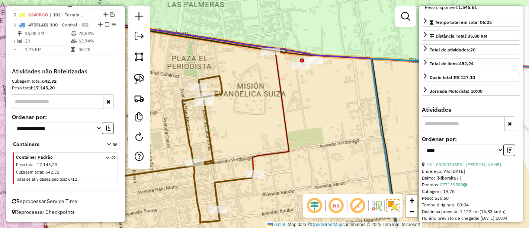
click at [296, 69] on div at bounding box center [300, 65] width 19 height 7
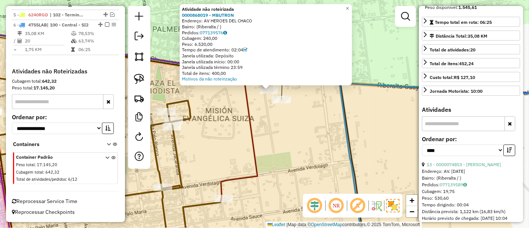
drag, startPoint x: 293, startPoint y: 136, endPoint x: 288, endPoint y: 92, distance: 44.6
click at [290, 96] on div "Atividade não roteirizada 0000868019 - MBUTRON Endereço: AV HEROES DEL CHACO Ba…" at bounding box center [264, 114] width 529 height 228
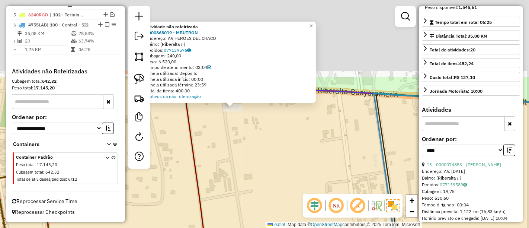
drag, startPoint x: 286, startPoint y: 70, endPoint x: 281, endPoint y: 214, distance: 144.8
click at [281, 214] on div "Atividade não roteirizada 0000868019 - MBUTRON Endereço: AV HEROES DEL CHACO Ba…" at bounding box center [264, 114] width 529 height 228
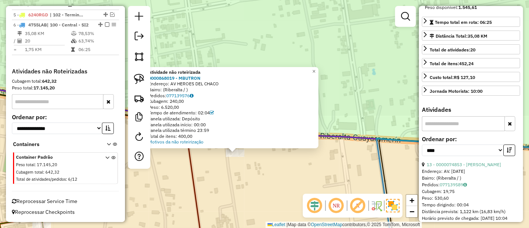
click at [279, 209] on div "Atividade não roteirizada 0000868019 - MBUTRON Endereço: AV HEROES DEL CHACO Ba…" at bounding box center [264, 114] width 529 height 228
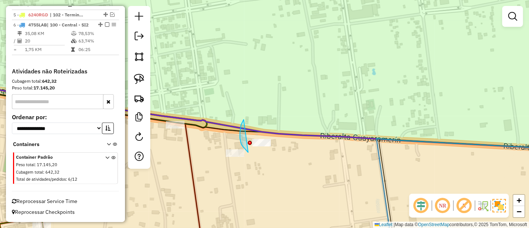
drag, startPoint x: 243, startPoint y: 121, endPoint x: 294, endPoint y: 139, distance: 54.4
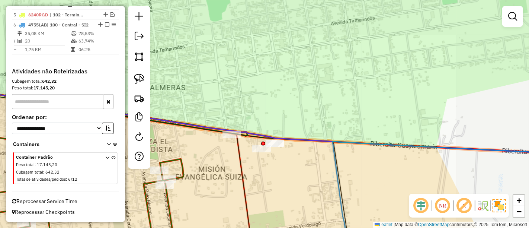
drag, startPoint x: 290, startPoint y: 187, endPoint x: 290, endPoint y: 45, distance: 142.8
click at [292, 54] on div "Janela de atendimento Grade de atendimento Capacidade Transportadoras Veículos …" at bounding box center [264, 114] width 529 height 228
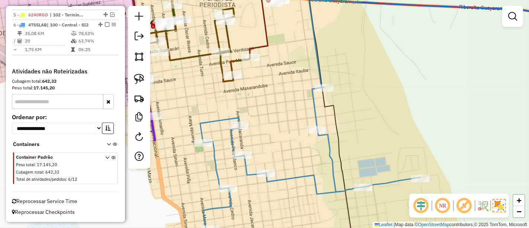
click at [311, 108] on icon at bounding box center [310, 169] width 220 height 164
select select "*********"
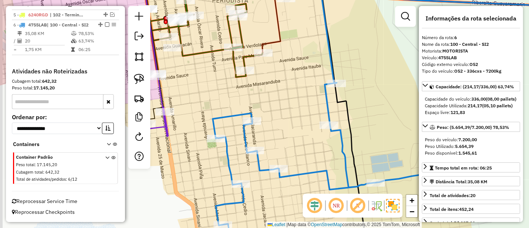
drag, startPoint x: 302, startPoint y: 84, endPoint x: 351, endPoint y: 76, distance: 49.8
click at [351, 76] on div "Janela de atendimento Grade de atendimento Capacidade Transportadoras Veículos …" at bounding box center [264, 114] width 529 height 228
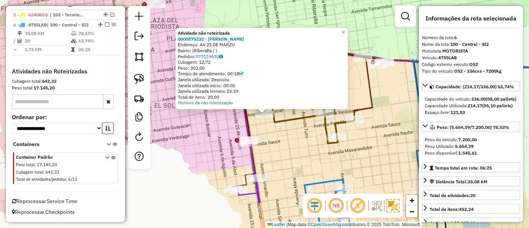
click at [276, 146] on div "Atividade não roteirizada 0000875232 - VIELKA NEGRETE Endereço: AV 25 DE MARZO …" at bounding box center [264, 114] width 529 height 228
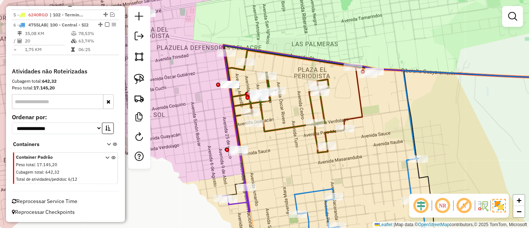
click at [286, 129] on icon at bounding box center [292, 100] width 138 height 110
select select "*********"
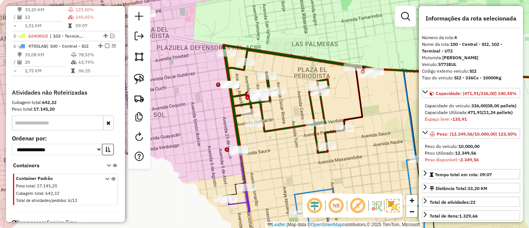
scroll to position [354, 0]
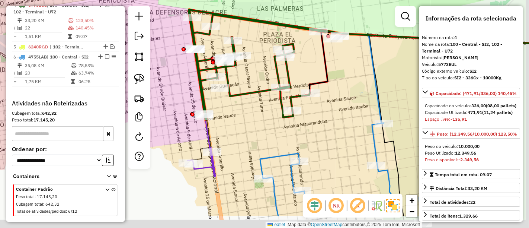
drag, startPoint x: 303, startPoint y: 159, endPoint x: 264, endPoint y: 119, distance: 55.8
click at [264, 119] on div "Janela de atendimento Grade de atendimento Capacidade Transportadoras Veículos …" at bounding box center [264, 114] width 529 height 228
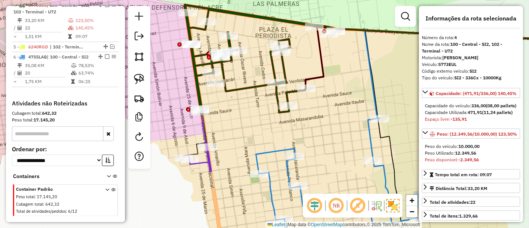
click at [274, 148] on icon at bounding box center [366, 184] width 220 height 133
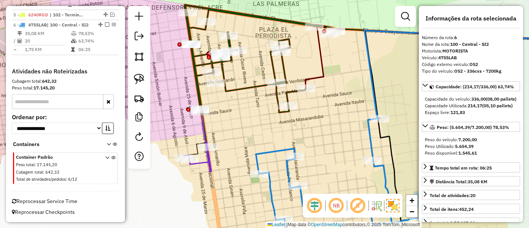
scroll to position [397, 0]
click at [257, 85] on icon at bounding box center [253, 60] width 138 height 110
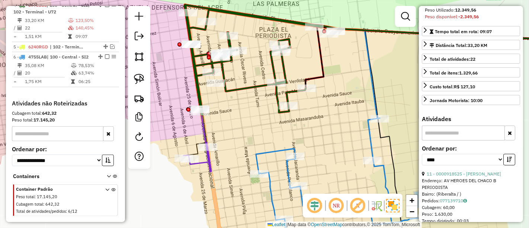
scroll to position [165, 0]
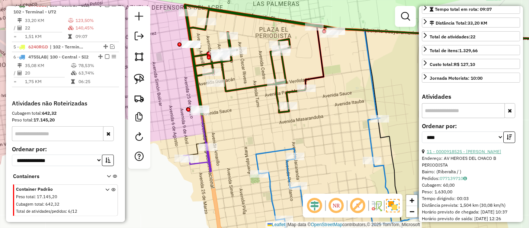
click at [466, 154] on link "11 - 0000918525 - [PERSON_NAME]" at bounding box center [464, 151] width 74 height 6
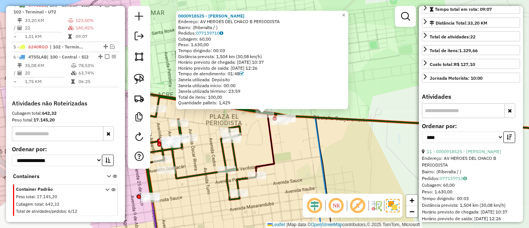
drag, startPoint x: 295, startPoint y: 166, endPoint x: 303, endPoint y: 99, distance: 67.7
click at [303, 99] on div "0000918525 - [PERSON_NAME]: AV HEROES DEL CHACO B PERIODISTA [PERSON_NAME]: (Ri…" at bounding box center [264, 114] width 529 height 228
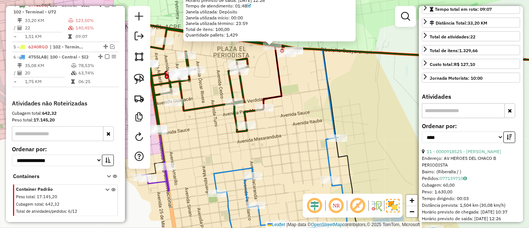
click at [329, 155] on icon at bounding box center [324, 194] width 220 height 114
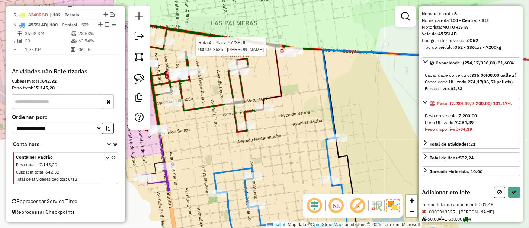
scroll to position [64, 0]
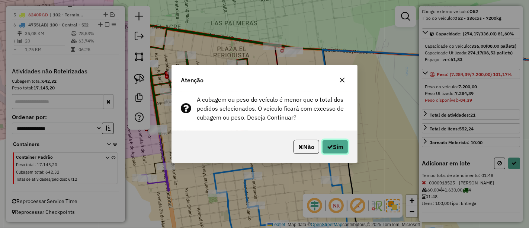
click at [334, 144] on button "Sim" at bounding box center [335, 146] width 26 height 14
select select "*********"
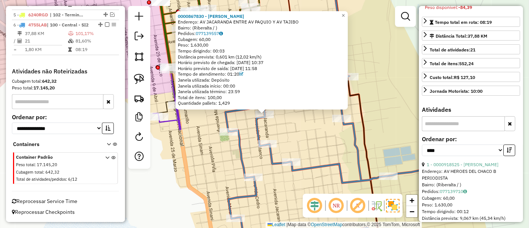
click at [317, 158] on div "0000867830 - [PERSON_NAME]: AV JACARANDA ENTRE AV PAQUIO Y AV TAJIBO Bairro: ([…" at bounding box center [264, 114] width 529 height 228
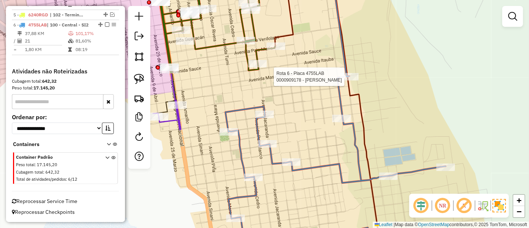
select select "*********"
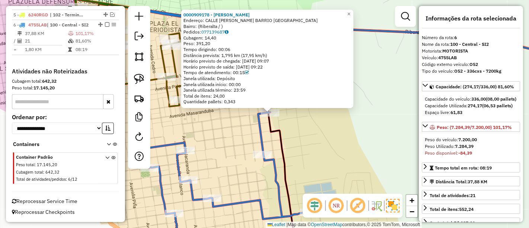
drag, startPoint x: 197, startPoint y: 133, endPoint x: 251, endPoint y: 120, distance: 55.5
click at [252, 119] on div "0000909178 - [PERSON_NAME]: CALLE ASAI ZEITUN BARRIO AMAZONIA Bairro: ([GEOGRAP…" at bounding box center [264, 114] width 529 height 228
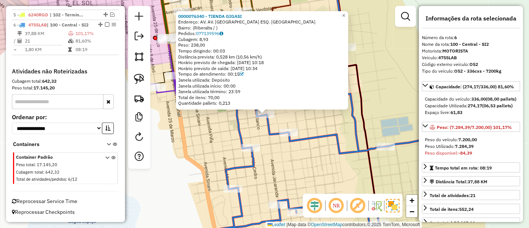
click at [239, 133] on icon at bounding box center [329, 114] width 228 height 274
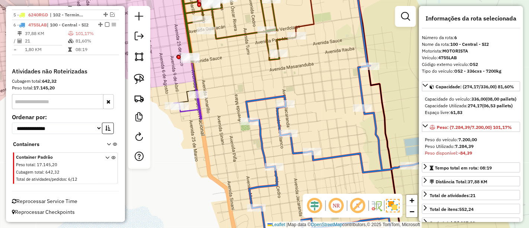
click at [199, 109] on icon at bounding box center [186, 101] width 25 height 22
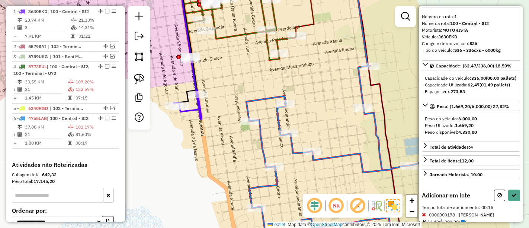
scroll to position [57, 0]
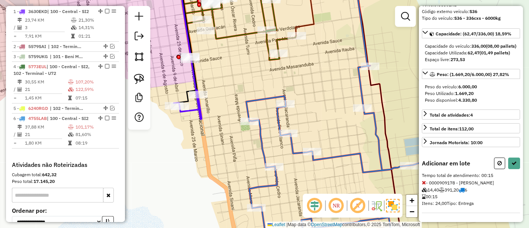
select select "*********"
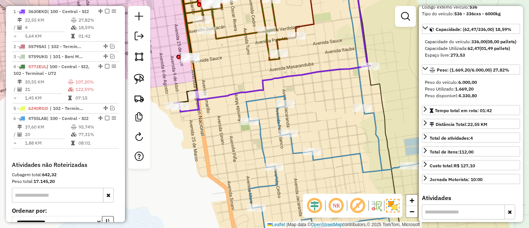
click at [259, 146] on icon at bounding box center [353, 114] width 228 height 274
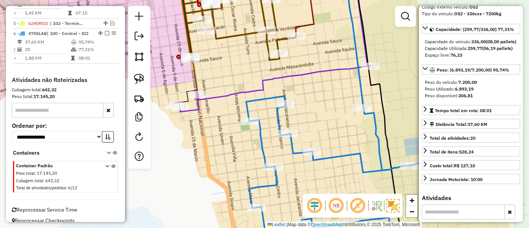
scroll to position [397, 0]
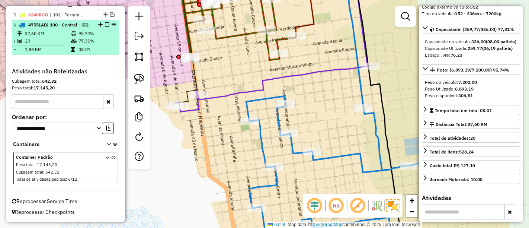
click at [105, 22] on em at bounding box center [107, 24] width 4 height 4
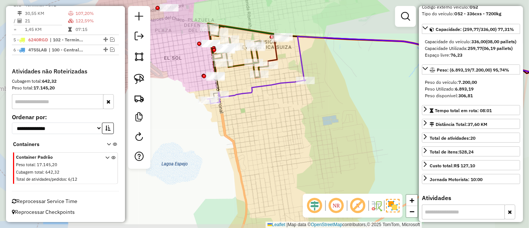
click at [243, 91] on icon at bounding box center [256, 91] width 98 height 23
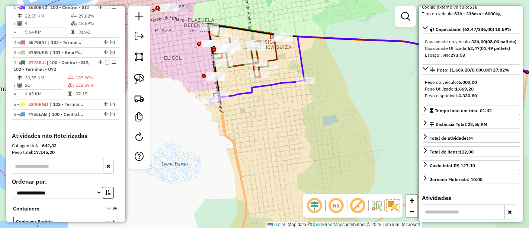
scroll to position [292, 0]
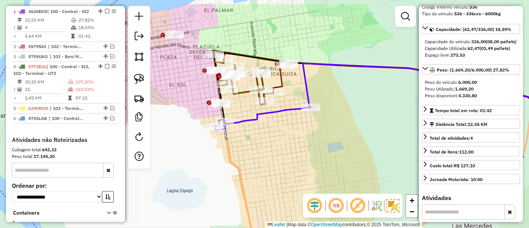
drag, startPoint x: 244, startPoint y: 88, endPoint x: 261, endPoint y: 136, distance: 50.7
click at [261, 136] on div "Janela de atendimento Grade de atendimento Capacidade Transportadoras Veículos …" at bounding box center [264, 114] width 529 height 228
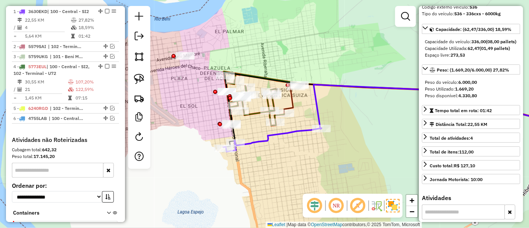
scroll to position [17, 0]
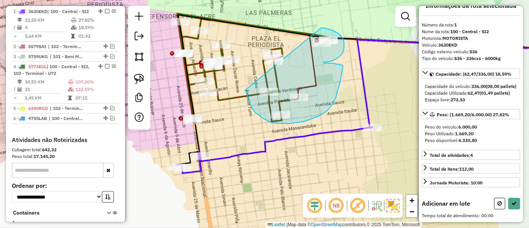
drag, startPoint x: 251, startPoint y: 105, endPoint x: 321, endPoint y: 28, distance: 104.5
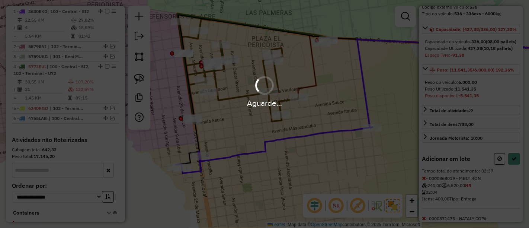
select select "*********"
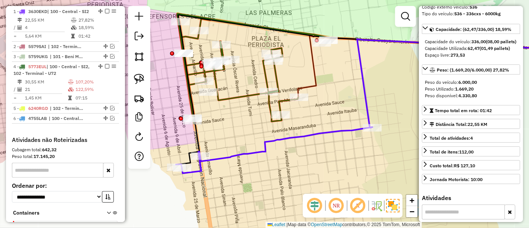
click at [277, 74] on icon at bounding box center [237, 69] width 121 height 110
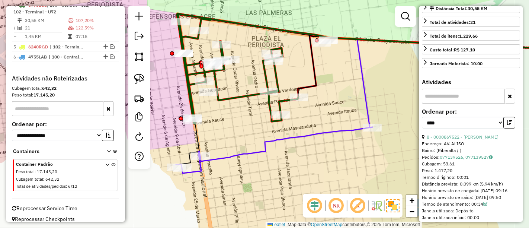
scroll to position [188, 0]
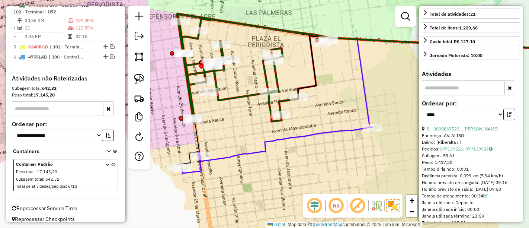
click at [475, 131] on link "8 - 0000867522 - [PERSON_NAME]" at bounding box center [463, 129] width 72 height 6
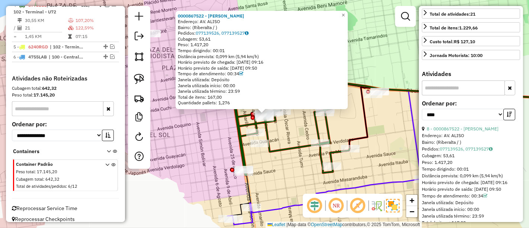
click at [377, 160] on div "0000867522 - [PERSON_NAME]: AV. [PERSON_NAME]: (Riberalta / ) Pedidos: 07713952…" at bounding box center [264, 114] width 529 height 228
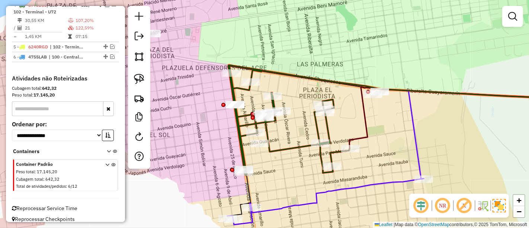
drag, startPoint x: 371, startPoint y: 163, endPoint x: 364, endPoint y: 117, distance: 47.0
click at [365, 117] on div "Janela de atendimento Grade de atendimento Capacidade Transportadoras Veículos …" at bounding box center [264, 114] width 529 height 228
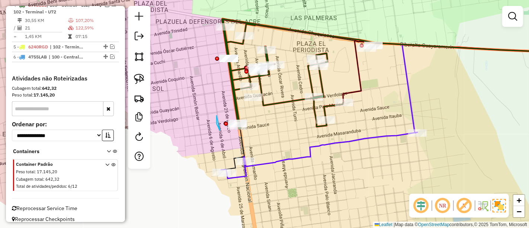
drag, startPoint x: 216, startPoint y: 115, endPoint x: 255, endPoint y: 118, distance: 38.7
click at [309, 152] on icon at bounding box center [319, 155] width 196 height 46
select select "*********"
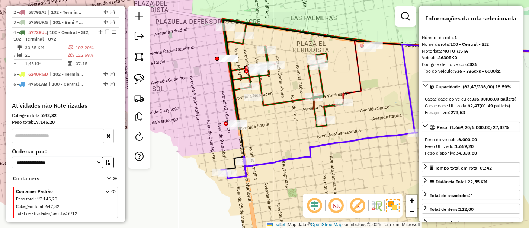
scroll to position [292, 0]
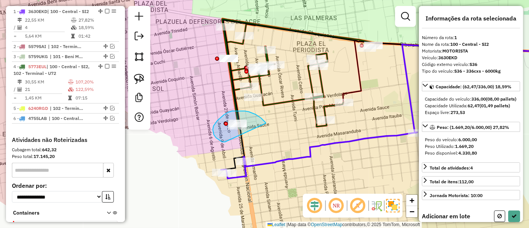
drag, startPoint x: 266, startPoint y: 123, endPoint x: 225, endPoint y: 141, distance: 44.3
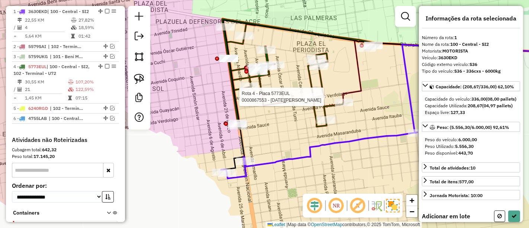
select select "*********"
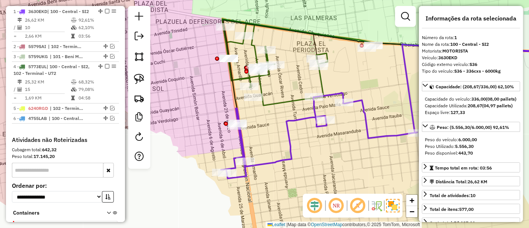
click at [306, 121] on icon at bounding box center [319, 136] width 196 height 86
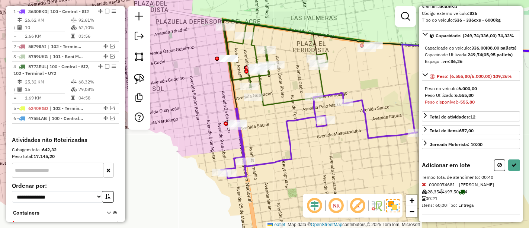
scroll to position [104, 0]
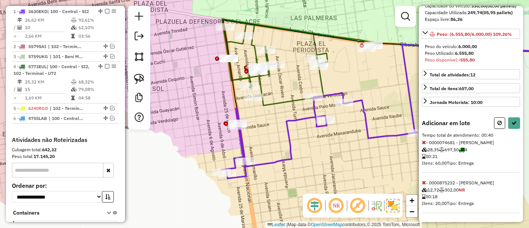
click at [425, 140] on icon at bounding box center [424, 141] width 4 height 5
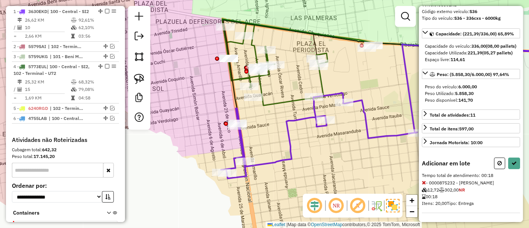
select select "*********"
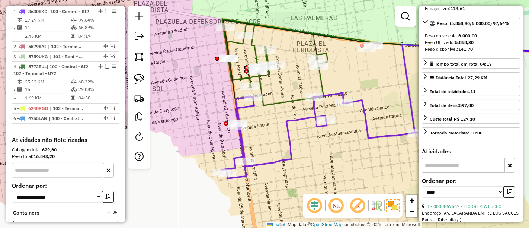
click at [338, 168] on div "Janela de atendimento Grade de atendimento Capacidade Transportadoras Veículos …" at bounding box center [264, 114] width 529 height 228
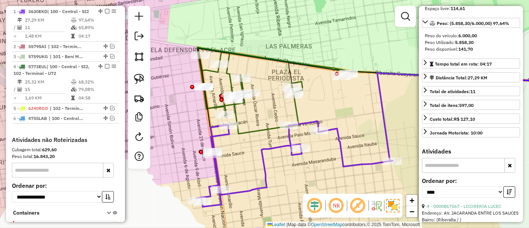
click at [343, 160] on icon at bounding box center [294, 164] width 196 height 86
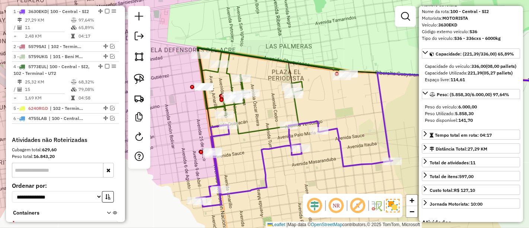
scroll to position [0, 0]
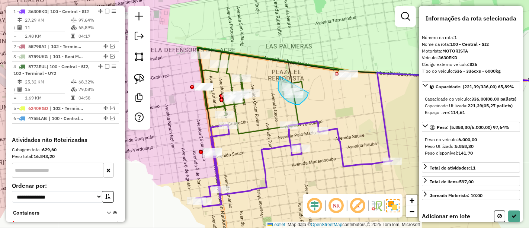
drag, startPoint x: 278, startPoint y: 90, endPoint x: 308, endPoint y: 92, distance: 30.2
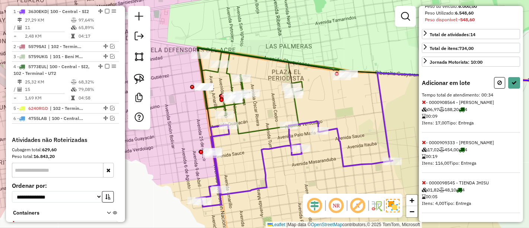
scroll to position [144, 0]
click at [424, 144] on icon at bounding box center [424, 141] width 4 height 5
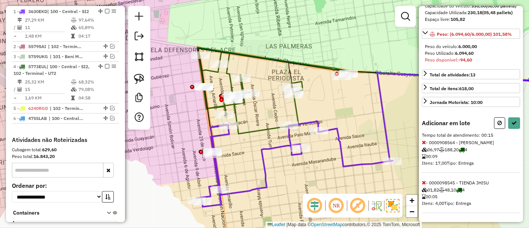
scroll to position [104, 0]
click at [423, 142] on icon at bounding box center [424, 141] width 4 height 5
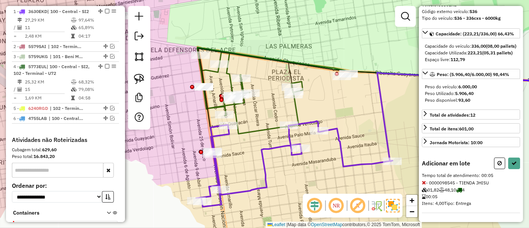
scroll to position [144, 0]
select select "*********"
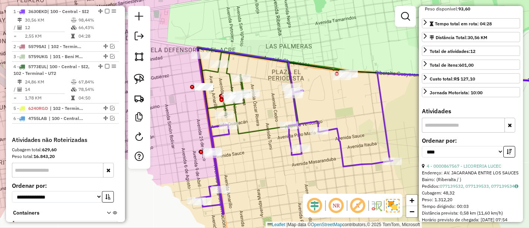
click at [322, 123] on icon at bounding box center [294, 130] width 196 height 167
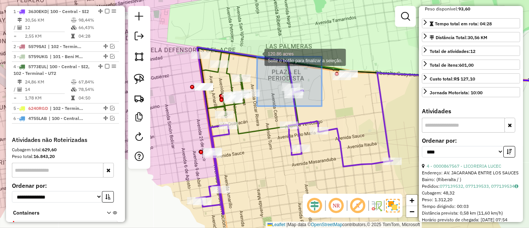
drag, startPoint x: 322, startPoint y: 106, endPoint x: 257, endPoint y: 54, distance: 83.1
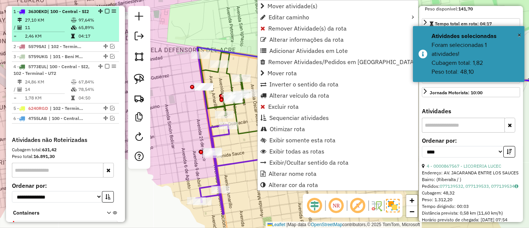
click at [105, 10] on em at bounding box center [107, 11] width 4 height 4
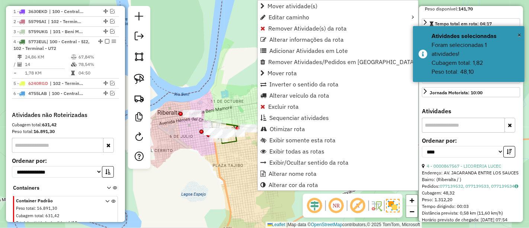
click at [208, 161] on div "Janela de atendimento Grade de atendimento Capacidade Transportadoras Veículos …" at bounding box center [264, 114] width 529 height 228
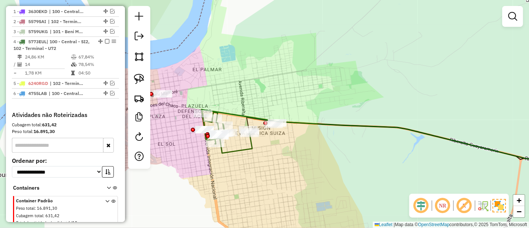
click at [237, 145] on div "Janela de atendimento Grade de atendimento Capacidade Transportadoras Veículos …" at bounding box center [264, 114] width 529 height 228
click at [238, 147] on icon at bounding box center [226, 131] width 51 height 44
select select "*********"
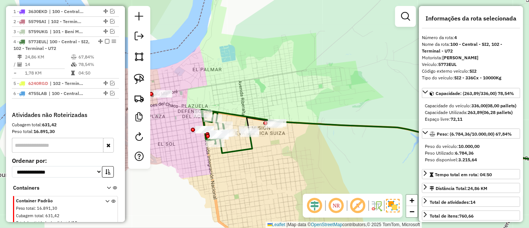
scroll to position [322, 0]
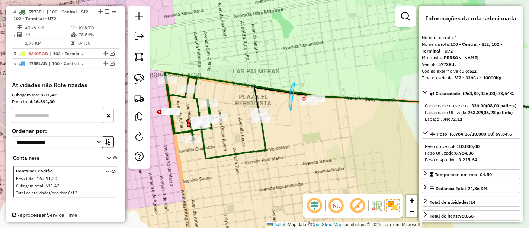
drag, startPoint x: 295, startPoint y: 83, endPoint x: 340, endPoint y: 90, distance: 45.9
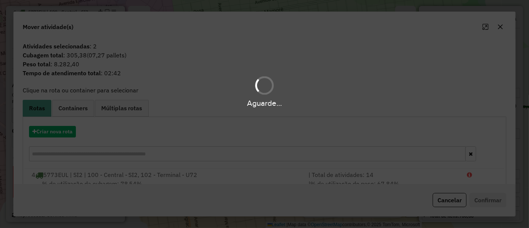
click at [61, 130] on hb-app "Aguarde... Pop-up bloqueado! Seu navegador bloqueou automáticamente a abertura …" at bounding box center [264, 114] width 529 height 228
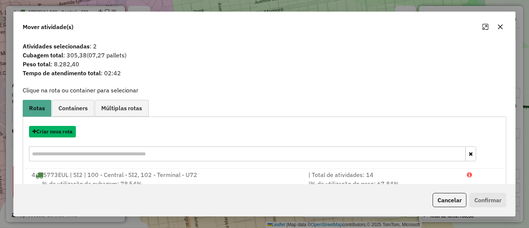
click at [61, 130] on button "Criar nova rota" at bounding box center [52, 132] width 47 height 12
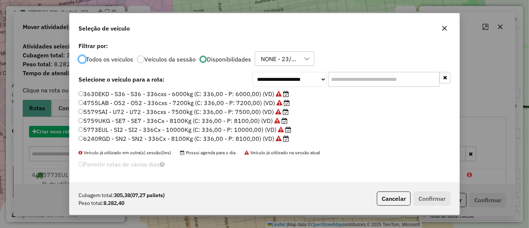
scroll to position [4, 2]
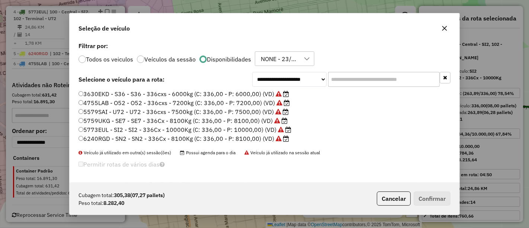
click at [241, 121] on label "5759UKG - SE7 - SE7 - 336Cx - 8100Kg (C: 336,00 - P: 8100,00) (VD)" at bounding box center [182, 120] width 209 height 9
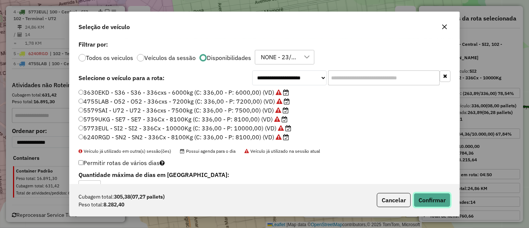
click at [422, 199] on button "Confirmar" at bounding box center [432, 200] width 37 height 14
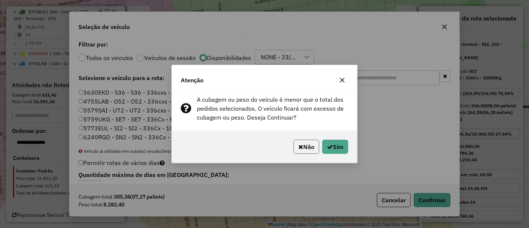
click at [301, 148] on button "Não" at bounding box center [306, 146] width 26 height 14
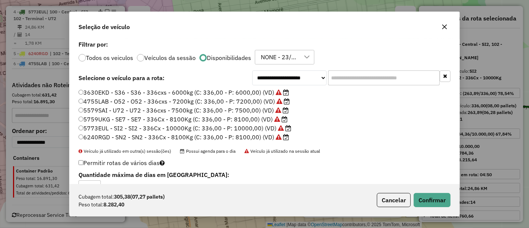
click at [231, 128] on label "5773EUL - SI2 - SI2 - 336Cx - 10000Kg (C: 336,00 - P: 10000,00) (VD)" at bounding box center [184, 127] width 213 height 9
click at [429, 197] on button "Confirmar" at bounding box center [432, 200] width 37 height 14
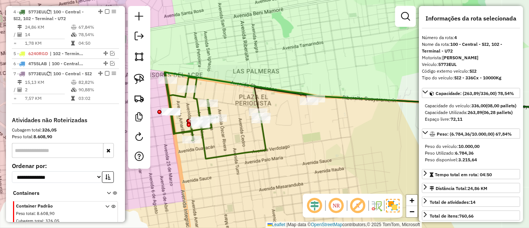
click at [219, 155] on icon at bounding box center [215, 115] width 102 height 86
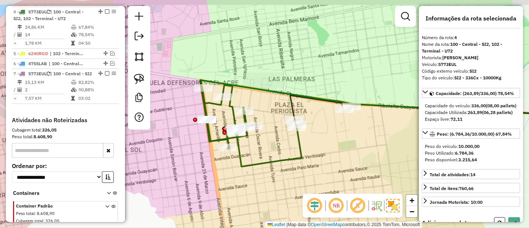
drag, startPoint x: 256, startPoint y: 161, endPoint x: 264, endPoint y: 154, distance: 11.3
click at [260, 161] on icon at bounding box center [251, 123] width 102 height 86
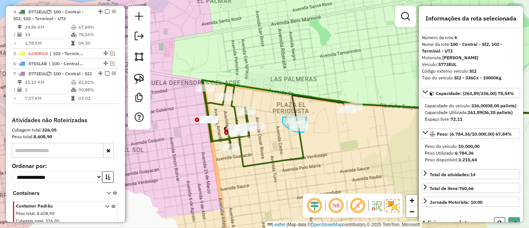
drag, startPoint x: 282, startPoint y: 118, endPoint x: 306, endPoint y: 115, distance: 23.9
drag, startPoint x: 191, startPoint y: 109, endPoint x: 270, endPoint y: 113, distance: 78.9
click at [270, 113] on div "Janela de atendimento Grade de atendimento Capacidade Transportadoras Veículos …" at bounding box center [264, 114] width 529 height 228
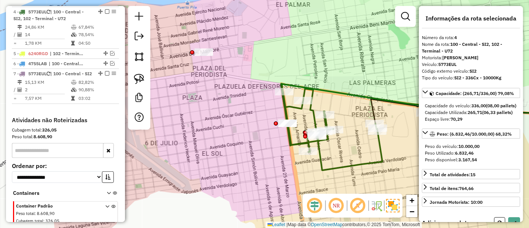
select select "*********"
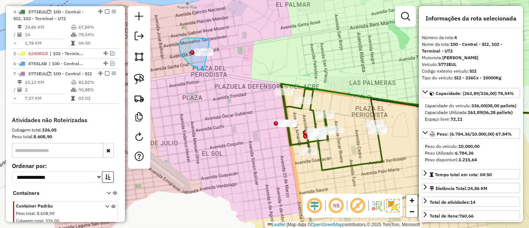
drag, startPoint x: 207, startPoint y: 39, endPoint x: 223, endPoint y: 64, distance: 29.3
click at [292, 106] on icon at bounding box center [332, 127] width 102 height 86
click at [295, 107] on icon at bounding box center [332, 127] width 102 height 86
drag, startPoint x: 200, startPoint y: 31, endPoint x: 232, endPoint y: 56, distance: 40.9
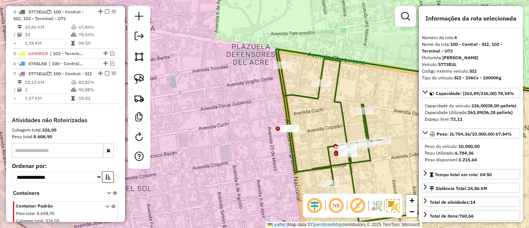
click at [289, 123] on icon at bounding box center [377, 135] width 203 height 173
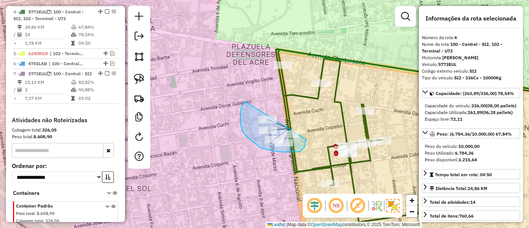
drag, startPoint x: 245, startPoint y: 101, endPoint x: 306, endPoint y: 121, distance: 64.2
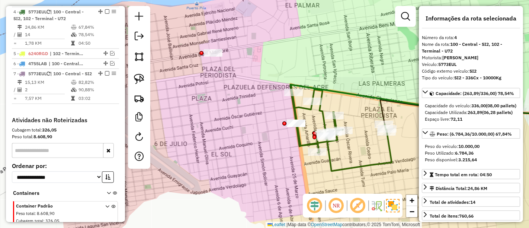
click at [324, 121] on icon at bounding box center [341, 127] width 102 height 86
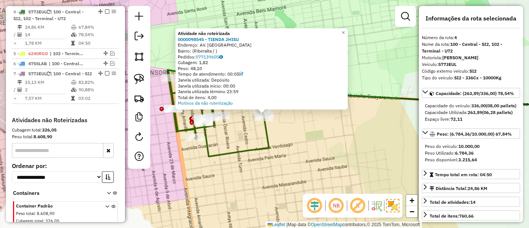
click at [268, 139] on icon at bounding box center [218, 113] width 102 height 86
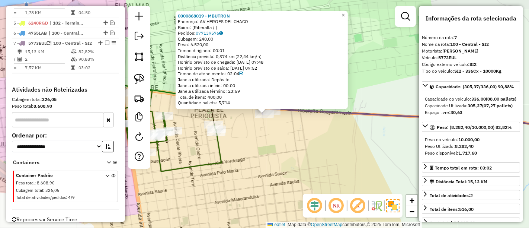
scroll to position [375, 0]
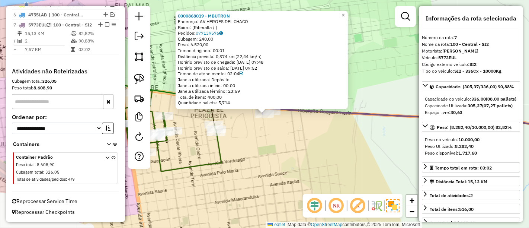
drag, startPoint x: 245, startPoint y: 141, endPoint x: 300, endPoint y: 138, distance: 55.1
click at [298, 138] on div "0000868019 - MBUTRON Endereço: AV HEROES DEL CHACO Bairro: (Riberalta / ) Pedid…" at bounding box center [264, 114] width 529 height 228
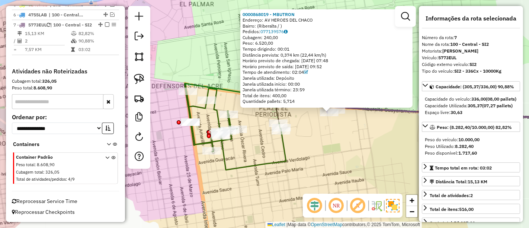
click at [281, 147] on icon at bounding box center [235, 126] width 102 height 86
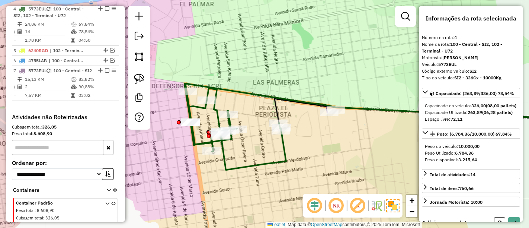
scroll to position [322, 0]
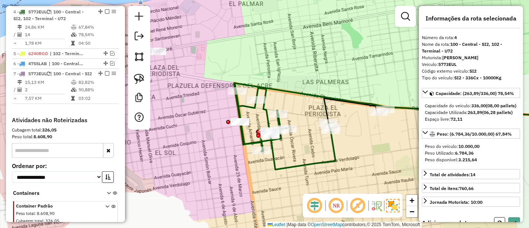
drag, startPoint x: 310, startPoint y: 152, endPoint x: 330, endPoint y: 141, distance: 22.8
click at [334, 152] on div "Janela de atendimento Grade de atendimento Capacidade Transportadoras Veículos …" at bounding box center [264, 114] width 529 height 228
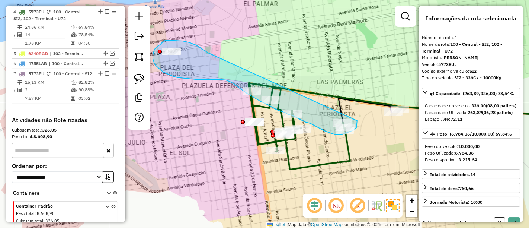
drag, startPoint x: 204, startPoint y: 50, endPoint x: 357, endPoint y: 119, distance: 168.3
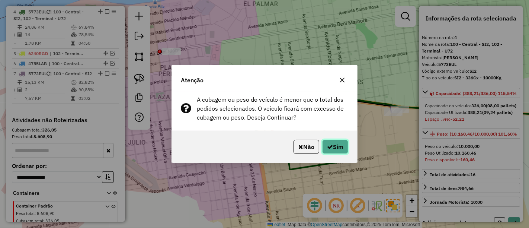
click at [342, 149] on button "Sim" at bounding box center [335, 146] width 26 height 14
select select "*********"
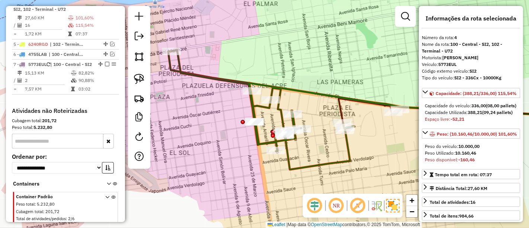
click at [279, 110] on icon at bounding box center [262, 109] width 183 height 119
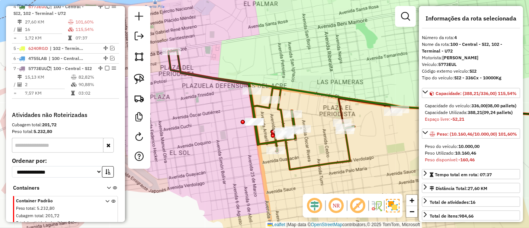
scroll to position [313, 0]
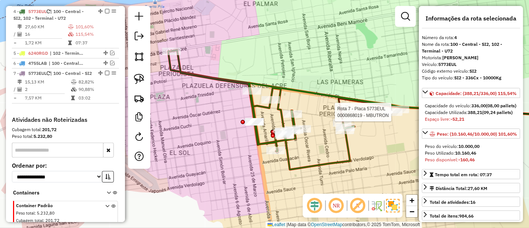
click at [388, 116] on div at bounding box center [393, 111] width 19 height 7
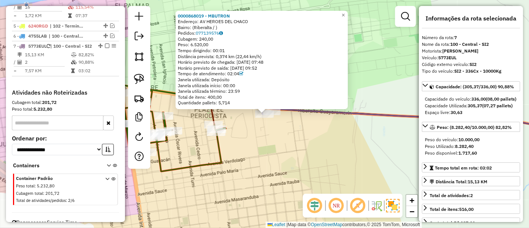
scroll to position [366, 0]
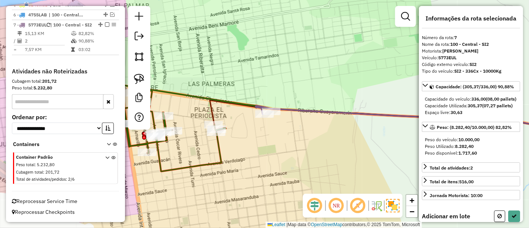
drag, startPoint x: 239, startPoint y: 131, endPoint x: 269, endPoint y: 132, distance: 29.8
click at [269, 132] on div "Janela de atendimento Grade de atendimento Capacidade Transportadoras Veículos …" at bounding box center [264, 114] width 529 height 228
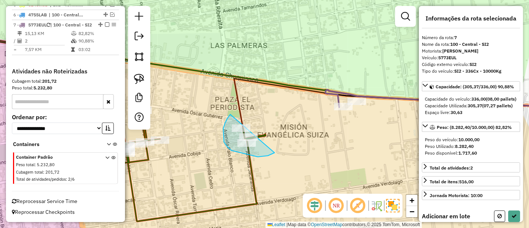
drag, startPoint x: 230, startPoint y: 115, endPoint x: 282, endPoint y: 129, distance: 54.5
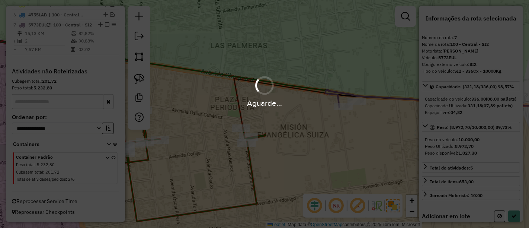
select select "*********"
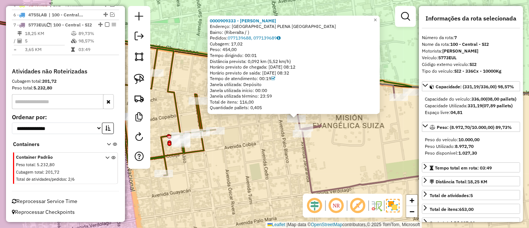
drag, startPoint x: 229, startPoint y: 134, endPoint x: 277, endPoint y: 138, distance: 48.5
click at [277, 138] on div "0000909333 - [PERSON_NAME]: [GEOGRAPHIC_DATA] PLENA [GEOGRAPHIC_DATA][PERSON_NA…" at bounding box center [264, 114] width 529 height 228
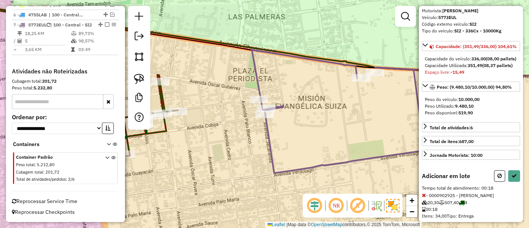
scroll to position [29, 0]
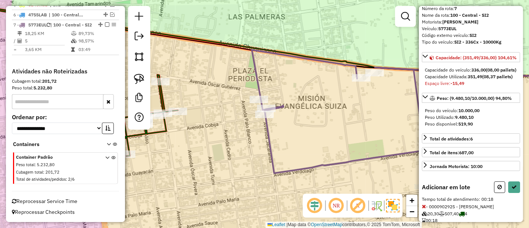
click at [301, 143] on div "Janela de atendimento Grade de atendimento Capacidade Transportadoras Veículos …" at bounding box center [264, 114] width 529 height 228
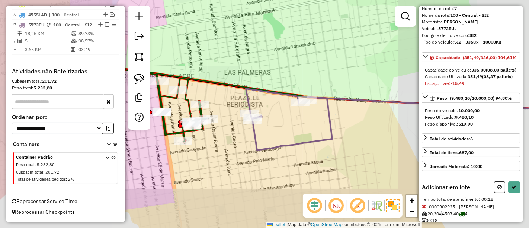
drag, startPoint x: 229, startPoint y: 136, endPoint x: 243, endPoint y: 138, distance: 14.6
click at [243, 138] on div "Janela de atendimento Grade de atendimento Capacidade Transportadoras Veículos …" at bounding box center [264, 114] width 529 height 228
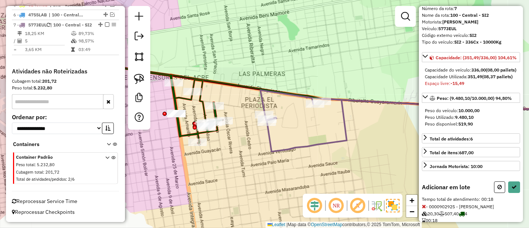
select select "*********"
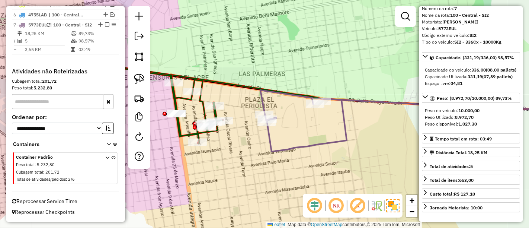
click at [261, 97] on icon at bounding box center [303, 120] width 86 height 61
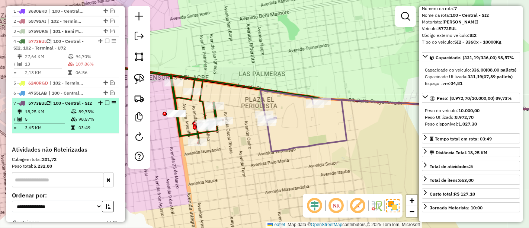
click at [105, 100] on em at bounding box center [107, 102] width 4 height 4
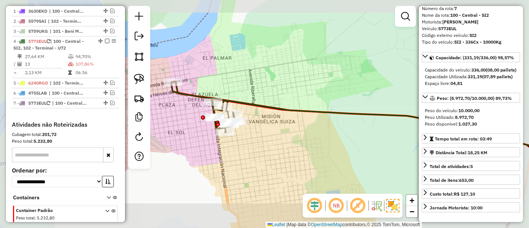
drag, startPoint x: 258, startPoint y: 122, endPoint x: 309, endPoint y: 124, distance: 51.0
click at [309, 124] on div "Janela de atendimento Grade de atendimento Capacidade Transportadoras Veículos …" at bounding box center [264, 114] width 529 height 228
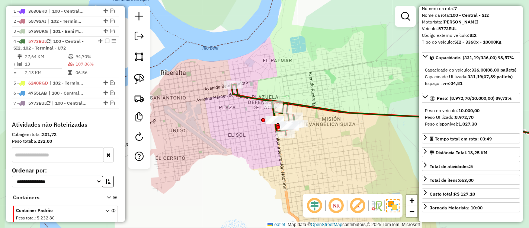
click at [251, 97] on icon at bounding box center [265, 109] width 65 height 51
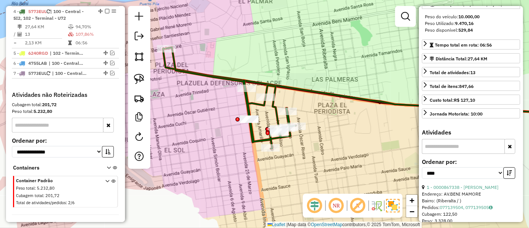
scroll to position [194, 0]
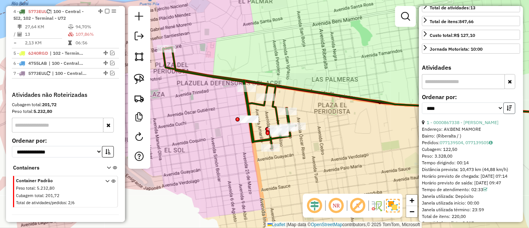
click at [507, 110] on icon "button" at bounding box center [509, 107] width 5 height 5
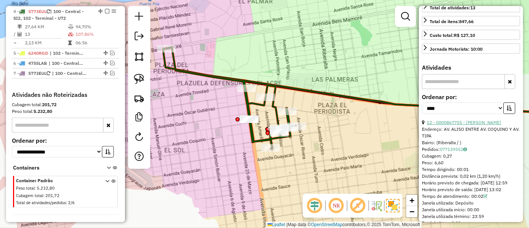
click at [459, 125] on link "12 - 0000867755 - [PERSON_NAME]" at bounding box center [464, 122] width 74 height 6
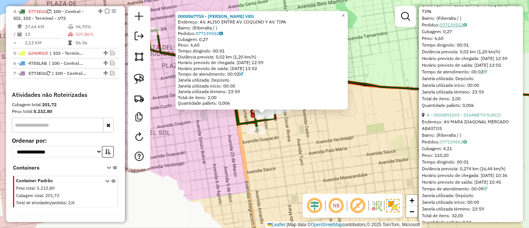
scroll to position [236, 0]
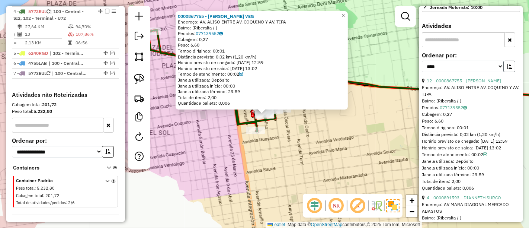
click at [508, 72] on button "button" at bounding box center [509, 67] width 12 height 12
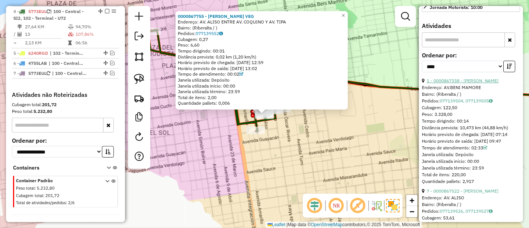
click at [478, 83] on link "1 - 0000867338 - [PERSON_NAME]" at bounding box center [463, 81] width 72 height 6
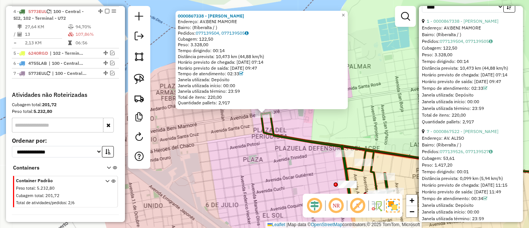
scroll to position [318, 0]
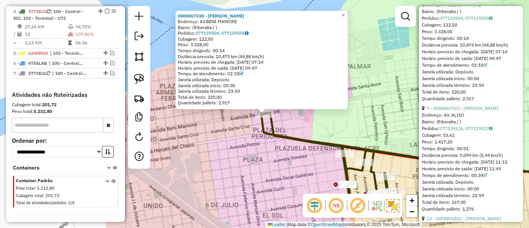
click at [457, 112] on div "7 - 0000867522 - [PERSON_NAME]" at bounding box center [471, 108] width 98 height 7
click at [460, 111] on link "7 - 0000867522 - [PERSON_NAME]" at bounding box center [463, 108] width 72 height 6
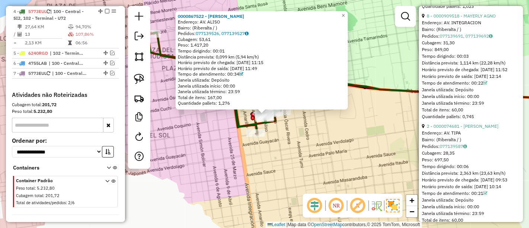
scroll to position [702, 0]
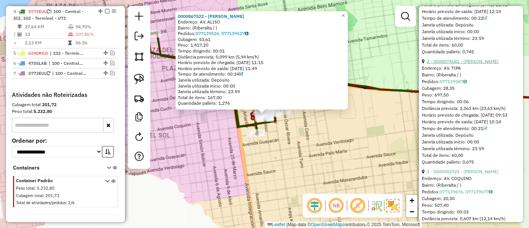
click at [459, 64] on link "2 - 0000074681 - [PERSON_NAME]" at bounding box center [463, 61] width 72 height 6
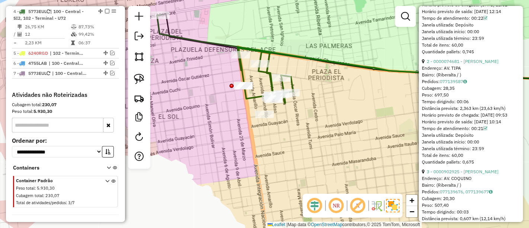
scroll to position [222, 0]
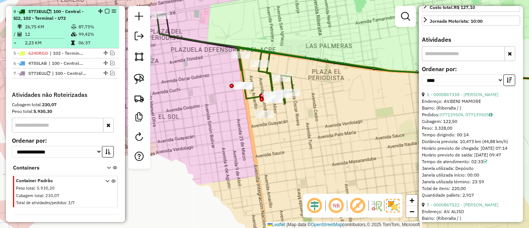
click at [105, 9] on em at bounding box center [107, 11] width 4 height 4
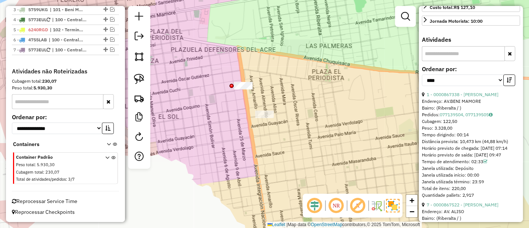
scroll to position [303, 0]
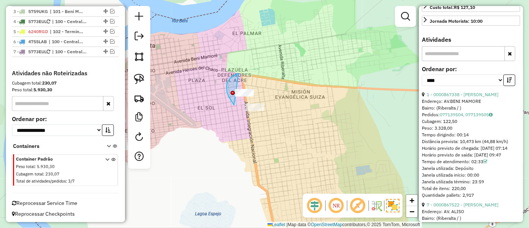
drag, startPoint x: 230, startPoint y: 78, endPoint x: 301, endPoint y: 99, distance: 73.6
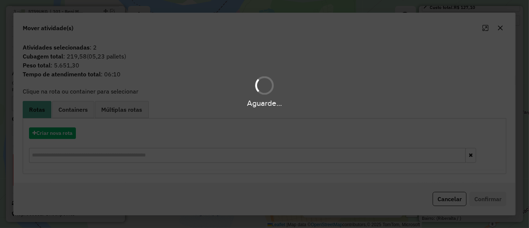
click at [71, 132] on div "Aguarde..." at bounding box center [264, 114] width 529 height 228
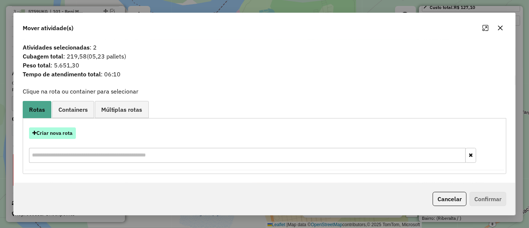
click at [71, 133] on button "Criar nova rota" at bounding box center [52, 133] width 47 height 12
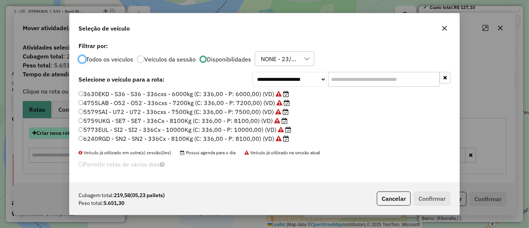
scroll to position [4, 2]
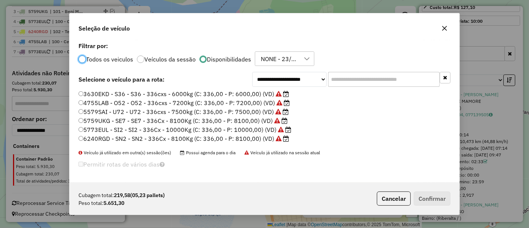
click at [238, 94] on label "3630EKD - S36 - S36 - 336cxs - 6000kg (C: 336,00 - P: 6000,00) (VD)" at bounding box center [183, 93] width 211 height 9
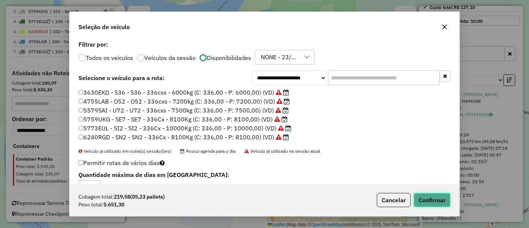
click at [432, 202] on button "Confirmar" at bounding box center [432, 200] width 37 height 14
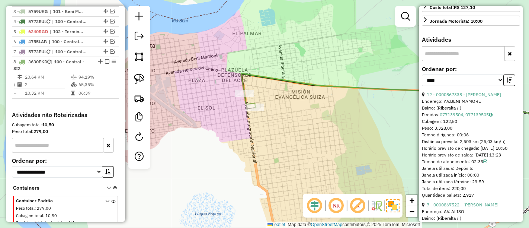
scroll to position [313, 0]
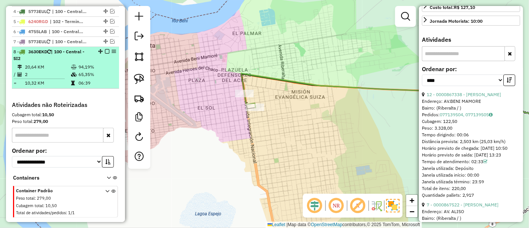
drag, startPoint x: 105, startPoint y: 49, endPoint x: 108, endPoint y: 50, distance: 3.8
click at [105, 49] on em at bounding box center [107, 51] width 4 height 4
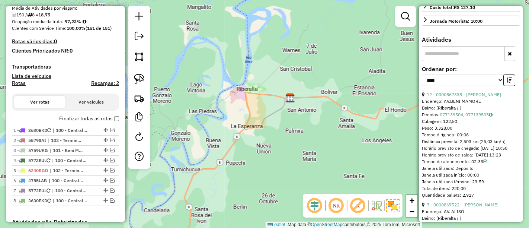
scroll to position [148, 0]
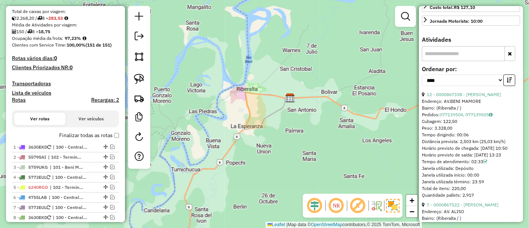
click at [83, 135] on label "Finalizar todas as rotas" at bounding box center [89, 135] width 60 height 8
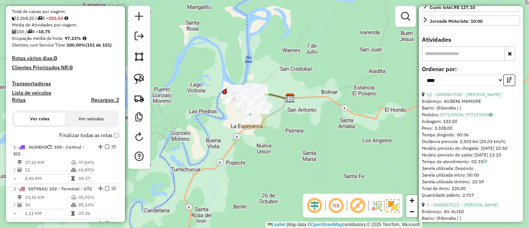
click at [20, 99] on h4 "Rotas" at bounding box center [19, 100] width 14 height 6
select select
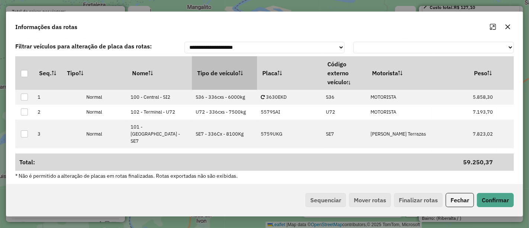
click at [221, 80] on th "Tipo de veículo" at bounding box center [224, 72] width 65 height 33
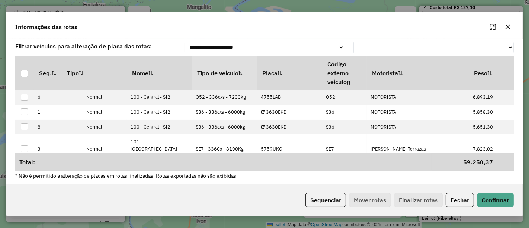
click at [221, 80] on th "Tipo de veículo" at bounding box center [224, 72] width 65 height 33
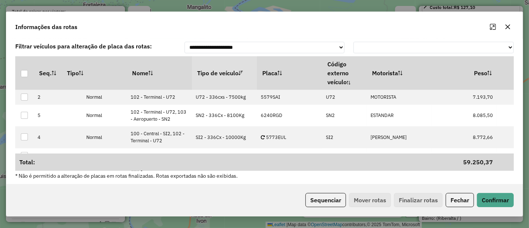
click at [221, 80] on th "Tipo de veículo" at bounding box center [224, 72] width 65 height 33
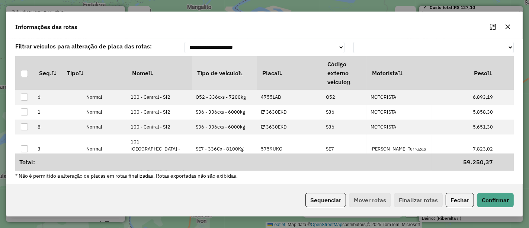
click at [221, 80] on th "Tipo de veículo" at bounding box center [224, 72] width 65 height 33
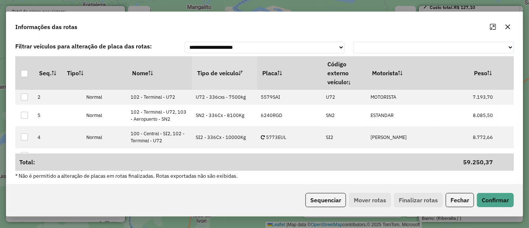
click at [221, 80] on th "Tipo de veículo" at bounding box center [224, 72] width 65 height 33
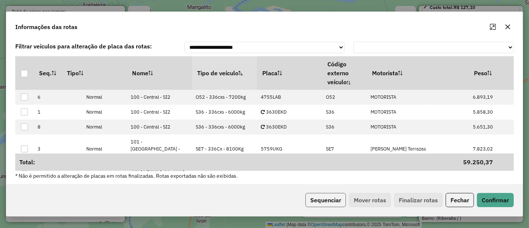
click at [333, 195] on button "Sequenciar" at bounding box center [325, 200] width 41 height 14
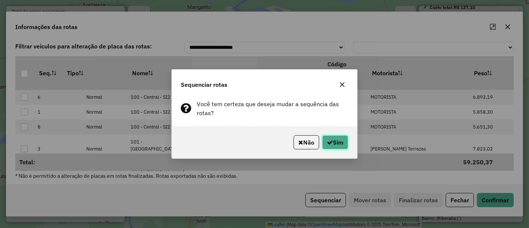
click at [324, 145] on button "Sim" at bounding box center [335, 142] width 26 height 14
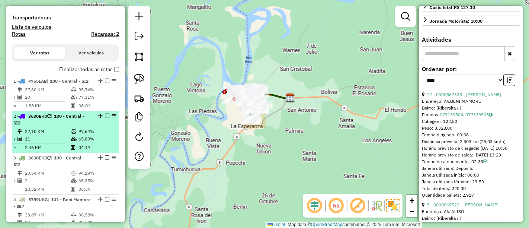
scroll to position [201, 0]
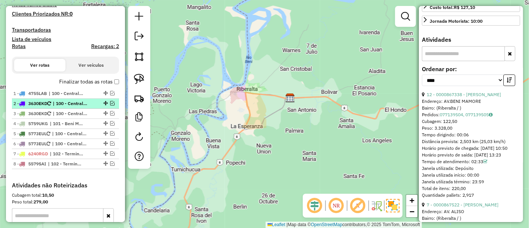
click at [69, 105] on span "| 100 - Central - SI2" at bounding box center [70, 103] width 34 height 7
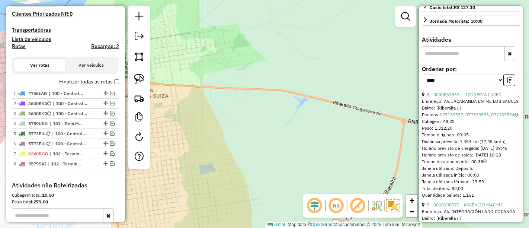
scroll to position [9, 0]
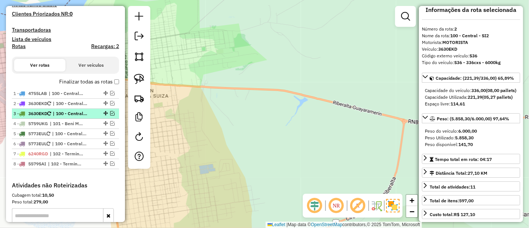
click at [87, 112] on span "| 100 - Central - SI2" at bounding box center [70, 113] width 34 height 7
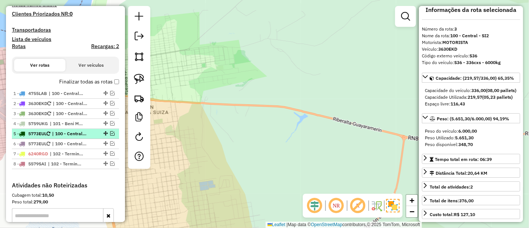
click at [71, 133] on span "| 100 - Central - SI2, 102 - Terminal - U72" at bounding box center [69, 133] width 34 height 7
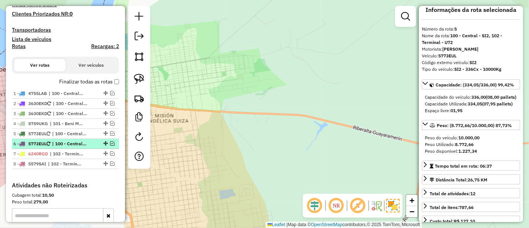
click at [75, 142] on span "| 100 - Central - SI2" at bounding box center [69, 143] width 34 height 7
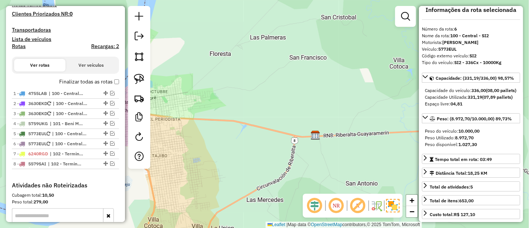
click at [112, 84] on label "Finalizar todas as rotas" at bounding box center [89, 82] width 60 height 8
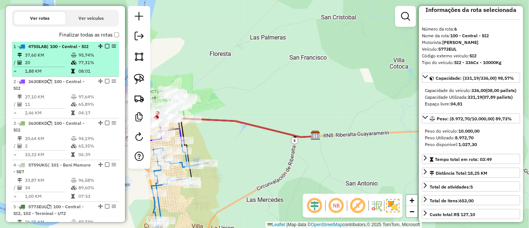
scroll to position [201, 0]
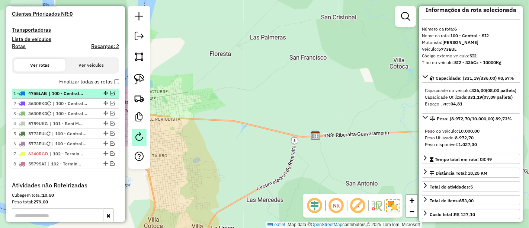
click at [142, 132] on em at bounding box center [139, 136] width 9 height 9
select select "*"
click at [139, 39] on em at bounding box center [139, 36] width 9 height 9
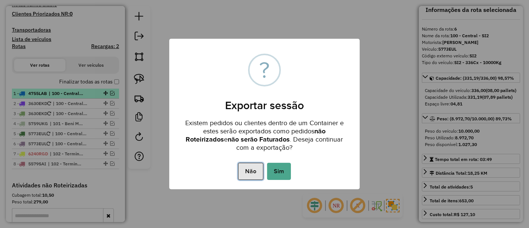
click at [243, 163] on button "Não" at bounding box center [250, 171] width 25 height 17
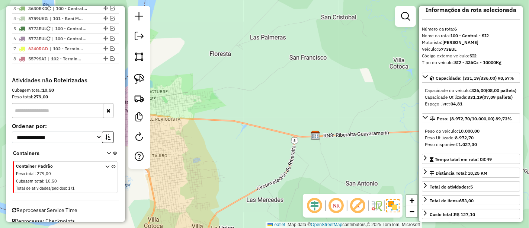
scroll to position [313, 0]
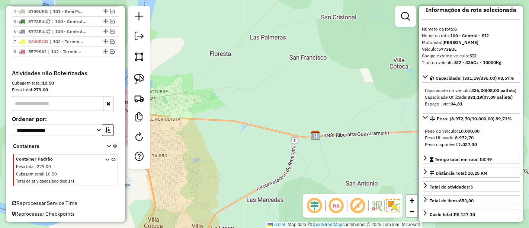
click at [74, 165] on div "Peso total : 279,00" at bounding box center [56, 166] width 80 height 6
click at [86, 168] on div "Peso total : 279,00" at bounding box center [56, 166] width 80 height 6
click at [111, 159] on icon at bounding box center [113, 171] width 4 height 28
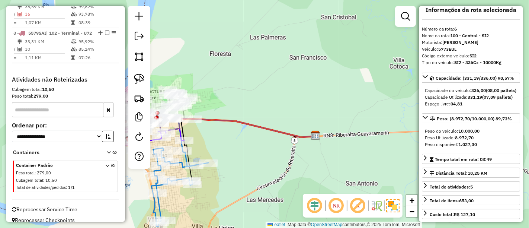
scroll to position [566, 0]
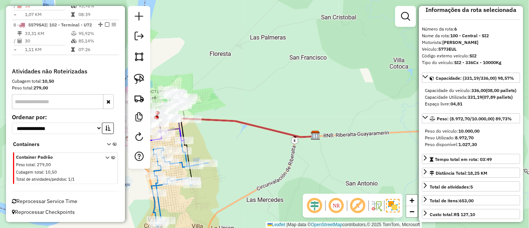
click at [111, 158] on icon at bounding box center [113, 169] width 4 height 28
click at [77, 166] on div "Peso total : 279,00" at bounding box center [56, 164] width 80 height 6
click at [33, 161] on span "Container Padrão Peso total : 279,00 Cubagem total : 10,50 Total de atividades/…" at bounding box center [56, 169] width 80 height 30
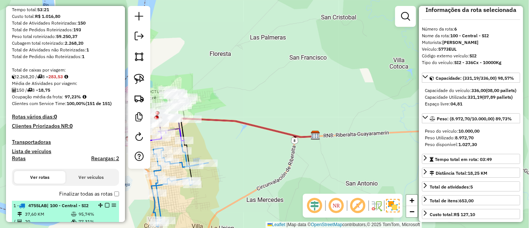
scroll to position [165, 0]
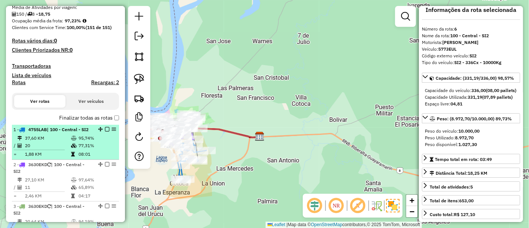
drag, startPoint x: 220, startPoint y: 154, endPoint x: 253, endPoint y: 108, distance: 56.5
click at [253, 109] on div "Janela de atendimento Grade de atendimento Capacidade Transportadoras Veículos …" at bounding box center [264, 114] width 529 height 228
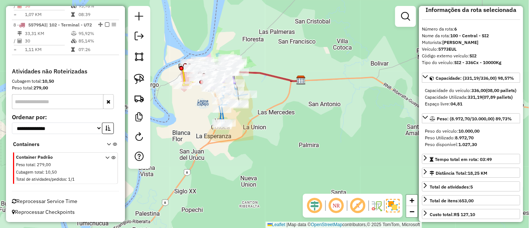
scroll to position [566, 0]
click at [105, 158] on icon at bounding box center [107, 169] width 4 height 28
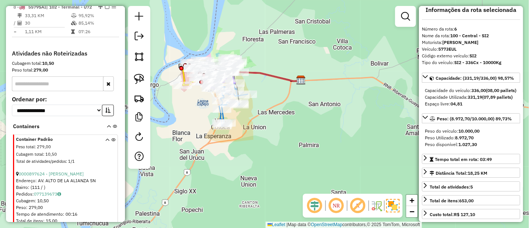
click at [80, 177] on div "0000897624 - [PERSON_NAME]" at bounding box center [66, 173] width 100 height 7
click at [75, 176] on link "0000897624 - [PERSON_NAME]" at bounding box center [51, 174] width 65 height 6
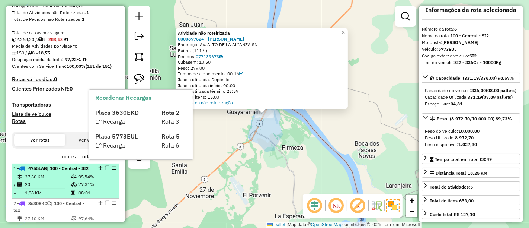
scroll to position [136, 0]
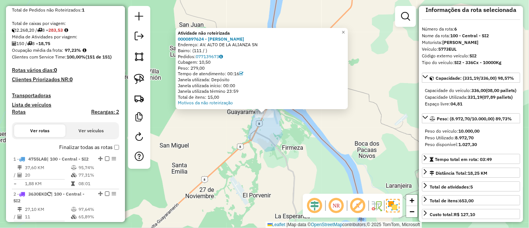
click at [93, 146] on label "Finalizar todas as rotas" at bounding box center [89, 147] width 60 height 8
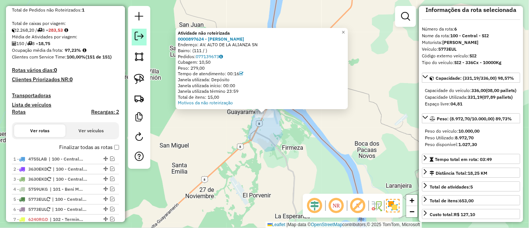
click at [141, 44] on link at bounding box center [139, 37] width 15 height 17
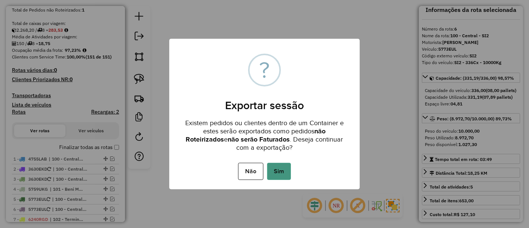
click at [285, 169] on button "Sim" at bounding box center [279, 171] width 24 height 17
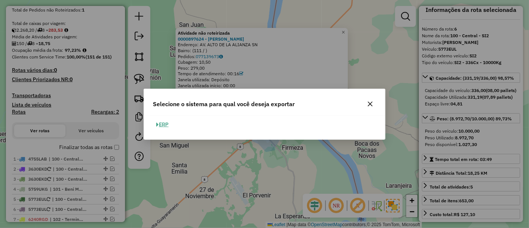
click at [162, 126] on button "ERP" at bounding box center [162, 125] width 19 height 12
select select "**"
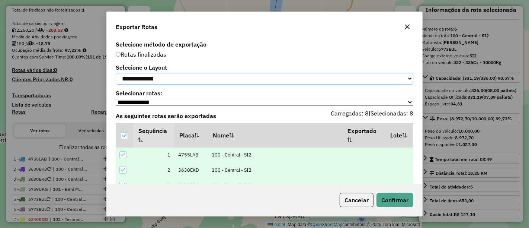
click at [170, 83] on select "**********" at bounding box center [265, 79] width 298 height 12
select select "*********"
click at [116, 73] on select "**********" at bounding box center [265, 79] width 298 height 12
click at [405, 199] on button "Confirmar" at bounding box center [394, 200] width 37 height 14
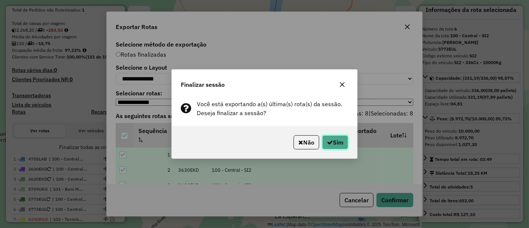
click at [331, 143] on button "Sim" at bounding box center [335, 142] width 26 height 14
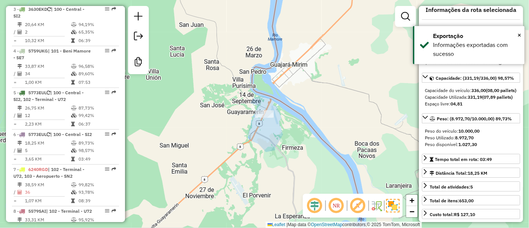
scroll to position [496, 0]
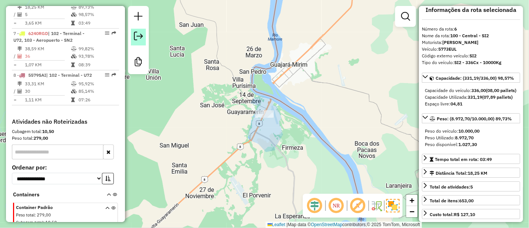
click at [139, 36] on em at bounding box center [138, 36] width 9 height 9
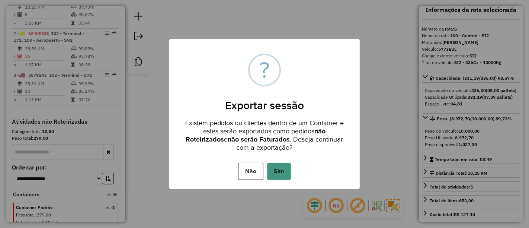
click at [286, 176] on button "Sim" at bounding box center [279, 171] width 24 height 17
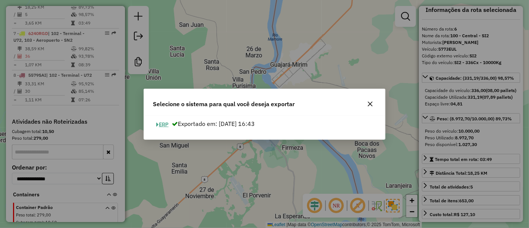
click at [168, 125] on button "ERP" at bounding box center [162, 125] width 19 height 12
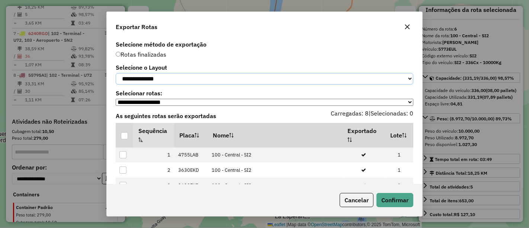
drag, startPoint x: 160, startPoint y: 81, endPoint x: 157, endPoint y: 84, distance: 5.0
click at [160, 81] on select "**********" at bounding box center [265, 79] width 298 height 12
select select "*********"
click at [116, 73] on select "**********" at bounding box center [265, 79] width 298 height 12
click at [124, 137] on div at bounding box center [124, 135] width 7 height 7
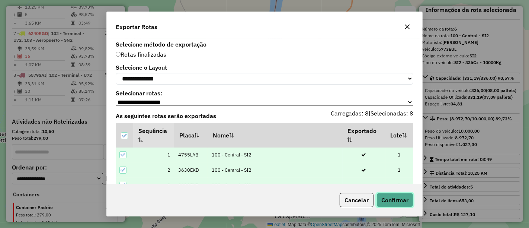
click at [384, 201] on button "Confirmar" at bounding box center [394, 200] width 37 height 14
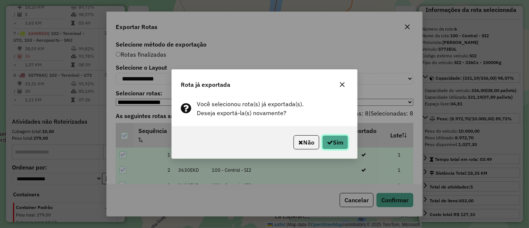
click at [335, 148] on button "Sim" at bounding box center [335, 142] width 26 height 14
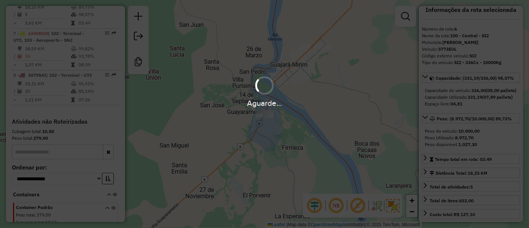
click at [135, 34] on div "Aguarde..." at bounding box center [264, 114] width 529 height 228
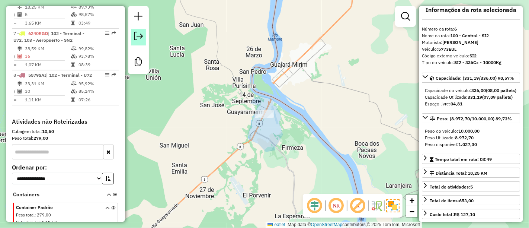
click at [135, 34] on em at bounding box center [138, 36] width 9 height 9
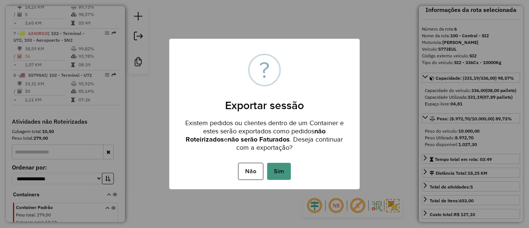
click at [273, 165] on button "Sim" at bounding box center [279, 171] width 24 height 17
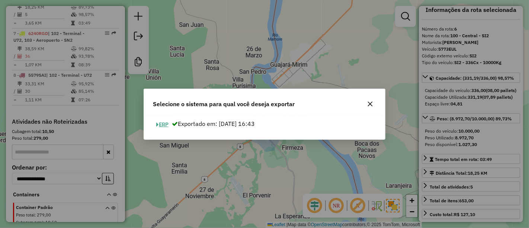
click at [159, 125] on button "ERP" at bounding box center [162, 125] width 19 height 12
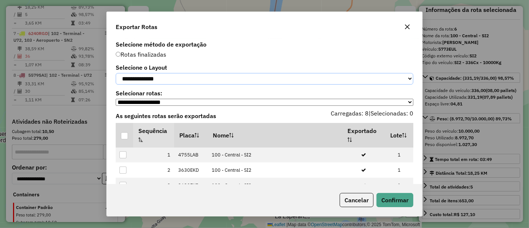
click at [160, 82] on select "**********" at bounding box center [265, 79] width 298 height 12
select select "*********"
click at [116, 73] on select "**********" at bounding box center [265, 79] width 298 height 12
click at [127, 137] on div at bounding box center [124, 135] width 7 height 7
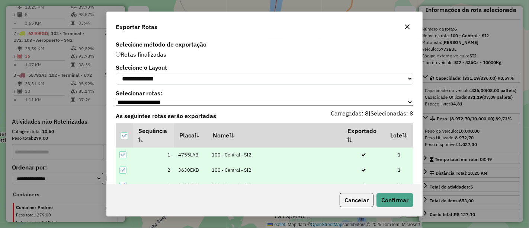
click at [384, 193] on div "Cancelar Confirmar" at bounding box center [264, 200] width 315 height 32
click at [387, 200] on button "Confirmar" at bounding box center [394, 200] width 37 height 14
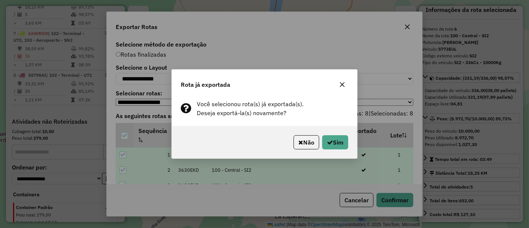
click at [347, 169] on div "Rota já exportada Você selecionou rota(s) já exportada(s). Deseja exportá-la(s)…" at bounding box center [264, 114] width 529 height 228
click at [333, 148] on button "Sim" at bounding box center [335, 142] width 26 height 14
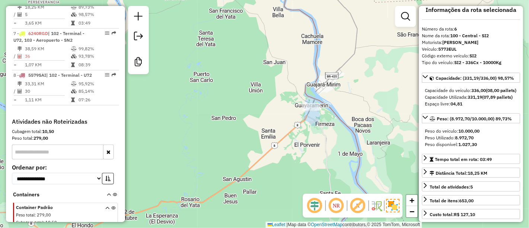
click at [375, 135] on div "Janela de atendimento Grade de atendimento Capacidade Transportadoras Veículos …" at bounding box center [264, 114] width 529 height 228
